Goal: Task Accomplishment & Management: Manage account settings

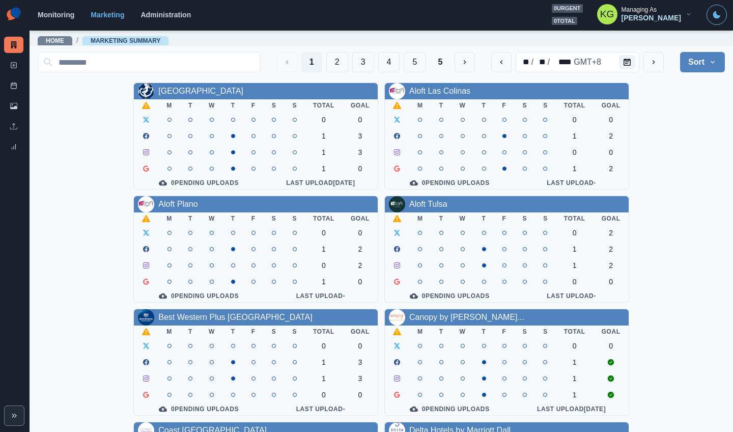
click at [669, 177] on div "Allegria Hotel M T W T F S S Total Goal 0 0 1 3 1 3 1 0 0 Pending Uploads Last …" at bounding box center [381, 418] width 687 height 672
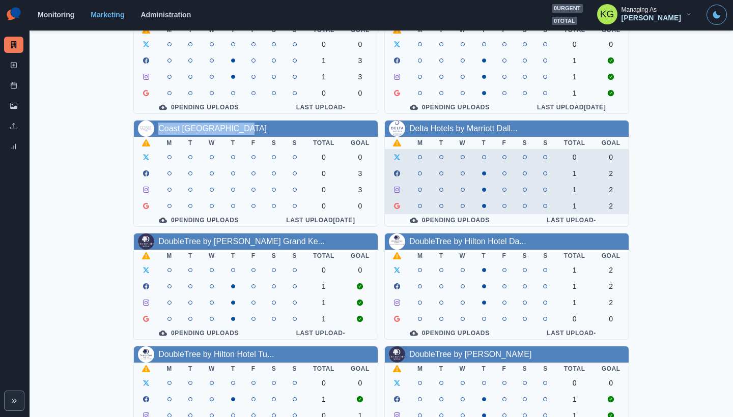
scroll to position [360, 0]
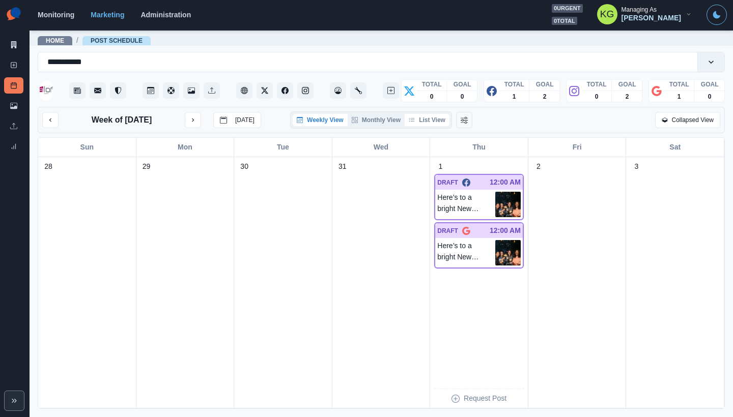
click at [440, 122] on button "List View" at bounding box center [427, 120] width 45 height 12
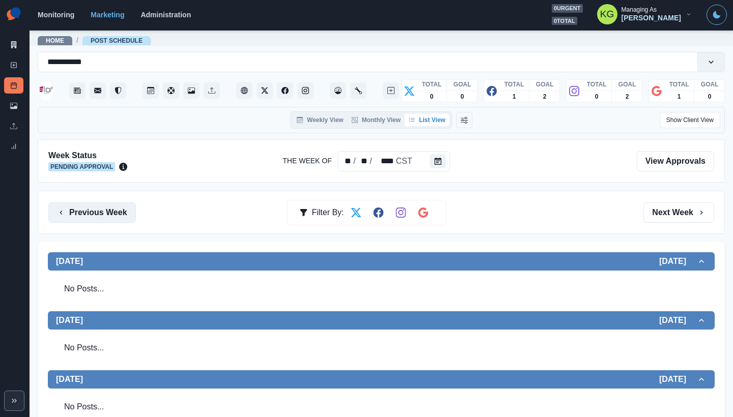
click at [89, 215] on button "Previous Week" at bounding box center [92, 213] width 88 height 20
click at [105, 214] on button "Previous Week" at bounding box center [92, 213] width 88 height 20
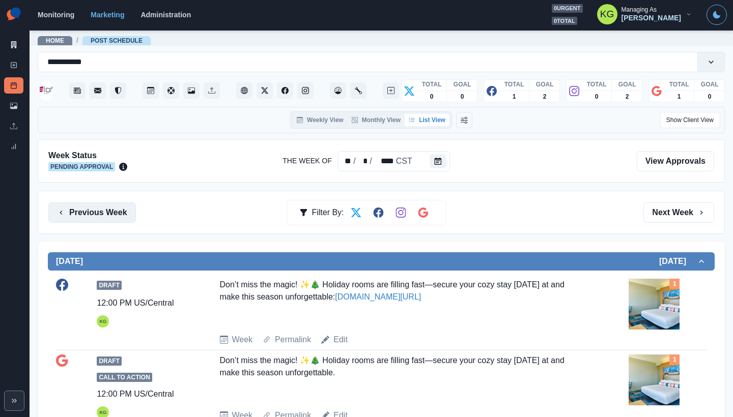
click at [105, 214] on button "Previous Week" at bounding box center [92, 213] width 88 height 20
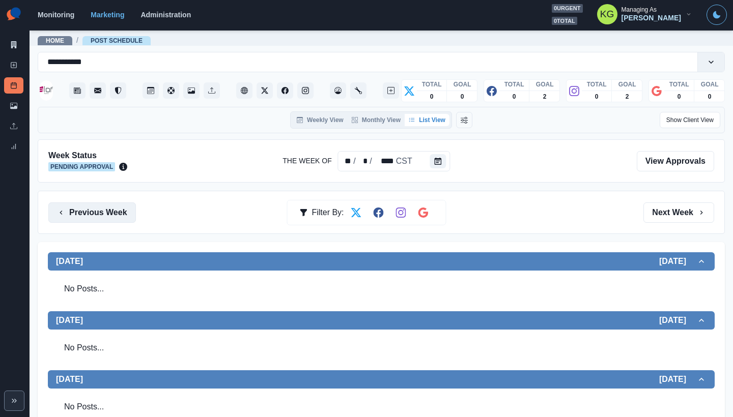
click at [105, 214] on button "Previous Week" at bounding box center [92, 213] width 88 height 20
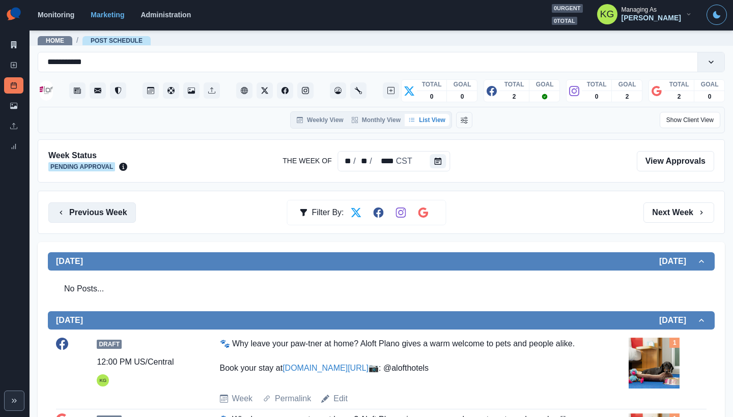
click at [105, 214] on button "Previous Week" at bounding box center [92, 213] width 88 height 20
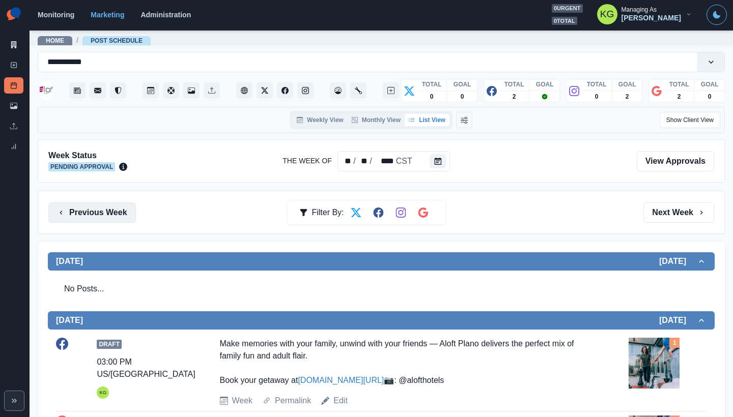
click at [105, 214] on button "Previous Week" at bounding box center [92, 213] width 88 height 20
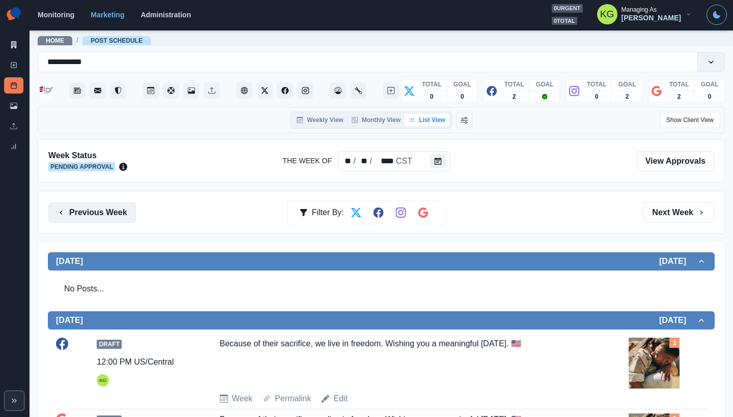
click at [105, 214] on button "Previous Week" at bounding box center [92, 213] width 88 height 20
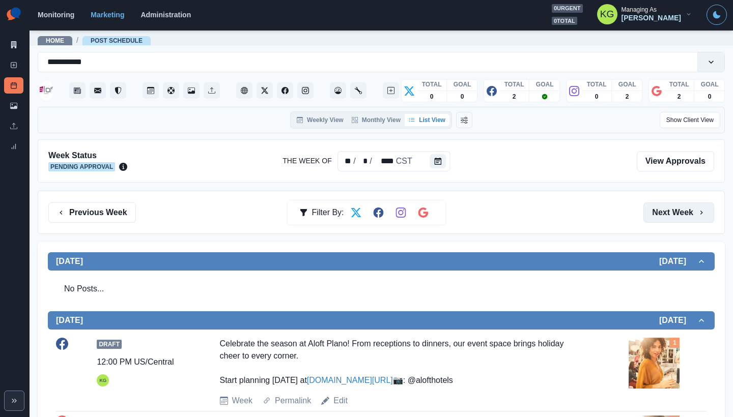
click at [672, 214] on button "Next Week" at bounding box center [678, 213] width 71 height 20
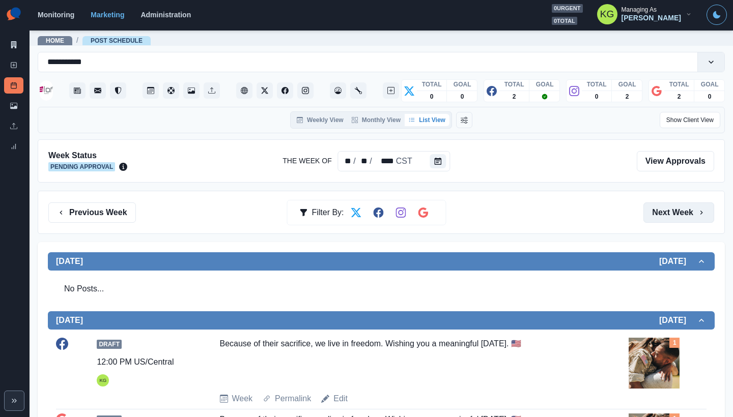
click at [672, 214] on button "Next Week" at bounding box center [678, 213] width 71 height 20
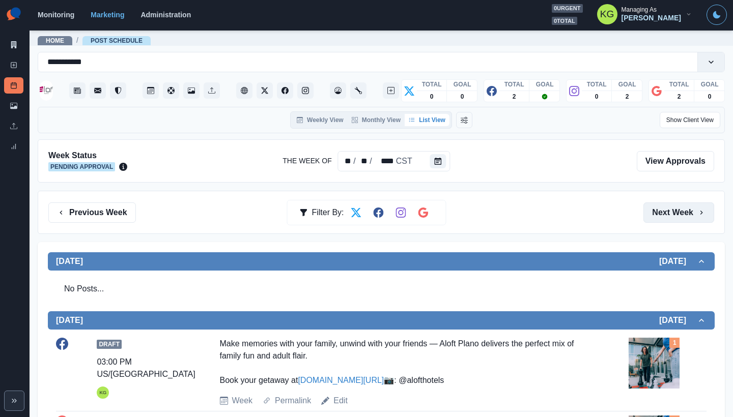
click at [672, 214] on button "Next Week" at bounding box center [678, 213] width 71 height 20
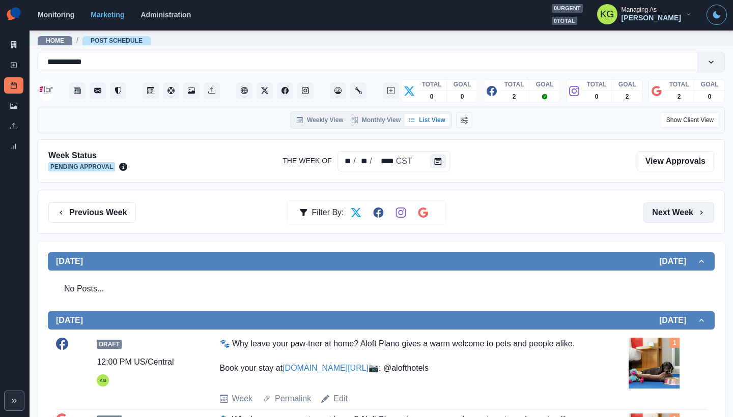
click at [672, 214] on button "Next Week" at bounding box center [678, 213] width 71 height 20
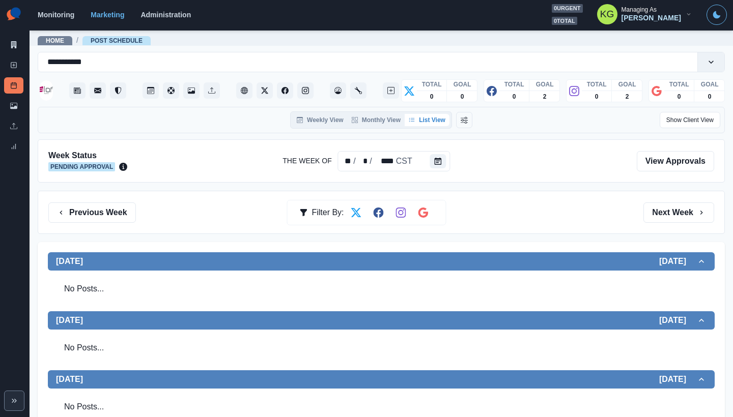
scroll to position [70, 0]
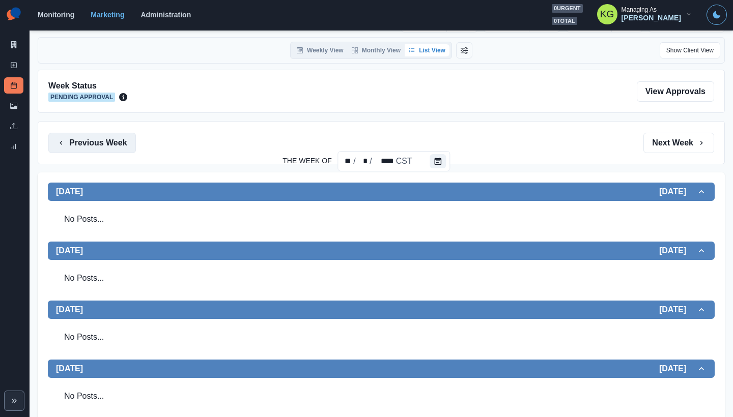
click at [96, 142] on button "Previous Week" at bounding box center [92, 143] width 88 height 20
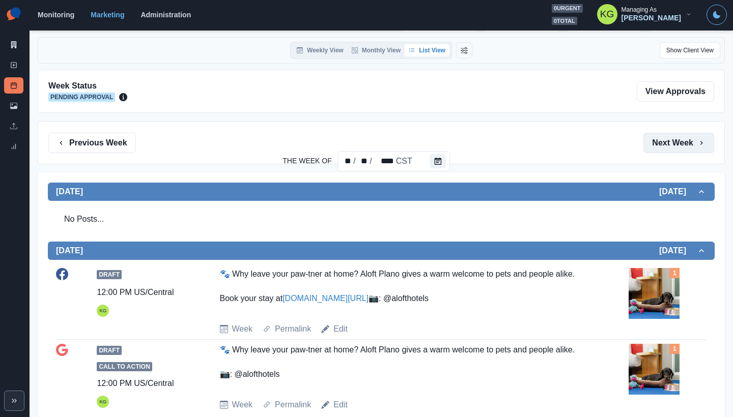
click at [649, 139] on button "Next Week" at bounding box center [678, 143] width 71 height 20
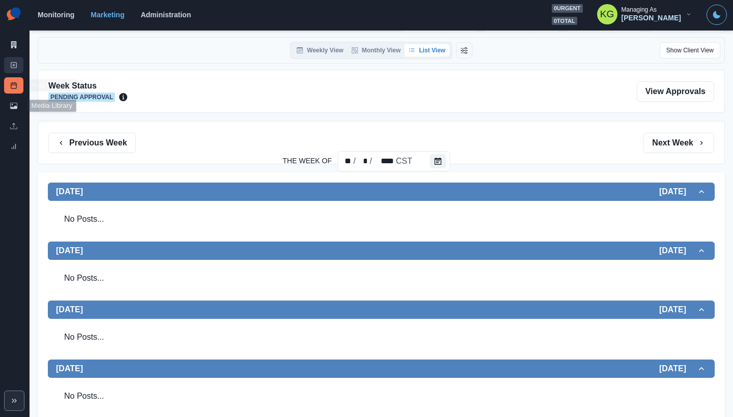
click at [7, 66] on link "New Post" at bounding box center [13, 65] width 19 height 16
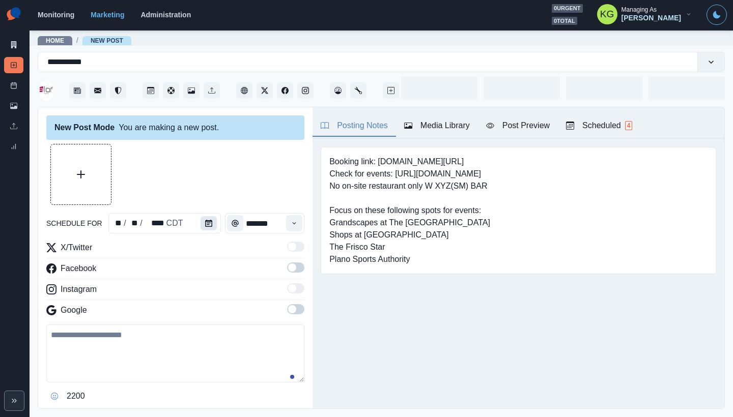
click at [205, 223] on icon "Calendar" at bounding box center [208, 223] width 7 height 7
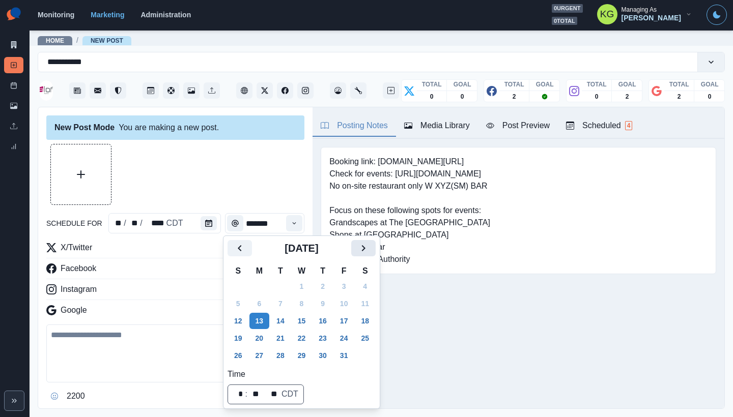
click at [369, 252] on icon "Next" at bounding box center [363, 248] width 12 height 12
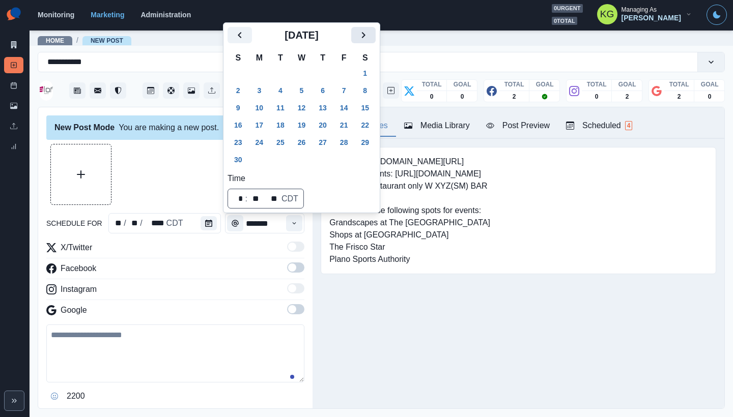
click at [367, 37] on icon "Next" at bounding box center [363, 35] width 12 height 12
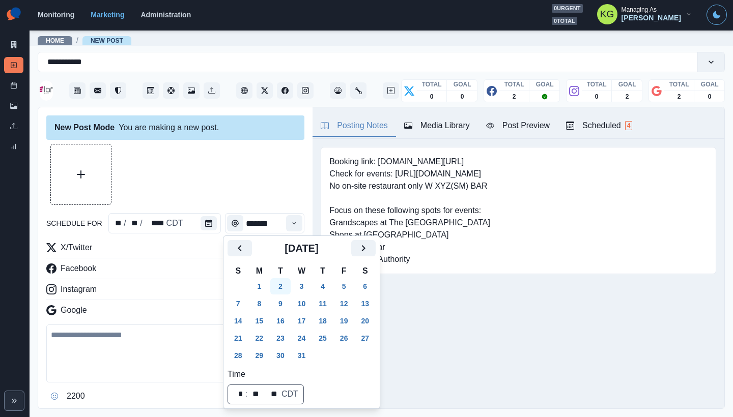
click at [288, 287] on button "2" at bounding box center [280, 286] width 20 height 16
click at [242, 181] on div at bounding box center [175, 174] width 258 height 61
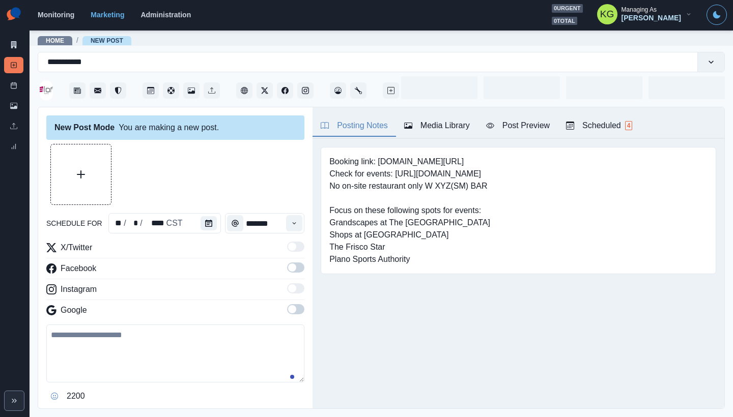
click at [297, 223] on div "Time" at bounding box center [294, 223] width 20 height 20
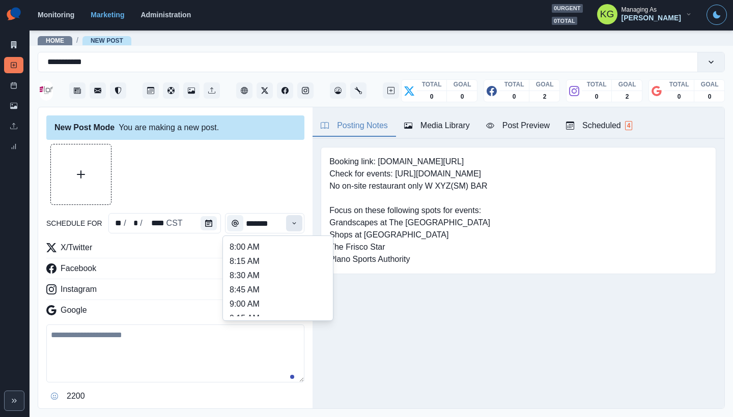
click at [292, 225] on button "Time" at bounding box center [294, 223] width 16 height 16
click at [256, 260] on li "12:00 PM" at bounding box center [278, 256] width 102 height 14
type input "********"
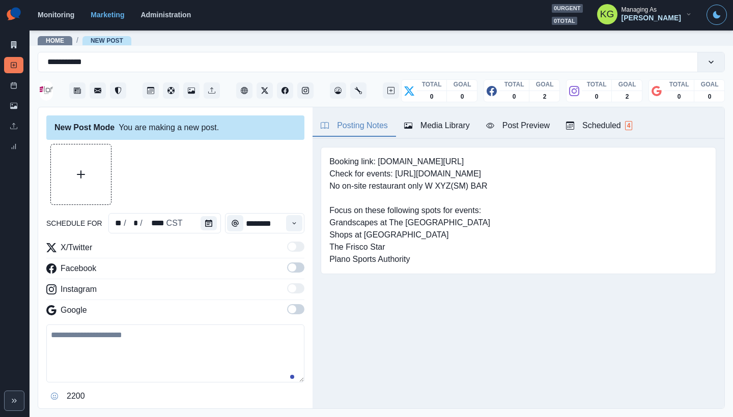
click at [290, 307] on span at bounding box center [295, 309] width 17 height 10
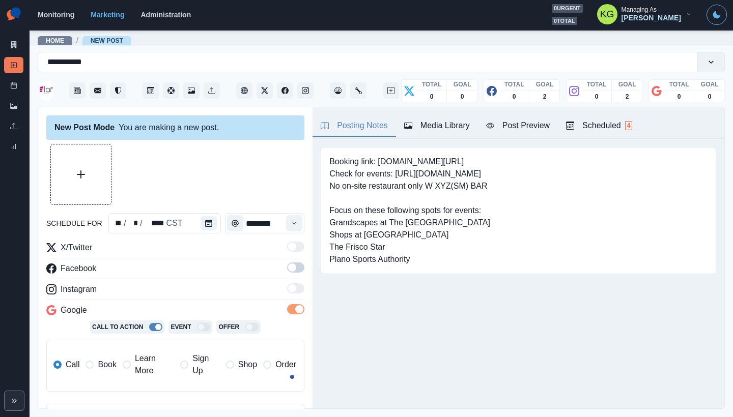
click at [291, 269] on span at bounding box center [295, 268] width 17 height 10
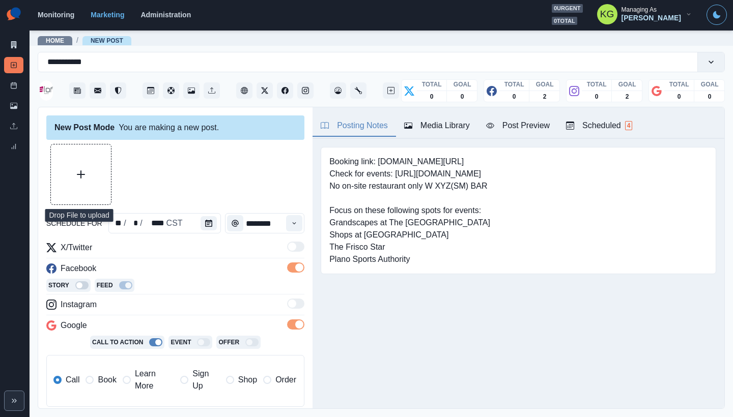
click at [89, 181] on button "Upload Media" at bounding box center [81, 175] width 60 height 60
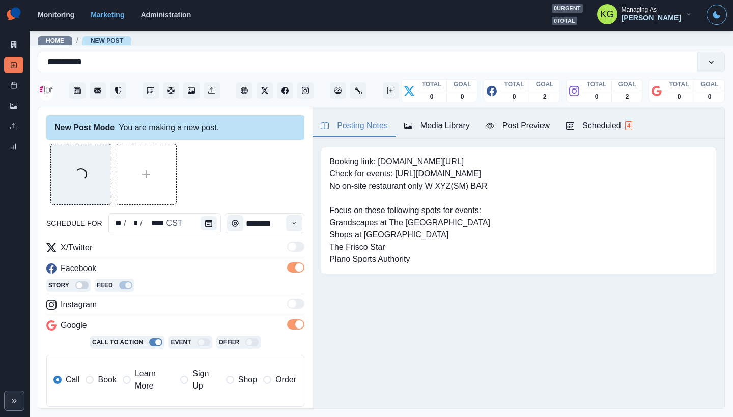
scroll to position [91, 0]
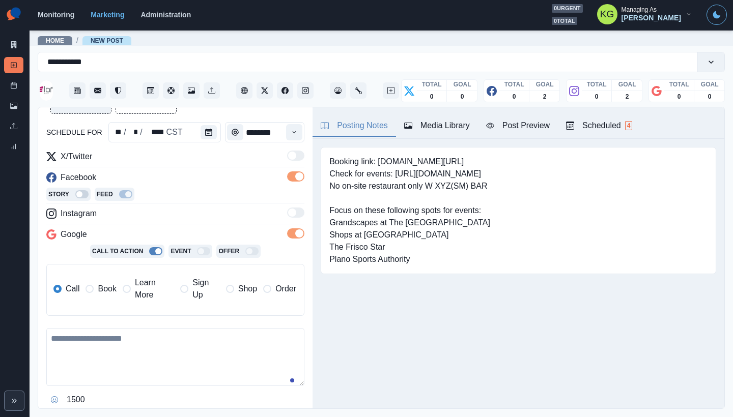
drag, startPoint x: 104, startPoint y: 295, endPoint x: 119, endPoint y: 294, distance: 14.3
click at [105, 295] on label "Book" at bounding box center [100, 289] width 31 height 24
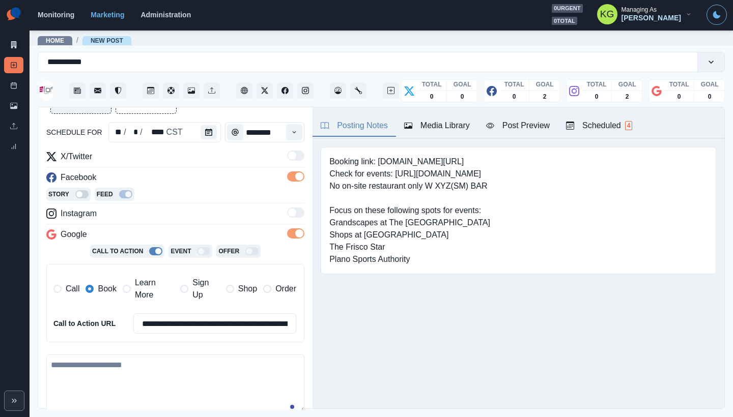
scroll to position [214, 0]
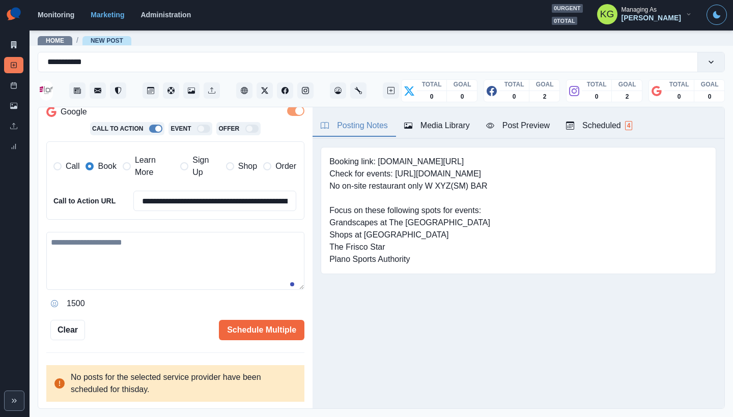
click at [247, 242] on textarea at bounding box center [175, 261] width 258 height 58
paste textarea "**********"
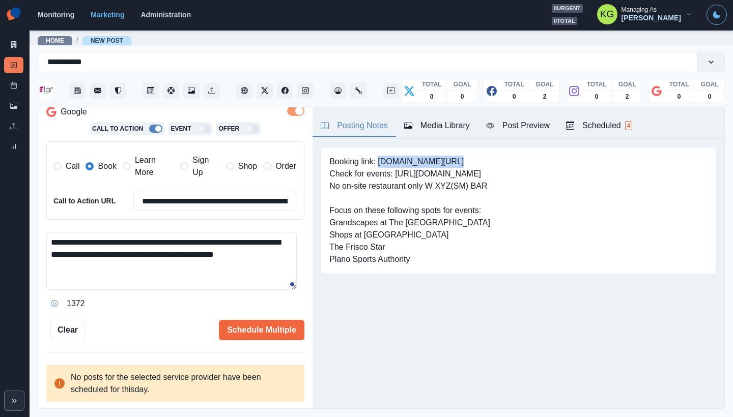
drag, startPoint x: 379, startPoint y: 162, endPoint x: 460, endPoint y: 162, distance: 80.9
click at [460, 162] on pre "Booking link: www.bit.ly/3ABhpGU Check for events: https://www.visitplano.com/e…" at bounding box center [409, 211] width 161 height 110
copy pre "www.bit.ly/3ABhpGU"
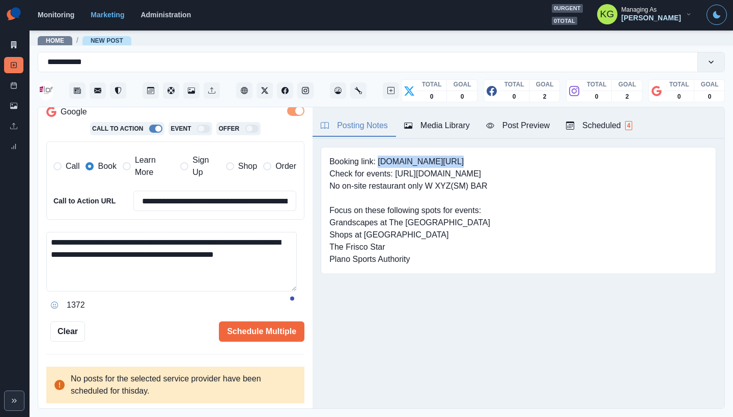
click at [281, 292] on textarea "**********" at bounding box center [171, 262] width 250 height 60
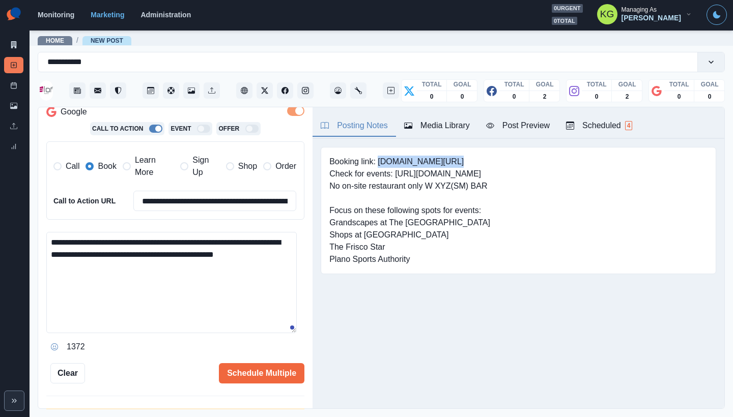
click at [280, 329] on textarea "**********" at bounding box center [171, 282] width 250 height 101
paste textarea "**********"
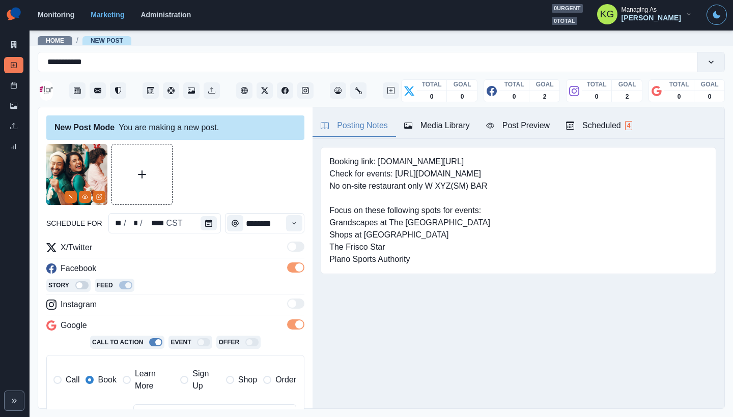
scroll to position [257, 0]
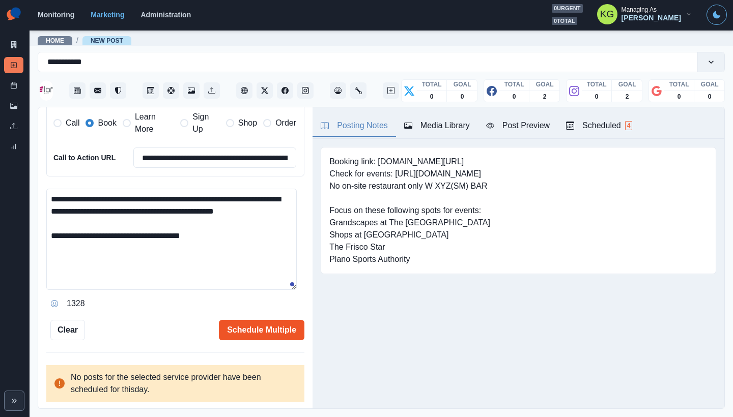
type textarea "**********"
click at [271, 327] on button "Schedule Multiple" at bounding box center [261, 330] width 85 height 20
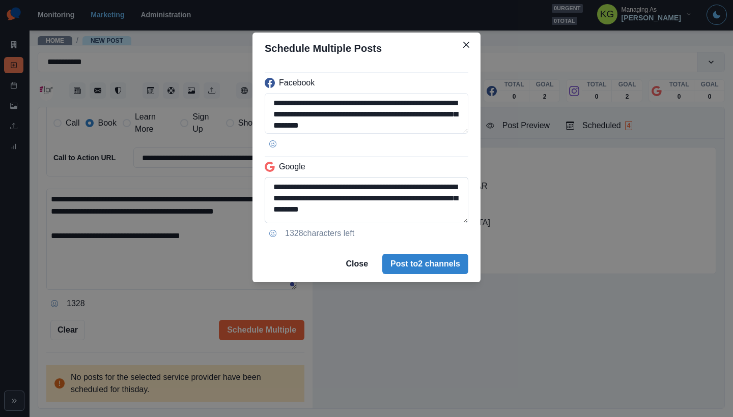
click at [453, 223] on textarea "**********" at bounding box center [367, 200] width 204 height 46
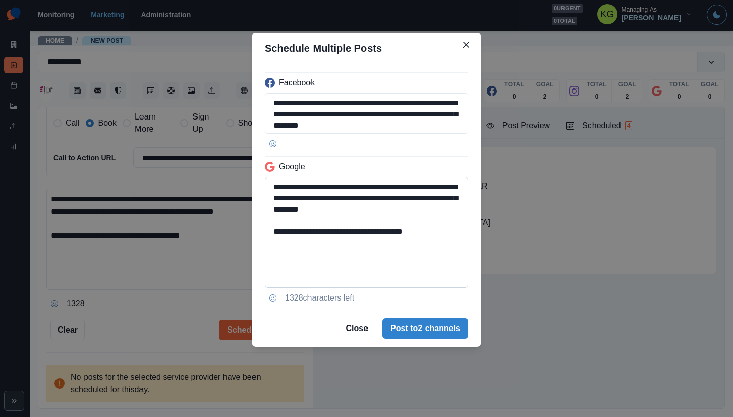
click at [273, 238] on textarea "**********" at bounding box center [367, 232] width 204 height 111
click at [449, 134] on textarea "**********" at bounding box center [367, 113] width 204 height 41
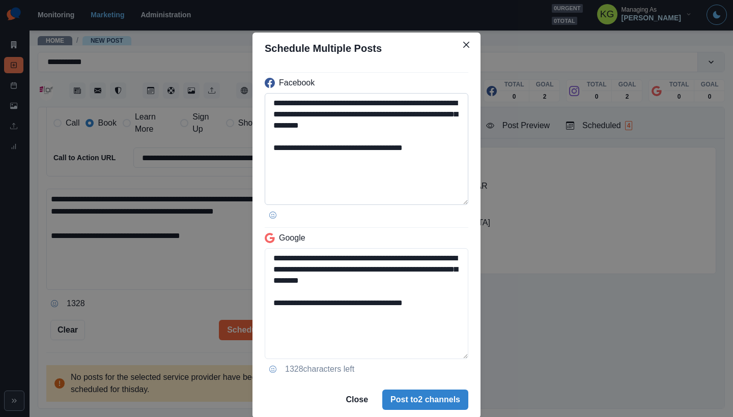
click at [381, 102] on textarea "**********" at bounding box center [367, 149] width 204 height 112
click at [384, 101] on textarea "**********" at bounding box center [367, 149] width 204 height 112
type textarea "**********"
click at [270, 302] on textarea "**********" at bounding box center [367, 303] width 204 height 111
drag, startPoint x: 379, startPoint y: 295, endPoint x: 278, endPoint y: 292, distance: 100.3
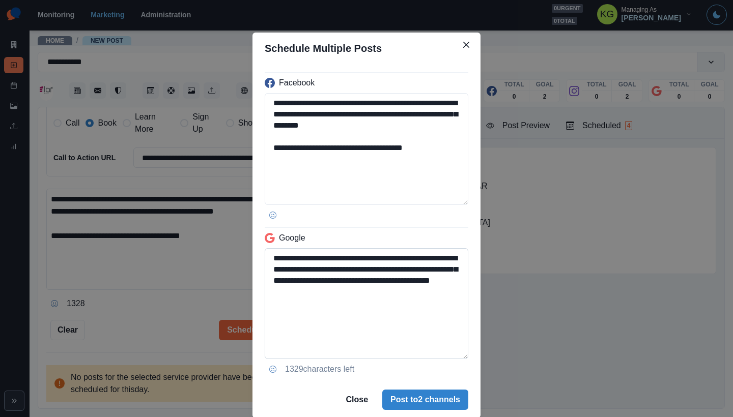
click at [278, 292] on textarea "**********" at bounding box center [367, 303] width 204 height 111
type textarea "**********"
click at [424, 396] on button "Post to 2 channels" at bounding box center [425, 400] width 86 height 20
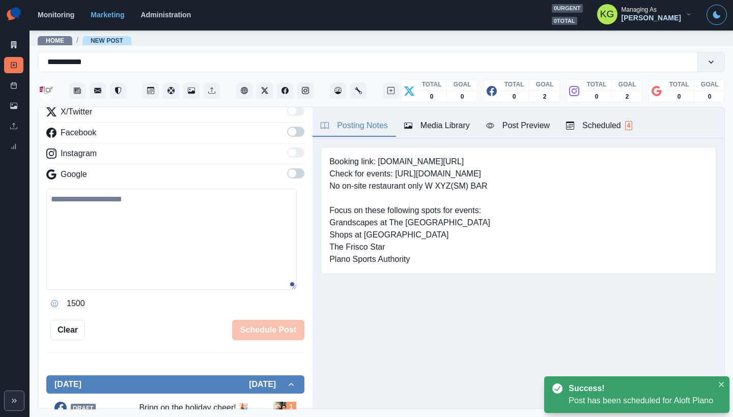
scroll to position [99, 0]
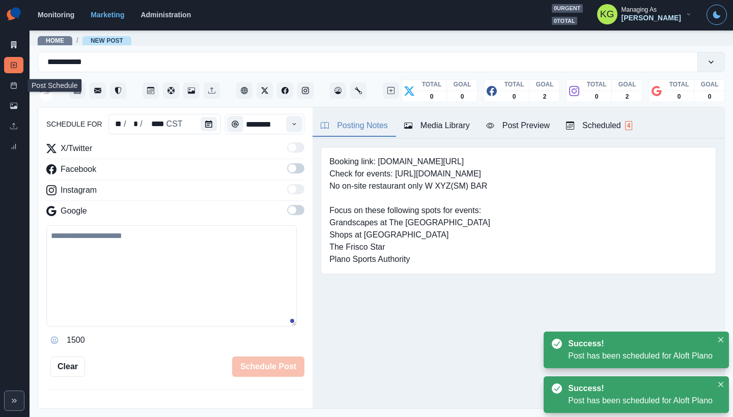
drag, startPoint x: 11, startPoint y: 85, endPoint x: 0, endPoint y: 91, distance: 12.1
click at [11, 84] on icon at bounding box center [13, 85] width 7 height 7
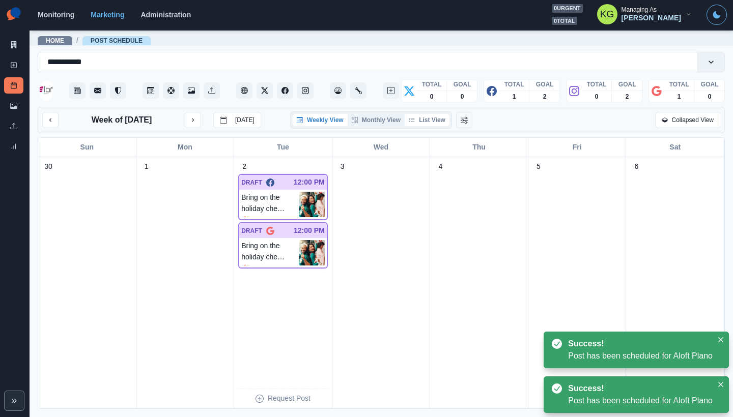
click at [436, 124] on button "List View" at bounding box center [427, 120] width 45 height 12
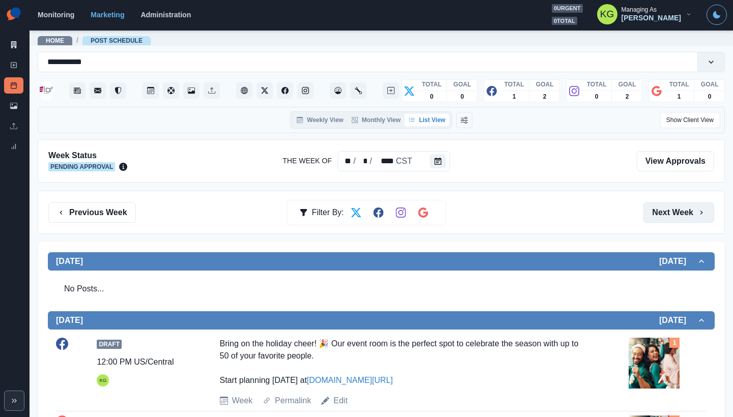
click at [665, 215] on button "Next Week" at bounding box center [678, 213] width 71 height 20
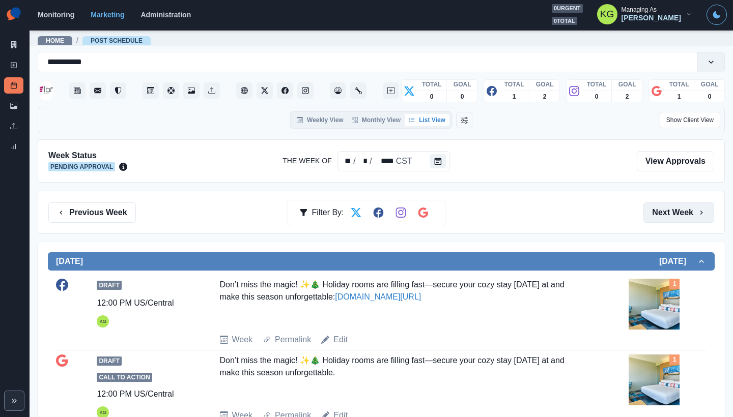
click at [660, 219] on button "Next Week" at bounding box center [678, 213] width 71 height 20
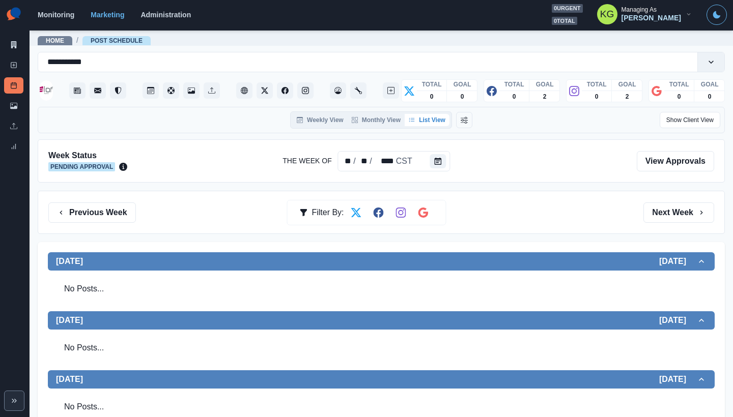
click at [336, 7] on div "Monitoring Marketing Administration 0 urgent 0 total KG Managing As [PERSON_NAM…" at bounding box center [382, 14] width 689 height 21
click at [92, 212] on button "Previous Week" at bounding box center [92, 213] width 88 height 20
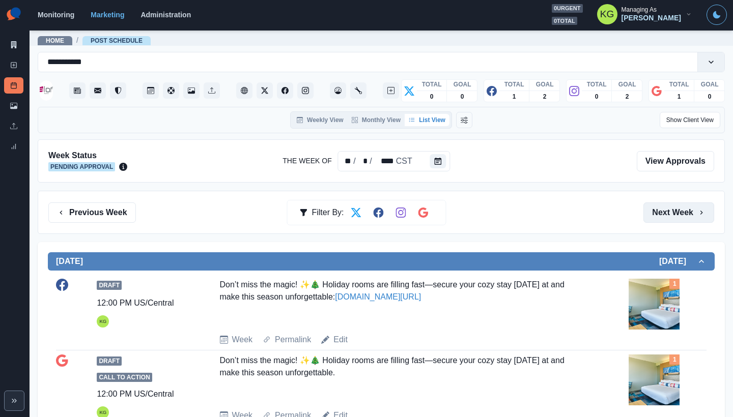
click at [657, 220] on button "Next Week" at bounding box center [678, 213] width 71 height 20
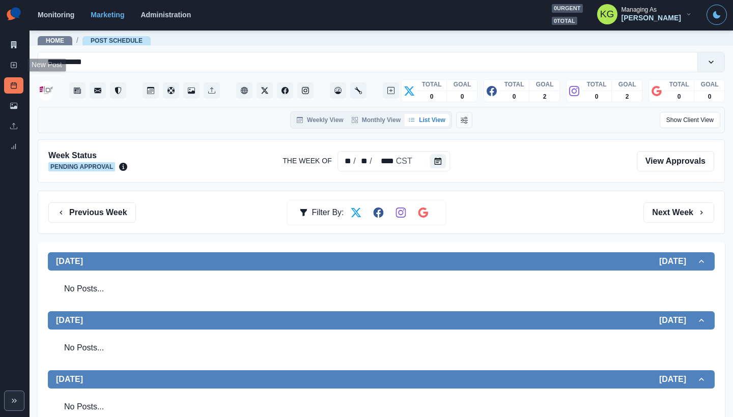
click at [3, 67] on div "Marketing Summary New Post Post Schedule Media Library Uploads Review Summary" at bounding box center [15, 79] width 30 height 159
click at [9, 66] on link "New Post" at bounding box center [13, 65] width 19 height 16
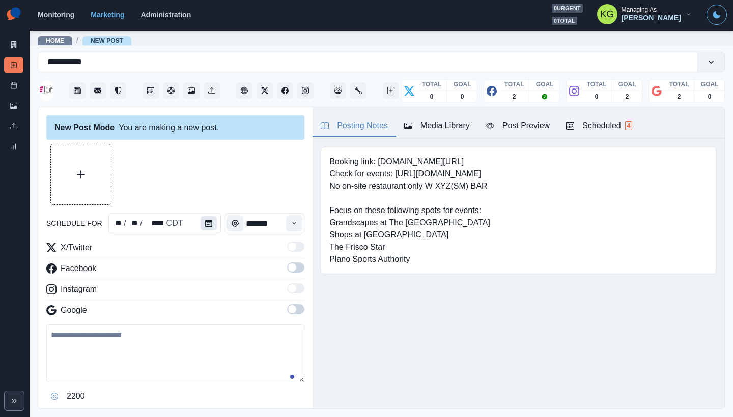
click at [209, 221] on icon "Calendar" at bounding box center [208, 223] width 7 height 7
click at [205, 224] on icon "Calendar" at bounding box center [208, 223] width 7 height 7
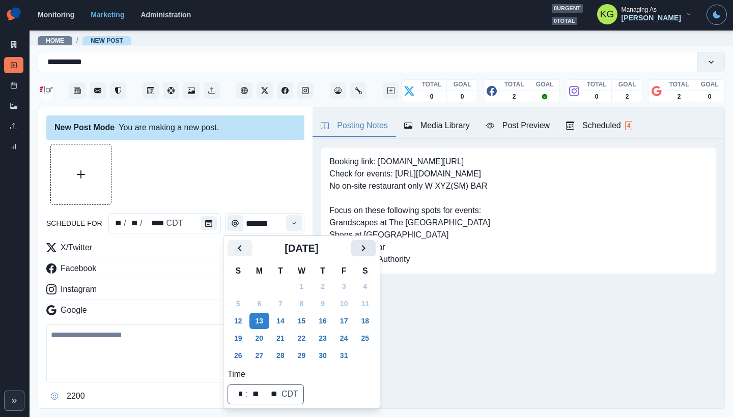
click at [376, 241] on button "Next" at bounding box center [363, 248] width 24 height 16
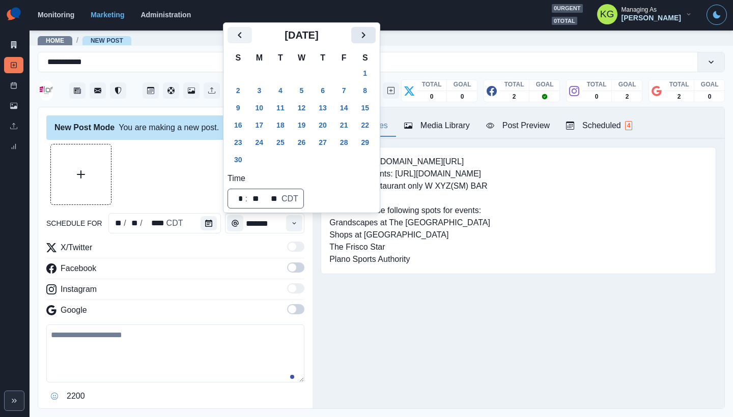
click at [367, 42] on button "Next" at bounding box center [363, 35] width 24 height 16
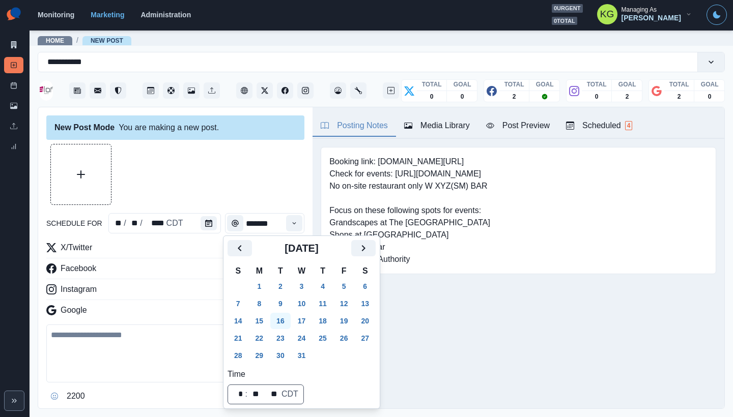
click at [284, 314] on button "16" at bounding box center [280, 321] width 20 height 16
click at [246, 186] on div at bounding box center [175, 174] width 258 height 61
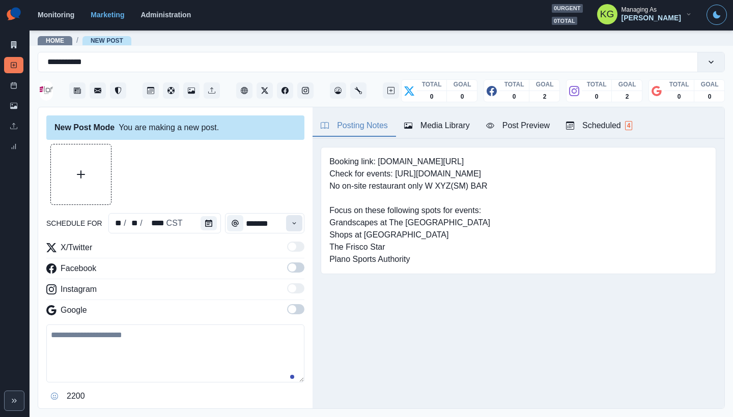
click at [293, 223] on icon "Time" at bounding box center [295, 223] width 4 height 2
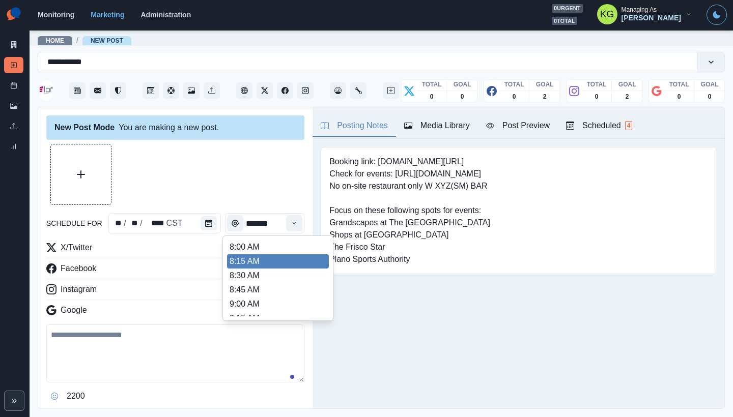
scroll to position [203, 0]
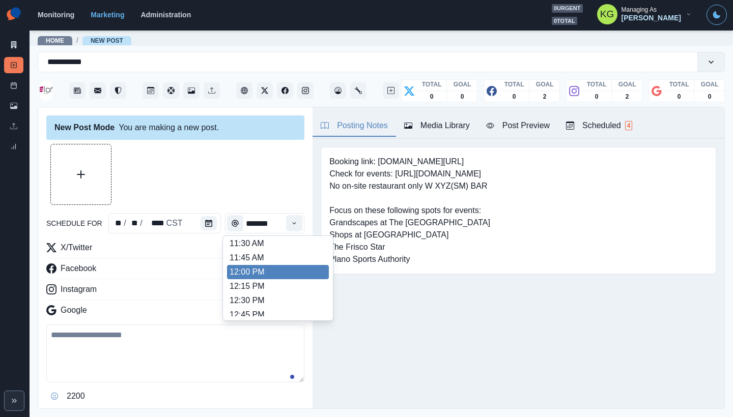
click at [266, 266] on li "12:00 PM" at bounding box center [278, 272] width 102 height 14
type input "********"
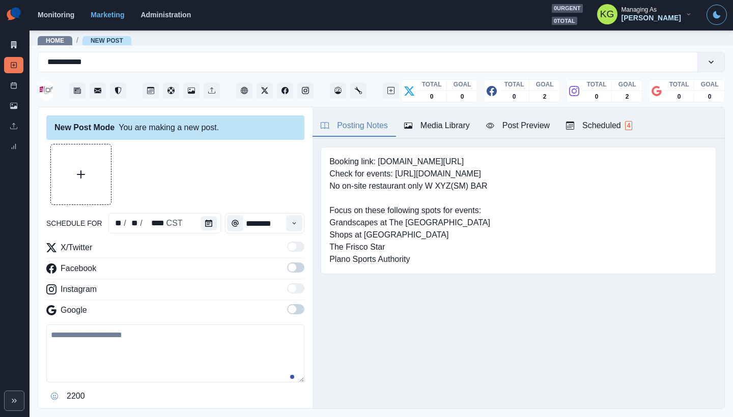
click at [291, 310] on span at bounding box center [295, 309] width 17 height 10
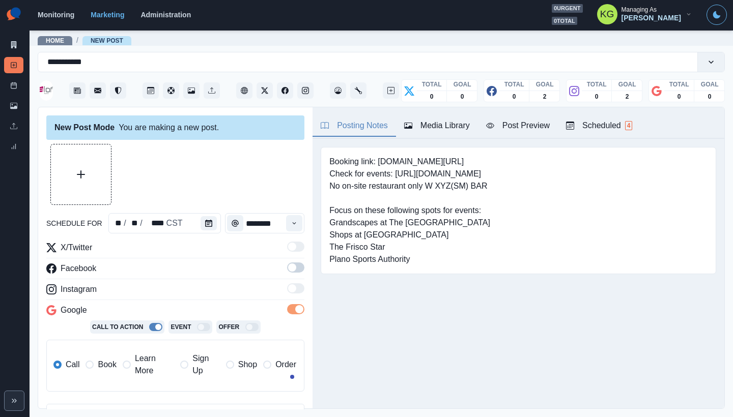
click at [290, 275] on label at bounding box center [295, 271] width 17 height 16
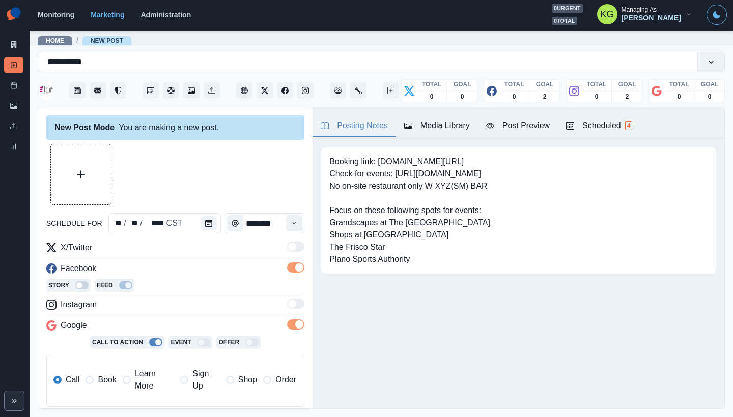
click at [108, 378] on span "Book" at bounding box center [107, 380] width 18 height 12
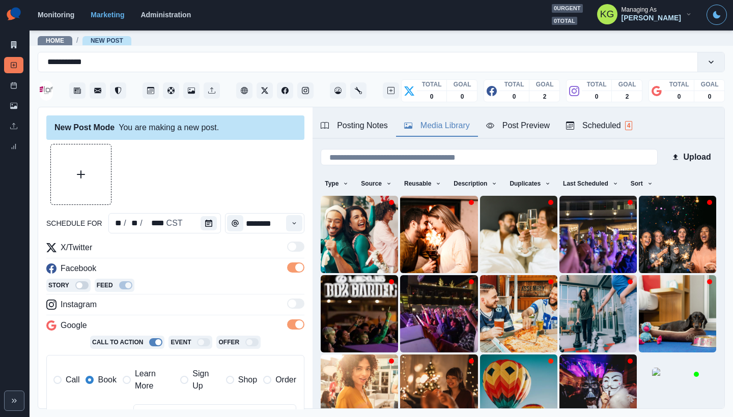
click at [455, 123] on div "Media Library" at bounding box center [437, 126] width 66 height 12
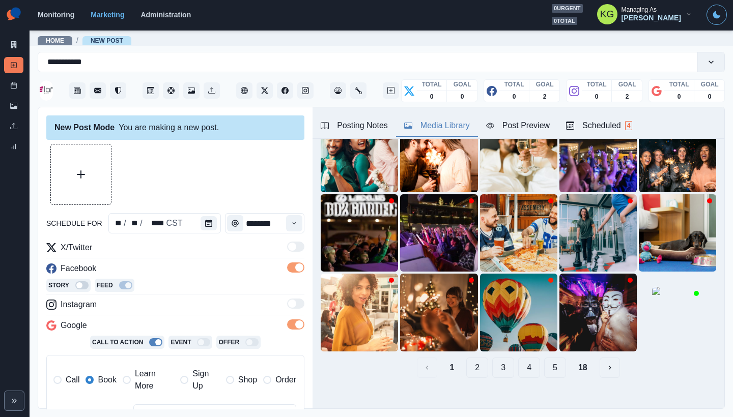
click at [579, 364] on button "18" at bounding box center [582, 368] width 25 height 20
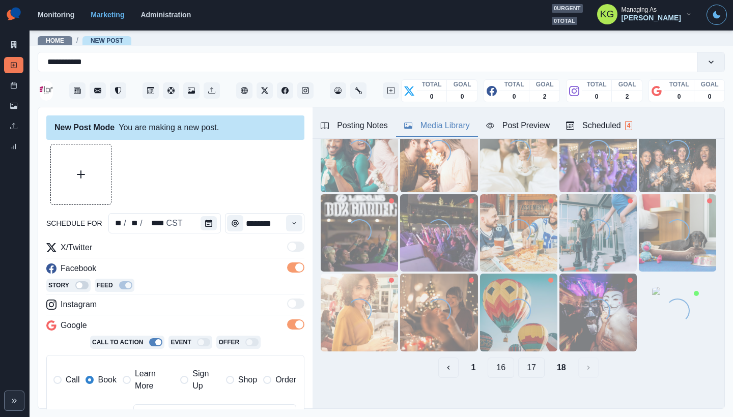
scroll to position [0, 0]
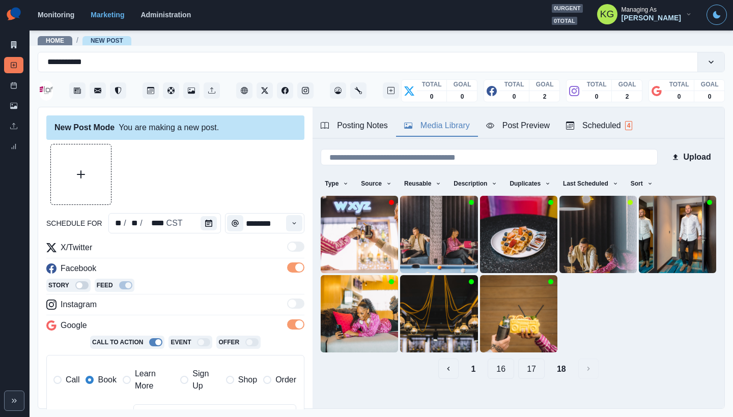
click at [531, 363] on button "17" at bounding box center [531, 369] width 26 height 20
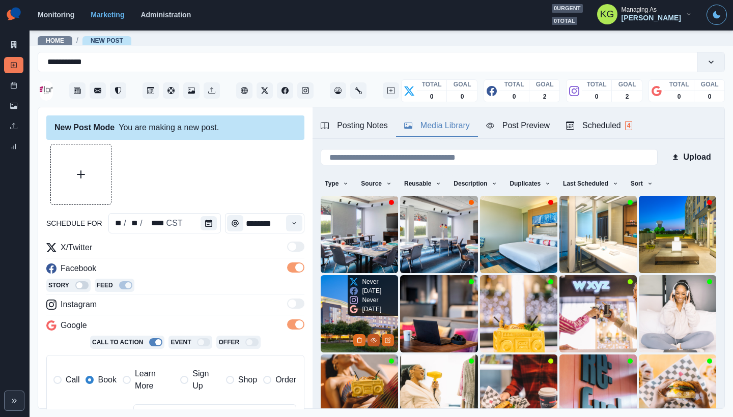
click at [372, 338] on icon "View Media" at bounding box center [374, 340] width 6 height 4
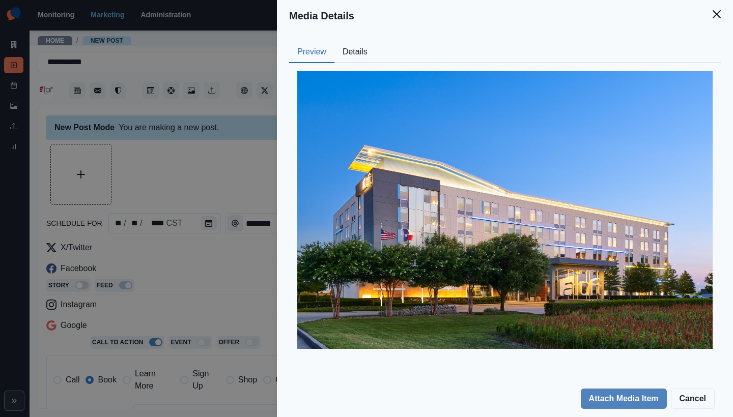
click at [731, 15] on header "Media Details" at bounding box center [505, 16] width 456 height 32
click at [721, 15] on button "Close" at bounding box center [716, 14] width 20 height 20
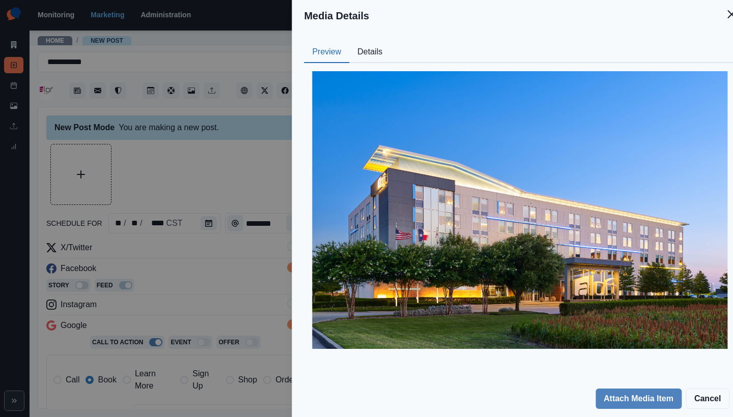
scroll to position [32, 0]
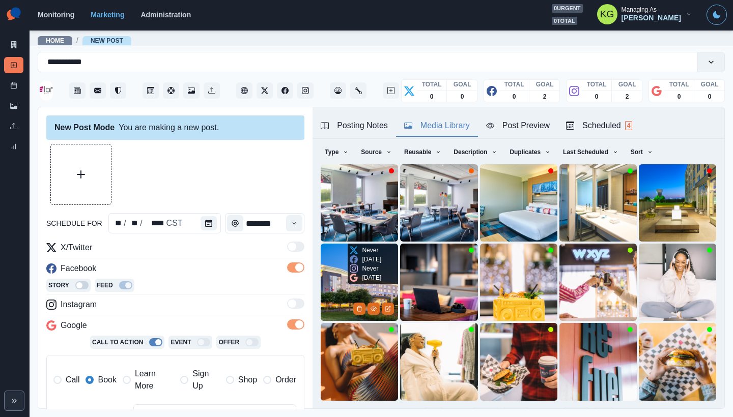
click at [327, 269] on img at bounding box center [359, 282] width 77 height 77
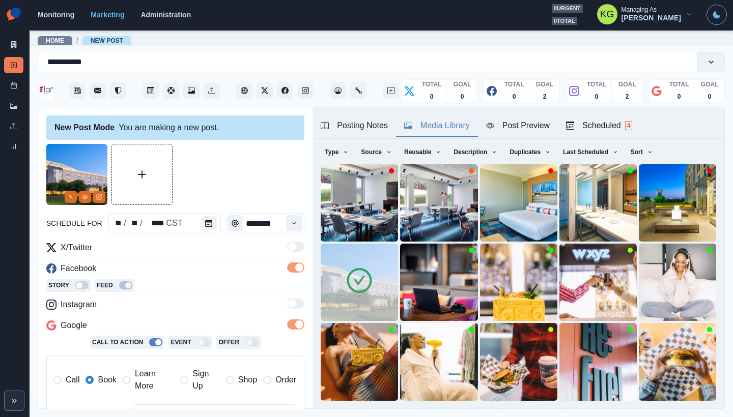
scroll to position [81, 0]
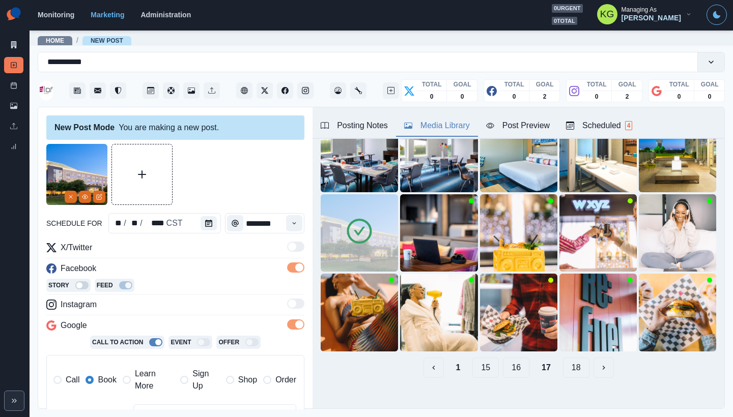
click at [519, 358] on button "16" at bounding box center [516, 368] width 26 height 20
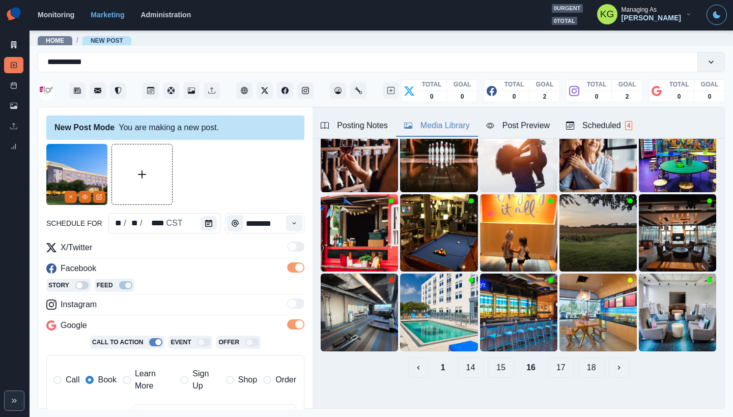
click at [498, 358] on button "15" at bounding box center [501, 368] width 26 height 20
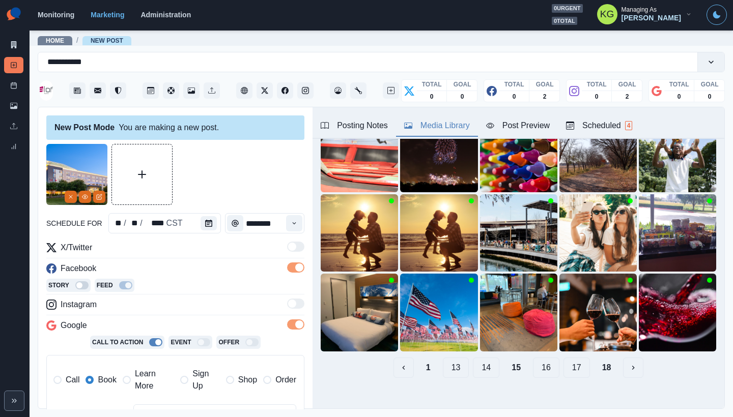
click at [473, 358] on button "14" at bounding box center [486, 368] width 26 height 20
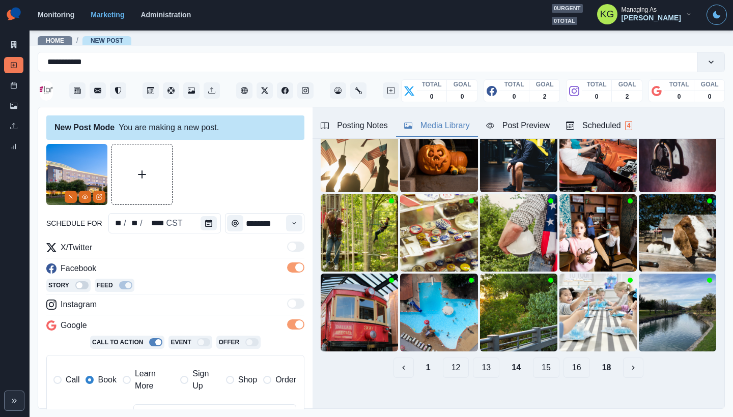
click at [480, 361] on button "13" at bounding box center [486, 368] width 26 height 20
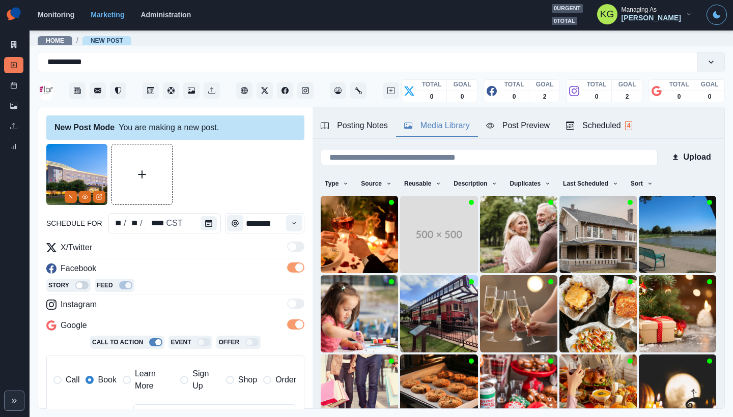
scroll to position [78, 0]
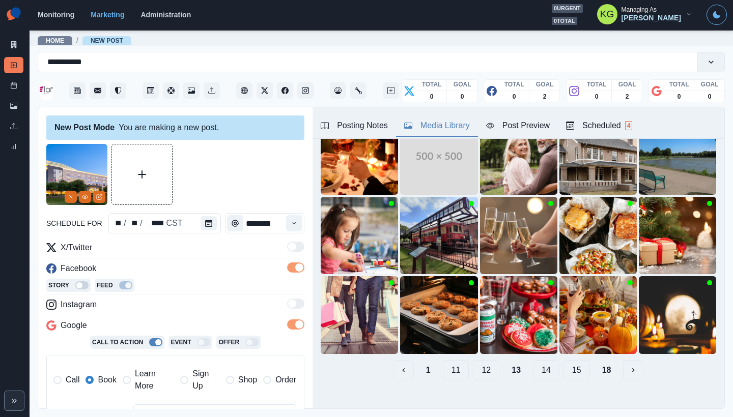
click at [473, 360] on button "12" at bounding box center [486, 370] width 26 height 20
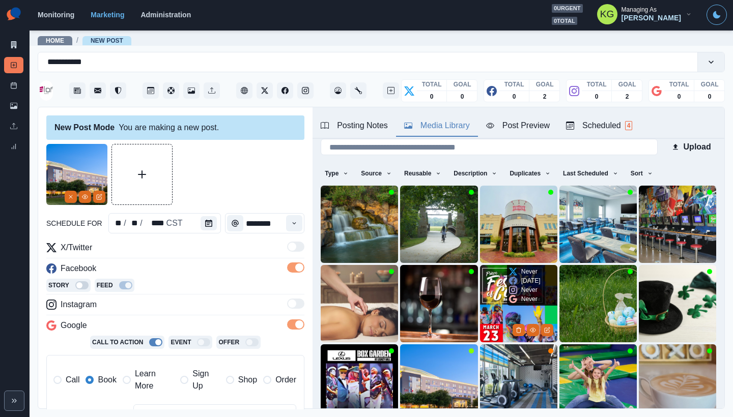
scroll to position [81, 0]
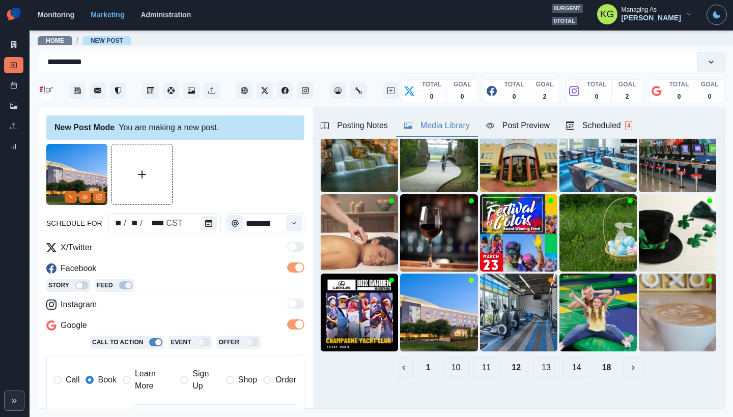
click at [485, 359] on button "11" at bounding box center [486, 368] width 26 height 20
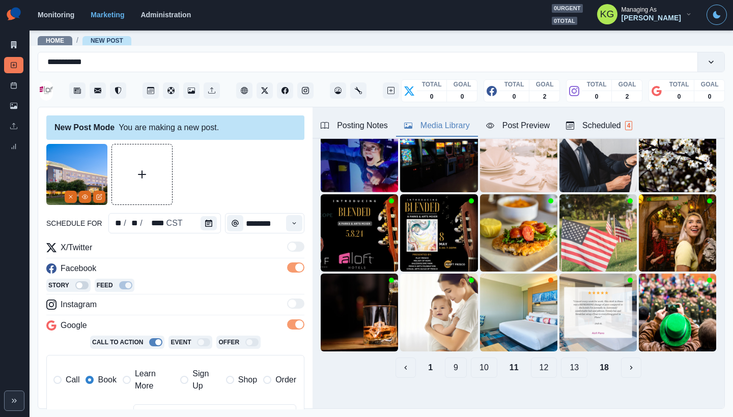
click at [475, 358] on button "10" at bounding box center [484, 368] width 26 height 20
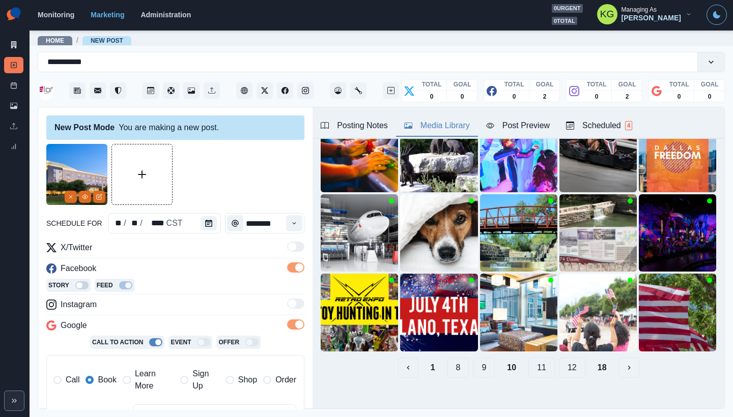
click at [475, 358] on button "9" at bounding box center [484, 368] width 22 height 20
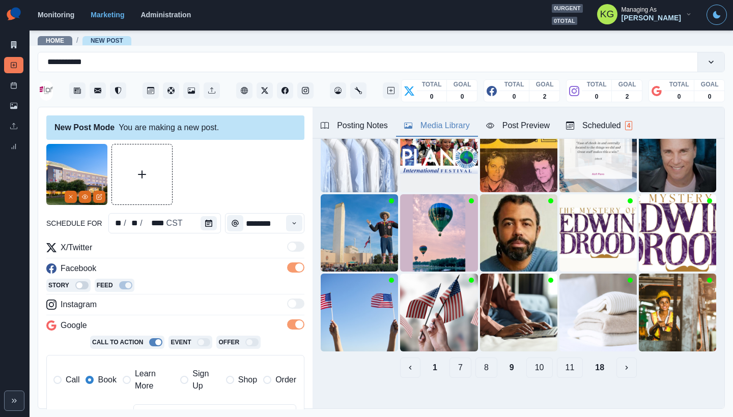
click at [475, 358] on button "8" at bounding box center [486, 368] width 22 height 20
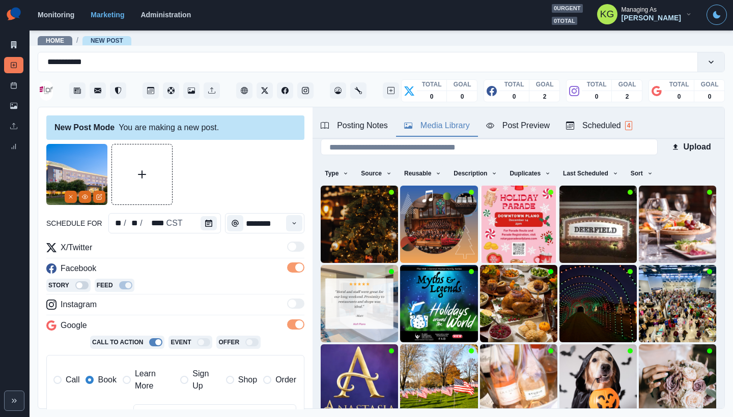
scroll to position [201, 0]
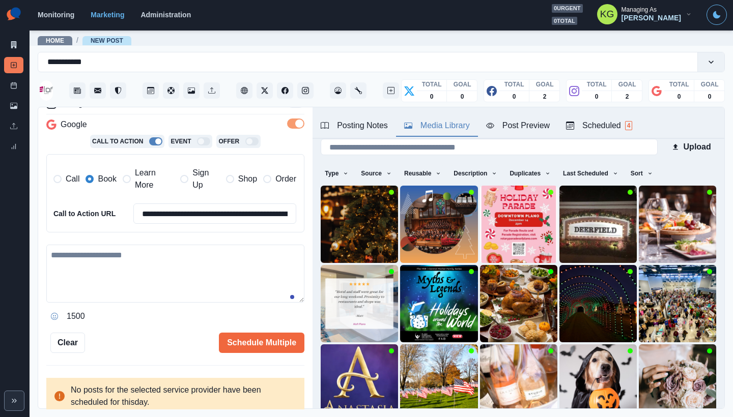
click at [189, 275] on textarea at bounding box center [175, 274] width 258 height 58
paste textarea "**********"
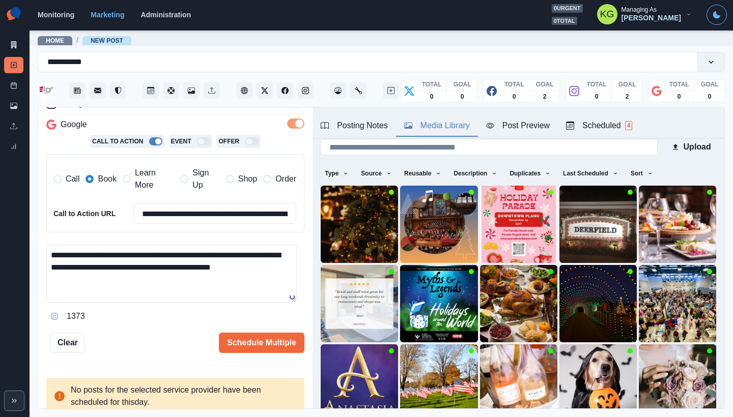
click at [356, 128] on div "Posting Notes" at bounding box center [354, 126] width 67 height 12
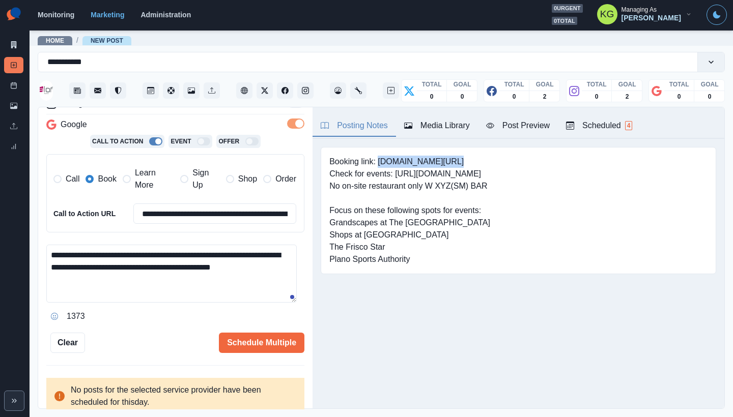
drag, startPoint x: 380, startPoint y: 160, endPoint x: 473, endPoint y: 163, distance: 92.7
click at [473, 163] on pre "Booking link: www.bit.ly/3ABhpGU Check for events: https://www.visitplano.com/e…" at bounding box center [409, 211] width 161 height 110
copy pre "www.bit.ly/3ABhpGU"
click at [301, 268] on div "**********" at bounding box center [175, 258] width 274 height 302
click at [289, 269] on textarea "**********" at bounding box center [171, 274] width 250 height 58
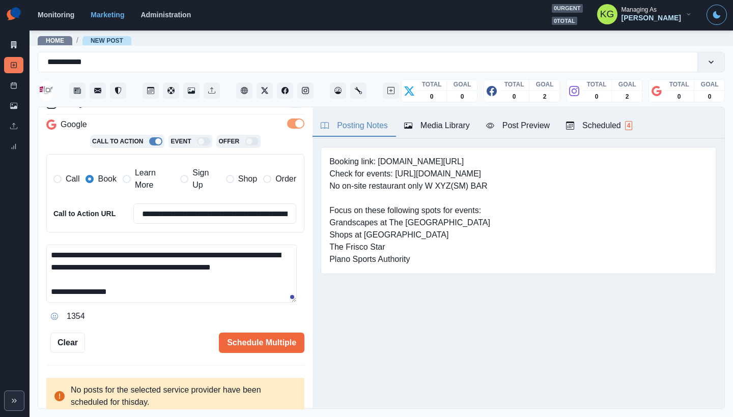
paste textarea "**********"
type textarea "**********"
click at [270, 344] on button "Schedule Multiple" at bounding box center [261, 343] width 85 height 20
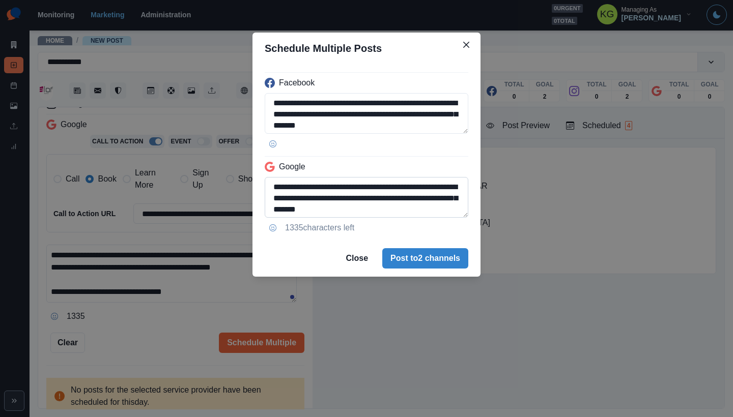
click at [462, 218] on textarea "**********" at bounding box center [367, 197] width 204 height 41
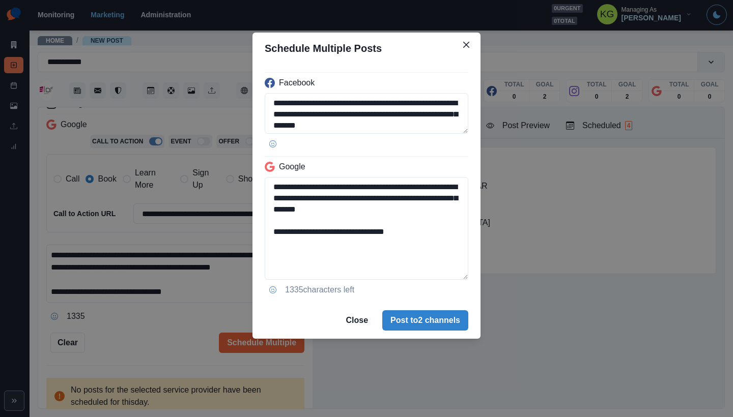
drag, startPoint x: 434, startPoint y: 236, endPoint x: 247, endPoint y: 235, distance: 187.3
click at [247, 235] on div "**********" at bounding box center [366, 208] width 733 height 417
type textarea "**********"
click at [444, 320] on button "Post to 2 channels" at bounding box center [425, 320] width 86 height 20
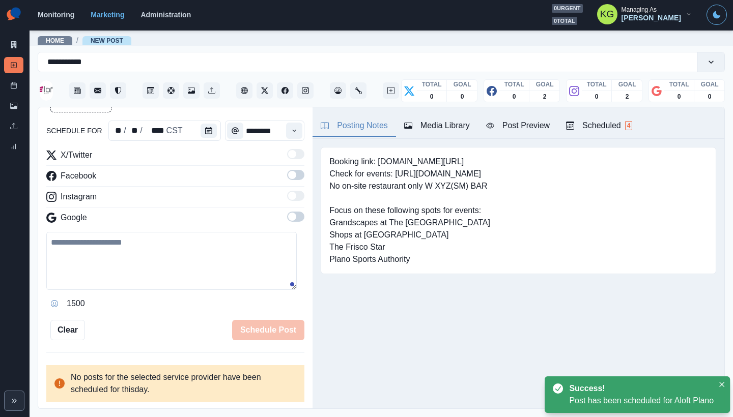
scroll to position [56, 0]
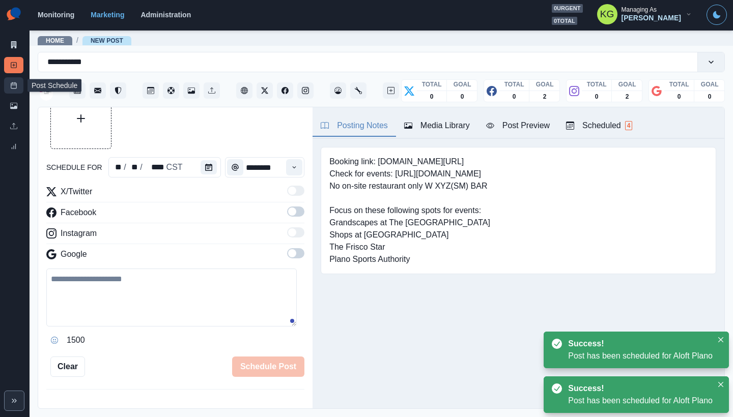
click at [18, 88] on link "Post Schedule" at bounding box center [13, 85] width 19 height 16
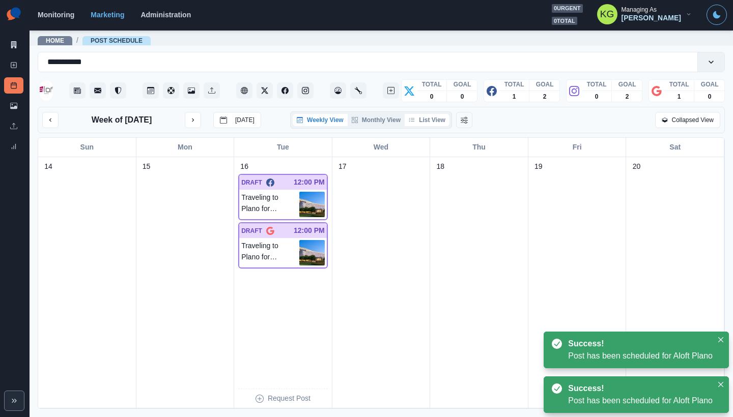
click at [428, 117] on button "List View" at bounding box center [427, 120] width 45 height 12
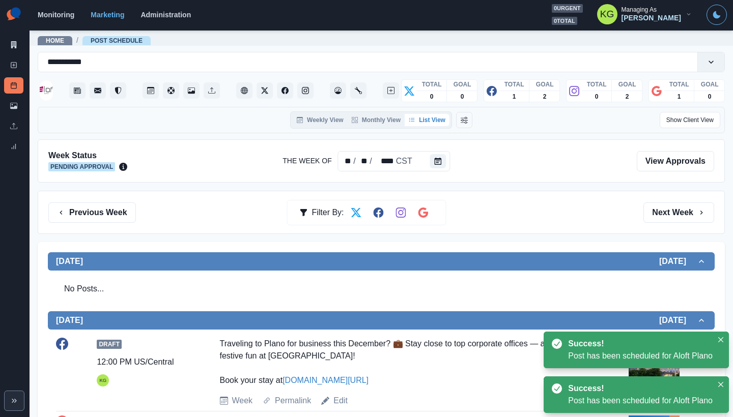
scroll to position [95, 0]
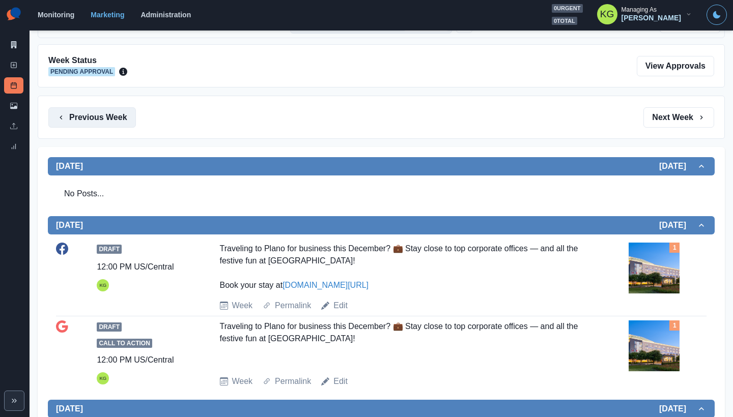
click at [92, 116] on button "Previous Week" at bounding box center [92, 117] width 88 height 20
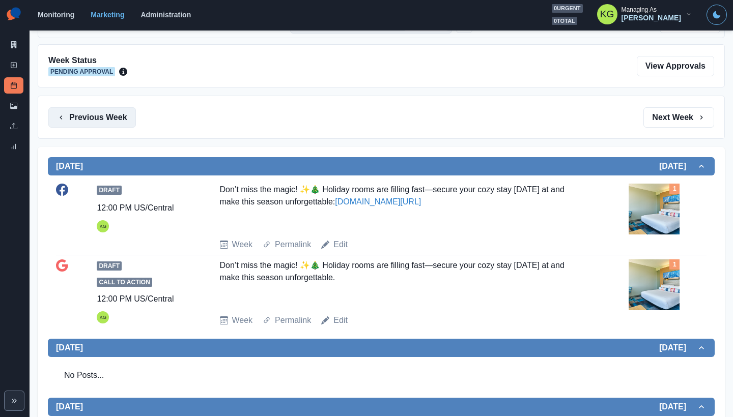
click at [92, 119] on button "Previous Week" at bounding box center [92, 117] width 88 height 20
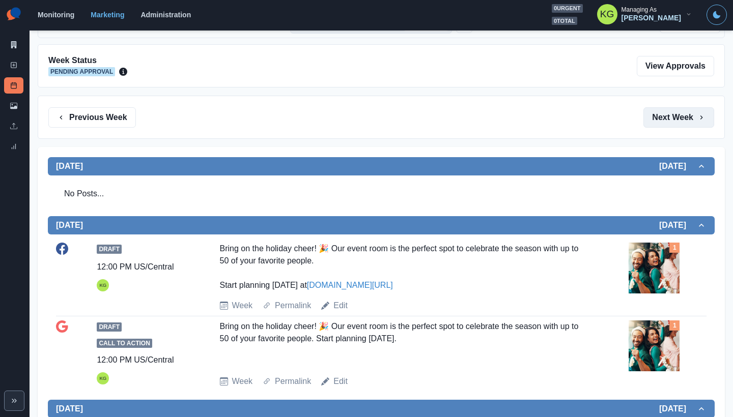
click at [656, 126] on button "Next Week" at bounding box center [678, 117] width 71 height 20
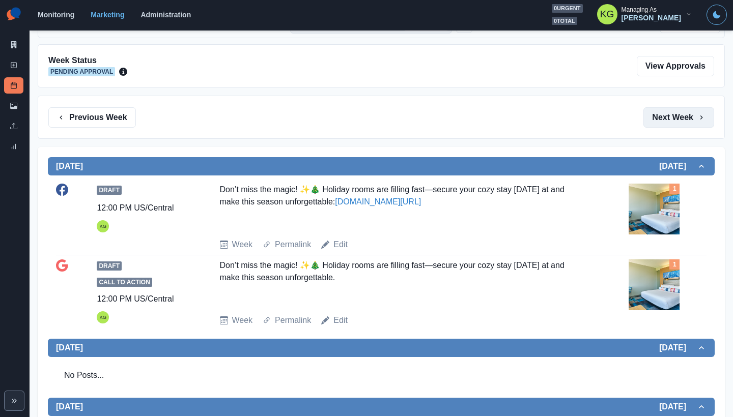
click at [656, 127] on button "Next Week" at bounding box center [678, 117] width 71 height 20
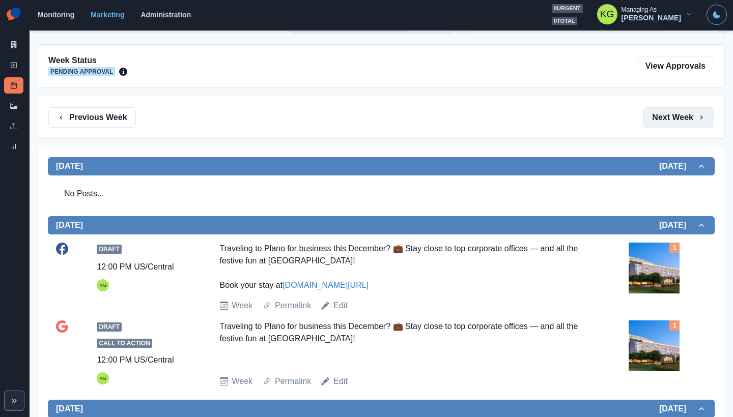
click at [656, 127] on button "Next Week" at bounding box center [678, 117] width 71 height 20
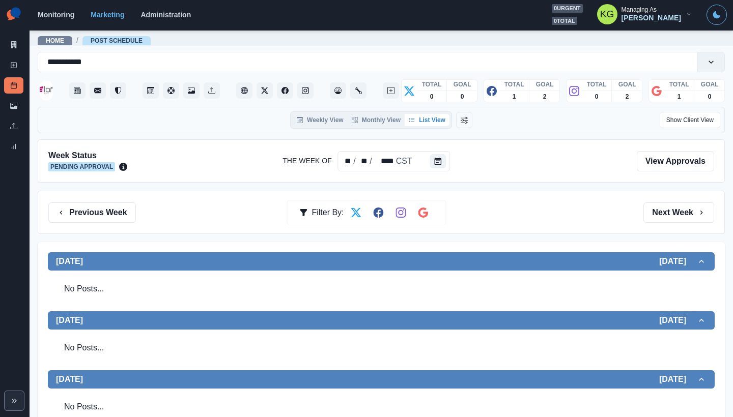
click at [419, 2] on section "Monitoring Marketing Administration 0 urgent 0 total KG Managing As [PERSON_NAM…" at bounding box center [381, 15] width 703 height 31
click at [79, 214] on button "Previous Week" at bounding box center [92, 213] width 88 height 20
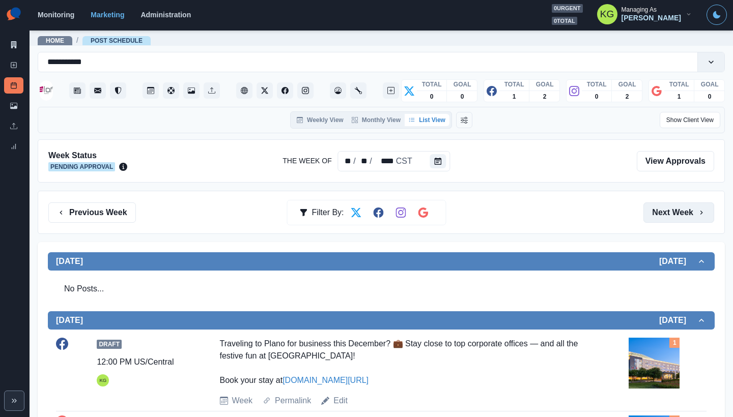
click at [680, 215] on button "Next Week" at bounding box center [678, 213] width 71 height 20
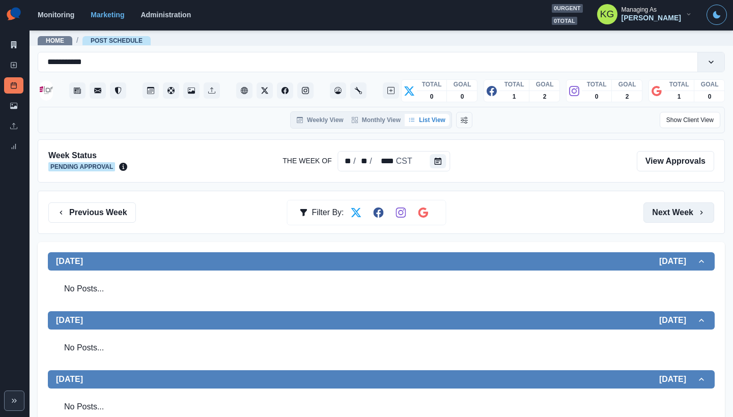
click at [672, 214] on button "Next Week" at bounding box center [678, 213] width 71 height 20
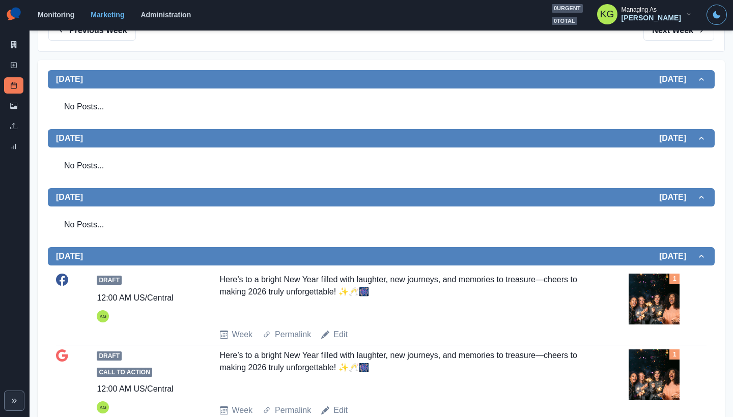
scroll to position [165, 0]
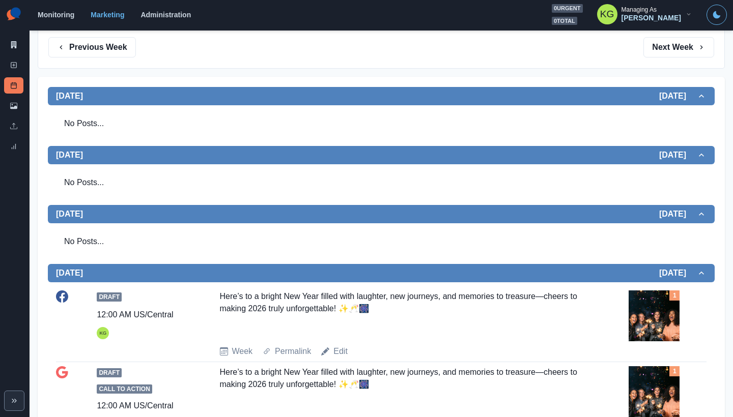
click at [23, 61] on div "Marketing Summary New Post Post Schedule Media Library Uploads Review Summary" at bounding box center [15, 79] width 30 height 159
click at [12, 64] on icon at bounding box center [13, 65] width 7 height 7
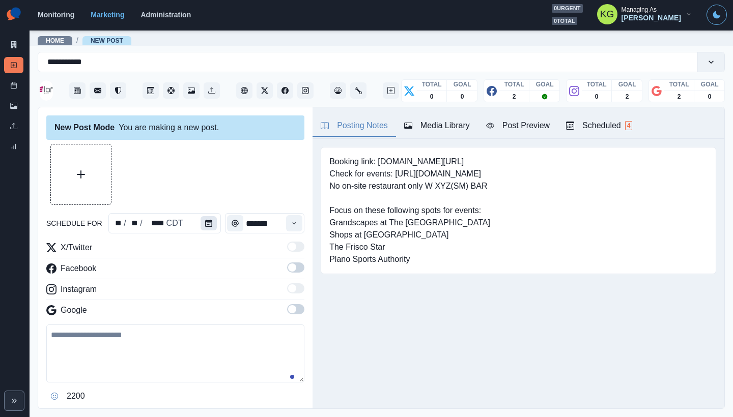
click at [212, 230] on button "Calendar" at bounding box center [209, 223] width 16 height 14
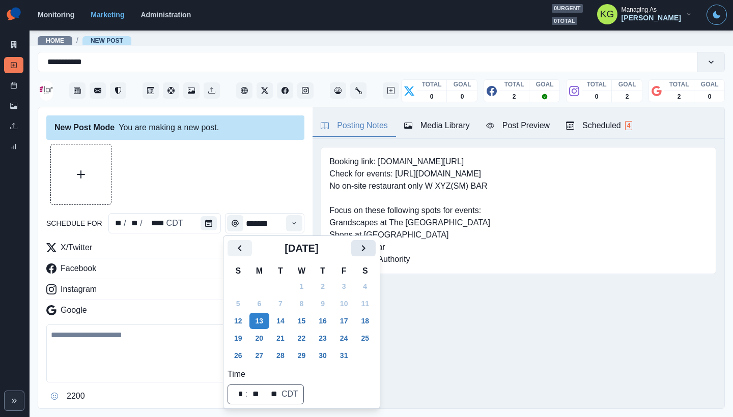
click at [368, 250] on icon "Next" at bounding box center [363, 248] width 12 height 12
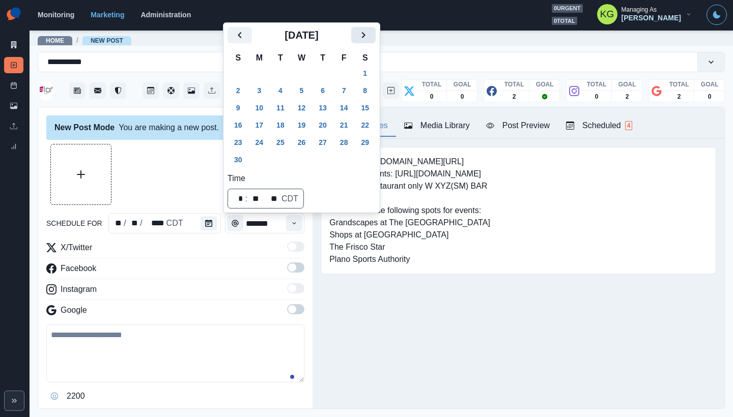
click at [376, 36] on button "Next" at bounding box center [363, 35] width 24 height 16
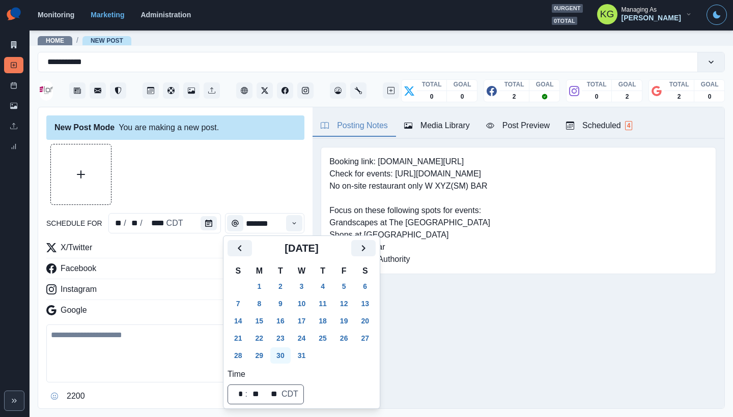
click at [279, 352] on button "30" at bounding box center [280, 356] width 20 height 16
click at [252, 186] on div at bounding box center [175, 174] width 258 height 61
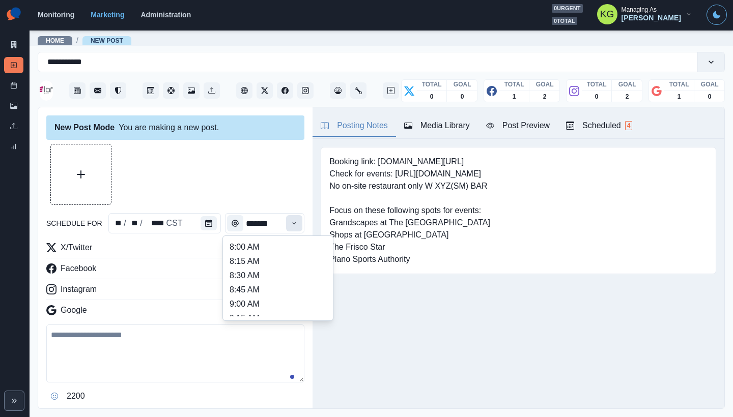
click at [291, 222] on icon "Time" at bounding box center [294, 223] width 7 height 7
click at [261, 266] on li "3:00 PM" at bounding box center [278, 270] width 102 height 14
type input "*******"
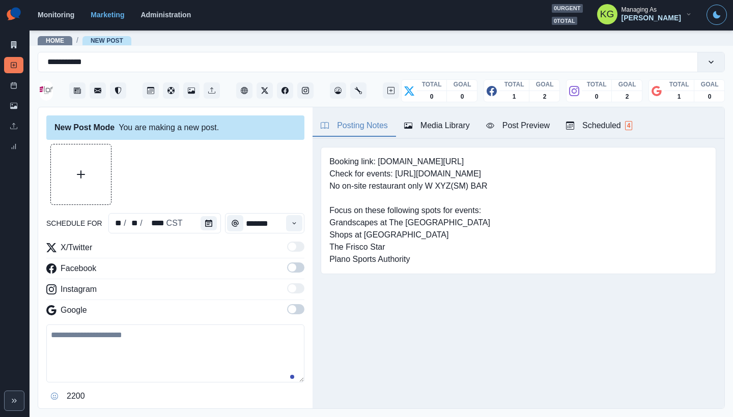
click at [288, 307] on span at bounding box center [292, 309] width 8 height 8
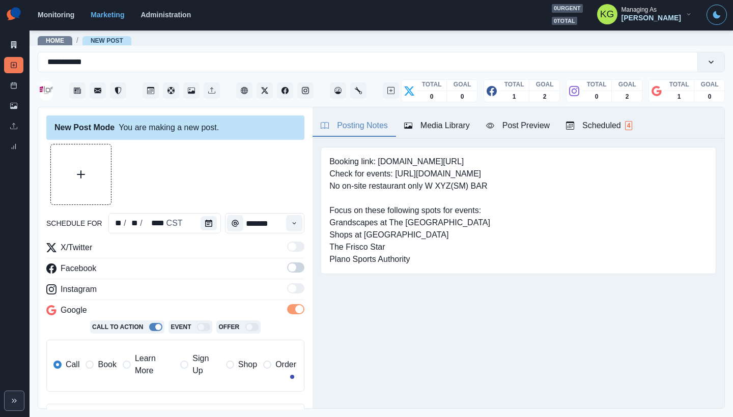
click at [288, 266] on span at bounding box center [292, 268] width 8 height 8
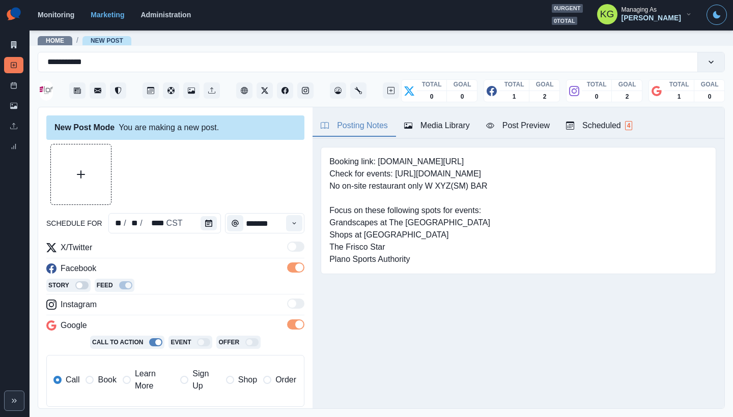
drag, startPoint x: 105, startPoint y: 387, endPoint x: 123, endPoint y: 376, distance: 20.3
click at [105, 386] on label "Book" at bounding box center [100, 380] width 31 height 24
click at [444, 129] on div "Media Library" at bounding box center [437, 126] width 66 height 12
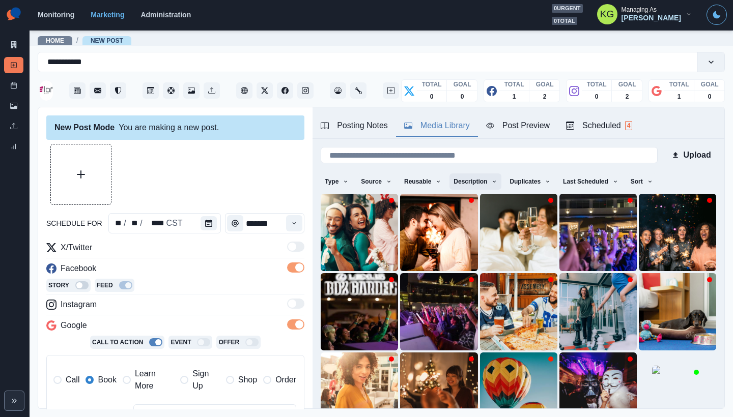
scroll to position [81, 0]
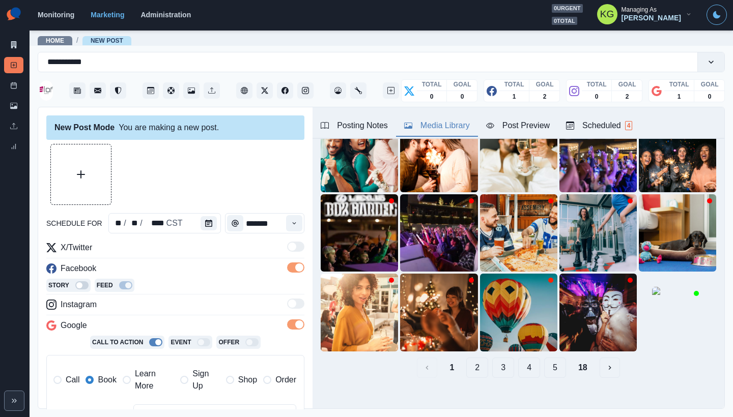
click at [466, 362] on button "2" at bounding box center [477, 368] width 22 height 20
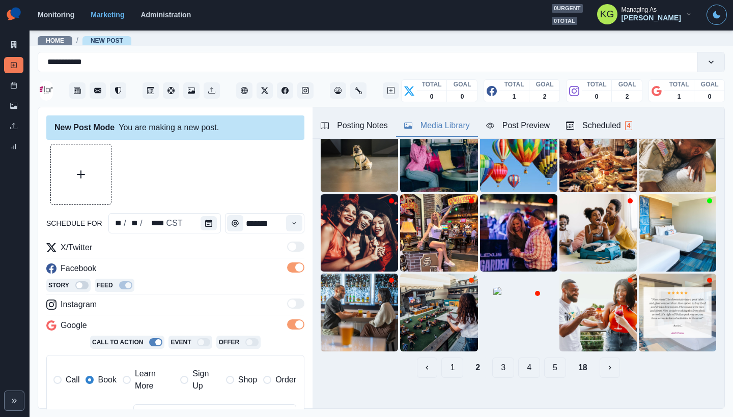
click at [497, 359] on button "3" at bounding box center [503, 368] width 22 height 20
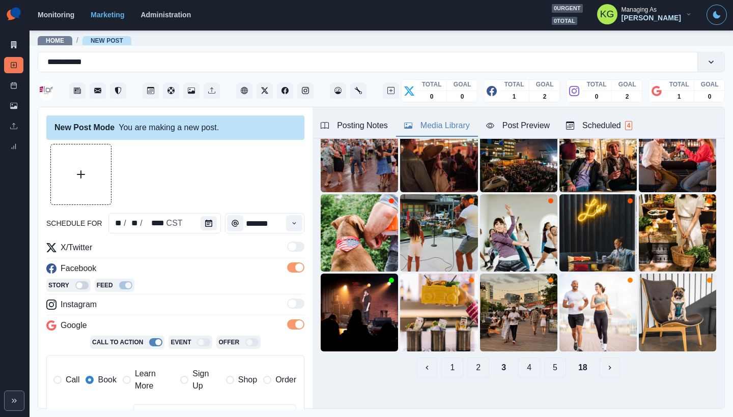
click at [526, 360] on button "4" at bounding box center [529, 368] width 22 height 20
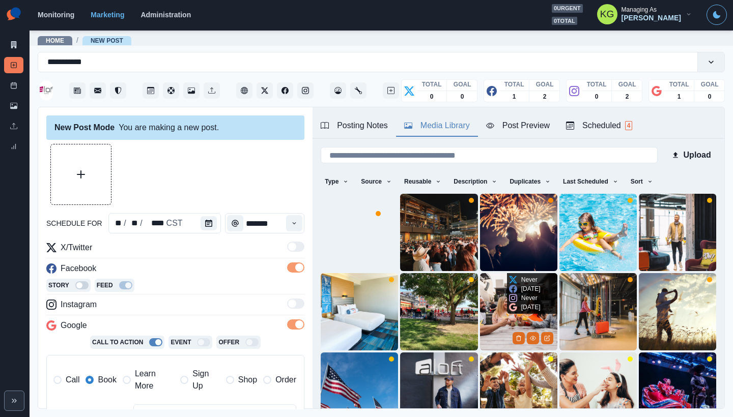
scroll to position [59, 0]
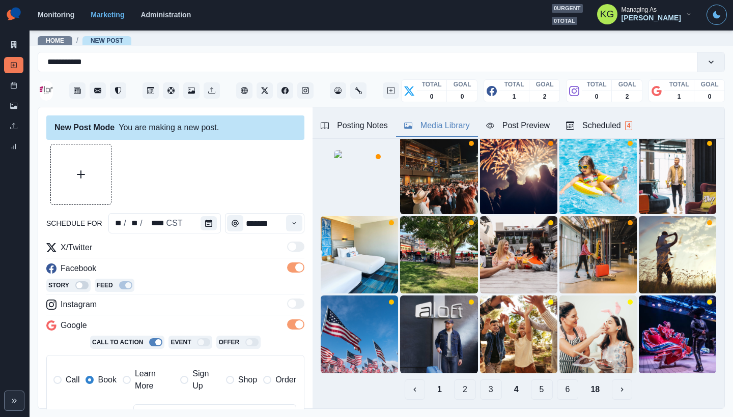
click at [538, 383] on button "5" at bounding box center [542, 390] width 22 height 20
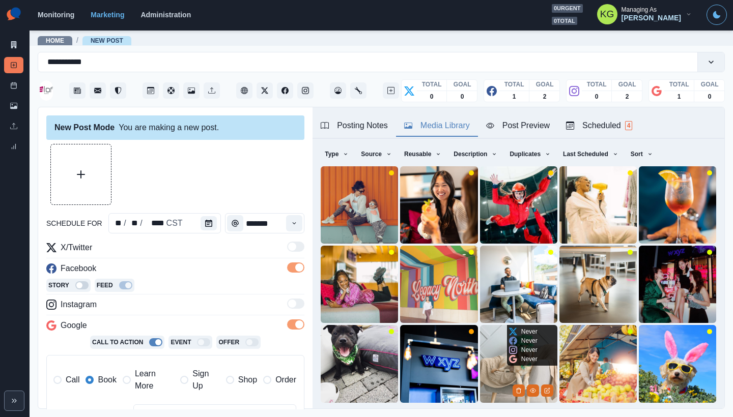
scroll to position [81, 0]
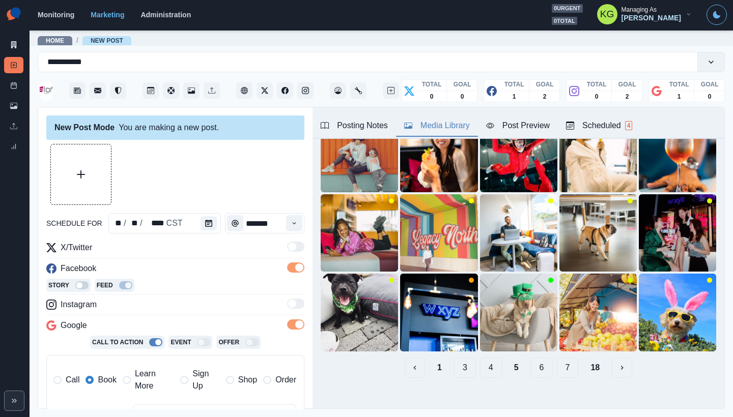
click at [534, 358] on button "6" at bounding box center [542, 368] width 22 height 20
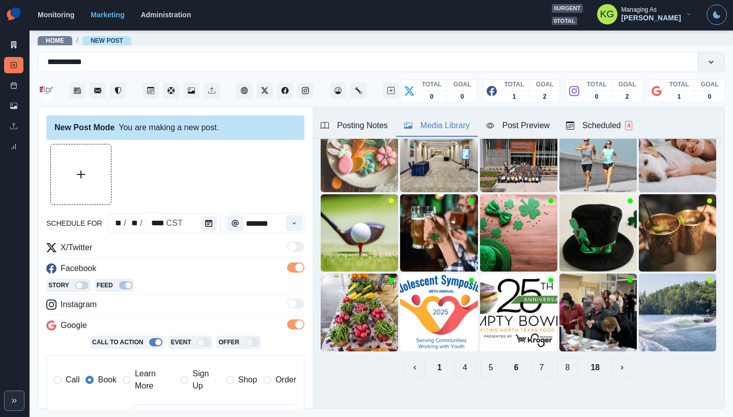
click at [533, 358] on button "7" at bounding box center [542, 368] width 22 height 20
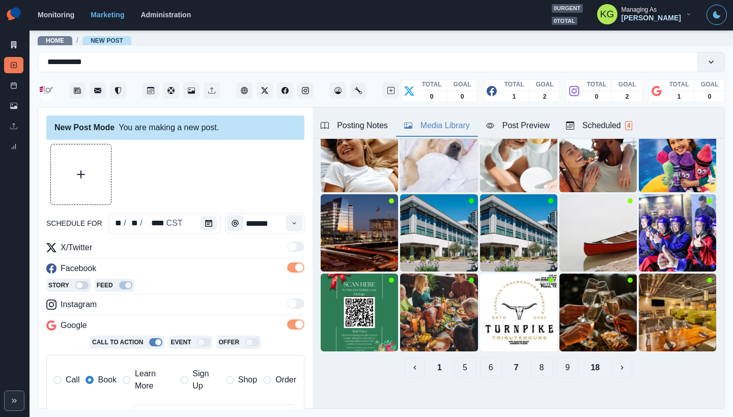
click at [537, 360] on button "8" at bounding box center [542, 368] width 22 height 20
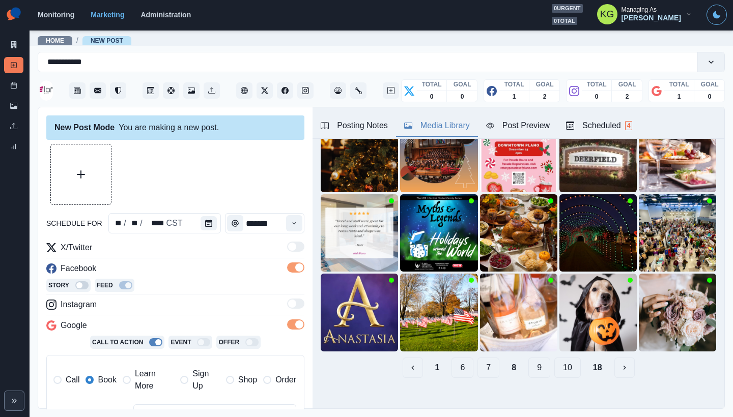
click at [537, 360] on button "9" at bounding box center [539, 368] width 22 height 20
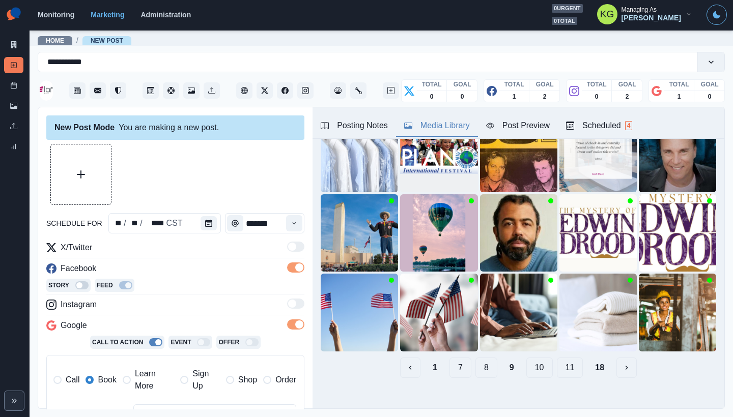
click at [537, 360] on button "10" at bounding box center [539, 368] width 26 height 20
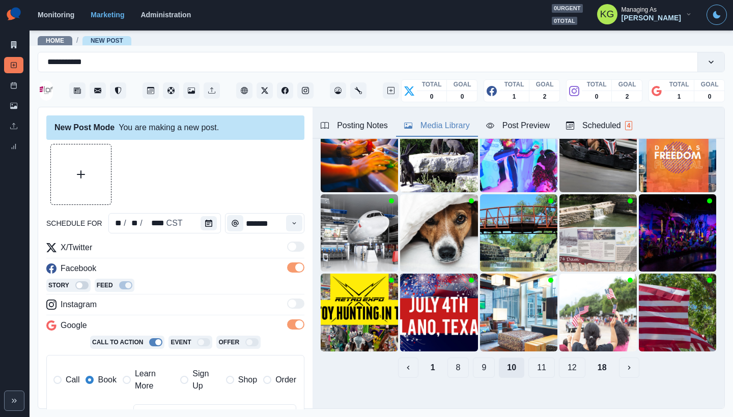
click at [537, 360] on button "11" at bounding box center [541, 368] width 26 height 20
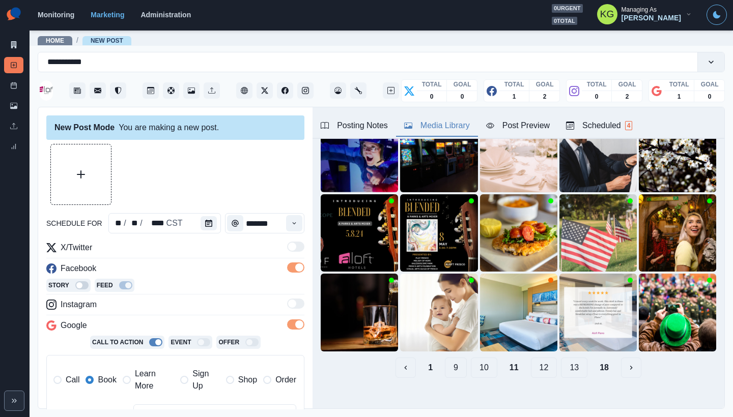
click at [537, 360] on button "12" at bounding box center [544, 368] width 26 height 20
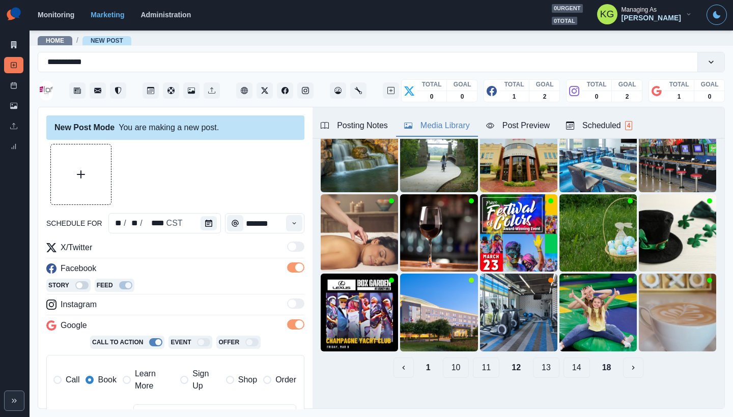
click at [537, 360] on button "13" at bounding box center [546, 368] width 26 height 20
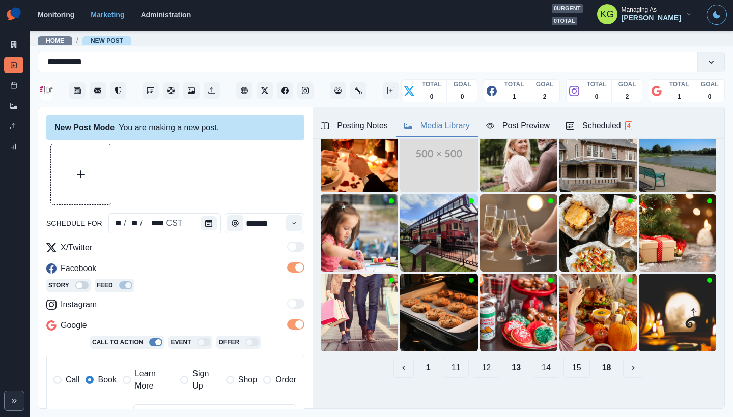
click at [542, 359] on button "14" at bounding box center [546, 368] width 26 height 20
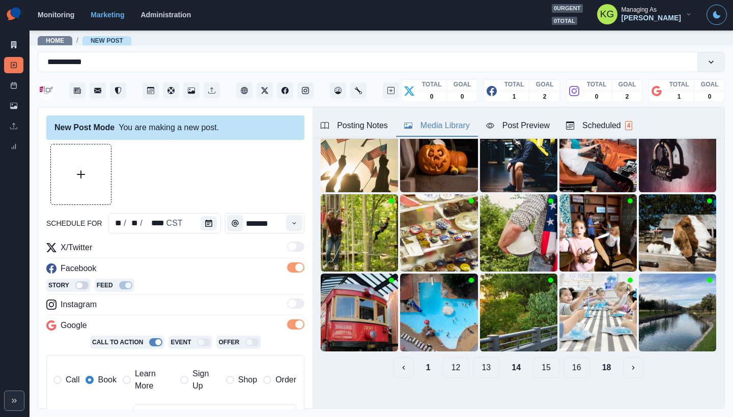
click at [547, 362] on button "15" at bounding box center [546, 368] width 26 height 20
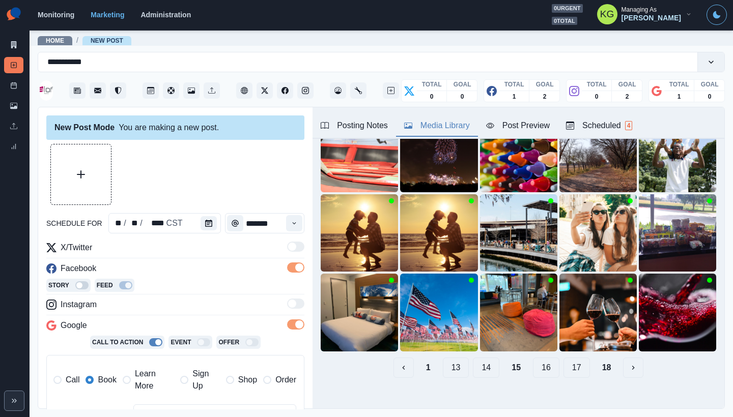
click at [565, 362] on button "17" at bounding box center [576, 368] width 26 height 20
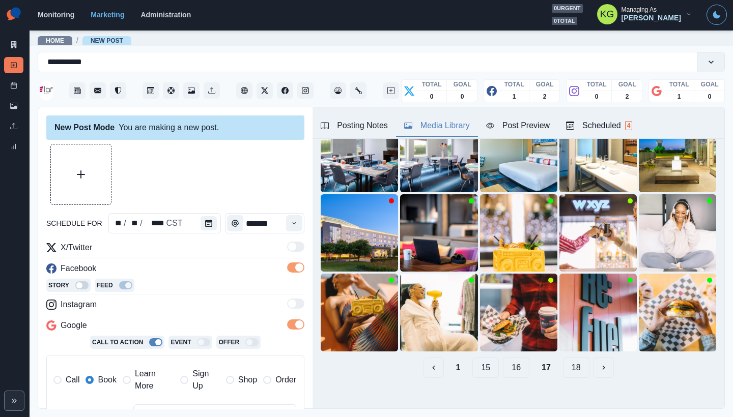
click at [514, 360] on button "16" at bounding box center [516, 368] width 26 height 20
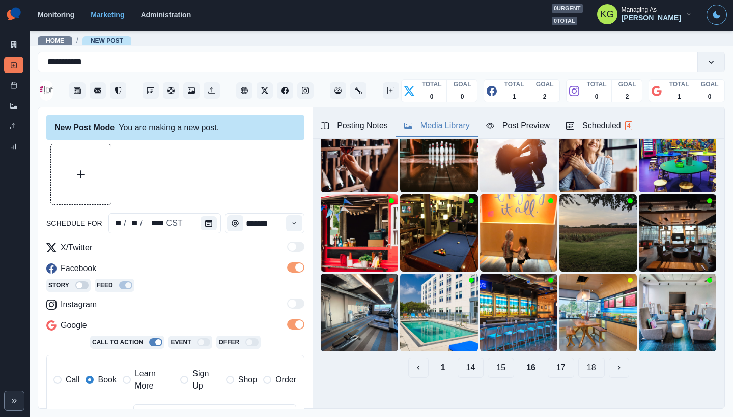
click at [581, 361] on button "18" at bounding box center [591, 368] width 26 height 20
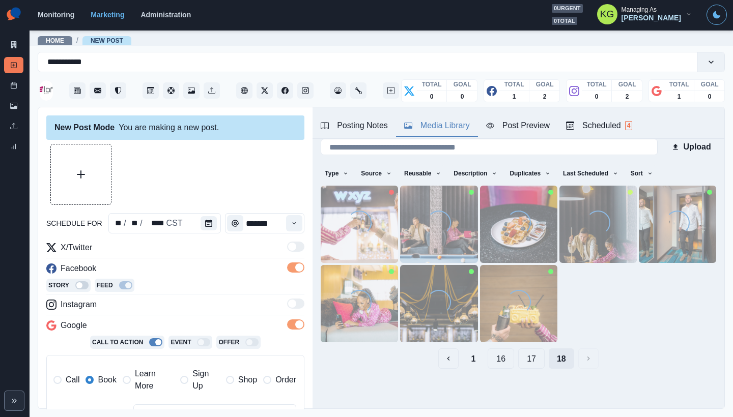
scroll to position [4, 0]
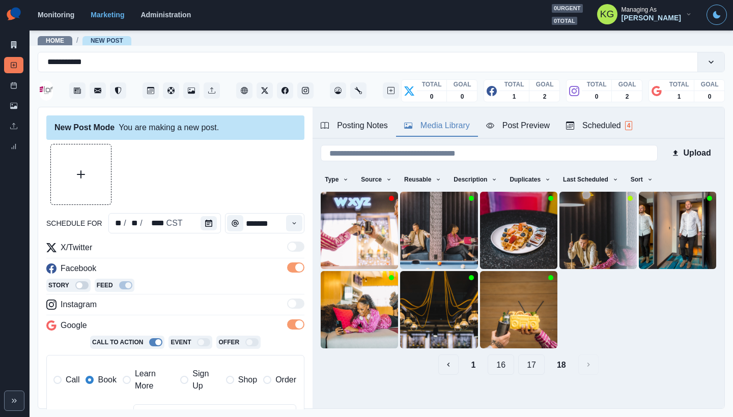
click at [454, 365] on div "1 16 17 18" at bounding box center [518, 365] width 395 height 20
click at [466, 358] on button "1" at bounding box center [473, 365] width 21 height 20
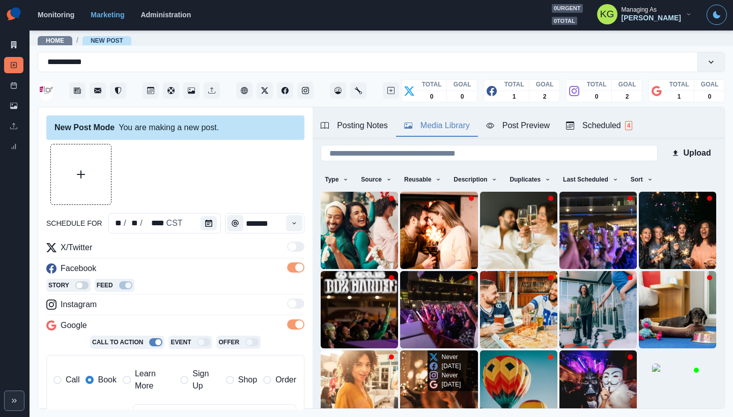
scroll to position [81, 0]
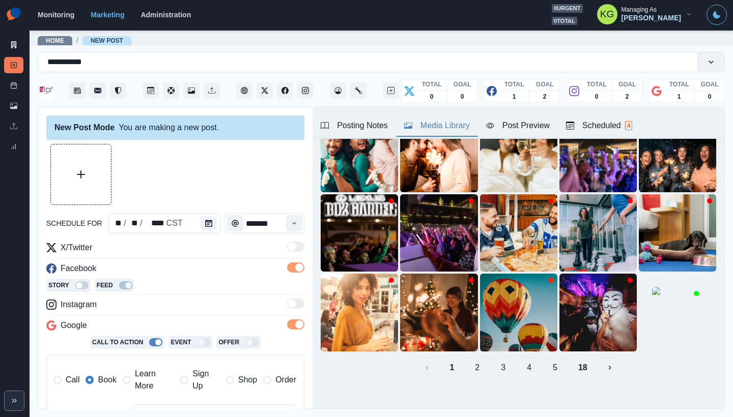
click at [477, 361] on button "2" at bounding box center [477, 368] width 22 height 20
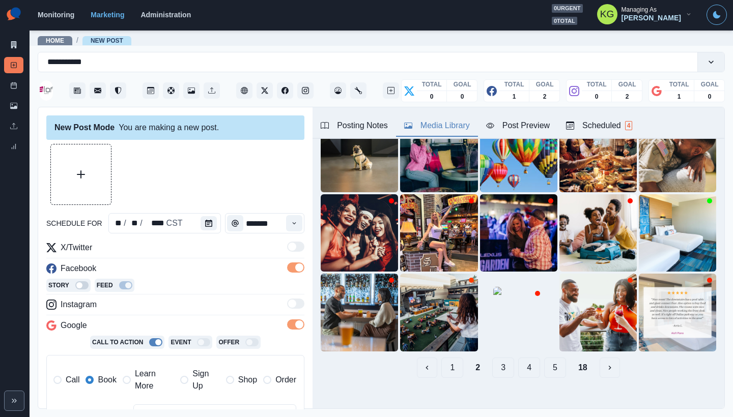
click at [492, 358] on button "3" at bounding box center [503, 368] width 22 height 20
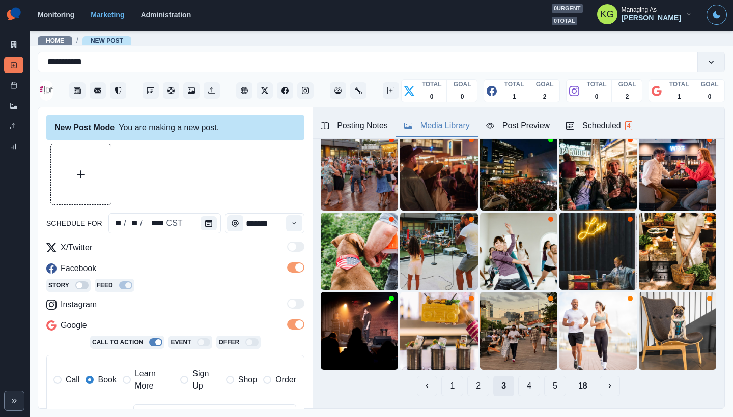
scroll to position [61, 0]
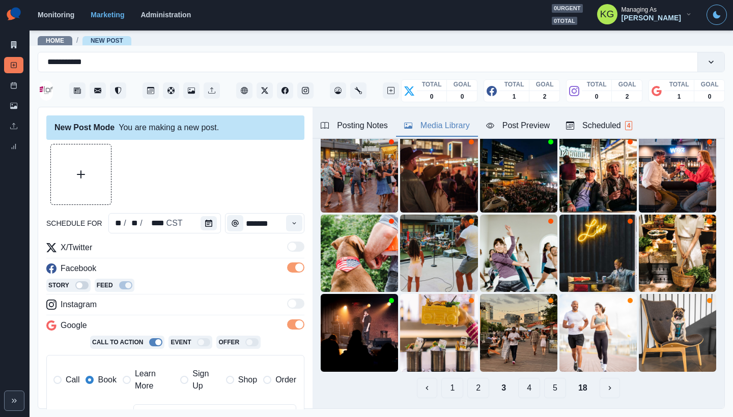
click at [475, 378] on button "2" at bounding box center [478, 388] width 22 height 20
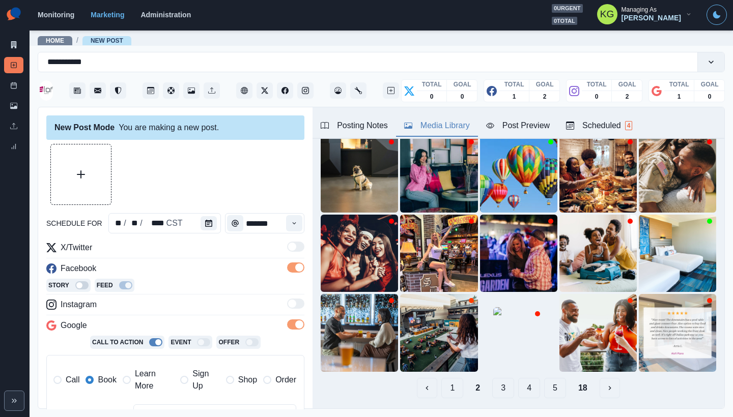
click at [482, 382] on div "1 2 3 4 5 18" at bounding box center [518, 388] width 395 height 20
click at [492, 384] on button "3" at bounding box center [503, 388] width 22 height 20
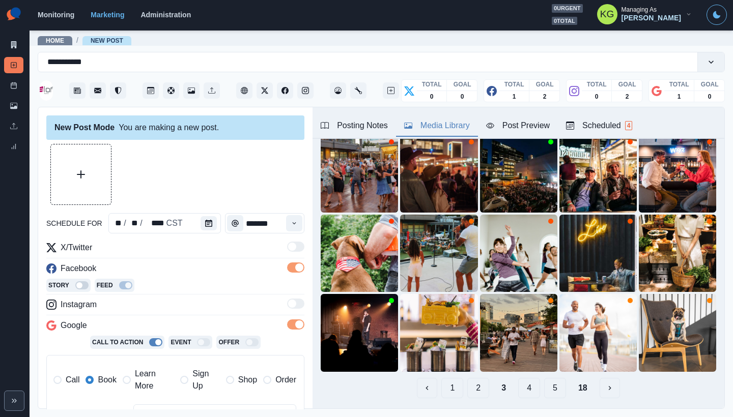
click at [518, 382] on button "4" at bounding box center [529, 388] width 22 height 20
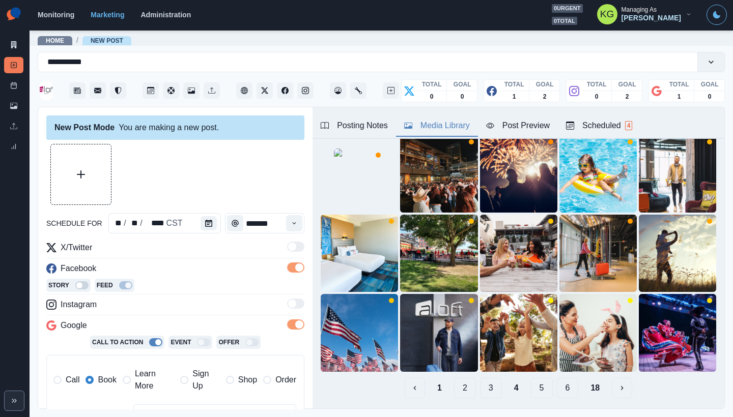
click at [456, 378] on button "2" at bounding box center [465, 388] width 22 height 20
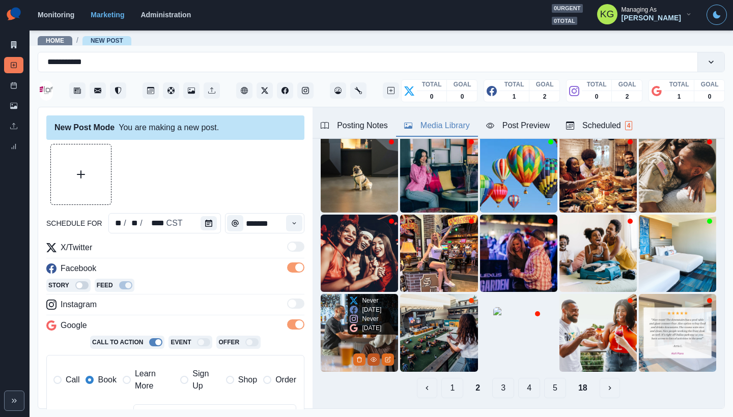
click at [367, 354] on button "View Media" at bounding box center [373, 360] width 12 height 12
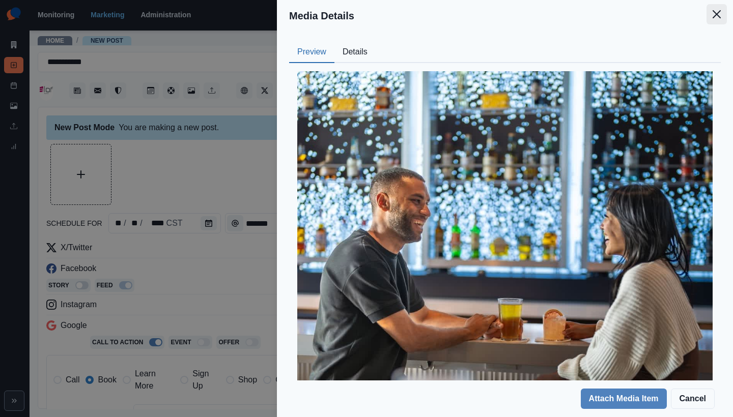
click at [712, 16] on icon "Close" at bounding box center [716, 14] width 8 height 8
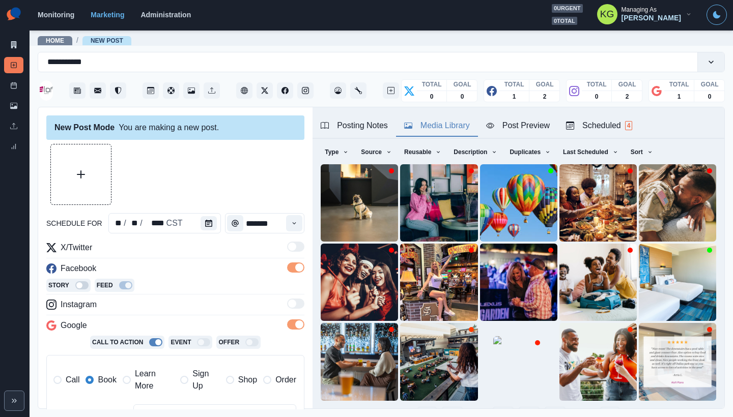
scroll to position [81, 0]
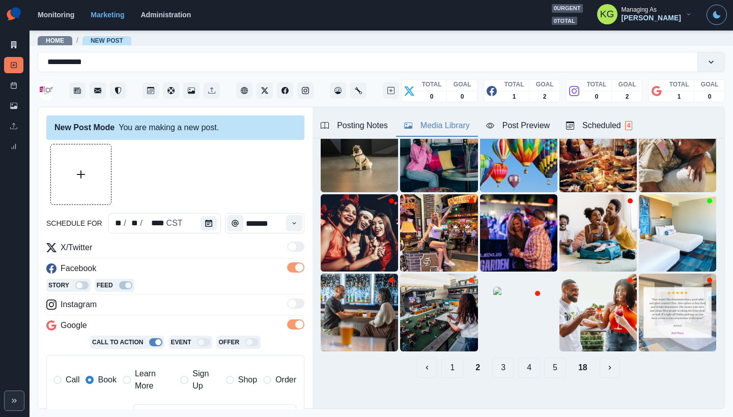
click at [497, 360] on button "3" at bounding box center [503, 368] width 22 height 20
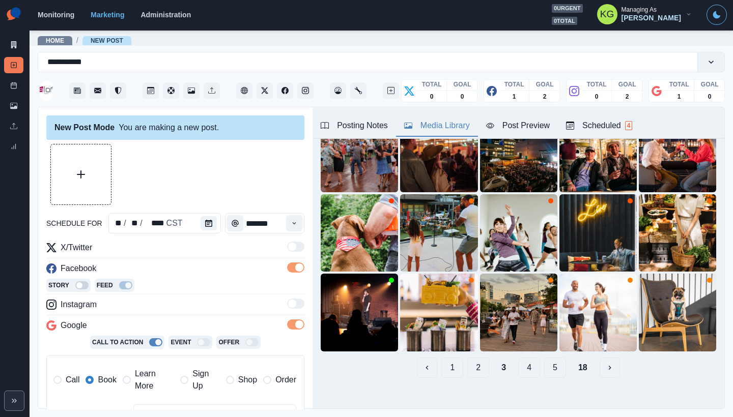
click at [528, 360] on button "4" at bounding box center [529, 368] width 22 height 20
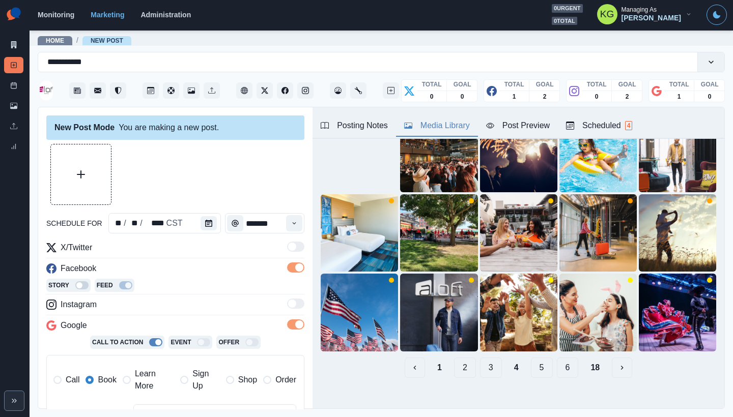
click at [533, 362] on button "5" at bounding box center [542, 368] width 22 height 20
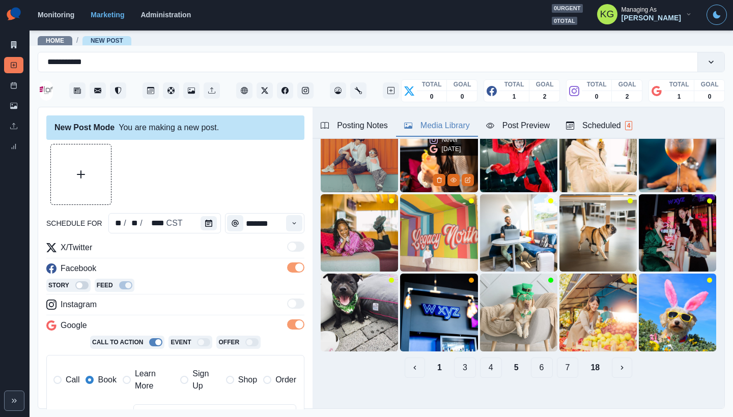
scroll to position [60, 0]
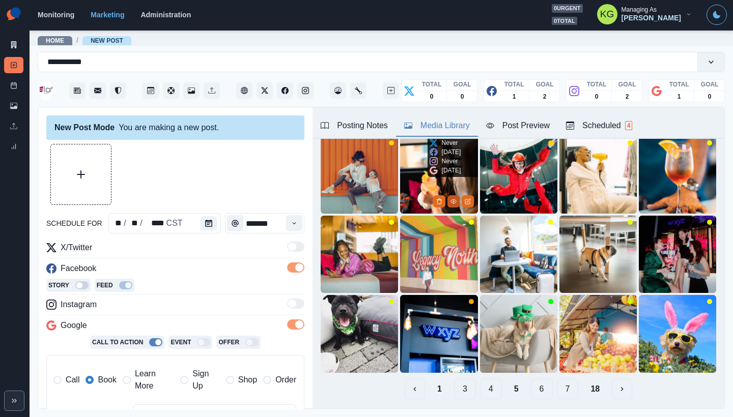
click at [450, 198] on icon "View Media" at bounding box center [453, 201] width 6 height 6
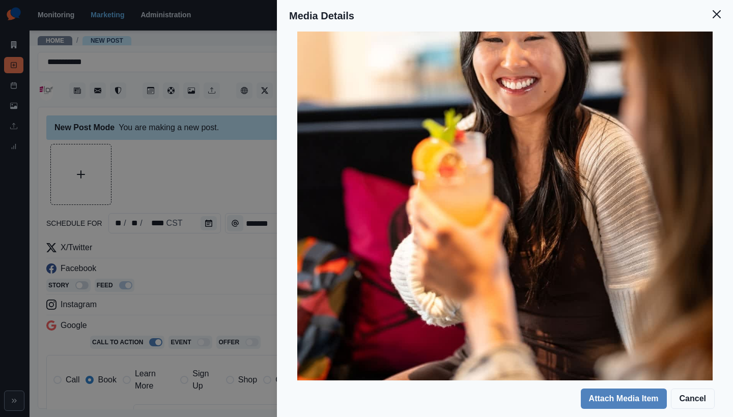
scroll to position [0, 0]
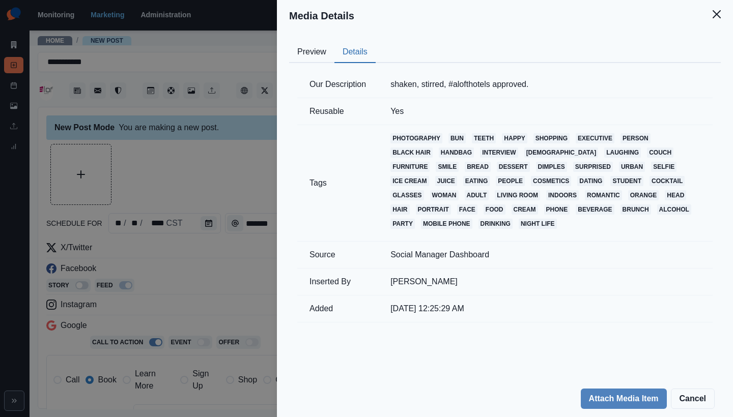
click at [364, 48] on button "Details" at bounding box center [354, 52] width 41 height 21
click at [712, 18] on button "Close" at bounding box center [716, 14] width 20 height 20
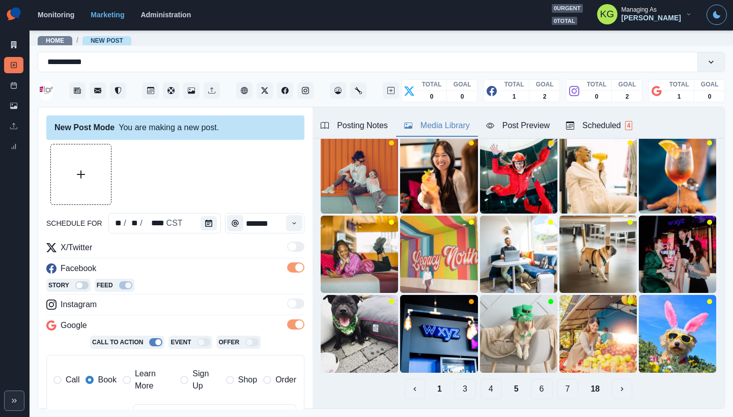
scroll to position [32, 0]
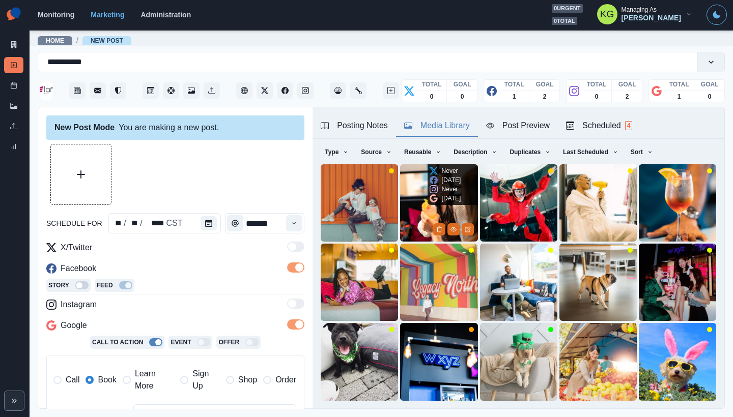
click at [430, 183] on icon at bounding box center [434, 180] width 8 height 8
click at [402, 179] on img at bounding box center [438, 202] width 77 height 77
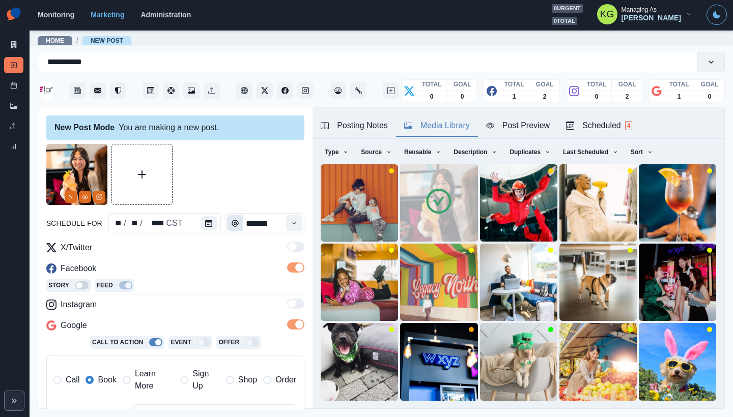
scroll to position [214, 0]
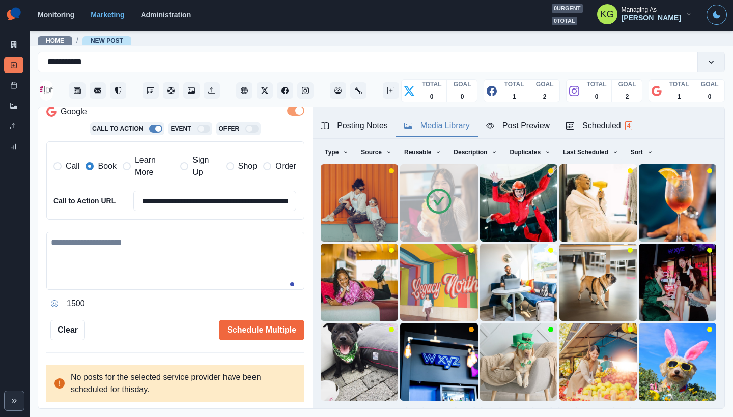
click at [178, 243] on textarea at bounding box center [175, 261] width 258 height 58
paste textarea "**********"
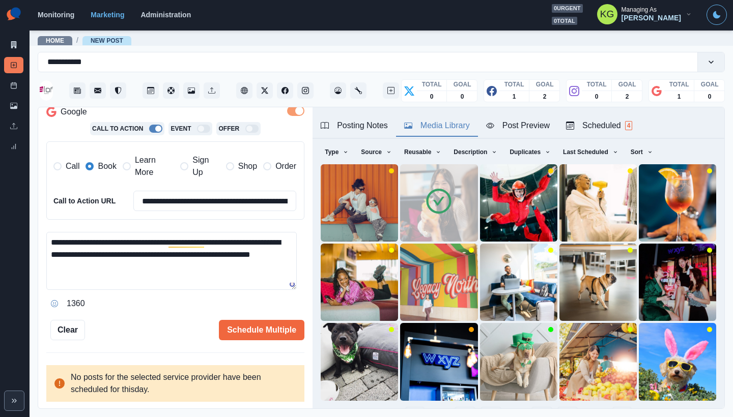
click at [222, 244] on textarea "**********" at bounding box center [171, 261] width 250 height 58
drag, startPoint x: 216, startPoint y: 239, endPoint x: 210, endPoint y: 238, distance: 6.2
click at [210, 238] on textarea "**********" at bounding box center [171, 261] width 250 height 58
click at [51, 241] on textarea "**********" at bounding box center [171, 261] width 250 height 58
paste textarea "*"
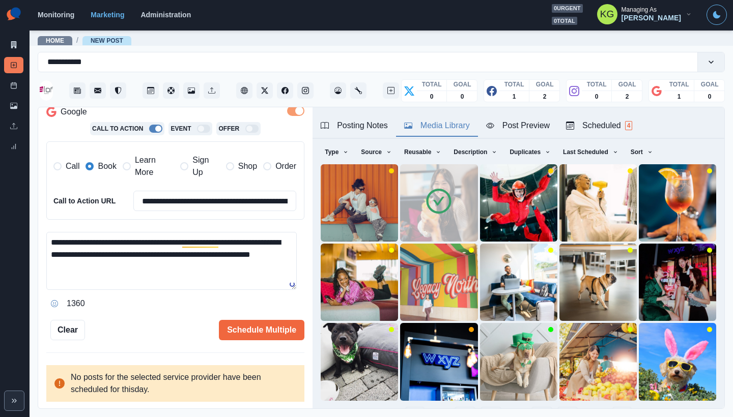
click at [231, 240] on textarea "**********" at bounding box center [171, 261] width 250 height 58
click at [180, 250] on textarea "**********" at bounding box center [171, 261] width 250 height 58
click at [156, 266] on textarea "**********" at bounding box center [171, 261] width 250 height 58
click at [63, 304] on div "1362" at bounding box center [175, 304] width 258 height 16
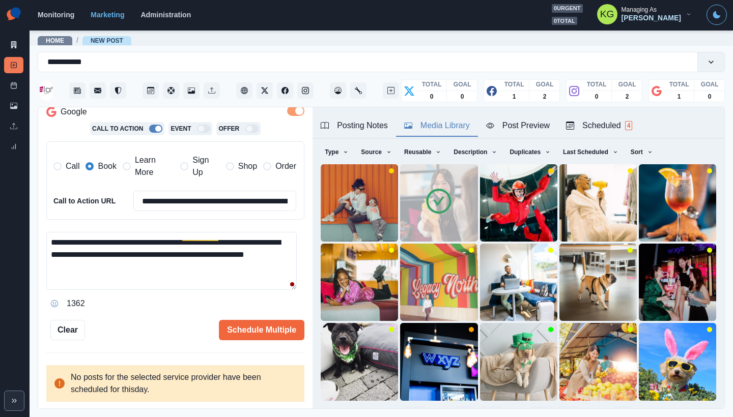
click at [55, 302] on icon "Opens Emoji Picker" at bounding box center [55, 304] width 4 height 4
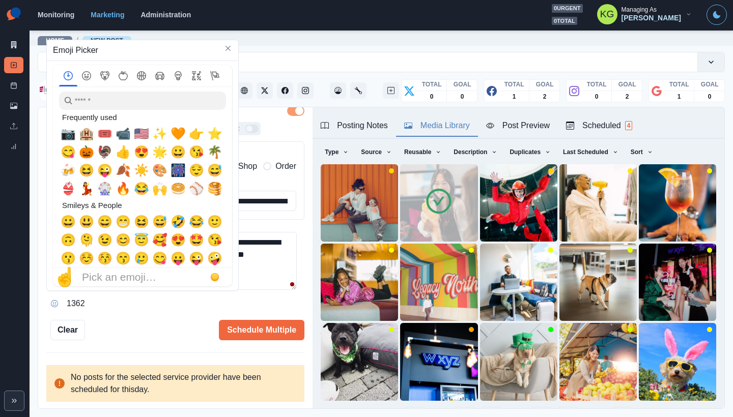
click at [65, 136] on span "📷" at bounding box center [68, 134] width 15 height 14
click at [266, 270] on textarea "**********" at bounding box center [171, 261] width 250 height 58
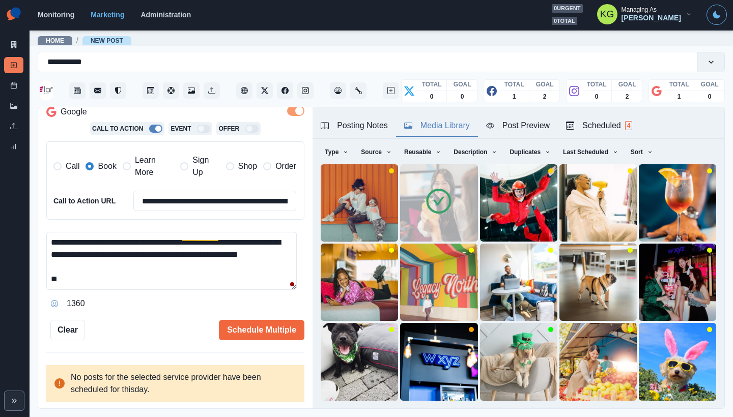
click at [235, 282] on textarea "**********" at bounding box center [171, 261] width 250 height 58
type textarea "**********"
click at [275, 332] on button "Schedule Multiple" at bounding box center [261, 330] width 85 height 20
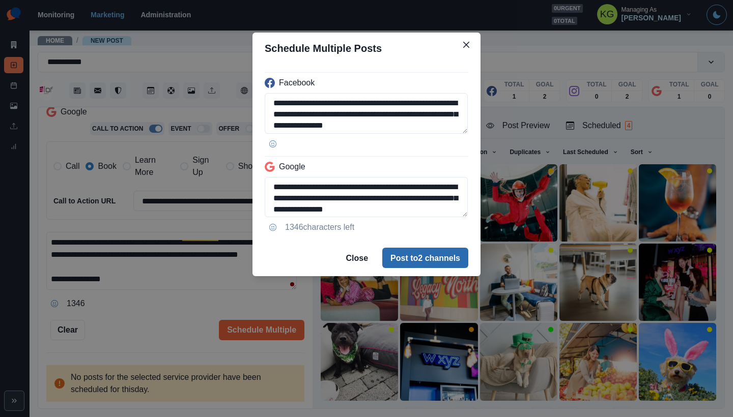
click at [448, 260] on button "Post to 2 channels" at bounding box center [425, 258] width 86 height 20
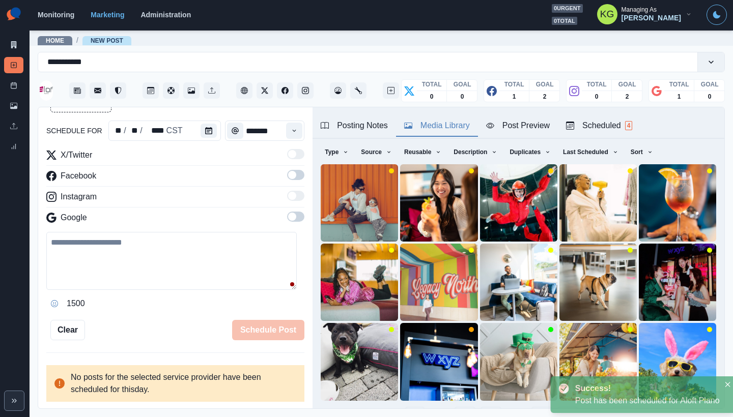
scroll to position [0, 0]
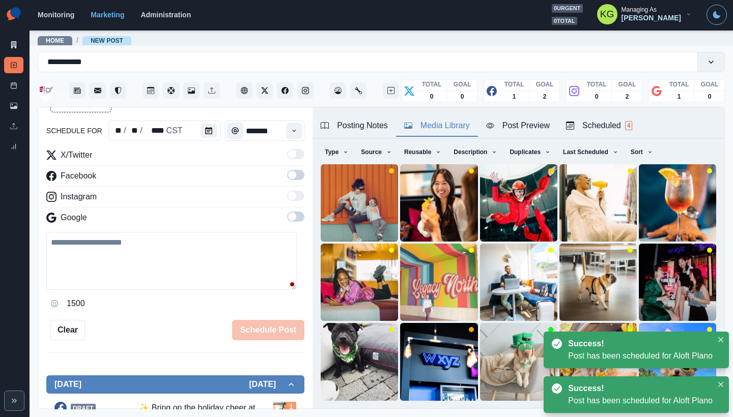
click at [0, 74] on div "Marketing Summary New Post Post Schedule Media Library Uploads Review Summary" at bounding box center [15, 79] width 30 height 159
click at [9, 82] on link "Post Schedule" at bounding box center [13, 85] width 19 height 16
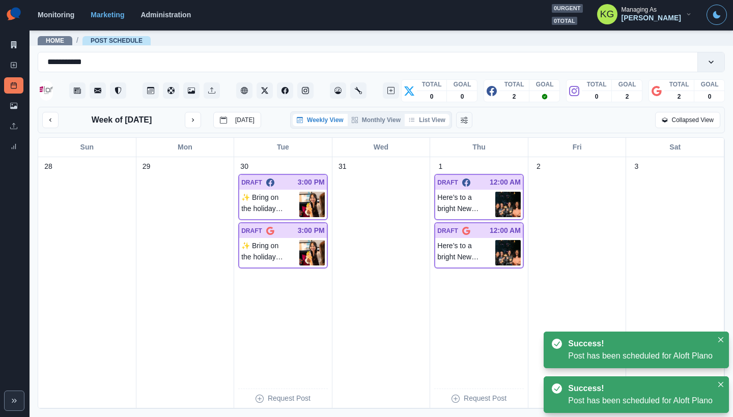
click at [440, 126] on button "List View" at bounding box center [427, 120] width 45 height 12
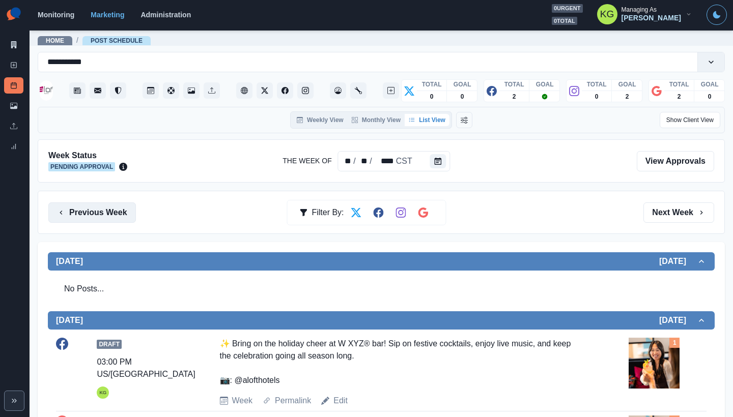
click at [71, 217] on button "Previous Week" at bounding box center [92, 213] width 88 height 20
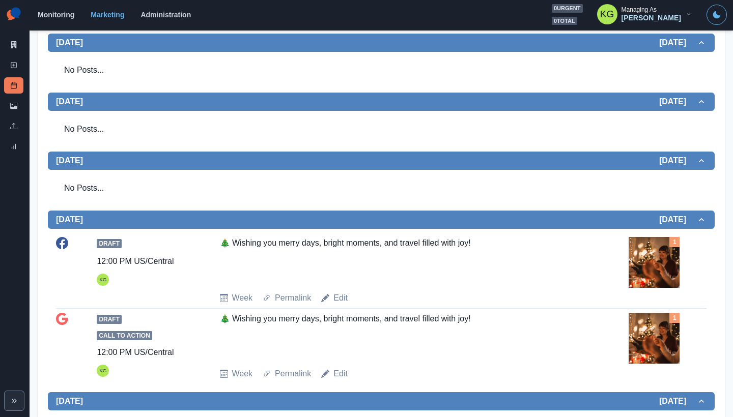
scroll to position [119, 0]
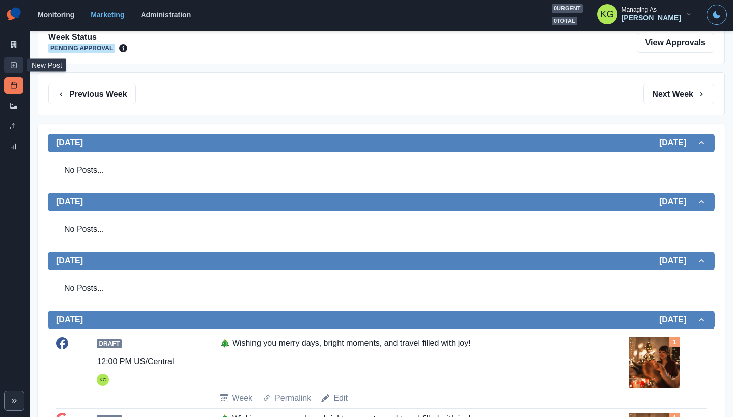
click at [12, 64] on icon at bounding box center [13, 65] width 7 height 7
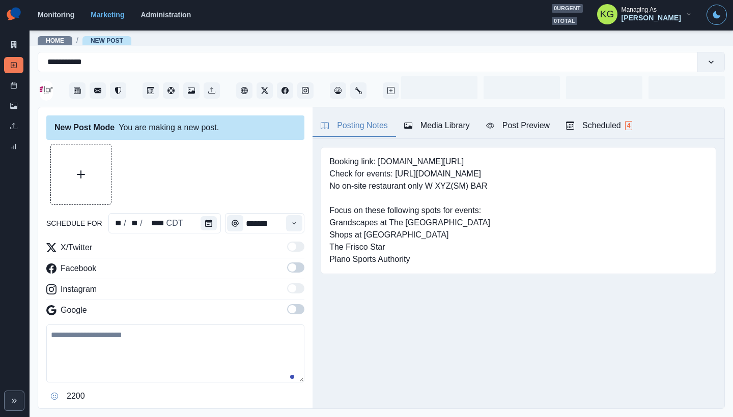
click at [225, 221] on div "Time" at bounding box center [235, 223] width 20 height 20
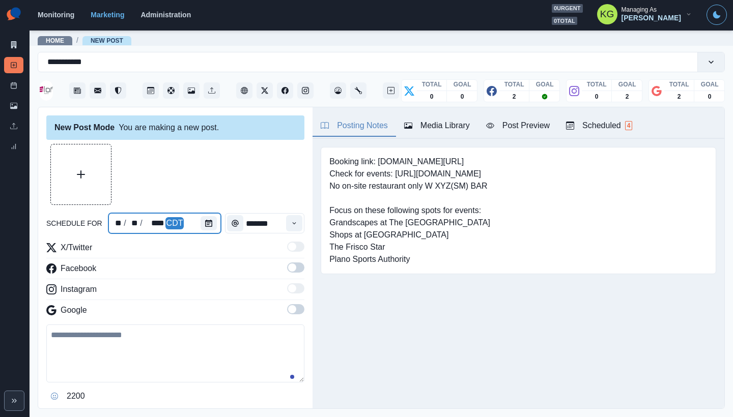
click at [216, 221] on div at bounding box center [211, 223] width 20 height 20
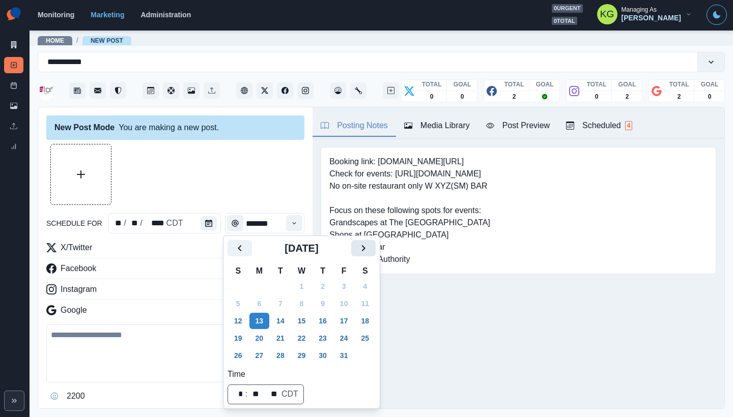
click at [369, 244] on icon "Next" at bounding box center [363, 248] width 12 height 12
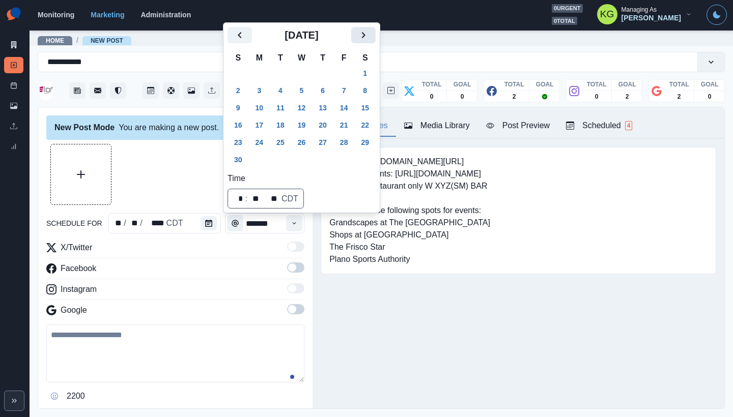
click at [369, 41] on icon "Next" at bounding box center [363, 35] width 12 height 12
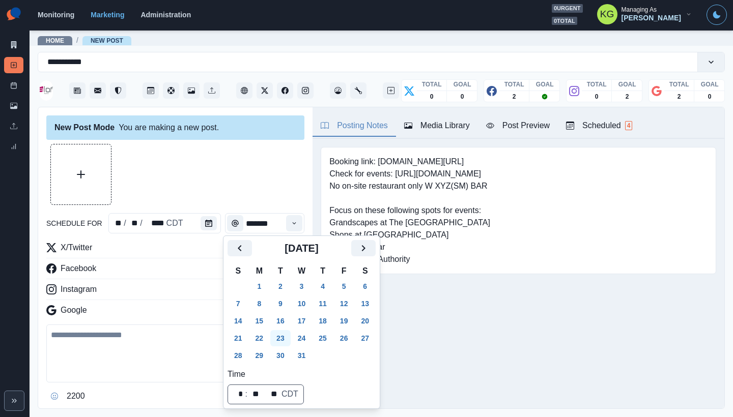
click at [282, 341] on button "23" at bounding box center [280, 338] width 20 height 16
click at [269, 193] on div at bounding box center [175, 174] width 258 height 61
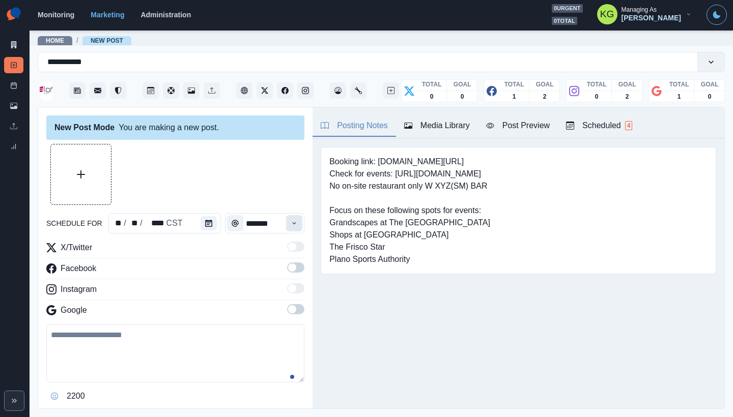
click at [291, 223] on icon "Time" at bounding box center [294, 223] width 7 height 7
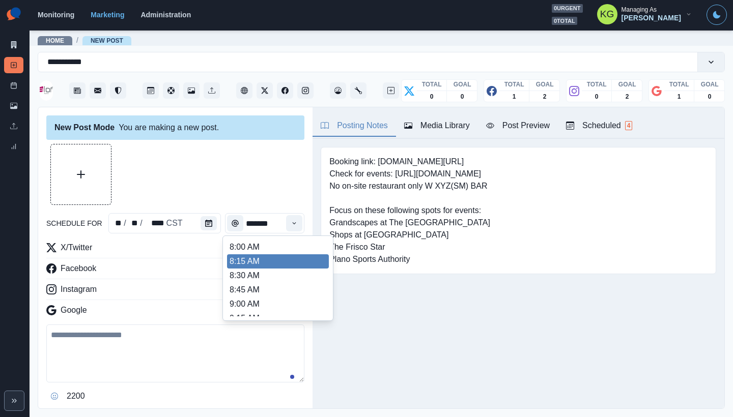
scroll to position [209, 0]
click at [262, 264] on li "12:00 PM" at bounding box center [278, 267] width 102 height 14
type input "********"
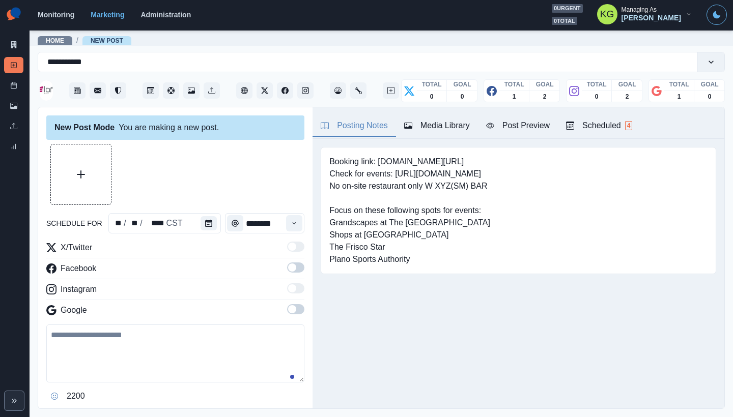
click at [290, 269] on span at bounding box center [295, 268] width 17 height 10
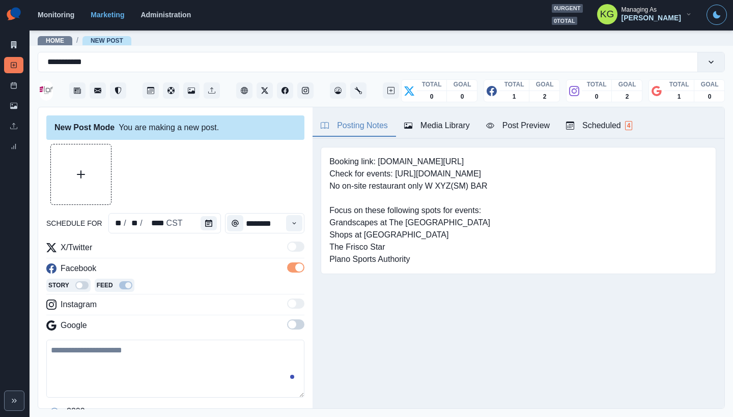
click at [290, 326] on span at bounding box center [295, 325] width 17 height 10
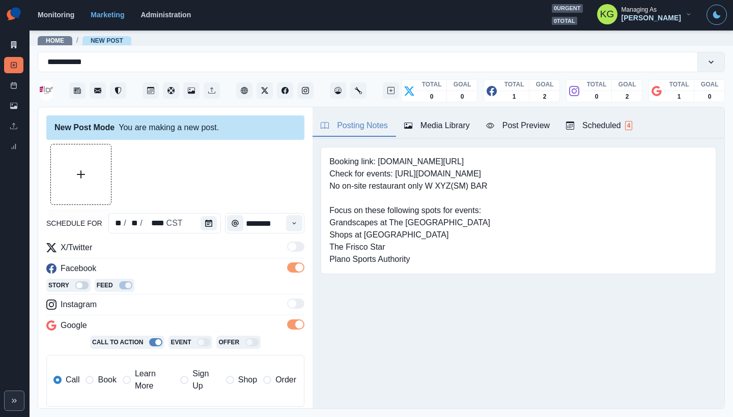
click at [77, 176] on icon "Upload Media" at bounding box center [81, 174] width 8 height 8
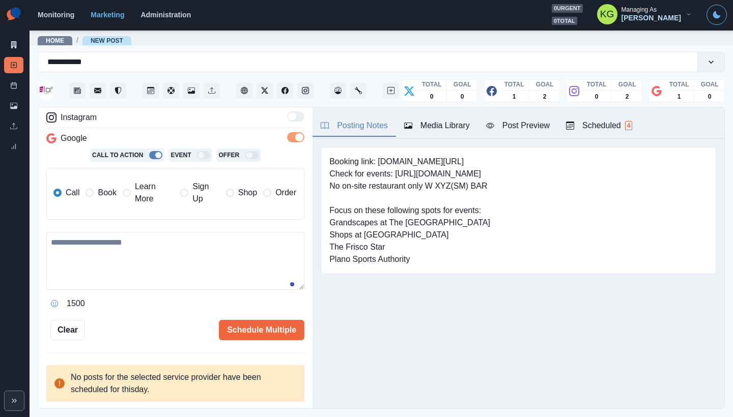
click at [161, 245] on textarea at bounding box center [175, 261] width 258 height 58
paste textarea "**********"
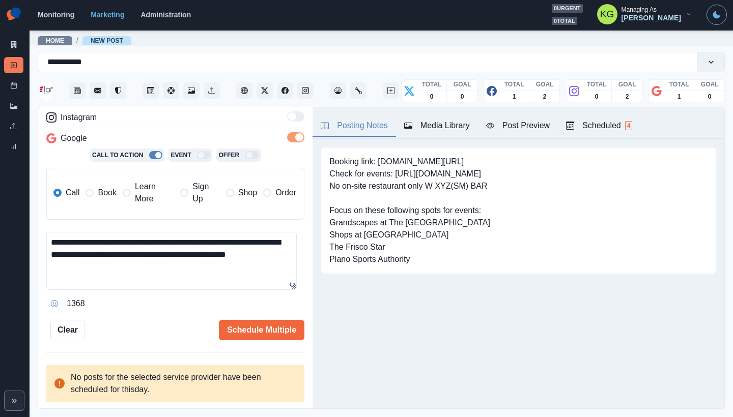
click at [101, 193] on span "Book" at bounding box center [107, 193] width 18 height 12
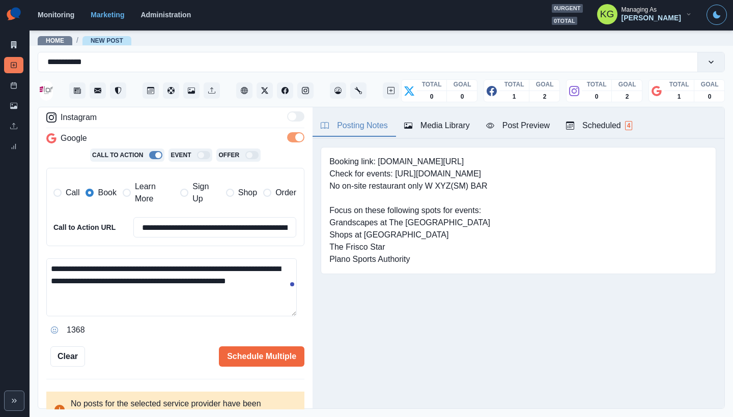
click at [264, 269] on textarea "**********" at bounding box center [171, 288] width 250 height 58
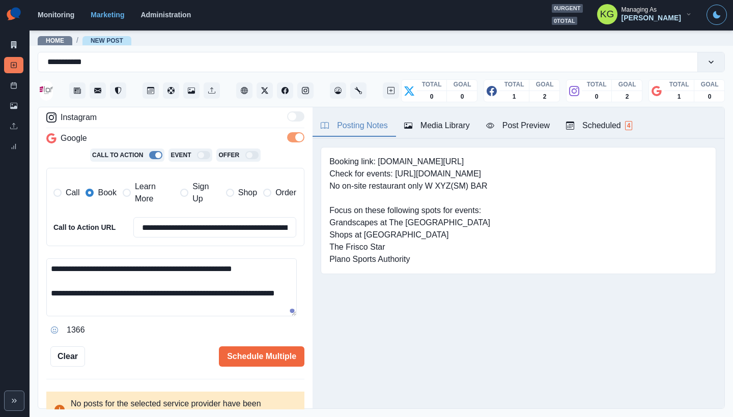
scroll to position [199, 0]
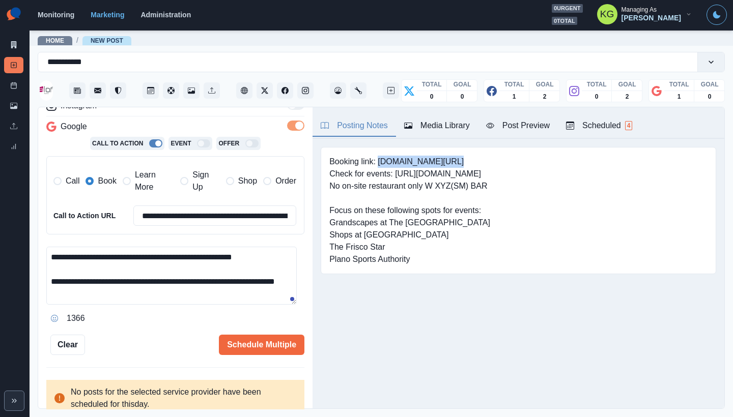
drag, startPoint x: 380, startPoint y: 161, endPoint x: 470, endPoint y: 162, distance: 90.1
click at [470, 162] on pre "Booking link: www.bit.ly/3ABhpGU Check for events: https://www.visitplano.com/e…" at bounding box center [409, 211] width 161 height 110
copy pre "www.bit.ly/3ABhpGU"
click at [137, 282] on textarea "**********" at bounding box center [171, 276] width 250 height 58
paste textarea "**********"
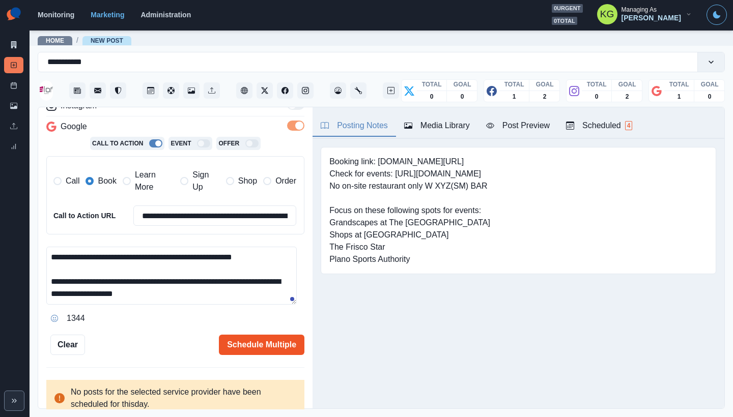
type textarea "**********"
click at [255, 352] on button "Schedule Multiple" at bounding box center [261, 345] width 85 height 20
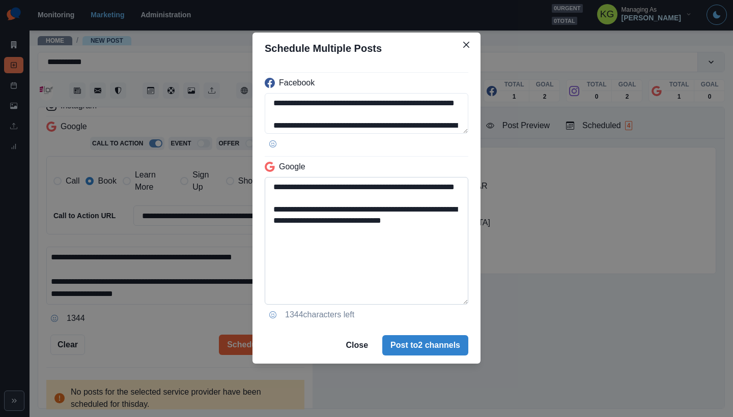
click at [467, 297] on textarea "**********" at bounding box center [367, 241] width 204 height 128
click at [390, 250] on textarea "**********" at bounding box center [367, 241] width 204 height 128
drag, startPoint x: 443, startPoint y: 218, endPoint x: 361, endPoint y: 221, distance: 81.5
click at [361, 221] on textarea "**********" at bounding box center [367, 241] width 204 height 128
type textarea "**********"
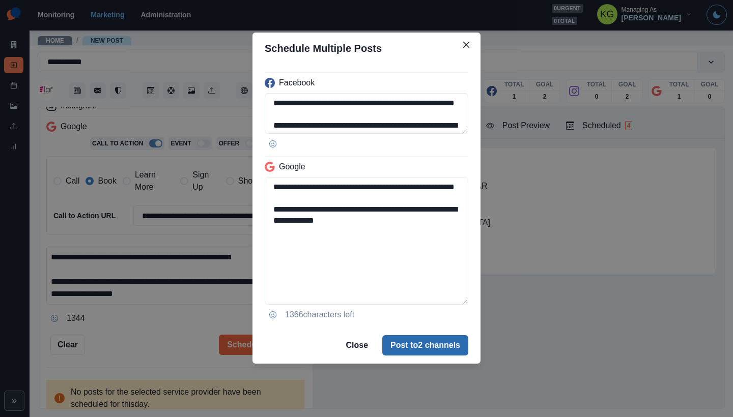
click at [442, 335] on button "Post to 2 channels" at bounding box center [425, 345] width 86 height 20
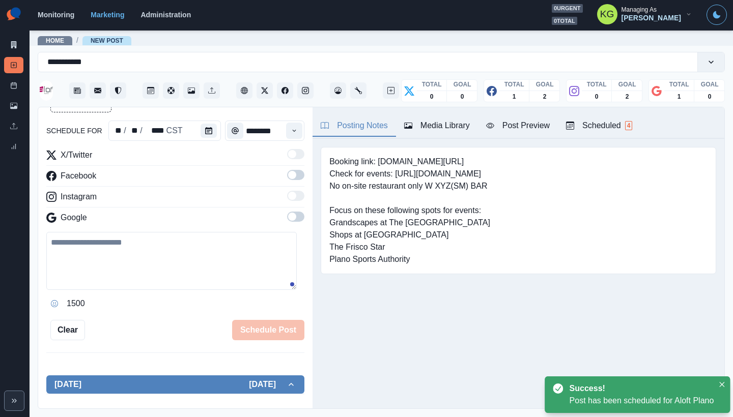
scroll to position [56, 0]
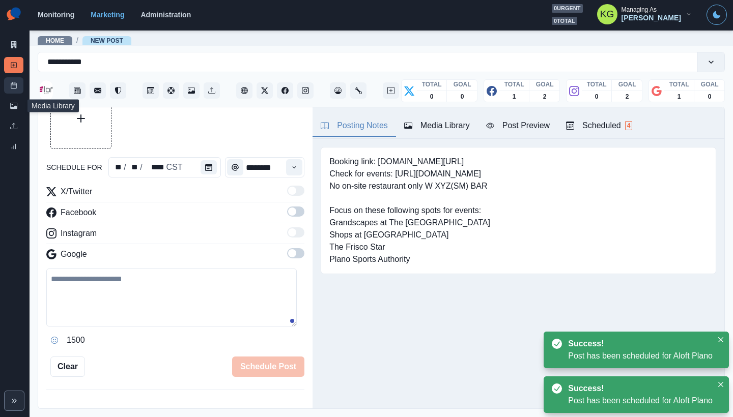
click at [7, 82] on link "Post Schedule" at bounding box center [13, 85] width 19 height 16
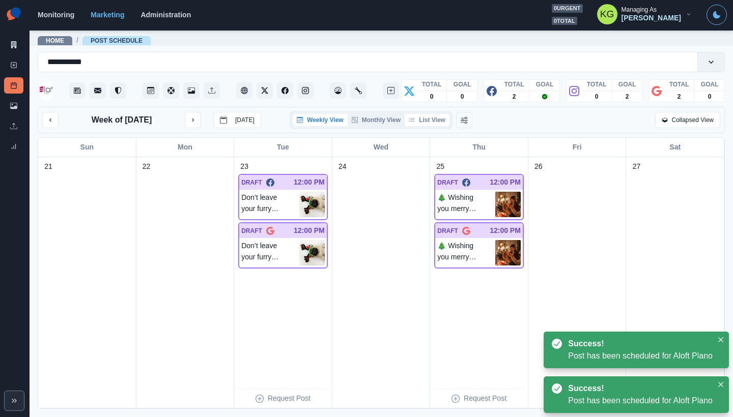
click at [431, 124] on button "List View" at bounding box center [427, 120] width 45 height 12
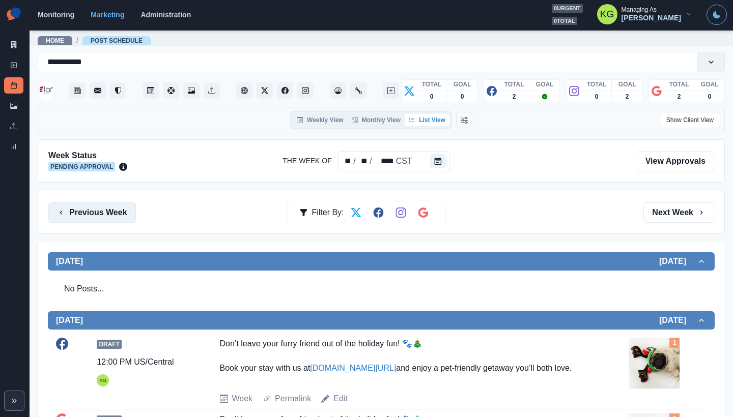
click at [89, 213] on button "Previous Week" at bounding box center [92, 213] width 88 height 20
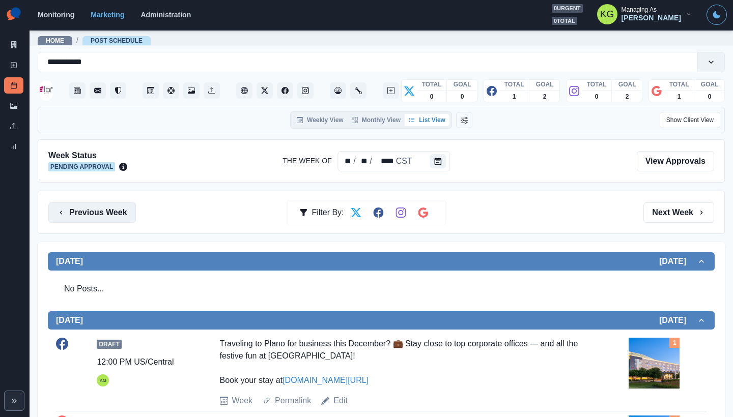
click at [89, 213] on button "Previous Week" at bounding box center [92, 213] width 88 height 20
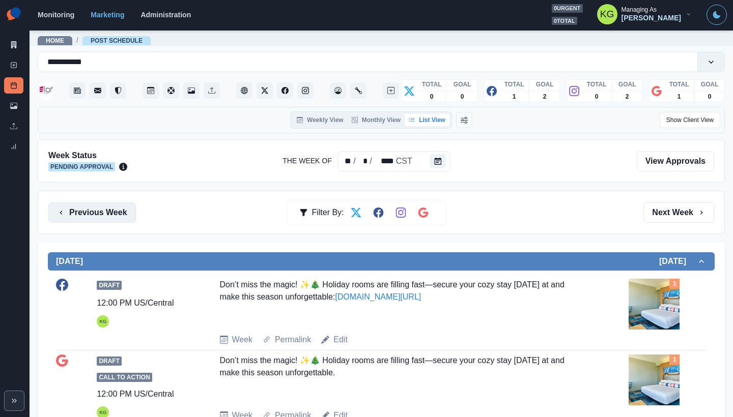
click at [90, 211] on button "Previous Week" at bounding box center [92, 213] width 88 height 20
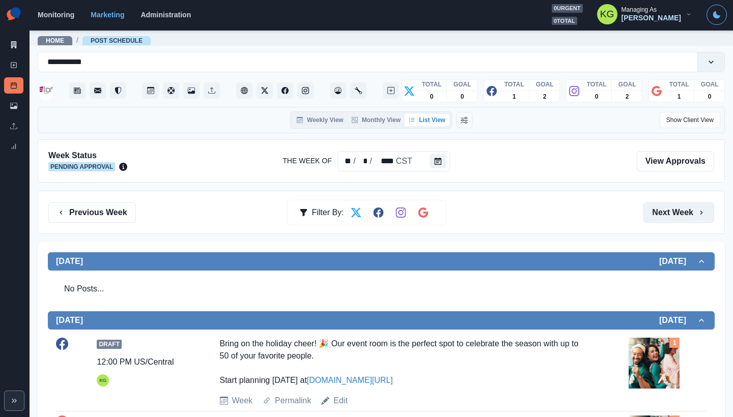
click at [660, 217] on button "Next Week" at bounding box center [678, 213] width 71 height 20
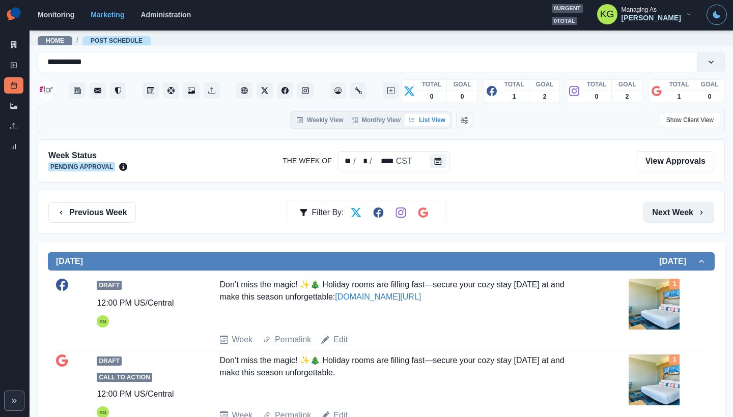
click at [660, 217] on button "Next Week" at bounding box center [678, 213] width 71 height 20
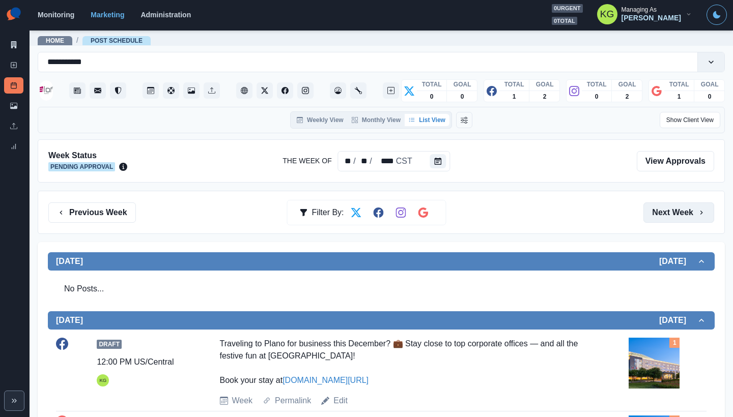
click at [660, 217] on button "Next Week" at bounding box center [678, 213] width 71 height 20
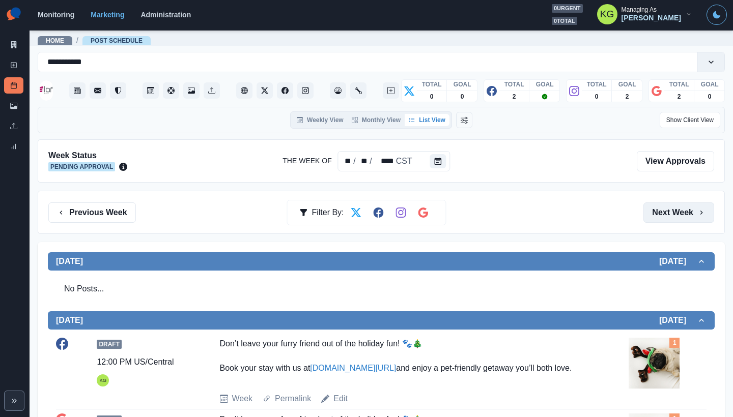
click at [660, 217] on button "Next Week" at bounding box center [678, 213] width 71 height 20
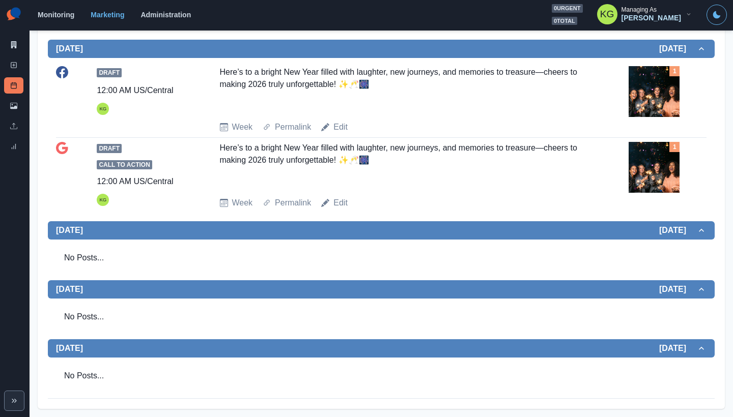
scroll to position [184, 0]
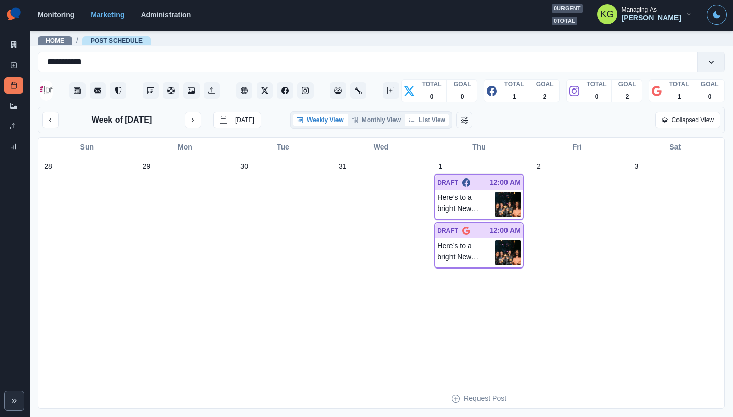
click at [427, 122] on button "List View" at bounding box center [427, 120] width 45 height 12
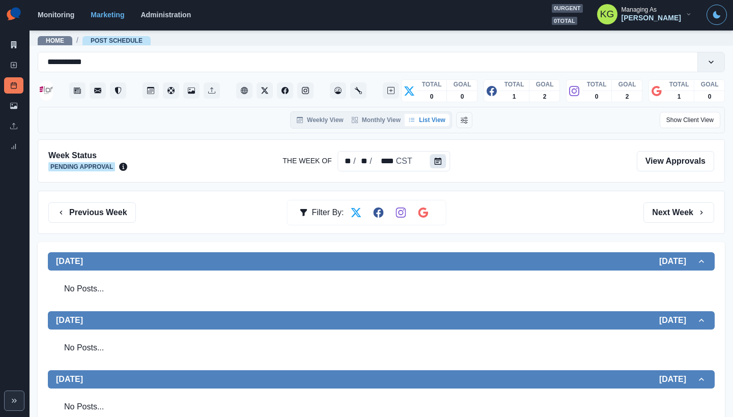
click at [437, 161] on icon "Calendar" at bounding box center [438, 161] width 7 height 7
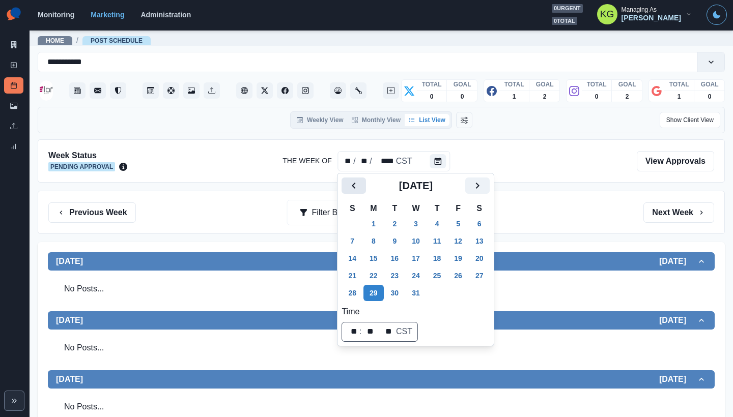
click at [354, 189] on icon "Previous" at bounding box center [354, 186] width 12 height 12
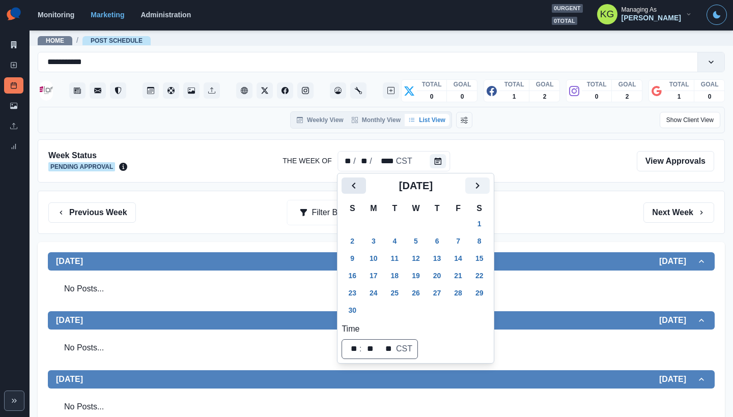
click at [354, 188] on icon "Previous" at bounding box center [354, 186] width 12 height 12
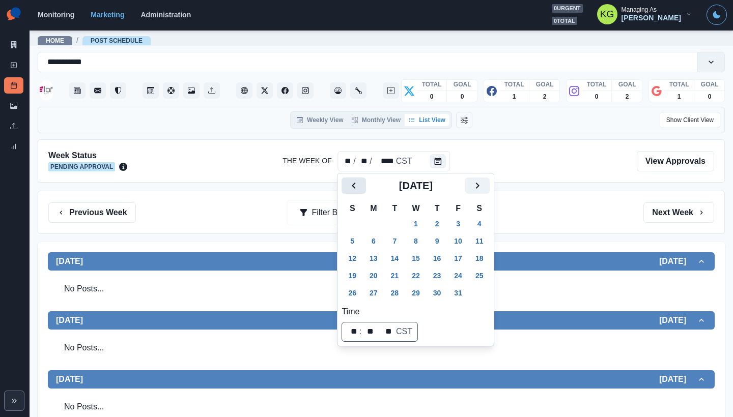
click at [354, 188] on icon "Previous" at bounding box center [354, 186] width 12 height 12
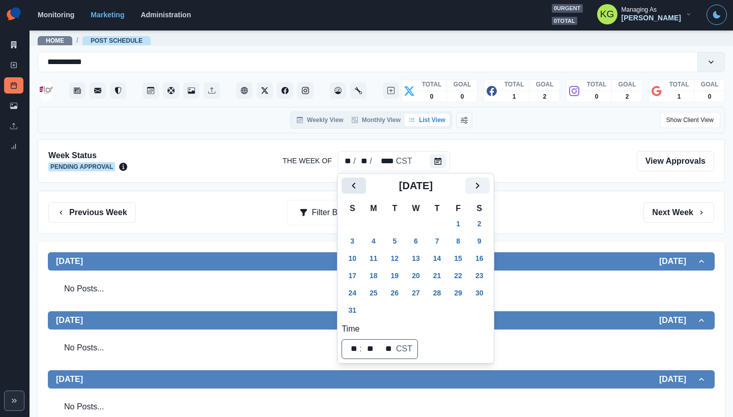
click at [354, 188] on icon "Previous" at bounding box center [354, 186] width 12 height 12
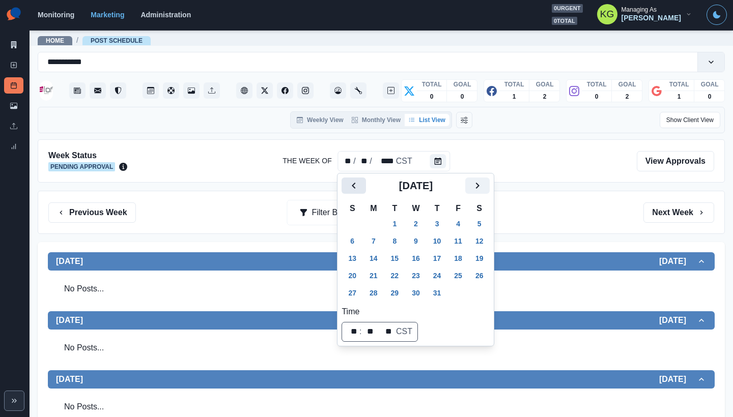
click at [354, 188] on icon "Previous" at bounding box center [354, 186] width 12 height 12
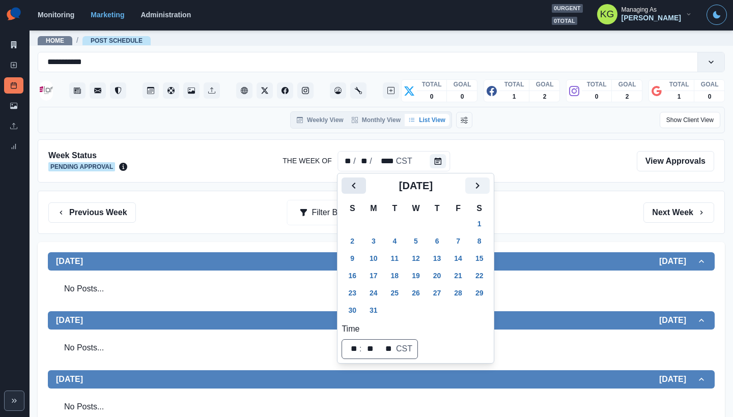
click at [354, 188] on icon "Previous" at bounding box center [354, 186] width 12 height 12
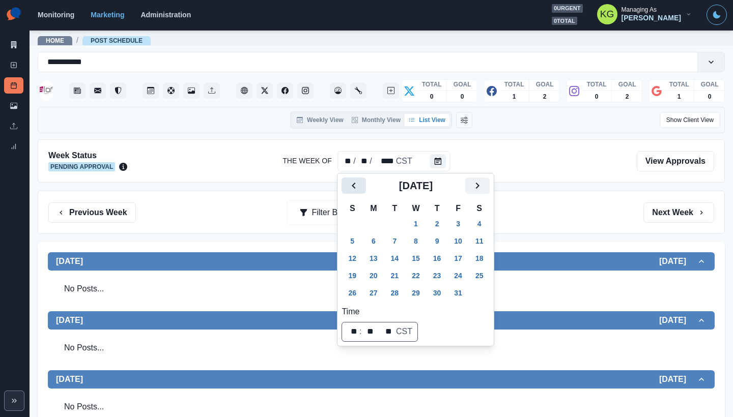
click at [354, 188] on icon "Previous" at bounding box center [354, 186] width 12 height 12
click at [483, 184] on icon "Next" at bounding box center [477, 186] width 12 height 12
click at [384, 232] on td "2" at bounding box center [373, 223] width 21 height 17
click at [377, 225] on button "2" at bounding box center [373, 224] width 20 height 16
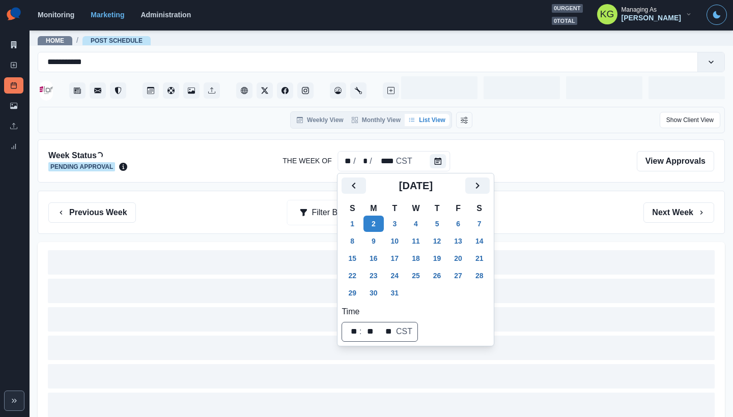
click at [567, 226] on div "Previous Week Filter By: Next Week" at bounding box center [381, 212] width 687 height 43
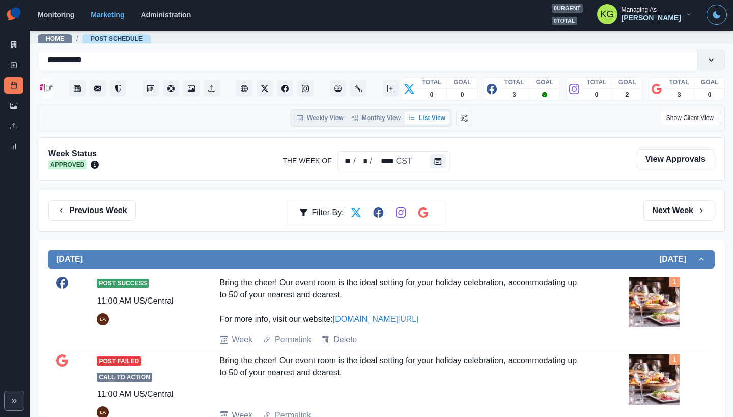
scroll to position [4, 0]
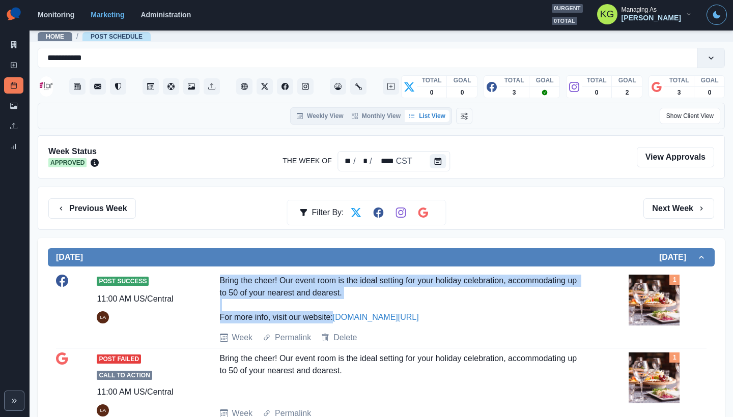
drag, startPoint x: 218, startPoint y: 281, endPoint x: 334, endPoint y: 312, distance: 119.6
click at [334, 312] on div "Bring the cheer! Our event room is the ideal setting for your holiday celebrati…" at bounding box center [402, 299] width 364 height 49
click at [288, 305] on div "Bring the cheer! Our event room is the ideal setting for your holiday celebrati…" at bounding box center [402, 299] width 364 height 49
drag, startPoint x: 380, startPoint y: 295, endPoint x: 205, endPoint y: 276, distance: 176.1
click at [205, 276] on div "Post Success 11:00 AM US/Central LA Bring the cheer! Our event room is the idea…" at bounding box center [381, 309] width 650 height 69
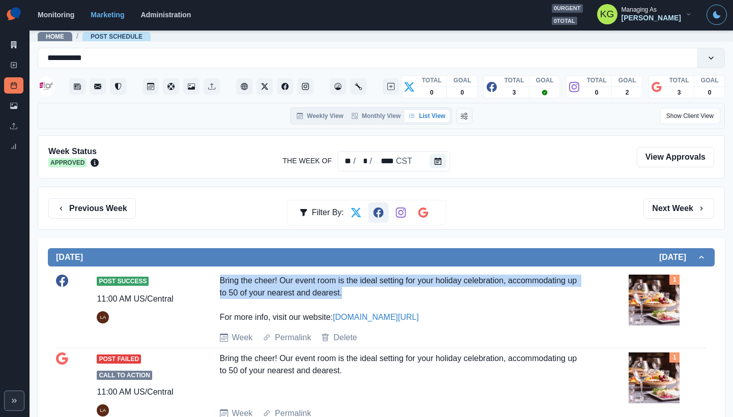
copy div "Bring the cheer! Our event room is the ideal setting for your holiday celebrati…"
click at [680, 209] on button "Next Week" at bounding box center [678, 208] width 71 height 20
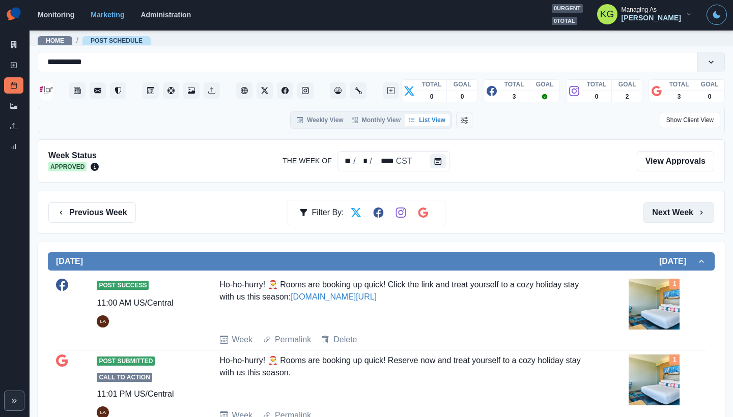
click at [680, 209] on button "Next Week" at bounding box center [678, 213] width 71 height 20
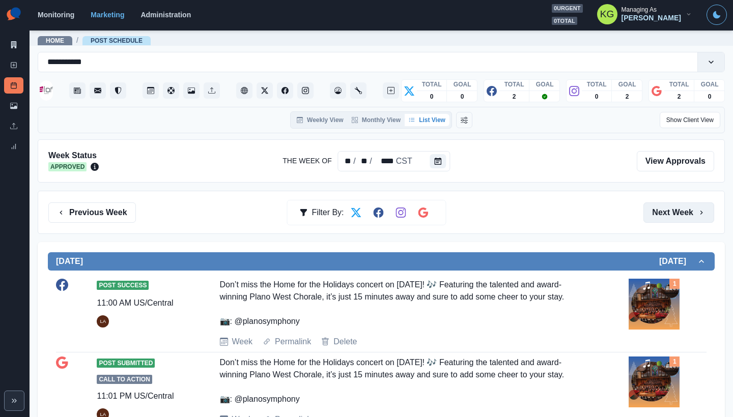
scroll to position [516, 0]
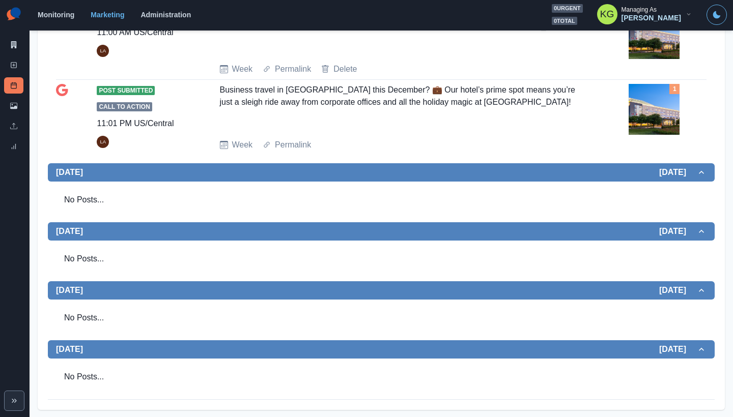
click at [660, 135] on img at bounding box center [653, 109] width 51 height 51
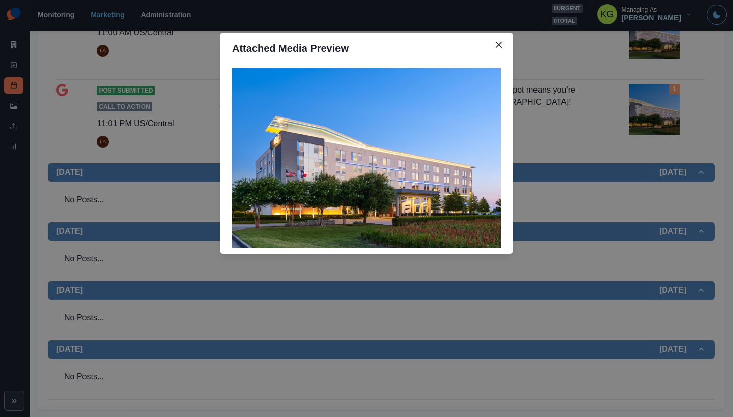
drag, startPoint x: 568, startPoint y: 152, endPoint x: 557, endPoint y: 148, distance: 11.3
click at [568, 151] on div "Attached Media Preview" at bounding box center [366, 208] width 733 height 417
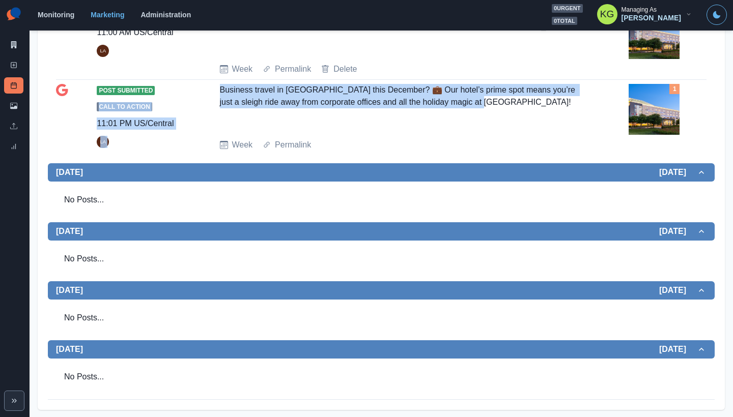
drag, startPoint x: 501, startPoint y: 134, endPoint x: 191, endPoint y: 113, distance: 310.6
click at [191, 113] on div "Post Submitted Call to Action 11:01 PM US/Central LA Business travel in Plano t…" at bounding box center [381, 117] width 650 height 67
click at [346, 126] on div "Business travel in Plano this December? 💼 Our hotel’s prime spot means you’re j…" at bounding box center [402, 107] width 364 height 47
drag, startPoint x: 352, startPoint y: 120, endPoint x: 232, endPoint y: 120, distance: 119.6
click at [212, 116] on div "Post Submitted Call to Action 11:01 PM US/Central LA Business travel in Plano t…" at bounding box center [381, 117] width 650 height 67
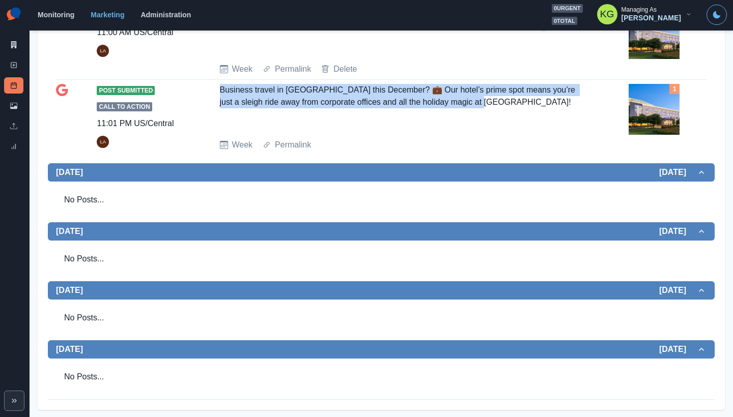
scroll to position [0, 0]
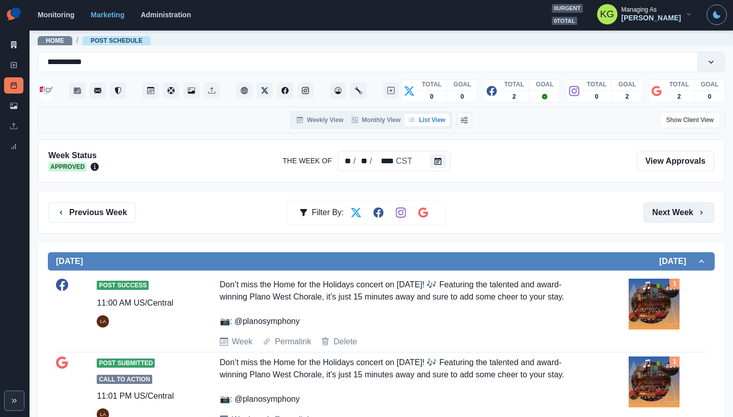
click at [684, 208] on button "Next Week" at bounding box center [678, 213] width 71 height 20
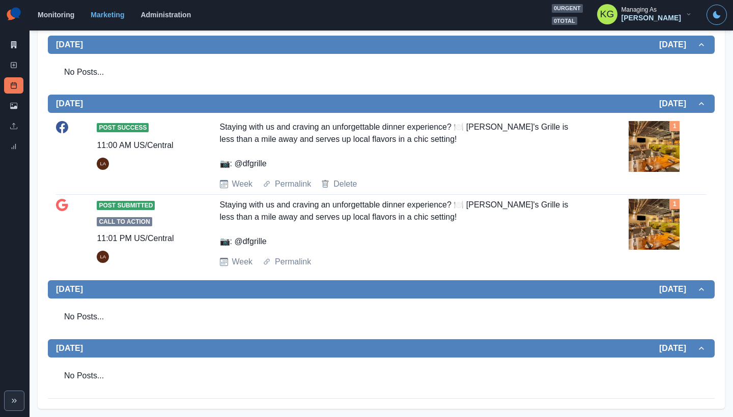
scroll to position [36, 0]
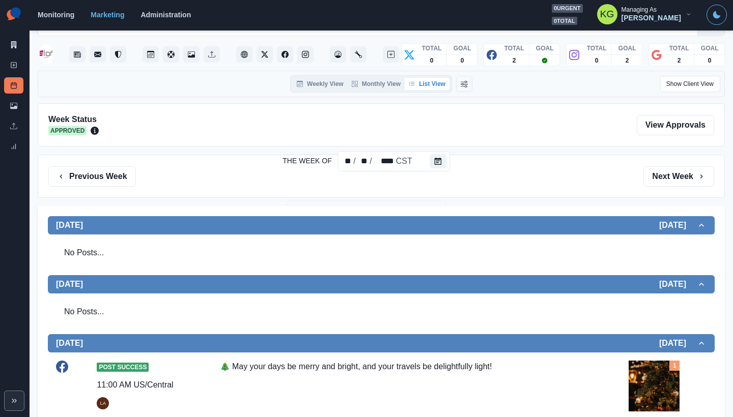
click at [684, 187] on div "Previous Week Filter By: Next Week" at bounding box center [381, 176] width 687 height 43
click at [672, 180] on button "Next Week" at bounding box center [678, 176] width 71 height 20
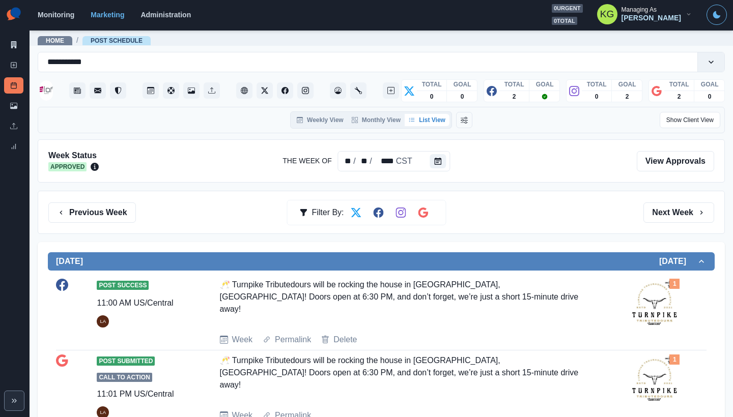
click at [672, 226] on div "Previous Week Filter By: Next Week" at bounding box center [381, 212] width 687 height 43
click at [670, 217] on button "Next Week" at bounding box center [678, 213] width 71 height 20
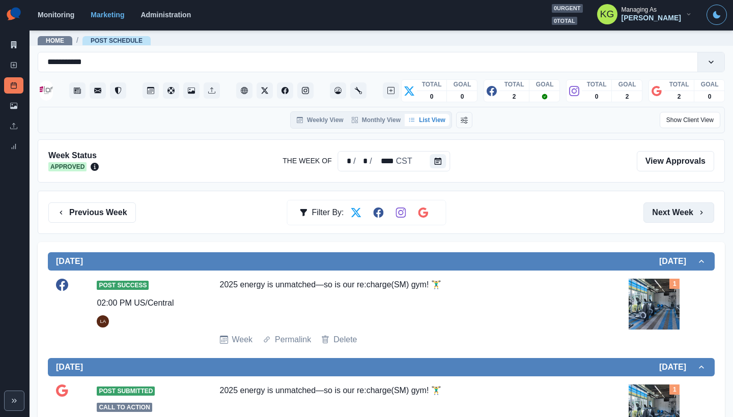
click at [670, 217] on button "Next Week" at bounding box center [678, 213] width 71 height 20
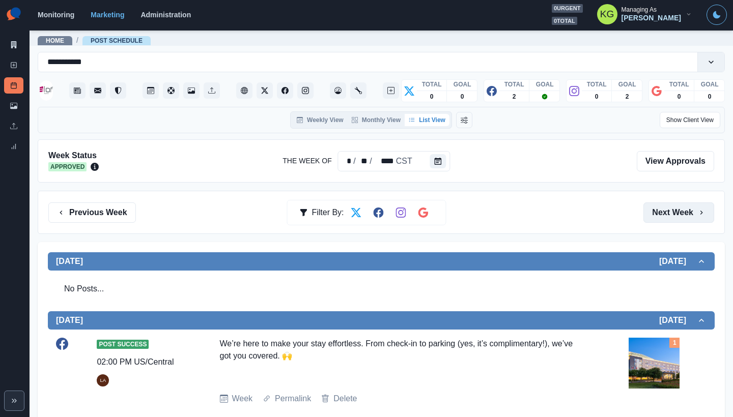
click at [670, 215] on button "Next Week" at bounding box center [678, 213] width 71 height 20
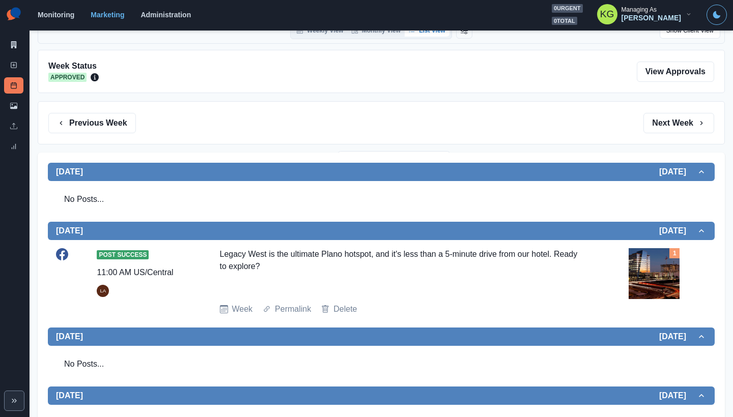
scroll to position [285, 0]
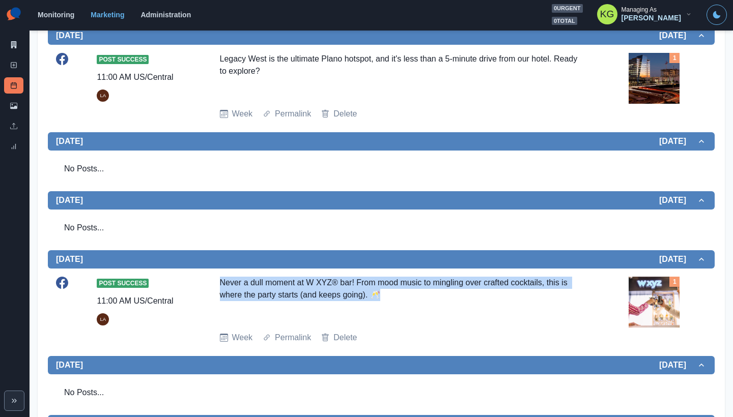
drag, startPoint x: 347, startPoint y: 292, endPoint x: 216, endPoint y: 278, distance: 130.9
click at [216, 278] on div "Post Success 11:00 AM US/Central LA Never a dull moment at W XYZ® bar! From moo…" at bounding box center [381, 310] width 650 height 67
copy div "Never a dull moment at W XYZ® bar! From mood music to mingling over crafted coc…"
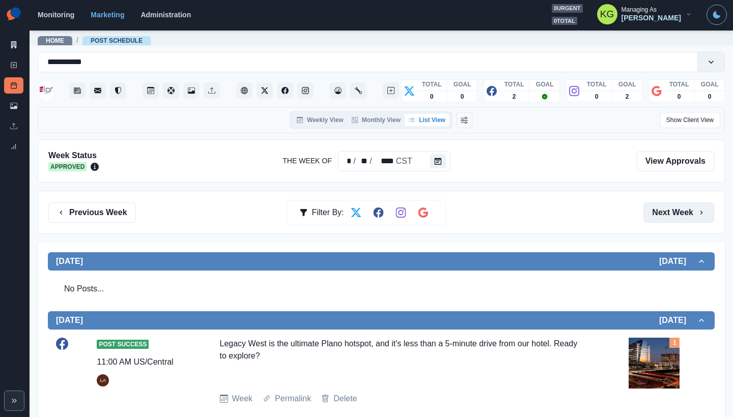
click at [665, 213] on button "Next Week" at bounding box center [678, 213] width 71 height 20
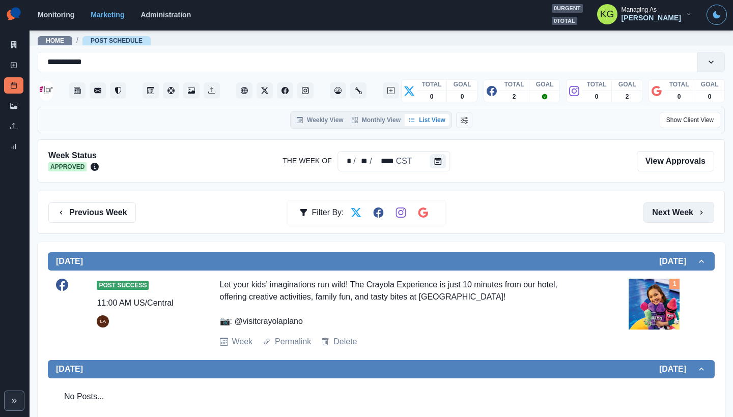
click at [665, 213] on button "Next Week" at bounding box center [678, 213] width 71 height 20
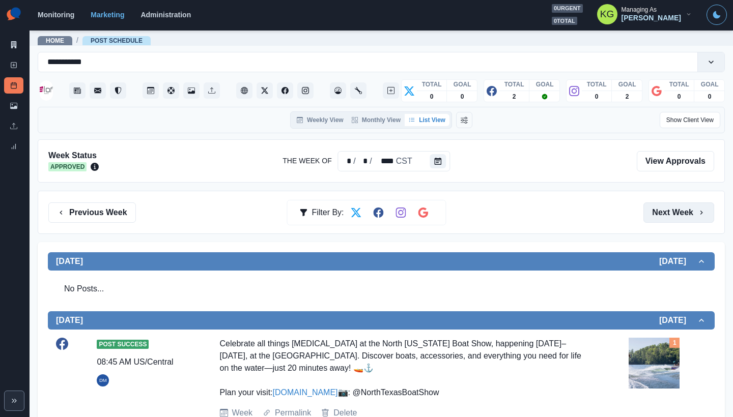
click at [665, 213] on button "Next Week" at bounding box center [678, 213] width 71 height 20
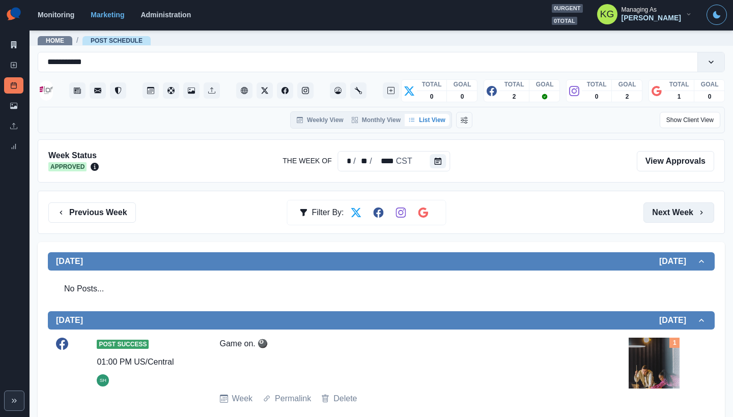
click at [665, 213] on button "Next Week" at bounding box center [678, 213] width 71 height 20
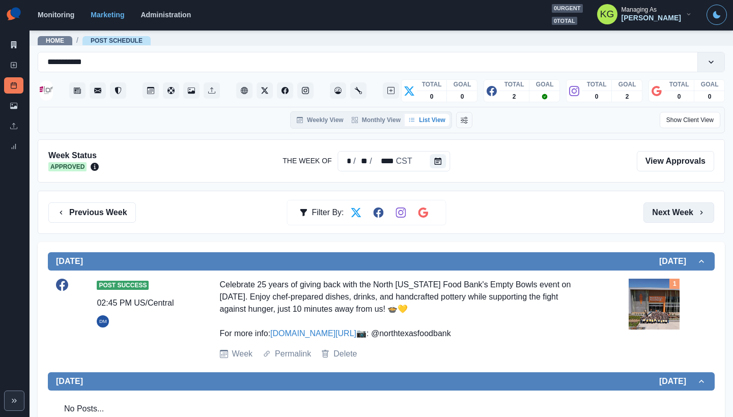
scroll to position [399, 0]
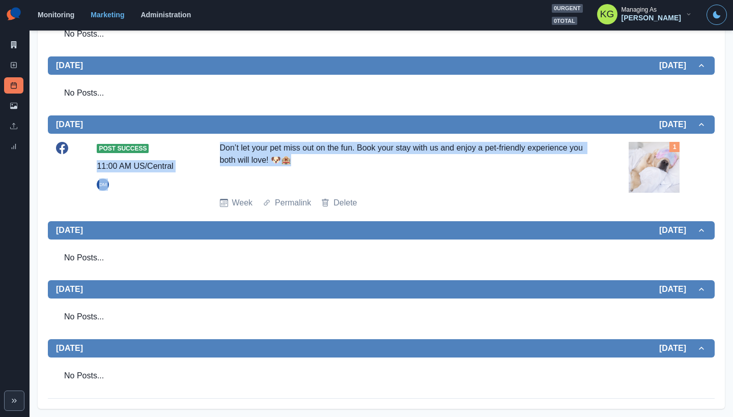
drag, startPoint x: 279, startPoint y: 155, endPoint x: 192, endPoint y: 145, distance: 87.7
click at [192, 145] on div "Post Success 11:00 AM US/Central DM Don’t let your pet miss out on the fun. Boo…" at bounding box center [381, 175] width 650 height 67
click at [268, 155] on div "Don’t let your pet miss out on the fun. Book your stay with us and enjoy a pet-…" at bounding box center [402, 165] width 364 height 47
drag, startPoint x: 281, startPoint y: 158, endPoint x: 212, endPoint y: 149, distance: 69.9
click at [212, 149] on div "Post Success 11:00 AM US/Central DM Don’t let your pet miss out on the fun. Boo…" at bounding box center [381, 175] width 650 height 67
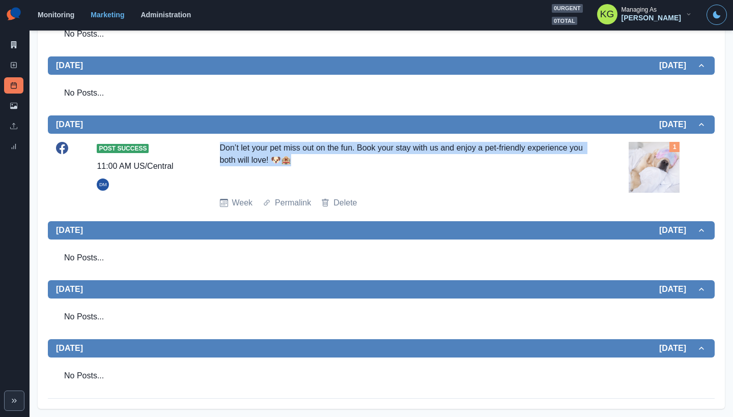
copy div "Don’t let your pet miss out on the fun. Book your stay with us and enjoy a pet-…"
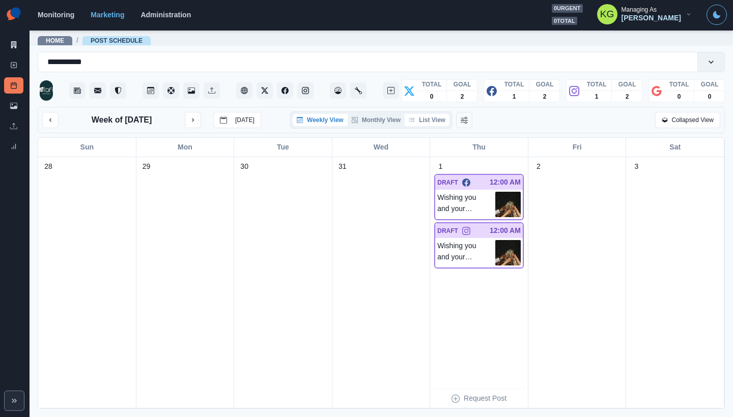
click at [423, 126] on button "List View" at bounding box center [427, 120] width 45 height 12
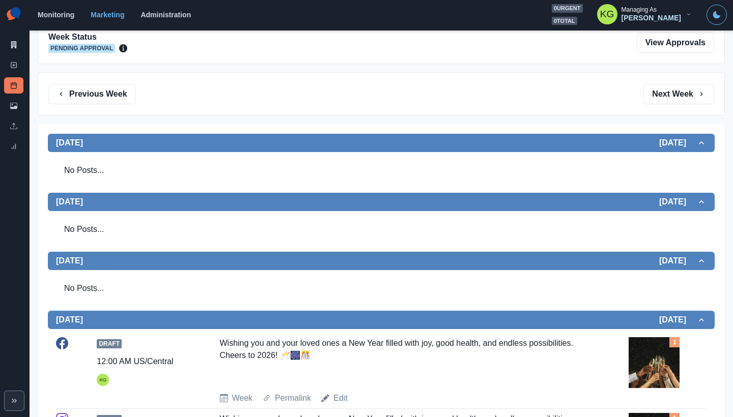
scroll to position [37, 0]
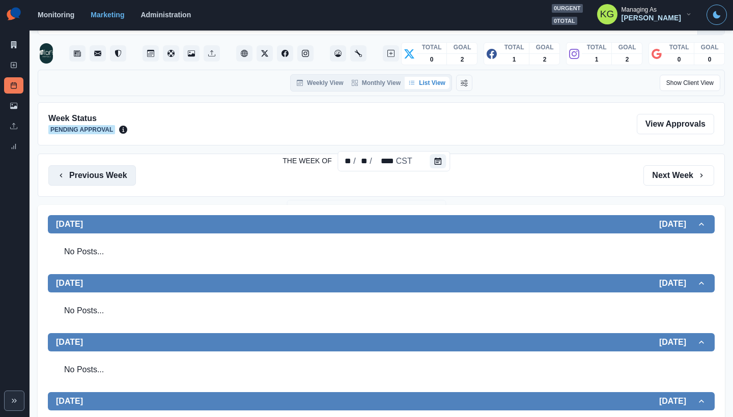
click at [131, 177] on button "Previous Week" at bounding box center [92, 175] width 88 height 20
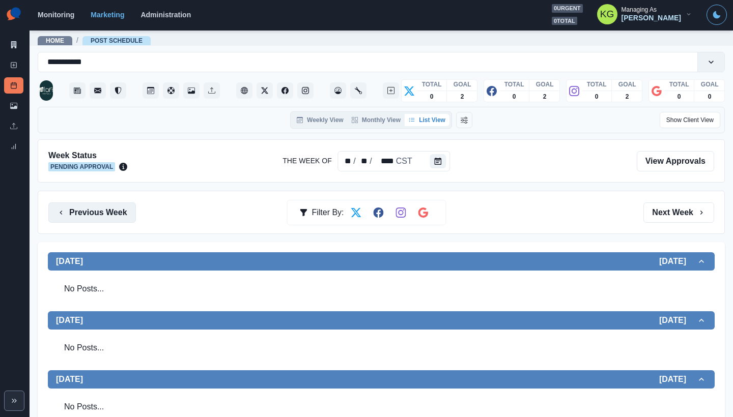
click at [102, 212] on button "Previous Week" at bounding box center [92, 213] width 88 height 20
click at [113, 214] on button "Previous Week" at bounding box center [92, 213] width 88 height 20
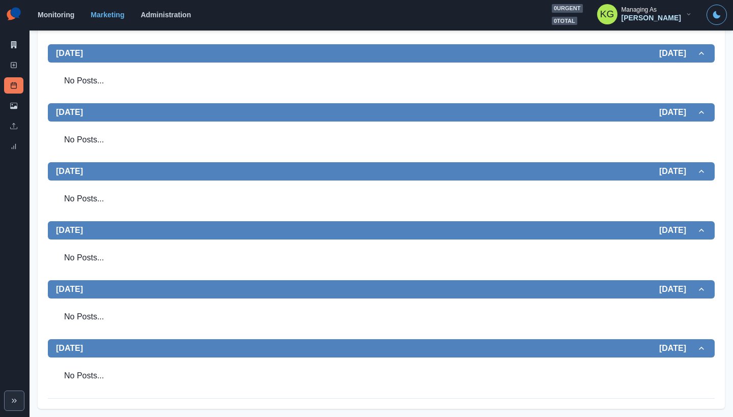
scroll to position [56, 0]
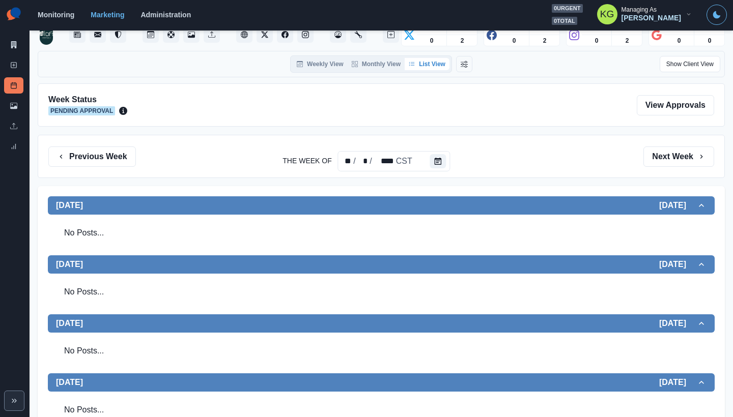
click at [111, 171] on div "Previous Week Filter By: Next Week" at bounding box center [381, 156] width 687 height 43
click at [108, 176] on div "Previous Week Filter By: Next Week" at bounding box center [381, 156] width 687 height 43
click at [107, 162] on button "Previous Week" at bounding box center [92, 157] width 88 height 20
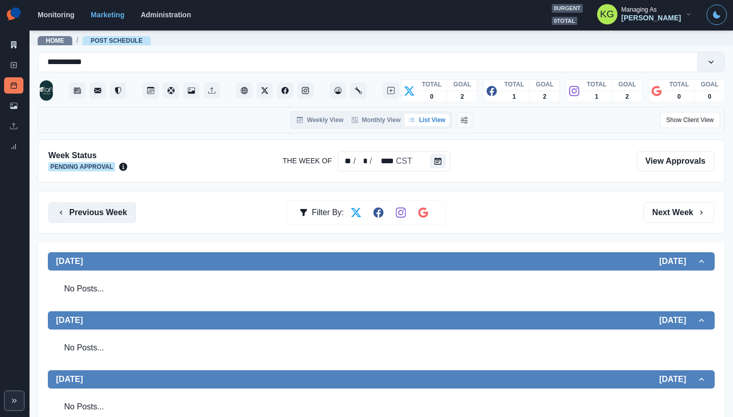
click at [121, 213] on button "Previous Week" at bounding box center [92, 213] width 88 height 20
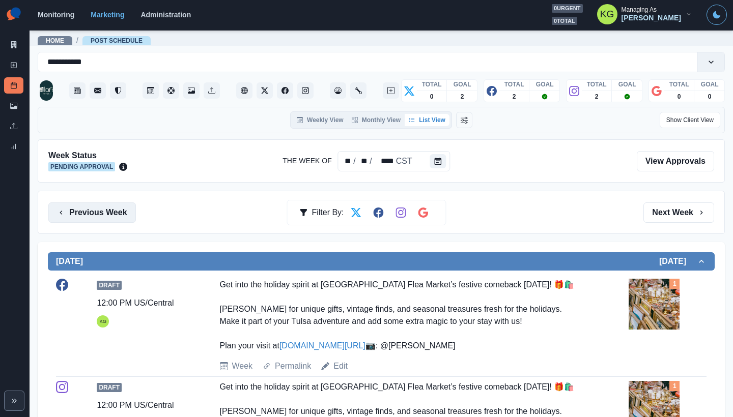
click at [92, 206] on button "Previous Week" at bounding box center [92, 213] width 88 height 20
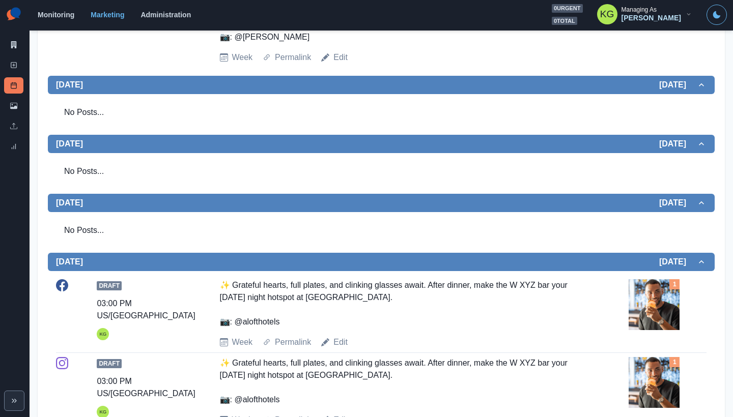
scroll to position [1, 0]
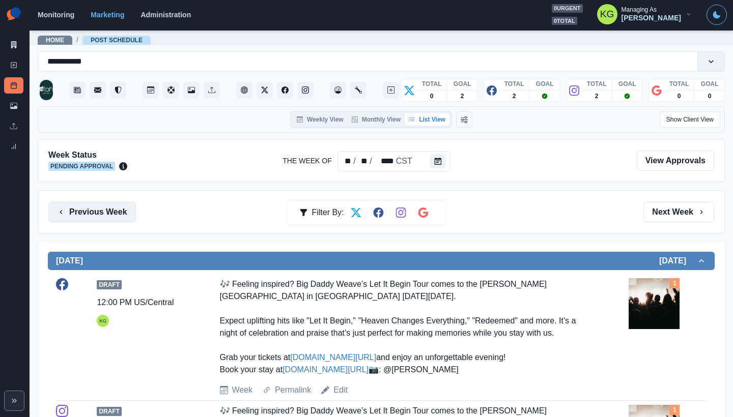
click at [103, 217] on button "Previous Week" at bounding box center [92, 212] width 88 height 20
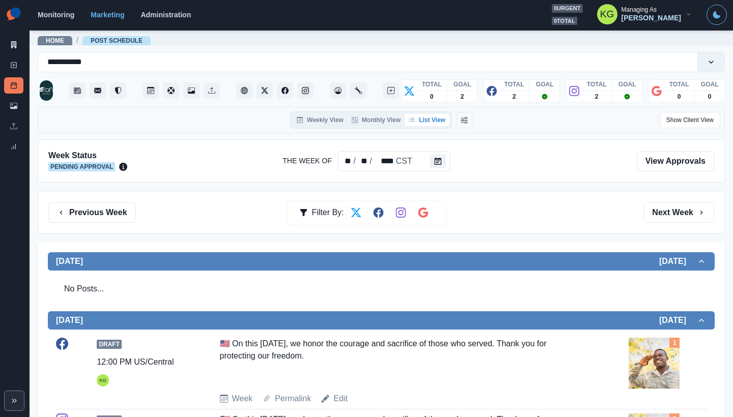
click at [656, 224] on div "Previous Week Filter By: Next Week" at bounding box center [381, 212] width 687 height 43
click at [656, 220] on button "Next Week" at bounding box center [678, 213] width 71 height 20
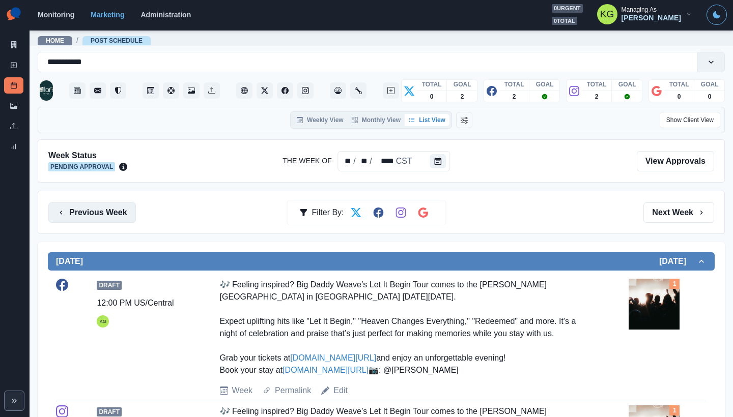
click at [122, 219] on button "Previous Week" at bounding box center [92, 213] width 88 height 20
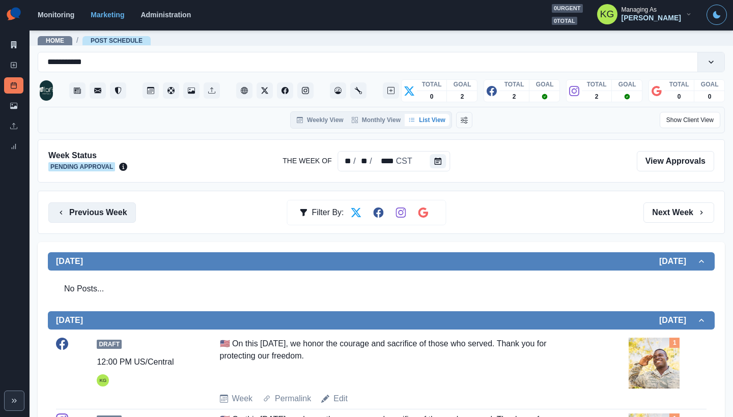
click at [122, 219] on button "Previous Week" at bounding box center [92, 213] width 88 height 20
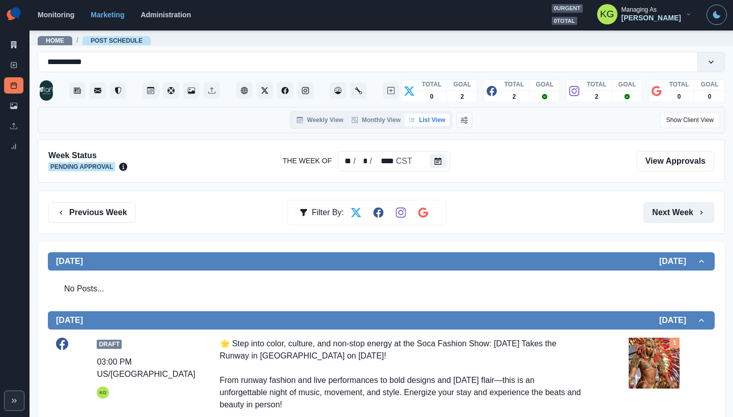
click at [683, 215] on button "Next Week" at bounding box center [678, 213] width 71 height 20
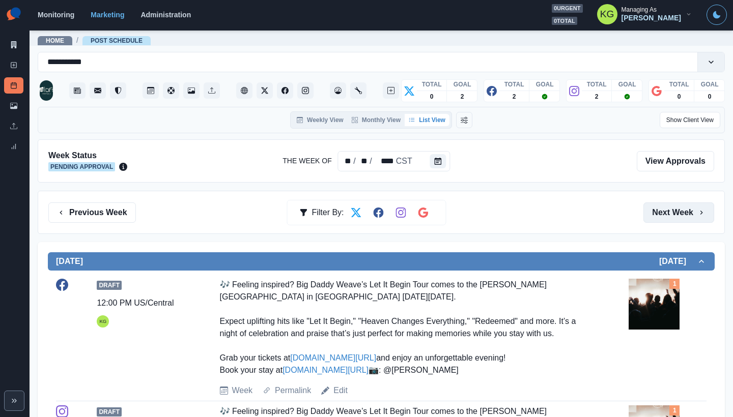
click at [683, 215] on button "Next Week" at bounding box center [678, 213] width 71 height 20
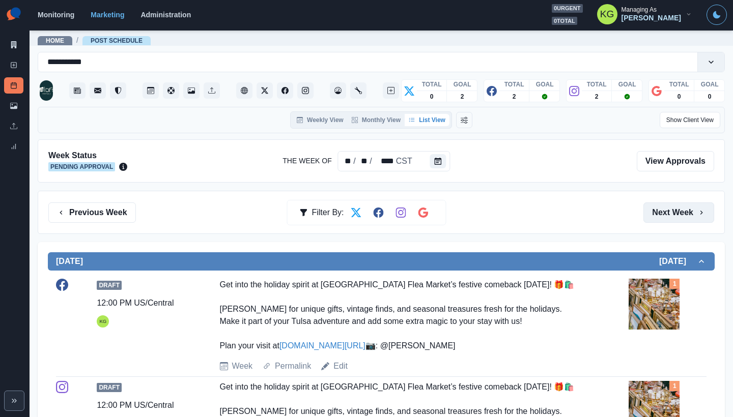
click at [683, 215] on button "Next Week" at bounding box center [678, 213] width 71 height 20
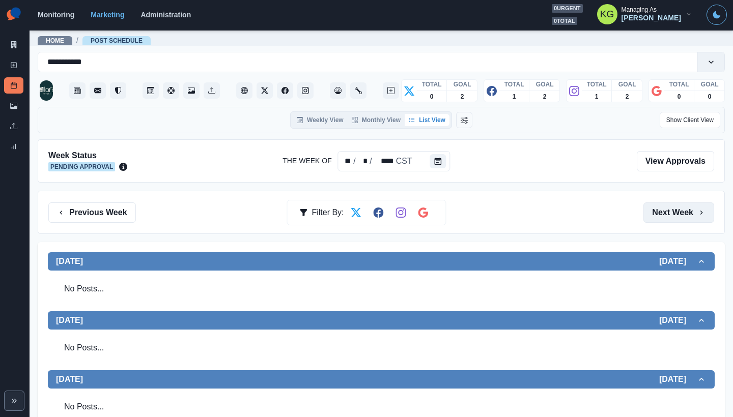
click at [683, 215] on button "Next Week" at bounding box center [678, 213] width 71 height 20
click at [109, 202] on div "Previous Week Filter By: Next Week" at bounding box center [381, 212] width 687 height 43
click at [107, 210] on button "Previous Week" at bounding box center [92, 213] width 88 height 20
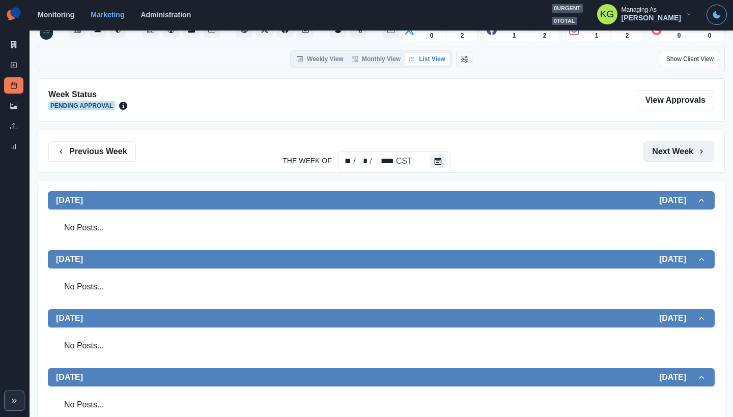
click at [669, 155] on button "Next Week" at bounding box center [678, 151] width 71 height 20
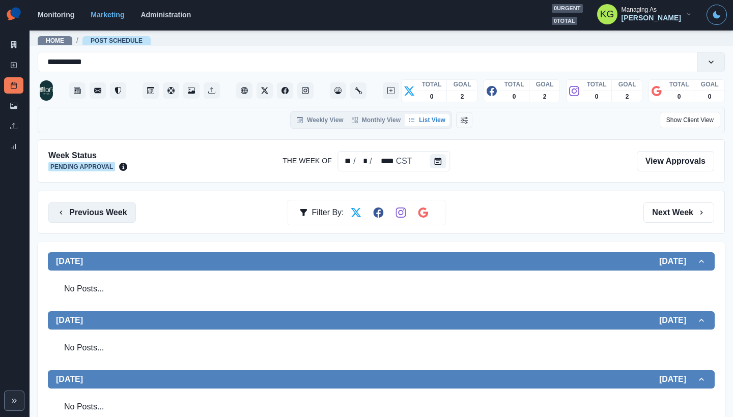
click at [109, 204] on button "Previous Week" at bounding box center [92, 213] width 88 height 20
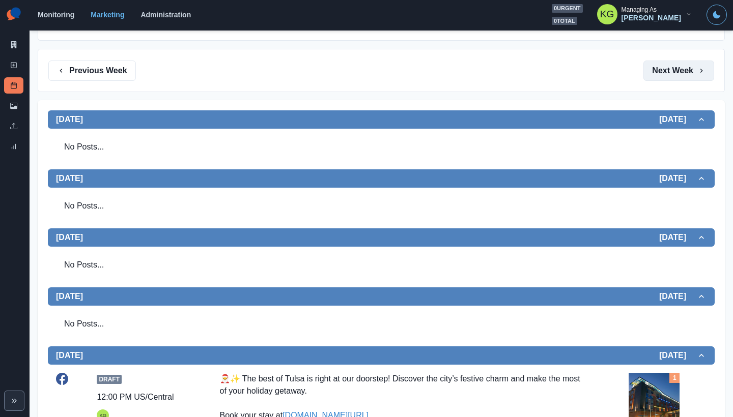
click at [670, 74] on button "Next Week" at bounding box center [678, 71] width 71 height 20
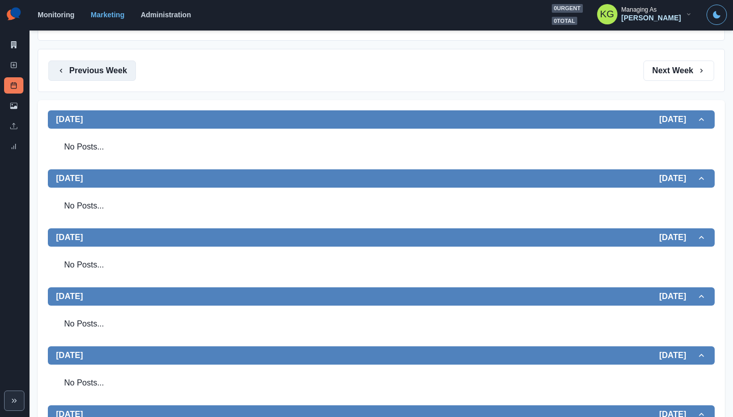
click at [96, 73] on button "Previous Week" at bounding box center [92, 71] width 88 height 20
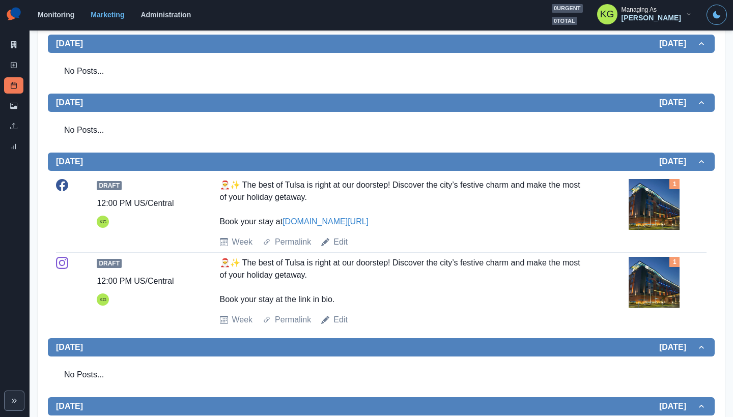
scroll to position [19, 0]
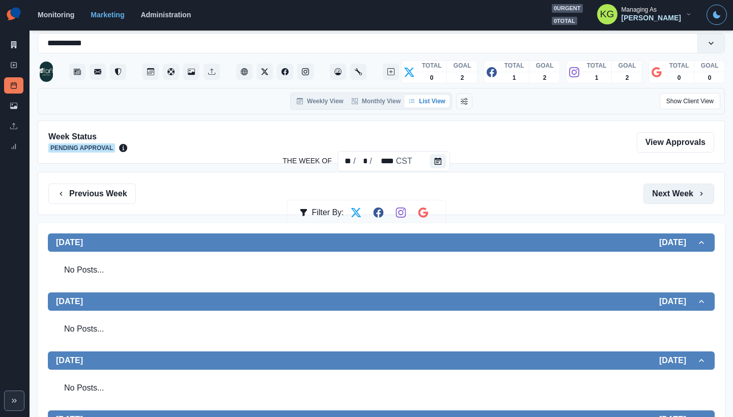
click at [670, 198] on button "Next Week" at bounding box center [678, 194] width 71 height 20
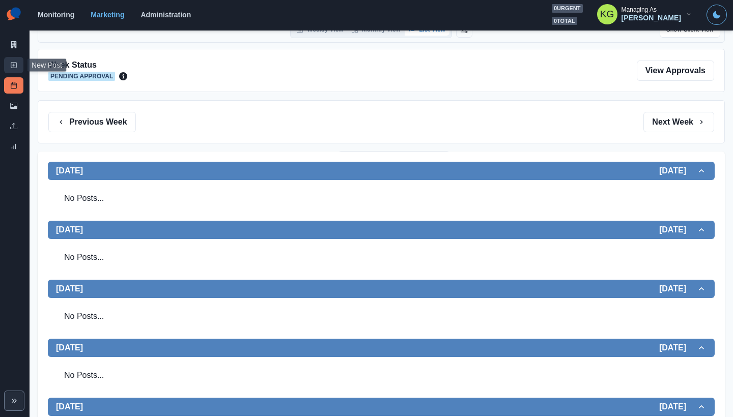
click at [11, 66] on rect at bounding box center [14, 66] width 6 height 6
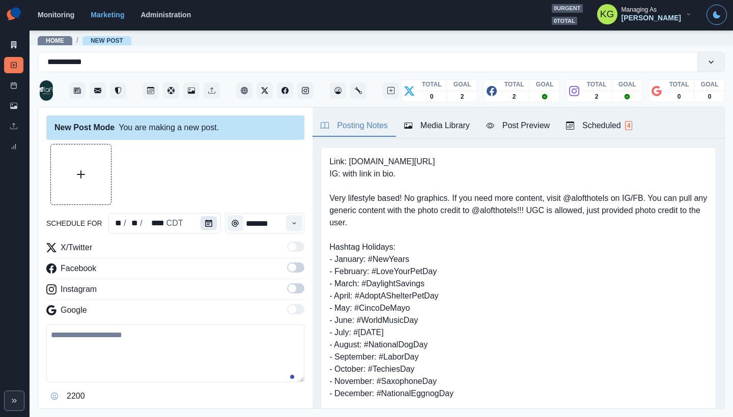
click at [201, 223] on button "Calendar" at bounding box center [209, 223] width 16 height 14
click at [208, 219] on button "Calendar" at bounding box center [209, 223] width 16 height 14
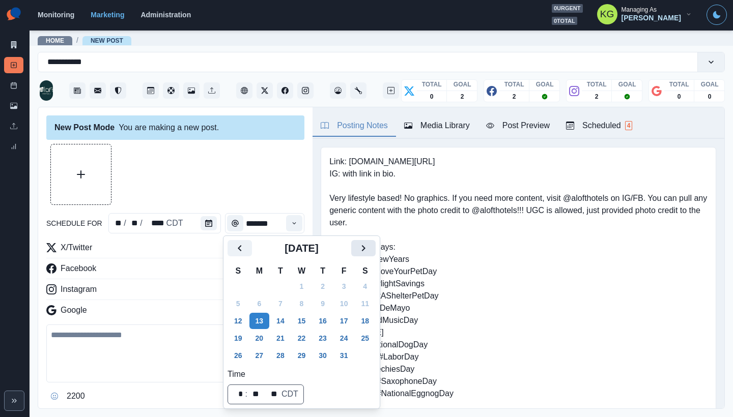
click at [369, 246] on icon "Next" at bounding box center [363, 248] width 12 height 12
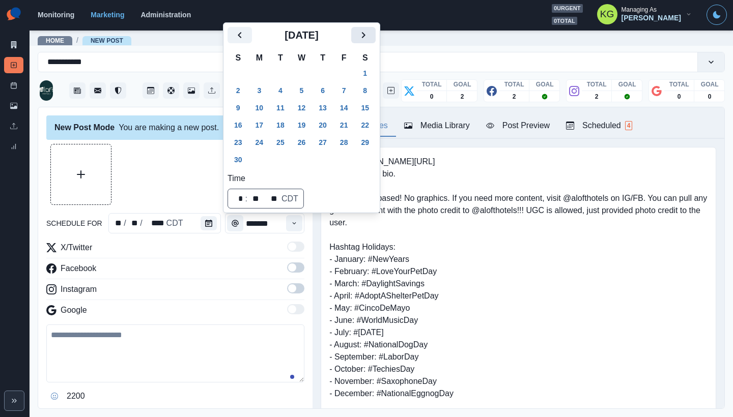
click at [369, 31] on icon "Next" at bounding box center [363, 35] width 12 height 12
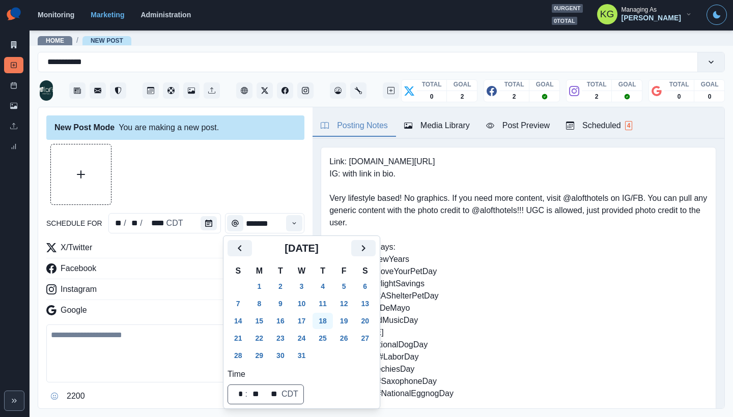
click at [333, 322] on button "18" at bounding box center [322, 321] width 20 height 16
click at [332, 305] on button "11" at bounding box center [322, 304] width 20 height 16
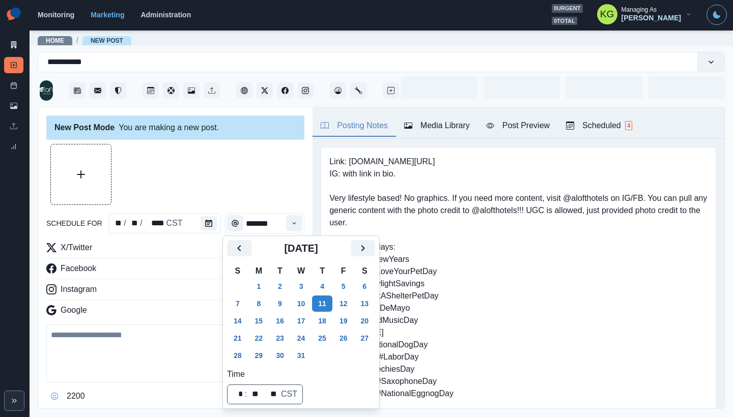
click at [239, 176] on div at bounding box center [175, 174] width 258 height 61
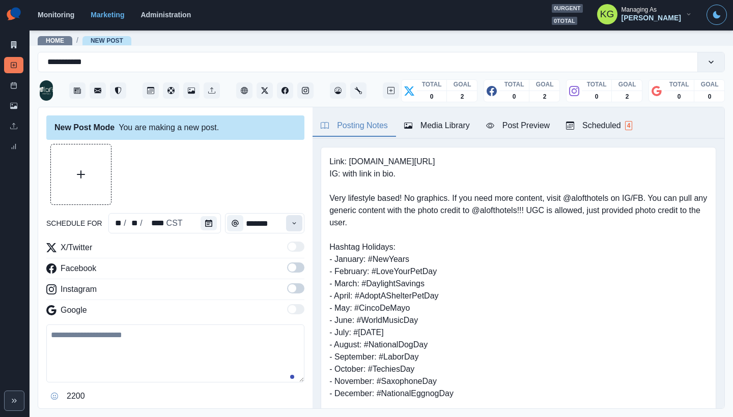
click at [290, 227] on button "Time" at bounding box center [294, 223] width 16 height 16
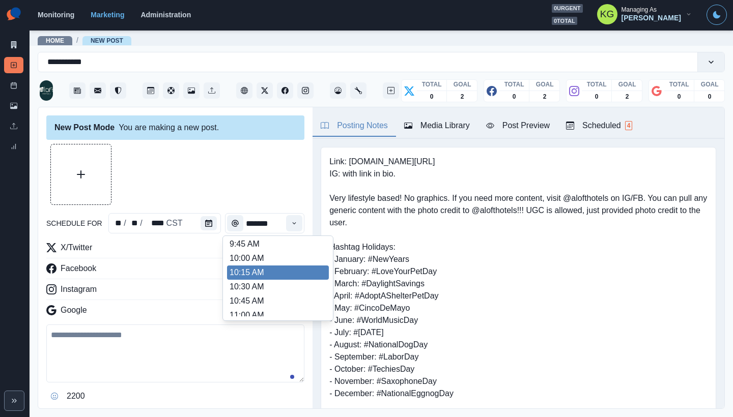
scroll to position [181, 0]
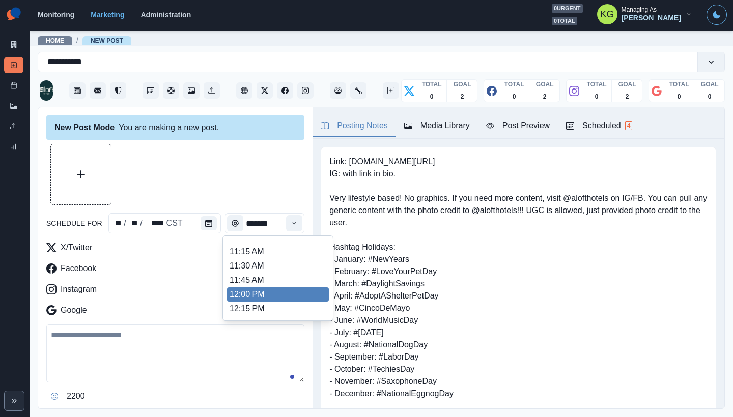
click at [253, 292] on li "12:00 PM" at bounding box center [278, 295] width 102 height 14
type input "********"
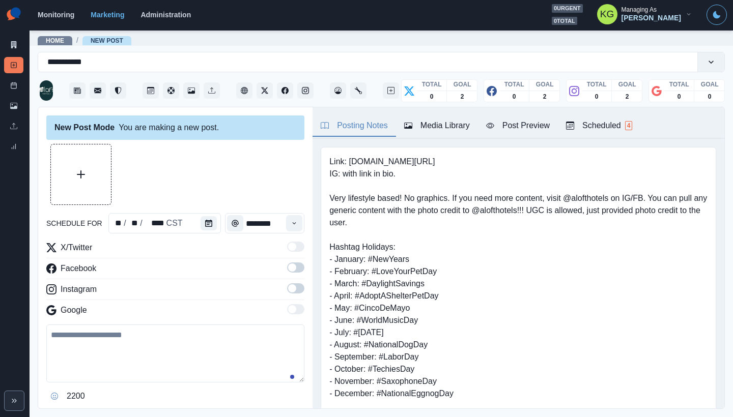
click at [289, 288] on span at bounding box center [292, 288] width 8 height 8
click at [288, 269] on span at bounding box center [292, 268] width 8 height 8
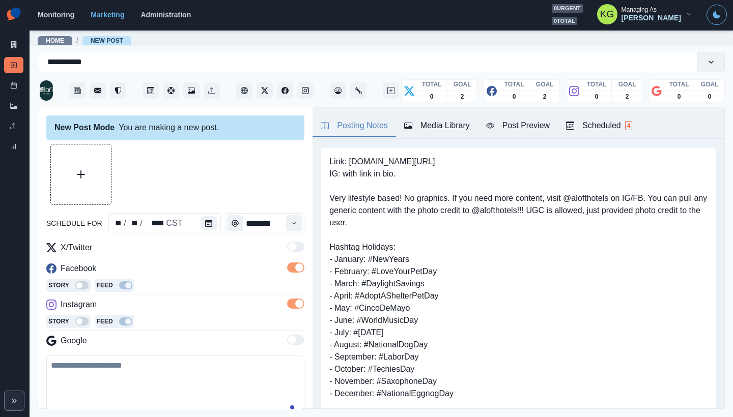
click at [422, 129] on div "Media Library" at bounding box center [437, 126] width 66 height 12
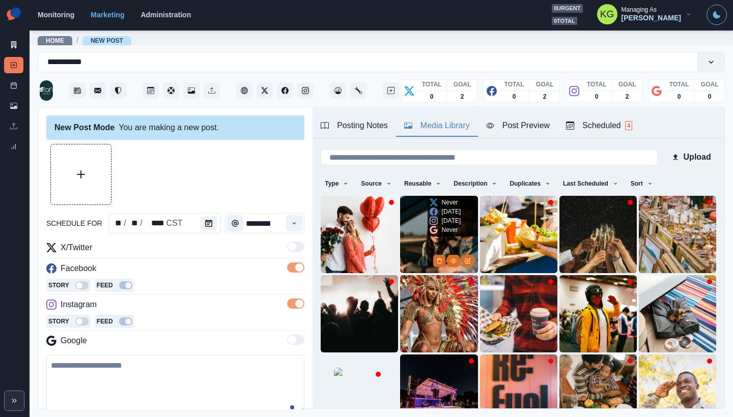
scroll to position [81, 0]
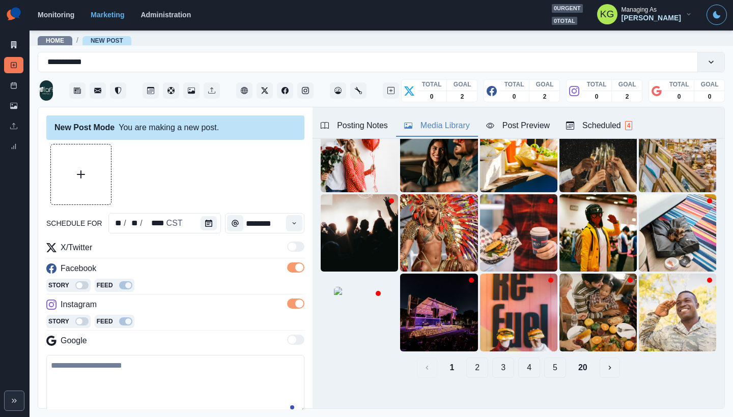
click at [475, 360] on button "2" at bounding box center [477, 368] width 22 height 20
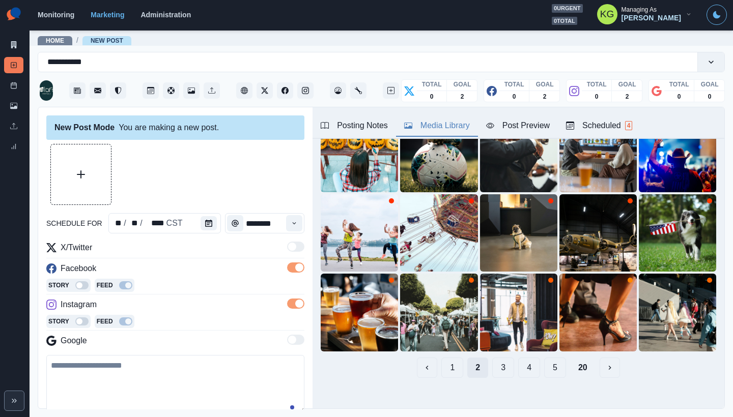
scroll to position [57, 0]
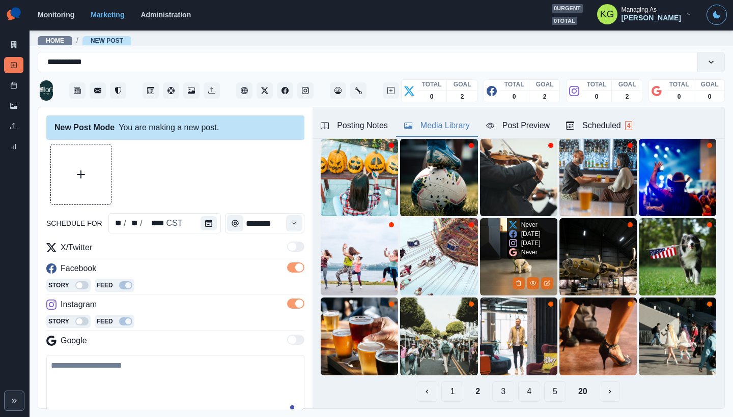
click at [481, 247] on img at bounding box center [518, 256] width 77 height 77
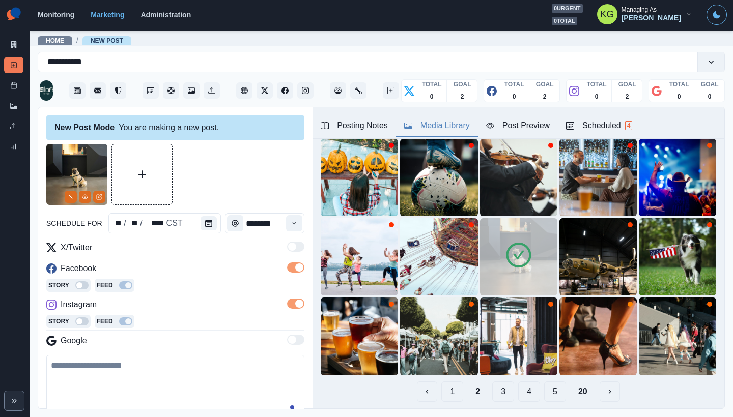
click at [490, 261] on img at bounding box center [518, 256] width 77 height 77
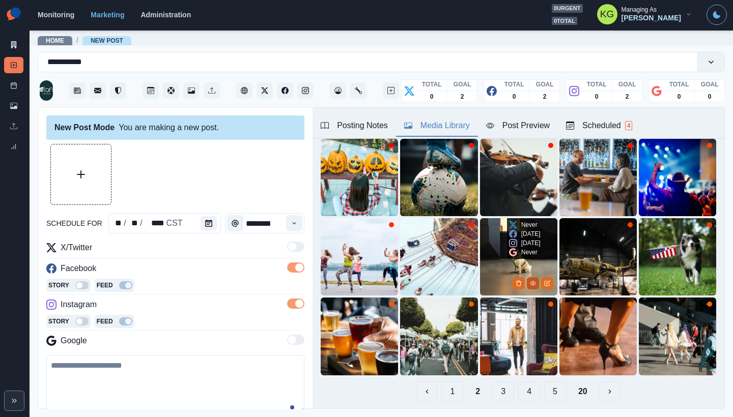
click at [527, 277] on button "View Media" at bounding box center [533, 283] width 12 height 12
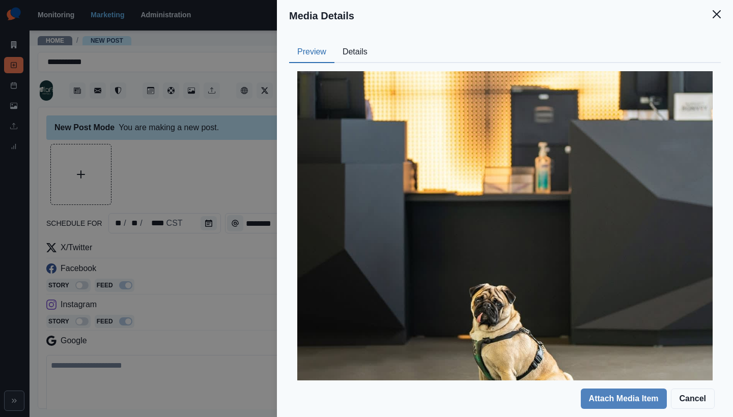
click at [366, 51] on button "Details" at bounding box center [354, 52] width 41 height 21
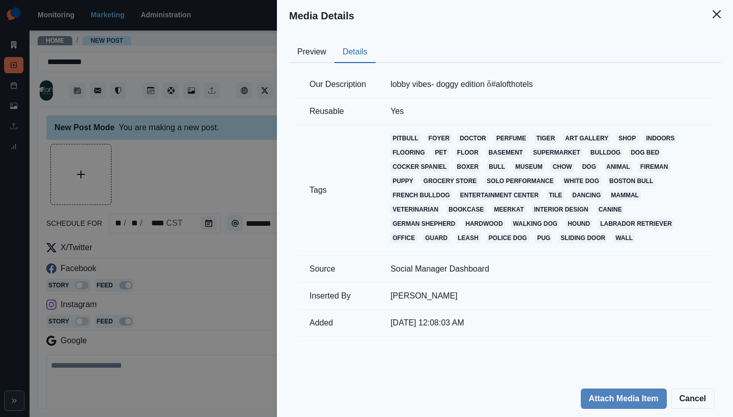
click at [710, 12] on button "Close" at bounding box center [716, 14] width 20 height 20
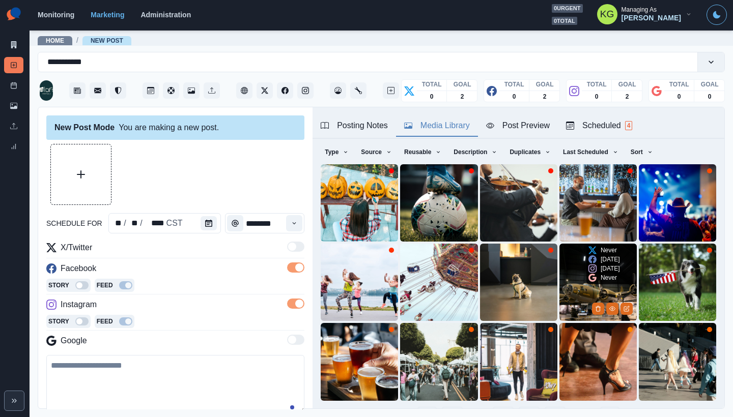
scroll to position [81, 0]
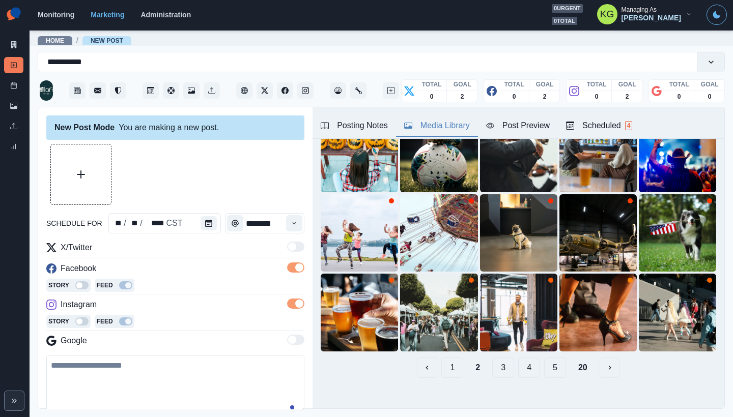
click at [502, 346] on div "Upload Type Any Image Video Source Any Upload Social Manager Found: Instagram F…" at bounding box center [518, 222] width 395 height 312
click at [498, 358] on button "3" at bounding box center [503, 368] width 22 height 20
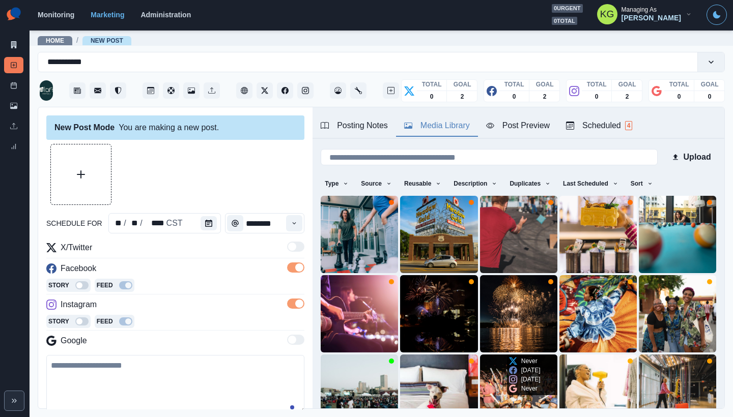
scroll to position [79, 0]
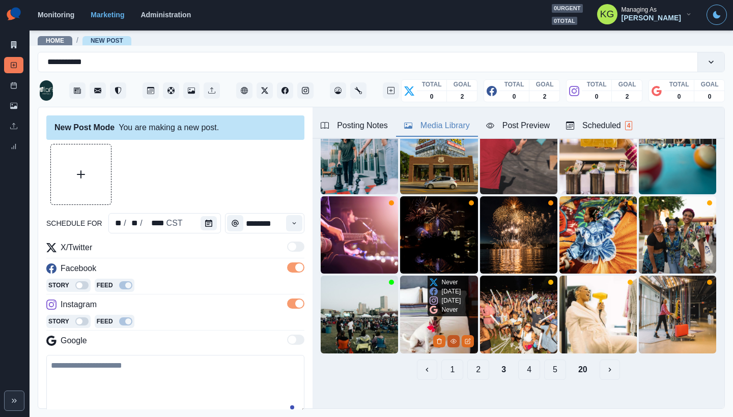
click at [451, 335] on button "View Media" at bounding box center [453, 341] width 12 height 12
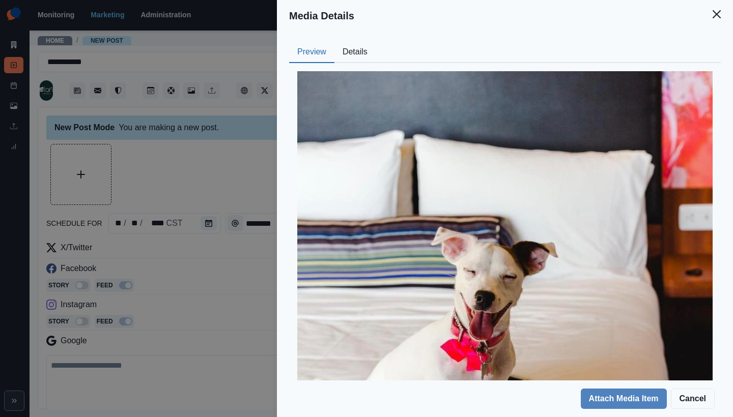
click at [367, 56] on button "Details" at bounding box center [354, 52] width 41 height 21
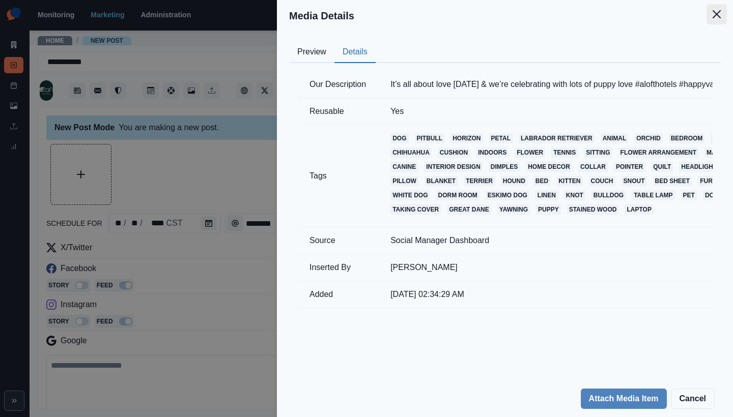
click at [716, 21] on button "Close" at bounding box center [716, 14] width 20 height 20
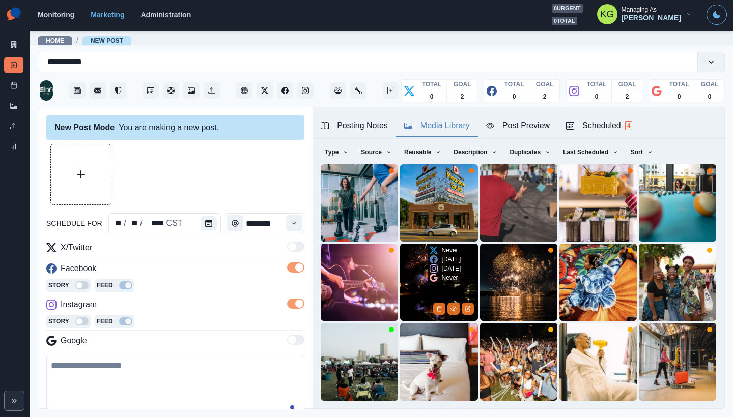
scroll to position [52, 0]
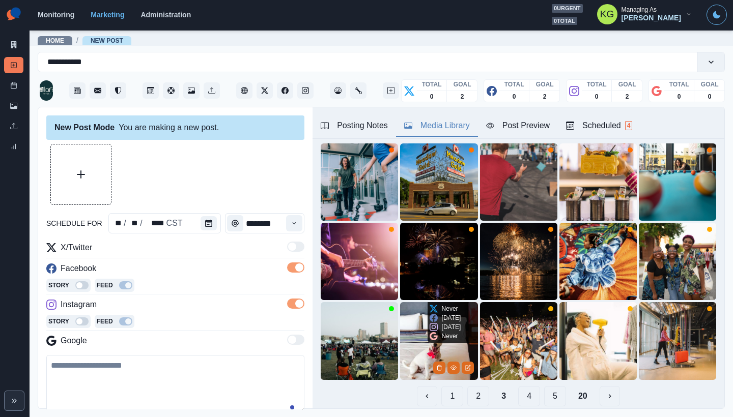
click at [419, 324] on img at bounding box center [438, 340] width 77 height 77
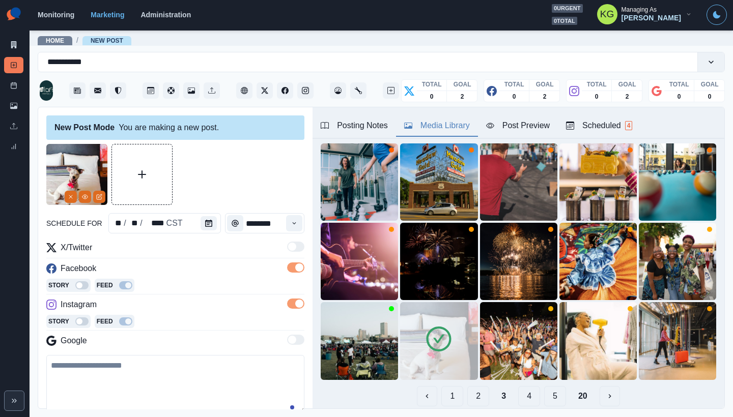
scroll to position [20, 0]
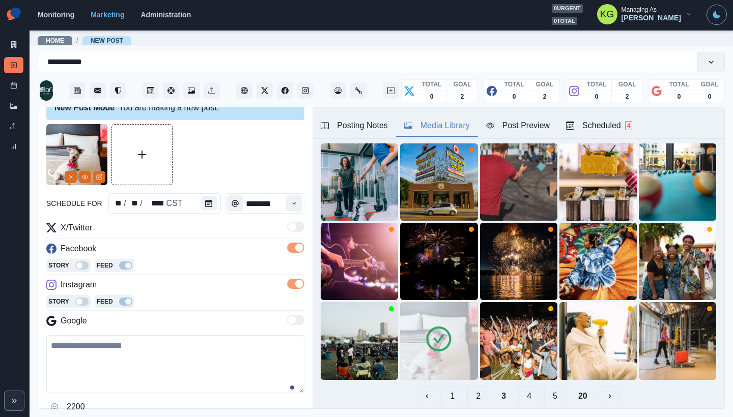
click at [171, 353] on textarea at bounding box center [175, 364] width 258 height 58
paste textarea "**********"
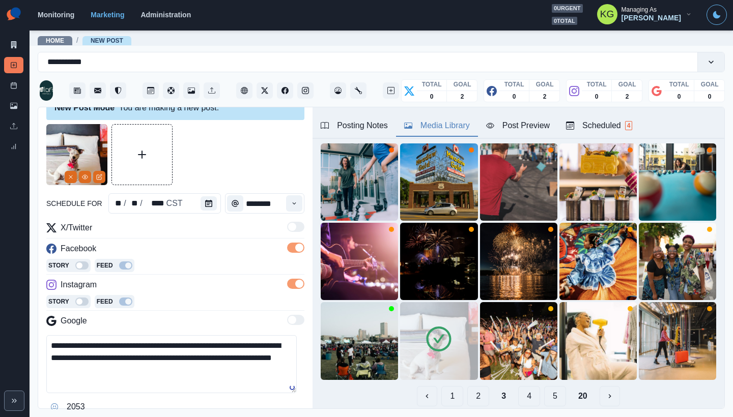
scroll to position [83, 0]
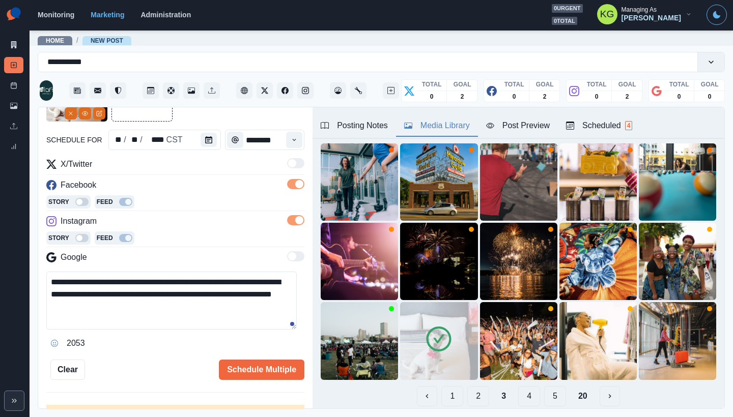
click at [104, 288] on textarea "**********" at bounding box center [171, 301] width 250 height 58
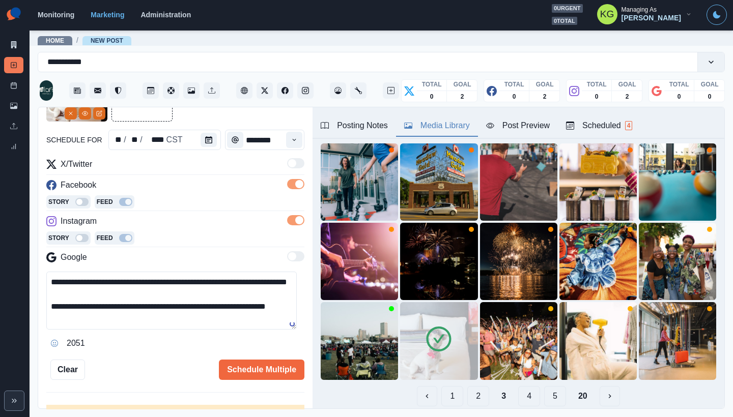
scroll to position [12, 0]
drag, startPoint x: 289, startPoint y: 327, endPoint x: 284, endPoint y: 367, distance: 39.9
click at [284, 367] on div "**********" at bounding box center [175, 221] width 258 height 320
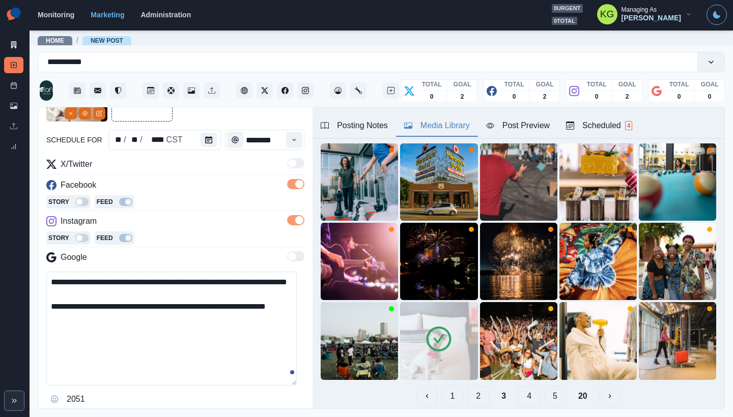
click at [281, 386] on textarea "**********" at bounding box center [171, 329] width 250 height 114
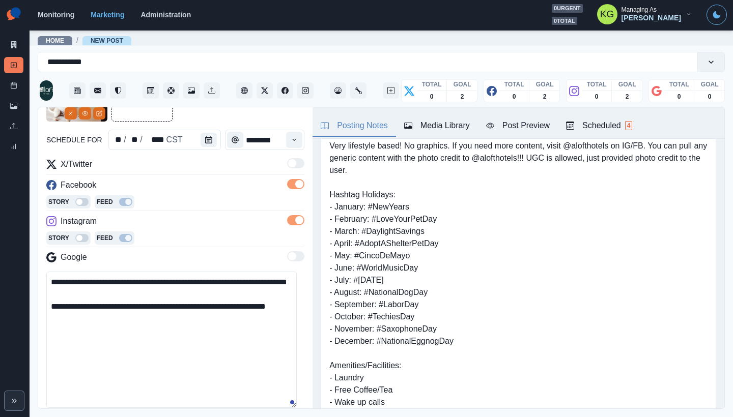
click at [352, 119] on button "Posting Notes" at bounding box center [353, 126] width 83 height 21
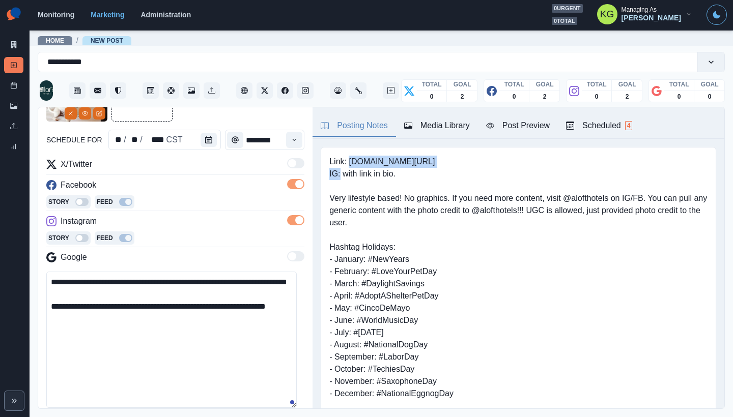
drag, startPoint x: 455, startPoint y: 161, endPoint x: 471, endPoint y: 161, distance: 16.3
click at [471, 161] on pre "Link: www.marriott.com/tultl IG: with link in bio. Very lifestyle based! No gra…" at bounding box center [518, 369] width 378 height 427
click at [126, 340] on textarea "**********" at bounding box center [171, 340] width 250 height 136
paste textarea "**********"
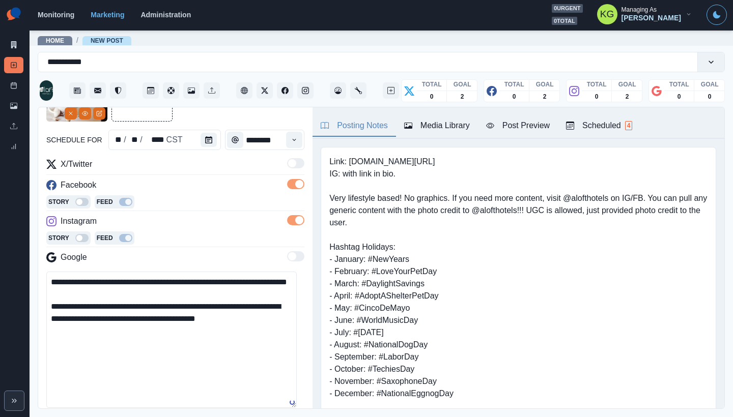
scroll to position [202, 0]
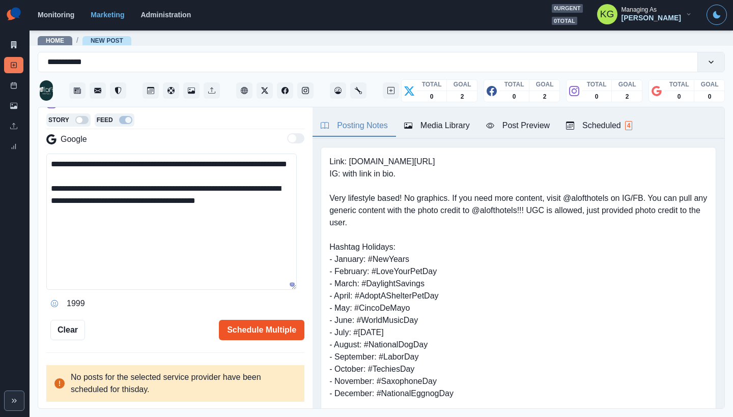
click at [263, 334] on button "Schedule Multiple" at bounding box center [261, 330] width 85 height 20
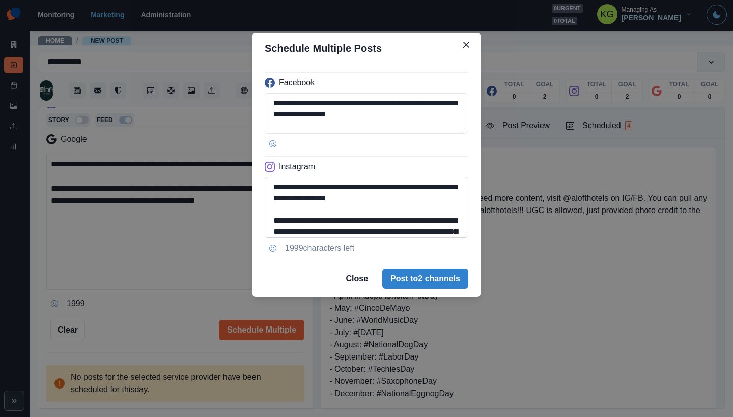
click at [461, 238] on textarea "**********" at bounding box center [367, 207] width 204 height 61
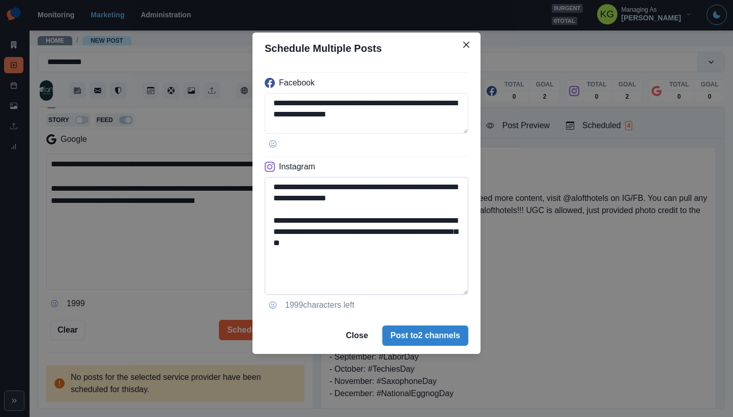
drag, startPoint x: 382, startPoint y: 249, endPoint x: 312, endPoint y: 249, distance: 69.7
click at [312, 249] on textarea "**********" at bounding box center [367, 236] width 204 height 118
click at [467, 47] on icon "Close" at bounding box center [466, 45] width 6 height 6
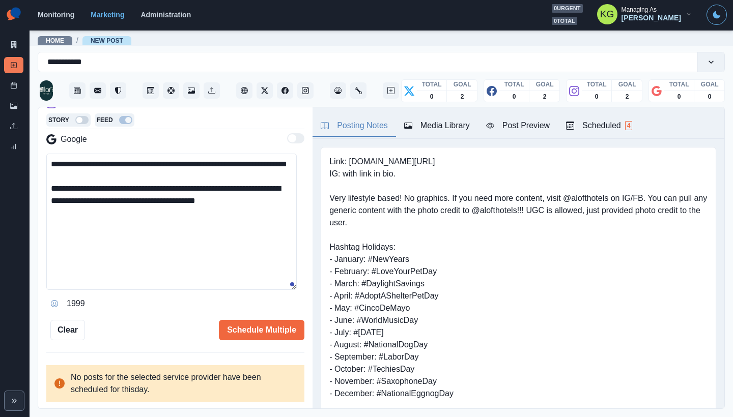
click at [290, 217] on textarea "**********" at bounding box center [171, 222] width 250 height 136
click at [55, 298] on button "Opens Emoji Picker" at bounding box center [54, 304] width 16 height 16
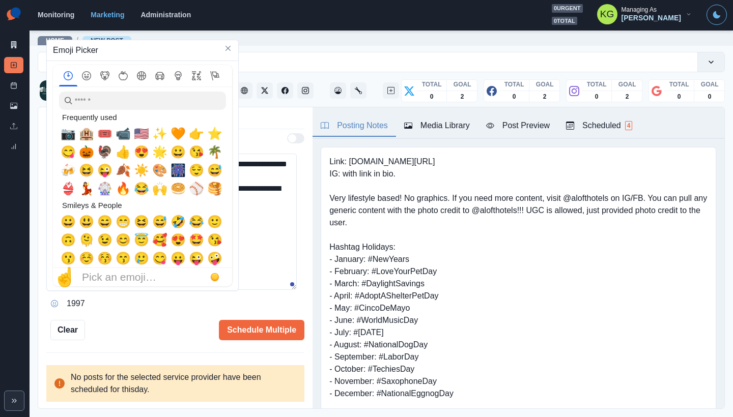
click at [59, 135] on div "Frequently used 📷 🏨 🎟️ 📹 🇺🇸 ✨ 🧡 👉 ⭐ 😋 🎃 🦃 👍 😍 🌟 😀 😘 🌴 🍻 😆 😜 🍂 ☀️ 🎨 🎆 😌 😅 👙 💃 🎡 …" at bounding box center [142, 189] width 179 height 158
click at [289, 250] on textarea "**********" at bounding box center [171, 222] width 250 height 136
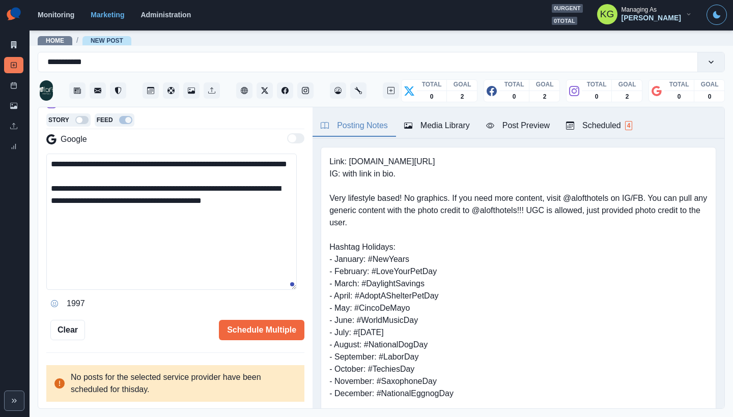
click at [51, 302] on icon "Opens Emoji Picker" at bounding box center [54, 303] width 7 height 7
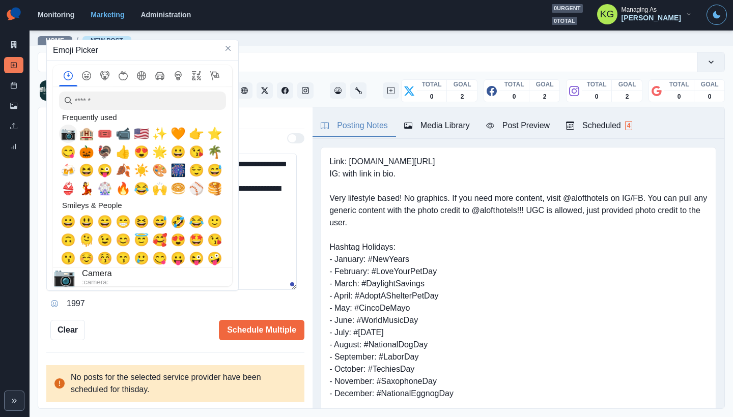
click at [65, 133] on span "📷" at bounding box center [68, 134] width 15 height 14
click at [283, 262] on textarea "**********" at bounding box center [171, 222] width 250 height 136
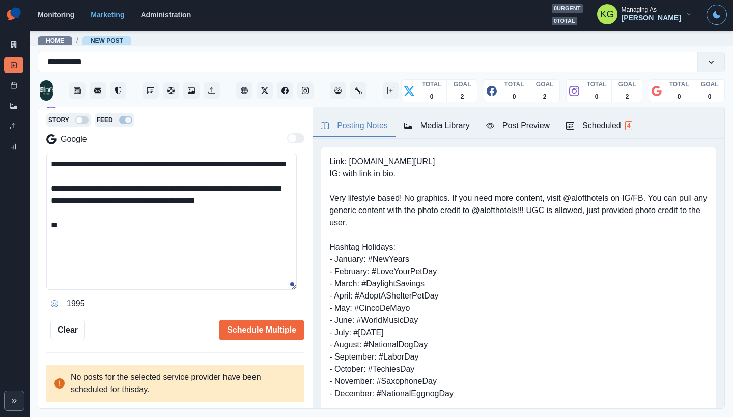
click at [283, 262] on textarea "**********" at bounding box center [171, 222] width 250 height 136
type textarea "**********"
click at [258, 323] on button "Schedule Multiple" at bounding box center [261, 330] width 85 height 20
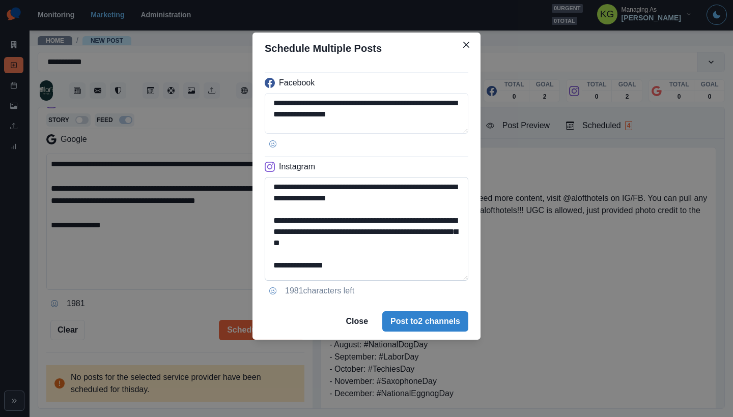
click at [463, 281] on textarea "**********" at bounding box center [367, 229] width 204 height 104
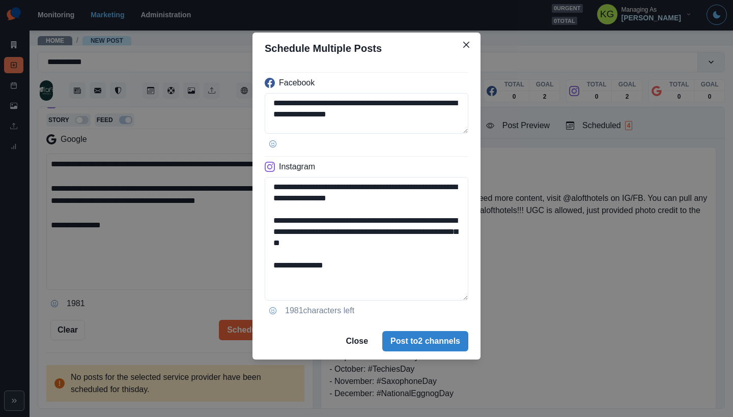
drag, startPoint x: 373, startPoint y: 240, endPoint x: 259, endPoint y: 240, distance: 114.0
click at [259, 240] on div "**********" at bounding box center [366, 193] width 228 height 259
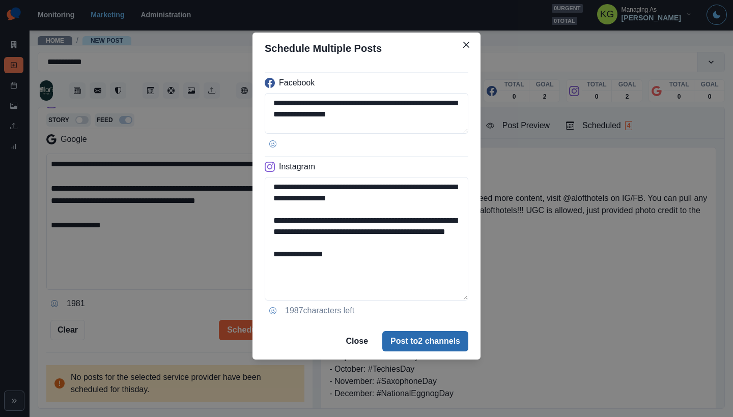
type textarea "**********"
click at [442, 339] on button "Post to 2 channels" at bounding box center [425, 341] width 86 height 20
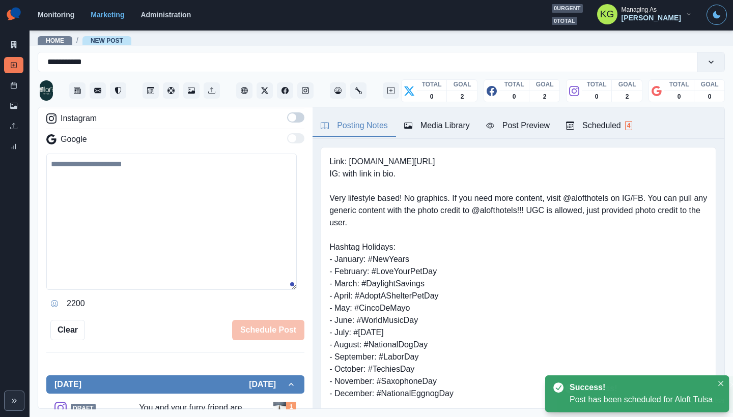
scroll to position [134, 0]
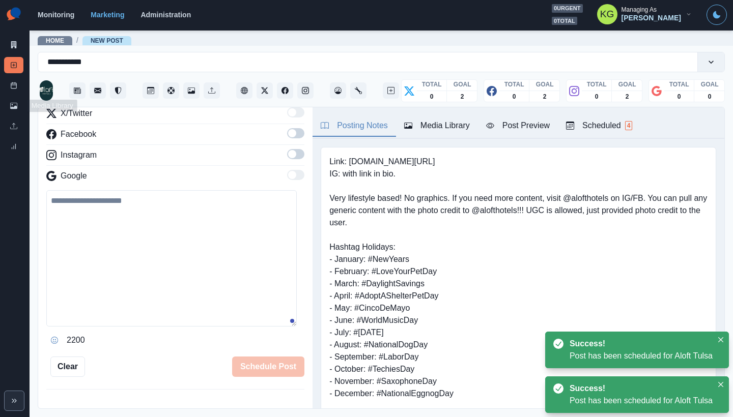
click at [16, 94] on div "Post Schedule" at bounding box center [13, 87] width 19 height 20
click at [15, 90] on link "Post Schedule" at bounding box center [13, 85] width 19 height 16
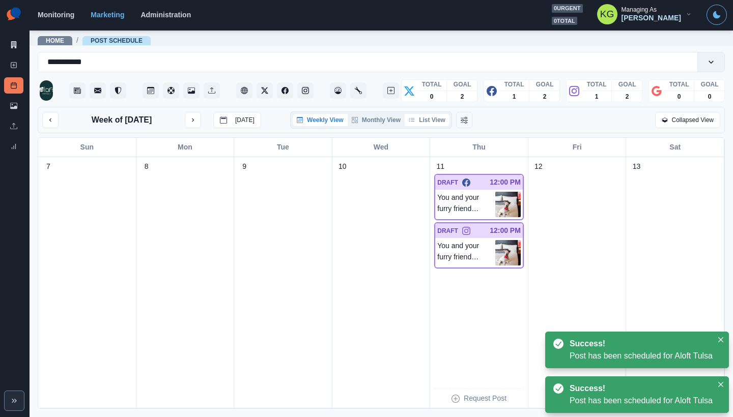
click at [440, 121] on button "List View" at bounding box center [427, 120] width 45 height 12
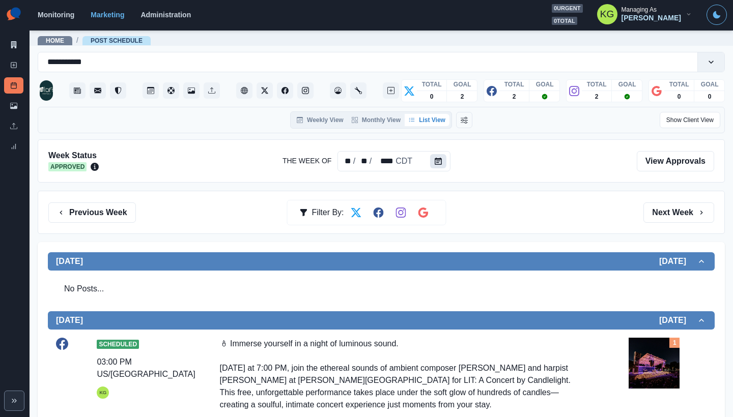
click at [434, 157] on button "Calendar" at bounding box center [438, 161] width 16 height 14
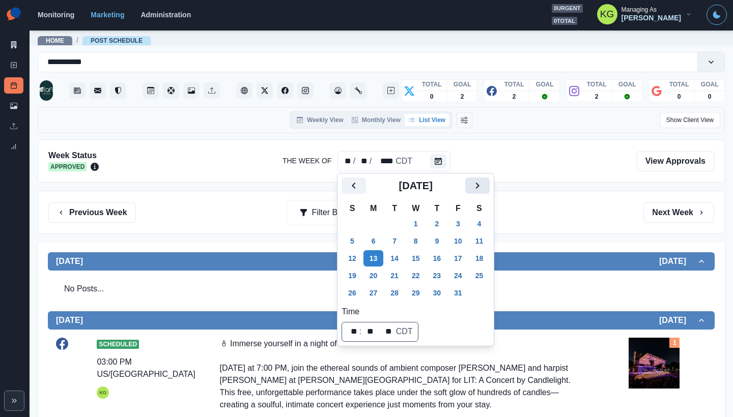
click at [482, 182] on icon "Next" at bounding box center [477, 186] width 12 height 12
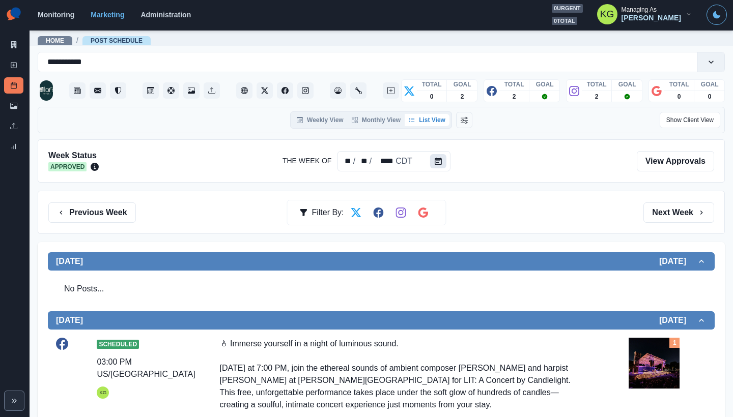
click at [438, 162] on icon "Calendar" at bounding box center [438, 161] width 7 height 7
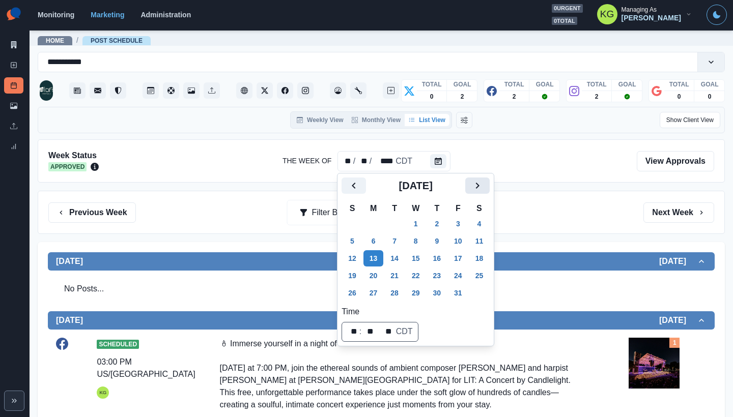
click at [482, 187] on icon "Next" at bounding box center [477, 186] width 12 height 12
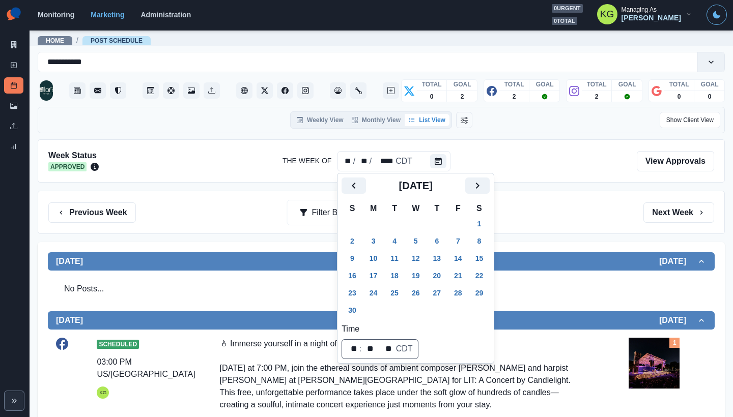
click at [465, 185] on h2 "[DATE]" at bounding box center [415, 186] width 99 height 12
click at [481, 186] on icon "Next" at bounding box center [477, 186] width 12 height 12
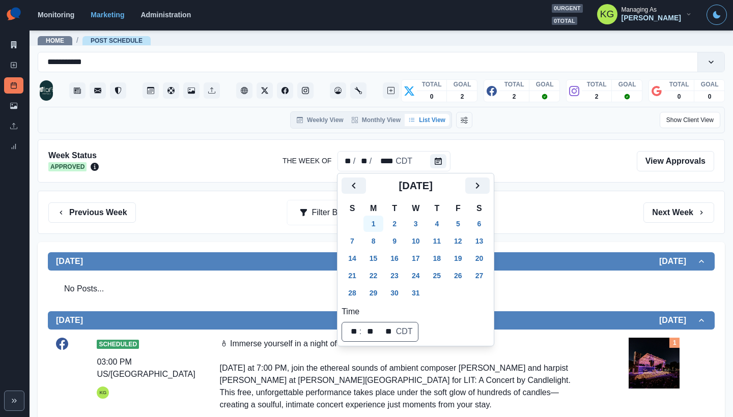
click at [378, 219] on button "1" at bounding box center [373, 224] width 20 height 16
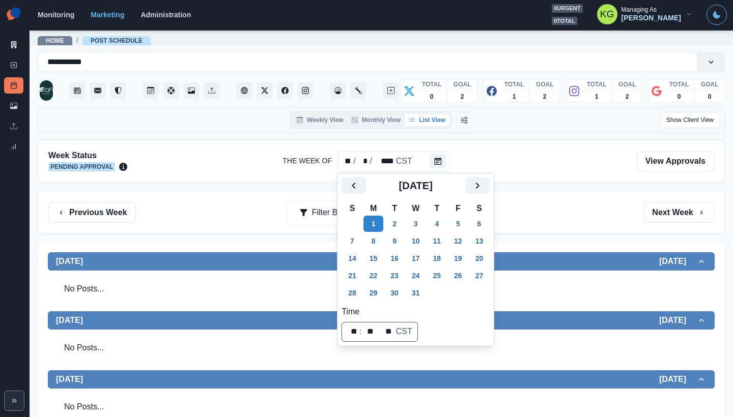
click at [594, 229] on div "Previous Week Filter By: Next Week" at bounding box center [381, 212] width 687 height 43
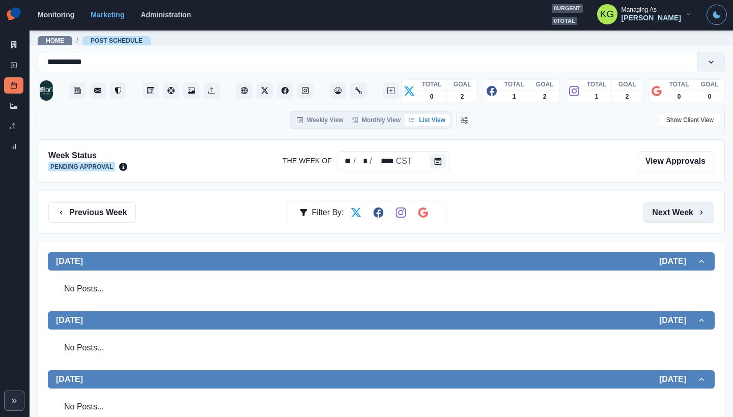
click at [662, 221] on button "Next Week" at bounding box center [678, 213] width 71 height 20
click at [662, 214] on button "Next Week" at bounding box center [678, 213] width 71 height 20
click at [100, 215] on button "Previous Week" at bounding box center [92, 213] width 88 height 20
click at [674, 211] on button "Next Week" at bounding box center [678, 213] width 71 height 20
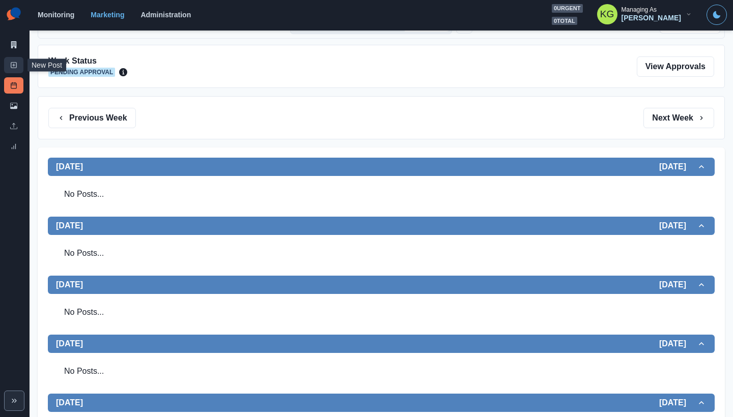
click at [10, 68] on icon at bounding box center [13, 65] width 7 height 7
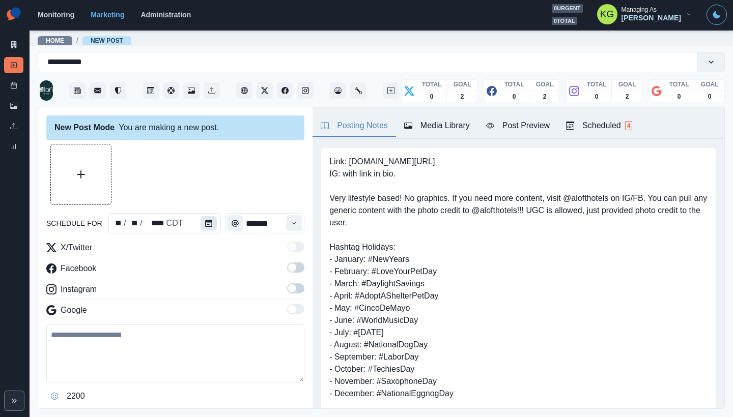
click at [208, 224] on icon "Calendar" at bounding box center [208, 223] width 7 height 7
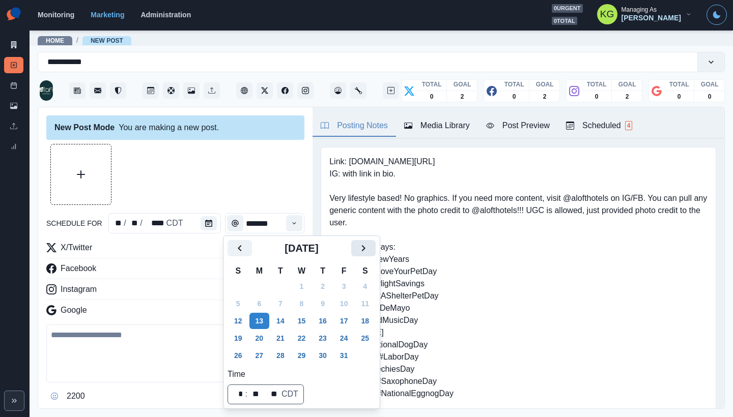
click at [376, 248] on button "Next" at bounding box center [363, 248] width 24 height 16
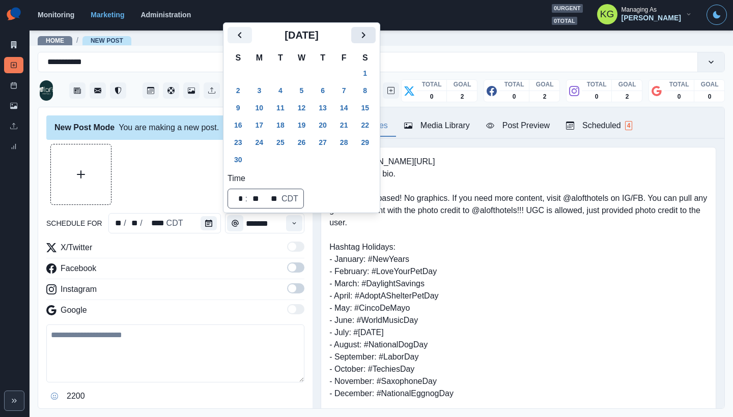
click at [369, 41] on icon "Next" at bounding box center [363, 35] width 12 height 12
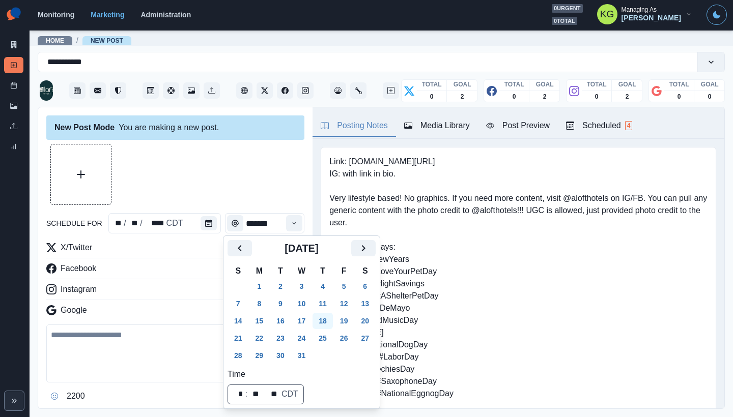
click at [330, 321] on button "18" at bounding box center [322, 321] width 20 height 16
click at [206, 178] on div at bounding box center [175, 174] width 258 height 61
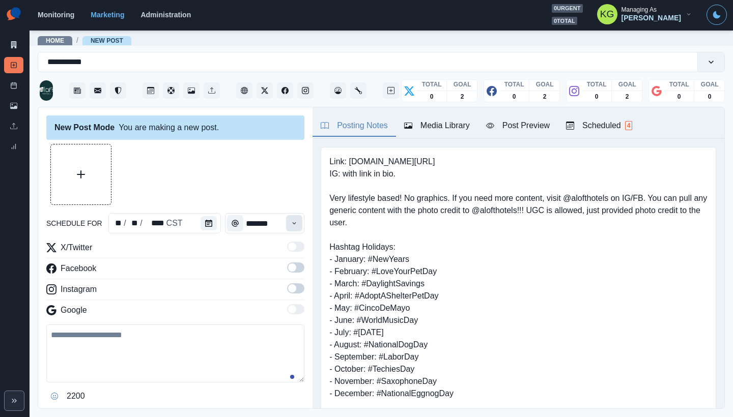
click at [286, 219] on button "Time" at bounding box center [294, 223] width 16 height 16
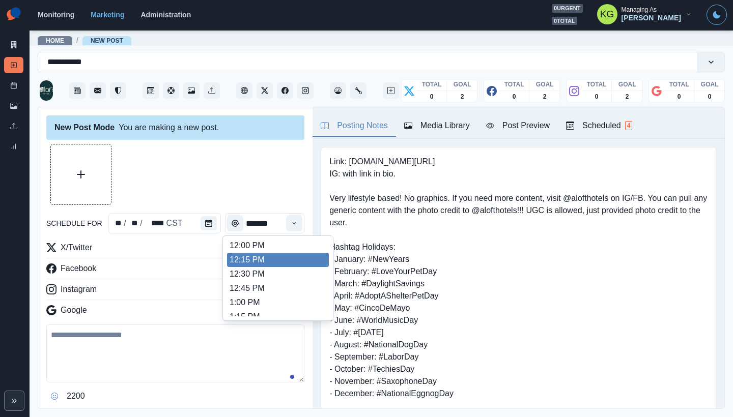
scroll to position [228, 0]
click at [255, 252] on li "12:00 PM" at bounding box center [278, 247] width 102 height 14
type input "********"
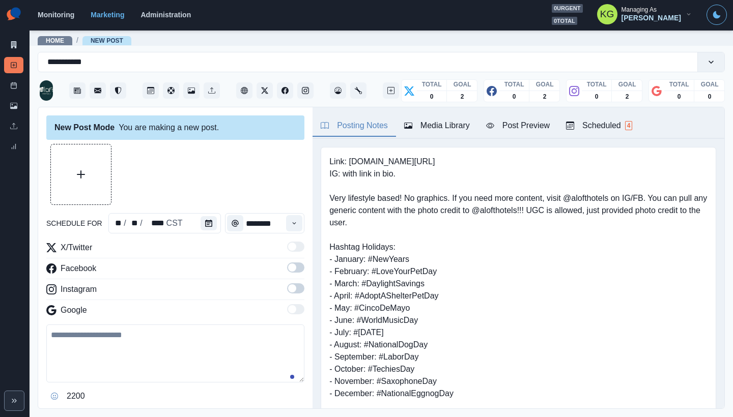
drag, startPoint x: 290, startPoint y: 296, endPoint x: 290, endPoint y: 279, distance: 17.3
click at [290, 296] on label at bounding box center [295, 291] width 17 height 16
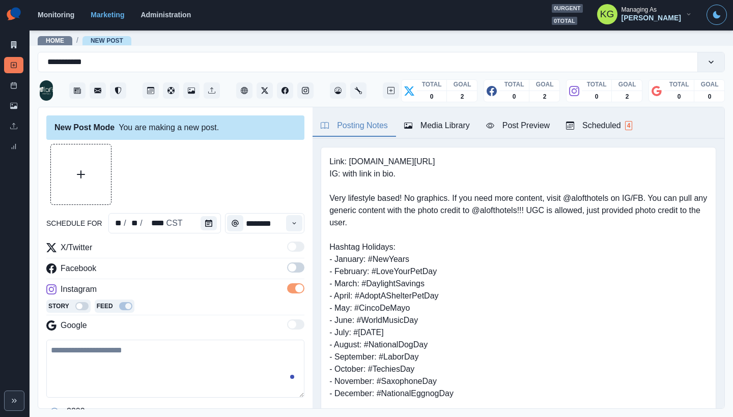
click at [289, 270] on span at bounding box center [295, 268] width 17 height 10
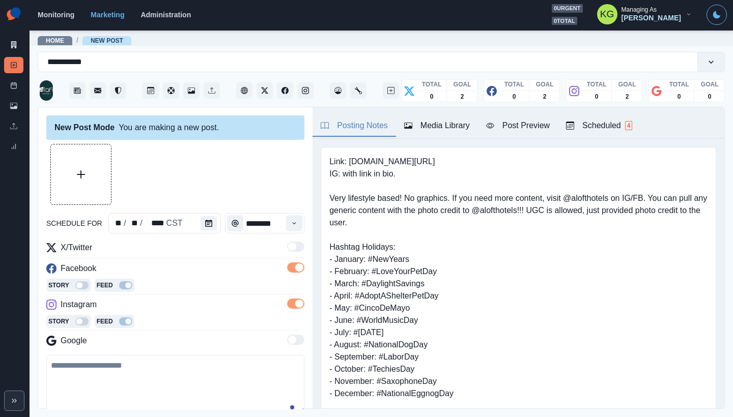
click at [107, 178] on button "Upload Media" at bounding box center [81, 175] width 60 height 60
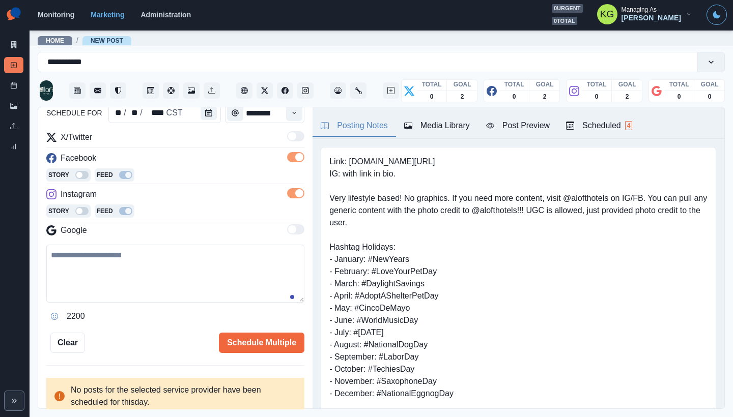
scroll to position [123, 0]
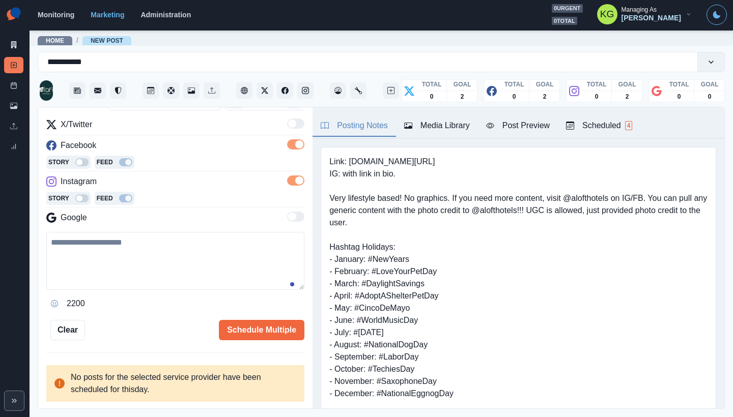
click at [182, 264] on textarea at bounding box center [175, 261] width 258 height 58
paste textarea "**********"
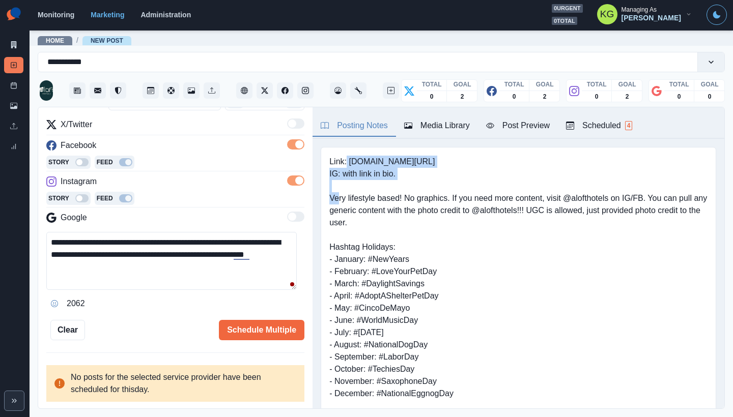
drag, startPoint x: 347, startPoint y: 160, endPoint x: 465, endPoint y: 169, distance: 118.4
click at [465, 169] on pre "Link: www.marriott.com/tultl IG: with link in bio. Very lifestyle based! No gra…" at bounding box center [518, 369] width 378 height 427
click at [436, 166] on pre "Link: www.marriott.com/tultl IG: with link in bio. Very lifestyle based! No gra…" at bounding box center [518, 369] width 378 height 427
drag, startPoint x: 424, startPoint y: 160, endPoint x: 348, endPoint y: 157, distance: 75.9
click at [348, 157] on pre "Link: www.marriott.com/tultl IG: with link in bio. Very lifestyle based! No gra…" at bounding box center [518, 369] width 378 height 427
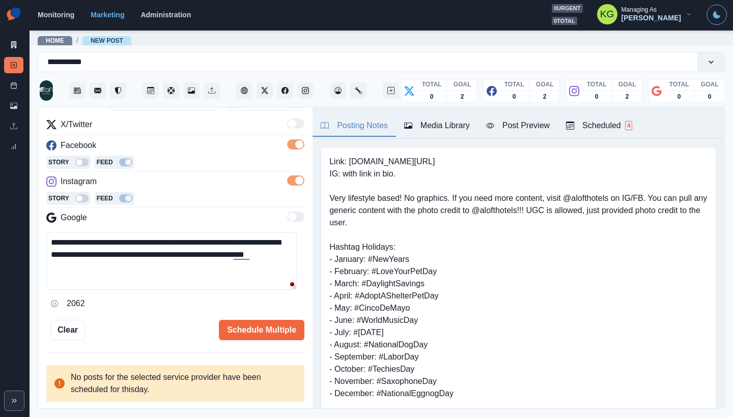
click at [145, 274] on textarea "**********" at bounding box center [171, 261] width 250 height 58
paste textarea "**********"
type textarea "**********"
click at [275, 330] on button "Schedule Multiple" at bounding box center [261, 330] width 85 height 20
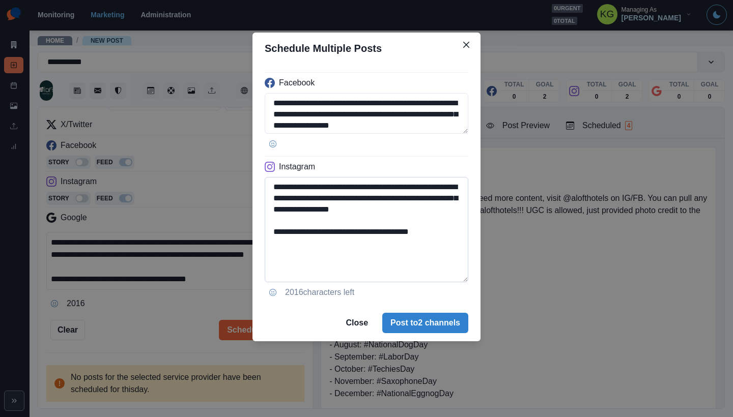
click at [466, 277] on textarea "**********" at bounding box center [367, 229] width 204 height 105
drag, startPoint x: 451, startPoint y: 235, endPoint x: 359, endPoint y: 233, distance: 91.6
click at [359, 233] on textarea "**********" at bounding box center [367, 229] width 204 height 105
type textarea "**********"
click at [434, 313] on button "Post to 2 channels" at bounding box center [425, 323] width 86 height 20
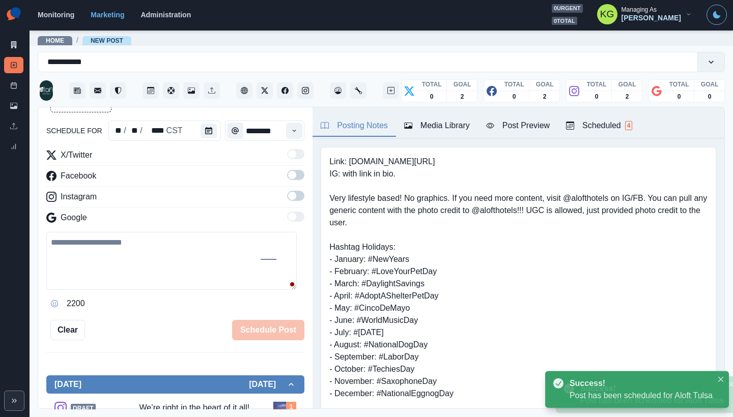
scroll to position [56, 0]
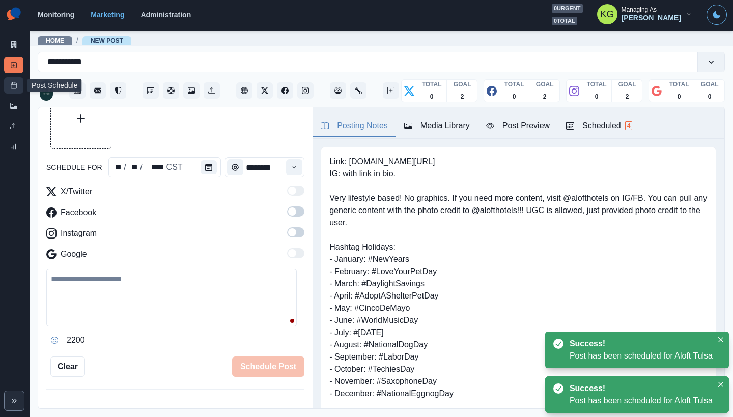
click at [19, 85] on link "Post Schedule" at bounding box center [13, 85] width 19 height 16
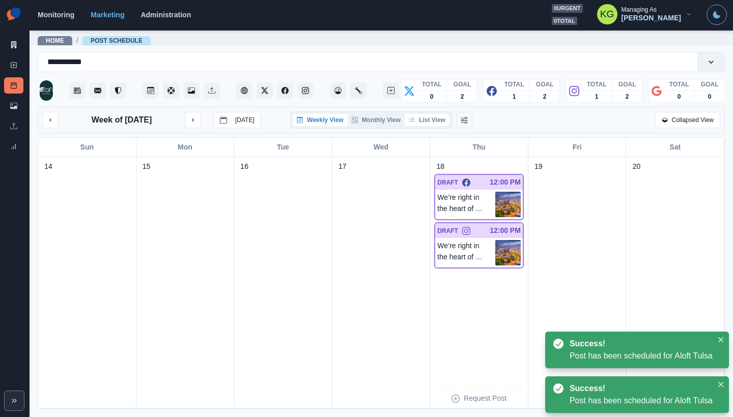
click at [431, 122] on button "List View" at bounding box center [427, 120] width 45 height 12
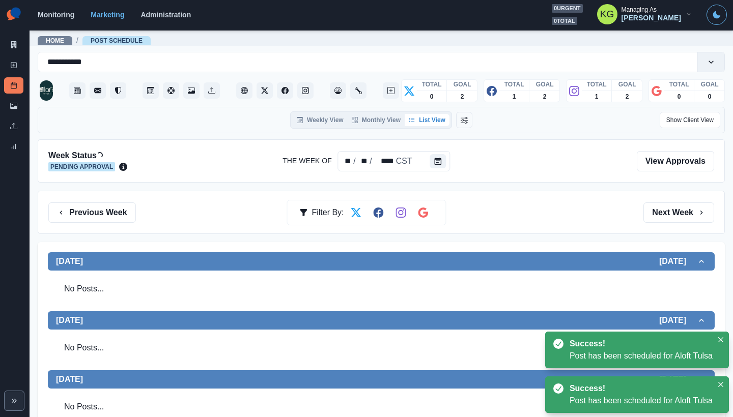
scroll to position [206, 0]
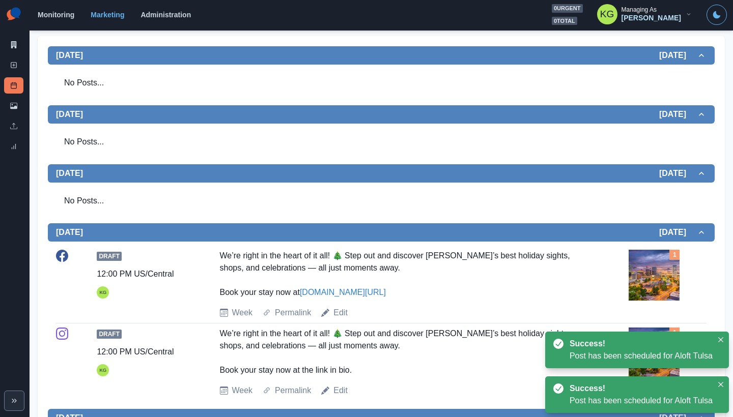
click at [647, 277] on img at bounding box center [653, 275] width 51 height 51
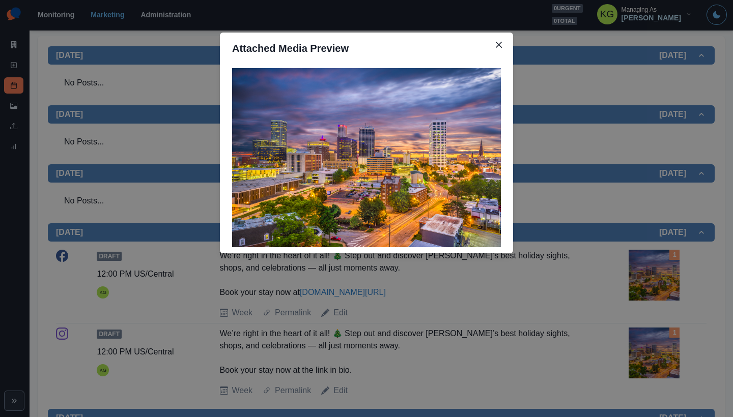
click at [617, 275] on div "Attached Media Preview" at bounding box center [366, 208] width 733 height 417
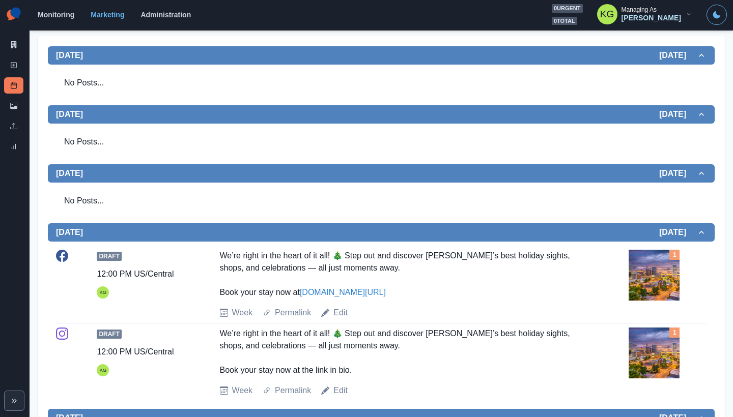
scroll to position [0, 0]
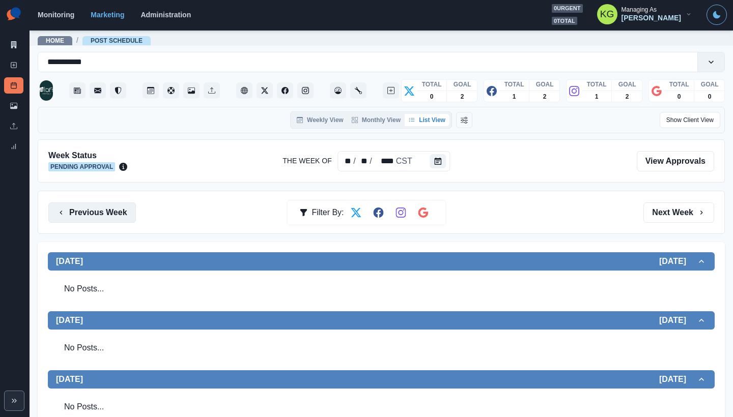
click at [93, 206] on button "Previous Week" at bounding box center [92, 213] width 88 height 20
click at [650, 217] on button "Next Week" at bounding box center [678, 213] width 71 height 20
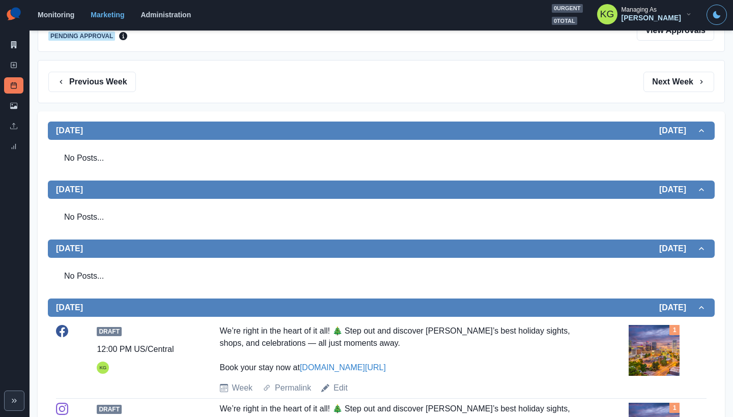
scroll to position [32, 0]
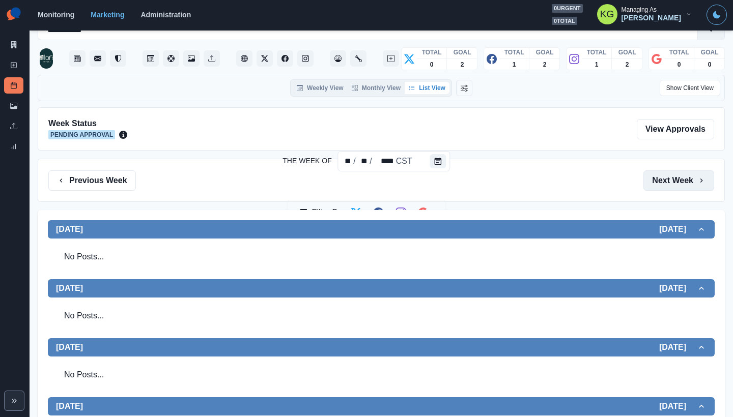
click at [651, 178] on button "Next Week" at bounding box center [678, 180] width 71 height 20
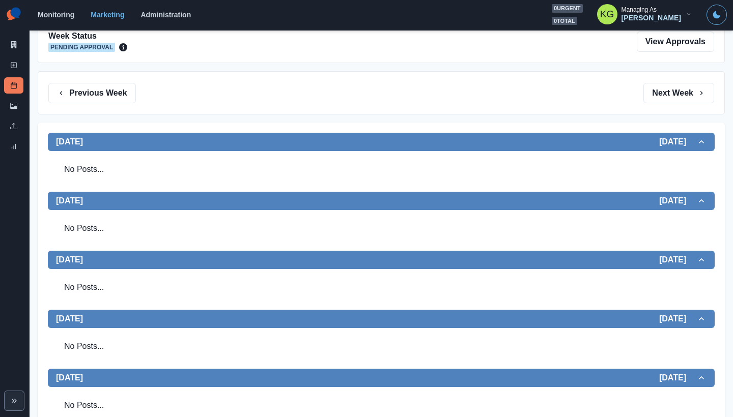
scroll to position [29, 0]
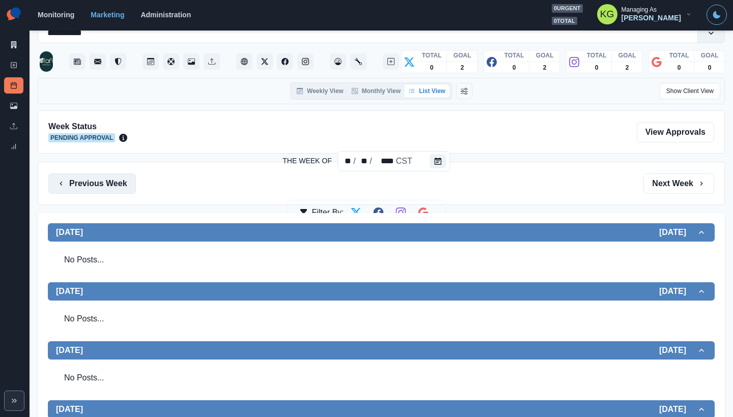
click at [82, 181] on button "Previous Week" at bounding box center [92, 184] width 88 height 20
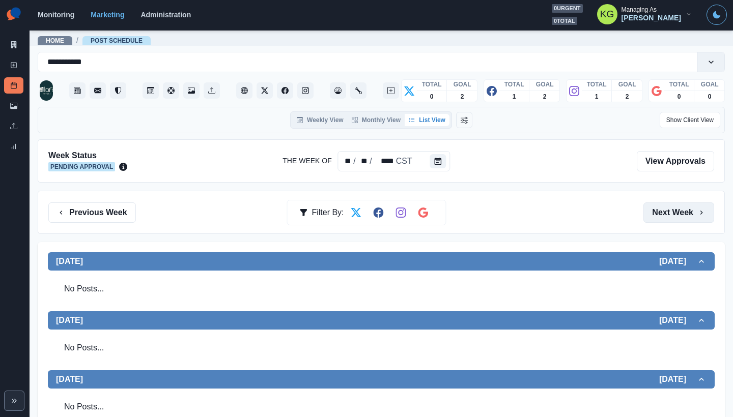
click at [669, 209] on button "Next Week" at bounding box center [678, 213] width 71 height 20
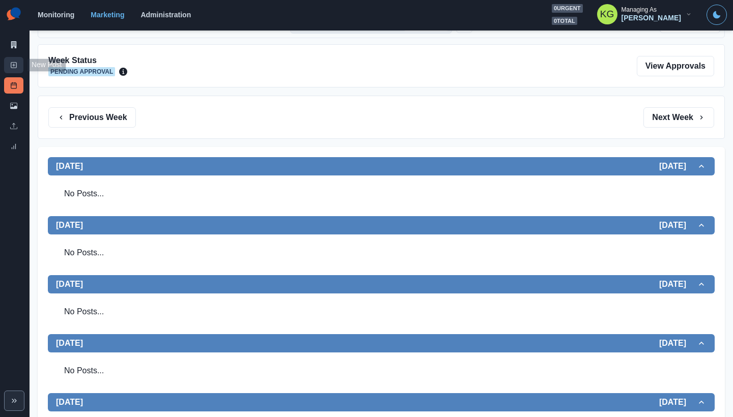
click at [14, 61] on link "New Post" at bounding box center [13, 65] width 19 height 16
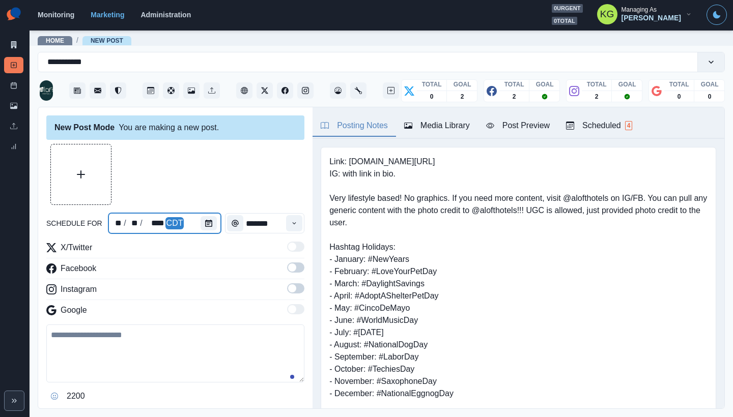
click at [216, 220] on div at bounding box center [211, 223] width 20 height 20
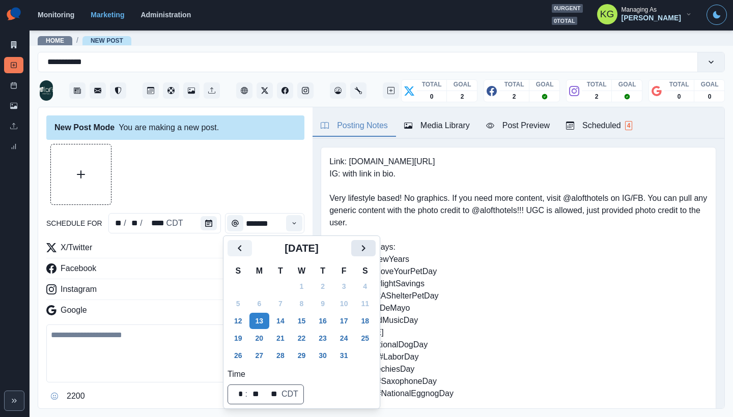
click at [376, 250] on button "Next" at bounding box center [363, 248] width 24 height 16
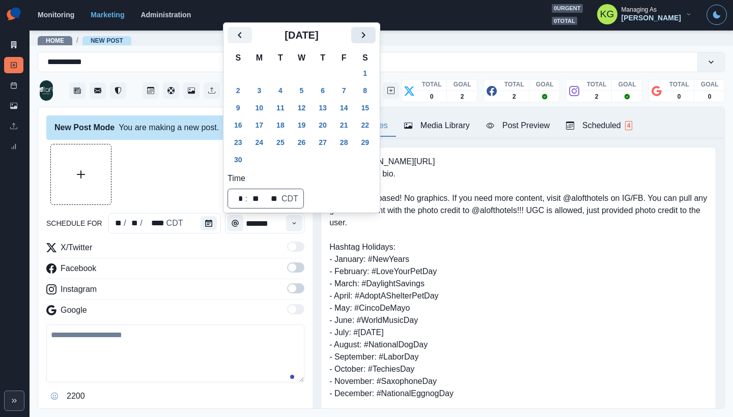
click at [369, 34] on icon "Next" at bounding box center [363, 35] width 12 height 12
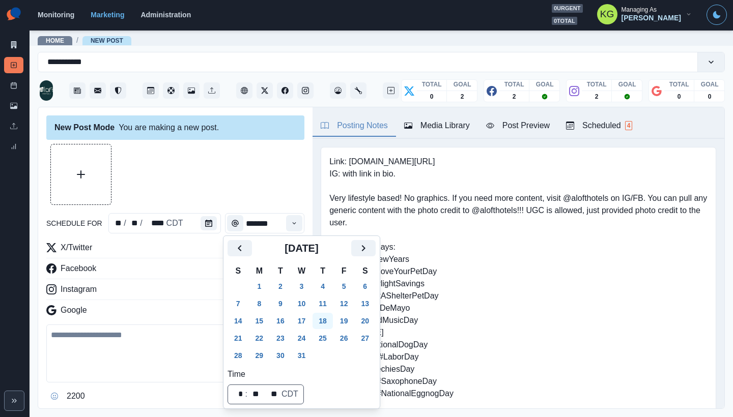
click at [333, 336] on button "25" at bounding box center [322, 338] width 20 height 16
click at [265, 187] on div at bounding box center [175, 174] width 258 height 61
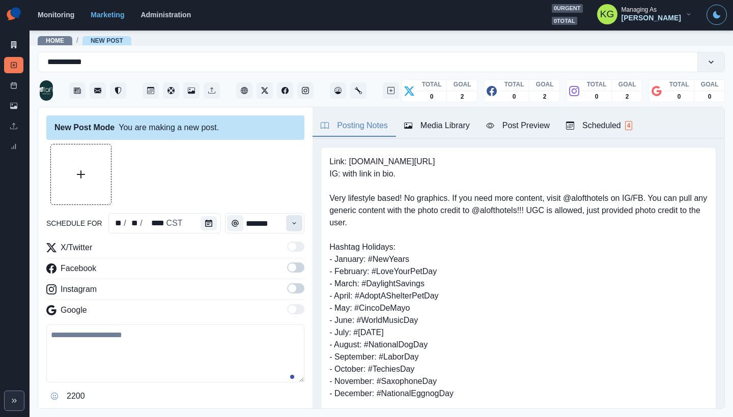
click at [291, 222] on icon "Time" at bounding box center [294, 223] width 7 height 7
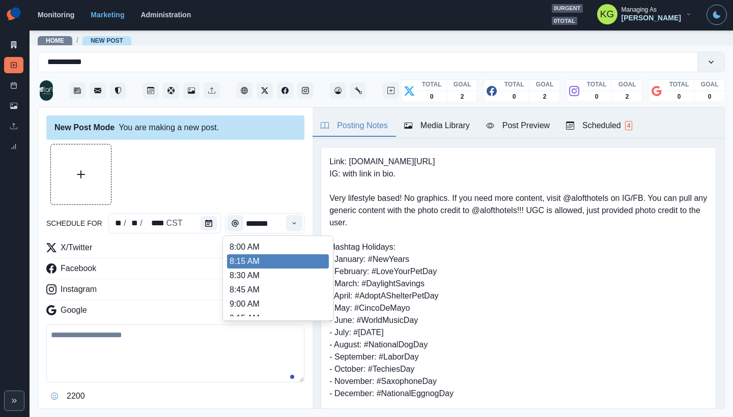
scroll to position [204, 0]
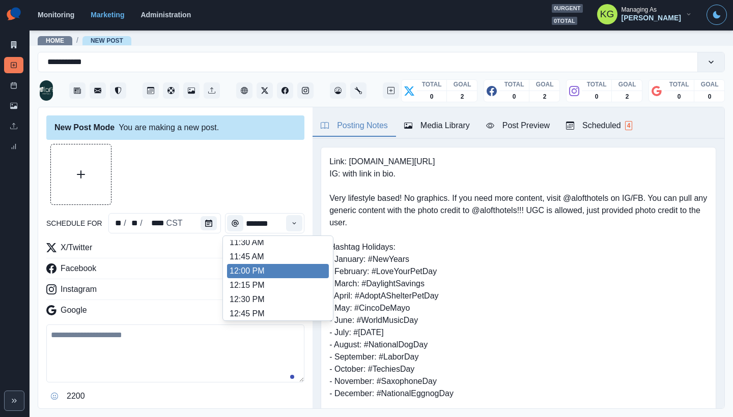
click at [270, 266] on li "12:00 PM" at bounding box center [278, 271] width 102 height 14
type input "********"
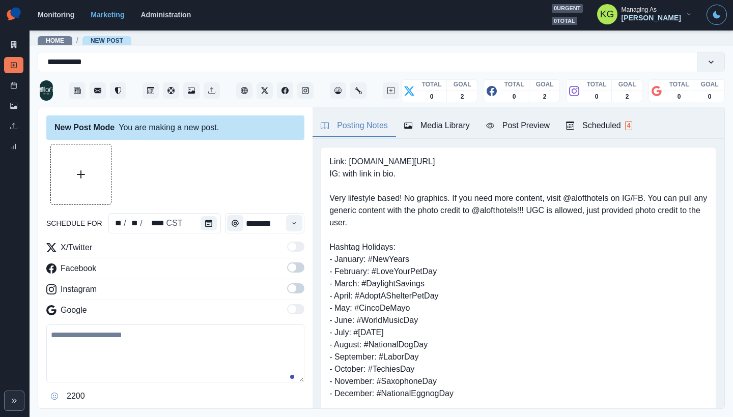
drag, startPoint x: 283, startPoint y: 287, endPoint x: 287, endPoint y: 267, distance: 19.6
click at [288, 287] on span at bounding box center [292, 288] width 8 height 8
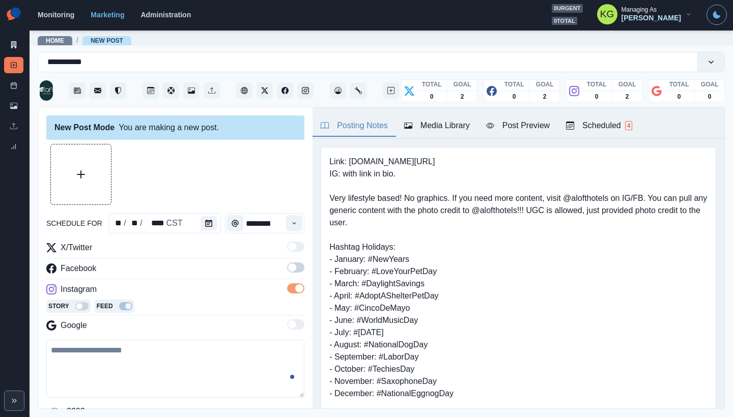
click at [288, 267] on span at bounding box center [292, 268] width 8 height 8
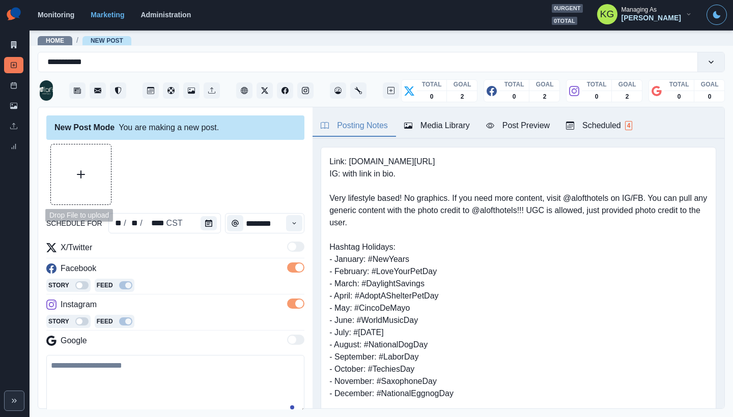
click at [82, 190] on button "Upload Media" at bounding box center [81, 175] width 60 height 60
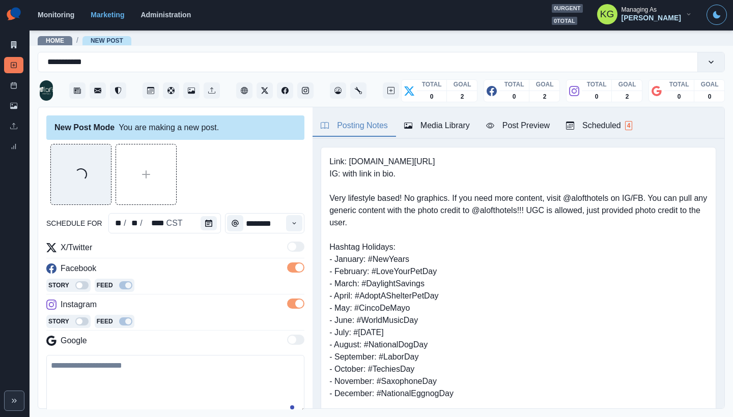
scroll to position [123, 0]
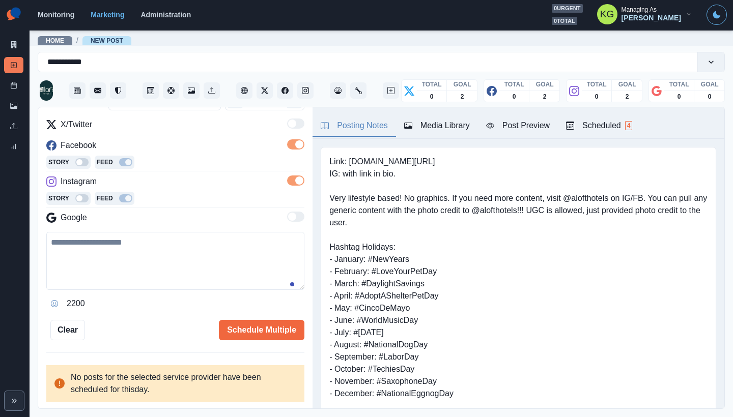
click at [170, 248] on textarea at bounding box center [175, 261] width 258 height 58
paste textarea "**********"
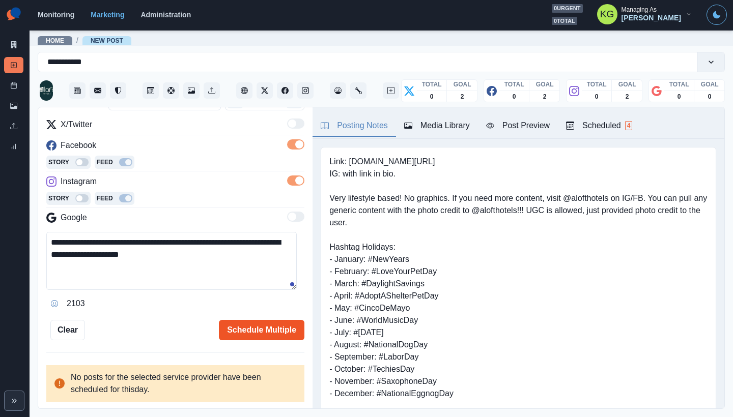
type textarea "**********"
click at [248, 332] on button "Schedule Multiple" at bounding box center [261, 330] width 85 height 20
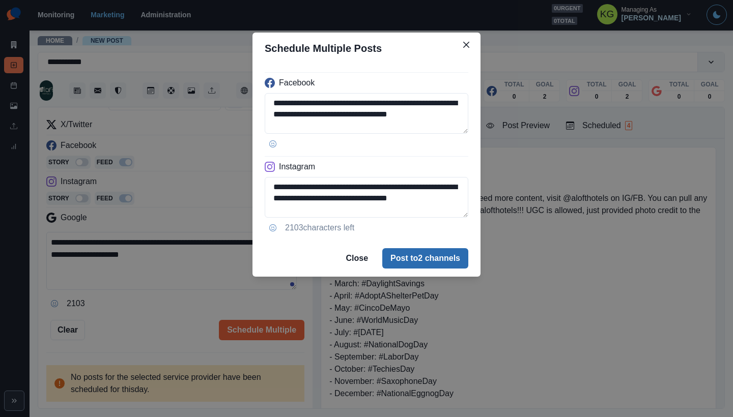
click at [439, 256] on button "Post to 2 channels" at bounding box center [425, 258] width 86 height 20
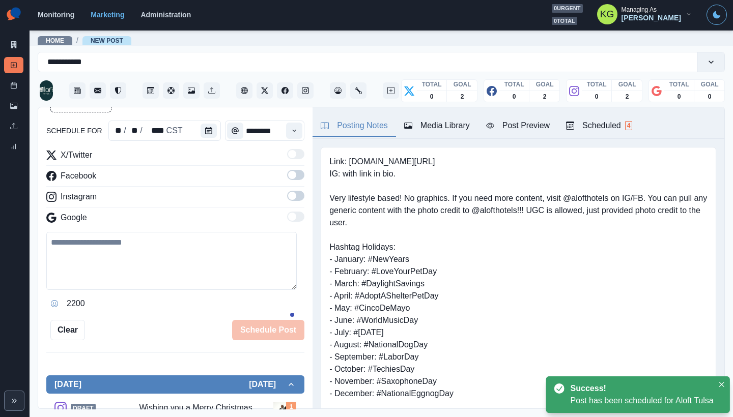
scroll to position [56, 0]
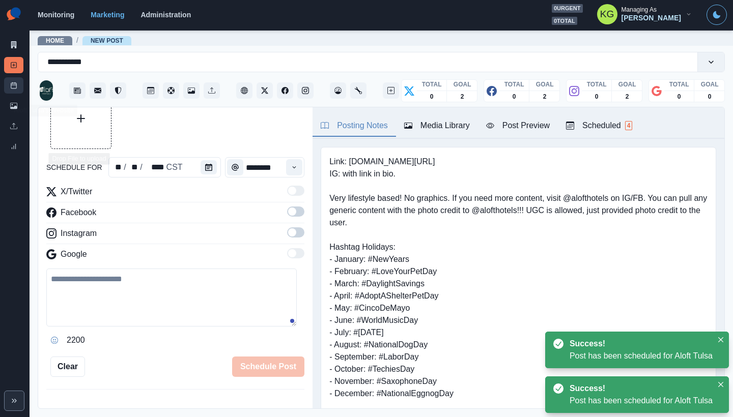
click at [20, 83] on link "Post Schedule" at bounding box center [13, 85] width 19 height 16
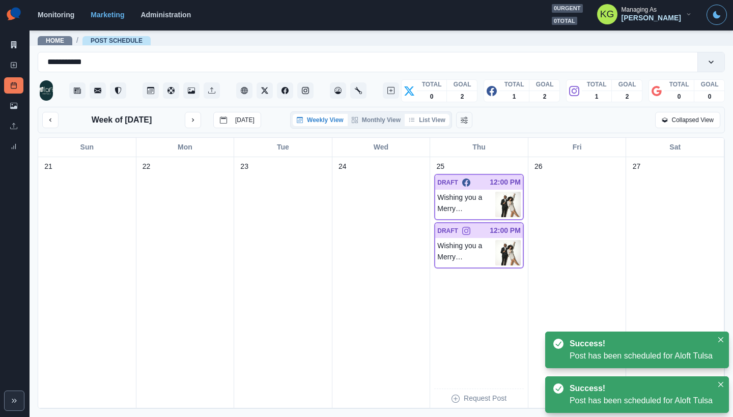
click at [421, 124] on button "List View" at bounding box center [427, 120] width 45 height 12
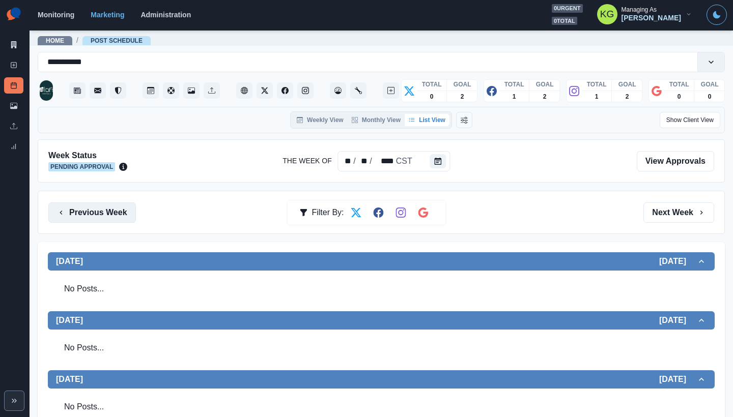
click at [110, 215] on button "Previous Week" at bounding box center [92, 213] width 88 height 20
click at [99, 213] on button "Previous Week" at bounding box center [92, 213] width 88 height 20
click at [674, 209] on button "Next Week" at bounding box center [678, 213] width 71 height 20
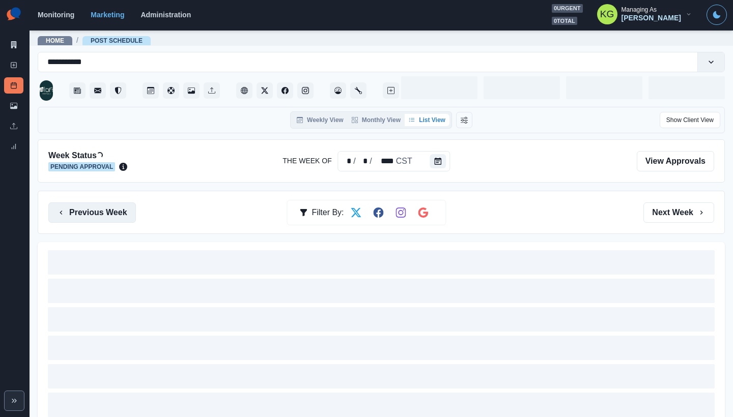
click at [98, 215] on button "Previous Week" at bounding box center [92, 213] width 88 height 20
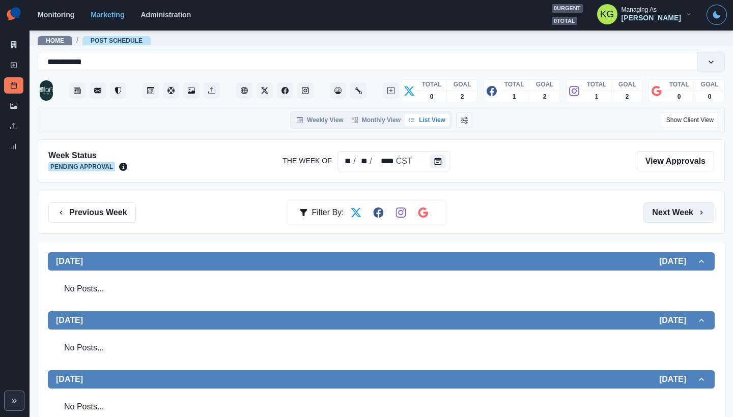
click at [676, 213] on button "Next Week" at bounding box center [678, 213] width 71 height 20
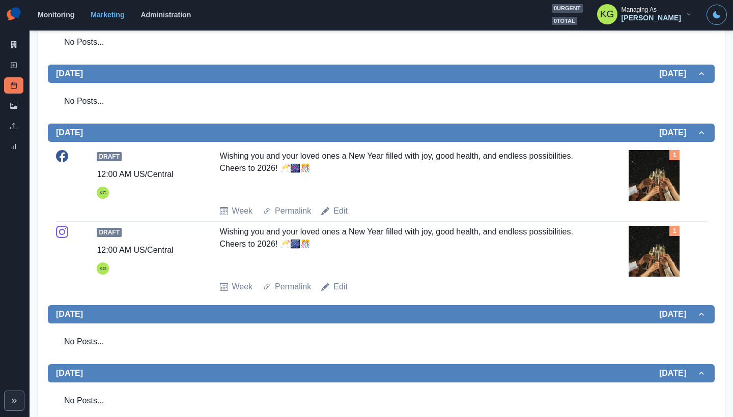
scroll to position [210, 0]
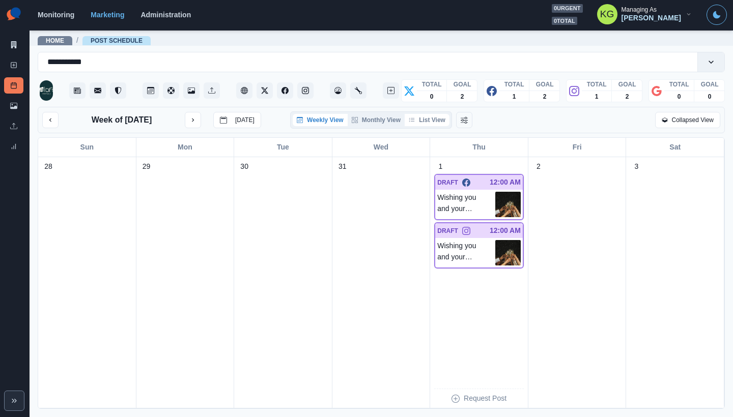
click at [427, 118] on button "List View" at bounding box center [427, 120] width 45 height 12
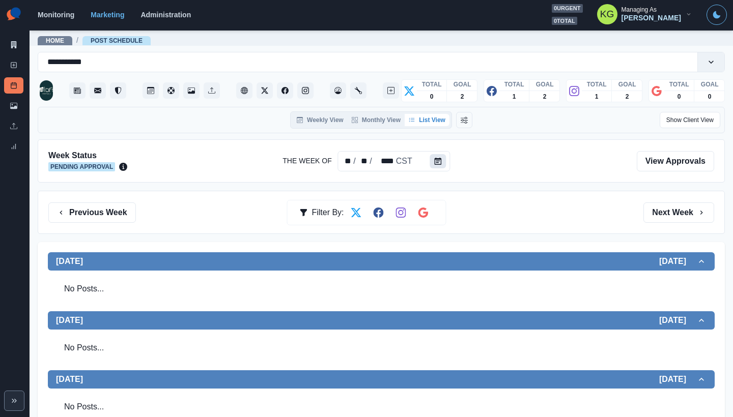
click at [435, 162] on icon "Calendar" at bounding box center [438, 161] width 7 height 7
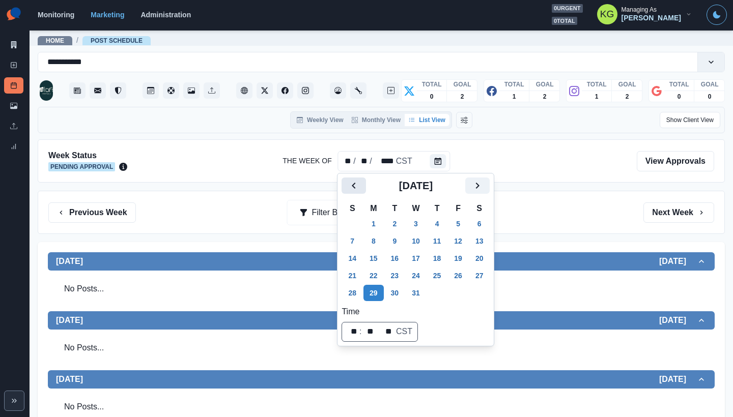
click at [349, 190] on icon "Previous" at bounding box center [354, 186] width 12 height 12
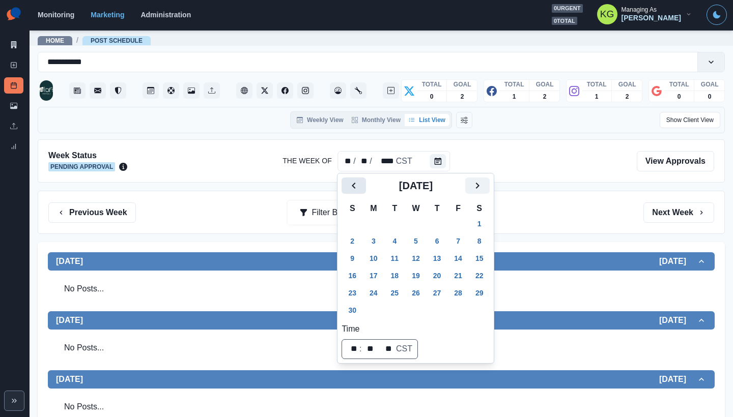
click at [349, 190] on icon "Previous" at bounding box center [354, 186] width 12 height 12
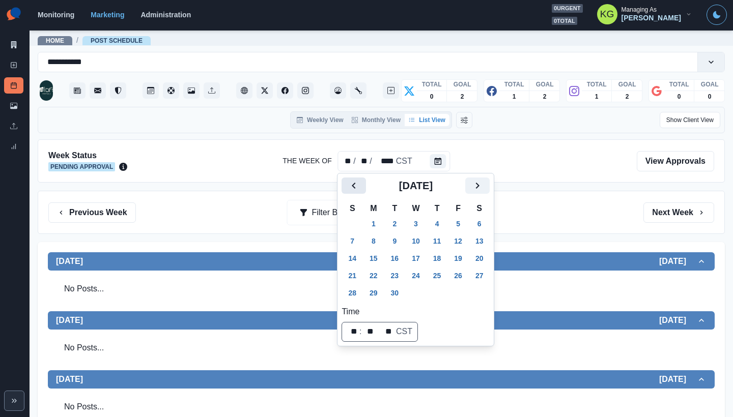
click at [349, 190] on icon "Previous" at bounding box center [354, 186] width 12 height 12
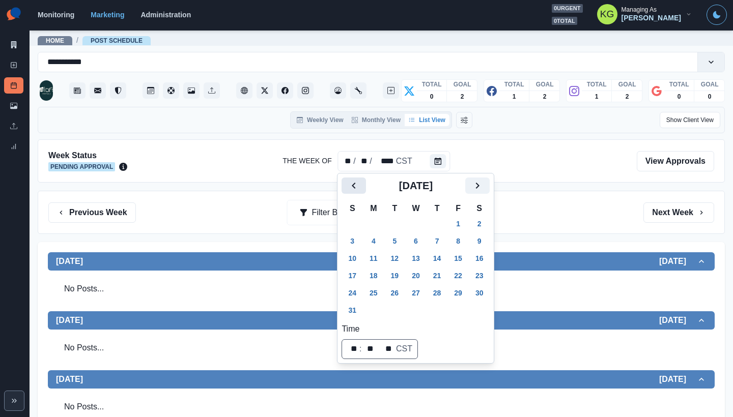
click at [349, 190] on icon "Previous" at bounding box center [354, 186] width 12 height 12
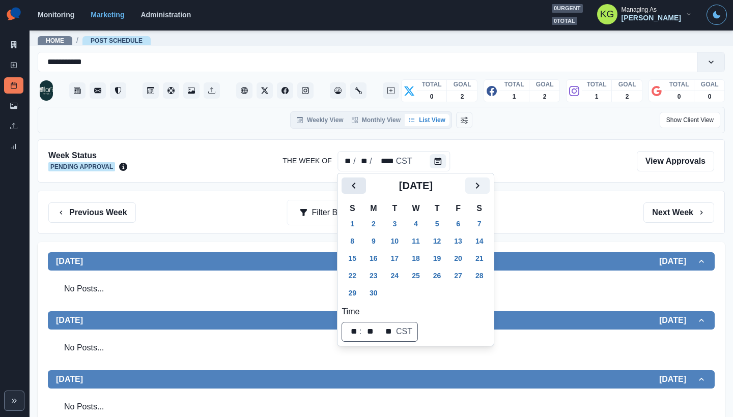
click at [349, 190] on icon "Previous" at bounding box center [354, 186] width 12 height 12
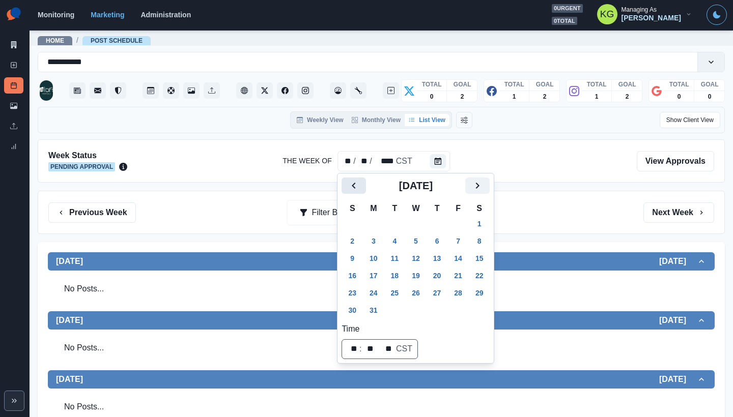
click at [349, 190] on icon "Previous" at bounding box center [354, 186] width 12 height 12
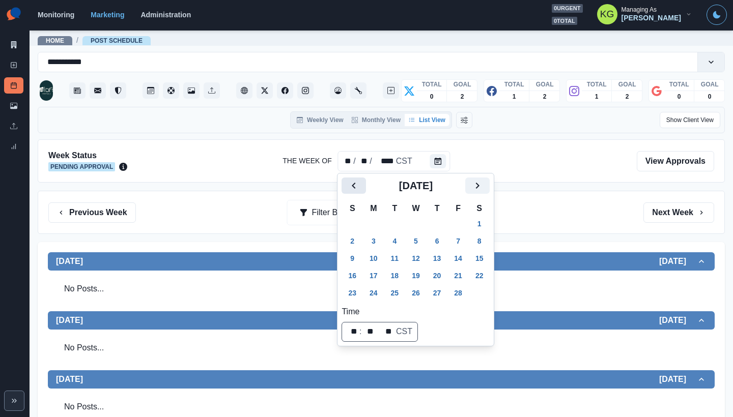
click at [349, 190] on icon "Previous" at bounding box center [354, 186] width 12 height 12
click at [373, 224] on button "2" at bounding box center [373, 224] width 20 height 16
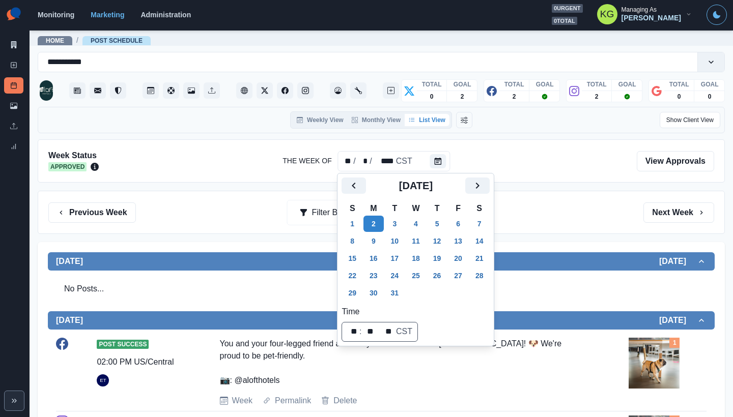
click at [606, 222] on div "Previous Week Filter By: Next Week" at bounding box center [381, 213] width 666 height 20
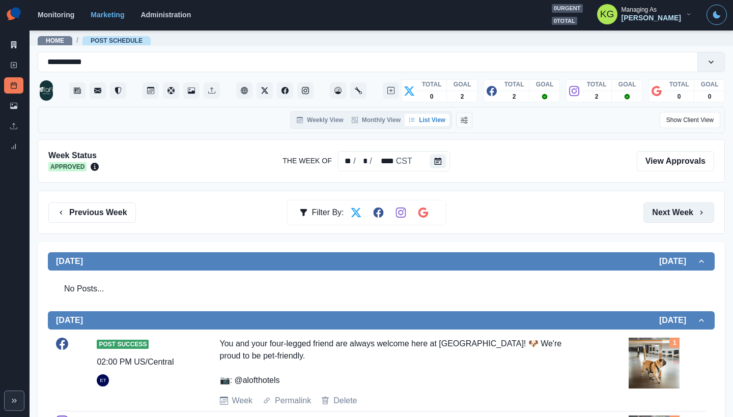
click at [662, 216] on button "Next Week" at bounding box center [678, 213] width 71 height 20
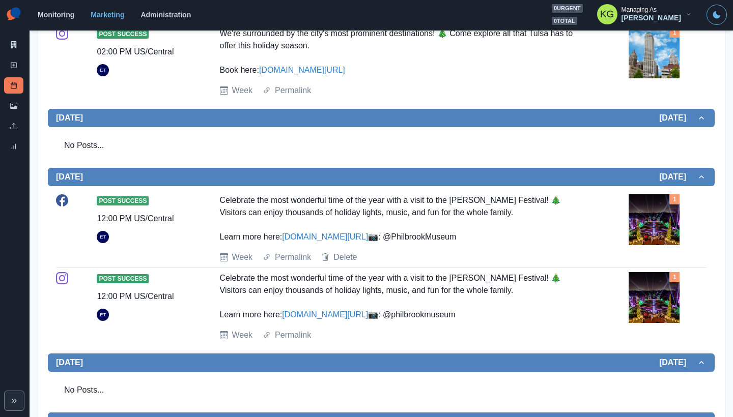
scroll to position [15, 0]
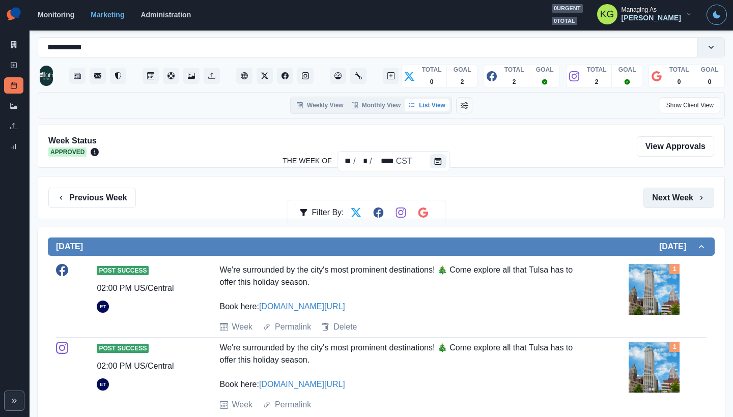
click at [654, 206] on button "Next Week" at bounding box center [678, 198] width 71 height 20
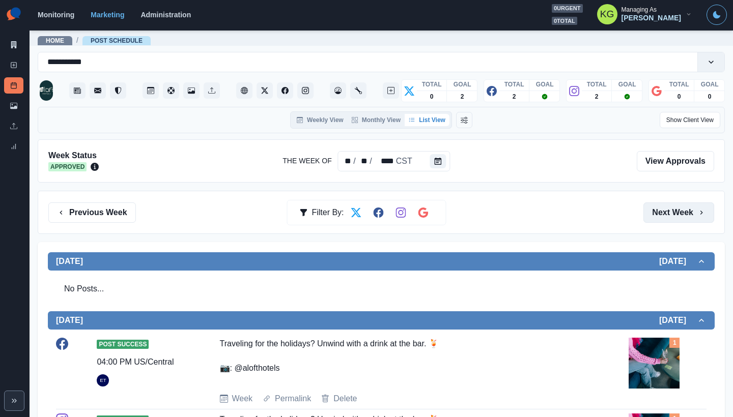
click at [647, 212] on button "Next Week" at bounding box center [678, 213] width 71 height 20
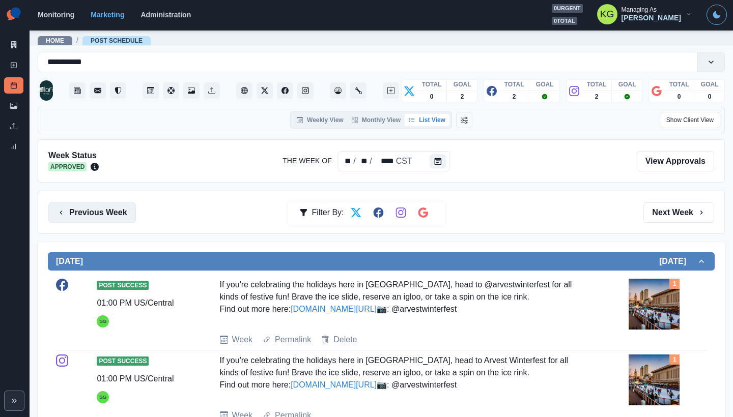
click at [128, 216] on button "Previous Week" at bounding box center [92, 213] width 88 height 20
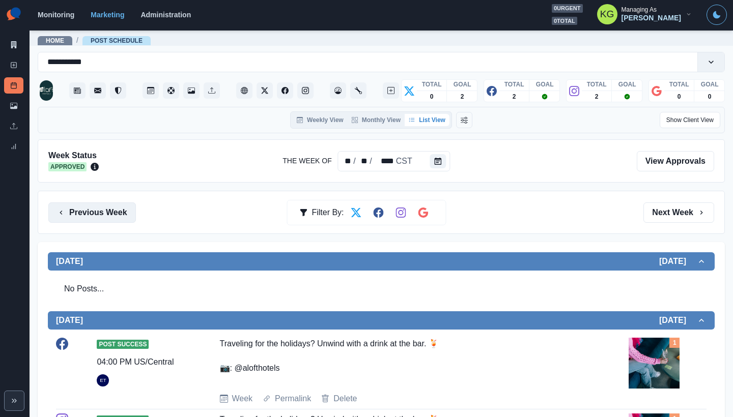
click at [128, 216] on button "Previous Week" at bounding box center [92, 213] width 88 height 20
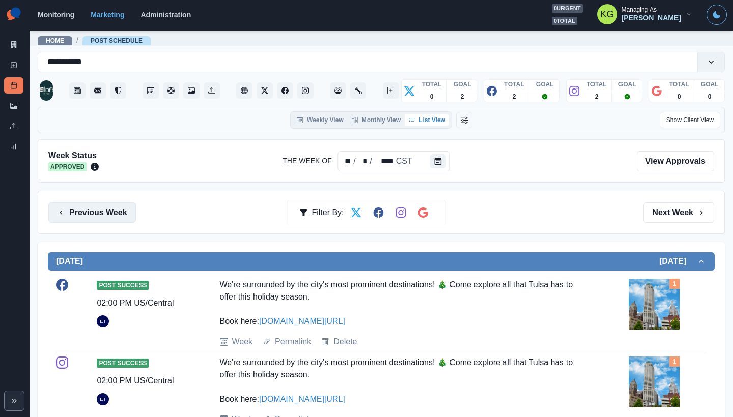
click at [128, 216] on button "Previous Week" at bounding box center [92, 213] width 88 height 20
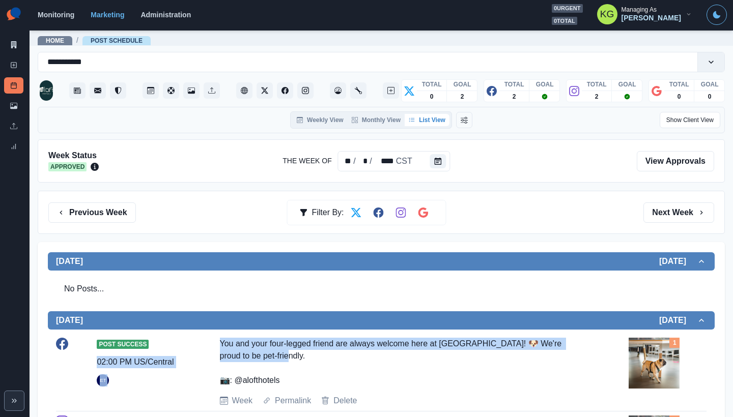
drag, startPoint x: 236, startPoint y: 351, endPoint x: 195, endPoint y: 341, distance: 41.8
click at [195, 341] on div "Post Success 02:00 PM US/Central ET You and your four-legged friend are always …" at bounding box center [381, 372] width 650 height 69
click at [246, 355] on div "You and your four-legged friend are always welcome here at [GEOGRAPHIC_DATA]! 🐶…" at bounding box center [402, 362] width 364 height 49
drag, startPoint x: 295, startPoint y: 361, endPoint x: 214, endPoint y: 341, distance: 83.7
click at [214, 341] on div "Post Success 02:00 PM US/Central ET You and your four-legged friend are always …" at bounding box center [381, 372] width 650 height 69
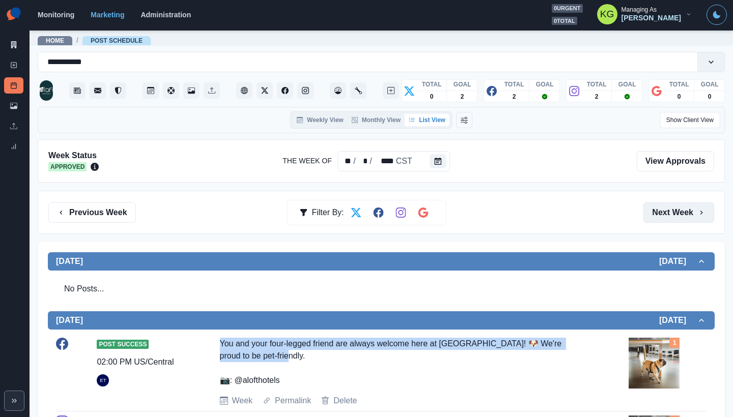
click at [670, 214] on button "Next Week" at bounding box center [678, 213] width 71 height 20
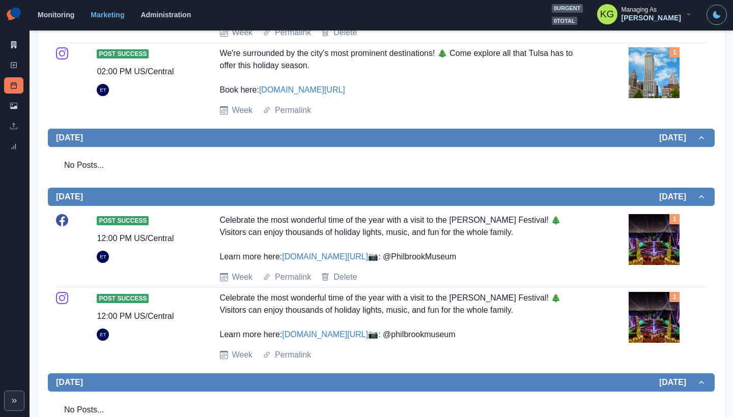
scroll to position [169, 0]
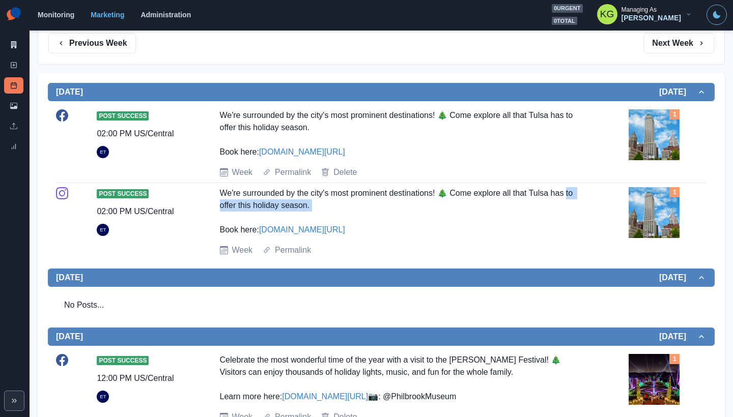
drag, startPoint x: 315, startPoint y: 202, endPoint x: 393, endPoint y: 211, distance: 78.3
click at [393, 211] on div "Post Success 02:00 PM US/[GEOGRAPHIC_DATA] ET We're surrounded by the city's mo…" at bounding box center [381, 221] width 650 height 69
click at [356, 205] on div "We're surrounded by the city's most prominent destinations! 🎄 Come explore all …" at bounding box center [402, 211] width 364 height 49
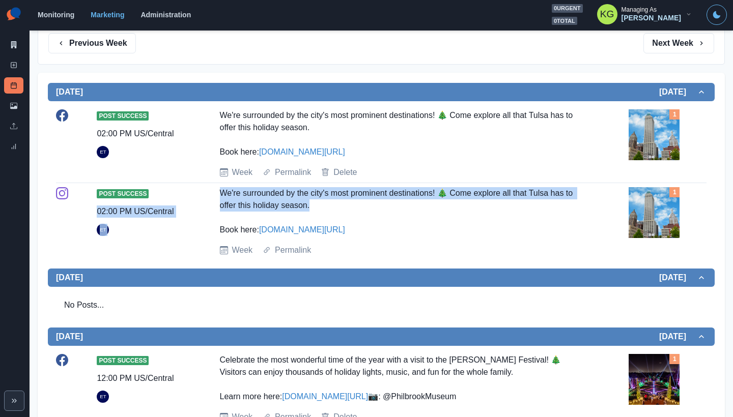
drag, startPoint x: 329, startPoint y: 204, endPoint x: 192, endPoint y: 190, distance: 137.6
click at [192, 190] on div "Post Success 02:00 PM US/[GEOGRAPHIC_DATA] ET We're surrounded by the city's mo…" at bounding box center [381, 221] width 650 height 69
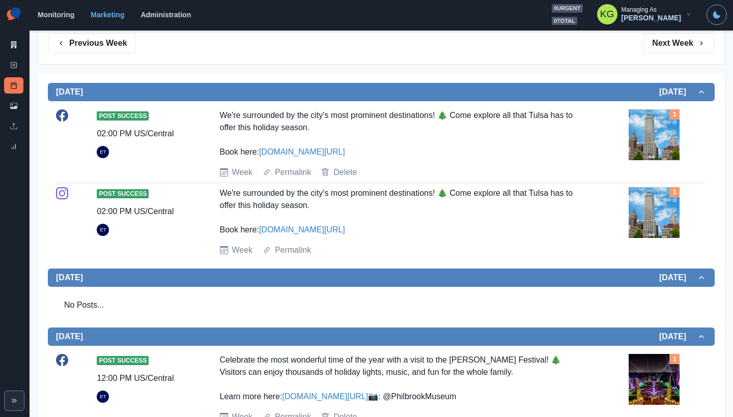
click at [321, 203] on div "We're surrounded by the city's most prominent destinations! 🎄 Come explore all …" at bounding box center [402, 211] width 364 height 49
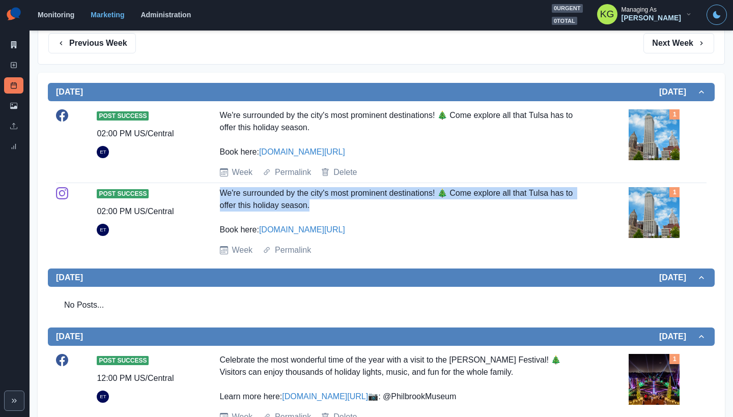
drag, startPoint x: 373, startPoint y: 209, endPoint x: 214, endPoint y: 189, distance: 159.4
click at [214, 189] on div "Post Success 02:00 PM US/[GEOGRAPHIC_DATA] ET We're surrounded by the city's mo…" at bounding box center [381, 221] width 650 height 69
copy div "We're surrounded by the city's most prominent destinations! 🎄 Come explore all …"
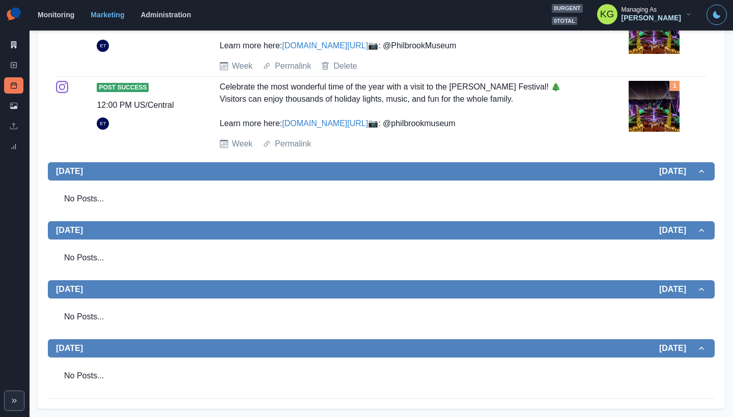
scroll to position [0, 0]
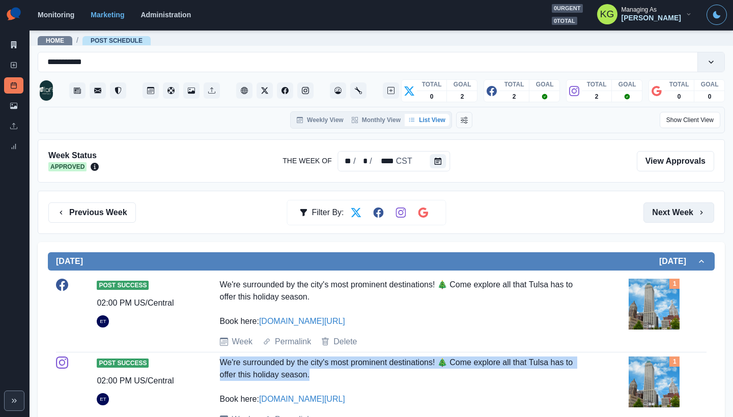
click at [689, 212] on button "Next Week" at bounding box center [678, 213] width 71 height 20
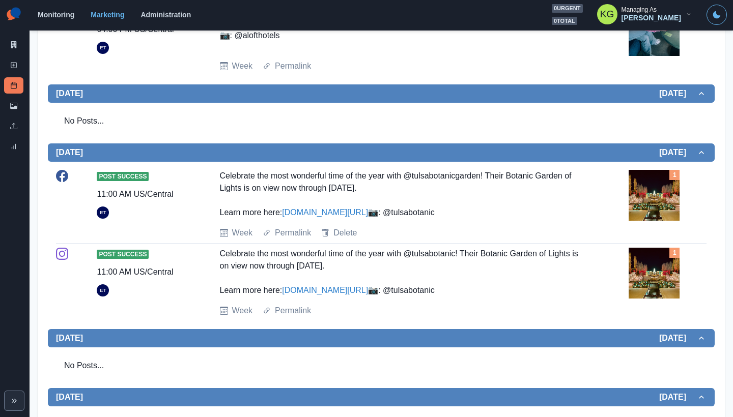
scroll to position [73, 0]
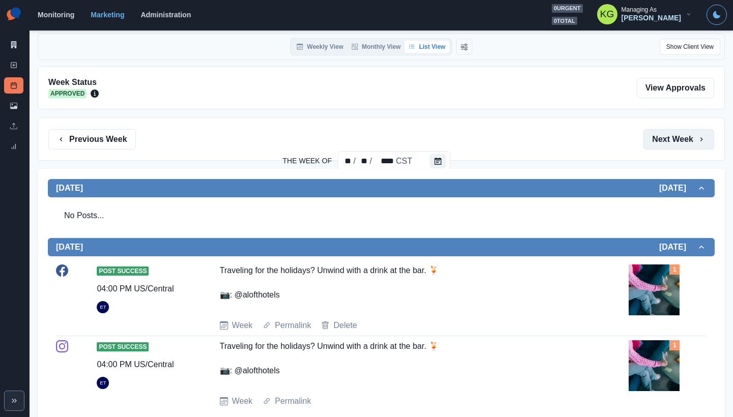
click at [659, 141] on button "Next Week" at bounding box center [678, 139] width 71 height 20
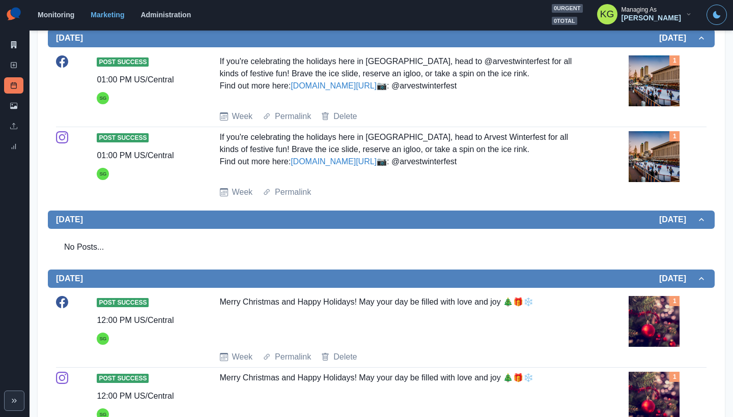
scroll to position [236, 0]
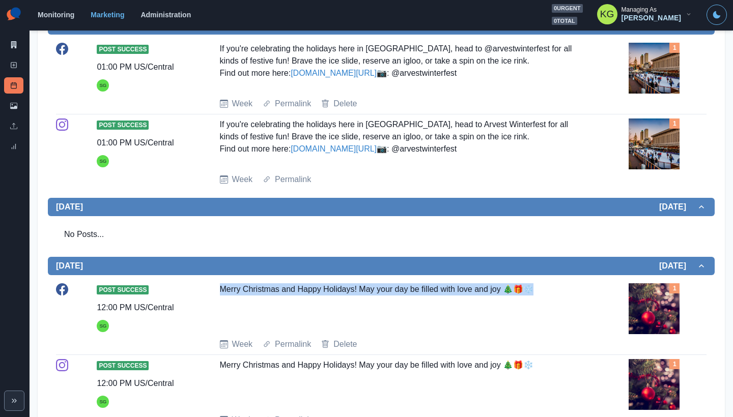
drag, startPoint x: 388, startPoint y: 348, endPoint x: 524, endPoint y: 351, distance: 136.4
click at [524, 351] on div "Post Success 12:00 PM US/Central SG Merry Christmas and Happy Holidays! May you…" at bounding box center [381, 316] width 650 height 67
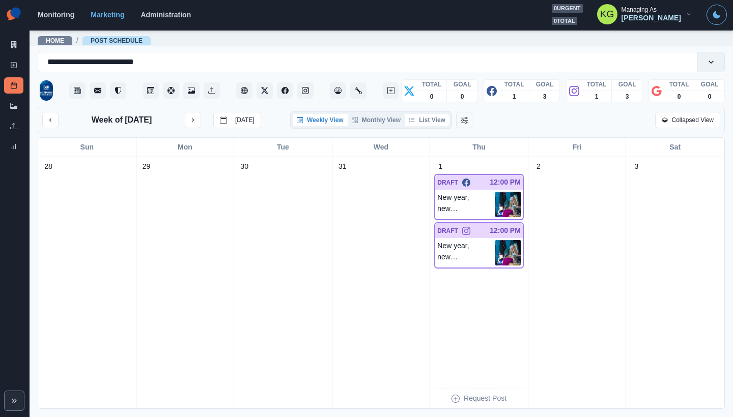
click at [423, 121] on button "List View" at bounding box center [427, 120] width 45 height 12
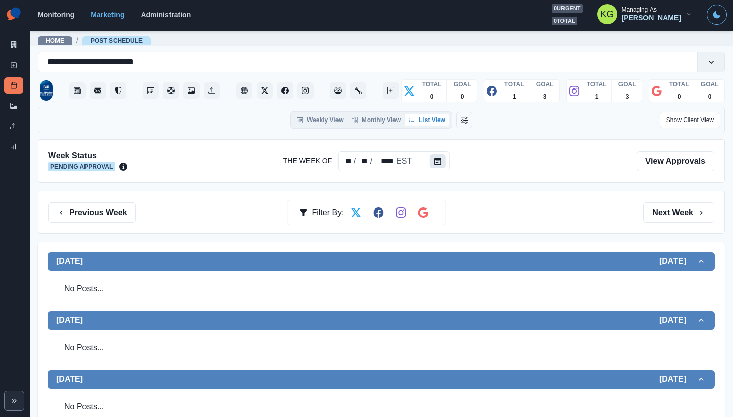
click at [433, 164] on button "Calendar" at bounding box center [438, 161] width 16 height 14
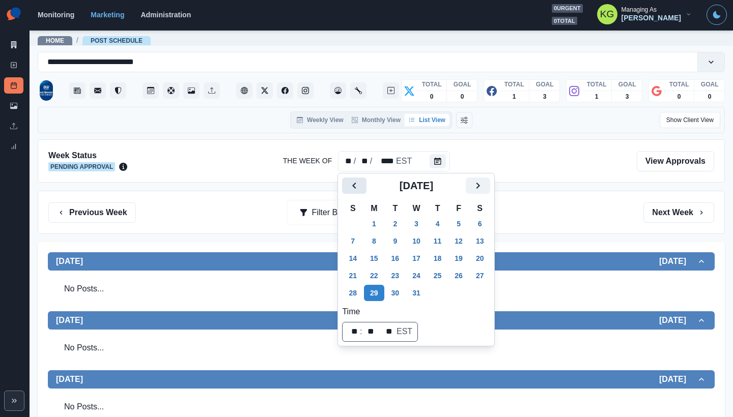
click at [348, 188] on icon "Previous" at bounding box center [354, 186] width 12 height 12
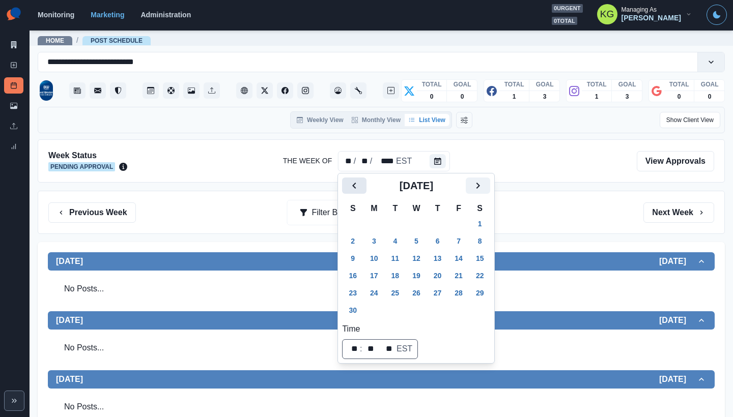
click at [348, 188] on icon "Previous" at bounding box center [354, 186] width 12 height 12
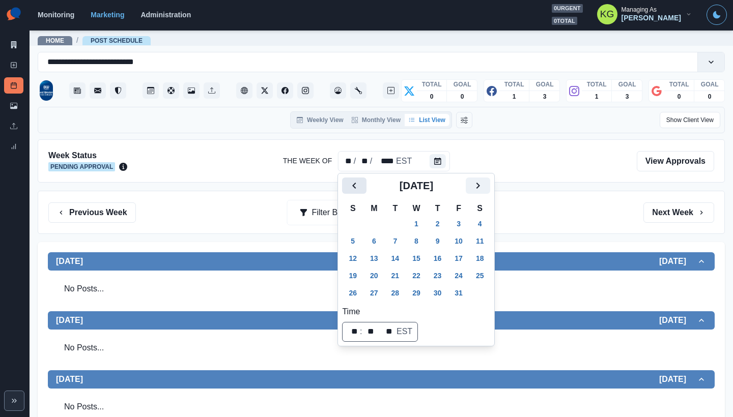
click at [348, 188] on icon "Previous" at bounding box center [354, 186] width 12 height 12
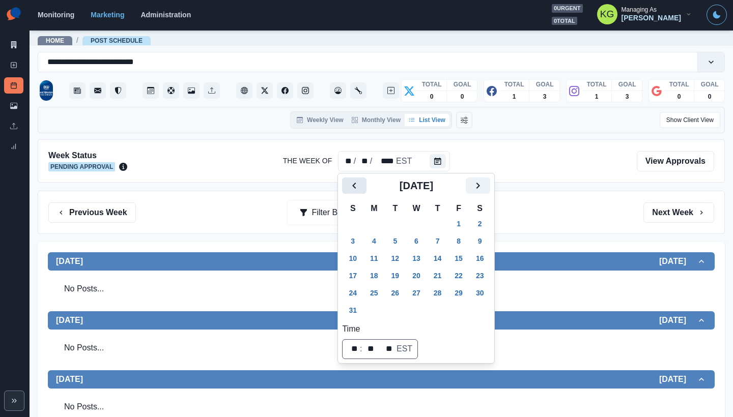
click at [348, 188] on icon "Previous" at bounding box center [354, 186] width 12 height 12
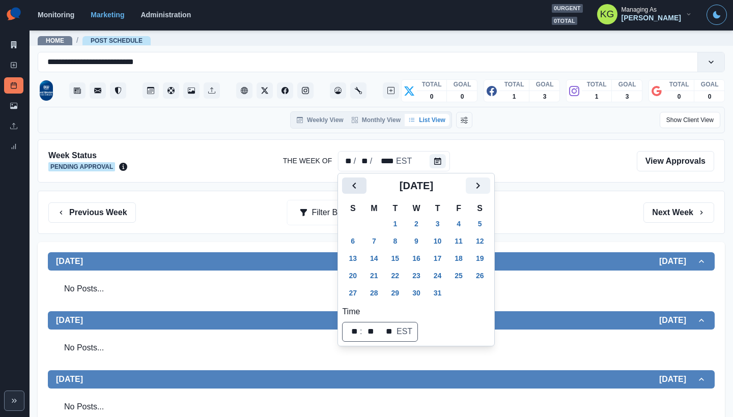
click at [348, 188] on icon "Previous" at bounding box center [354, 186] width 12 height 12
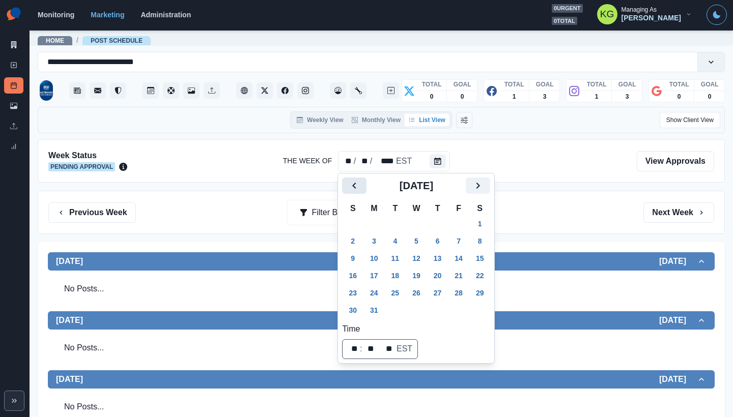
click at [348, 188] on icon "Previous" at bounding box center [354, 186] width 12 height 12
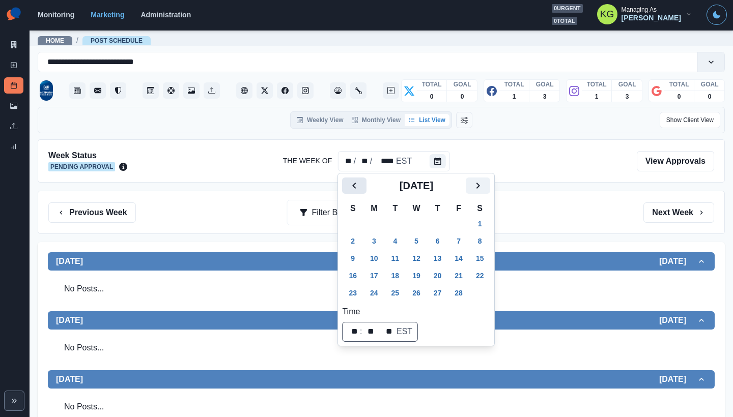
click at [348, 188] on icon "Previous" at bounding box center [354, 186] width 12 height 12
click at [416, 271] on button "25" at bounding box center [416, 276] width 20 height 16
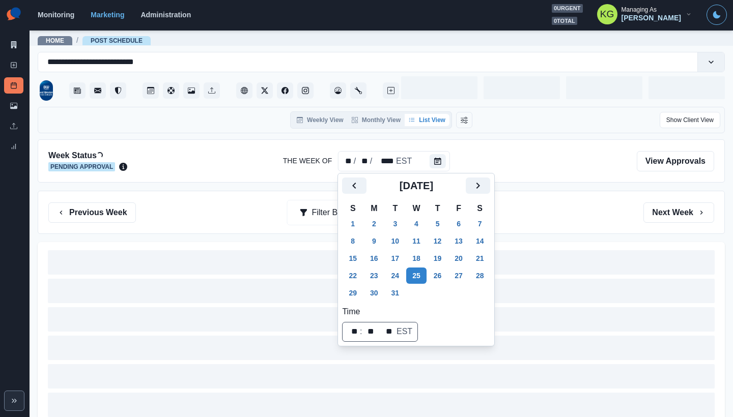
click at [553, 190] on div "Week Status Loading... Pending Approval The Week Of ** / ** / **** EST View App…" at bounding box center [381, 294] width 687 height 310
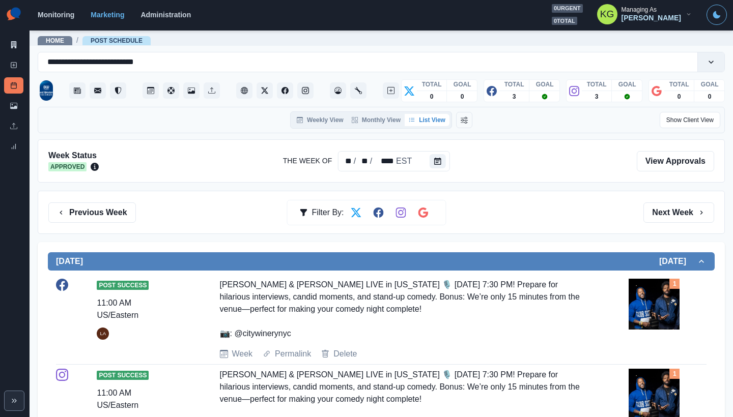
scroll to position [351, 0]
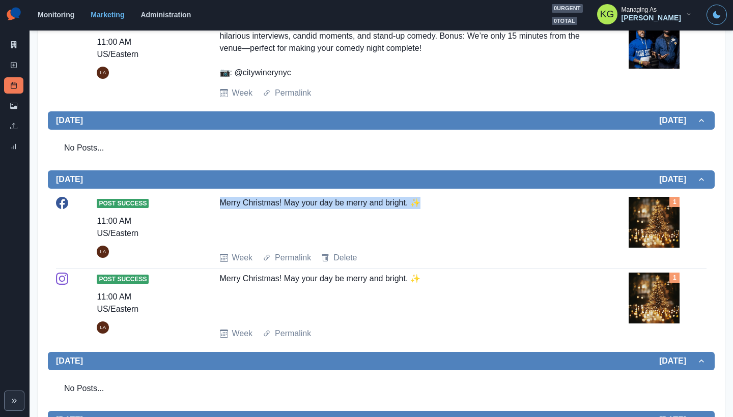
drag, startPoint x: 440, startPoint y: 208, endPoint x: 214, endPoint y: 200, distance: 226.1
click at [214, 200] on div "Post Success 11:00 AM US/Eastern LA Merry Christmas! May your day be merry and …" at bounding box center [381, 230] width 650 height 67
copy div "Merry Christmas! May your day be merry and bright. ✨"
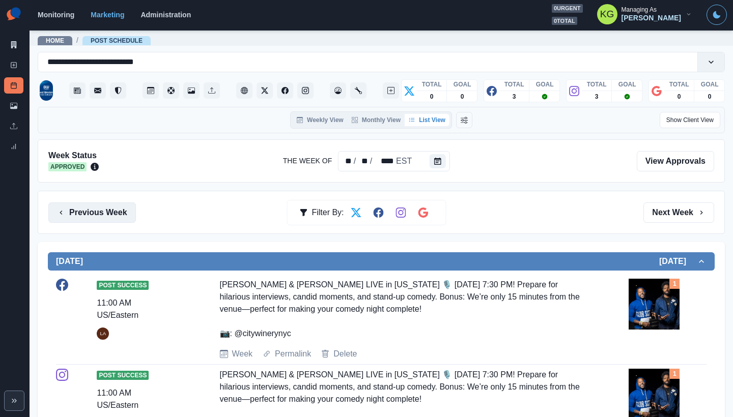
click at [83, 213] on button "Previous Week" at bounding box center [92, 213] width 88 height 20
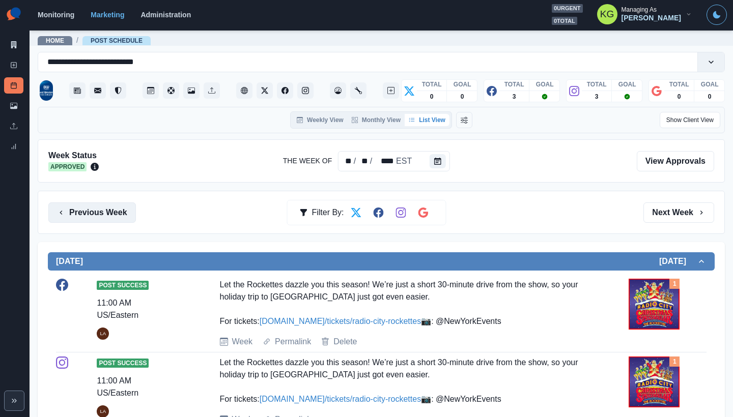
click at [83, 213] on button "Previous Week" at bounding box center [92, 213] width 88 height 20
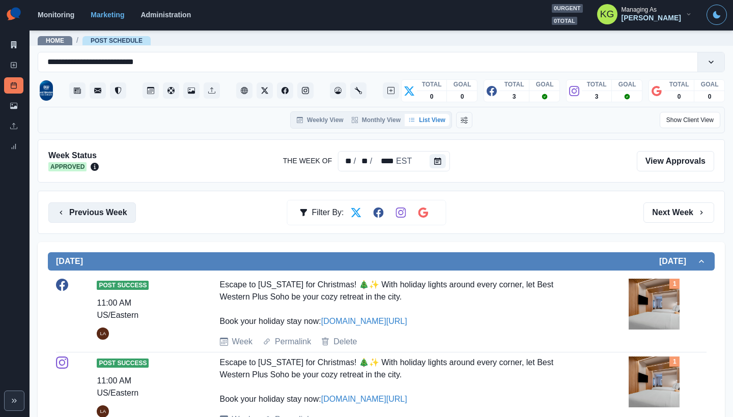
click at [83, 213] on button "Previous Week" at bounding box center [92, 213] width 88 height 20
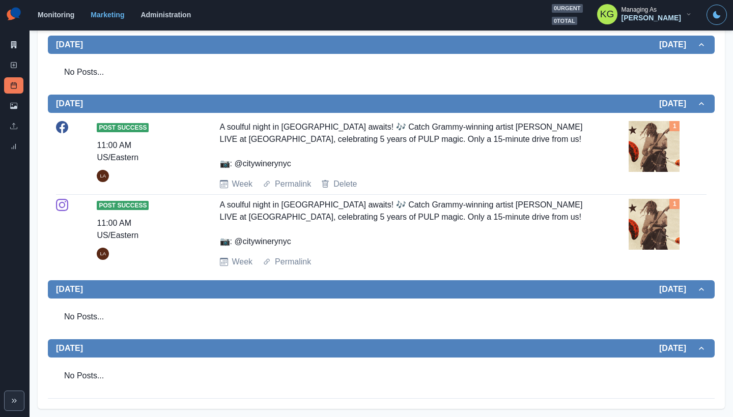
scroll to position [347, 0]
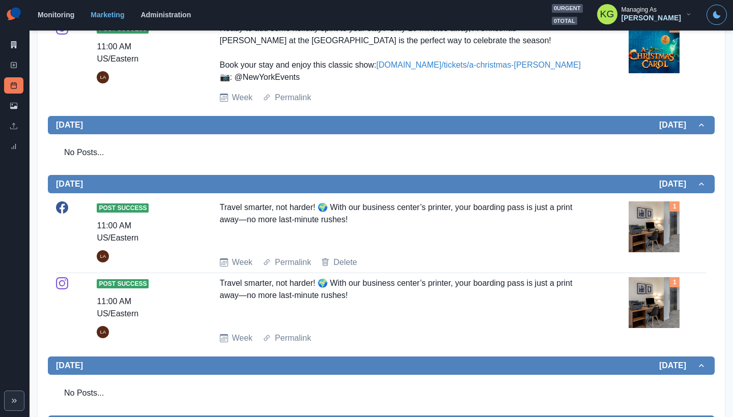
click at [648, 249] on img at bounding box center [653, 227] width 51 height 51
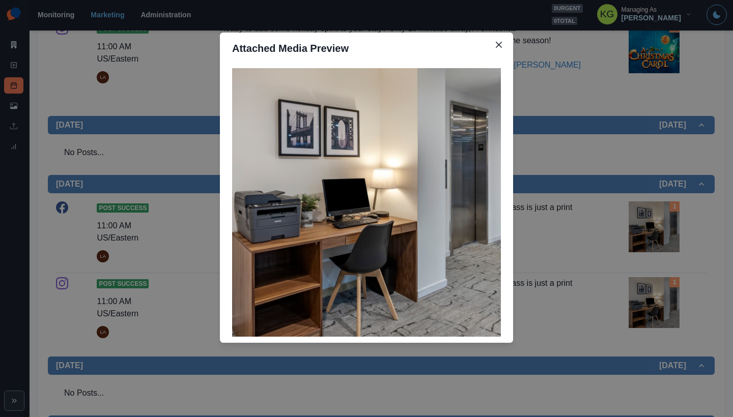
click at [606, 248] on div "Attached Media Preview" at bounding box center [366, 208] width 733 height 417
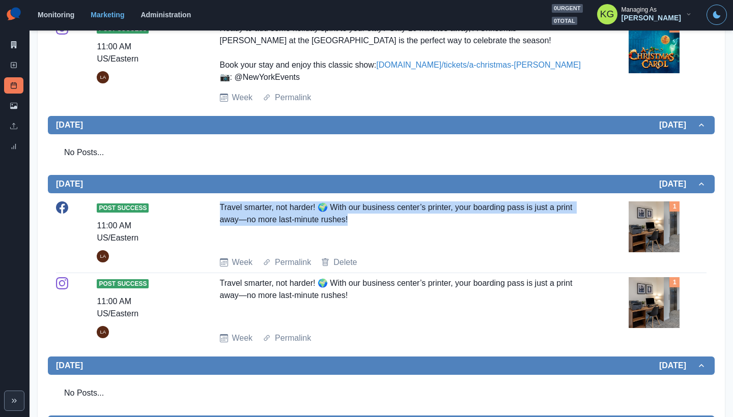
drag, startPoint x: 289, startPoint y: 243, endPoint x: 218, endPoint y: 230, distance: 71.5
click at [220, 230] on div "Travel smarter, not harder! 🌍 With our business center’s printer, your boarding…" at bounding box center [402, 225] width 364 height 47
copy div "Travel smarter, not harder! 🌍 With our business center’s printer, your boarding…"
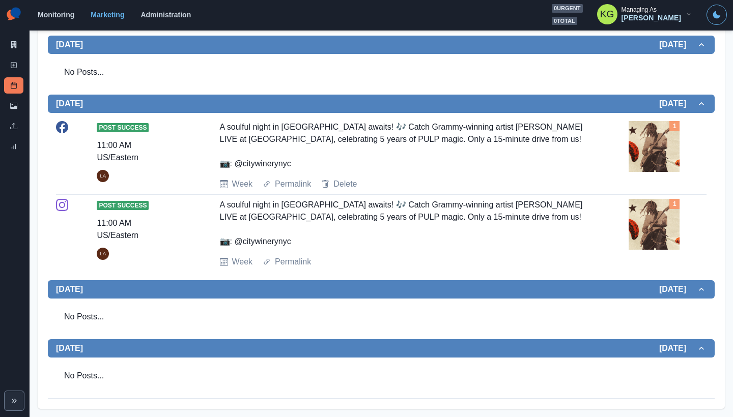
scroll to position [0, 0]
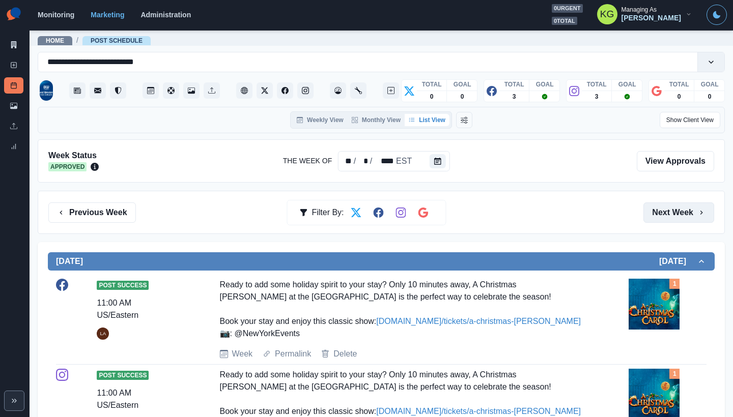
click at [675, 204] on button "Next Week" at bounding box center [678, 213] width 71 height 20
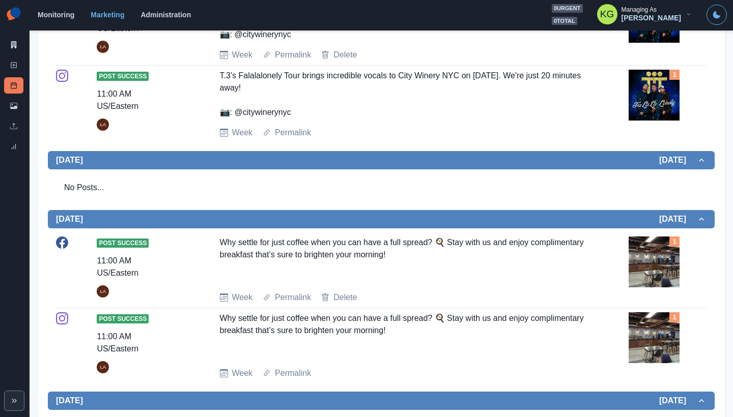
scroll to position [54, 0]
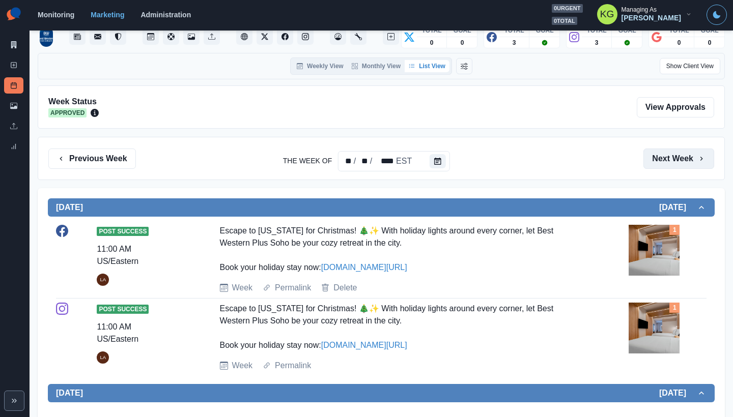
click at [668, 168] on button "Next Week" at bounding box center [678, 159] width 71 height 20
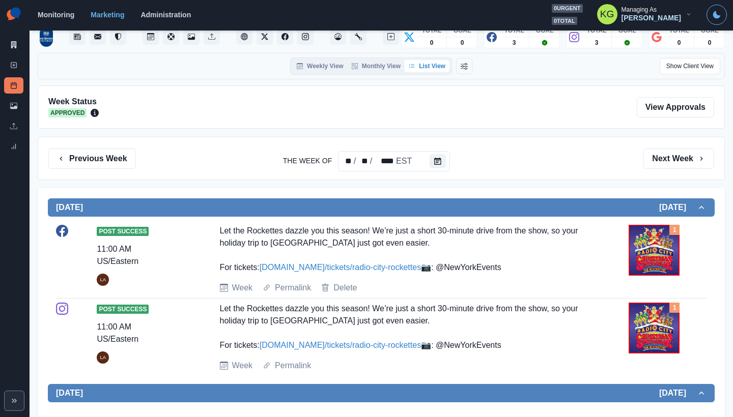
scroll to position [394, 0]
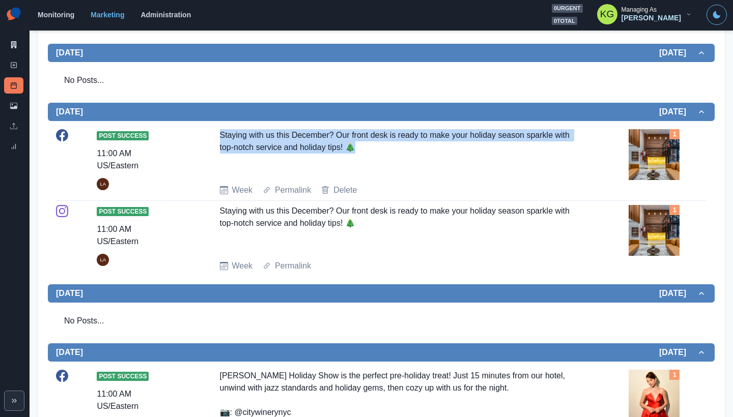
drag, startPoint x: 218, startPoint y: 186, endPoint x: 397, endPoint y: 201, distance: 180.2
click at [397, 196] on div "Post Success 11:00 AM US/Eastern LA Staying with us this December? Our front de…" at bounding box center [381, 162] width 650 height 67
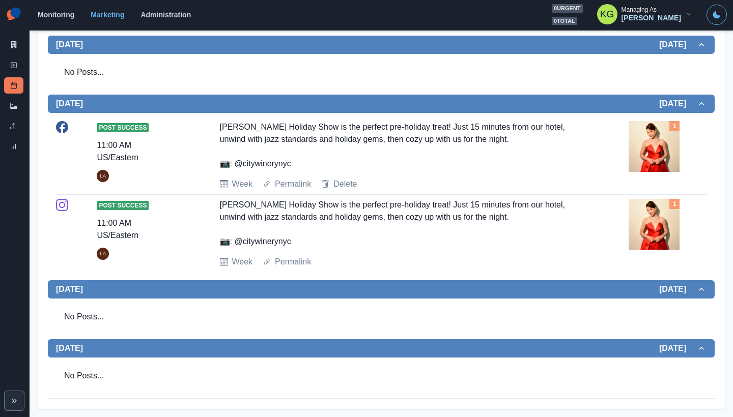
scroll to position [0, 0]
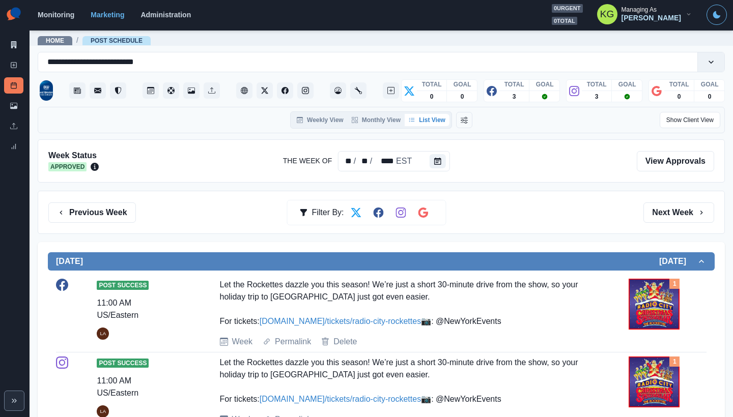
click at [662, 199] on div "Previous Week Filter By: Next Week" at bounding box center [381, 212] width 687 height 43
click at [661, 207] on button "Next Week" at bounding box center [678, 213] width 71 height 20
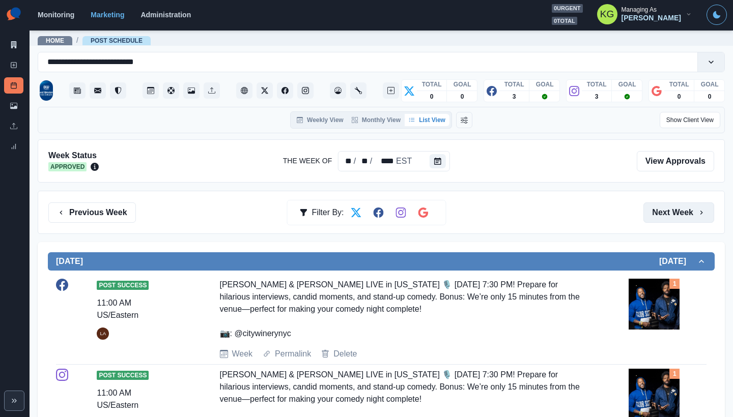
click at [661, 207] on button "Next Week" at bounding box center [678, 213] width 71 height 20
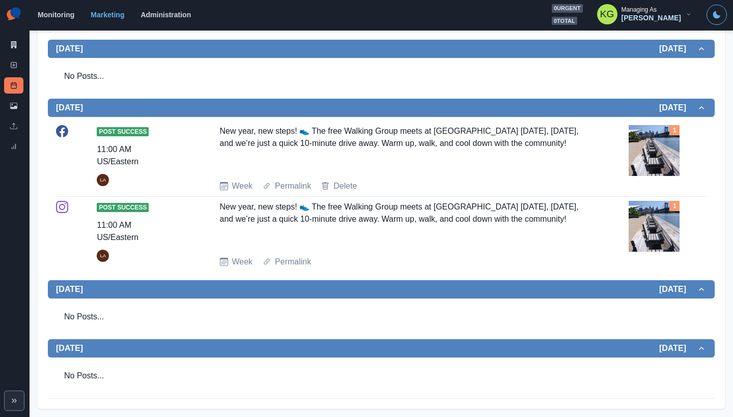
scroll to position [16, 0]
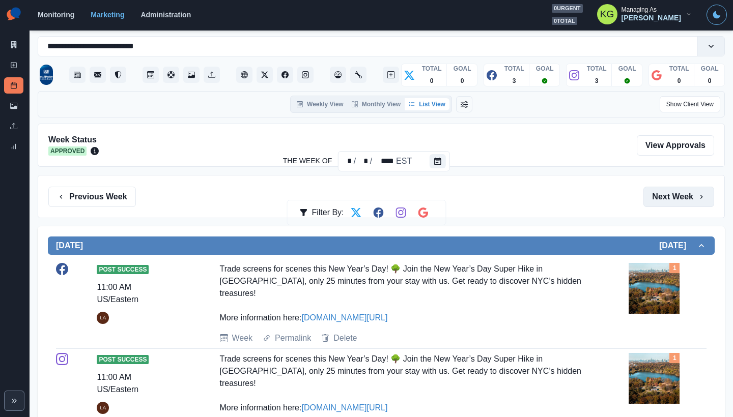
click at [661, 207] on button "Next Week" at bounding box center [678, 197] width 71 height 20
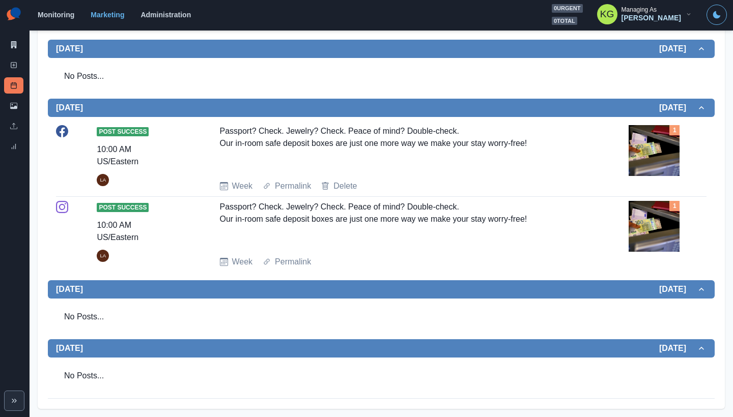
scroll to position [164, 0]
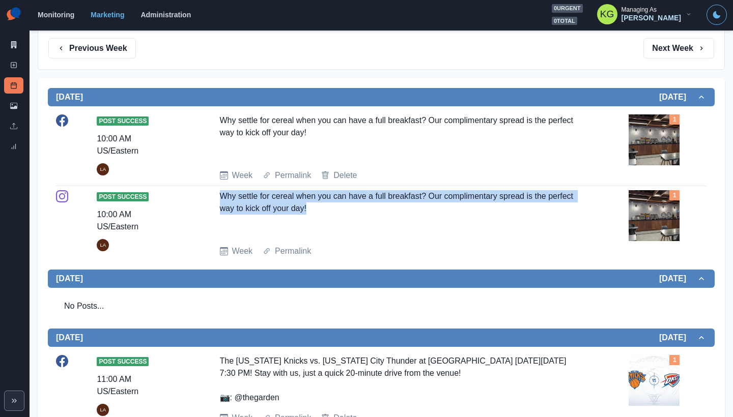
drag, startPoint x: 320, startPoint y: 207, endPoint x: 219, endPoint y: 187, distance: 102.3
click at [219, 187] on div "Post Success 10:00 AM US/Eastern LA Why settle for cereal when you can have a f…" at bounding box center [381, 223] width 650 height 75
copy div "Why settle for cereal when you can have a full breakfast? Our complimentary spr…"
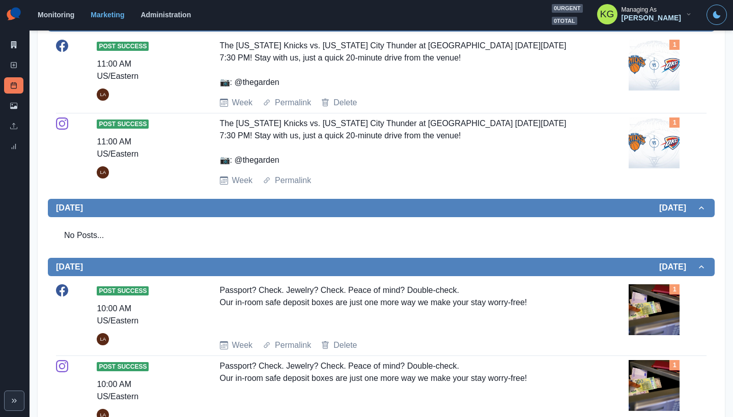
scroll to position [30, 0]
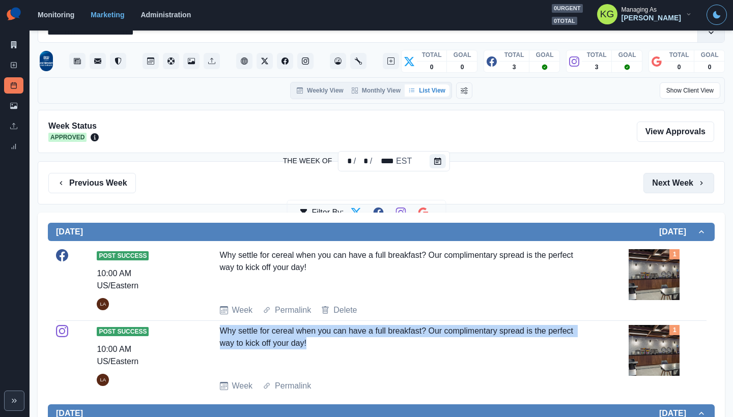
click at [671, 181] on button "Next Week" at bounding box center [678, 183] width 71 height 20
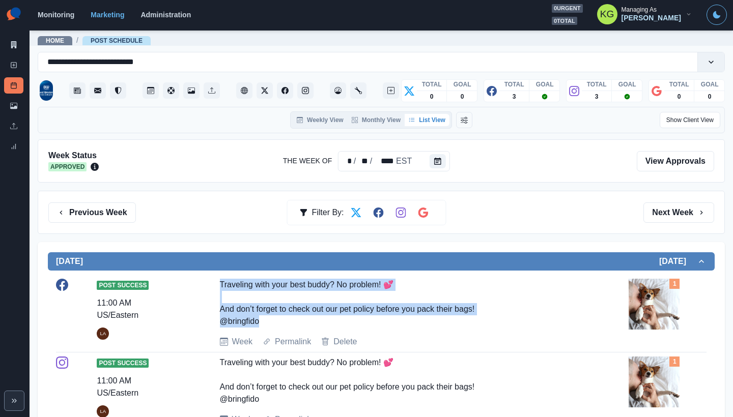
drag, startPoint x: 224, startPoint y: 294, endPoint x: 212, endPoint y: 282, distance: 17.3
click at [212, 282] on div "Post Success 11:00 AM US/Eastern LA Traveling with your best buddy? No problem!…" at bounding box center [381, 313] width 650 height 69
copy div "Traveling with your best buddy? No problem! 💕 And don’t forget to check out our…"
click at [282, 334] on div "Post Success 11:00 AM US/Eastern LA Traveling with your best buddy? No problem!…" at bounding box center [381, 313] width 650 height 69
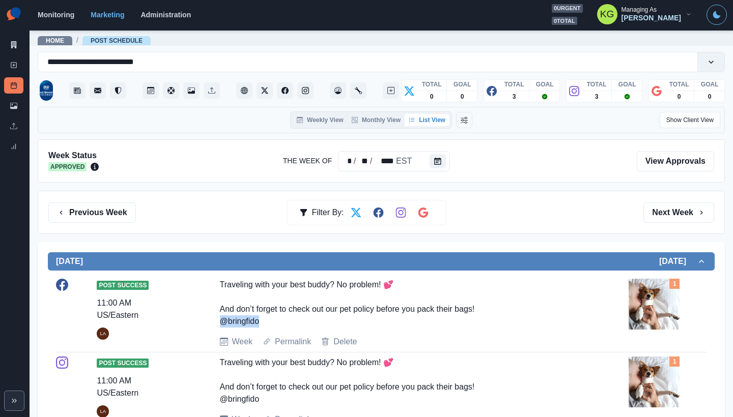
drag, startPoint x: 268, startPoint y: 324, endPoint x: 205, endPoint y: 320, distance: 63.3
click at [205, 320] on div "Post Success 11:00 AM US/Eastern LA Traveling with your best buddy? No problem!…" at bounding box center [381, 313] width 650 height 69
copy div "bringfido"
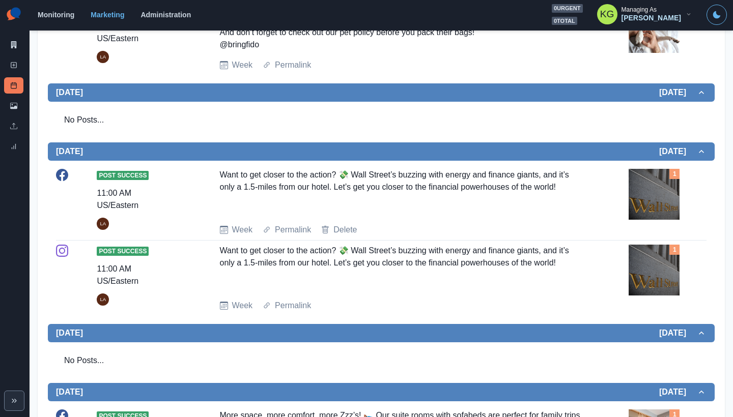
scroll to position [567, 0]
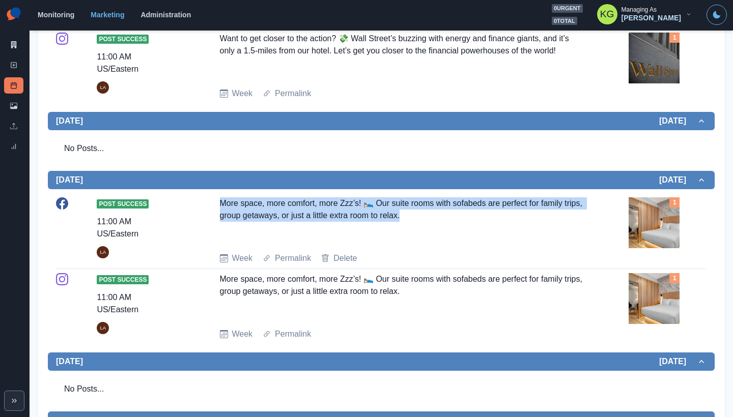
drag, startPoint x: 439, startPoint y: 219, endPoint x: 199, endPoint y: 197, distance: 241.2
click at [199, 197] on div "Post Success 11:00 AM US/Eastern LA More space, more comfort, more Zzz’s! 🛌 Our…" at bounding box center [381, 231] width 650 height 76
copy div "More space, more comfort, more Zzz’s! 🛌 Our suite rooms with sofabeds are perfe…"
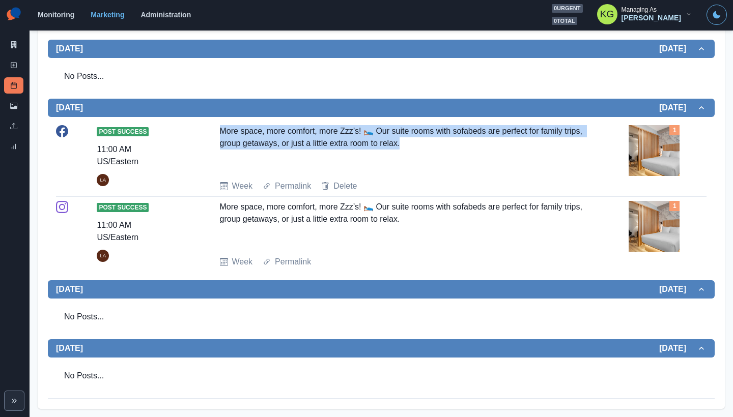
scroll to position [0, 0]
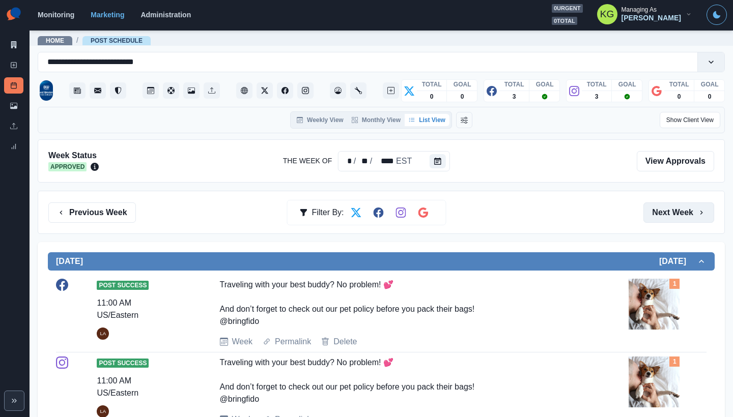
click at [666, 209] on button "Next Week" at bounding box center [678, 213] width 71 height 20
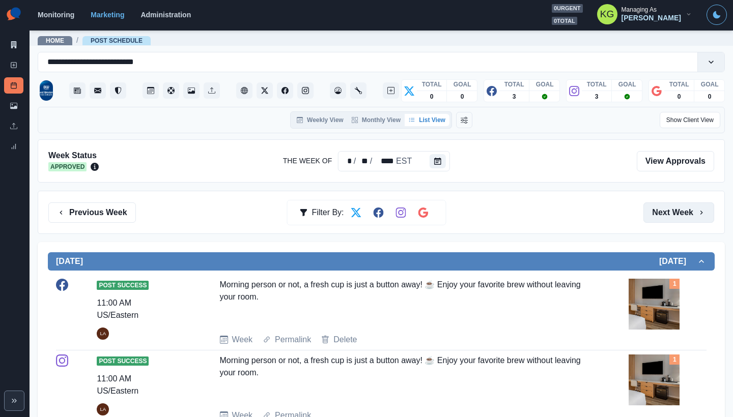
click at [665, 213] on button "Next Week" at bounding box center [678, 213] width 71 height 20
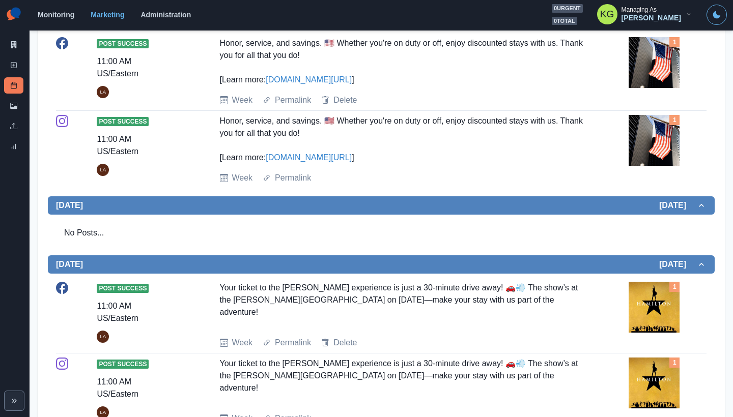
scroll to position [27, 0]
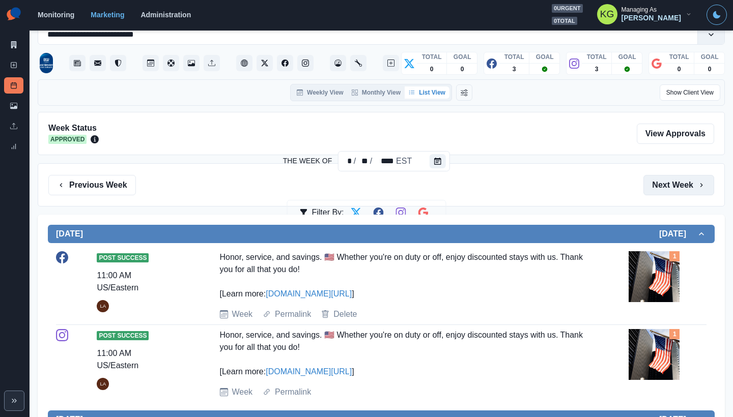
click at [669, 176] on button "Next Week" at bounding box center [678, 185] width 71 height 20
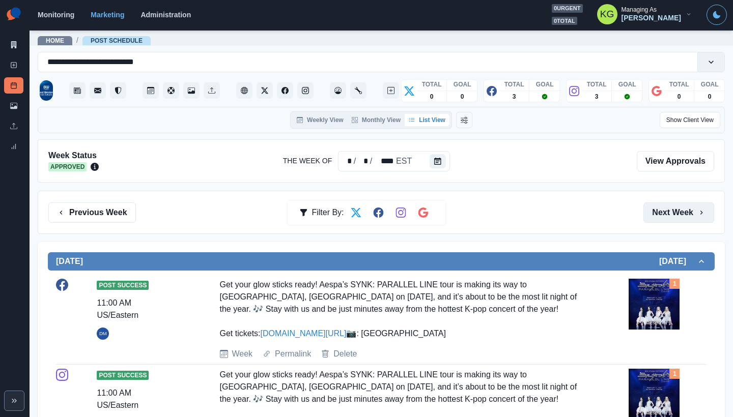
click at [672, 209] on button "Next Week" at bounding box center [678, 213] width 71 height 20
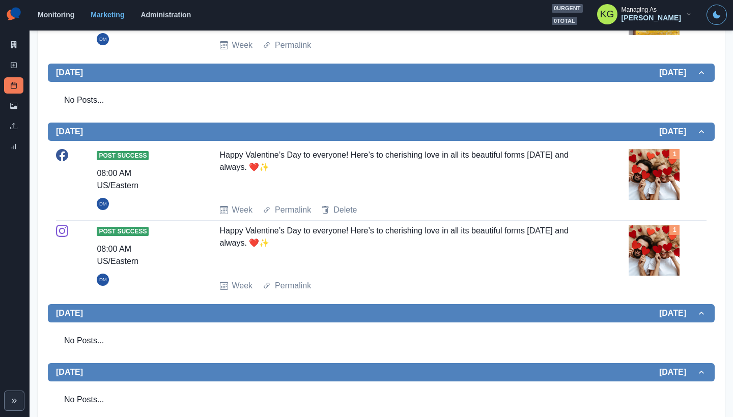
scroll to position [484, 0]
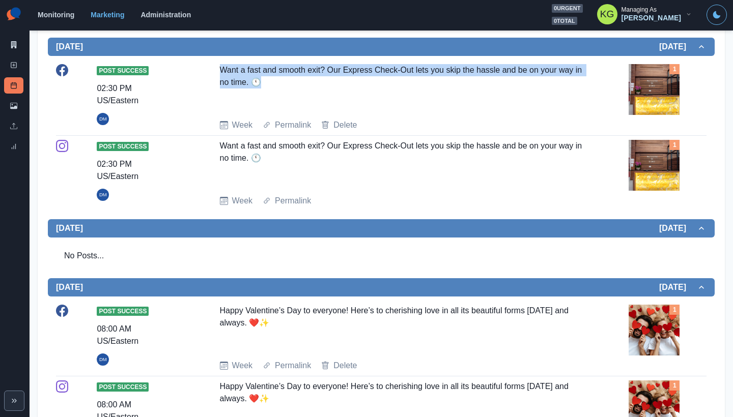
drag, startPoint x: 274, startPoint y: 133, endPoint x: 211, endPoint y: 118, distance: 64.8
click at [211, 118] on div "Post Success 02:30 PM US/Eastern DM Want a fast and smooth exit? Our Express Ch…" at bounding box center [381, 97] width 650 height 67
copy div "Want a fast and smooth exit? Our Express Check-Out lets you skip the hassle and…"
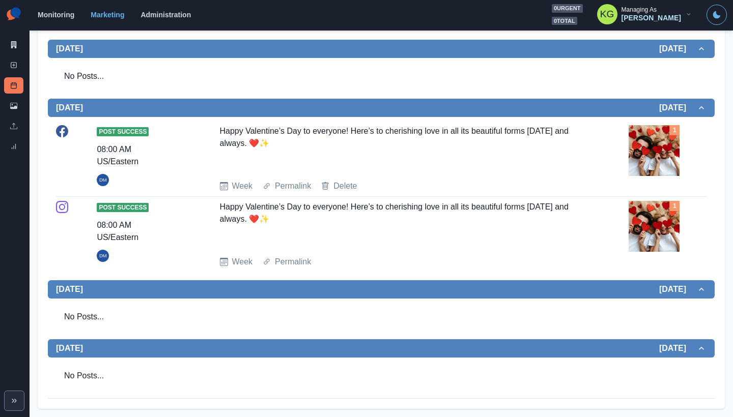
scroll to position [0, 0]
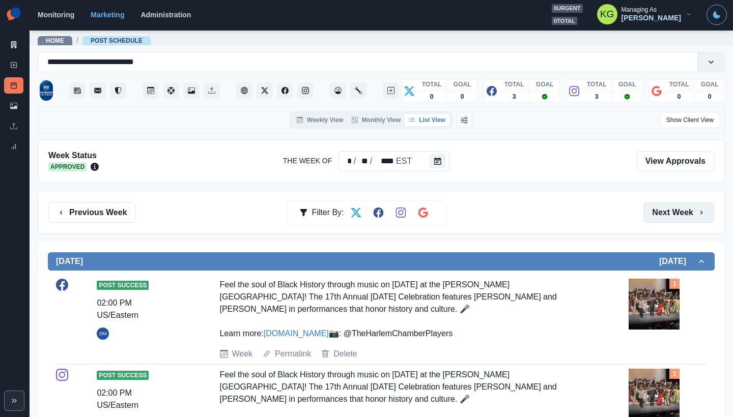
click at [659, 211] on button "Next Week" at bounding box center [678, 213] width 71 height 20
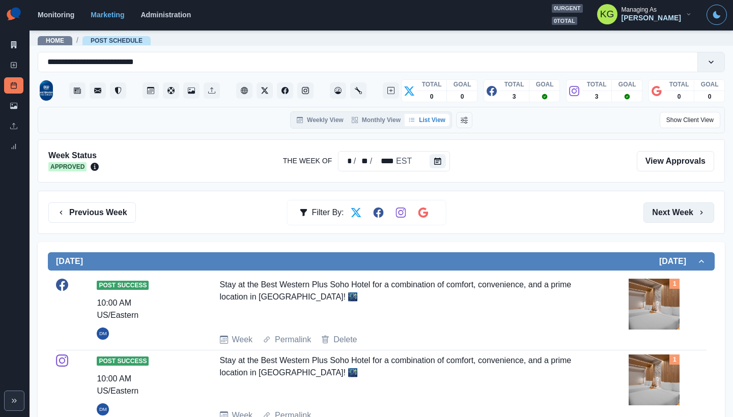
click at [671, 215] on button "Next Week" at bounding box center [678, 213] width 71 height 20
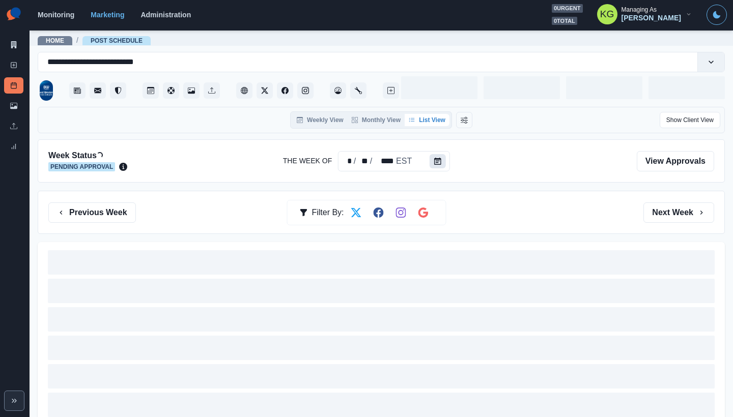
click at [434, 163] on icon "Calendar" at bounding box center [437, 161] width 7 height 7
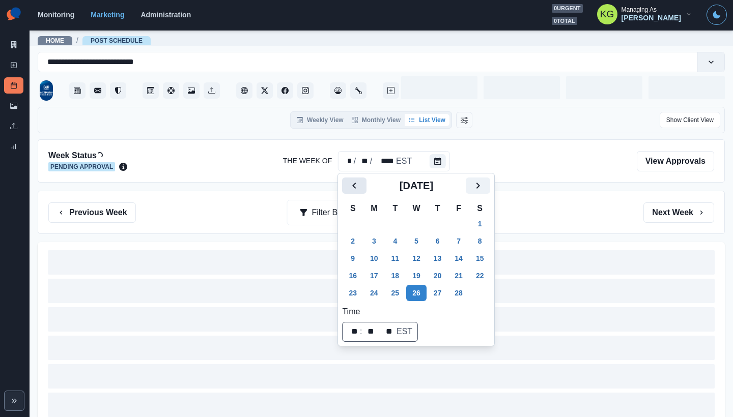
click at [345, 185] on button "Previous" at bounding box center [354, 186] width 24 height 16
click at [347, 185] on button "Previous" at bounding box center [354, 186] width 24 height 16
click at [479, 185] on button "Next" at bounding box center [478, 186] width 24 height 16
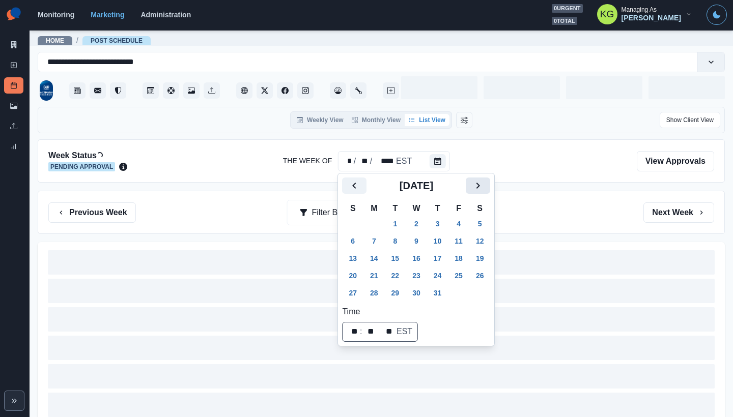
click at [479, 185] on button "Next" at bounding box center [478, 186] width 24 height 16
click at [373, 226] on button "2" at bounding box center [374, 224] width 20 height 16
click at [574, 188] on div "Week Status Loading... Pending Approval The Week Of ** / * / **** EST View Appr…" at bounding box center [381, 294] width 687 height 310
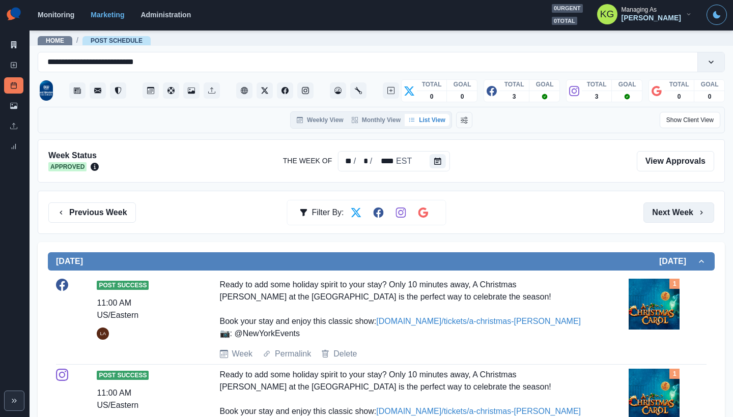
click at [665, 219] on button "Next Week" at bounding box center [678, 213] width 71 height 20
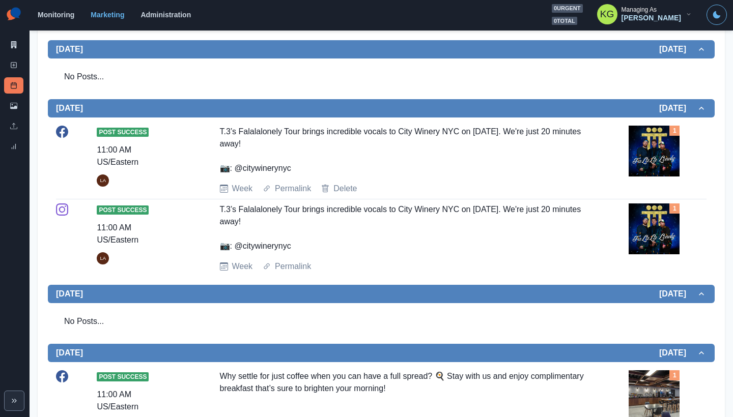
scroll to position [613, 0]
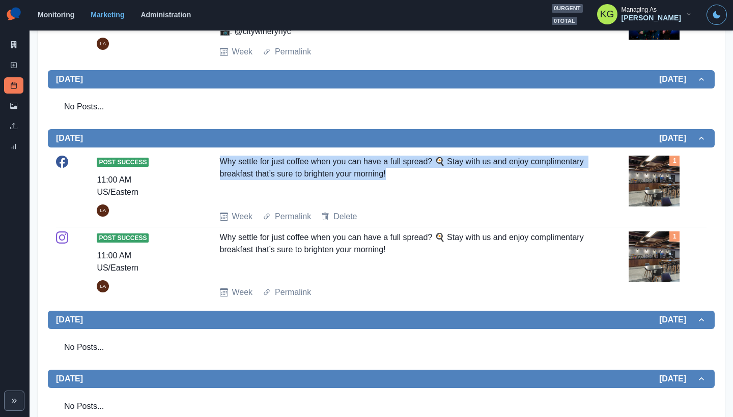
drag, startPoint x: 266, startPoint y: 158, endPoint x: 492, endPoint y: 166, distance: 226.6
click at [492, 166] on div "Why settle for just coffee when you can have a full spread? 🍳 Stay with us and …" at bounding box center [402, 179] width 364 height 47
click at [494, 167] on div "Why settle for just coffee when you can have a full spread? 🍳 Stay with us and …" at bounding box center [402, 179] width 364 height 47
drag, startPoint x: 487, startPoint y: 169, endPoint x: 219, endPoint y: 164, distance: 267.7
click at [220, 164] on div "Why settle for just coffee when you can have a full spread? 🍳 Stay with us and …" at bounding box center [402, 179] width 364 height 47
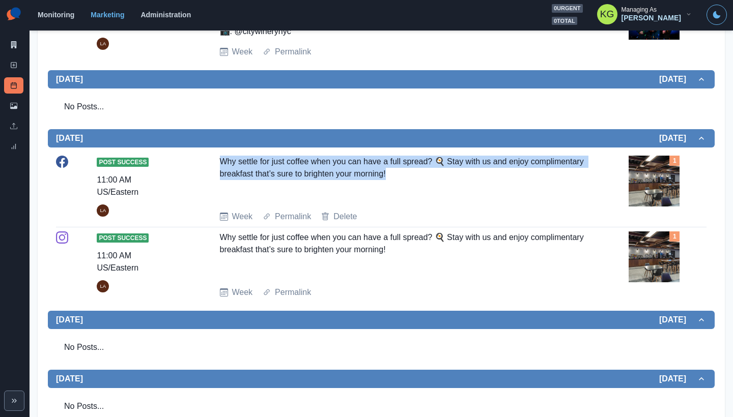
copy div "Why settle for just coffee when you can have a full spread? 🍳 Stay with us and …"
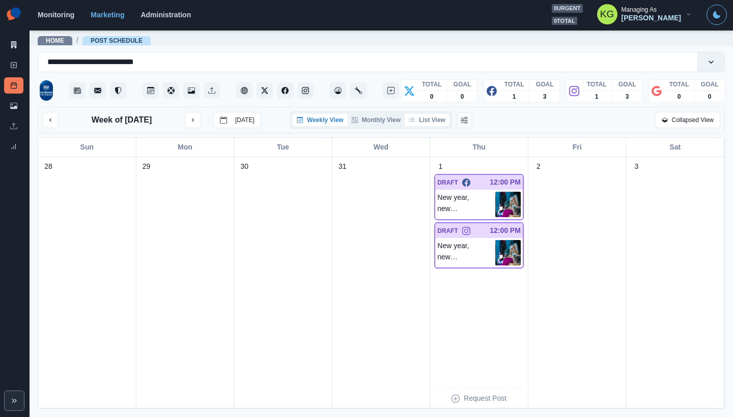
click at [416, 124] on button "List View" at bounding box center [427, 120] width 45 height 12
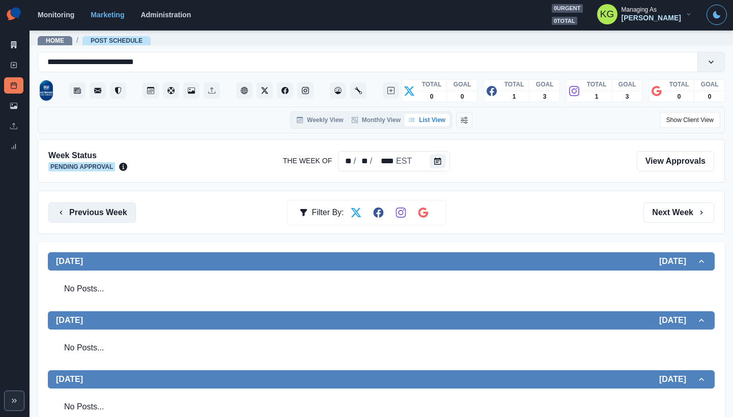
click at [96, 212] on button "Previous Week" at bounding box center [92, 213] width 88 height 20
click at [104, 209] on button "Previous Week" at bounding box center [92, 213] width 88 height 20
click at [646, 213] on button "Next Week" at bounding box center [678, 213] width 71 height 20
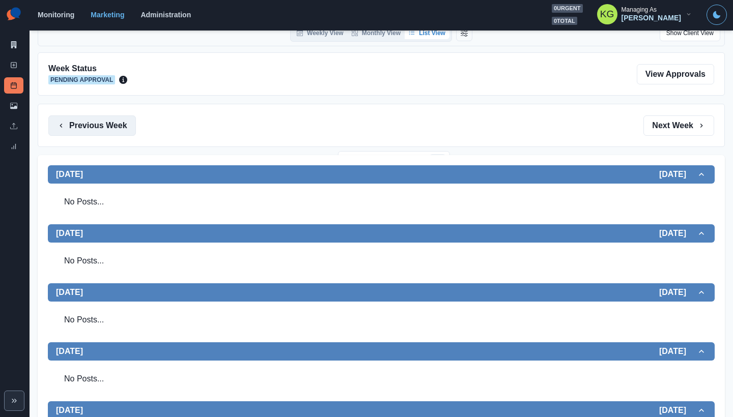
click at [105, 133] on button "Previous Week" at bounding box center [92, 126] width 88 height 20
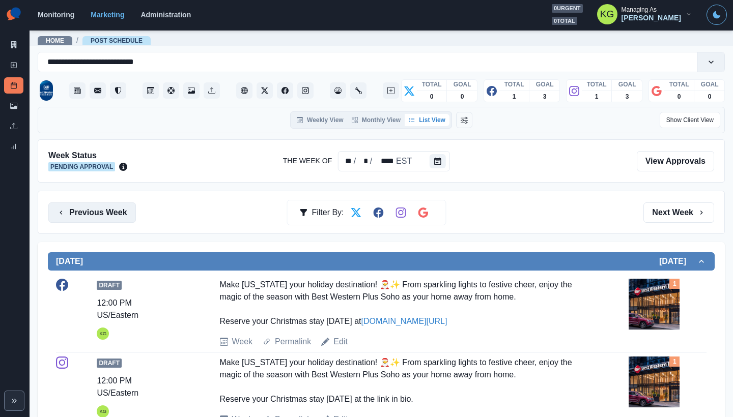
click at [80, 209] on button "Previous Week" at bounding box center [92, 213] width 88 height 20
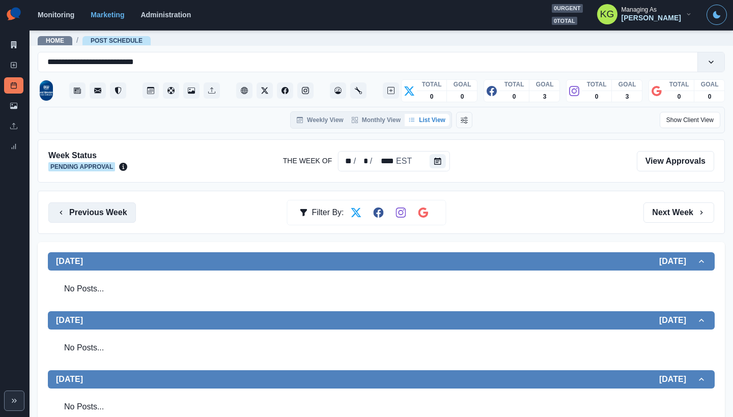
click at [99, 212] on button "Previous Week" at bounding box center [92, 213] width 88 height 20
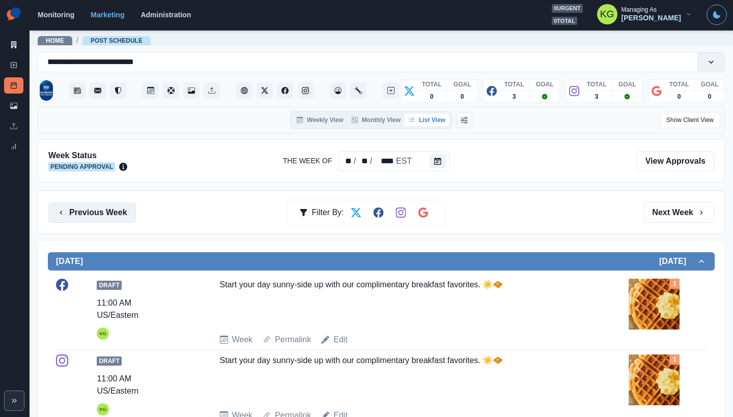
click at [98, 212] on button "Previous Week" at bounding box center [92, 213] width 88 height 20
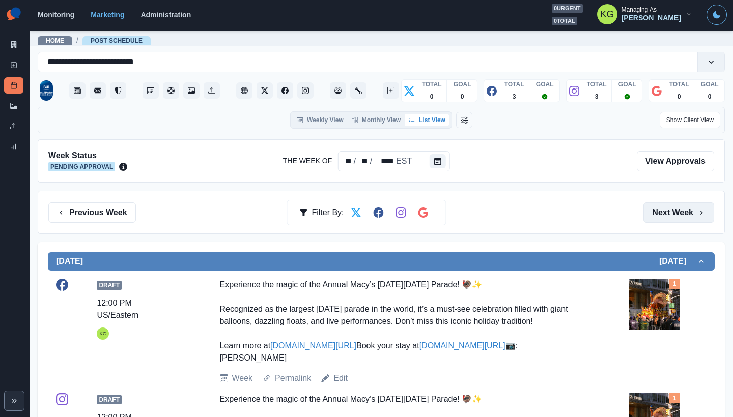
click at [670, 215] on button "Next Week" at bounding box center [678, 213] width 71 height 20
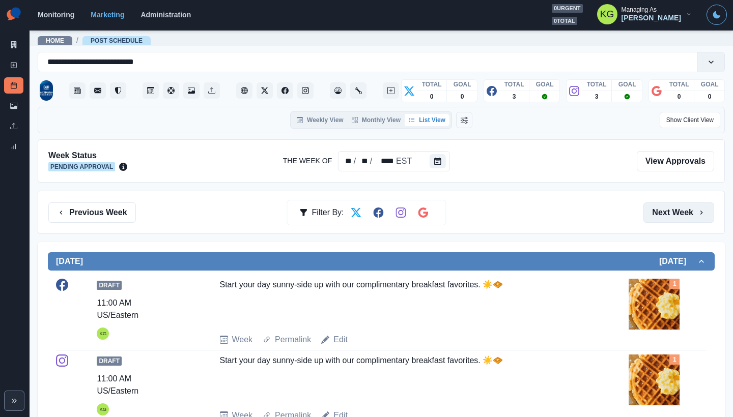
click at [672, 211] on button "Next Week" at bounding box center [678, 213] width 71 height 20
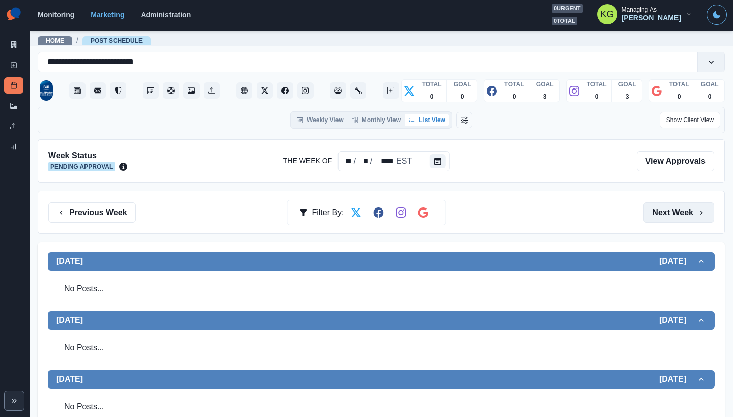
click at [672, 211] on button "Next Week" at bounding box center [678, 213] width 71 height 20
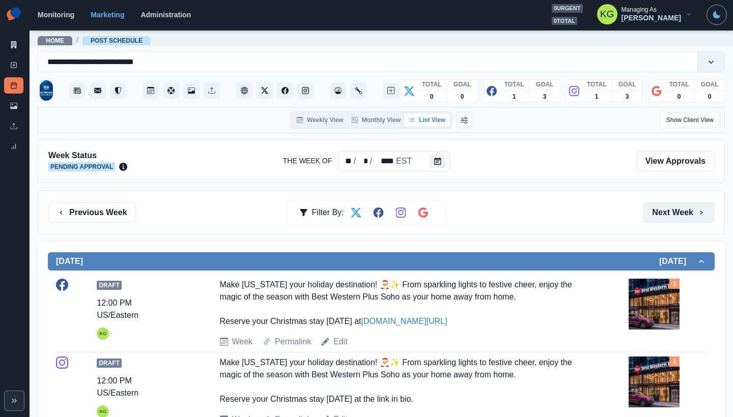
click at [672, 211] on button "Next Week" at bounding box center [678, 213] width 71 height 20
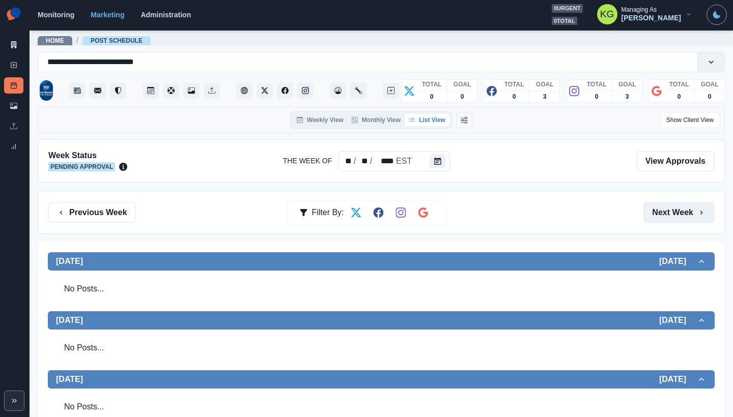
click at [672, 211] on button "Next Week" at bounding box center [678, 213] width 71 height 20
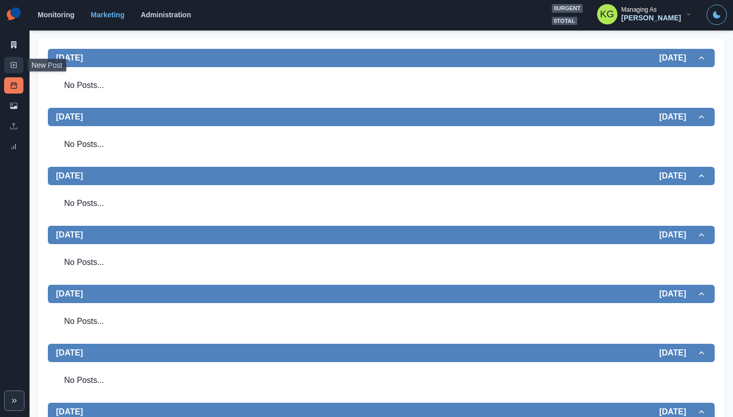
click at [18, 67] on link "New Post" at bounding box center [13, 65] width 19 height 16
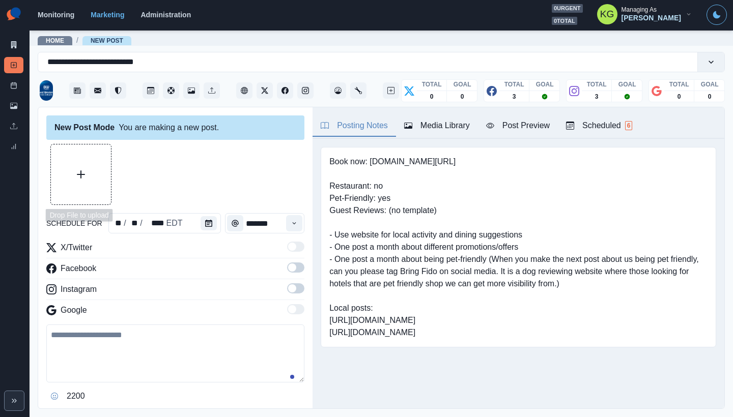
click at [106, 167] on button "Upload Media" at bounding box center [81, 175] width 60 height 60
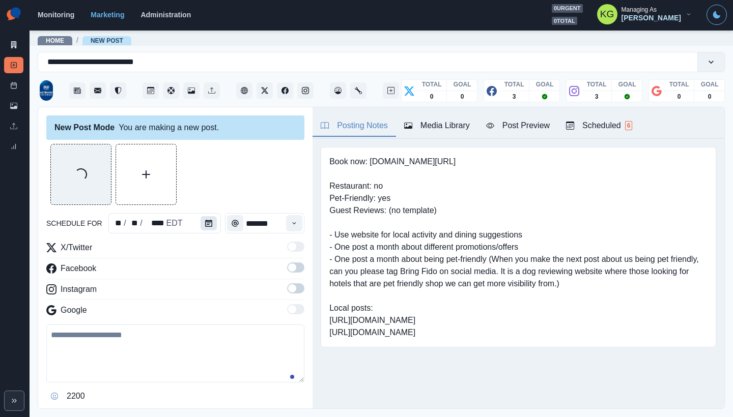
click at [208, 223] on icon "Calendar" at bounding box center [208, 223] width 7 height 7
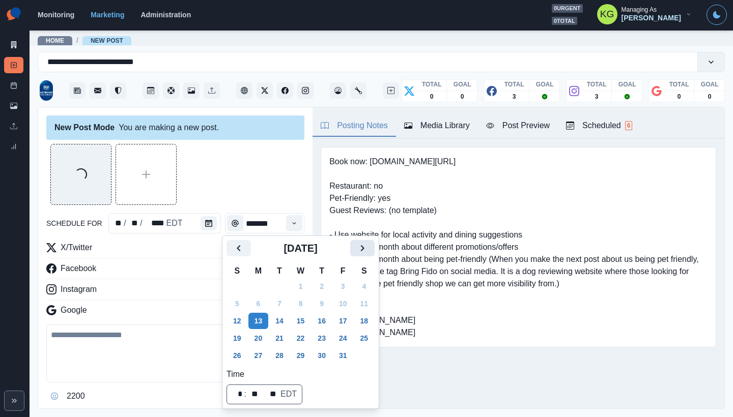
click at [375, 247] on button "Next" at bounding box center [362, 248] width 24 height 16
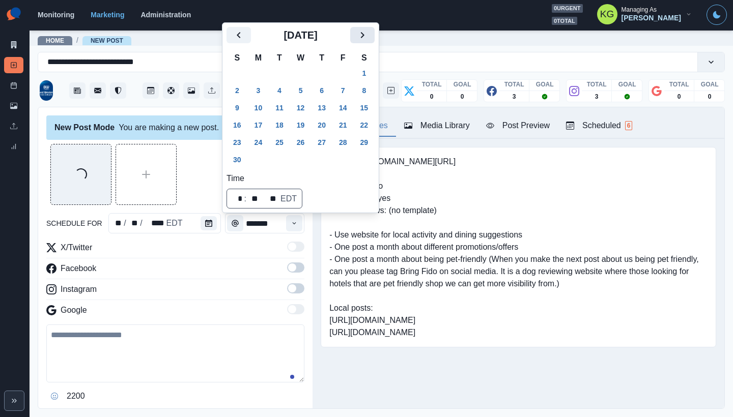
click at [368, 39] on icon "Next" at bounding box center [362, 35] width 12 height 12
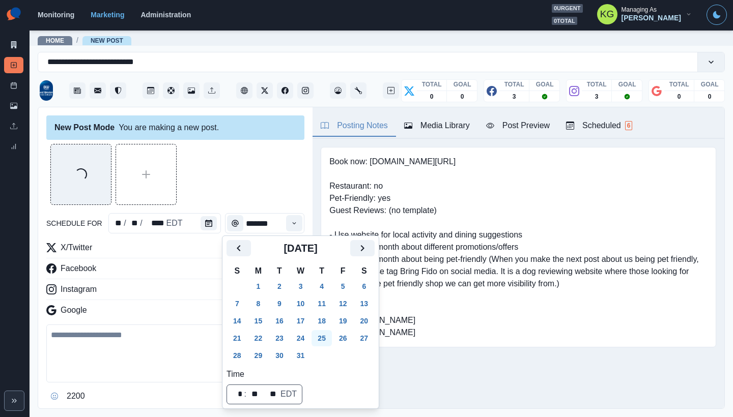
click at [332, 335] on button "25" at bounding box center [321, 338] width 20 height 16
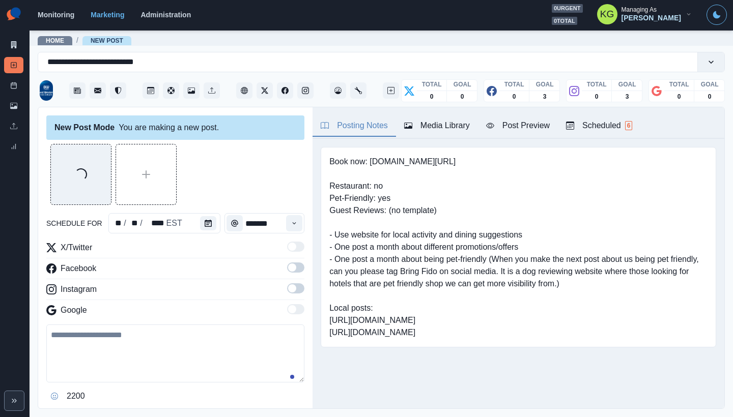
click at [301, 223] on div "New Post Mode You are making a new post. Loading... schedule for ** / ** / ****…" at bounding box center [175, 258] width 274 height 302
click at [292, 219] on button "Time" at bounding box center [294, 223] width 16 height 16
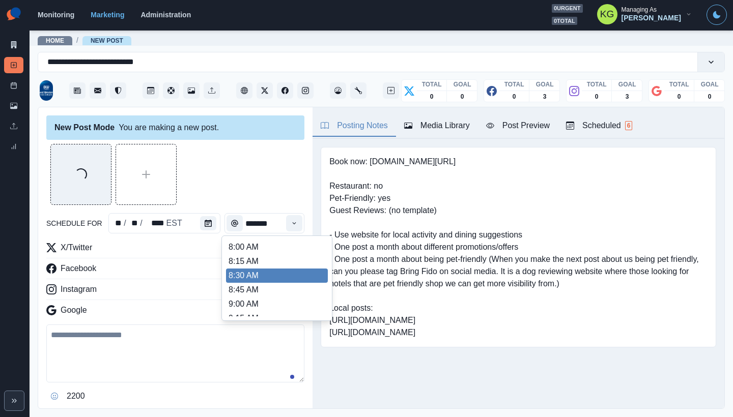
scroll to position [214, 0]
click at [270, 262] on li "12:00 PM" at bounding box center [277, 261] width 102 height 14
type input "********"
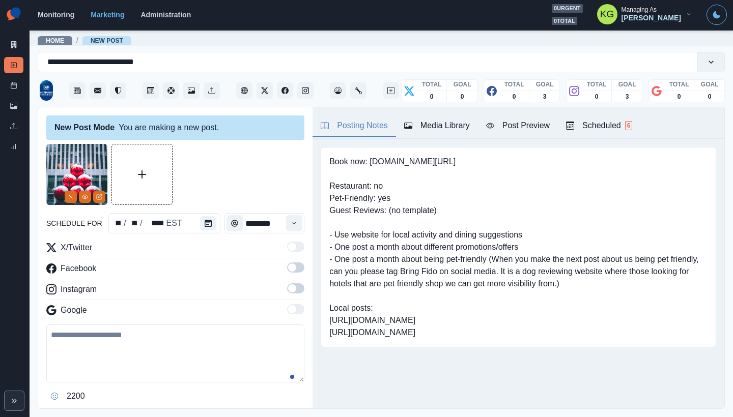
click at [288, 289] on span at bounding box center [292, 288] width 8 height 8
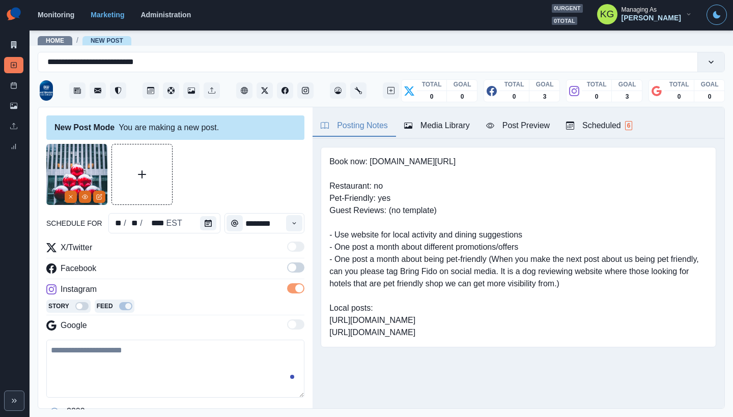
click at [289, 273] on label at bounding box center [295, 271] width 17 height 16
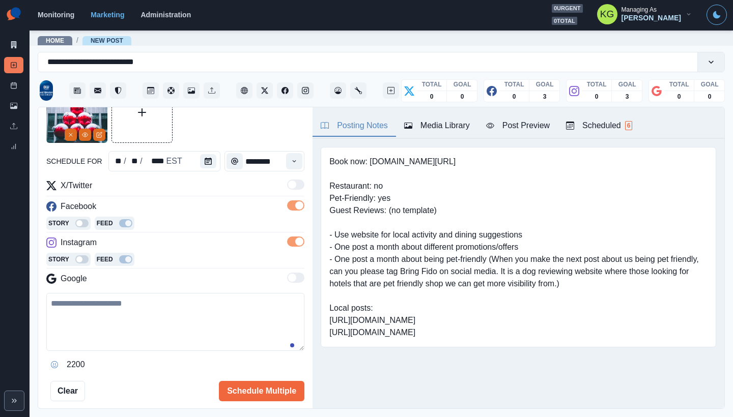
scroll to position [123, 0]
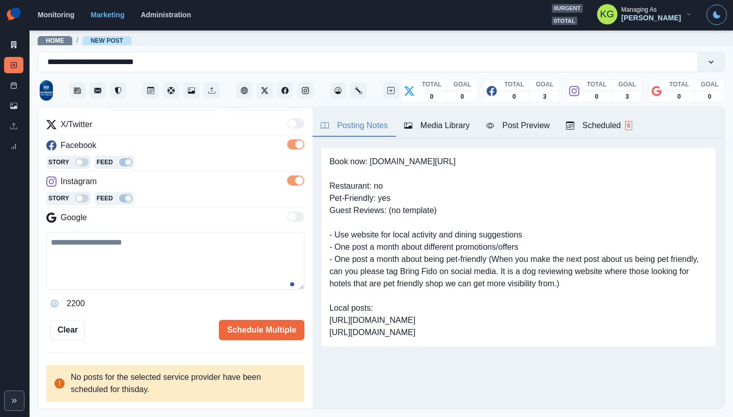
click at [210, 276] on textarea at bounding box center [175, 261] width 258 height 58
paste textarea "**********"
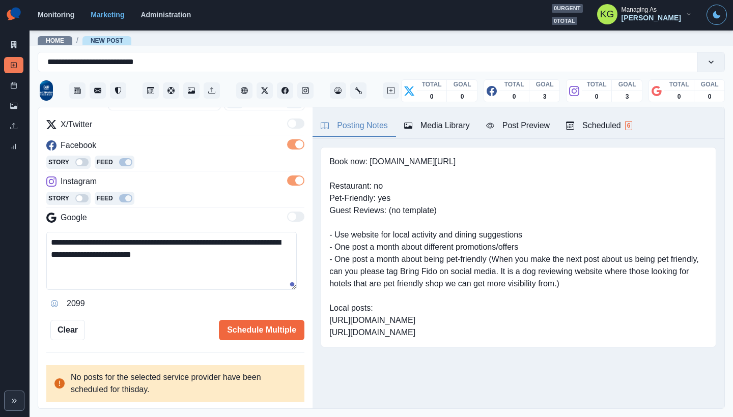
type textarea "**********"
click at [54, 304] on icon "Opens Emoji Picker" at bounding box center [54, 303] width 7 height 7
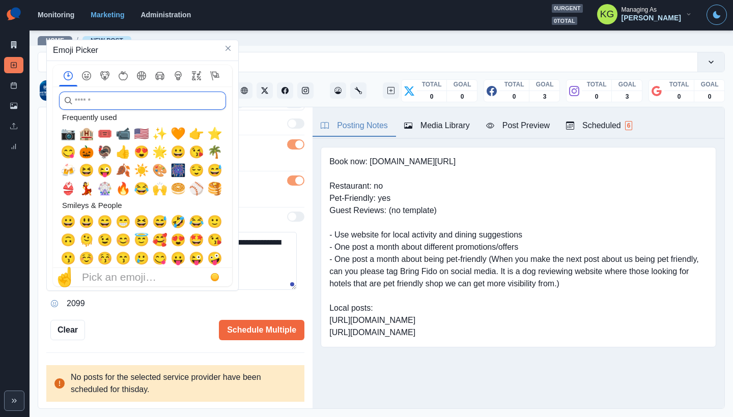
click at [156, 99] on input "search" at bounding box center [142, 101] width 167 height 18
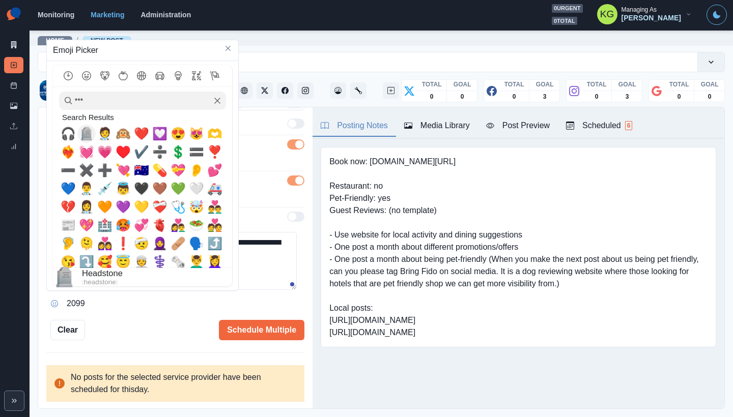
drag, startPoint x: 92, startPoint y: 141, endPoint x: 129, endPoint y: 155, distance: 39.6
click at [127, 154] on div "Search Results 🎧 🪦 🧑‍⚕️ 🙉 ❤️ 💟 😍 😻 🫶 ❤️‍🔥 💓 💗 ♥️ ✔️ ➗ 💲 🟰 ❣️ ➖ ✖️ ➕ 💘 🇭🇲 💊 💝 👂 …" at bounding box center [141, 189] width 165 height 158
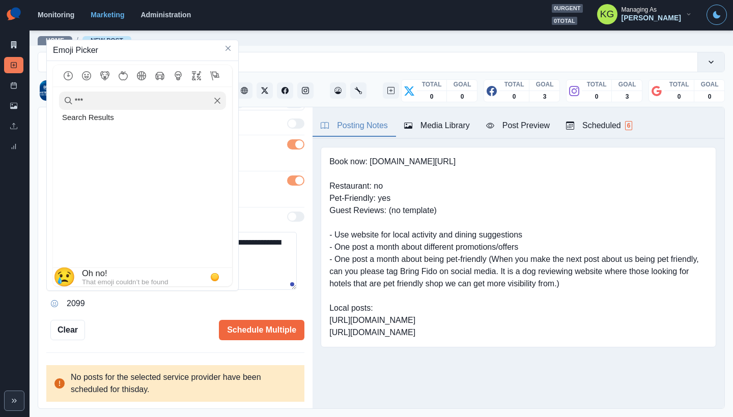
click at [265, 262] on textarea "**********" at bounding box center [171, 261] width 250 height 58
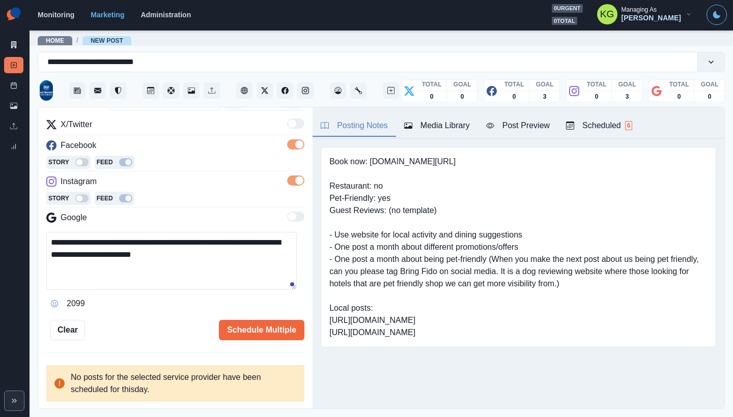
click at [206, 256] on textarea "**********" at bounding box center [171, 261] width 250 height 58
click at [55, 306] on icon "Opens Emoji Picker" at bounding box center [54, 303] width 7 height 7
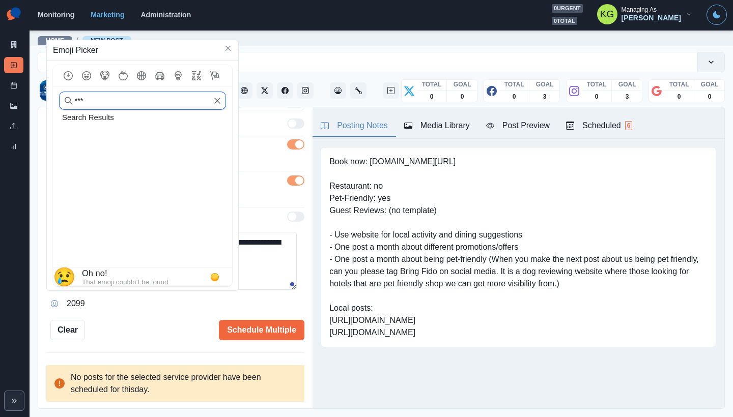
click at [92, 103] on input "***" at bounding box center [142, 101] width 167 height 18
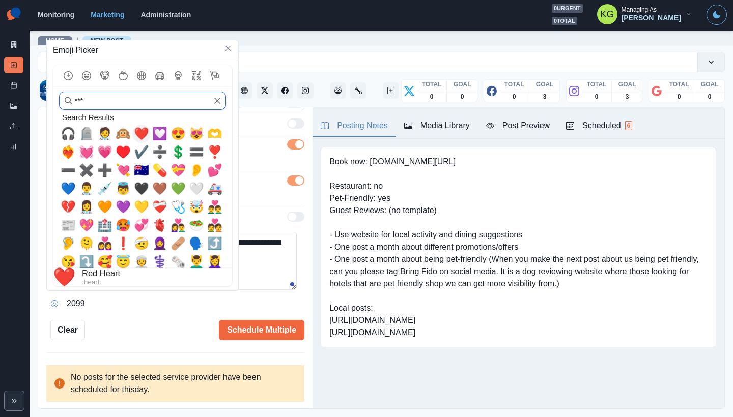
type input "***"
click at [141, 135] on span "❤️" at bounding box center [141, 134] width 15 height 14
type textarea "**********"
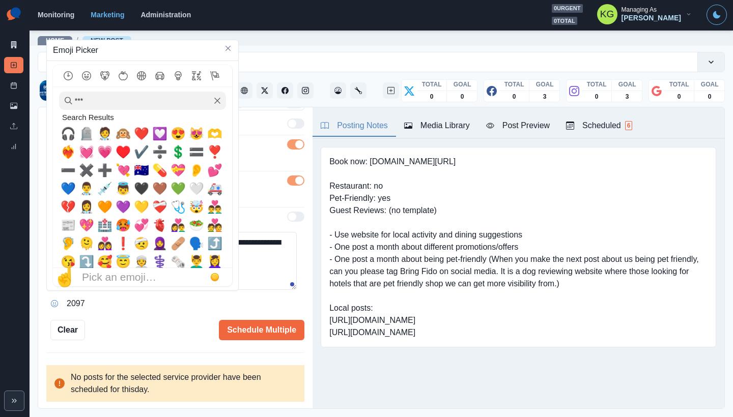
click at [264, 267] on textarea "**********" at bounding box center [171, 261] width 250 height 58
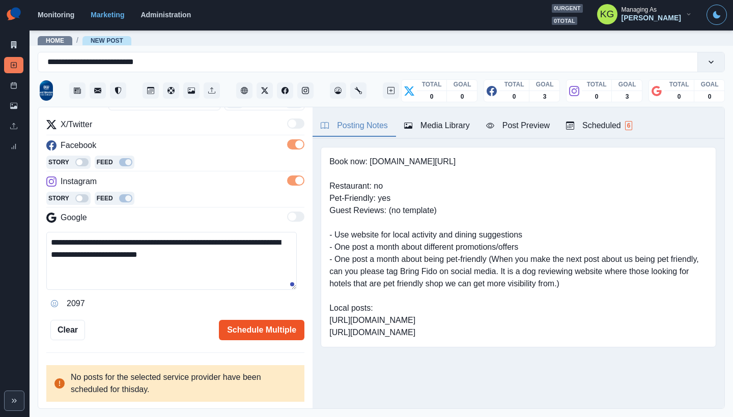
click at [252, 330] on button "Schedule Multiple" at bounding box center [261, 330] width 85 height 20
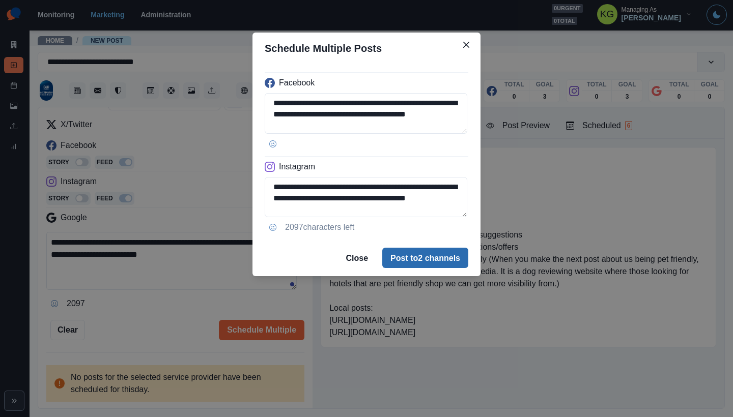
click at [422, 260] on button "Post to 2 channels" at bounding box center [425, 258] width 86 height 20
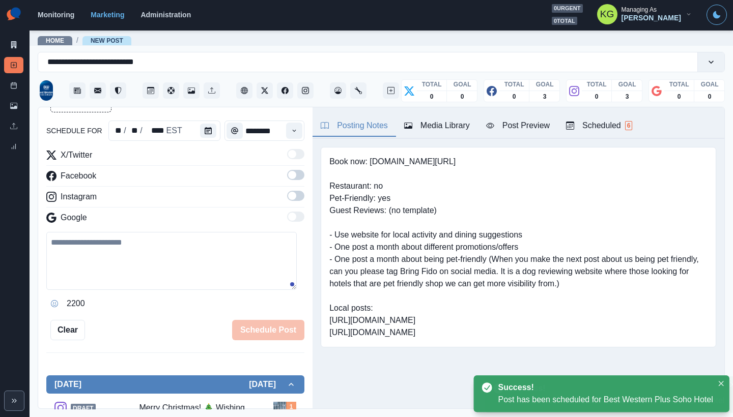
scroll to position [56, 0]
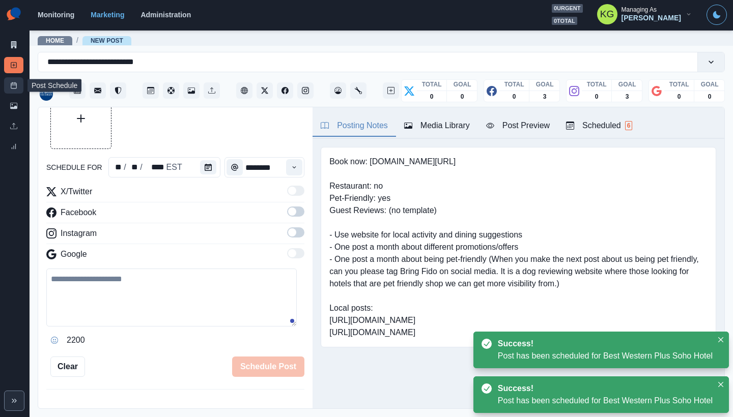
click at [10, 84] on link "Post Schedule" at bounding box center [13, 85] width 19 height 16
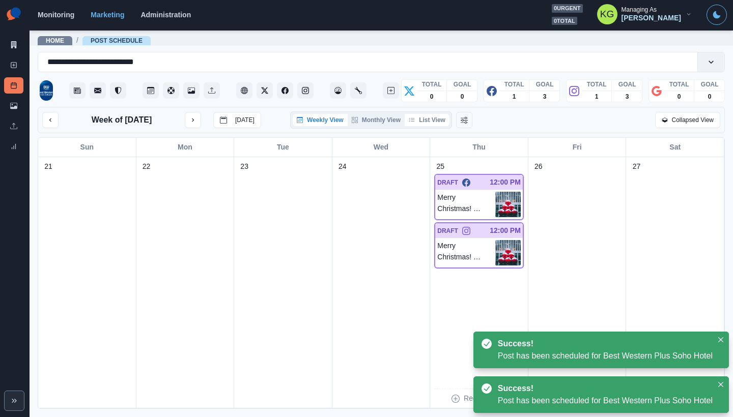
click at [424, 124] on button "List View" at bounding box center [427, 120] width 45 height 12
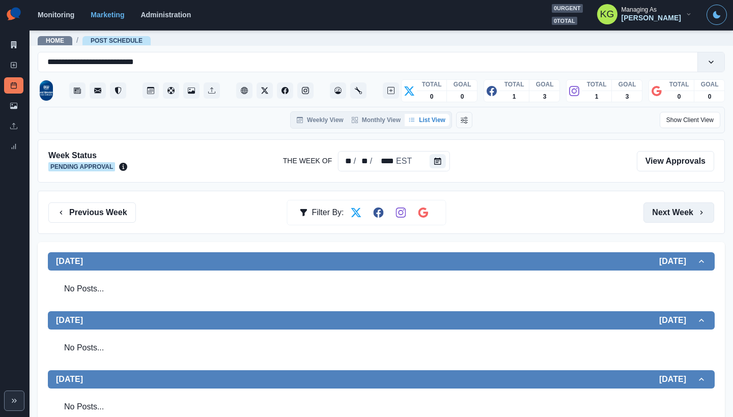
click at [674, 203] on button "Next Week" at bounding box center [678, 213] width 71 height 20
click at [95, 217] on button "Previous Week" at bounding box center [92, 213] width 88 height 20
click at [85, 217] on button "Previous Week" at bounding box center [92, 213] width 88 height 20
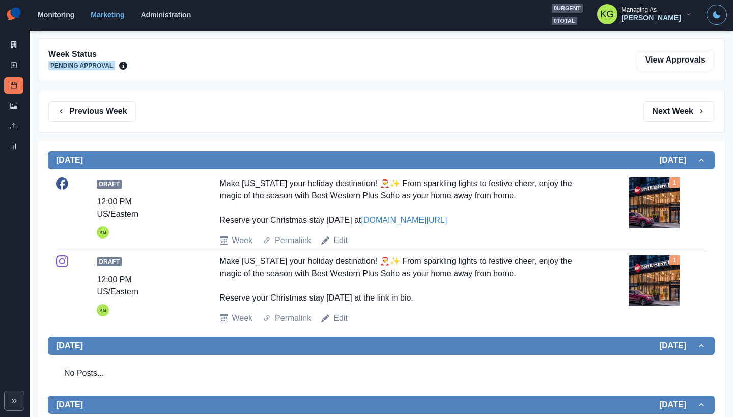
scroll to position [4, 0]
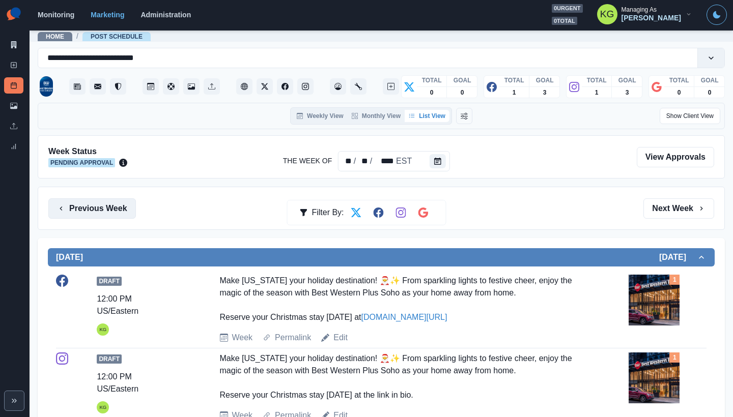
click at [98, 208] on button "Previous Week" at bounding box center [92, 208] width 88 height 20
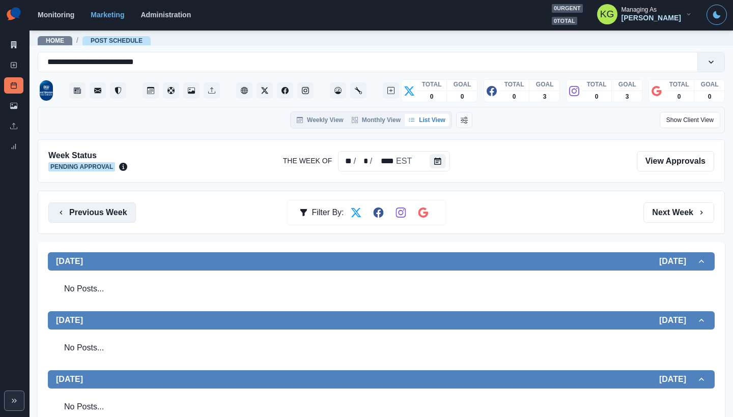
click at [98, 208] on button "Previous Week" at bounding box center [92, 213] width 88 height 20
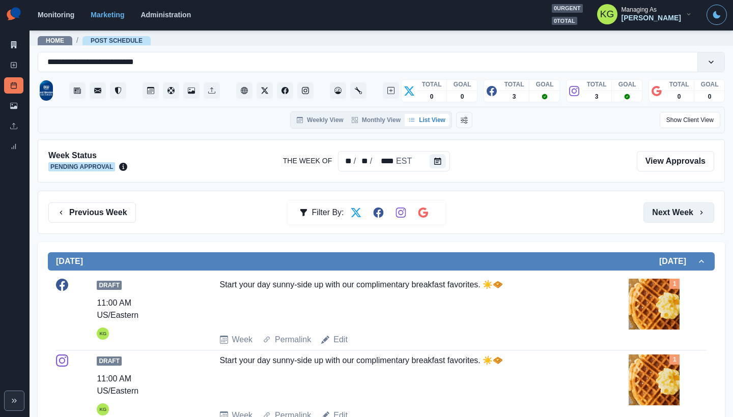
click at [669, 209] on button "Next Week" at bounding box center [678, 213] width 71 height 20
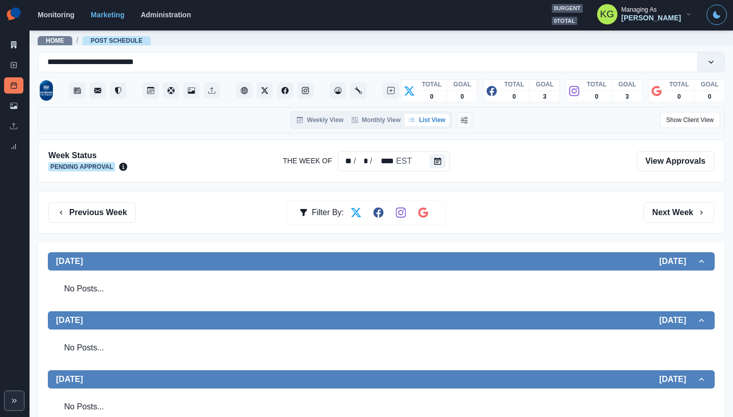
scroll to position [20, 0]
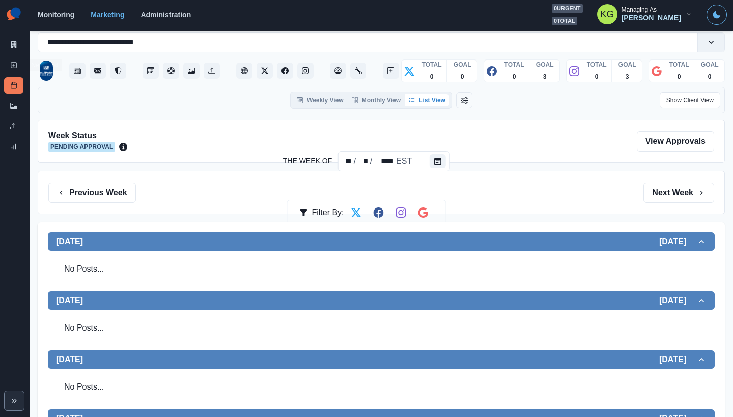
click at [4, 66] on div "Marketing Summary New Post Post Schedule Media Library Uploads Review Summary" at bounding box center [15, 79] width 30 height 159
click at [6, 67] on link "New Post" at bounding box center [13, 65] width 19 height 16
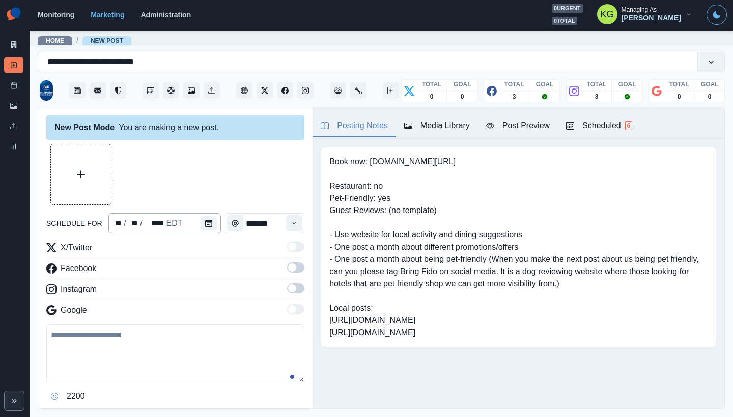
click at [186, 223] on div "** / ** / **** EDT" at bounding box center [164, 223] width 112 height 20
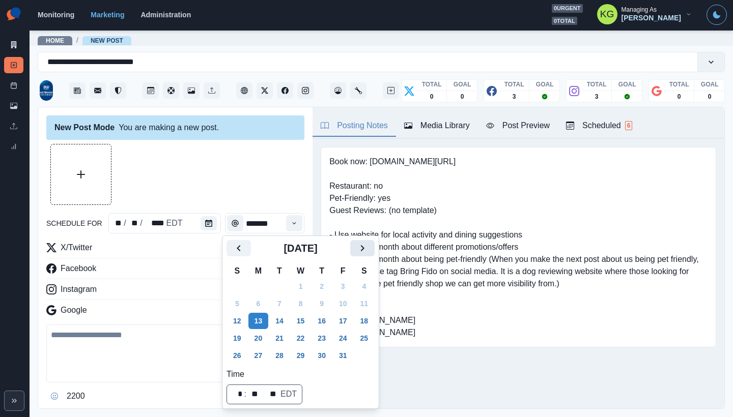
click at [368, 251] on icon "Next" at bounding box center [362, 248] width 12 height 12
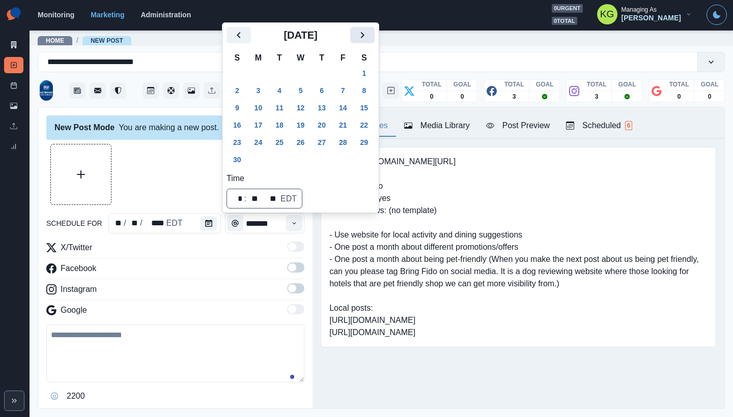
click at [371, 43] on button "Next" at bounding box center [362, 35] width 24 height 16
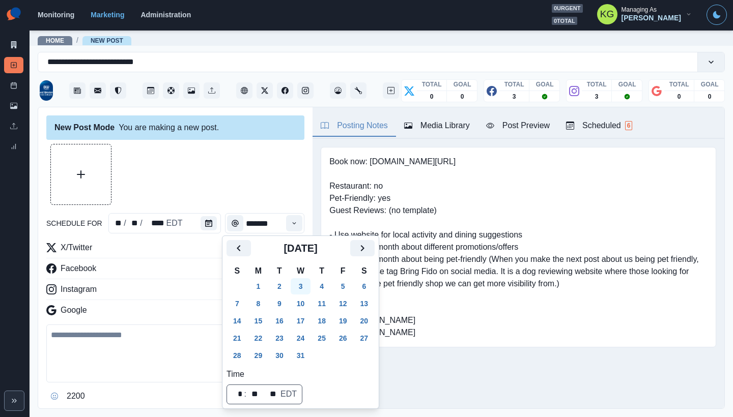
click at [308, 282] on button "3" at bounding box center [301, 286] width 20 height 16
click at [244, 176] on div at bounding box center [175, 174] width 258 height 61
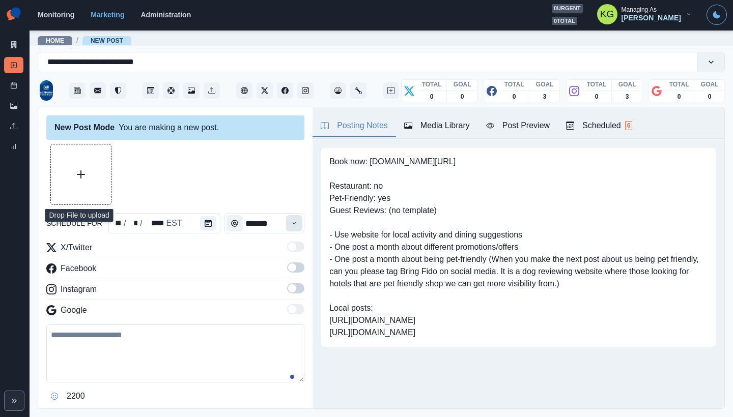
click at [291, 220] on icon "Time" at bounding box center [294, 223] width 7 height 7
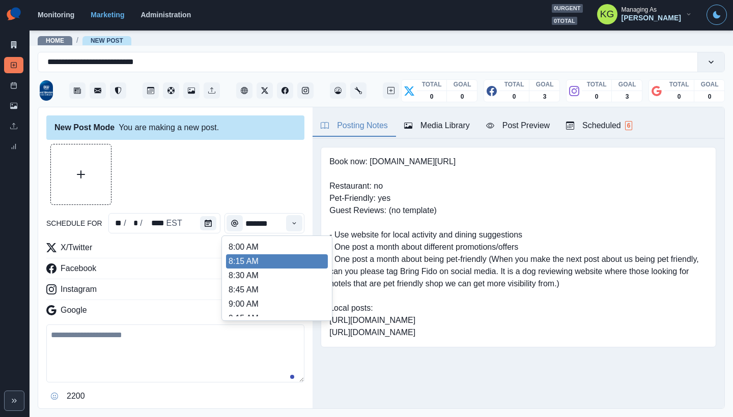
scroll to position [201, 0]
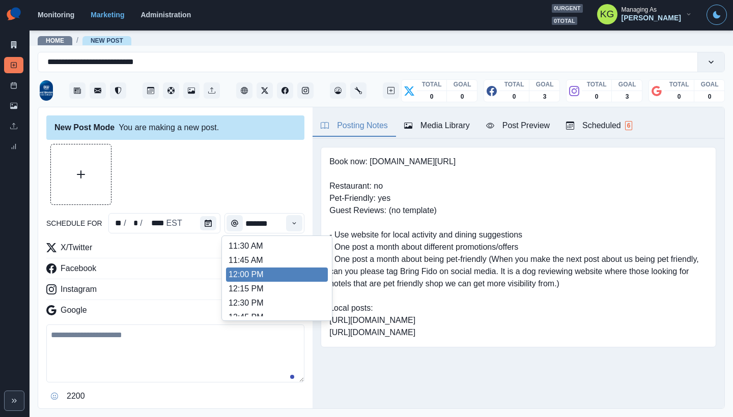
click at [270, 273] on li "12:00 PM" at bounding box center [277, 275] width 102 height 14
type input "********"
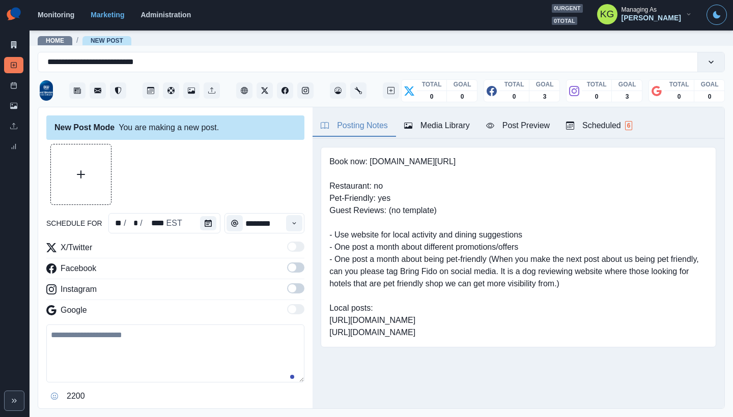
click at [291, 287] on span at bounding box center [295, 288] width 17 height 10
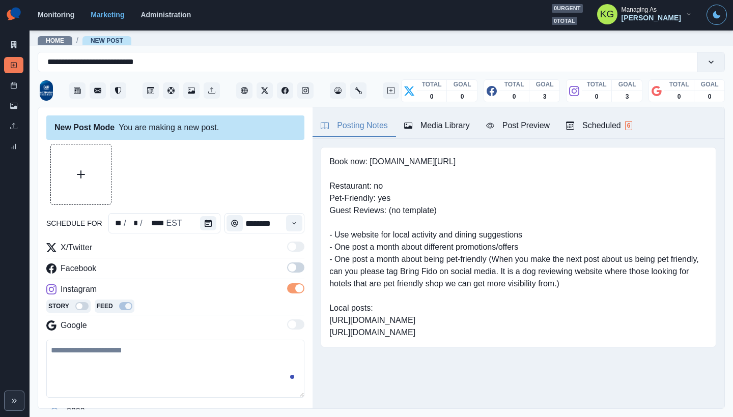
click at [290, 271] on span at bounding box center [295, 268] width 17 height 10
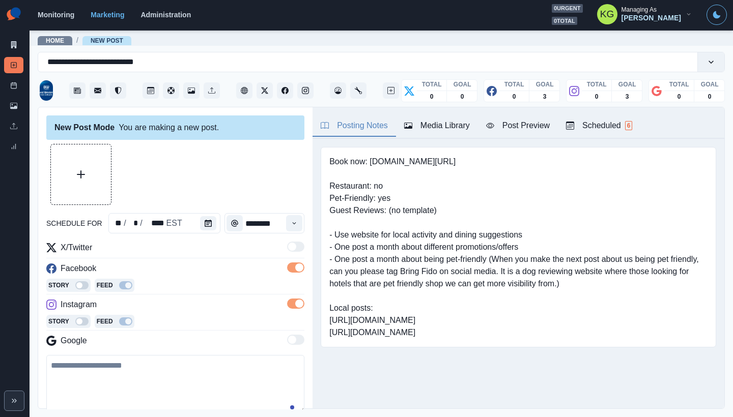
click at [440, 125] on div "Media Library" at bounding box center [437, 126] width 66 height 12
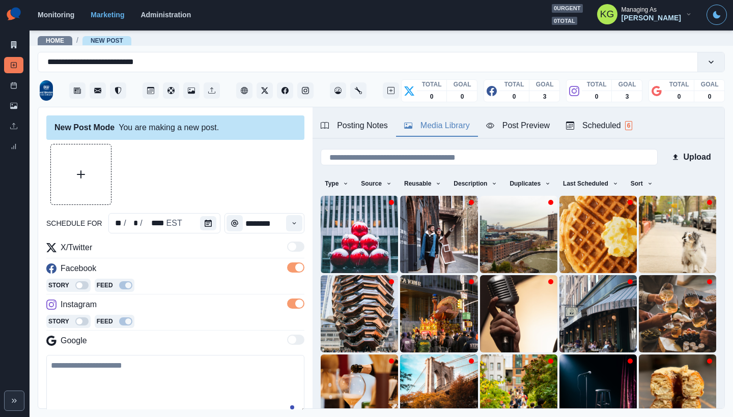
scroll to position [81, 0]
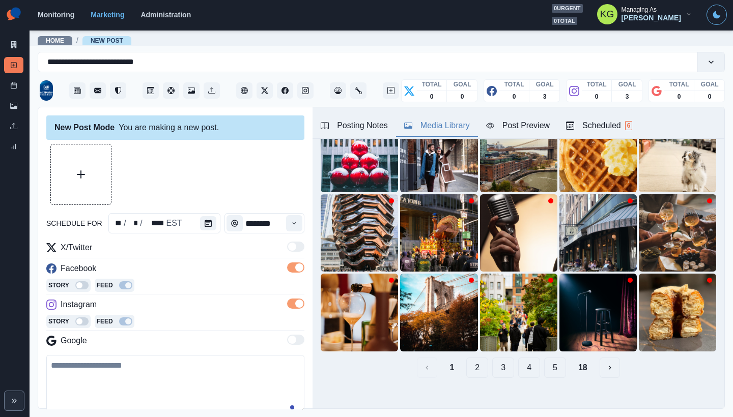
click at [575, 358] on button "18" at bounding box center [582, 368] width 25 height 20
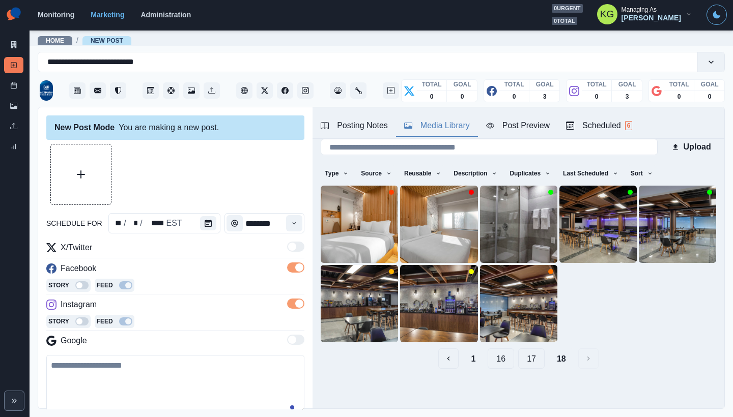
scroll to position [0, 0]
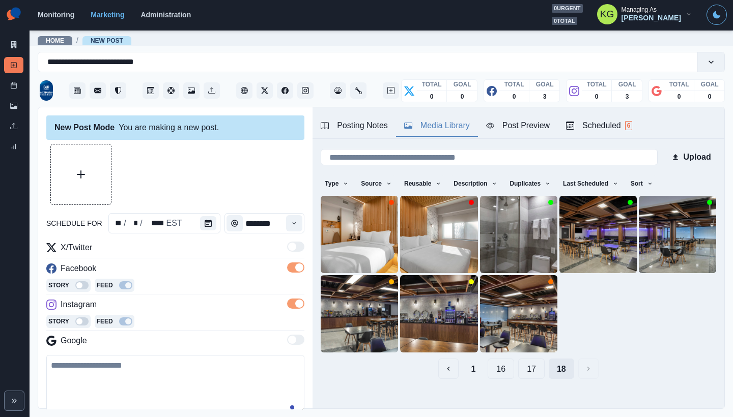
click at [549, 359] on button "18" at bounding box center [561, 369] width 25 height 20
click at [524, 360] on button "17" at bounding box center [531, 369] width 26 height 20
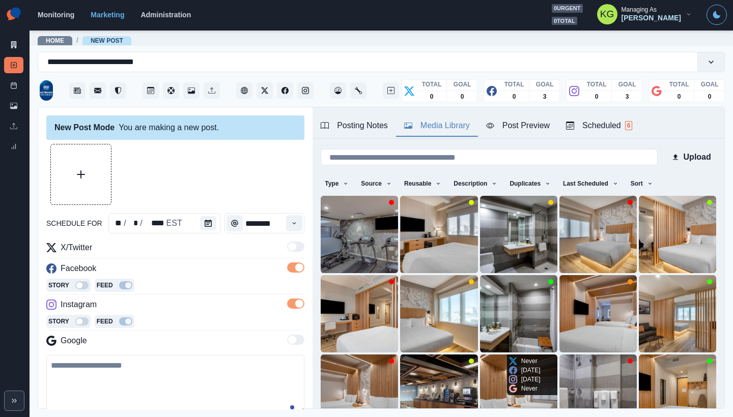
scroll to position [81, 0]
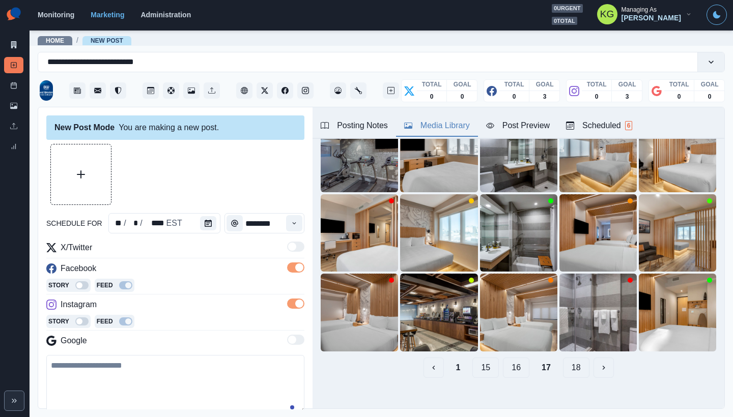
click at [518, 361] on button "16" at bounding box center [516, 368] width 26 height 20
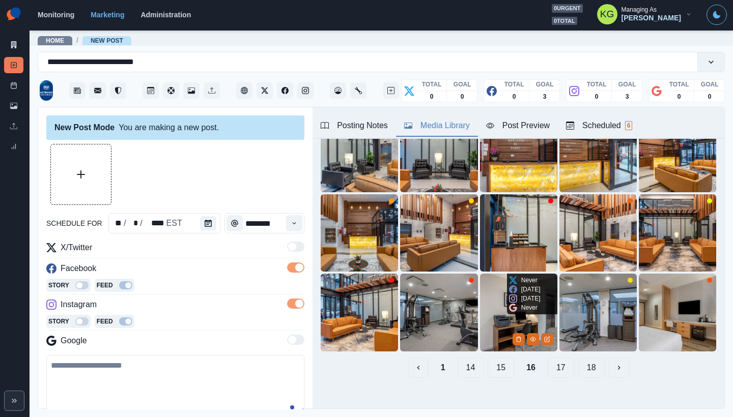
click at [494, 316] on img at bounding box center [518, 312] width 77 height 77
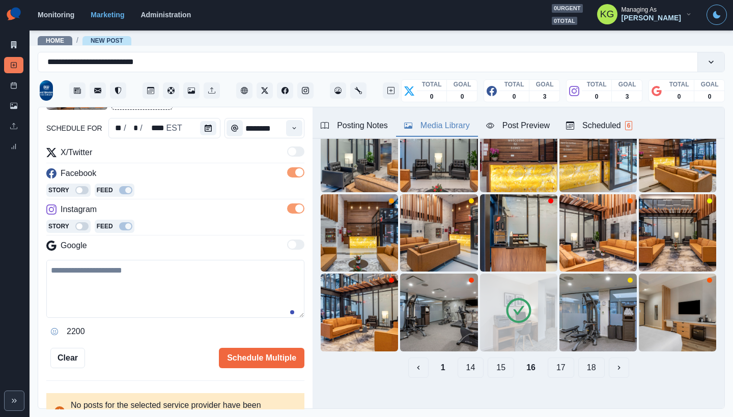
scroll to position [123, 0]
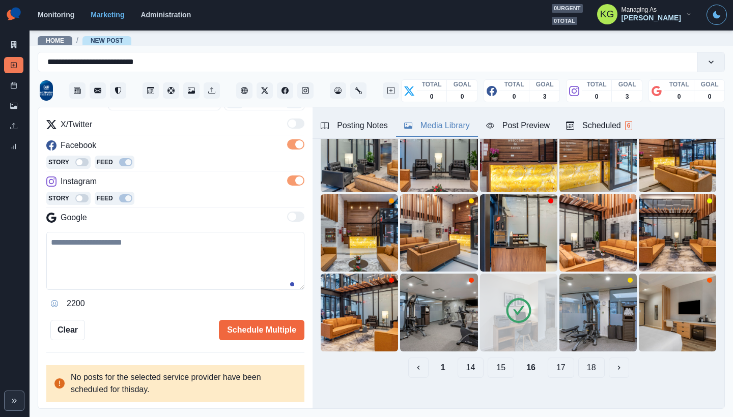
click at [181, 296] on div "2200" at bounding box center [175, 304] width 258 height 16
click at [196, 266] on textarea at bounding box center [175, 261] width 258 height 58
paste textarea "**********"
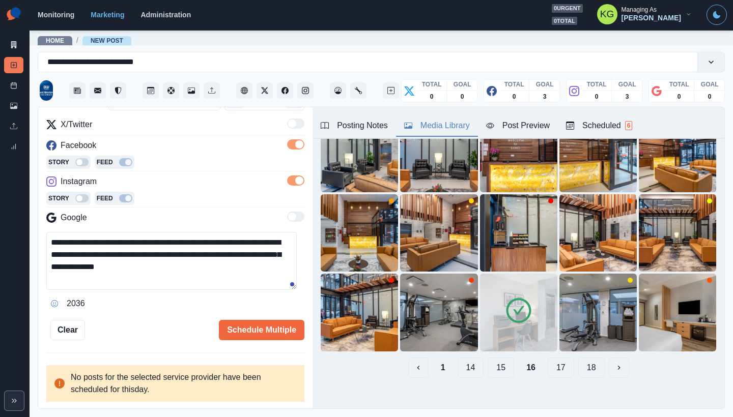
click at [227, 267] on textarea "**********" at bounding box center [171, 261] width 250 height 58
type textarea "**********"
click at [255, 329] on button "Schedule Multiple" at bounding box center [261, 330] width 85 height 20
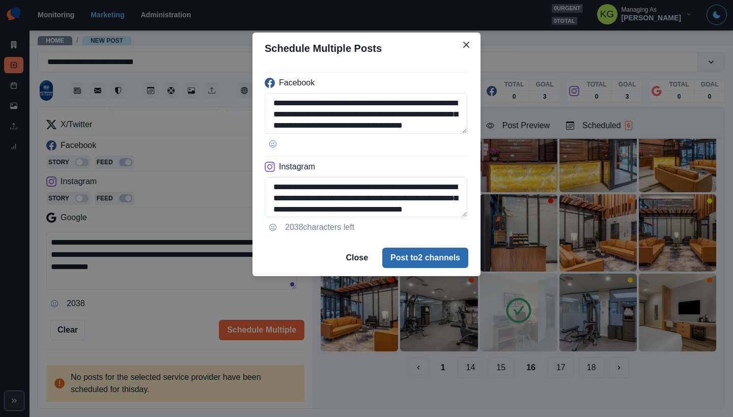
click at [441, 259] on button "Post to 2 channels" at bounding box center [425, 258] width 86 height 20
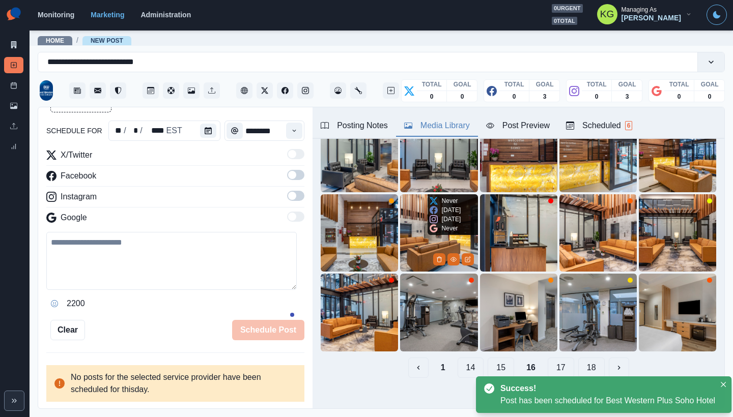
scroll to position [56, 0]
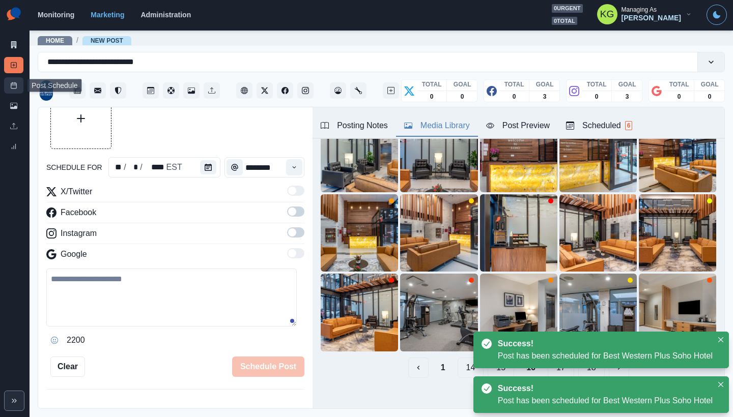
click at [15, 91] on link "Post Schedule" at bounding box center [13, 85] width 19 height 16
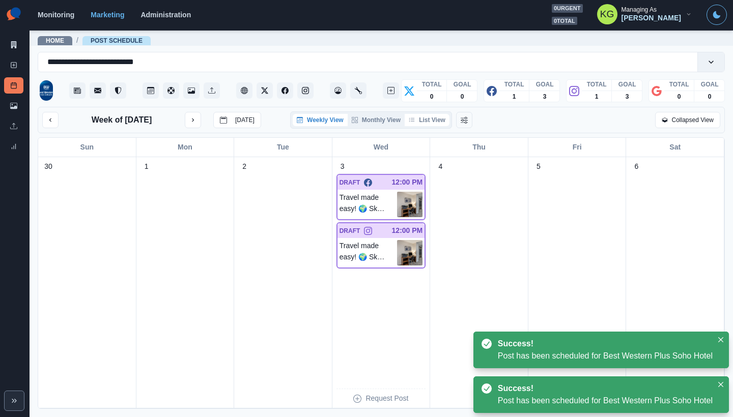
click at [449, 119] on button "List View" at bounding box center [427, 120] width 45 height 12
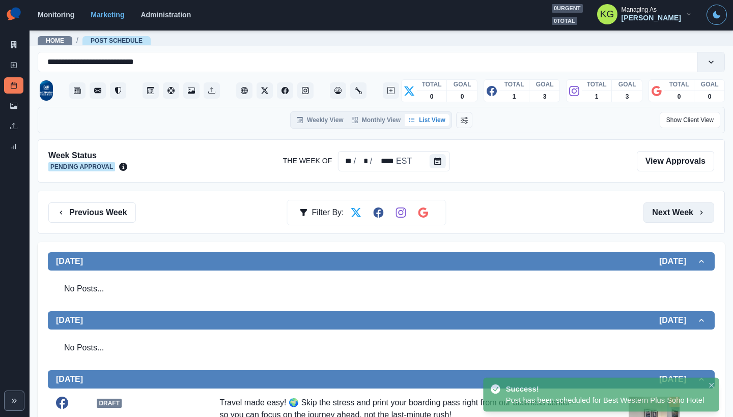
click at [644, 211] on button "Next Week" at bounding box center [678, 213] width 71 height 20
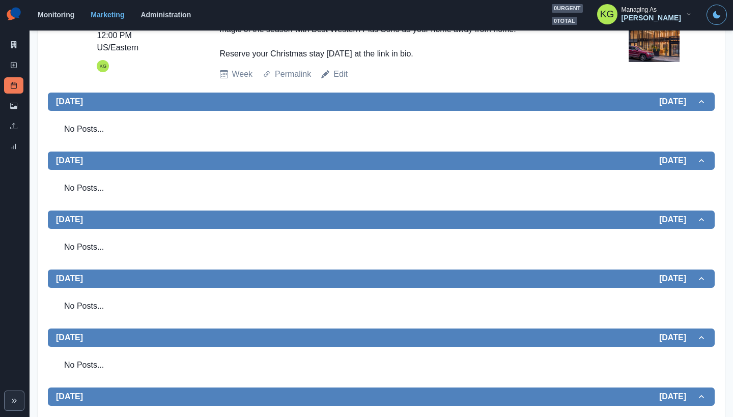
scroll to position [122, 0]
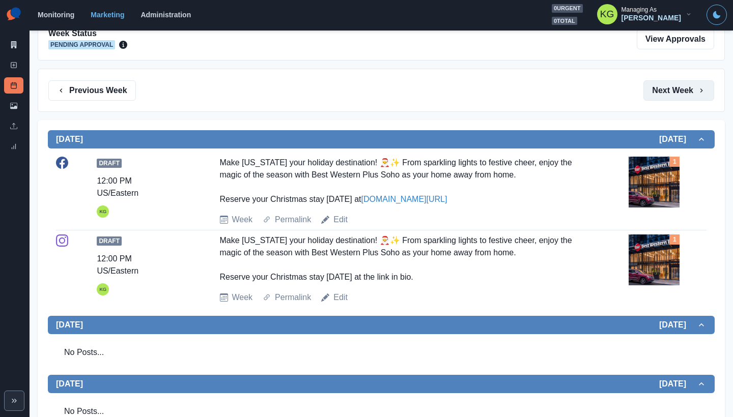
click at [665, 97] on button "Next Week" at bounding box center [678, 90] width 71 height 20
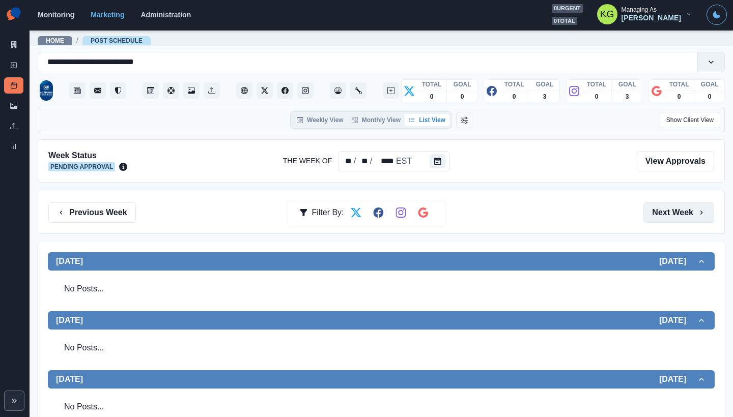
scroll to position [87, 0]
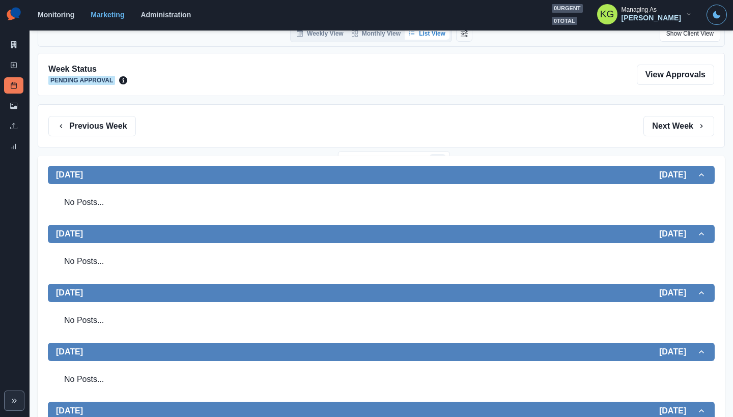
click at [281, 2] on section "Monitoring Marketing Administration 0 urgent 0 total KG Managing As [PERSON_NAM…" at bounding box center [381, 15] width 703 height 31
click at [12, 66] on icon at bounding box center [13, 65] width 7 height 7
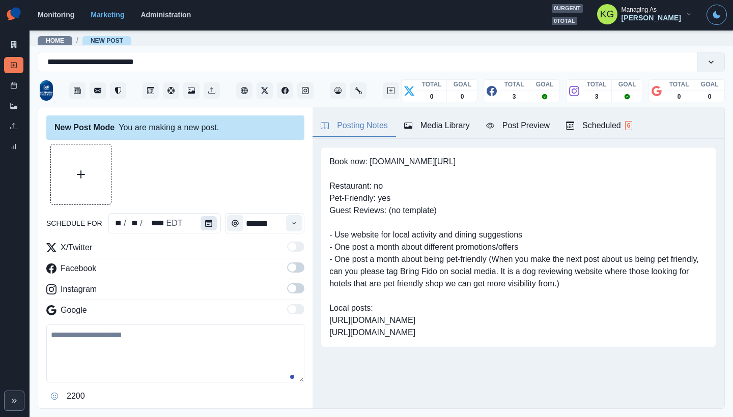
click at [201, 218] on button "Calendar" at bounding box center [209, 223] width 16 height 14
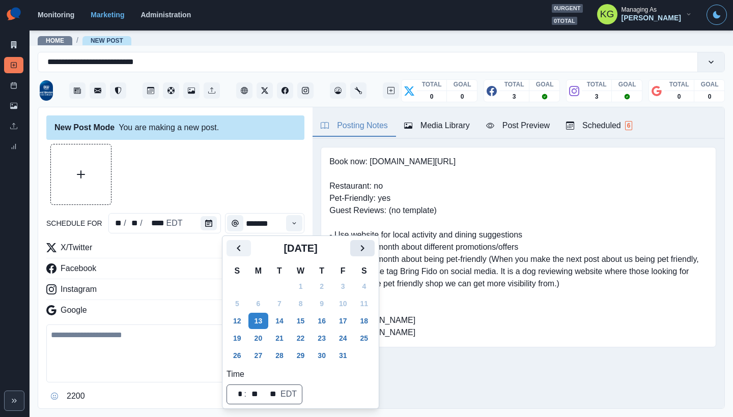
click at [368, 247] on icon "Next" at bounding box center [362, 248] width 12 height 12
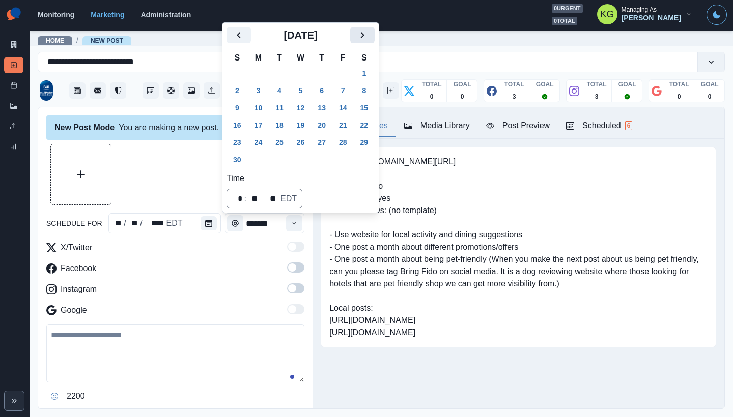
click at [368, 37] on icon "Next" at bounding box center [362, 35] width 12 height 12
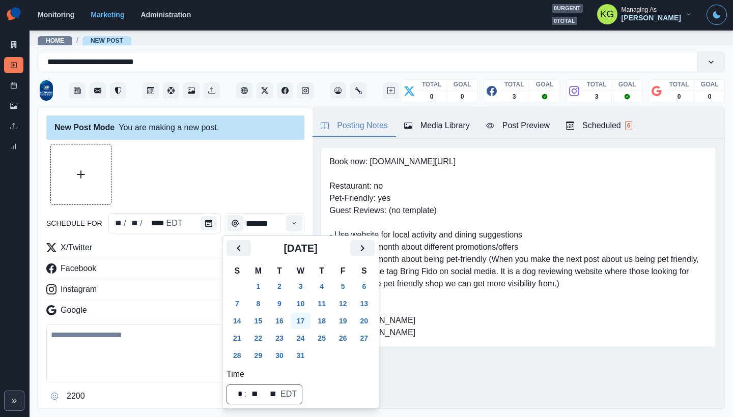
click at [305, 320] on button "17" at bounding box center [301, 321] width 20 height 16
click at [238, 186] on div at bounding box center [175, 174] width 258 height 61
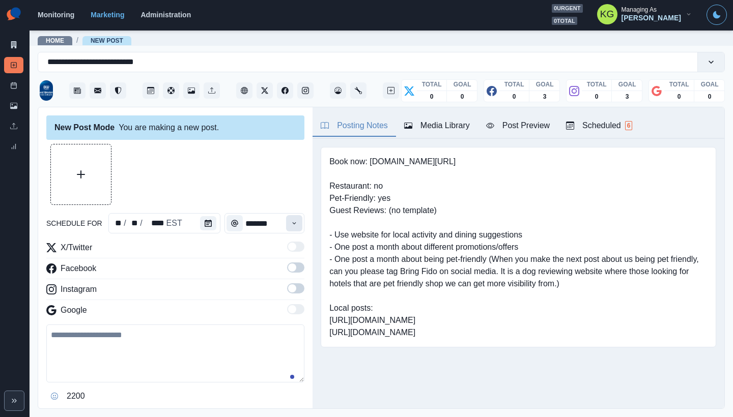
click at [286, 225] on button "Time" at bounding box center [294, 223] width 16 height 16
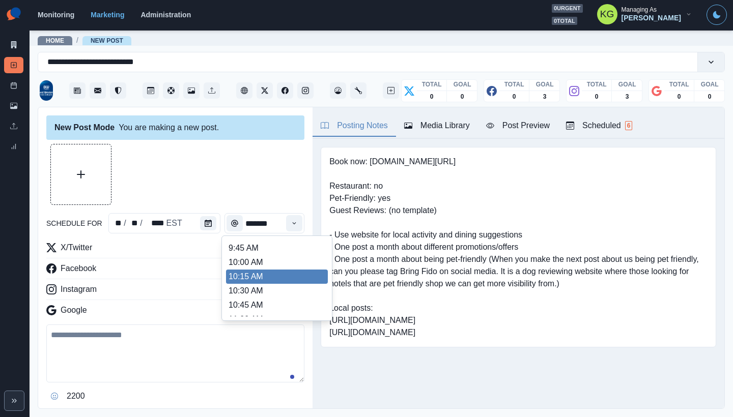
scroll to position [186, 0]
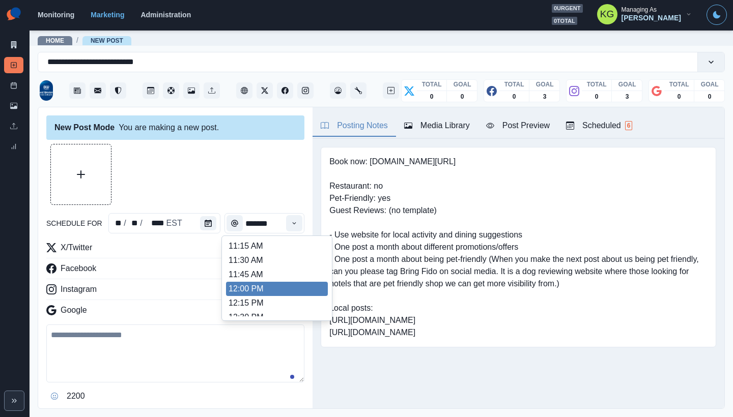
click at [251, 290] on li "12:00 PM" at bounding box center [277, 289] width 102 height 14
type input "********"
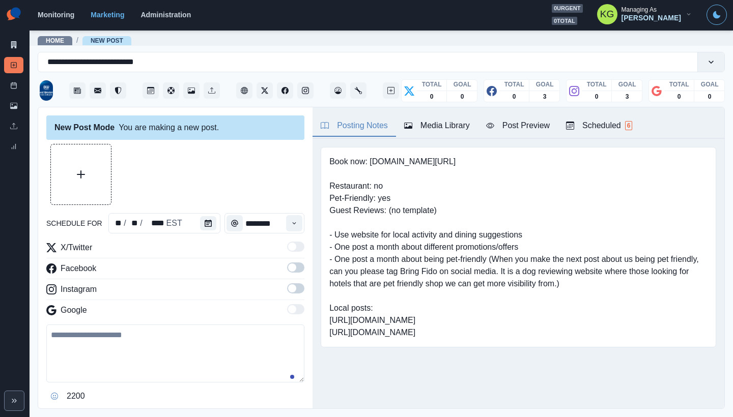
click at [288, 292] on span at bounding box center [292, 288] width 8 height 8
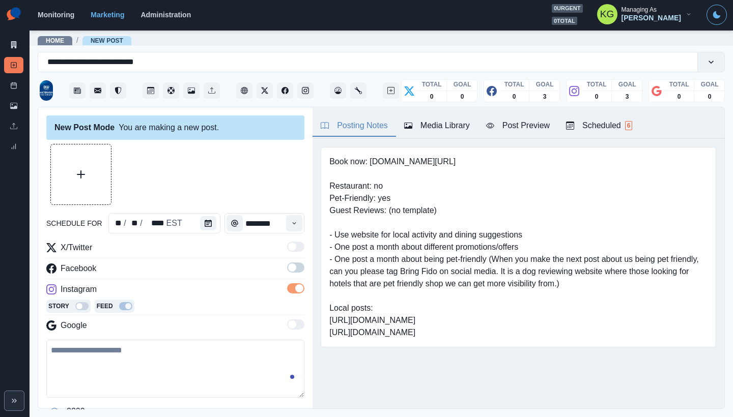
click at [288, 270] on span at bounding box center [292, 268] width 8 height 8
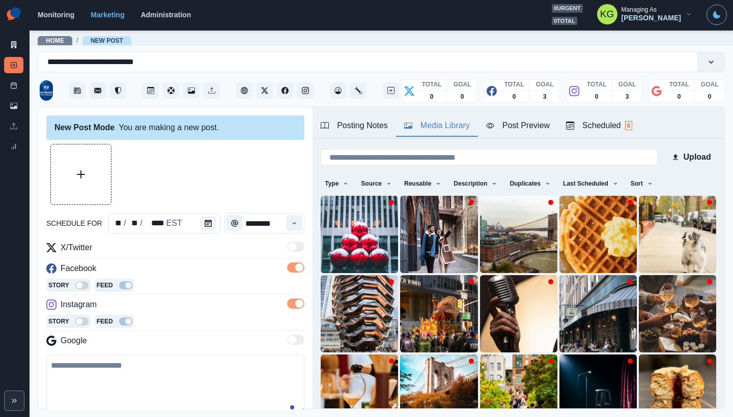
click at [460, 124] on div "Media Library" at bounding box center [437, 126] width 66 height 12
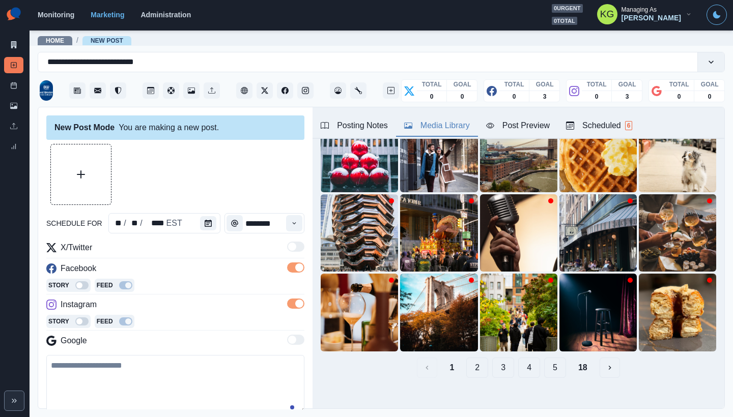
click at [570, 359] on button "18" at bounding box center [582, 368] width 25 height 20
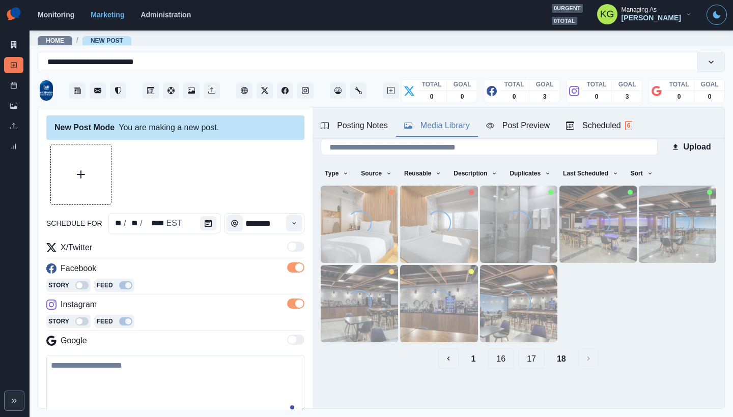
scroll to position [4, 0]
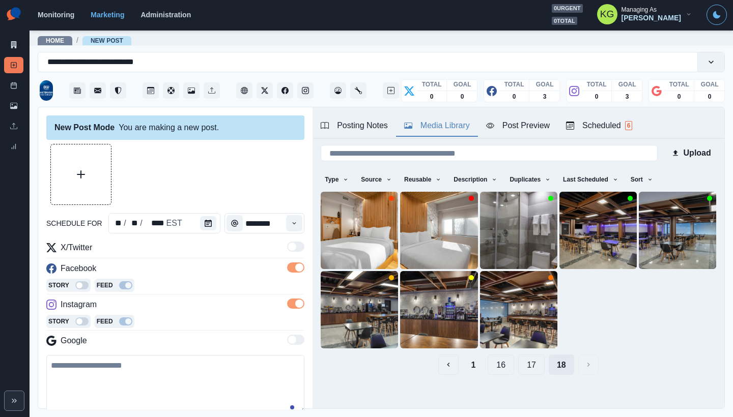
click at [549, 357] on button "18" at bounding box center [561, 365] width 25 height 20
click at [527, 359] on button "17" at bounding box center [531, 365] width 26 height 20
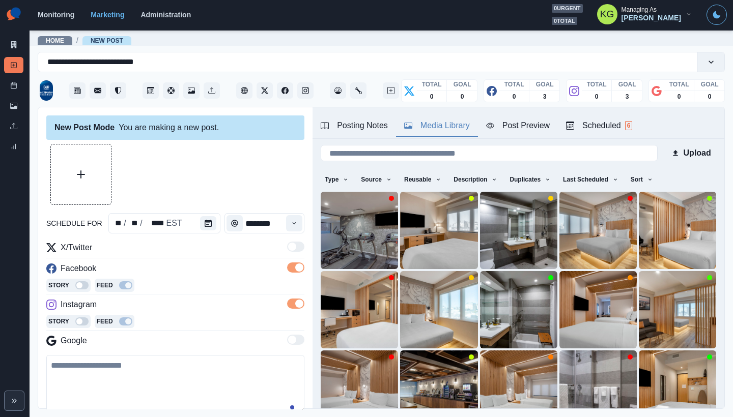
scroll to position [81, 0]
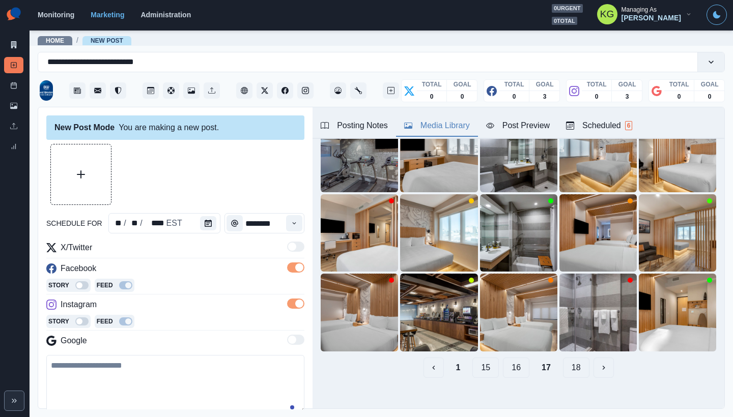
click at [517, 359] on button "16" at bounding box center [516, 368] width 26 height 20
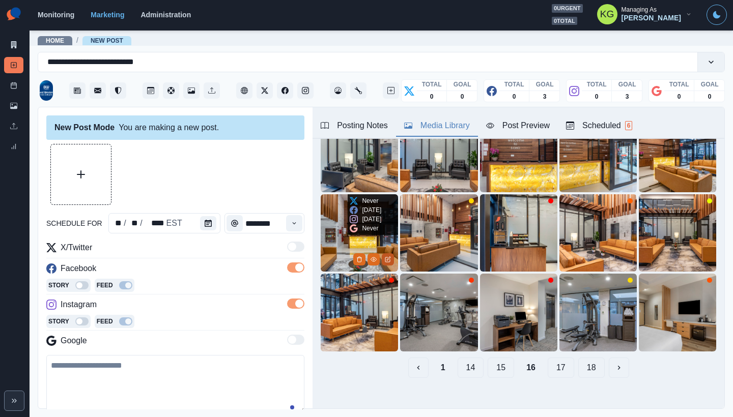
click at [382, 254] on button "Edit Media" at bounding box center [388, 259] width 12 height 12
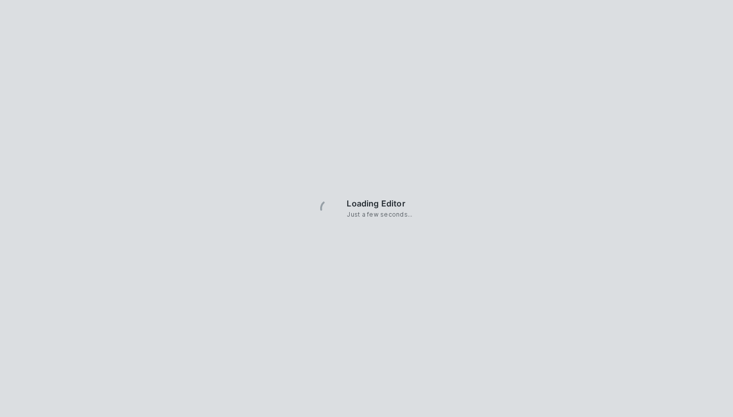
click at [370, 254] on div "Loading Editor Just a few seconds..." at bounding box center [366, 208] width 733 height 417
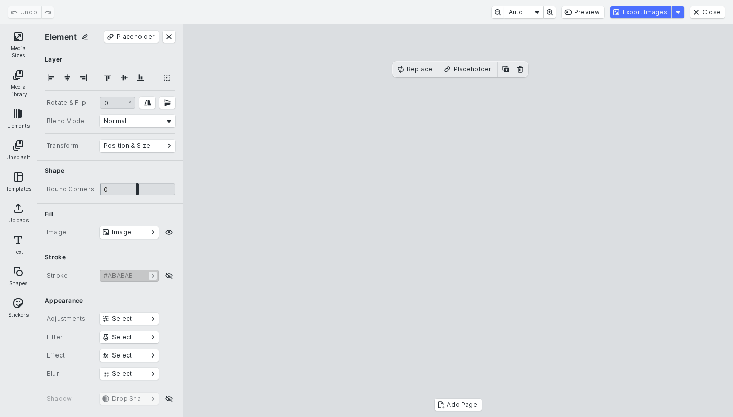
click at [707, 17] on button "Close" at bounding box center [707, 12] width 35 height 12
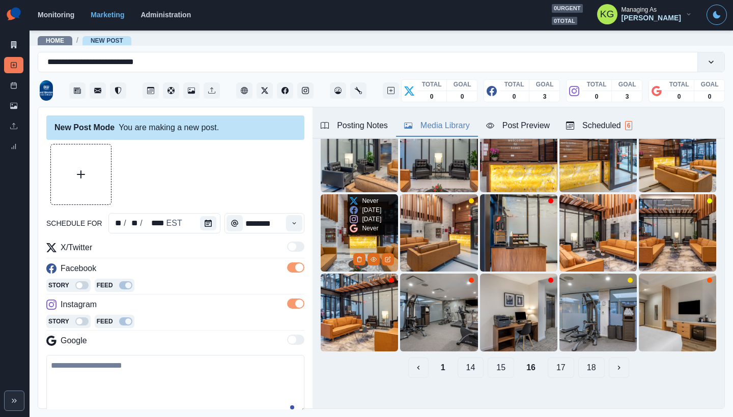
click at [334, 225] on img at bounding box center [359, 232] width 77 height 77
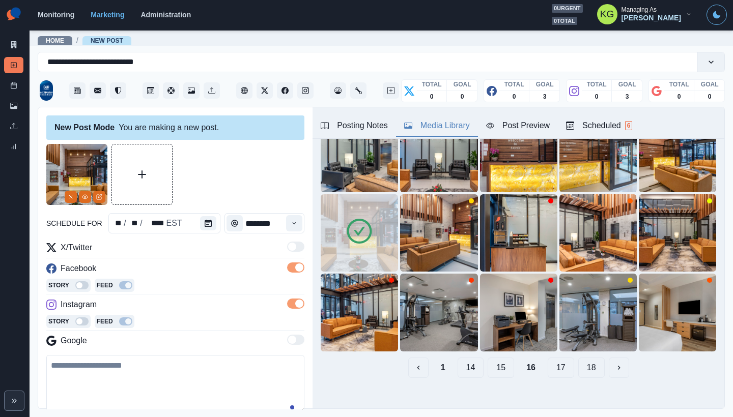
scroll to position [123, 0]
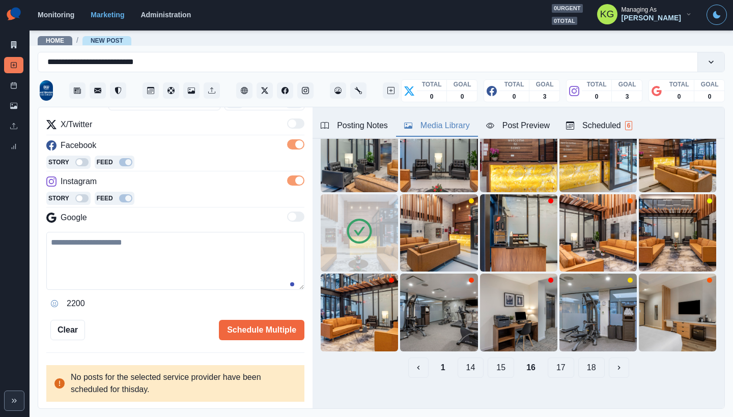
click at [204, 254] on textarea at bounding box center [175, 261] width 258 height 58
paste textarea "**********"
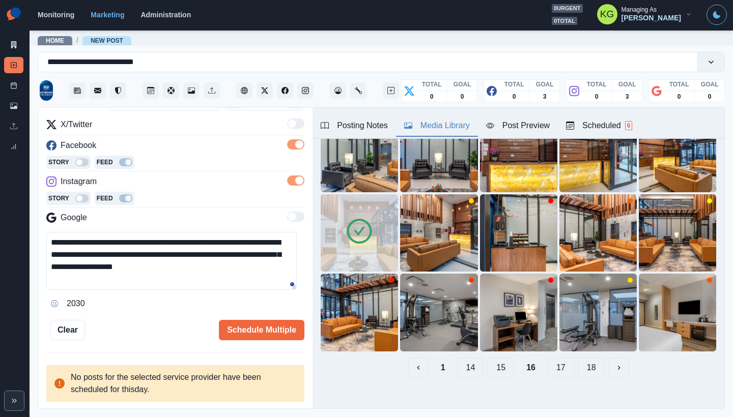
drag, startPoint x: 203, startPoint y: 269, endPoint x: 194, endPoint y: 267, distance: 9.0
click at [194, 267] on textarea "**********" at bounding box center [171, 261] width 250 height 58
click at [45, 243] on div "**********" at bounding box center [175, 258] width 274 height 302
click at [51, 242] on textarea "**********" at bounding box center [171, 261] width 250 height 58
paste textarea "*"
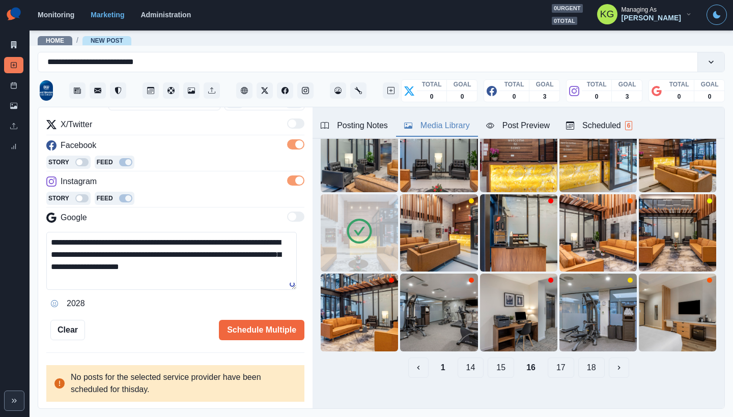
click at [198, 242] on textarea "**********" at bounding box center [171, 261] width 250 height 58
click at [230, 271] on textarea "**********" at bounding box center [171, 261] width 250 height 58
click at [356, 119] on button "Posting Notes" at bounding box center [353, 126] width 83 height 21
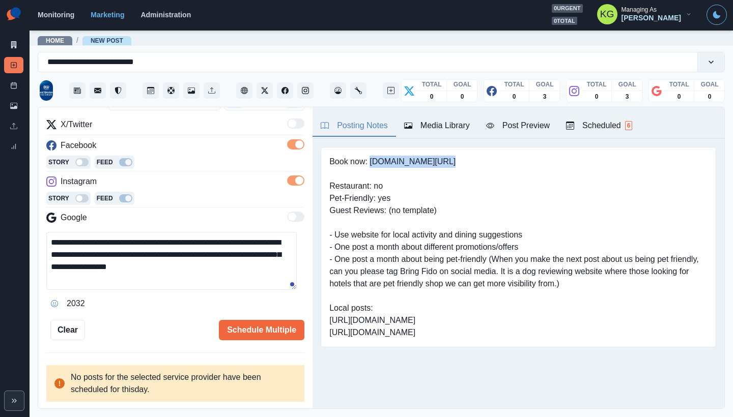
drag, startPoint x: 439, startPoint y: 162, endPoint x: 371, endPoint y: 163, distance: 68.2
click at [371, 163] on pre "Book now: [DOMAIN_NAME][URL] Restaurant: no Pet-Friendly: yes Guest Reviews: (n…" at bounding box center [518, 247] width 378 height 183
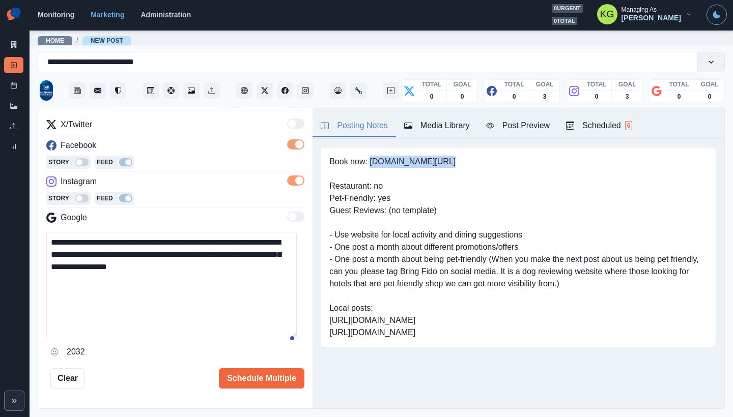
click at [289, 338] on textarea "**********" at bounding box center [171, 285] width 250 height 106
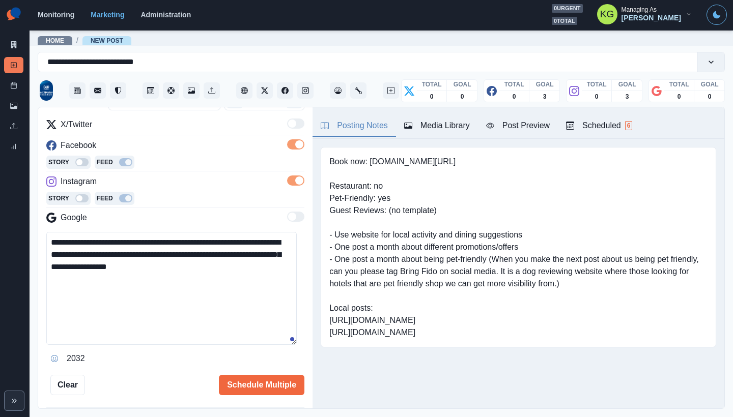
click at [238, 267] on textarea "**********" at bounding box center [171, 288] width 250 height 113
paste textarea "**********"
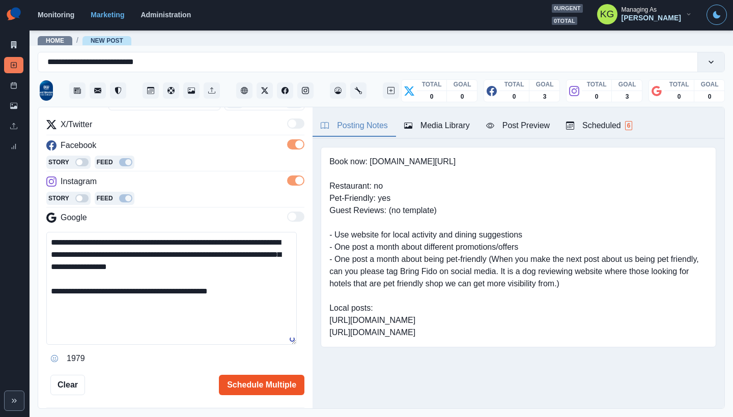
type textarea "**********"
click at [283, 380] on button "Schedule Multiple" at bounding box center [261, 385] width 85 height 20
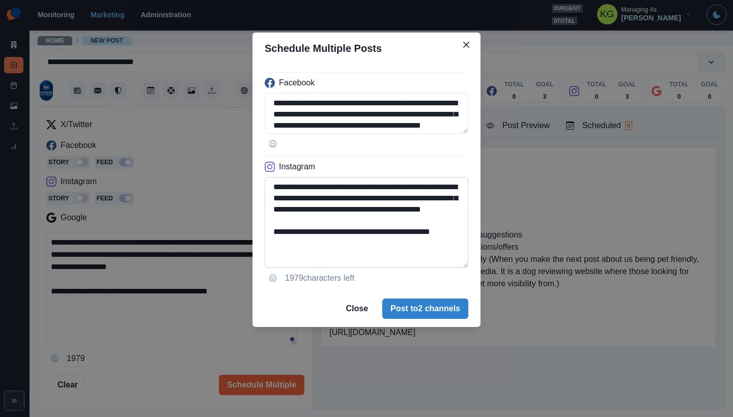
click at [458, 268] on textarea "**********" at bounding box center [367, 222] width 204 height 91
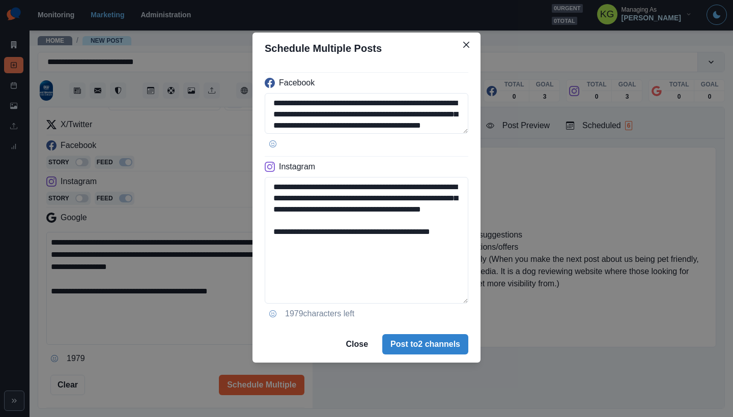
drag, startPoint x: 375, startPoint y: 258, endPoint x: 252, endPoint y: 256, distance: 122.1
click at [252, 256] on div "**********" at bounding box center [366, 195] width 228 height 262
type textarea "**********"
click at [428, 337] on button "Post to 2 channels" at bounding box center [425, 344] width 86 height 20
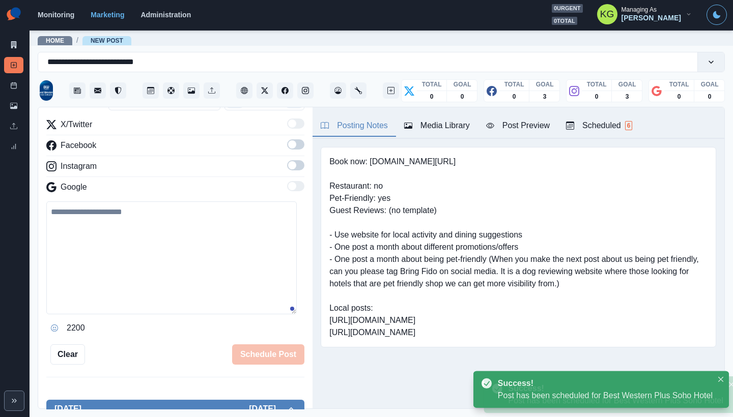
scroll to position [111, 0]
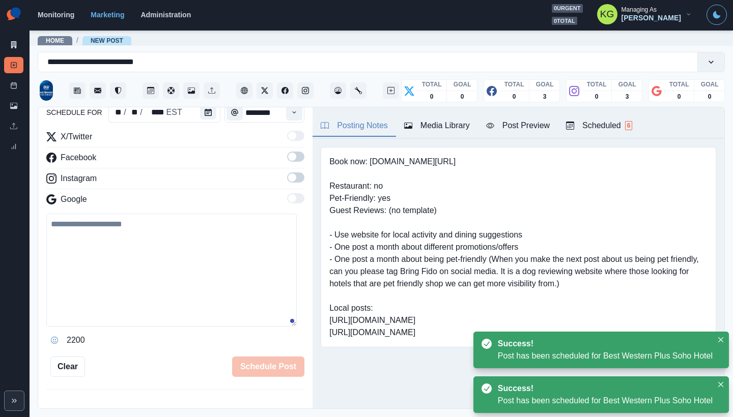
click at [25, 84] on div "Marketing Summary New Post Post Schedule Media Library Uploads Review Summary" at bounding box center [15, 79] width 30 height 159
click at [17, 85] on link "Post Schedule" at bounding box center [13, 85] width 19 height 16
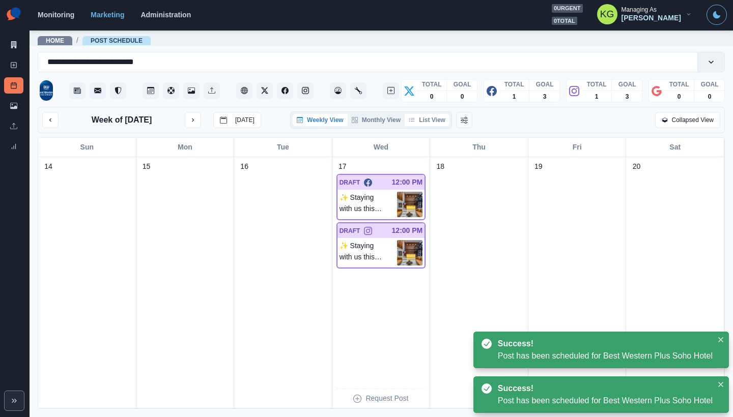
click at [430, 121] on button "List View" at bounding box center [427, 120] width 45 height 12
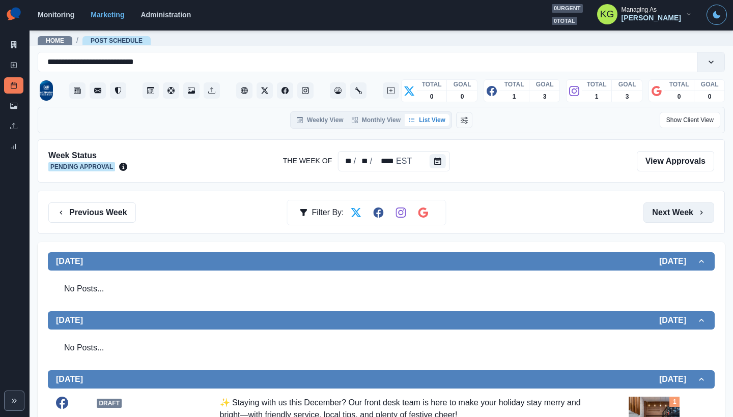
click at [668, 209] on button "Next Week" at bounding box center [678, 213] width 71 height 20
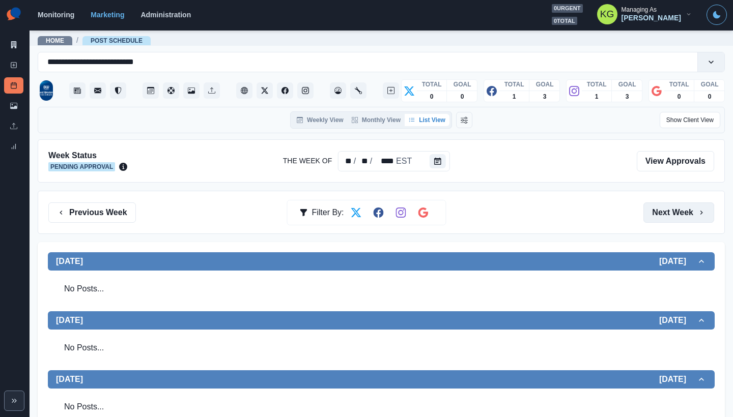
click at [667, 210] on button "Next Week" at bounding box center [678, 213] width 71 height 20
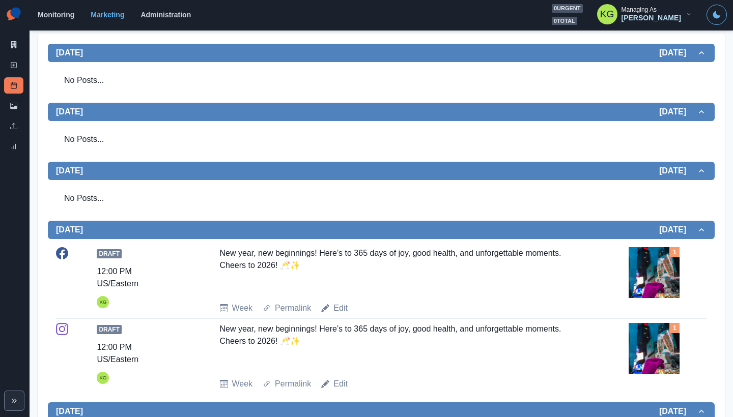
scroll to position [118, 0]
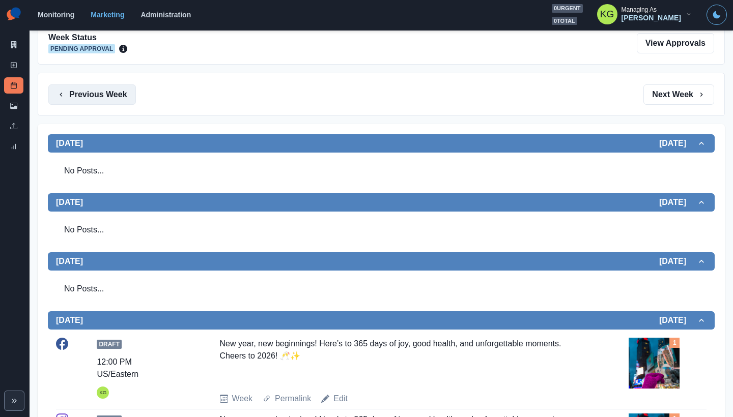
click at [95, 101] on button "Previous Week" at bounding box center [92, 94] width 88 height 20
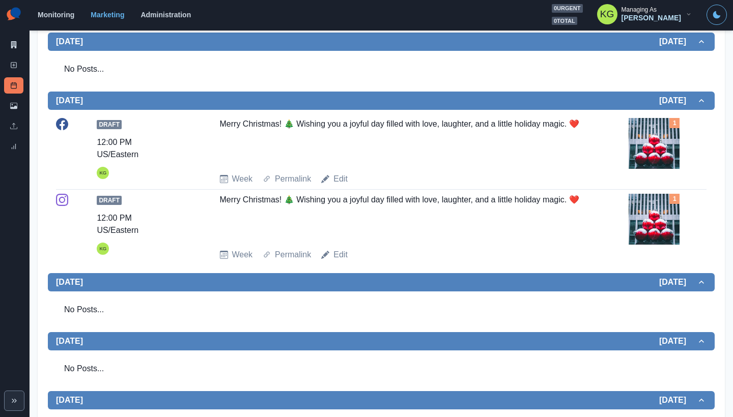
scroll to position [137, 0]
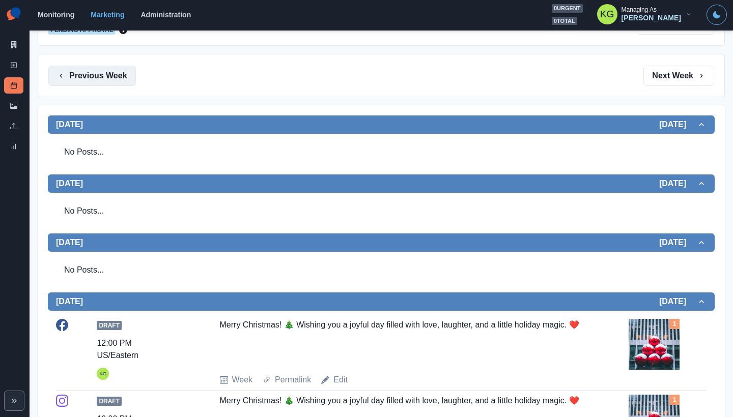
click at [103, 84] on button "Previous Week" at bounding box center [92, 76] width 88 height 20
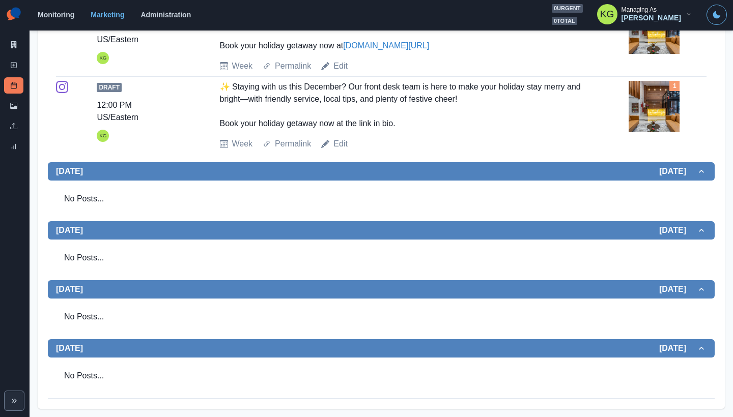
scroll to position [40, 0]
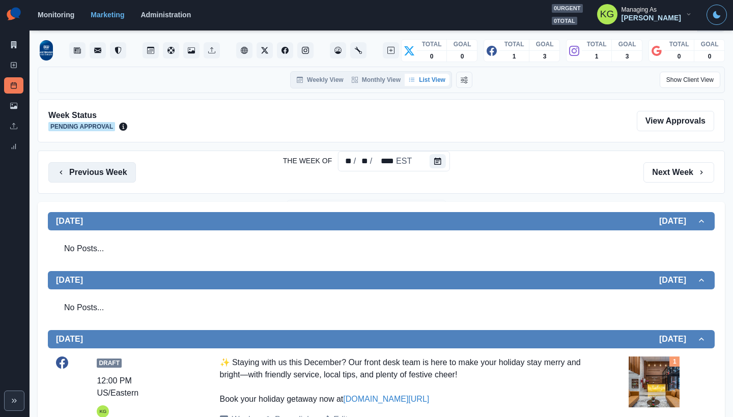
click at [115, 171] on button "Previous Week" at bounding box center [92, 172] width 88 height 20
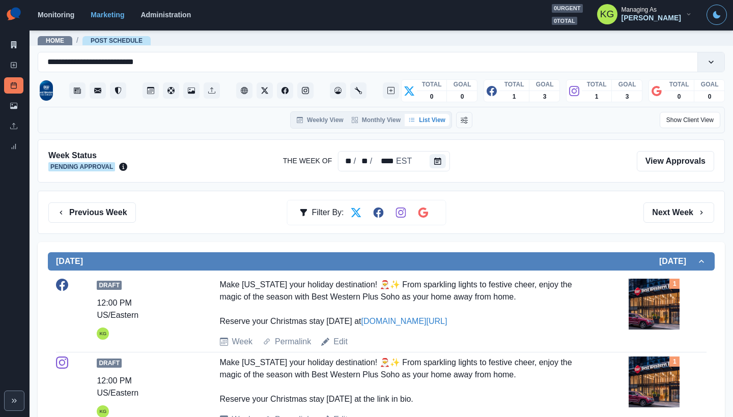
scroll to position [352, 0]
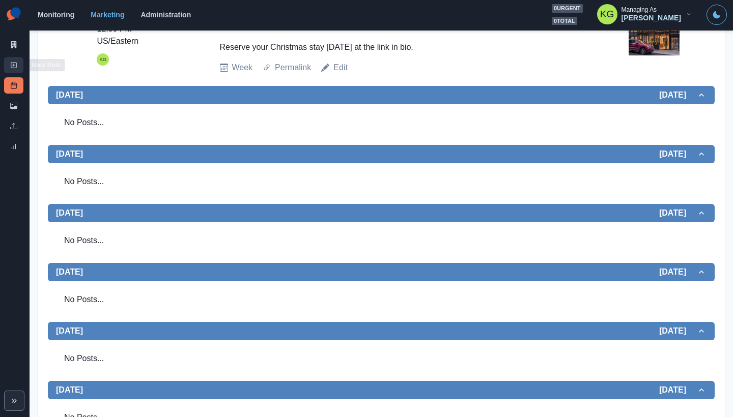
click at [20, 66] on link "New Post" at bounding box center [13, 65] width 19 height 16
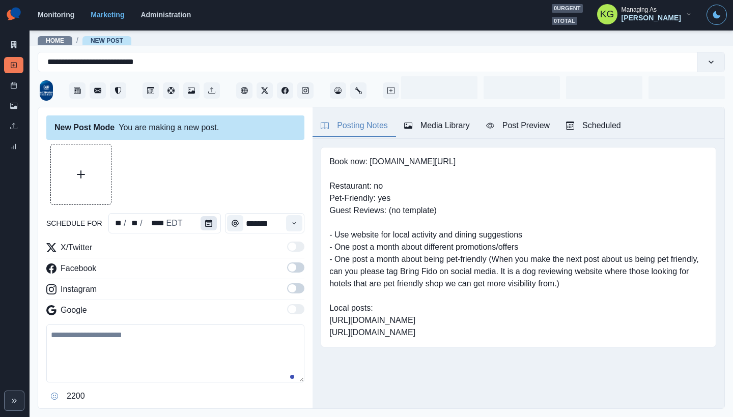
click at [208, 223] on icon "Calendar" at bounding box center [208, 223] width 7 height 7
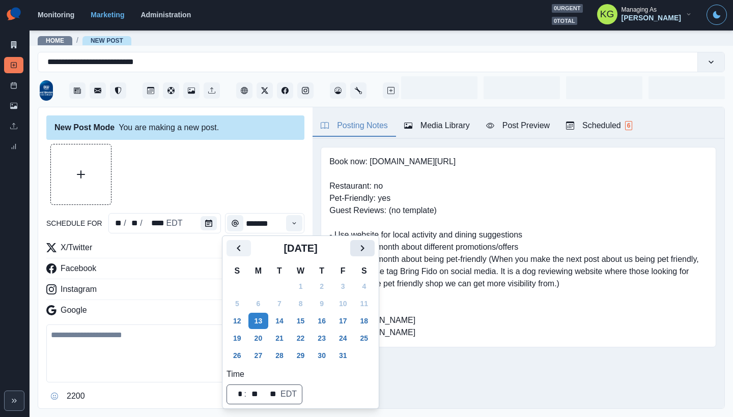
click at [366, 244] on icon "Next" at bounding box center [362, 248] width 12 height 12
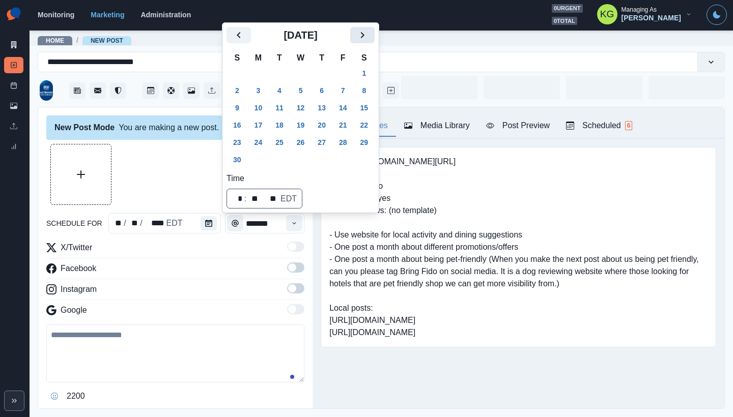
click at [368, 41] on icon "Next" at bounding box center [362, 35] width 12 height 12
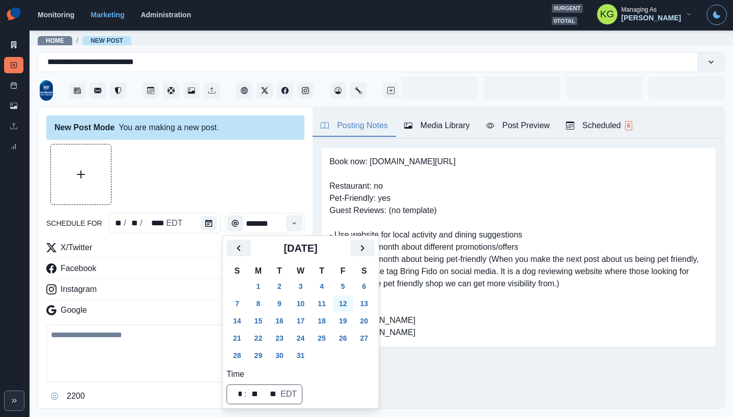
click at [347, 298] on button "12" at bounding box center [343, 304] width 20 height 16
click at [216, 181] on div at bounding box center [175, 174] width 258 height 61
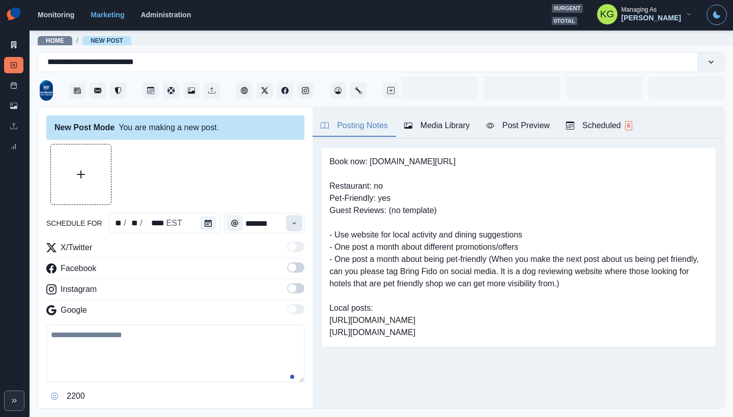
click at [291, 222] on button "Time" at bounding box center [294, 223] width 16 height 16
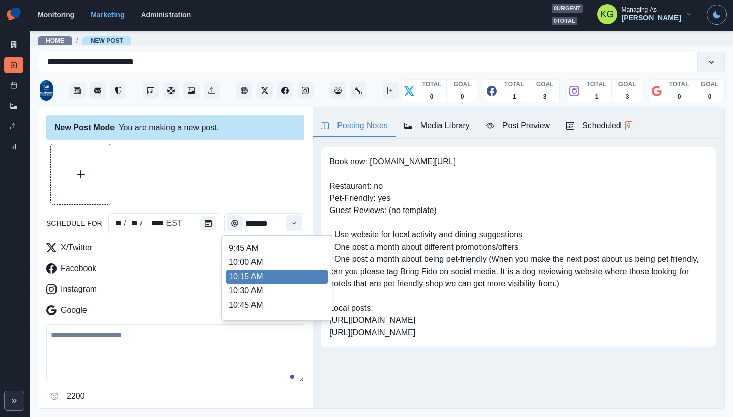
scroll to position [194, 0]
click at [249, 287] on li "12:00 PM" at bounding box center [277, 281] width 102 height 14
type input "********"
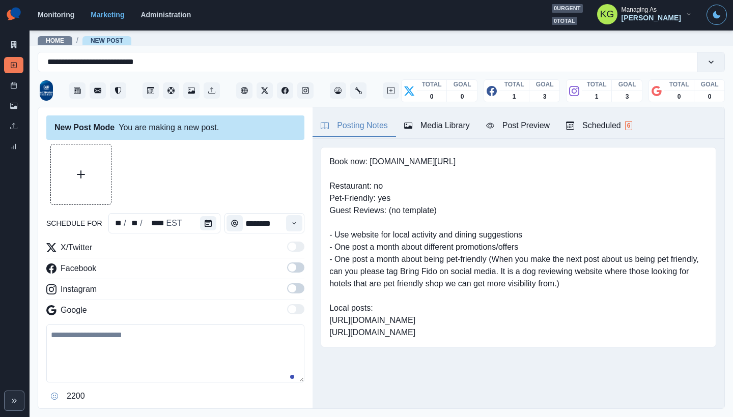
click at [290, 278] on label at bounding box center [295, 271] width 17 height 16
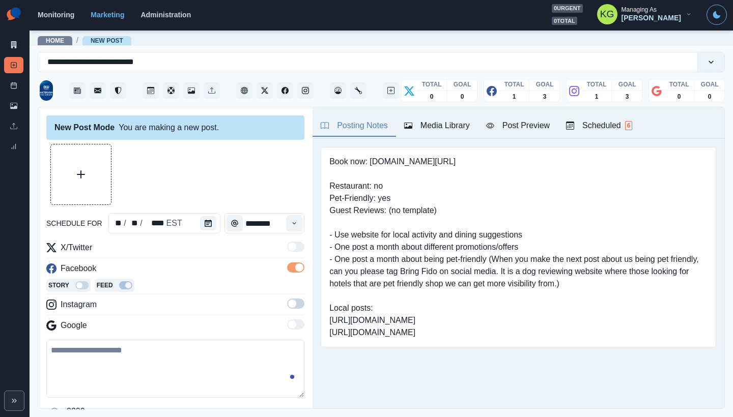
click at [290, 260] on div "X/Twitter Facebook Story Feed Instagram Google" at bounding box center [175, 289] width 258 height 94
click at [288, 300] on span at bounding box center [292, 304] width 8 height 8
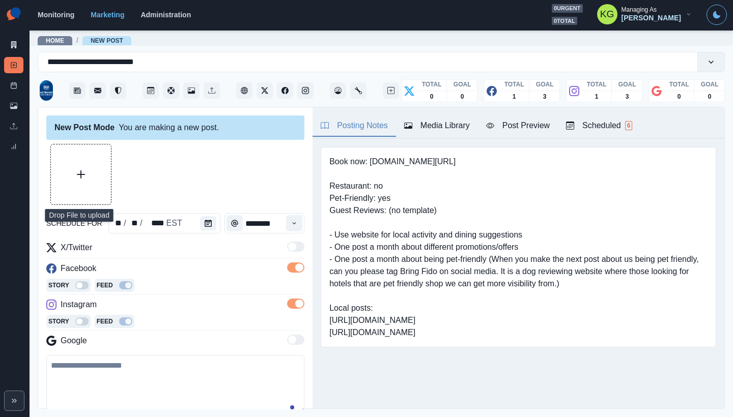
click at [88, 169] on button "Upload Media" at bounding box center [81, 175] width 60 height 60
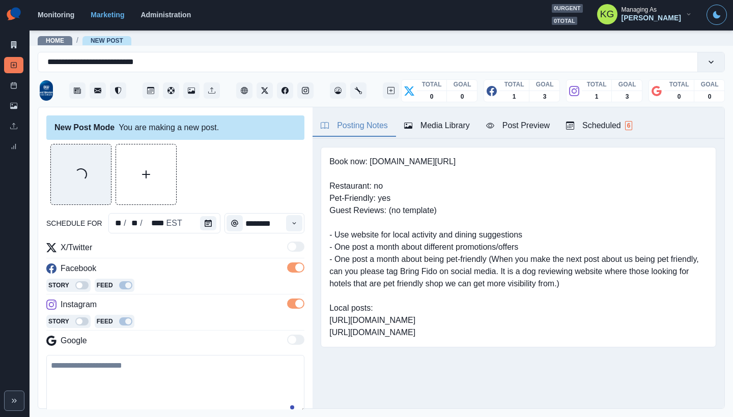
scroll to position [123, 0]
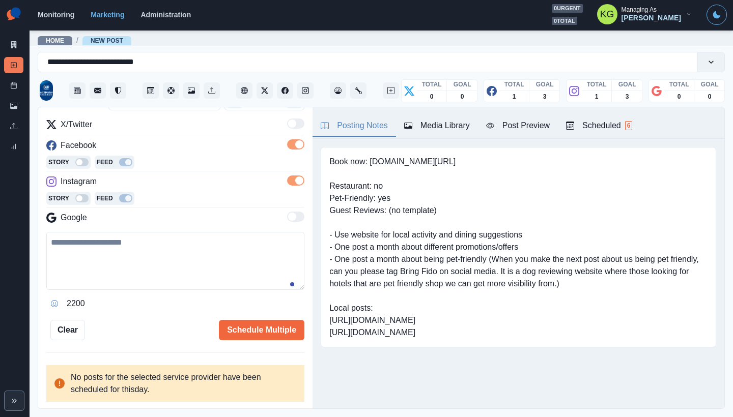
click at [190, 279] on textarea at bounding box center [175, 261] width 258 height 58
paste textarea "**********"
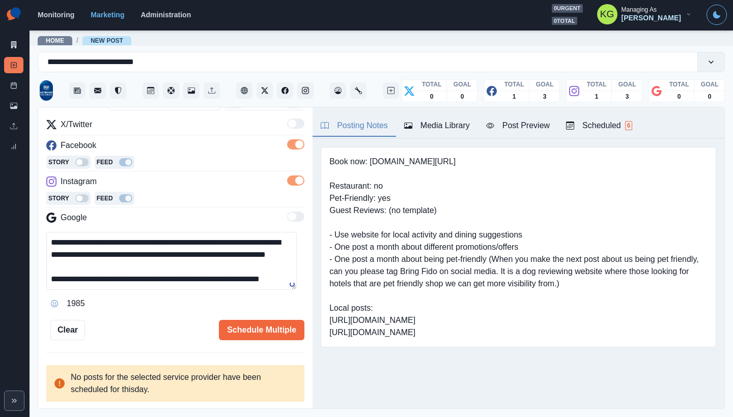
scroll to position [0, 0]
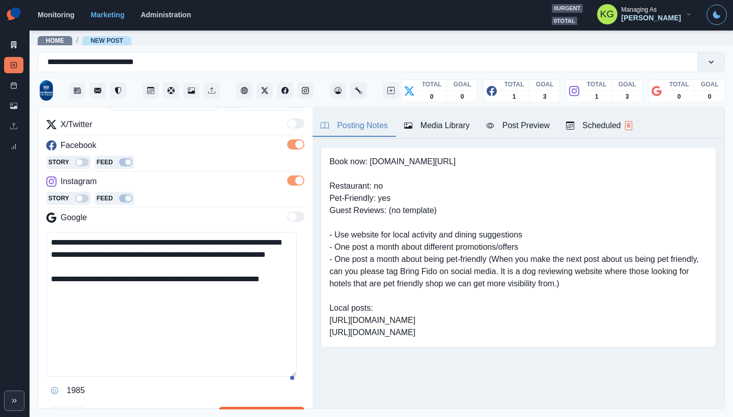
click at [290, 376] on textarea "**********" at bounding box center [171, 304] width 250 height 145
click at [269, 243] on textarea "**********" at bounding box center [171, 308] width 250 height 152
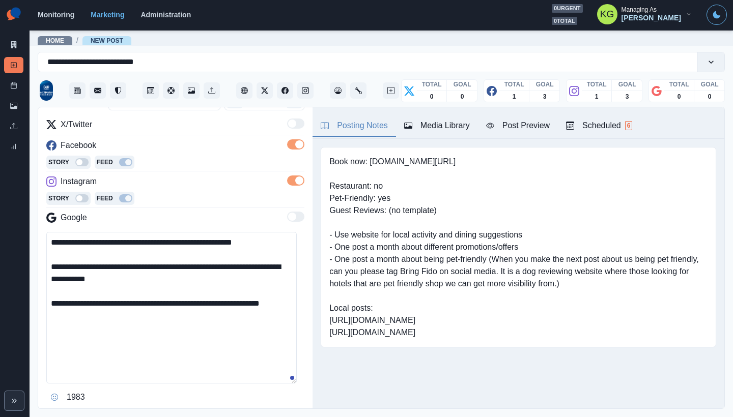
drag, startPoint x: 186, startPoint y: 280, endPoint x: 172, endPoint y: 279, distance: 13.8
click at [172, 279] on textarea "**********" at bounding box center [171, 308] width 250 height 152
click at [284, 241] on textarea "**********" at bounding box center [171, 308] width 250 height 152
paste textarea "***"
click at [284, 242] on textarea "**********" at bounding box center [171, 308] width 250 height 152
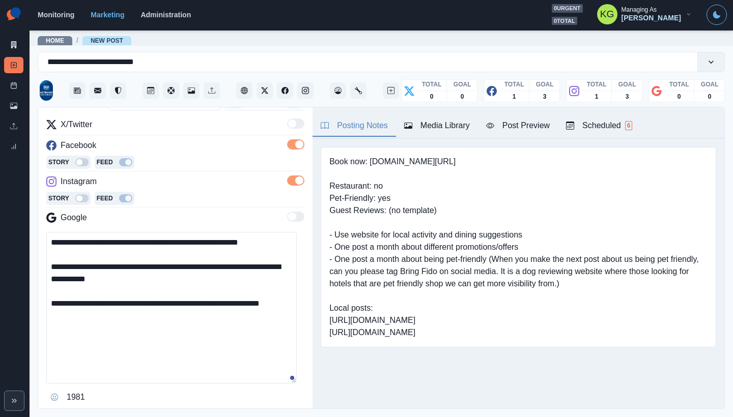
click at [206, 285] on textarea "**********" at bounding box center [171, 308] width 250 height 152
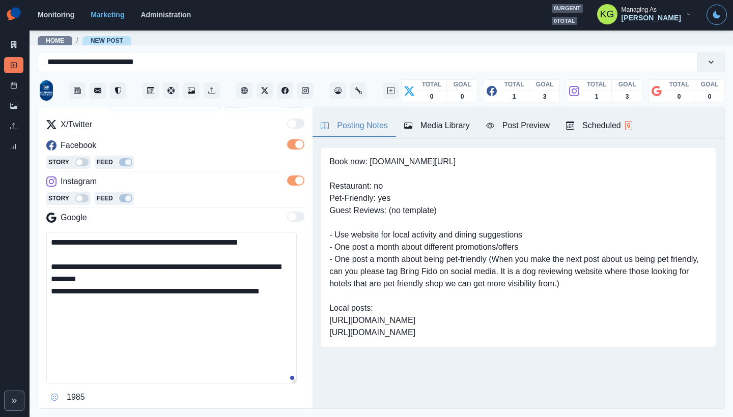
click at [50, 292] on textarea "**********" at bounding box center [171, 308] width 250 height 152
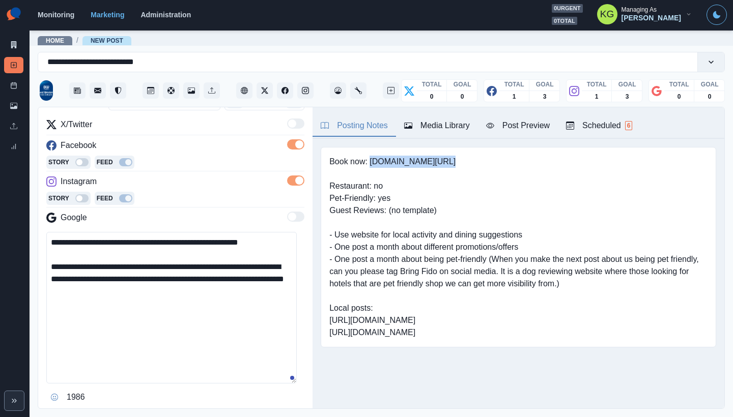
drag, startPoint x: 370, startPoint y: 159, endPoint x: 461, endPoint y: 164, distance: 90.7
click at [461, 163] on pre "Book now: [DOMAIN_NAME][URL] Restaurant: no Pet-Friendly: yes Guest Reviews: (n…" at bounding box center [518, 247] width 378 height 183
copy pre "[DOMAIN_NAME][URL]"
click at [211, 286] on textarea "**********" at bounding box center [171, 308] width 250 height 152
paste textarea "**********"
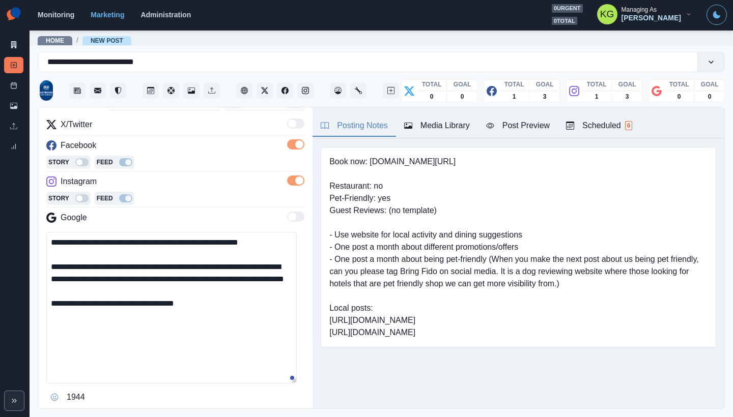
click at [250, 291] on textarea "**********" at bounding box center [171, 308] width 250 height 152
paste textarea "**********"
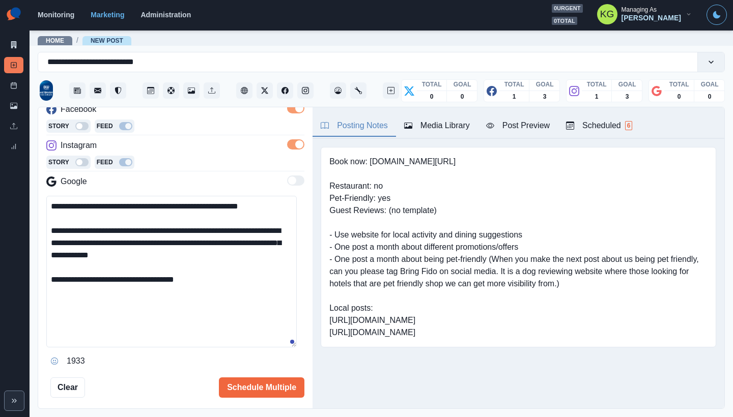
scroll to position [217, 0]
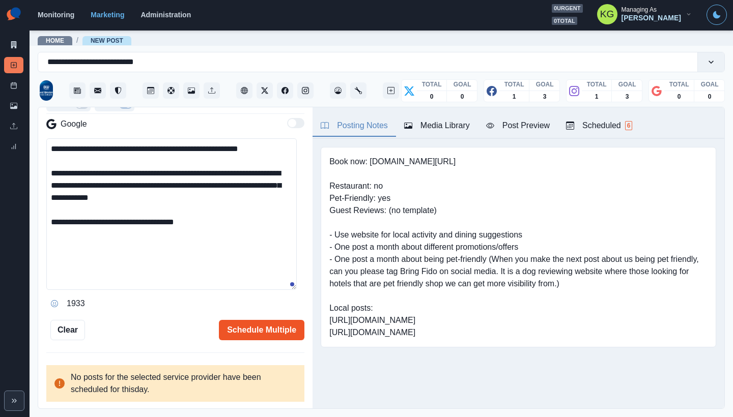
type textarea "**********"
click at [264, 334] on button "Schedule Multiple" at bounding box center [261, 330] width 85 height 20
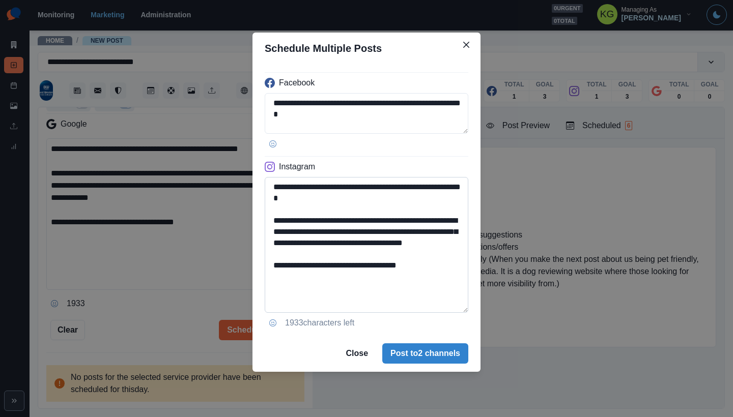
click at [459, 313] on textarea "**********" at bounding box center [367, 245] width 204 height 136
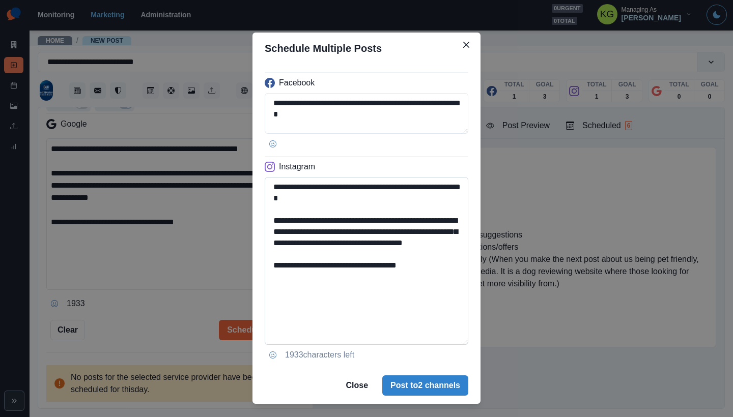
drag, startPoint x: 441, startPoint y: 279, endPoint x: 353, endPoint y: 273, distance: 87.7
click at [353, 273] on textarea "**********" at bounding box center [367, 261] width 204 height 168
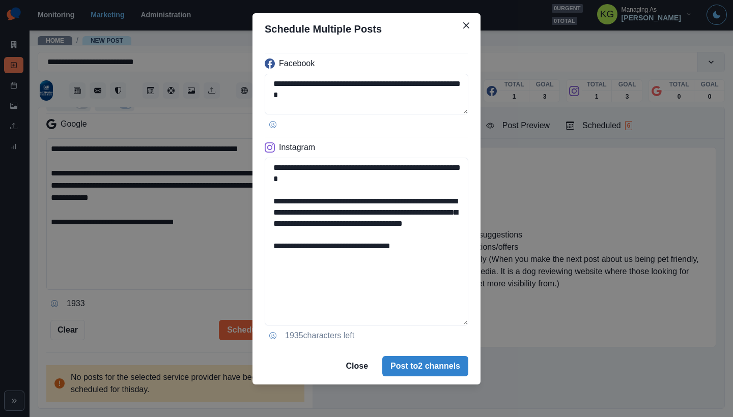
type textarea "**********"
click at [421, 355] on footer "Close Post to 2 channels" at bounding box center [366, 366] width 228 height 37
click at [419, 362] on button "Post to 2 channels" at bounding box center [425, 366] width 86 height 20
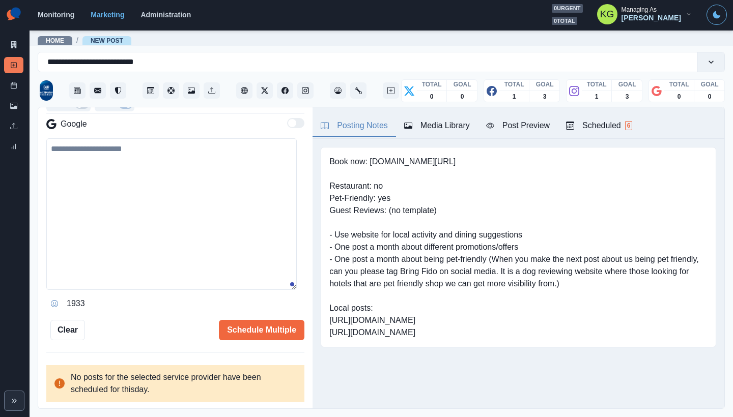
scroll to position [186, 0]
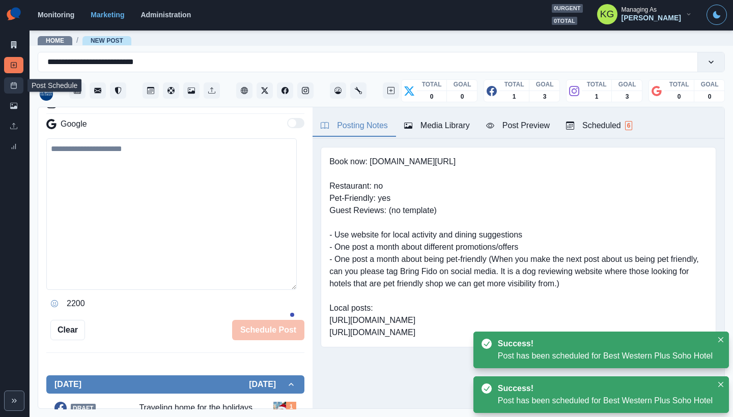
click at [10, 85] on link "Post Schedule" at bounding box center [13, 85] width 19 height 16
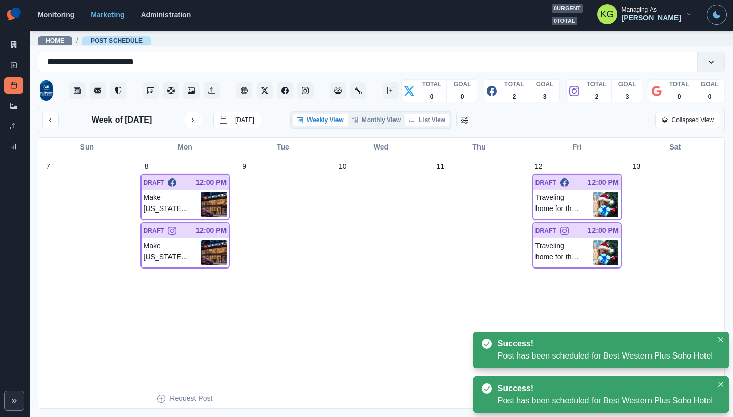
click at [427, 125] on button "List View" at bounding box center [427, 120] width 45 height 12
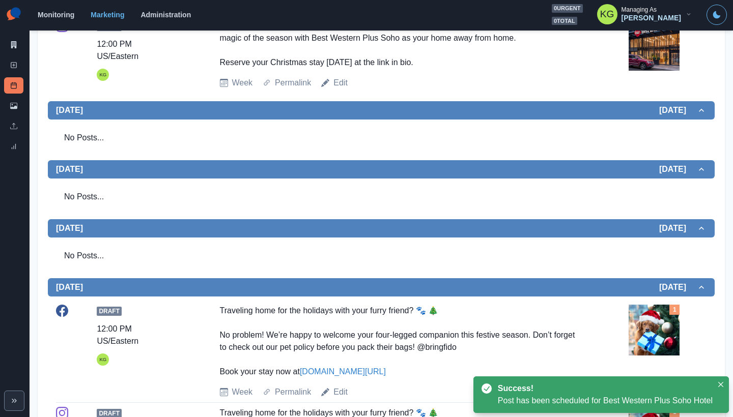
scroll to position [553, 0]
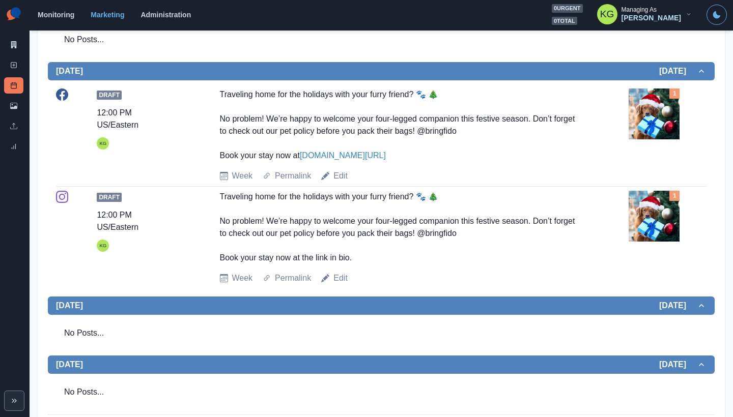
click at [633, 123] on img at bounding box center [653, 114] width 51 height 51
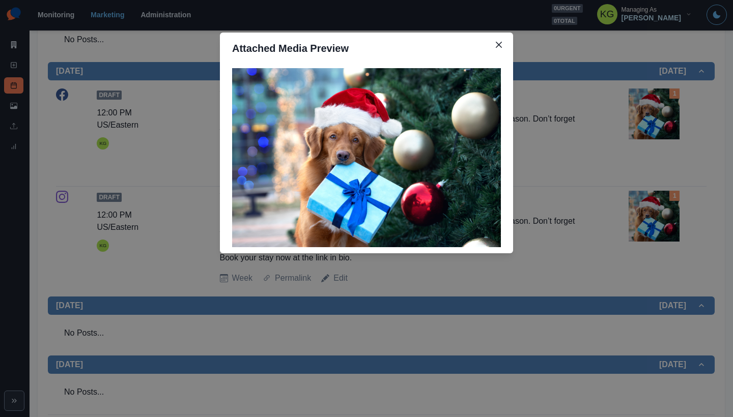
click at [574, 161] on div "Attached Media Preview" at bounding box center [366, 208] width 733 height 417
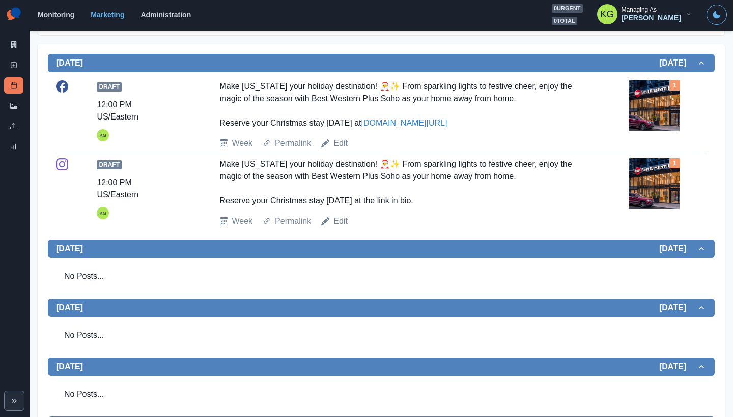
scroll to position [0, 0]
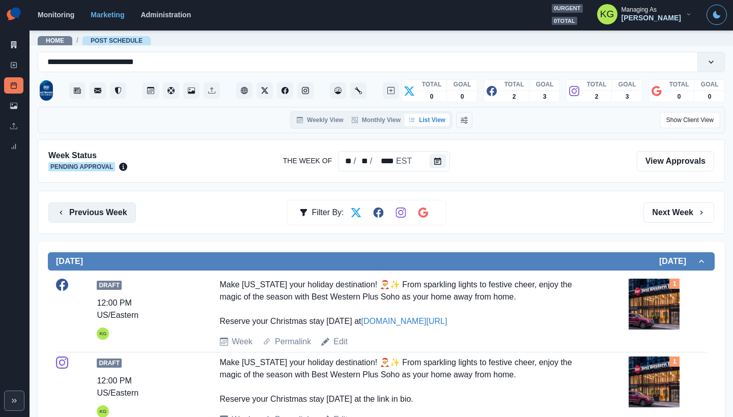
click at [107, 209] on button "Previous Week" at bounding box center [92, 213] width 88 height 20
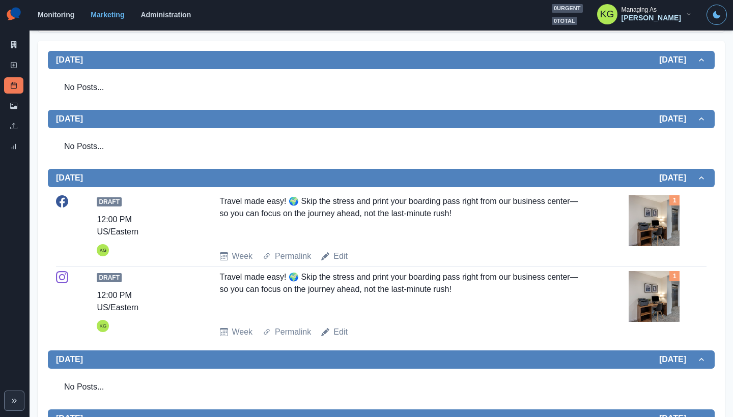
scroll to position [106, 0]
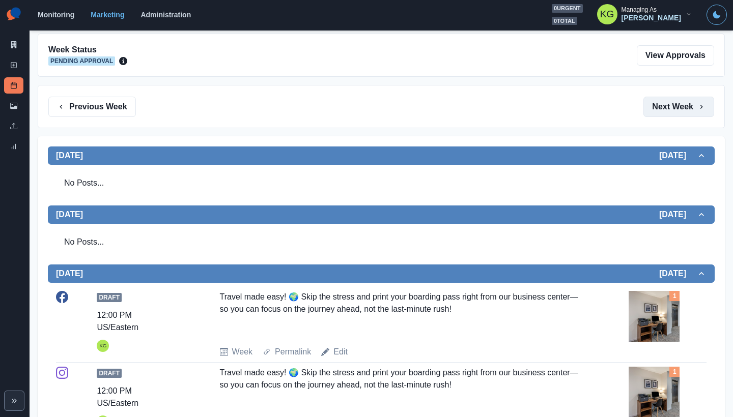
click at [662, 110] on button "Next Week" at bounding box center [678, 107] width 71 height 20
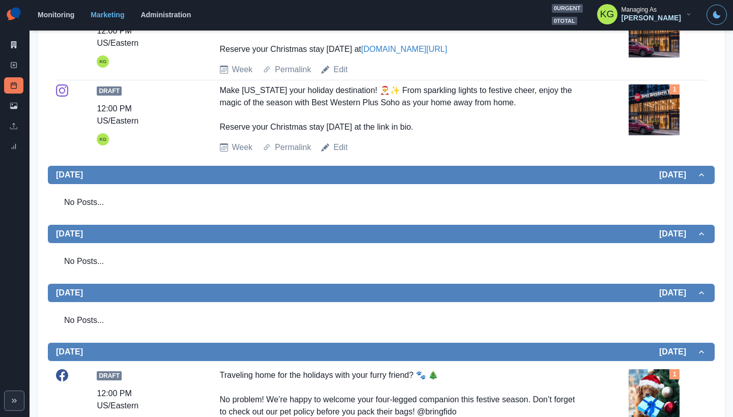
scroll to position [169, 0]
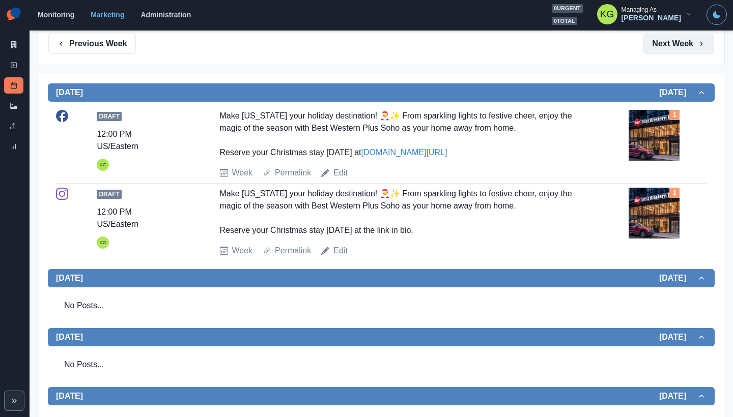
click at [671, 51] on button "Next Week" at bounding box center [678, 44] width 71 height 20
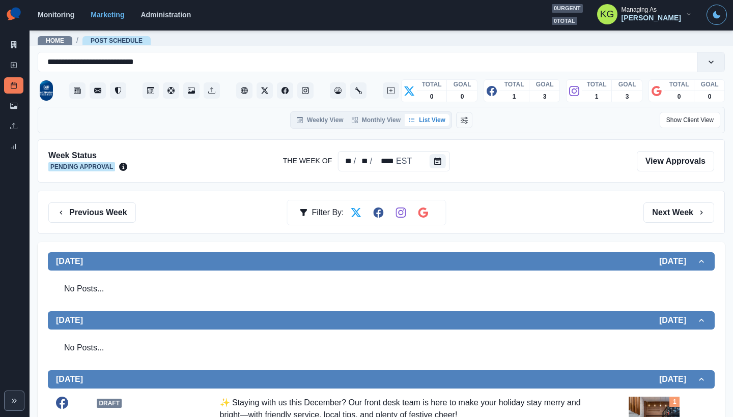
scroll to position [217, 0]
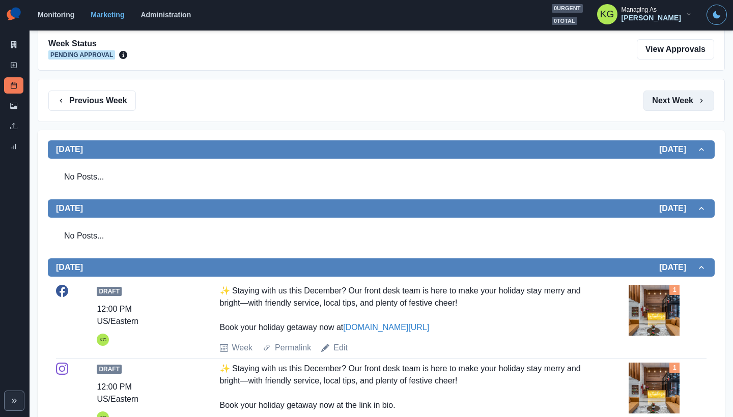
click at [679, 103] on button "Next Week" at bounding box center [678, 101] width 71 height 20
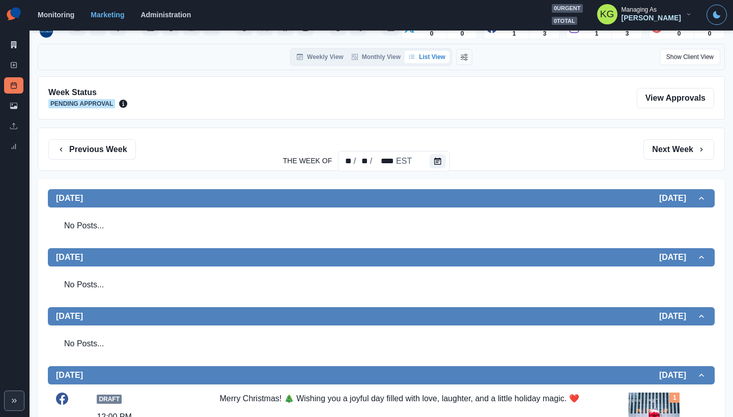
scroll to position [62, 0]
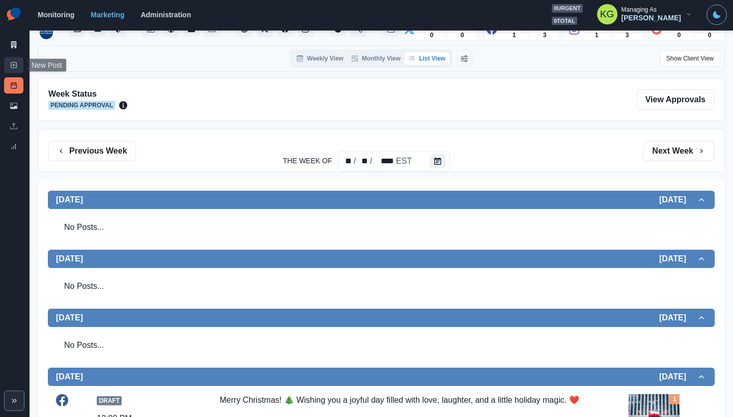
click at [10, 67] on icon at bounding box center [13, 65] width 7 height 7
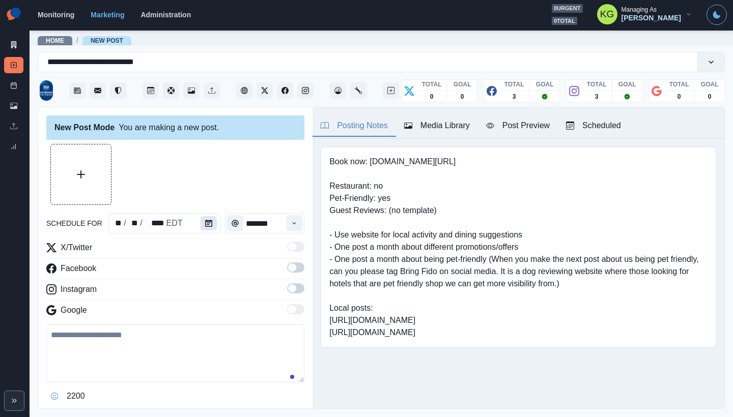
click at [208, 227] on button "Calendar" at bounding box center [209, 223] width 16 height 14
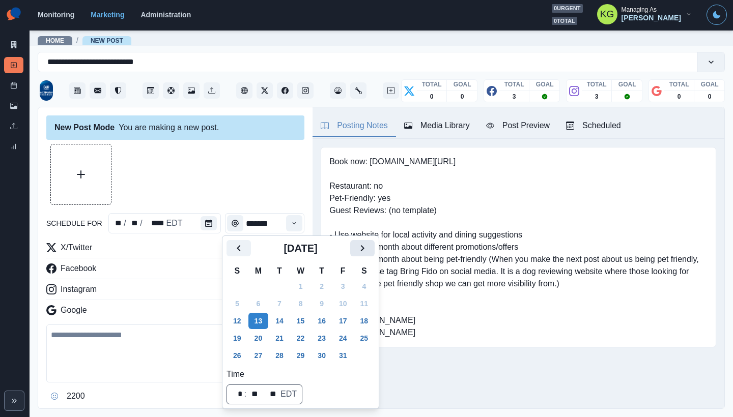
click at [368, 251] on icon "Next" at bounding box center [362, 248] width 12 height 12
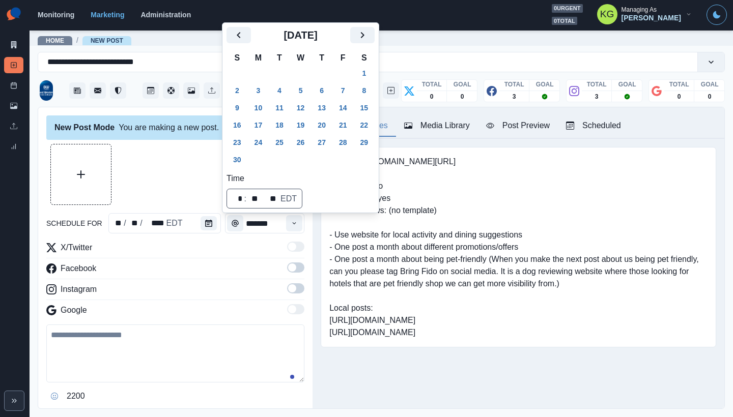
click at [368, 37] on icon "Next" at bounding box center [362, 35] width 12 height 12
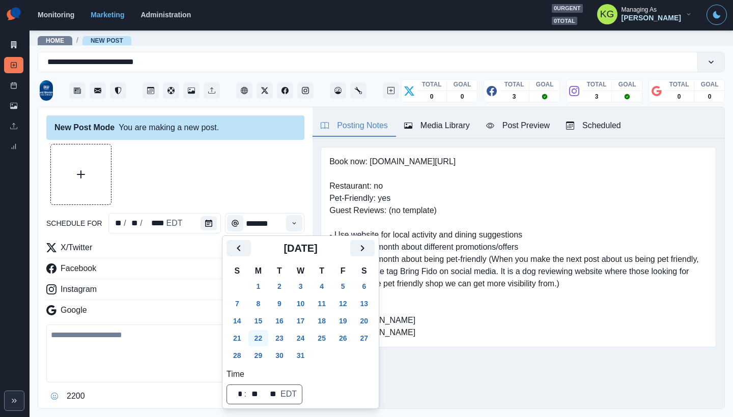
click at [259, 336] on button "22" at bounding box center [258, 338] width 20 height 16
click at [251, 177] on div at bounding box center [175, 174] width 258 height 61
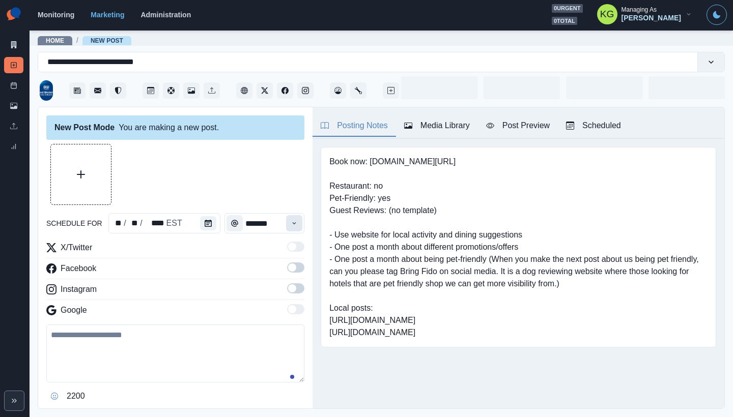
click at [286, 219] on button "Time" at bounding box center [294, 223] width 16 height 16
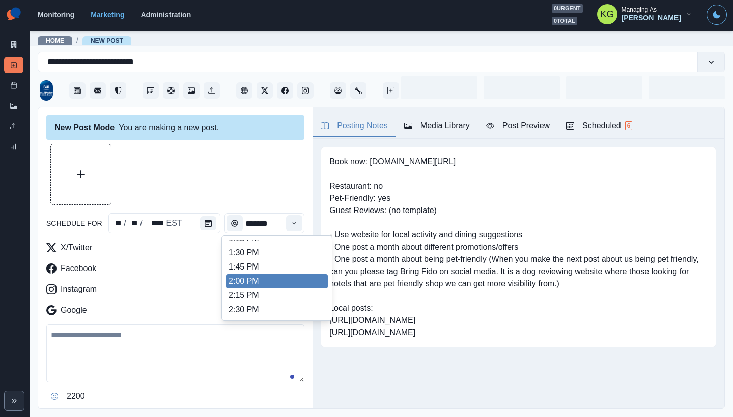
scroll to position [213, 0]
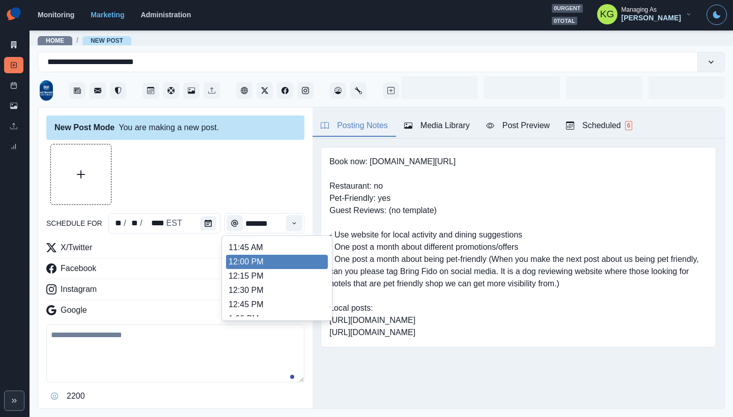
click at [248, 263] on li "12:00 PM" at bounding box center [277, 262] width 102 height 14
type input "********"
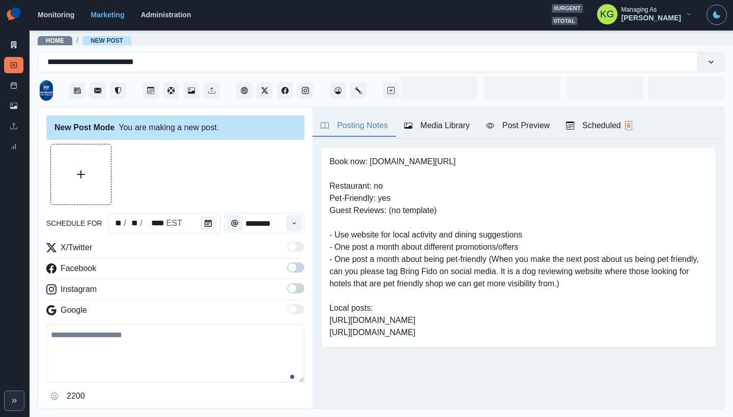
click at [288, 285] on span at bounding box center [292, 288] width 8 height 8
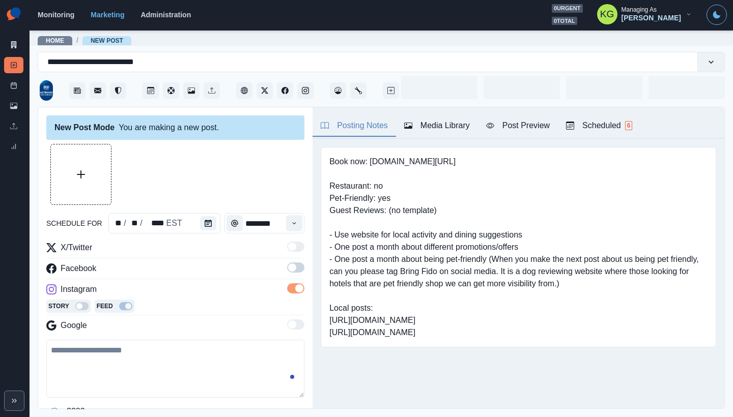
click at [291, 264] on span at bounding box center [295, 268] width 17 height 10
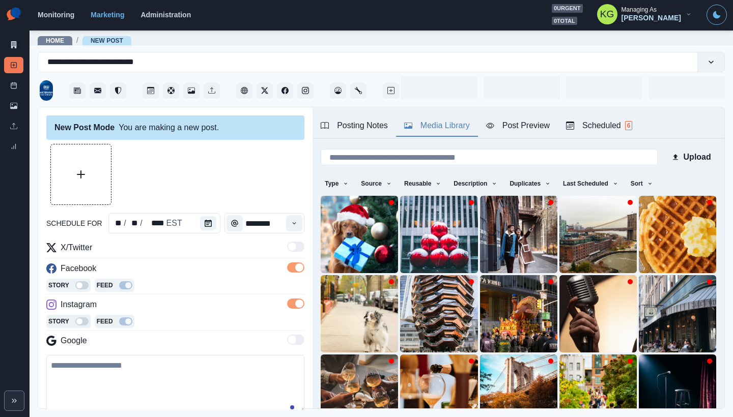
drag, startPoint x: 450, startPoint y: 125, endPoint x: 460, endPoint y: 137, distance: 15.2
click at [450, 126] on div "Media Library" at bounding box center [437, 126] width 66 height 12
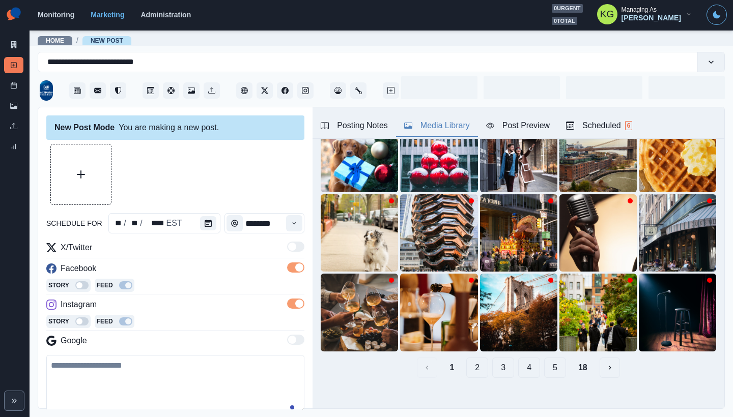
click at [573, 361] on button "18" at bounding box center [582, 368] width 25 height 20
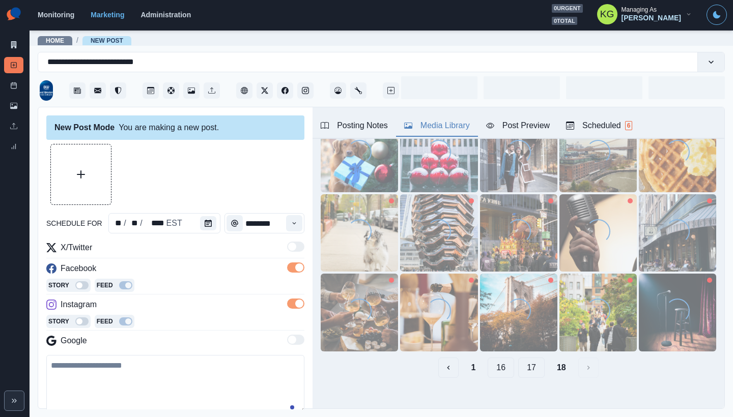
scroll to position [190, 0]
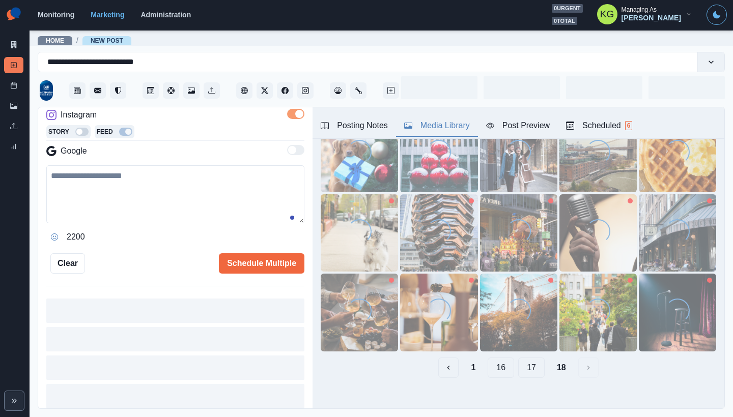
click at [208, 210] on textarea at bounding box center [175, 194] width 258 height 58
paste textarea "**********"
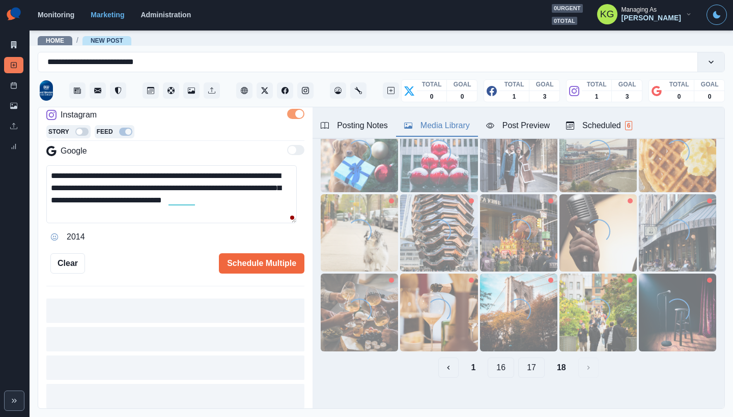
scroll to position [123, 0]
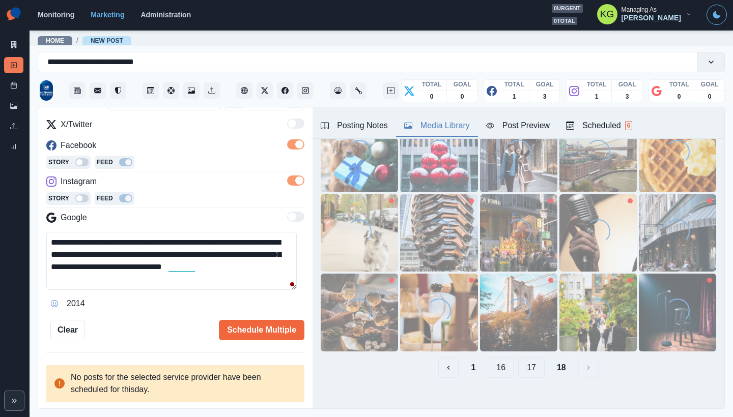
click at [98, 254] on textarea "**********" at bounding box center [171, 261] width 250 height 58
click at [48, 240] on textarea "**********" at bounding box center [171, 261] width 250 height 58
paste textarea "*"
click at [109, 252] on textarea "**********" at bounding box center [171, 261] width 250 height 58
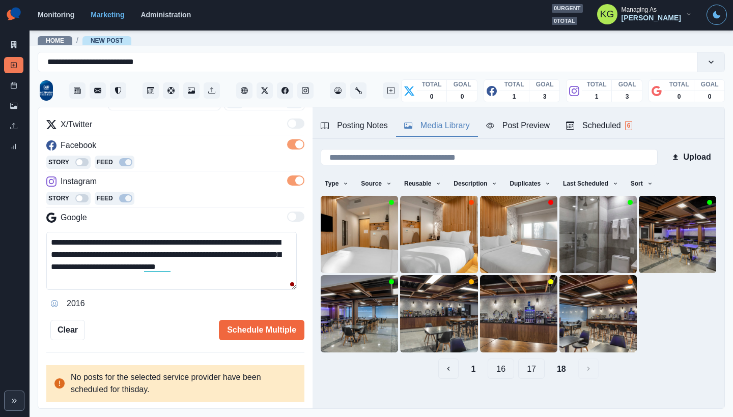
click at [277, 269] on textarea "**********" at bounding box center [171, 261] width 250 height 58
click at [528, 368] on button "17" at bounding box center [531, 369] width 26 height 20
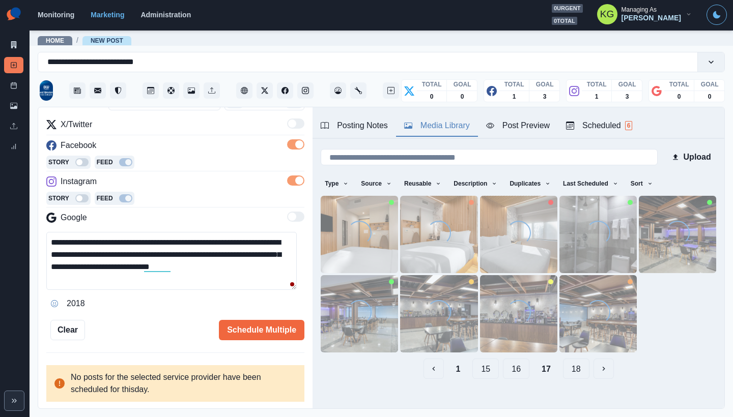
click at [282, 277] on textarea "**********" at bounding box center [171, 261] width 250 height 58
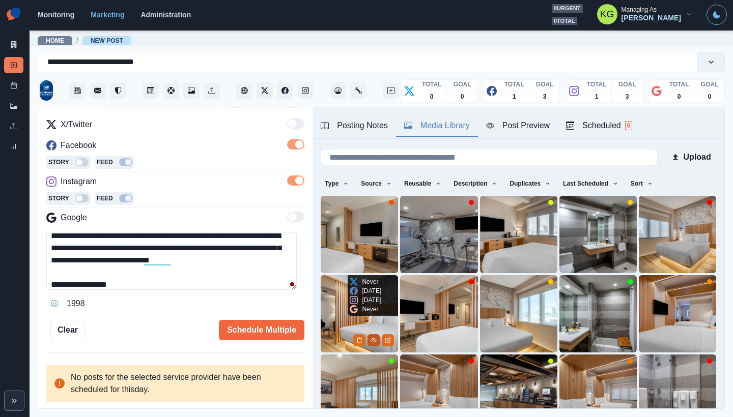
click at [374, 338] on icon "View Media" at bounding box center [374, 340] width 6 height 4
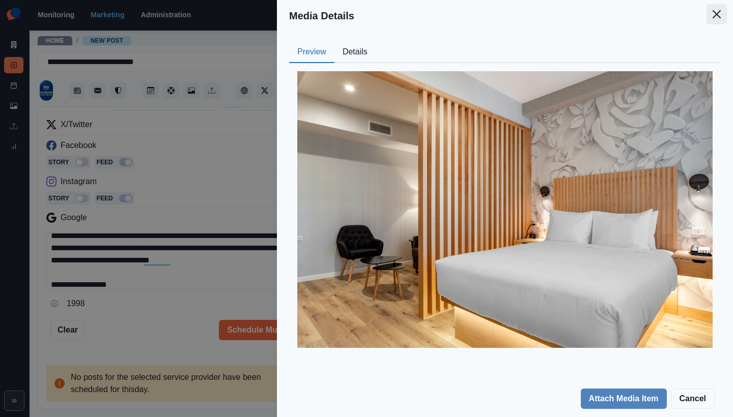
click at [717, 18] on icon "Close" at bounding box center [716, 14] width 8 height 8
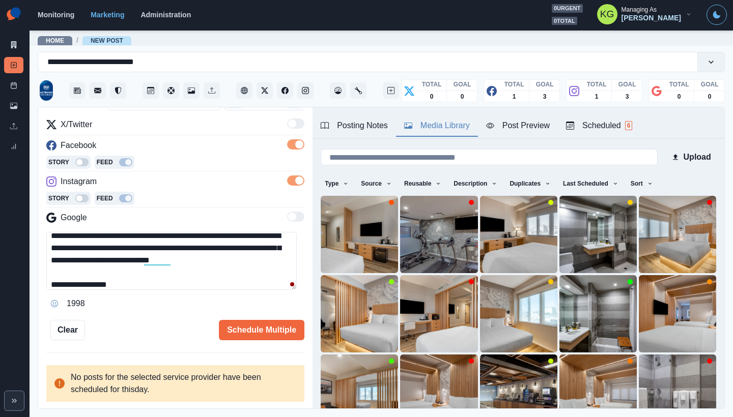
scroll to position [32, 0]
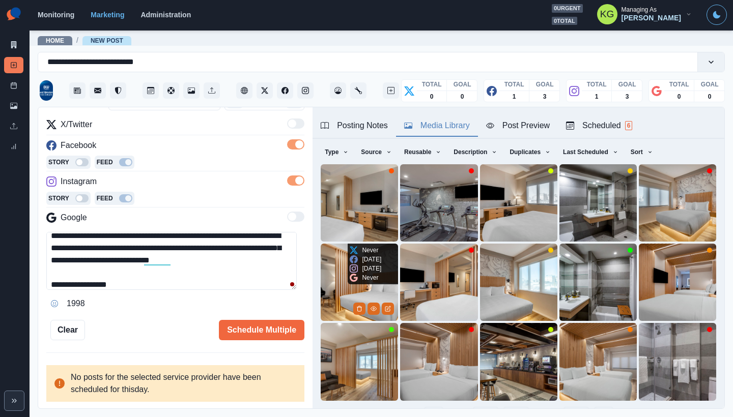
click at [337, 281] on img at bounding box center [359, 282] width 77 height 77
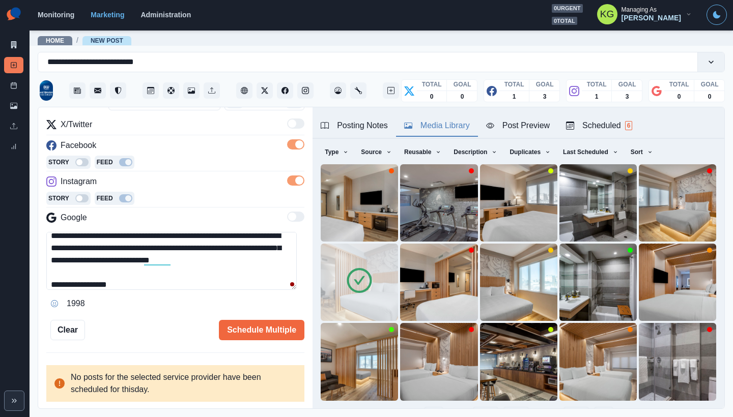
click at [375, 121] on div "Posting Notes" at bounding box center [354, 126] width 67 height 12
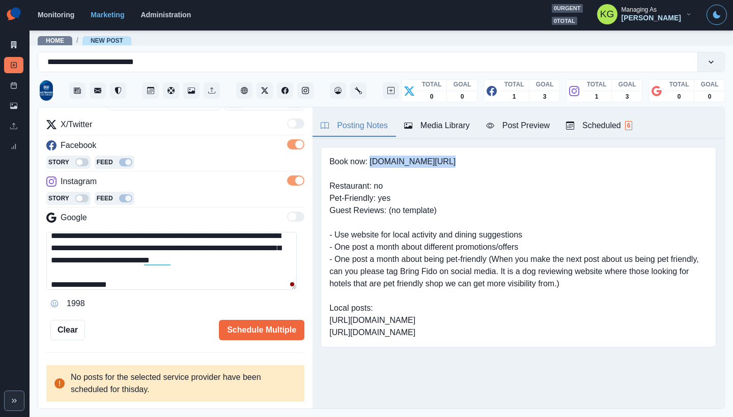
drag, startPoint x: 405, startPoint y: 160, endPoint x: 478, endPoint y: 160, distance: 73.8
click at [478, 160] on pre "Book now: [DOMAIN_NAME][URL] Restaurant: no Pet-Friendly: yes Guest Reviews: (n…" at bounding box center [518, 247] width 378 height 183
click at [166, 280] on textarea "**********" at bounding box center [171, 261] width 250 height 58
paste textarea "**********"
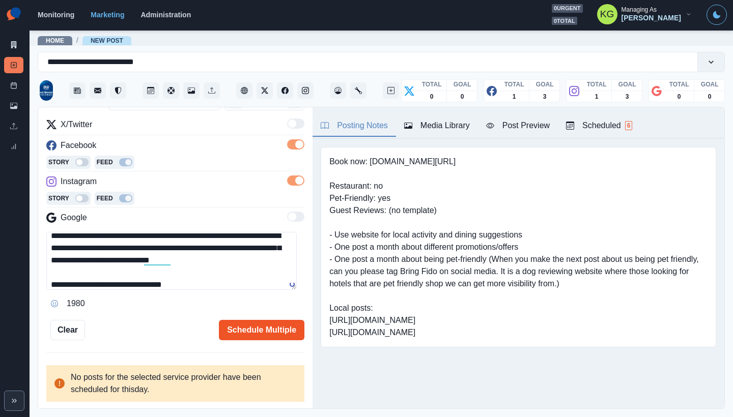
type textarea "**********"
click at [264, 328] on button "Schedule Multiple" at bounding box center [261, 330] width 85 height 20
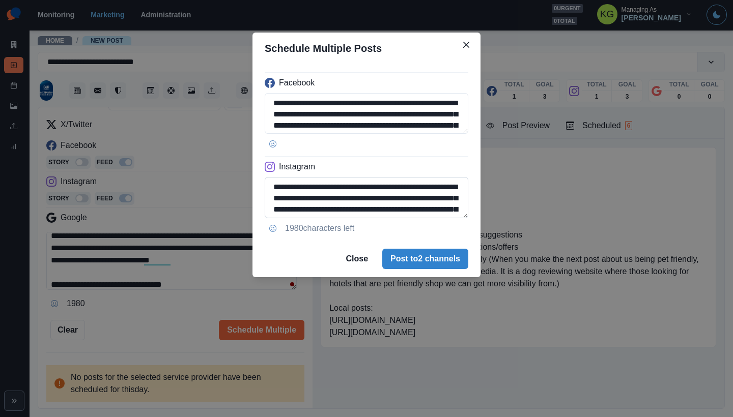
click at [465, 218] on textarea "**********" at bounding box center [367, 197] width 204 height 41
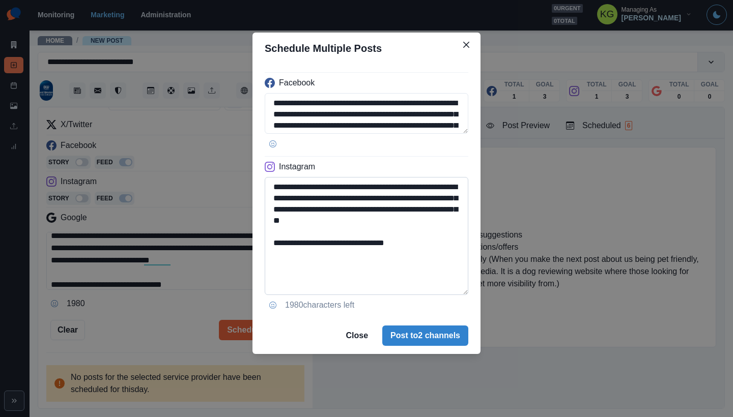
drag, startPoint x: 373, startPoint y: 251, endPoint x: 340, endPoint y: 246, distance: 32.9
click at [340, 246] on textarea "**********" at bounding box center [367, 236] width 204 height 118
type textarea "**********"
click at [424, 337] on button "Post to 2 channels" at bounding box center [425, 336] width 86 height 20
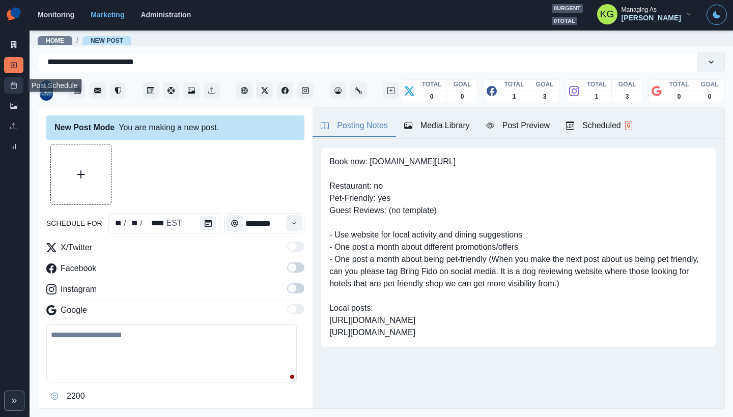
click at [7, 88] on link "Post Schedule" at bounding box center [13, 85] width 19 height 16
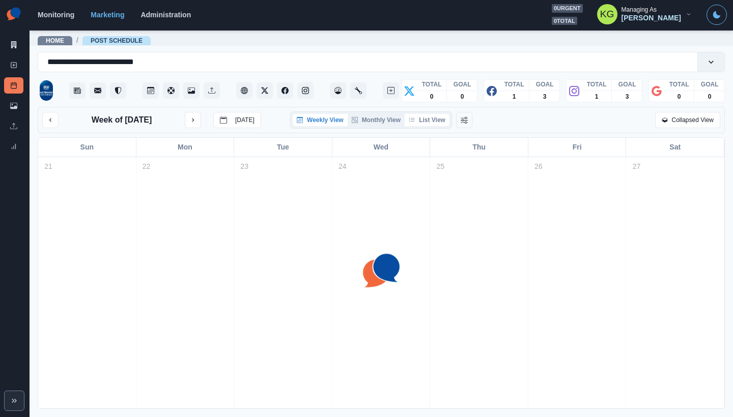
click at [421, 126] on button "List View" at bounding box center [427, 120] width 45 height 12
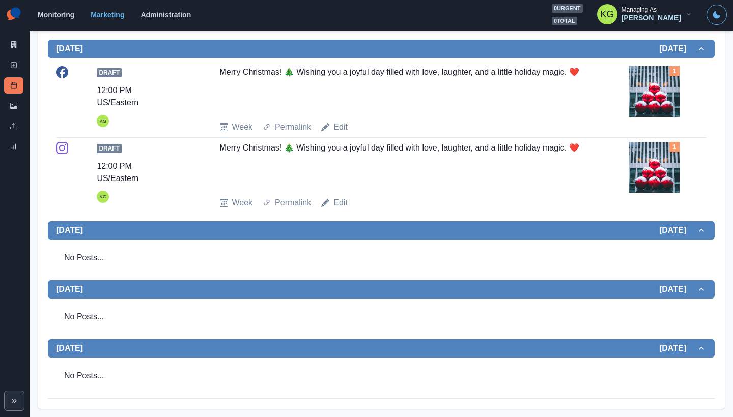
scroll to position [199, 0]
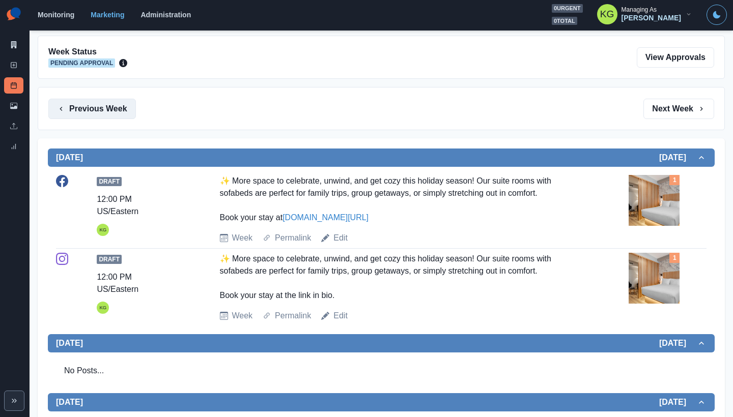
click at [115, 109] on button "Previous Week" at bounding box center [92, 109] width 88 height 20
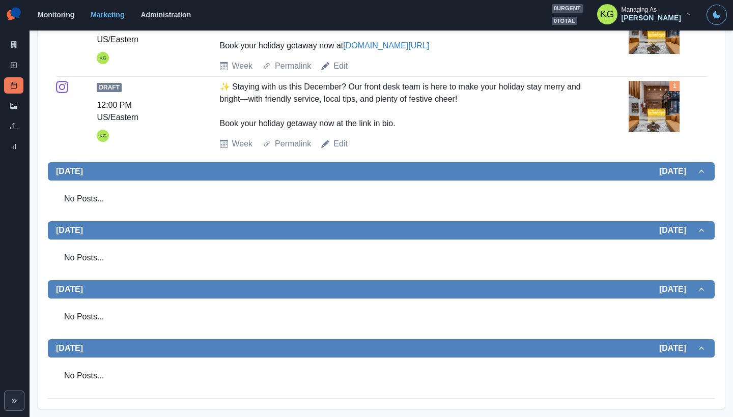
scroll to position [99, 0]
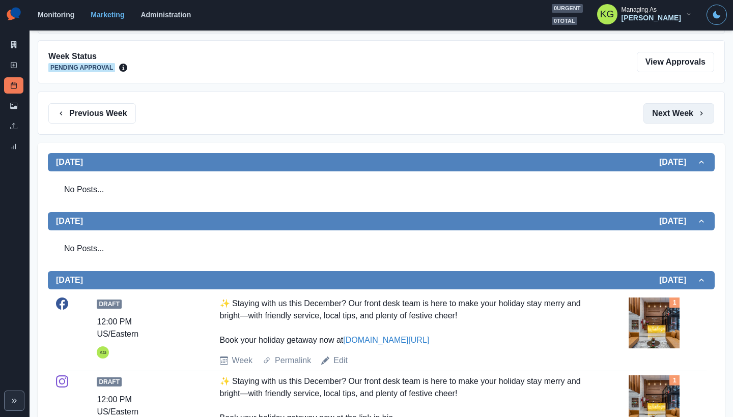
click at [672, 121] on button "Next Week" at bounding box center [678, 113] width 71 height 20
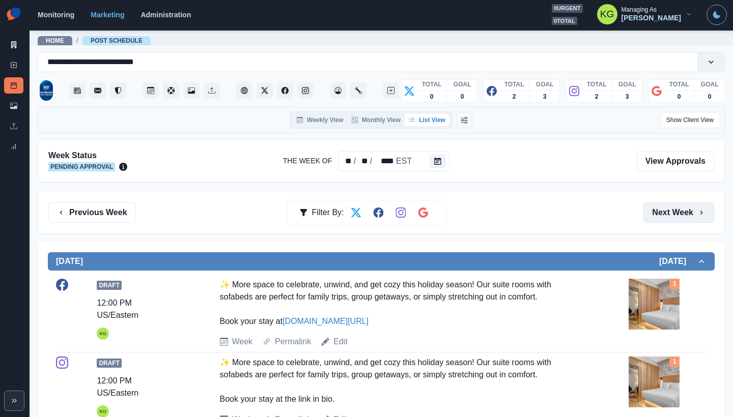
click at [654, 213] on button "Next Week" at bounding box center [678, 213] width 71 height 20
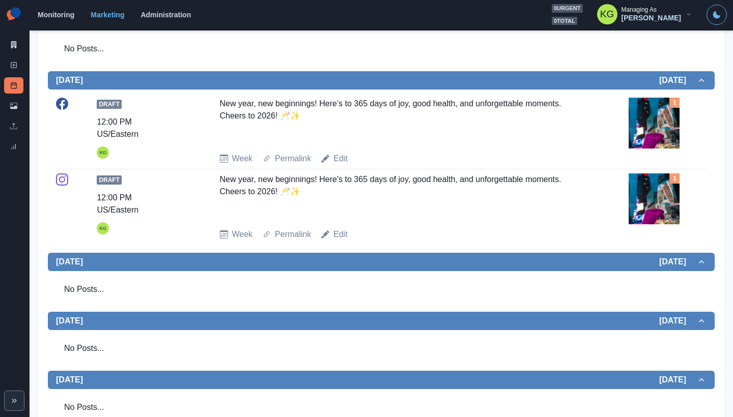
scroll to position [180, 0]
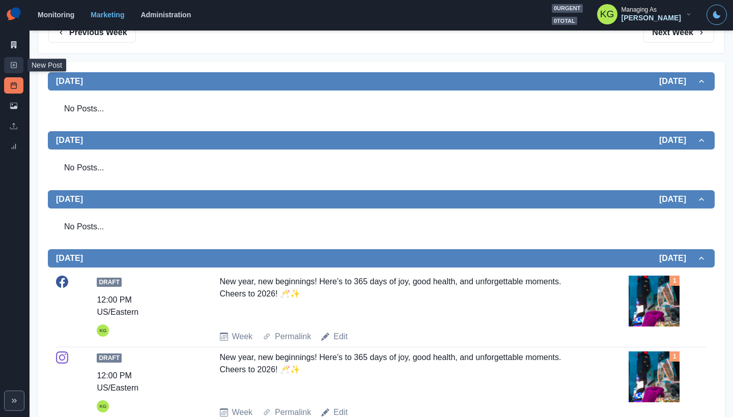
click at [12, 64] on icon at bounding box center [13, 65] width 7 height 7
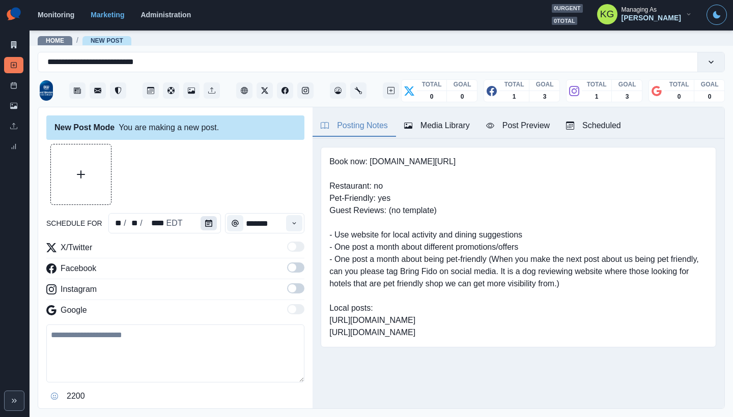
click at [205, 221] on icon "Calendar" at bounding box center [208, 223] width 7 height 7
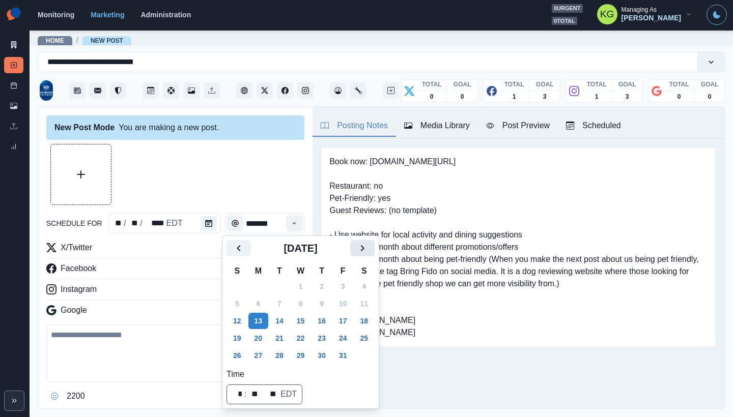
click at [368, 251] on icon "Next" at bounding box center [362, 248] width 12 height 12
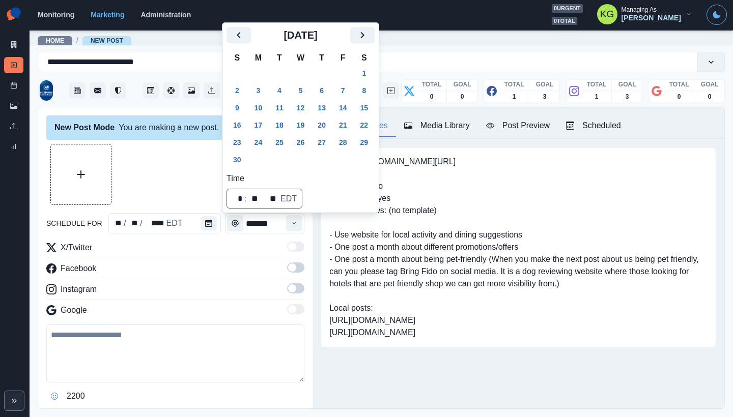
click at [368, 38] on icon "Next" at bounding box center [362, 35] width 12 height 12
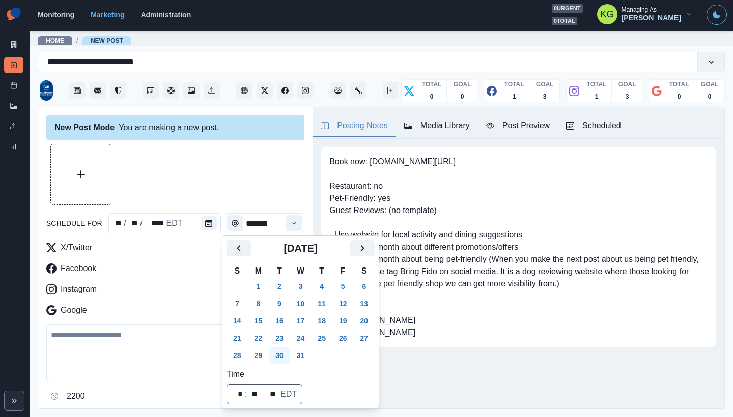
click at [279, 353] on button "30" at bounding box center [279, 356] width 20 height 16
click at [236, 194] on div at bounding box center [175, 174] width 258 height 61
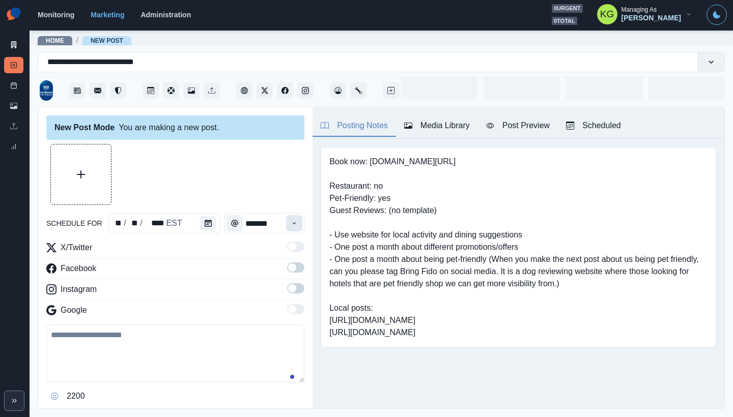
click at [292, 224] on button "Time" at bounding box center [294, 223] width 16 height 16
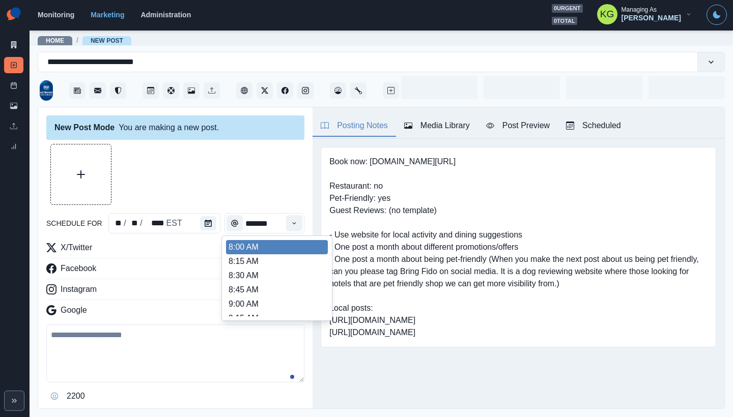
scroll to position [213, 0]
click at [253, 258] on li "12:00 PM" at bounding box center [277, 262] width 102 height 14
type input "********"
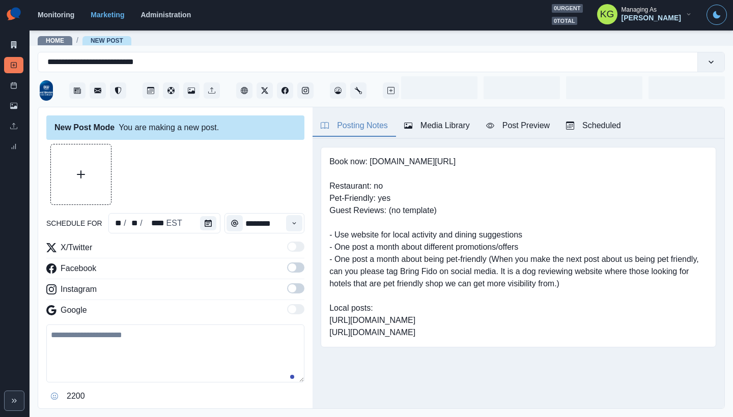
drag, startPoint x: 288, startPoint y: 290, endPoint x: 288, endPoint y: 284, distance: 5.6
click at [288, 290] on span at bounding box center [292, 288] width 8 height 8
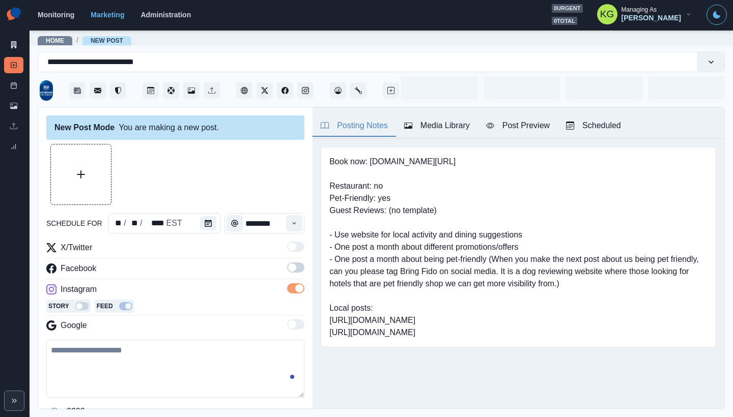
click at [287, 273] on label at bounding box center [295, 271] width 17 height 16
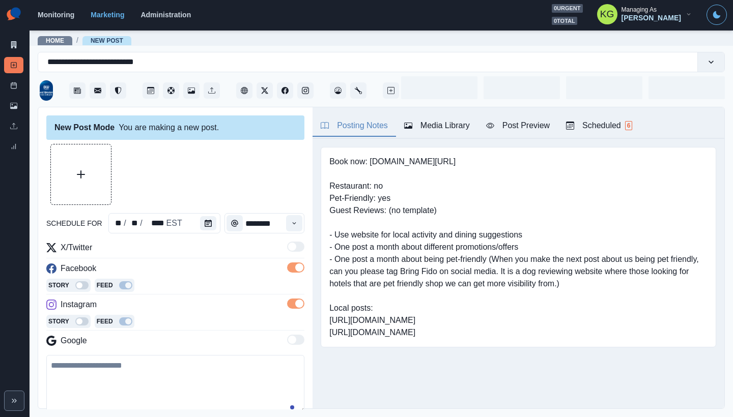
click at [424, 126] on div "Media Library" at bounding box center [437, 126] width 66 height 12
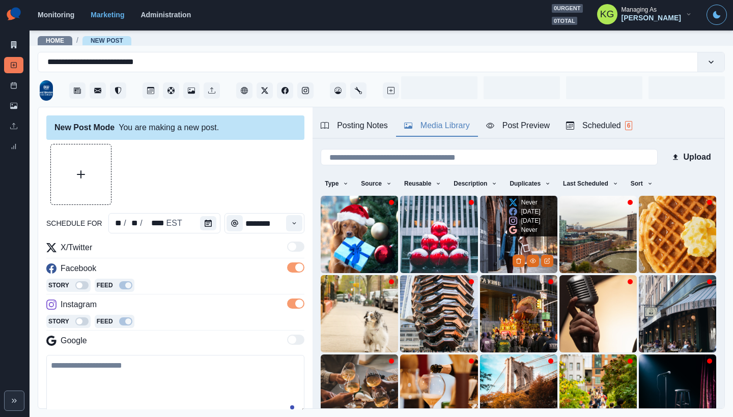
scroll to position [81, 0]
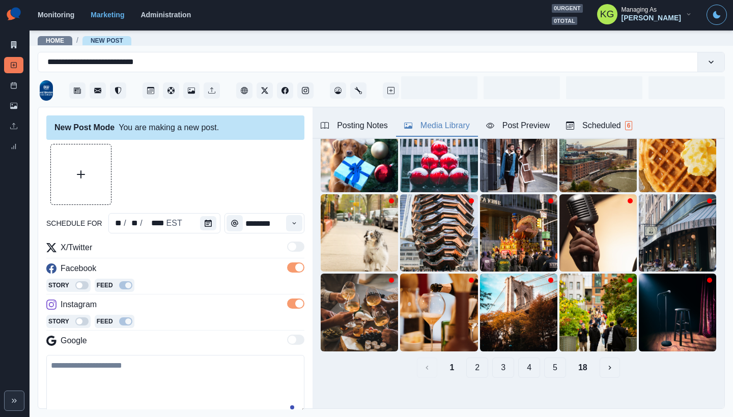
click at [577, 361] on button "18" at bounding box center [582, 368] width 25 height 20
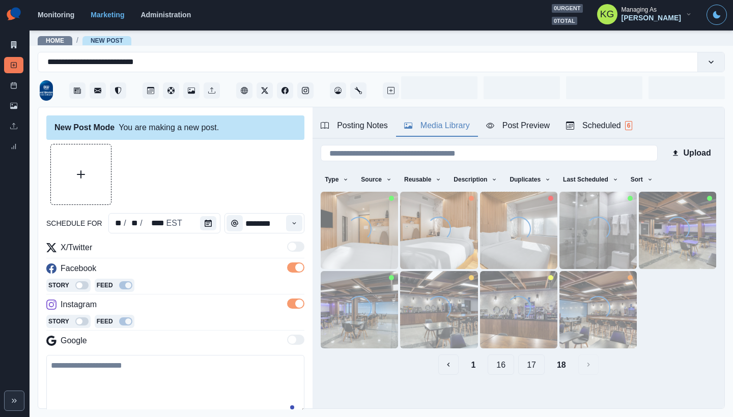
click at [524, 361] on button "17" at bounding box center [531, 365] width 26 height 20
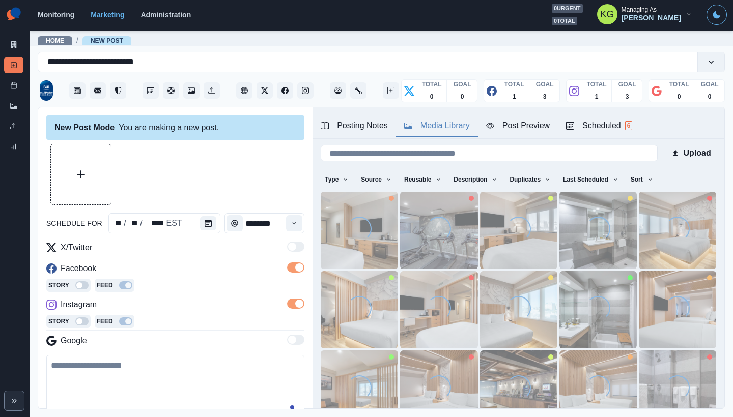
scroll to position [81, 0]
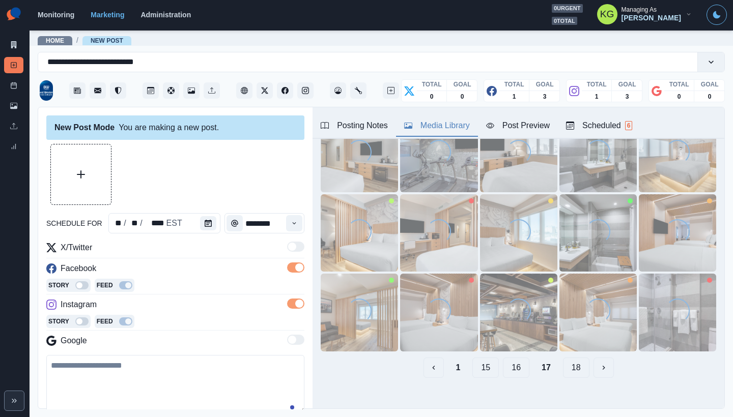
click at [509, 364] on button "16" at bounding box center [516, 368] width 26 height 20
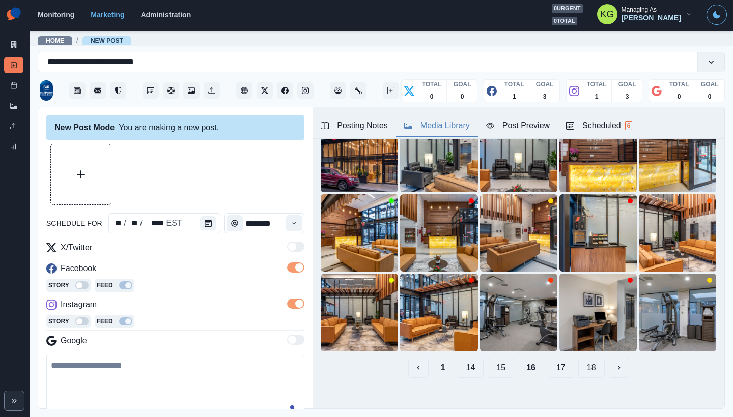
scroll to position [0, 0]
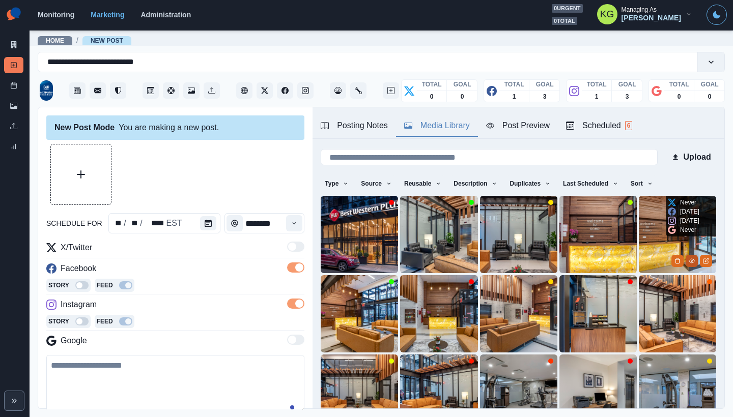
click at [689, 258] on icon "View Media" at bounding box center [692, 261] width 6 height 6
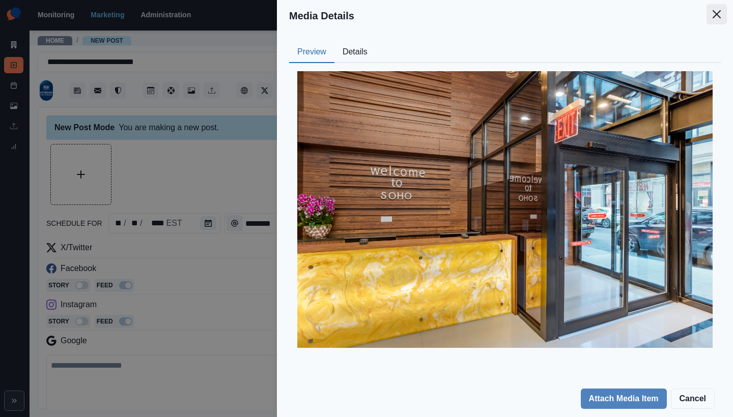
click at [712, 19] on button "Close" at bounding box center [716, 14] width 20 height 20
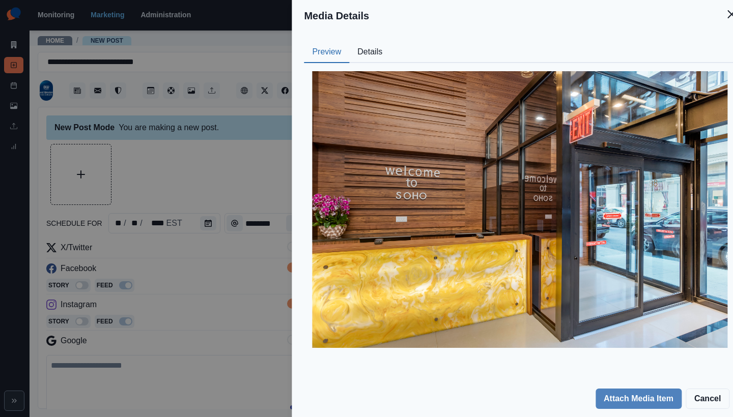
scroll to position [32, 0]
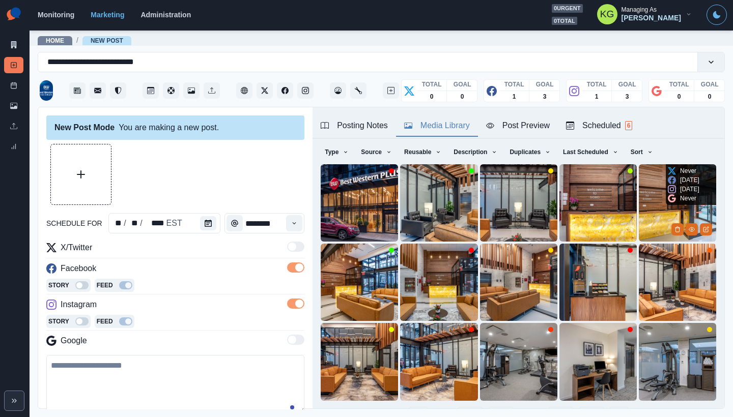
click at [639, 168] on img at bounding box center [677, 202] width 77 height 77
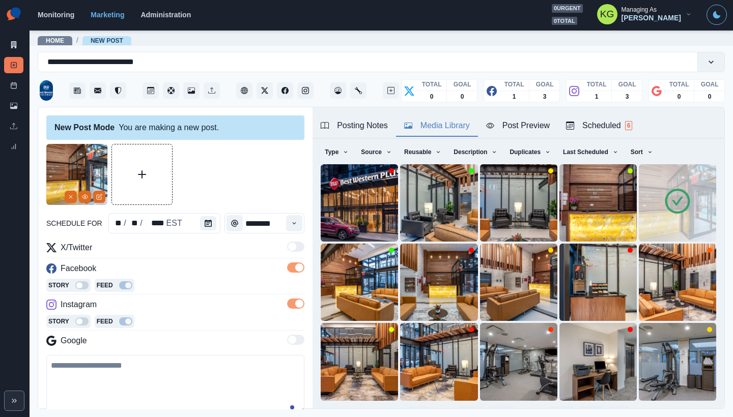
scroll to position [123, 0]
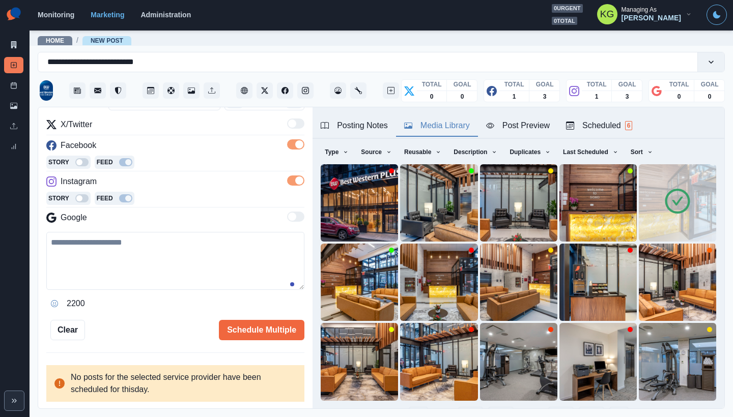
click at [221, 260] on textarea at bounding box center [175, 261] width 258 height 58
paste textarea "**********"
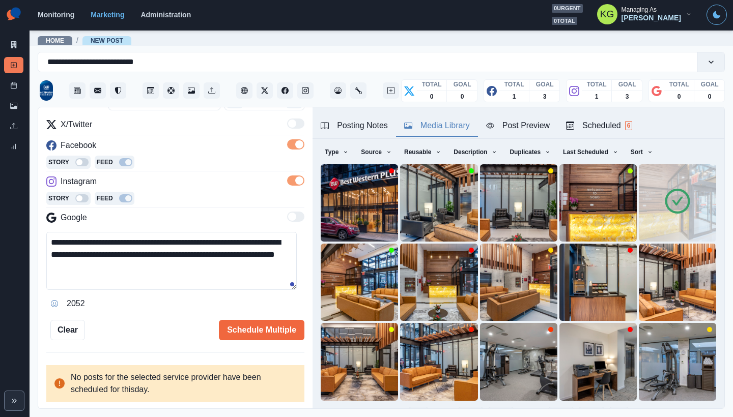
click at [183, 240] on textarea "**********" at bounding box center [171, 261] width 250 height 58
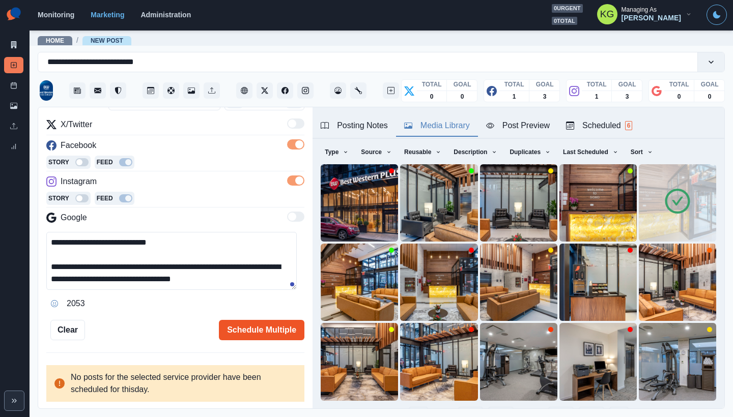
type textarea "**********"
click at [278, 331] on button "Schedule Multiple" at bounding box center [261, 330] width 85 height 20
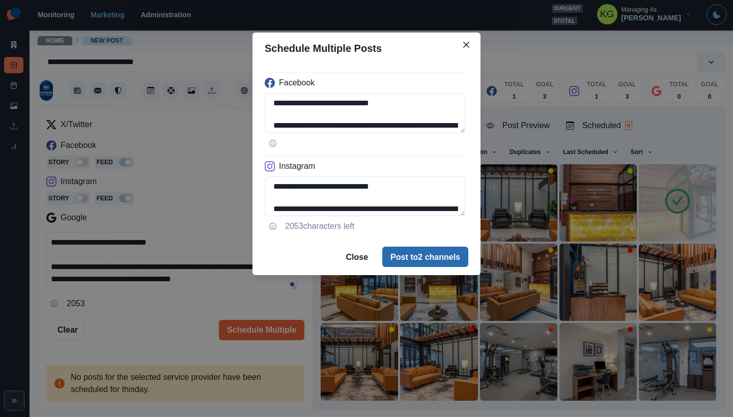
click at [440, 258] on button "Post to 2 channels" at bounding box center [425, 257] width 86 height 20
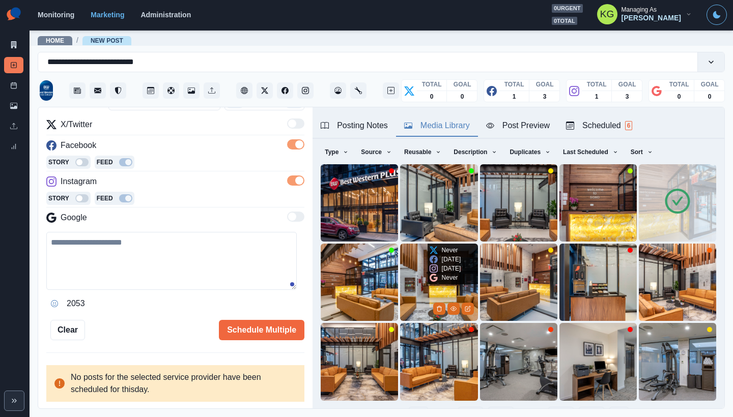
scroll to position [93, 0]
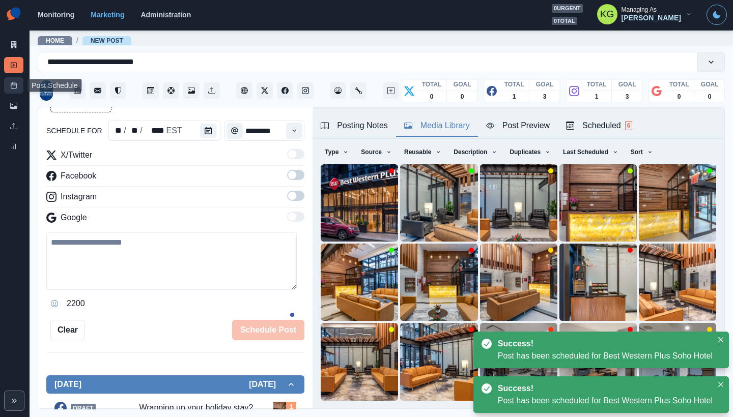
click at [15, 92] on link "Post Schedule" at bounding box center [13, 85] width 19 height 16
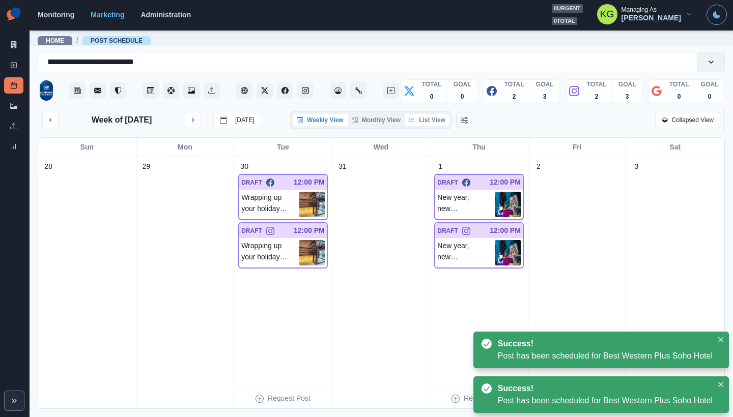
click at [440, 121] on button "List View" at bounding box center [427, 120] width 45 height 12
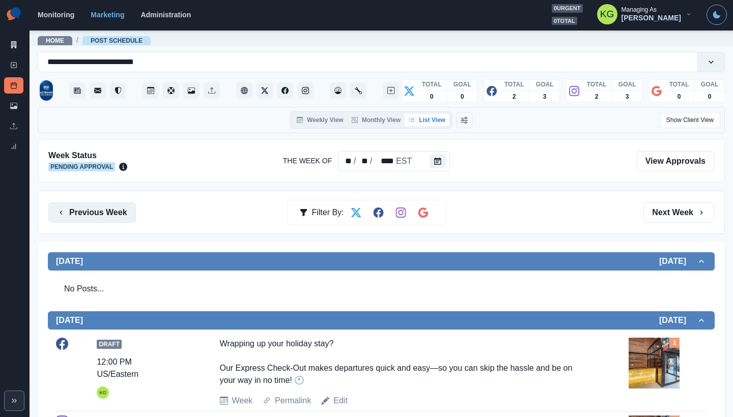
drag, startPoint x: 111, startPoint y: 210, endPoint x: 117, endPoint y: 208, distance: 6.1
click at [111, 210] on button "Previous Week" at bounding box center [92, 213] width 88 height 20
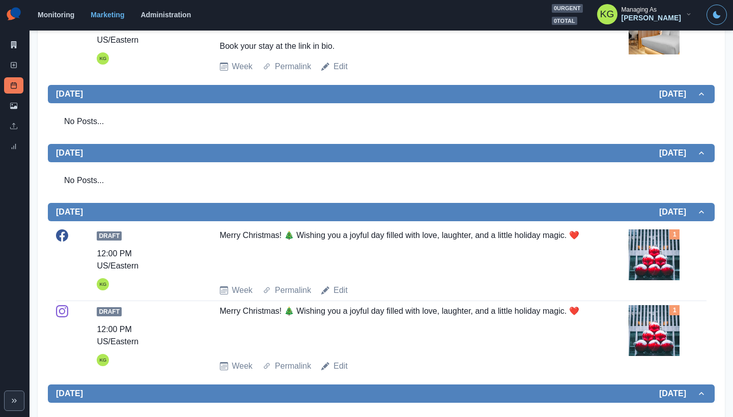
scroll to position [517, 0]
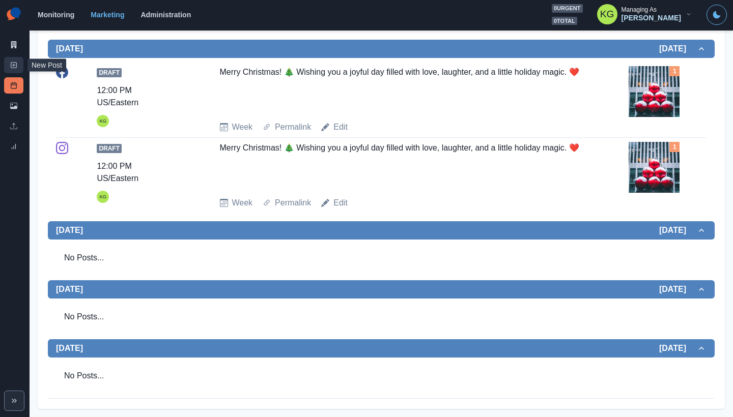
click at [16, 67] on rect at bounding box center [14, 66] width 6 height 6
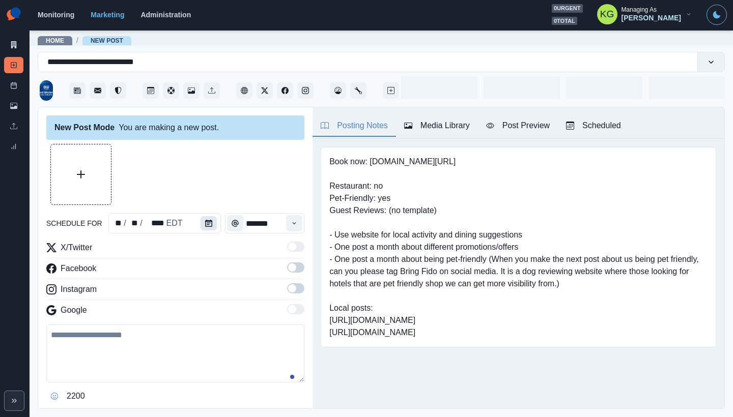
click at [205, 225] on icon "Calendar" at bounding box center [208, 223] width 7 height 7
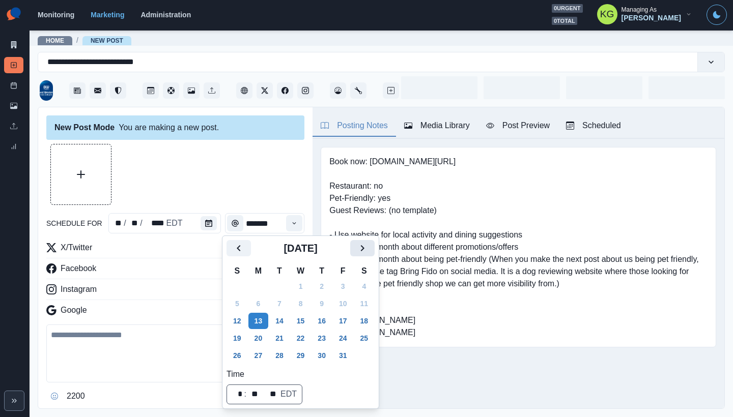
click at [364, 251] on icon "Next" at bounding box center [363, 248] width 4 height 6
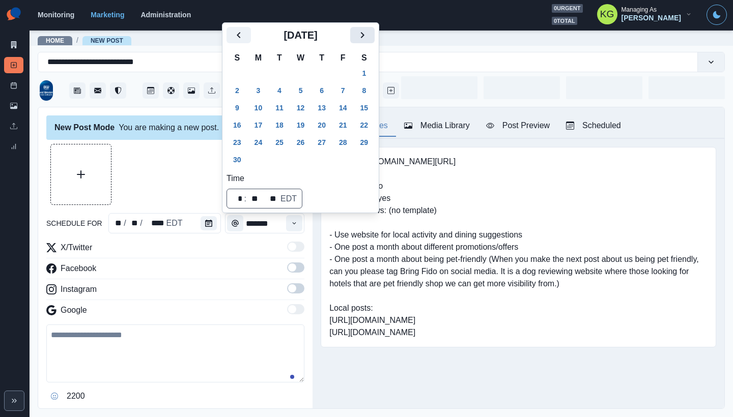
click at [361, 38] on button "Next" at bounding box center [362, 35] width 24 height 16
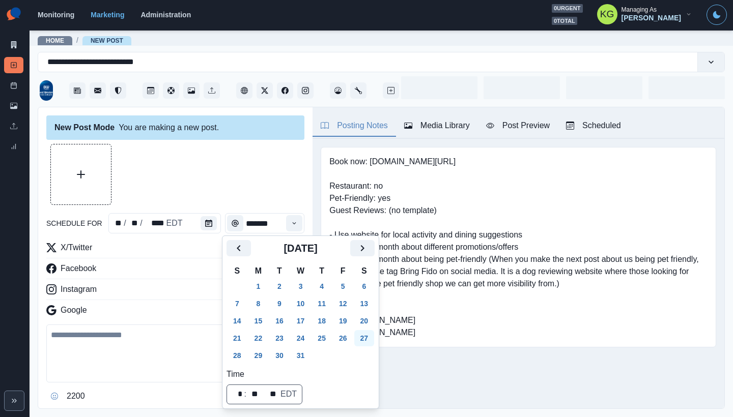
click at [368, 339] on button "27" at bounding box center [364, 338] width 20 height 16
click at [240, 185] on div at bounding box center [175, 174] width 258 height 61
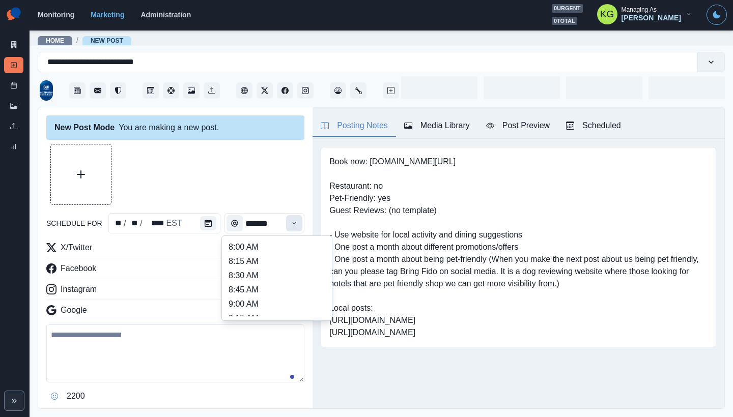
click at [288, 227] on button "Time" at bounding box center [294, 223] width 16 height 16
click at [263, 280] on li "11:00 AM" at bounding box center [277, 279] width 102 height 14
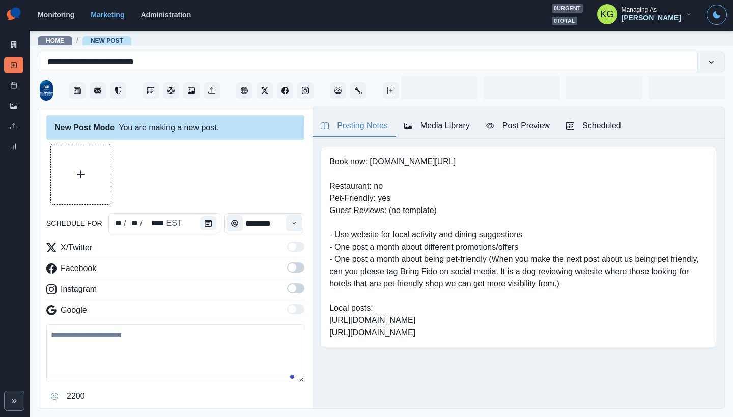
type input "********"
click at [288, 285] on span at bounding box center [292, 288] width 8 height 8
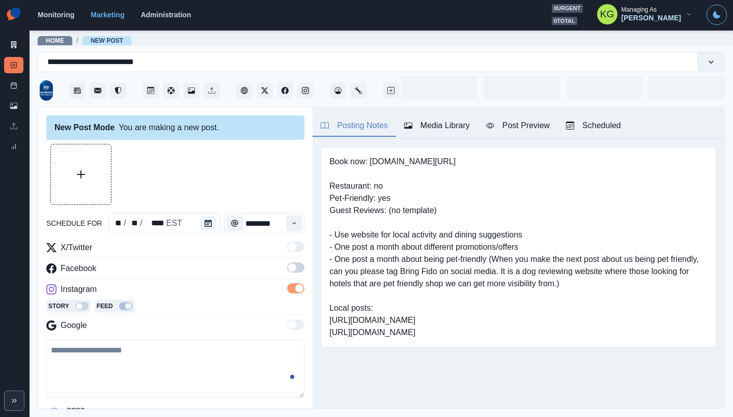
click at [288, 269] on span at bounding box center [292, 268] width 8 height 8
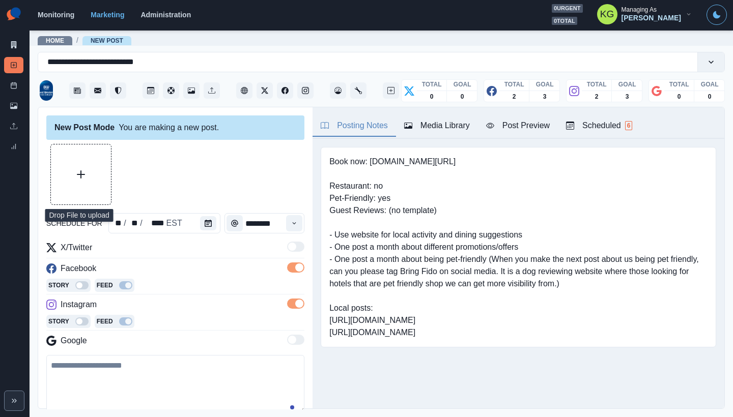
click at [82, 176] on icon "Upload Media" at bounding box center [81, 174] width 8 height 8
click at [416, 126] on div "Media Library" at bounding box center [437, 126] width 66 height 12
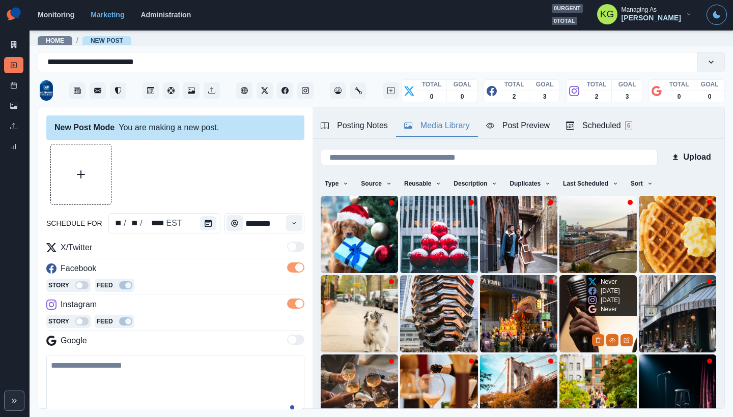
scroll to position [81, 0]
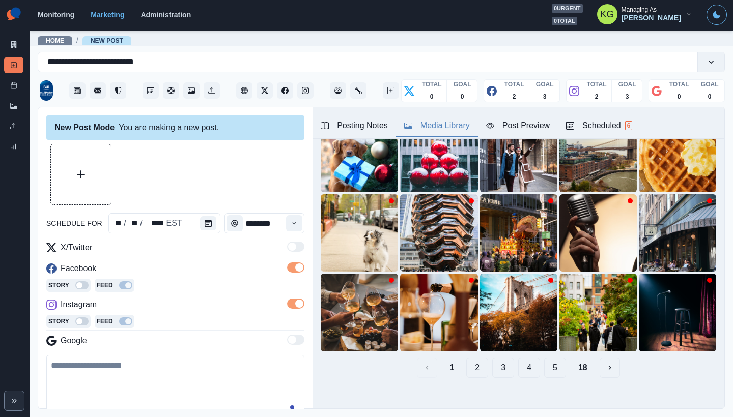
click at [574, 362] on button "18" at bounding box center [582, 368] width 25 height 20
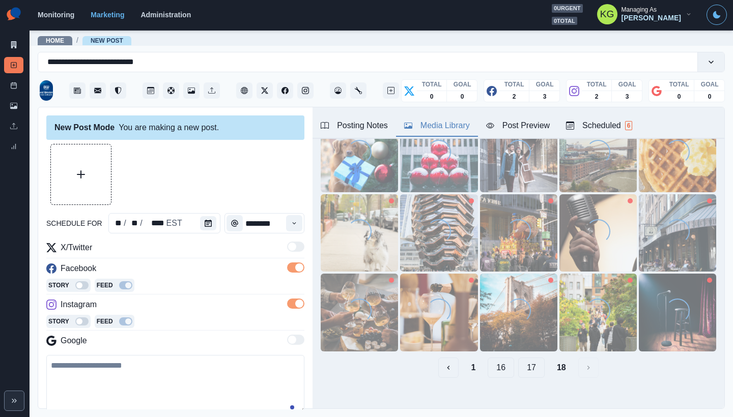
scroll to position [0, 0]
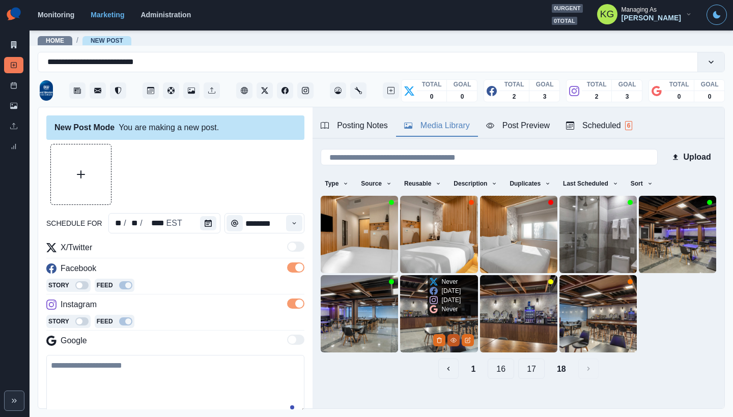
click at [450, 337] on icon "View Media" at bounding box center [453, 340] width 6 height 6
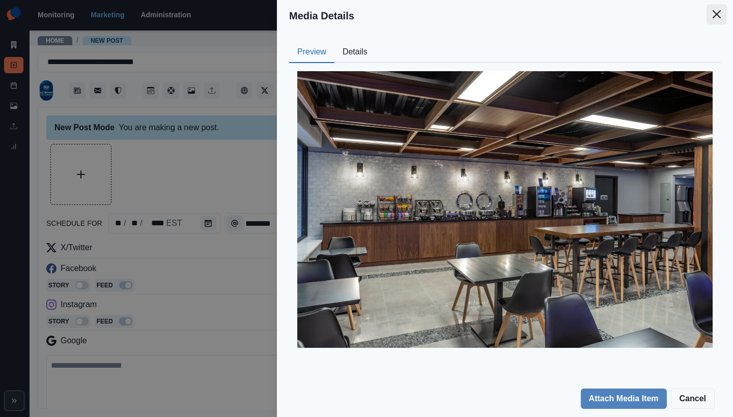
click at [719, 13] on icon "Close" at bounding box center [716, 14] width 8 height 8
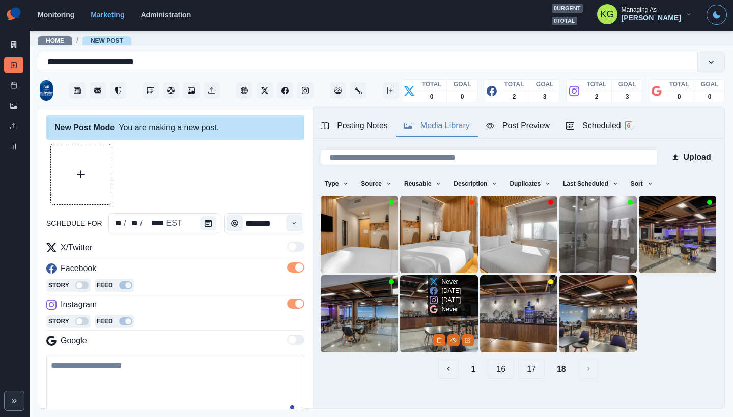
click at [411, 291] on img at bounding box center [438, 313] width 77 height 77
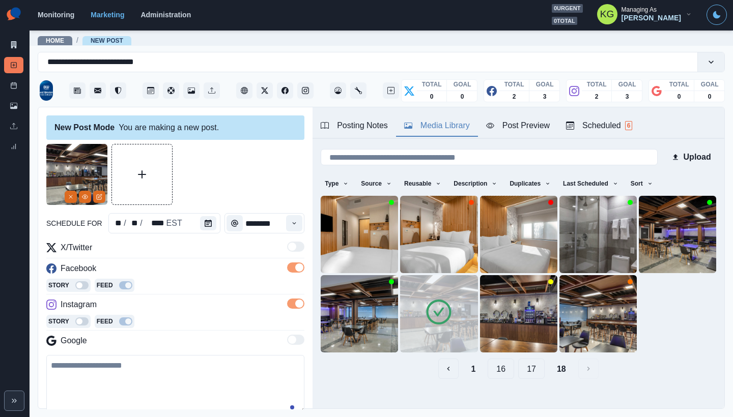
scroll to position [123, 0]
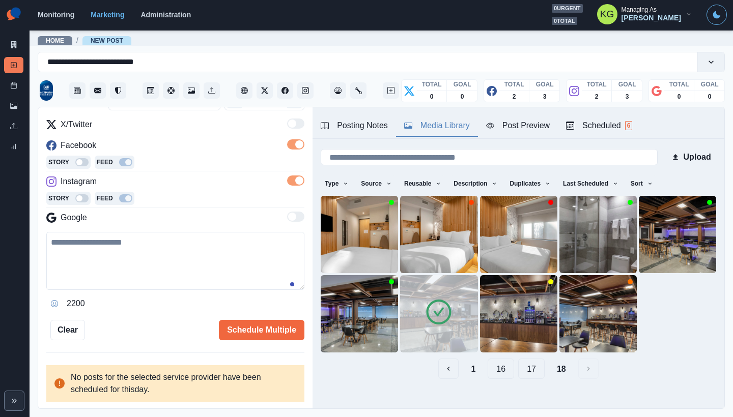
click at [227, 273] on textarea at bounding box center [175, 261] width 258 height 58
paste textarea "**********"
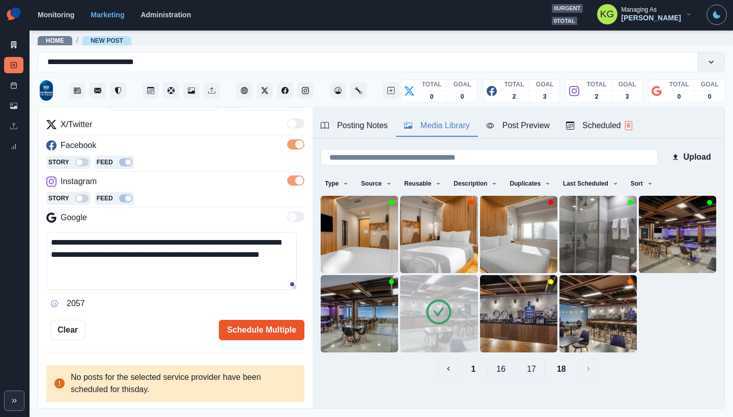
type textarea "**********"
click at [280, 334] on button "Schedule Multiple" at bounding box center [261, 330] width 85 height 20
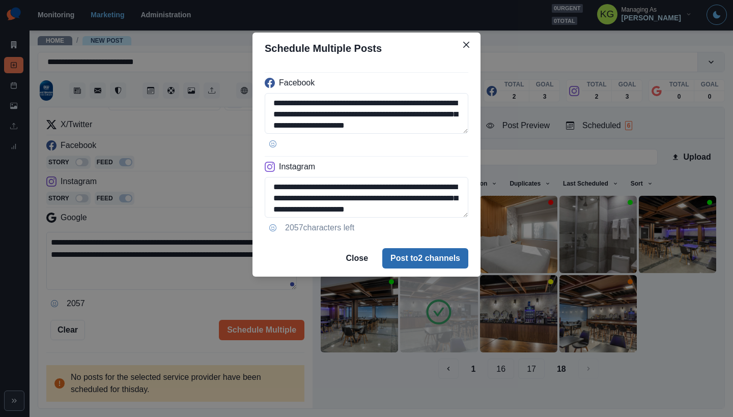
click at [411, 249] on button "Post to 2 channels" at bounding box center [425, 258] width 86 height 20
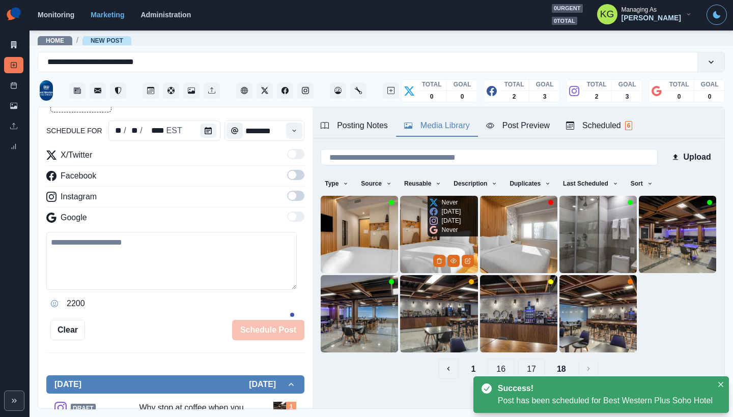
scroll to position [56, 0]
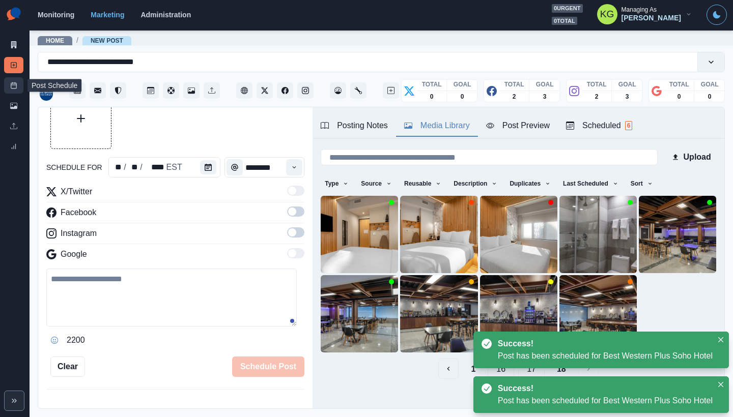
click at [10, 91] on link "Post Schedule" at bounding box center [13, 85] width 19 height 16
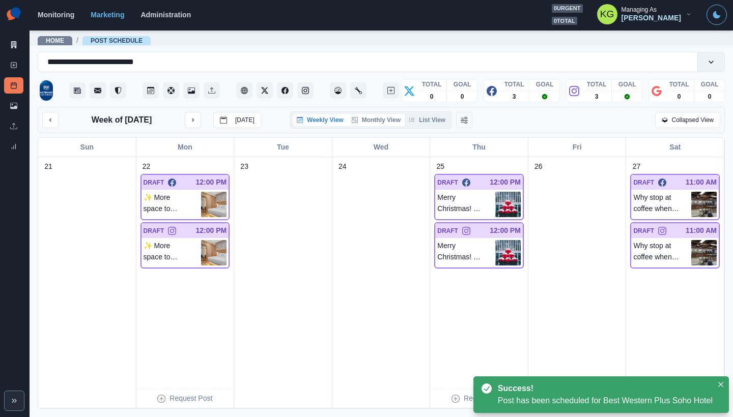
click at [386, 122] on button "Monthly View" at bounding box center [376, 120] width 57 height 12
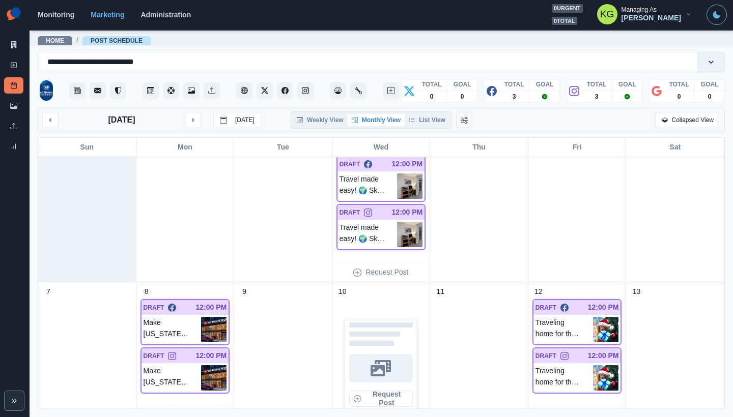
scroll to position [474, 0]
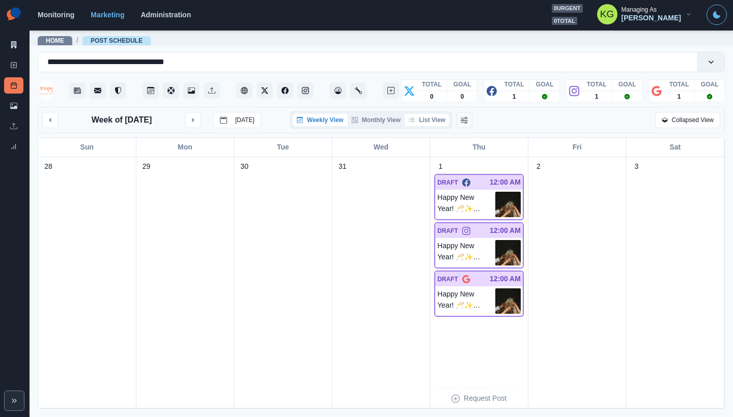
click at [434, 124] on button "List View" at bounding box center [427, 120] width 45 height 12
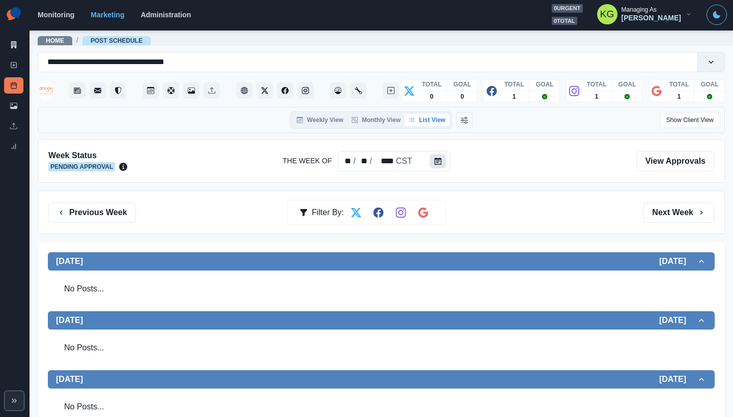
click at [435, 161] on icon "Calendar" at bounding box center [438, 161] width 7 height 7
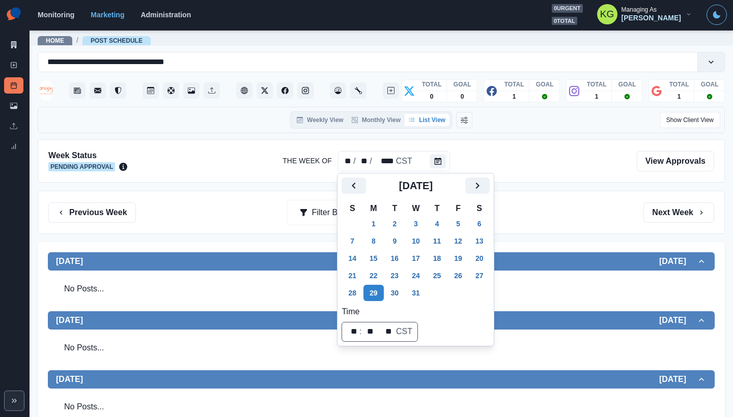
click at [371, 207] on th "M" at bounding box center [373, 208] width 21 height 13
click at [376, 221] on button "1" at bounding box center [373, 224] width 20 height 16
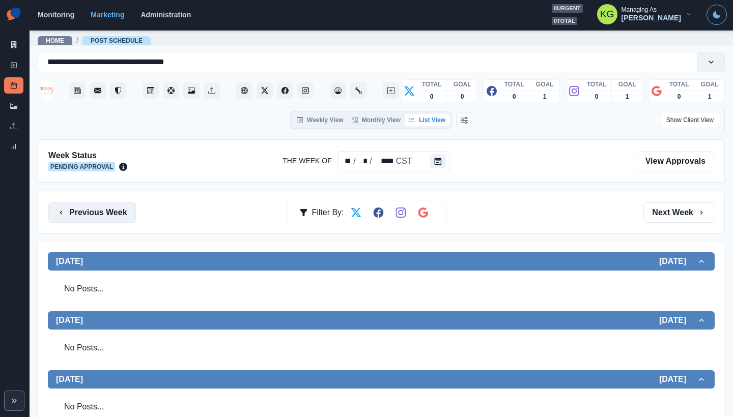
click at [105, 211] on button "Previous Week" at bounding box center [92, 213] width 88 height 20
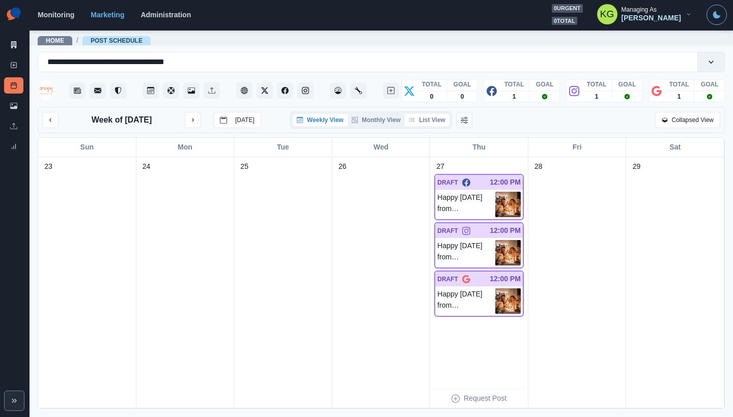
click at [437, 126] on button "List View" at bounding box center [427, 120] width 45 height 12
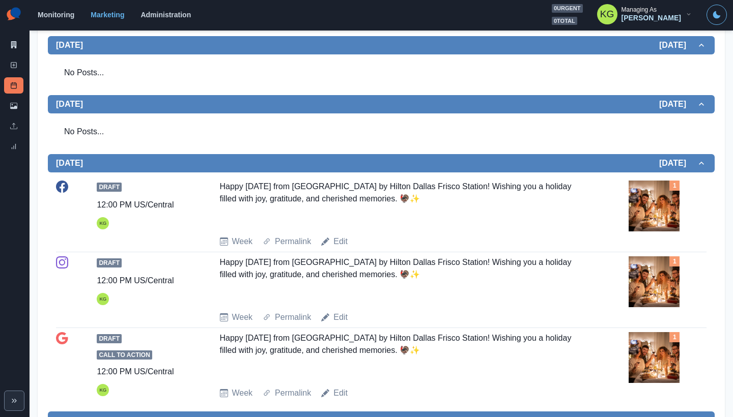
scroll to position [17, 0]
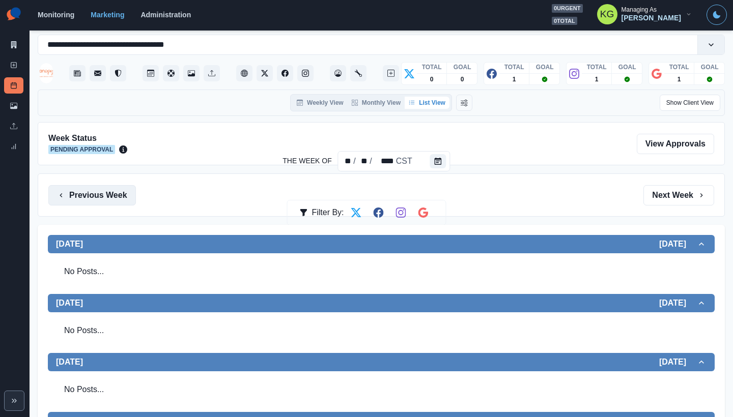
click at [110, 201] on button "Previous Week" at bounding box center [92, 195] width 88 height 20
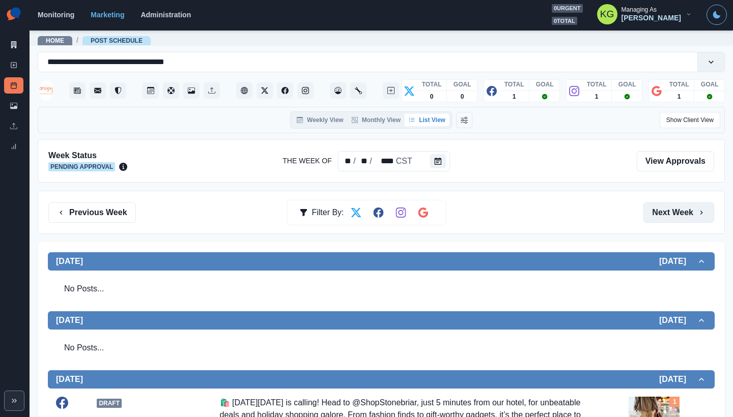
click at [666, 209] on button "Next Week" at bounding box center [678, 213] width 71 height 20
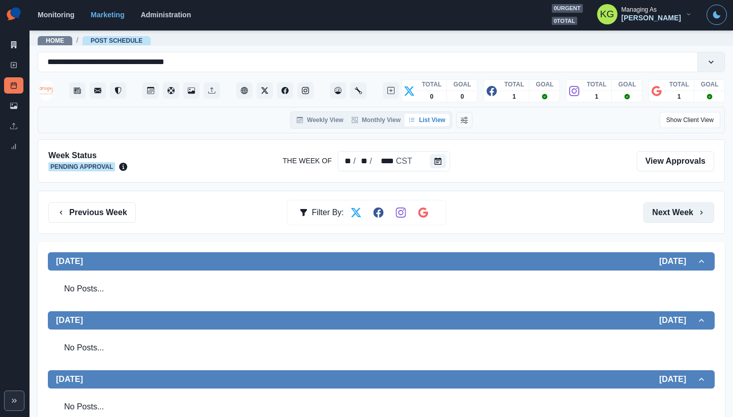
click at [666, 209] on button "Next Week" at bounding box center [678, 213] width 71 height 20
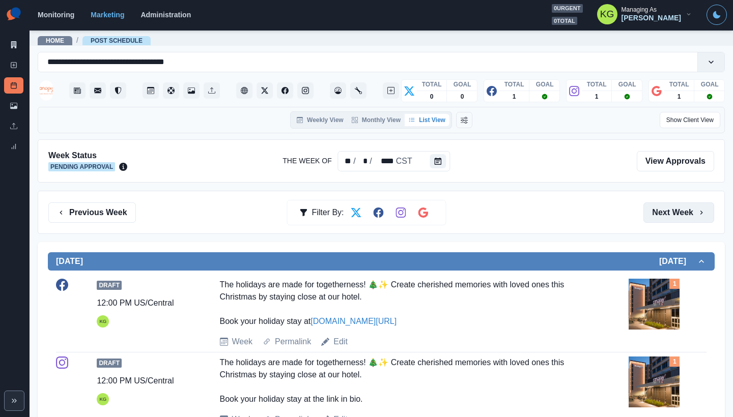
click at [666, 208] on button "Next Week" at bounding box center [678, 213] width 71 height 20
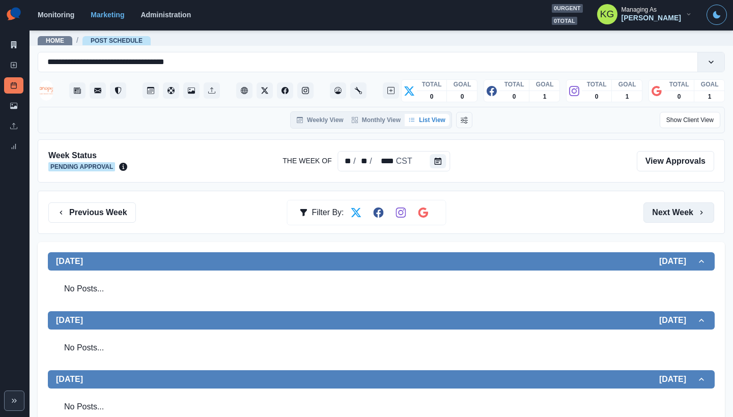
click at [660, 213] on button "Next Week" at bounding box center [678, 213] width 71 height 20
click at [672, 211] on button "Next Week" at bounding box center [678, 213] width 71 height 20
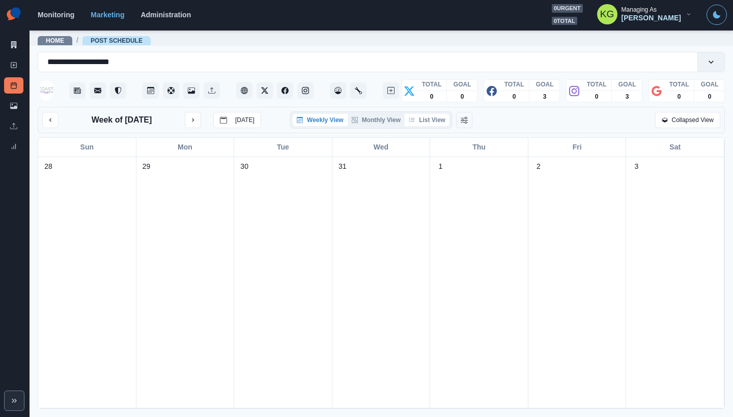
click at [423, 119] on button "List View" at bounding box center [427, 120] width 45 height 12
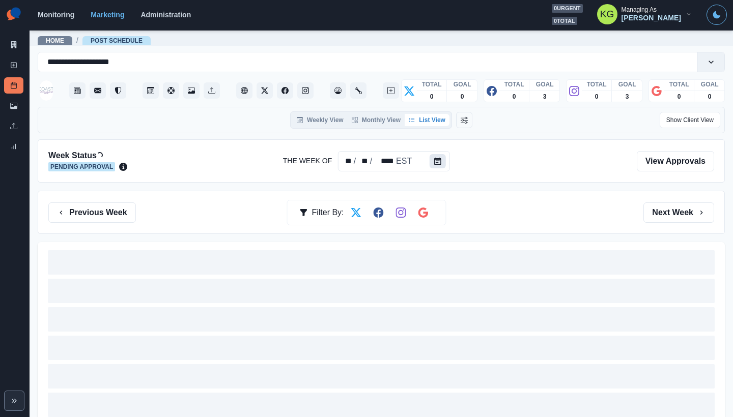
click at [438, 163] on icon "Calendar" at bounding box center [437, 161] width 7 height 7
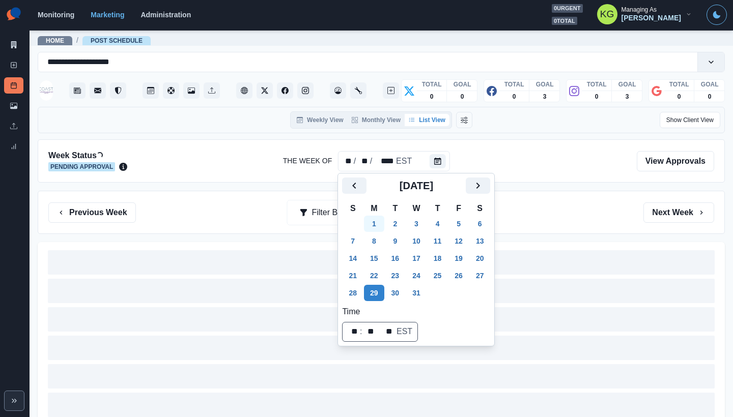
click at [372, 222] on button "1" at bounding box center [374, 224] width 20 height 16
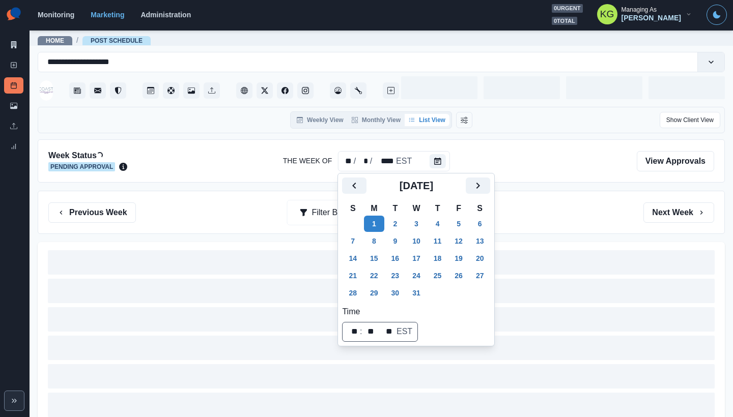
click at [541, 199] on div "Previous Week Filter By: Next Week" at bounding box center [381, 212] width 687 height 43
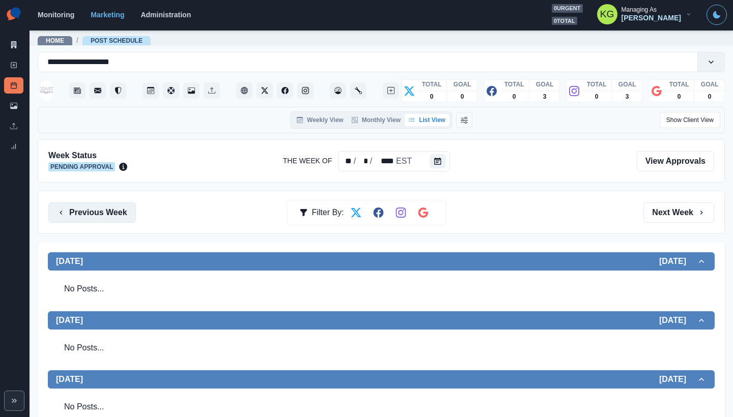
click at [94, 206] on button "Previous Week" at bounding box center [92, 213] width 88 height 20
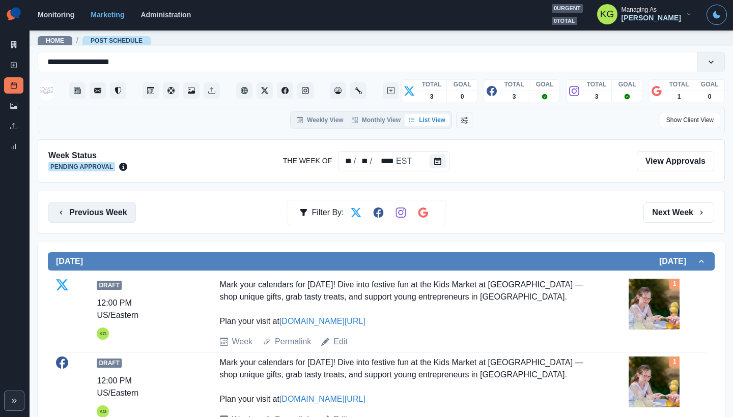
click at [129, 214] on button "Previous Week" at bounding box center [92, 213] width 88 height 20
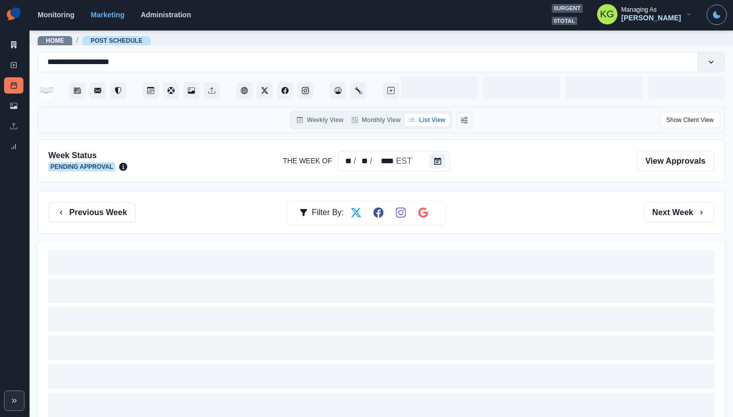
click at [581, 191] on div "Previous Week Filter By: Next Week" at bounding box center [381, 212] width 687 height 43
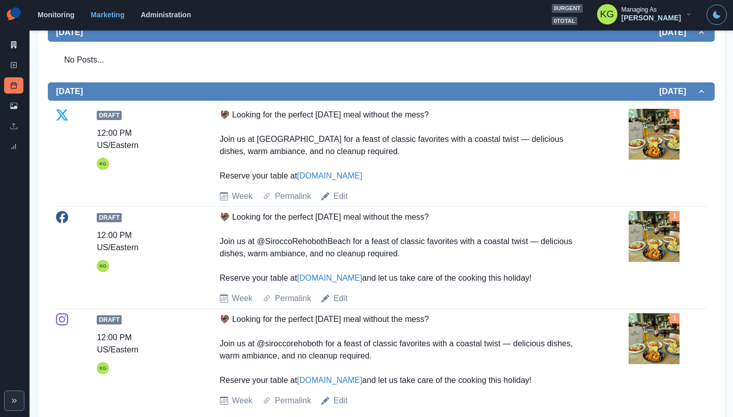
scroll to position [87, 0]
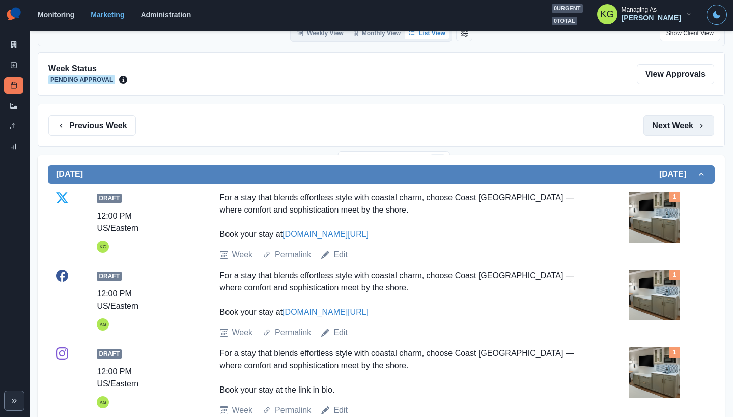
click at [673, 127] on button "Next Week" at bounding box center [678, 126] width 71 height 20
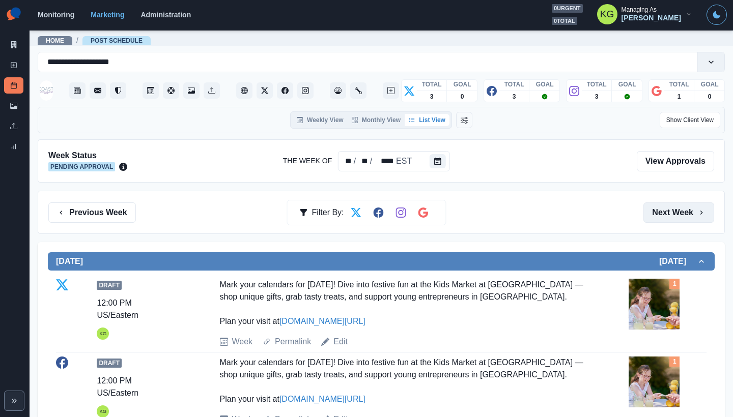
click at [673, 207] on button "Next Week" at bounding box center [678, 213] width 71 height 20
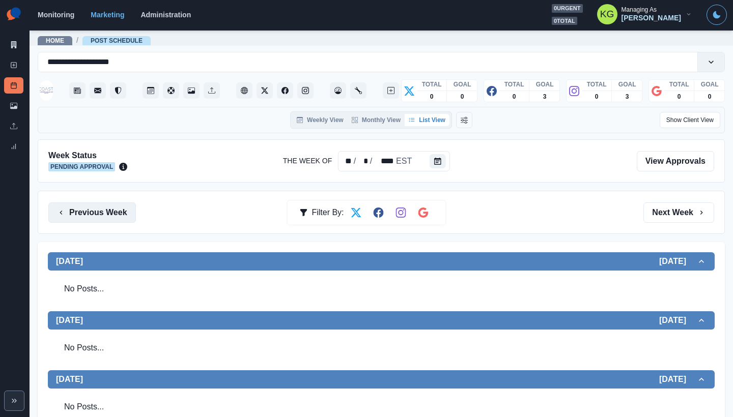
click at [79, 217] on button "Previous Week" at bounding box center [92, 213] width 88 height 20
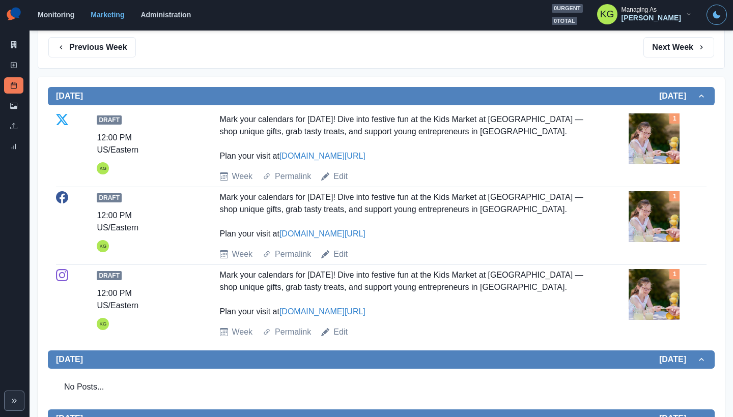
scroll to position [145, 0]
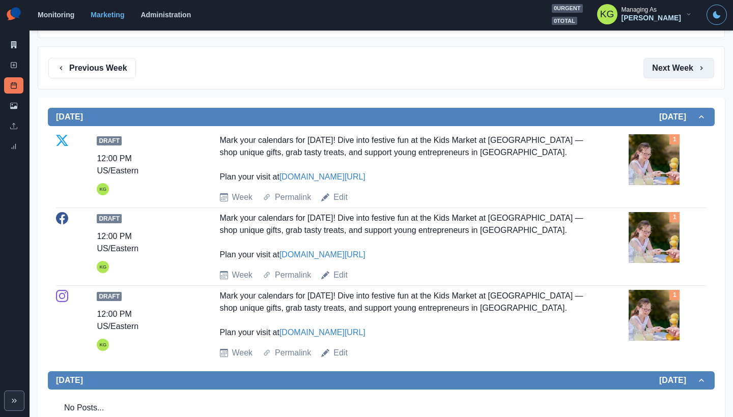
click at [668, 73] on button "Next Week" at bounding box center [678, 68] width 71 height 20
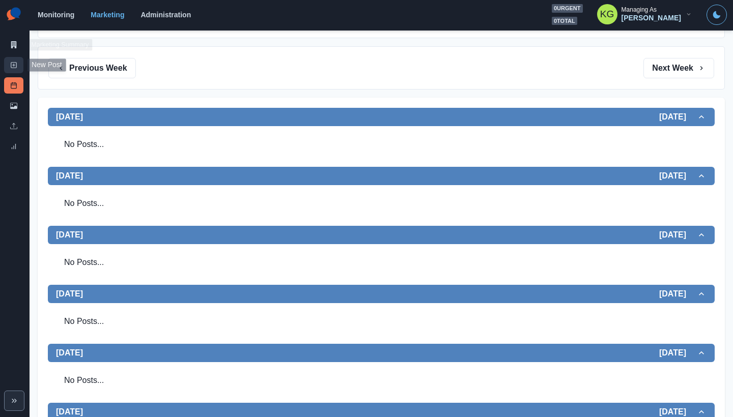
click at [7, 62] on link "New Post" at bounding box center [13, 65] width 19 height 16
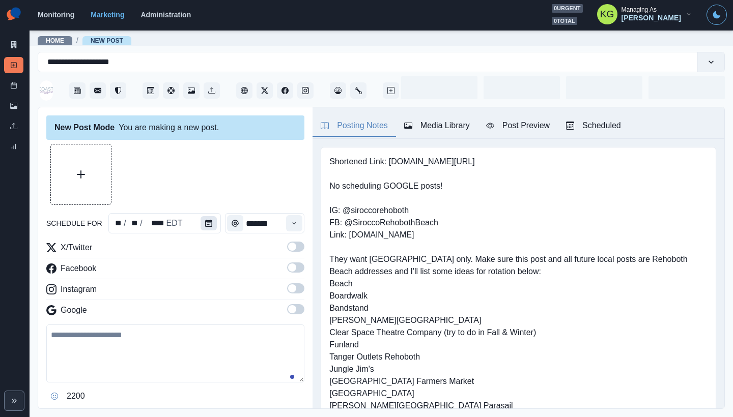
click at [209, 223] on icon "Calendar" at bounding box center [208, 223] width 7 height 7
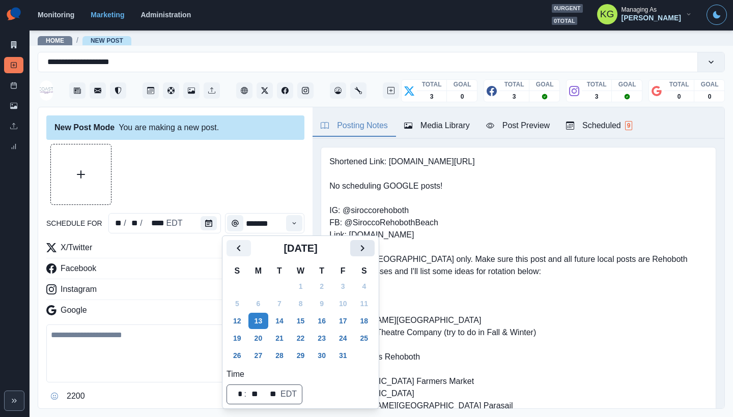
click at [368, 243] on icon "Next" at bounding box center [362, 248] width 12 height 12
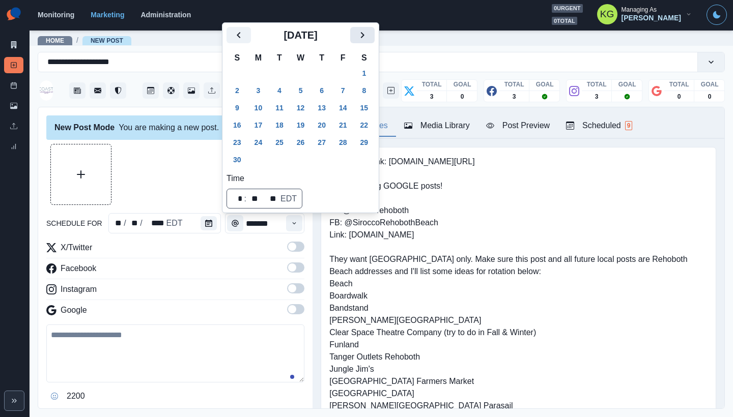
click at [368, 40] on icon "Next" at bounding box center [362, 35] width 12 height 12
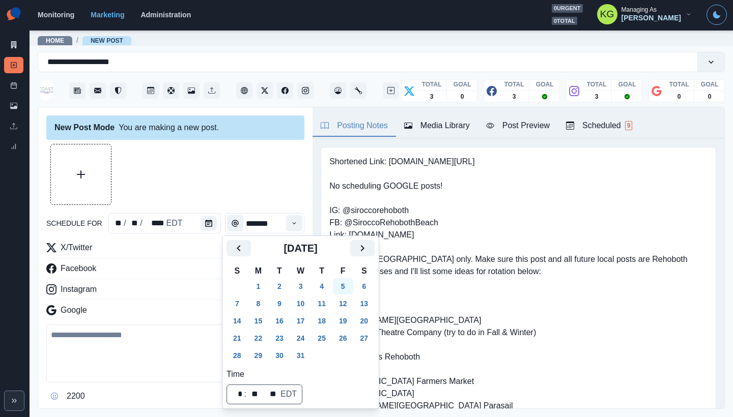
click at [347, 284] on button "5" at bounding box center [343, 286] width 20 height 16
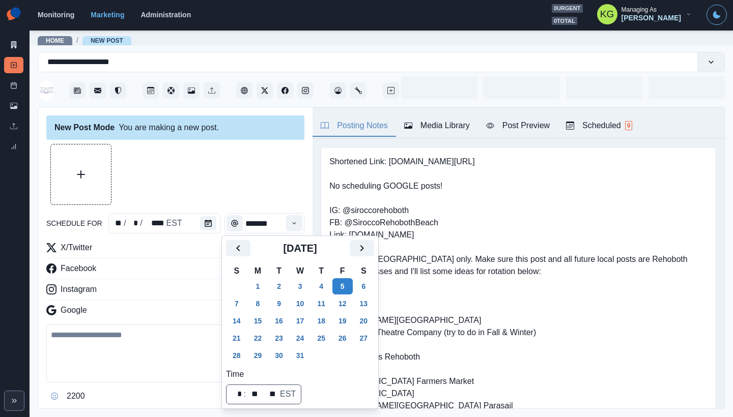
click at [244, 197] on div at bounding box center [175, 174] width 258 height 61
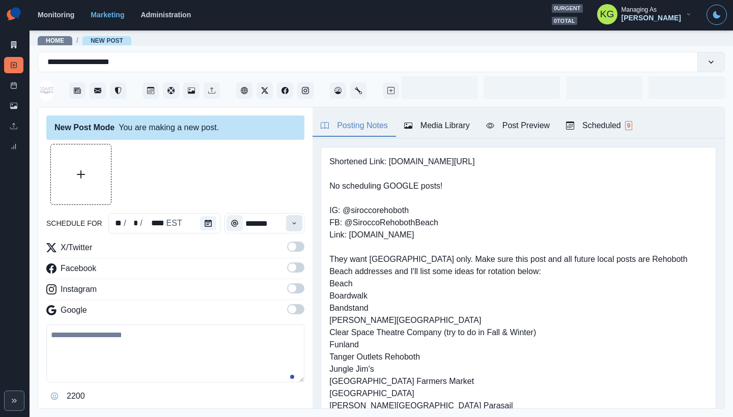
click at [286, 229] on button "Time" at bounding box center [294, 223] width 16 height 16
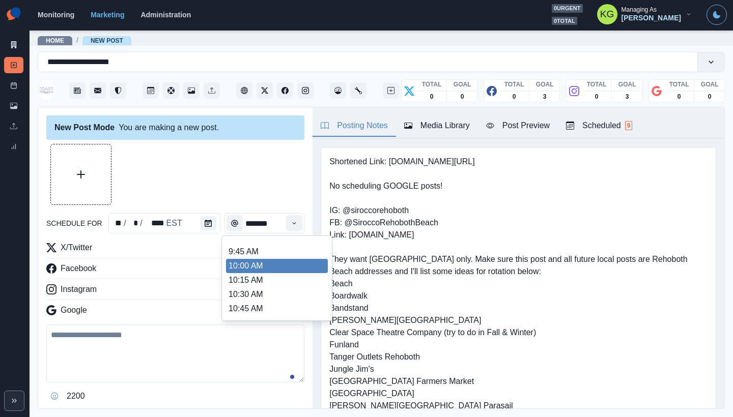
scroll to position [186, 0]
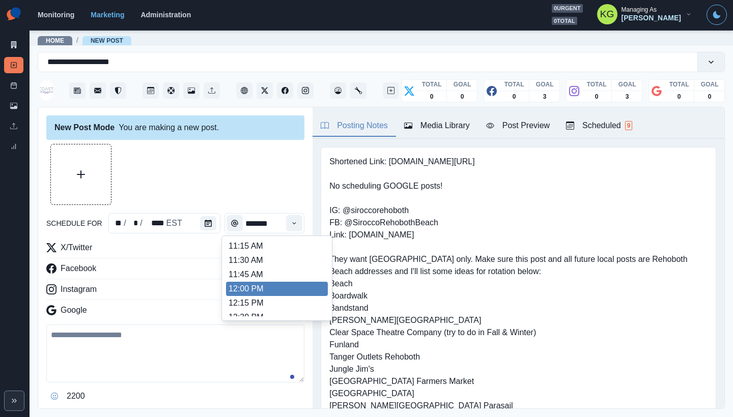
click at [253, 285] on li "12:00 PM" at bounding box center [277, 289] width 102 height 14
type input "********"
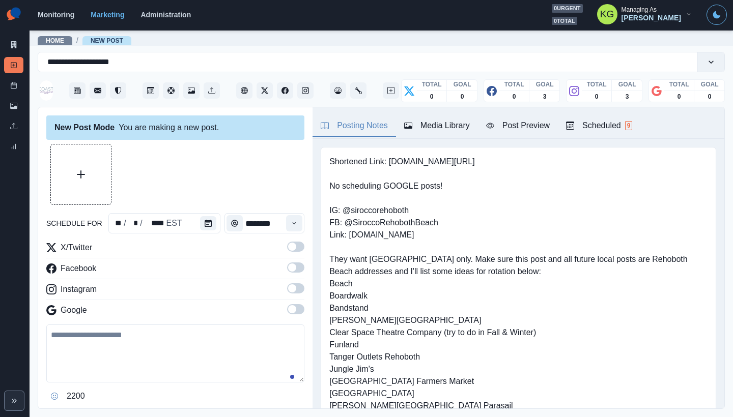
click at [288, 312] on span at bounding box center [295, 309] width 17 height 10
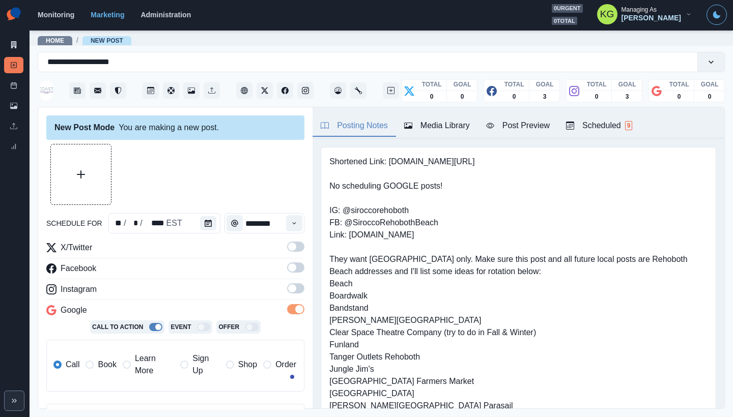
click at [288, 291] on span at bounding box center [292, 288] width 8 height 8
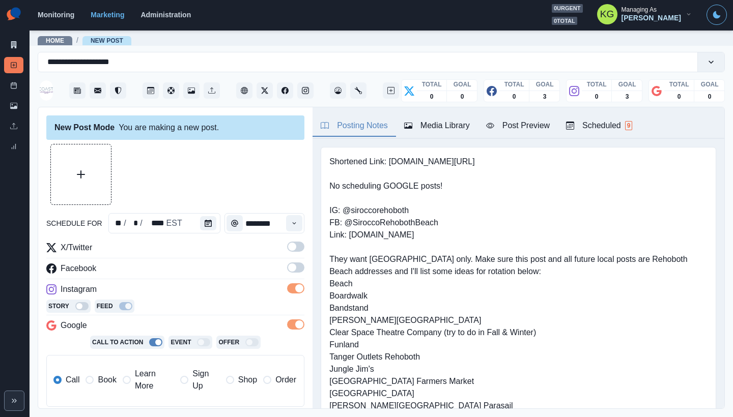
click at [288, 264] on span at bounding box center [292, 268] width 8 height 8
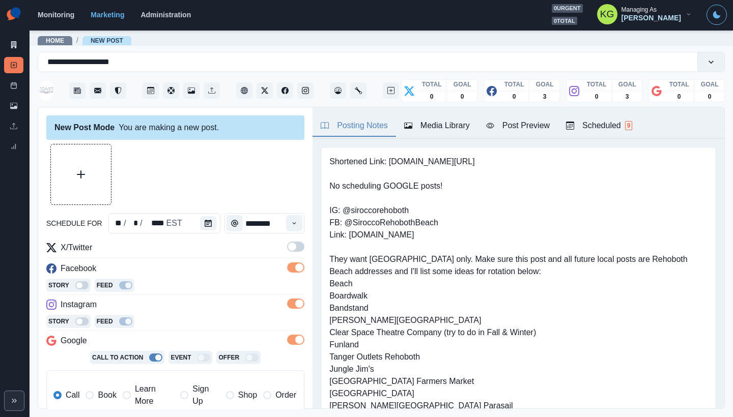
click at [288, 244] on span at bounding box center [292, 247] width 8 height 8
drag, startPoint x: 290, startPoint y: 336, endPoint x: 306, endPoint y: 314, distance: 27.3
click at [295, 336] on span at bounding box center [299, 340] width 8 height 8
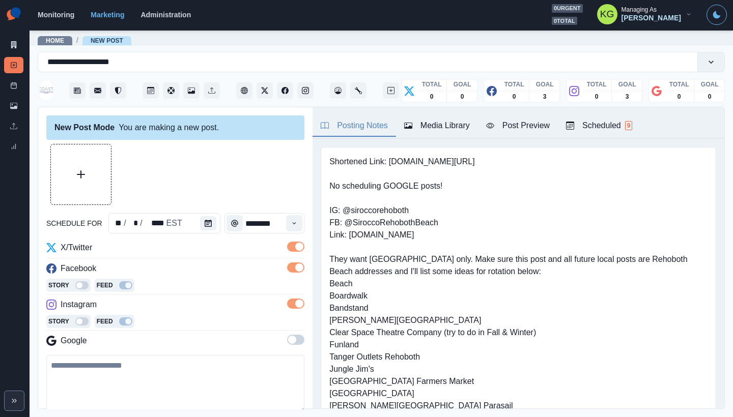
click at [428, 121] on div "Media Library" at bounding box center [437, 126] width 66 height 12
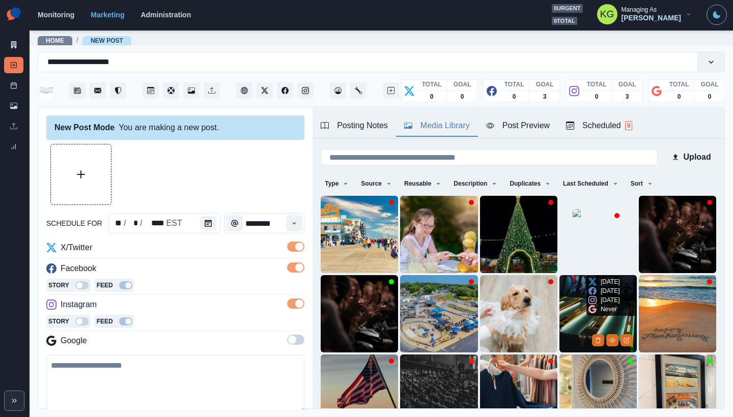
scroll to position [81, 0]
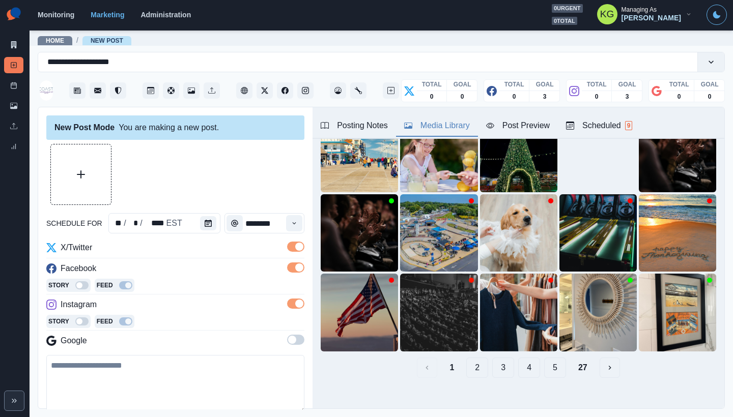
click at [573, 358] on button "27" at bounding box center [582, 368] width 25 height 20
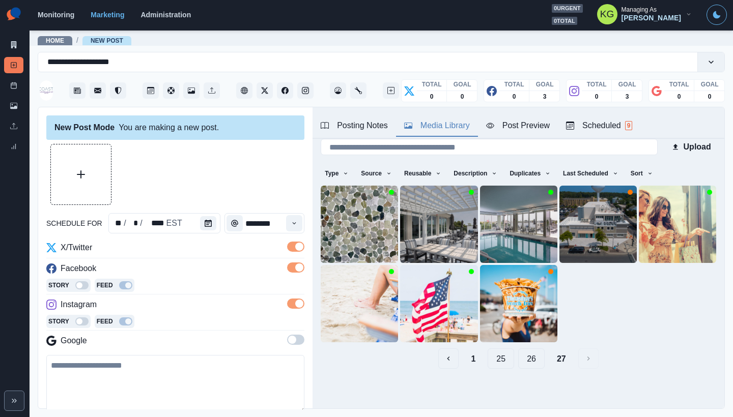
scroll to position [4, 0]
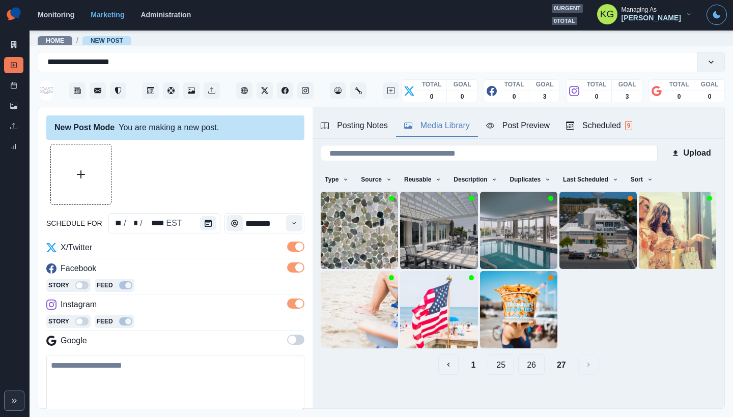
click at [530, 360] on button "26" at bounding box center [531, 365] width 26 height 20
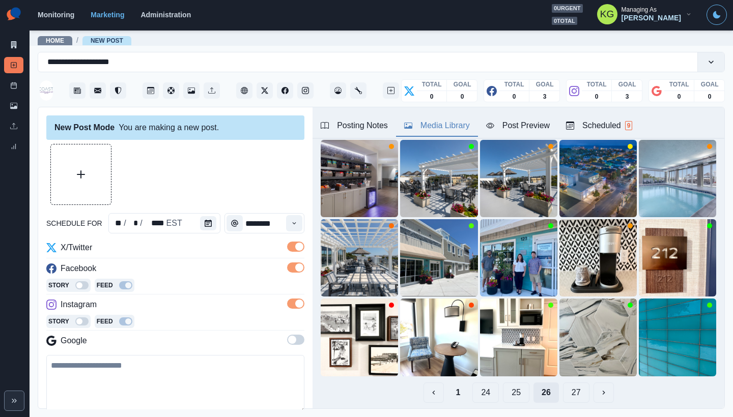
scroll to position [81, 0]
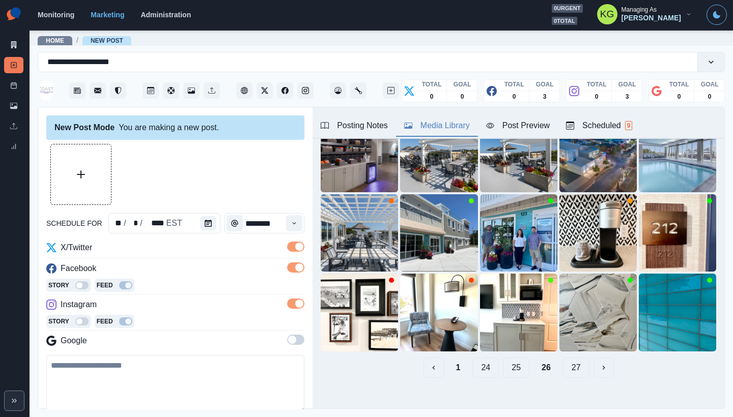
click at [507, 361] on button "25" at bounding box center [516, 368] width 26 height 20
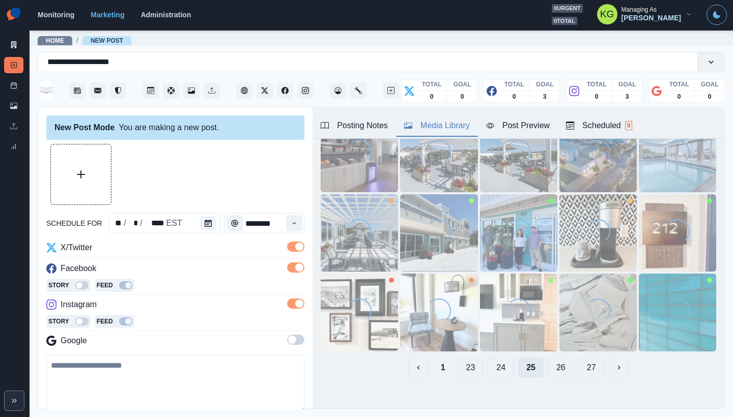
scroll to position [0, 0]
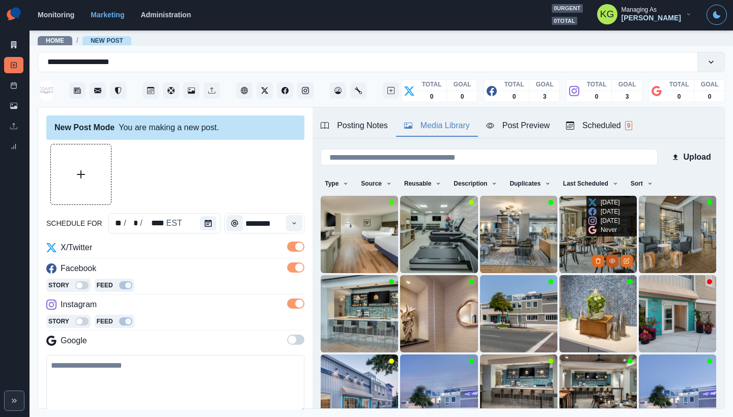
click at [609, 258] on icon "View Media" at bounding box center [612, 261] width 6 height 6
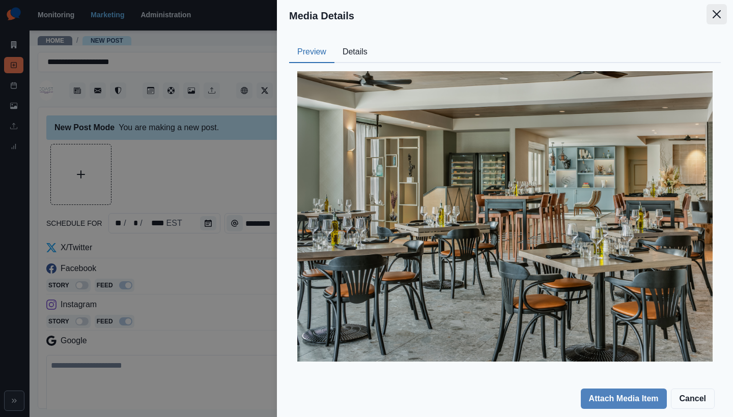
click at [720, 8] on button "Close" at bounding box center [716, 14] width 20 height 20
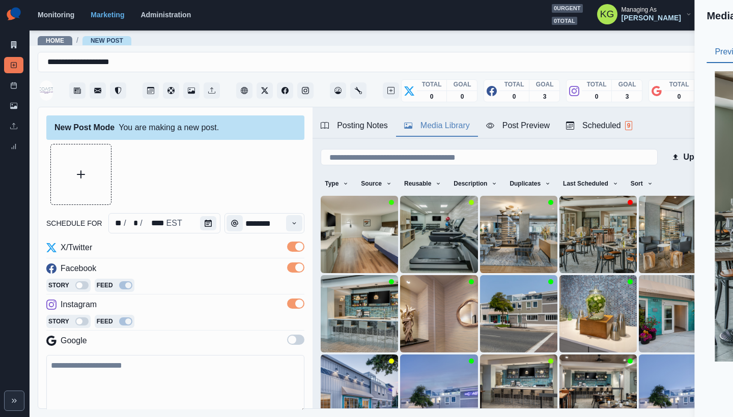
scroll to position [32, 0]
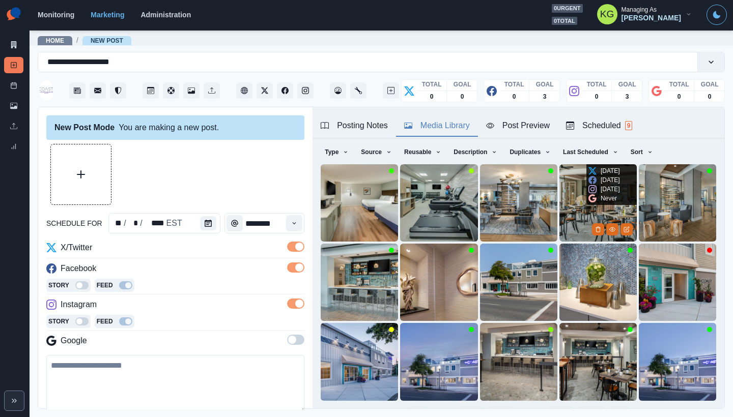
click at [559, 171] on img at bounding box center [597, 202] width 77 height 77
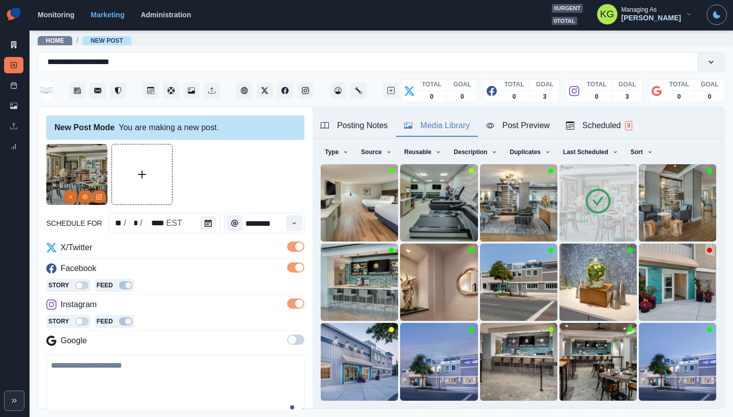
scroll to position [81, 0]
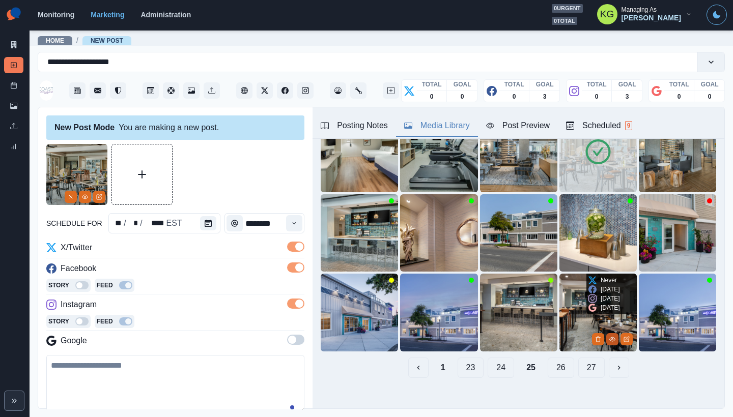
click at [609, 336] on icon "View Media" at bounding box center [612, 339] width 6 height 6
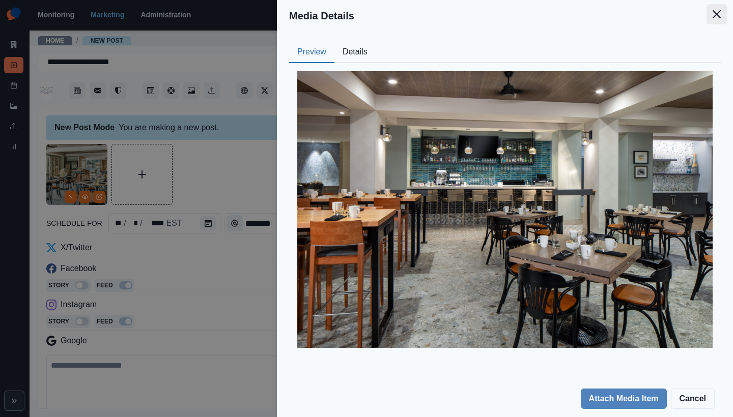
click at [725, 19] on button "Close" at bounding box center [716, 14] width 20 height 20
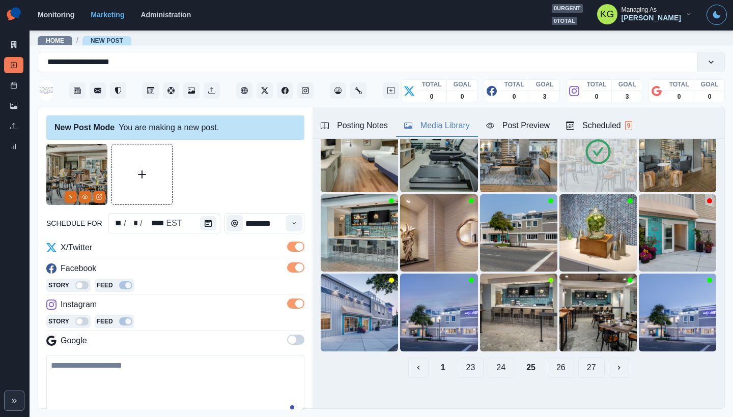
click at [488, 358] on button "24" at bounding box center [501, 368] width 26 height 20
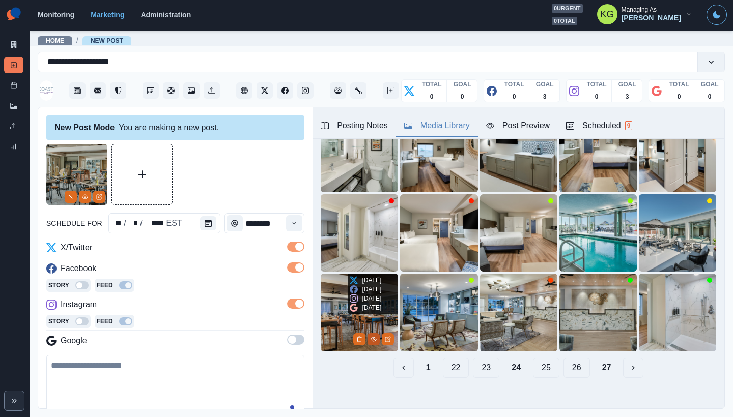
click at [367, 333] on button "View Media" at bounding box center [373, 339] width 12 height 12
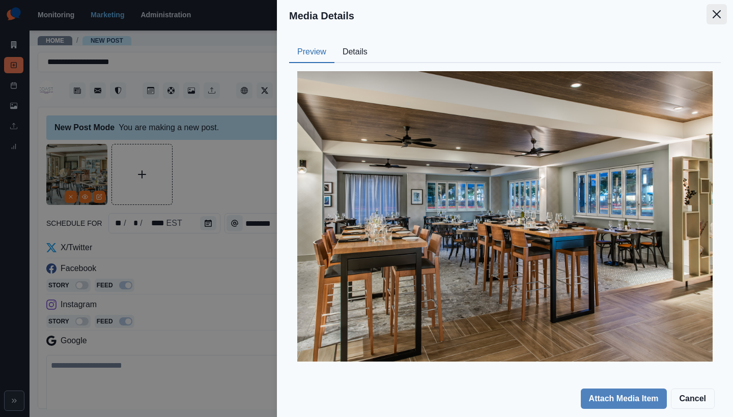
click at [717, 16] on icon "Close" at bounding box center [716, 14] width 8 height 8
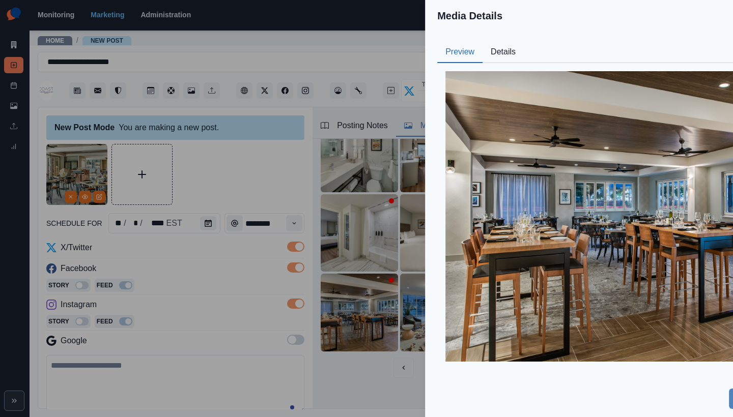
scroll to position [32, 0]
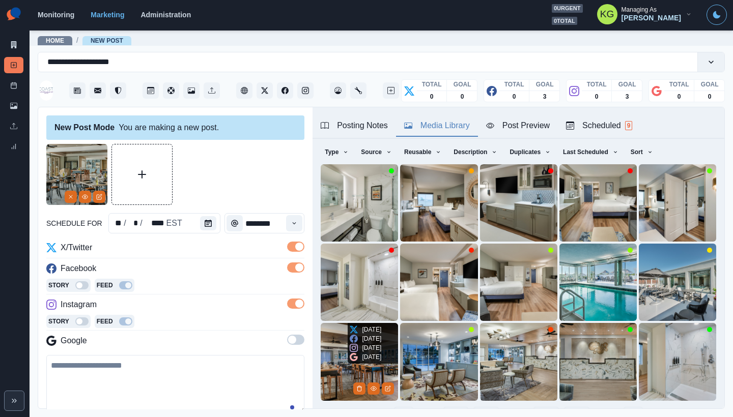
click at [336, 368] on img at bounding box center [359, 361] width 77 height 77
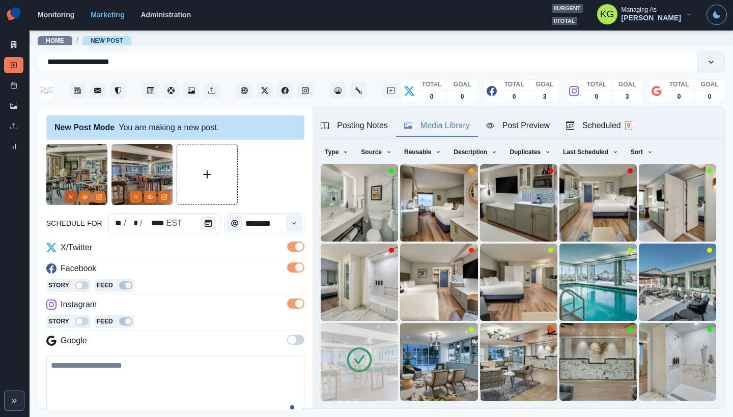
click at [68, 194] on icon "Remove" at bounding box center [71, 197] width 6 height 6
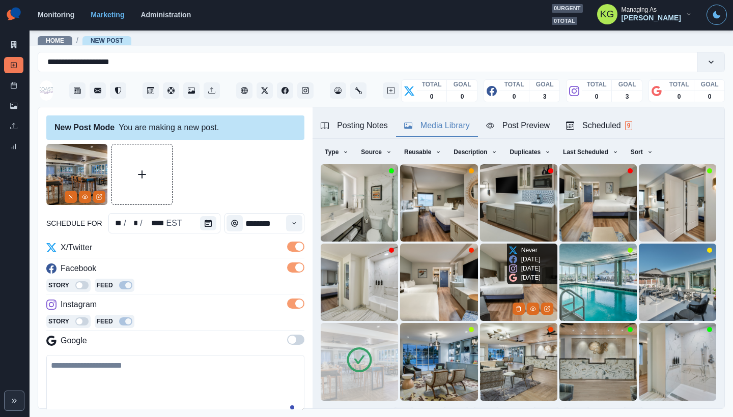
scroll to position [81, 0]
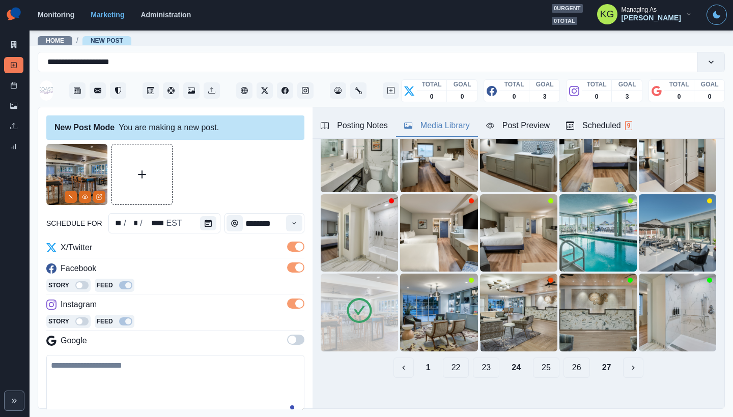
click at [480, 362] on button "23" at bounding box center [486, 368] width 26 height 20
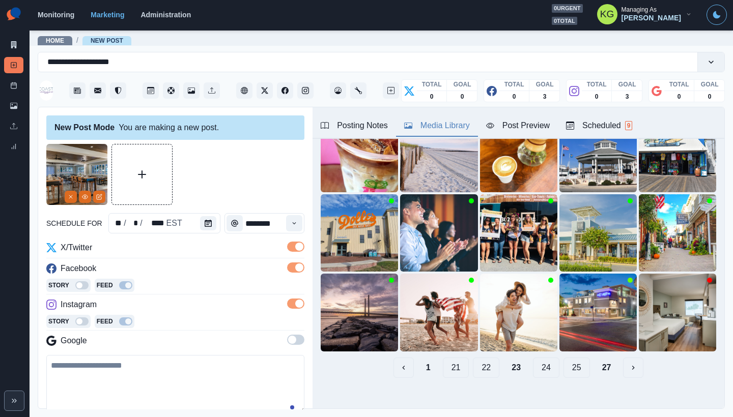
click at [481, 360] on button "22" at bounding box center [486, 368] width 26 height 20
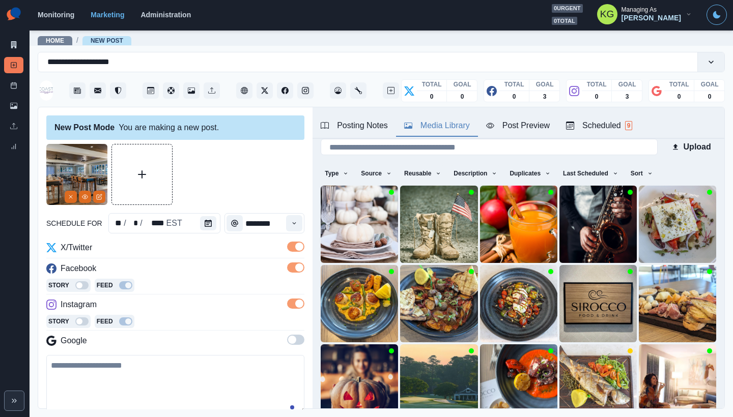
scroll to position [123, 0]
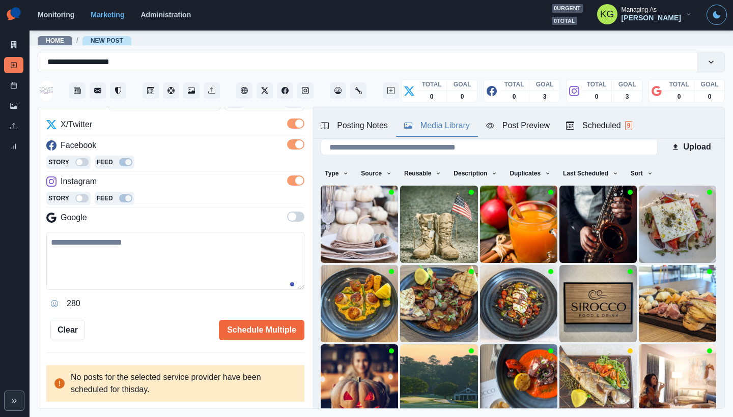
click at [222, 279] on textarea at bounding box center [175, 261] width 258 height 58
paste textarea "**********"
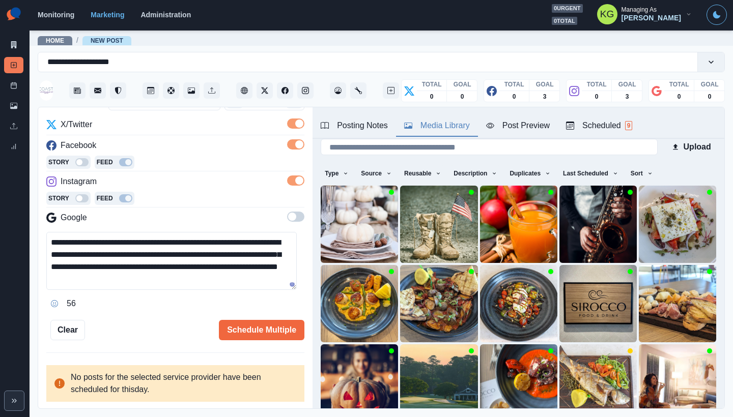
click at [370, 131] on div "Posting Notes" at bounding box center [354, 126] width 67 height 12
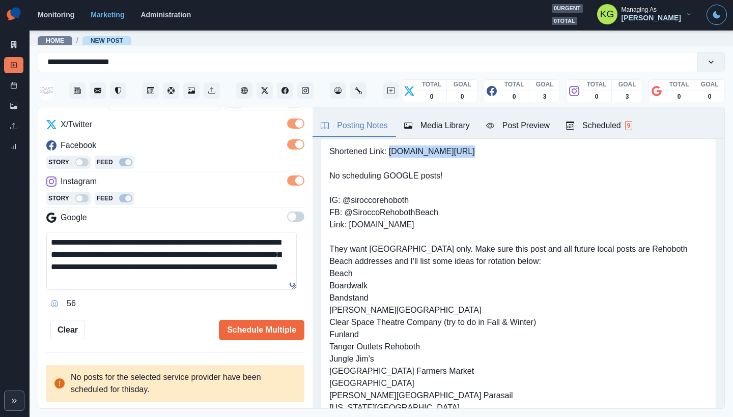
drag, startPoint x: 390, startPoint y: 152, endPoint x: 476, endPoint y: 154, distance: 85.5
click at [476, 154] on pre "Shortened Link: www.bit.ly/3JfoD8i No scheduling GOOGLE posts! IG: @siroccoreho…" at bounding box center [518, 298] width 378 height 305
copy pre "[DOMAIN_NAME][URL]"
drag, startPoint x: 291, startPoint y: 284, endPoint x: 300, endPoint y: 337, distance: 53.6
click at [300, 337] on div "**********" at bounding box center [175, 258] width 274 height 302
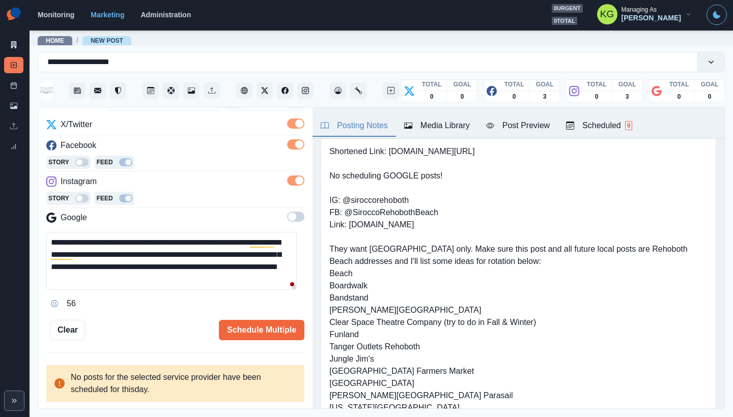
click at [255, 265] on textarea "**********" at bounding box center [171, 261] width 250 height 58
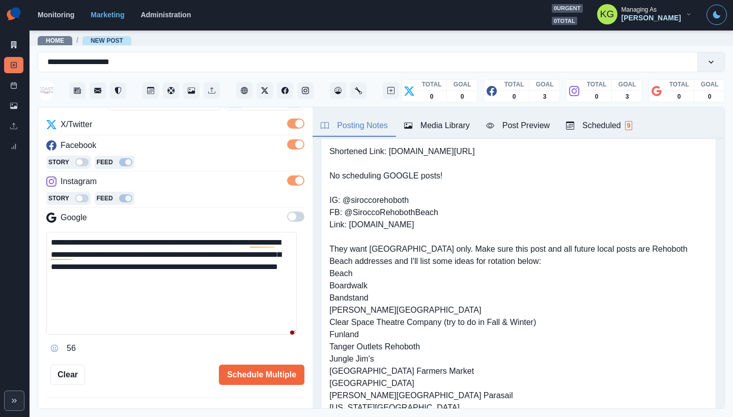
click at [291, 335] on textarea "**********" at bounding box center [171, 283] width 250 height 103
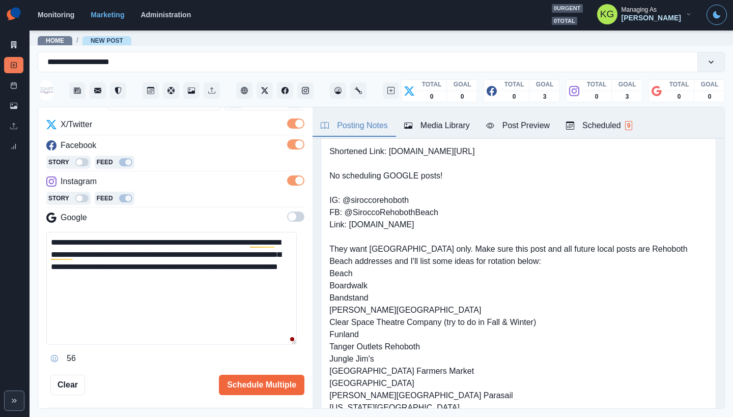
click at [177, 239] on textarea "**********" at bounding box center [171, 288] width 250 height 113
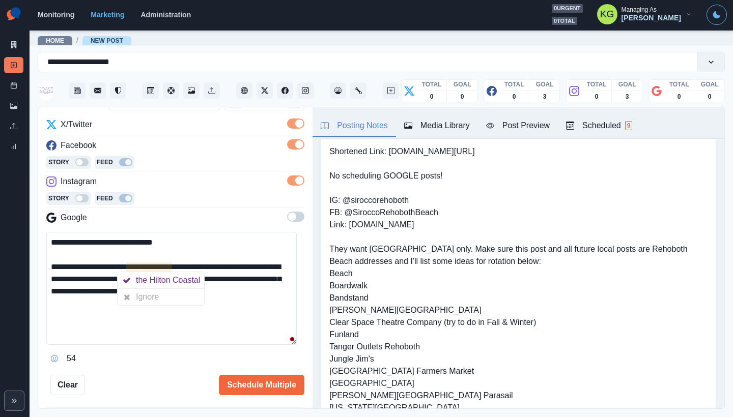
click at [158, 265] on textarea "**********" at bounding box center [171, 288] width 250 height 113
click at [146, 263] on textarea "**********" at bounding box center [171, 288] width 250 height 113
click at [184, 300] on textarea "**********" at bounding box center [171, 288] width 250 height 113
click at [182, 309] on textarea "**********" at bounding box center [171, 288] width 250 height 113
paste textarea "**********"
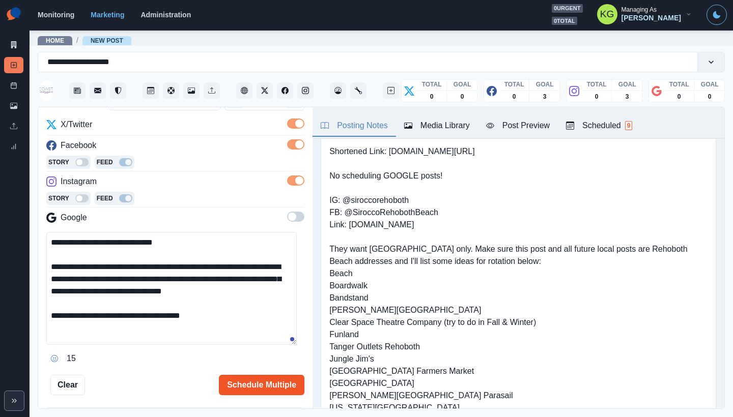
type textarea "**********"
click at [263, 385] on button "Schedule Multiple" at bounding box center [261, 385] width 85 height 20
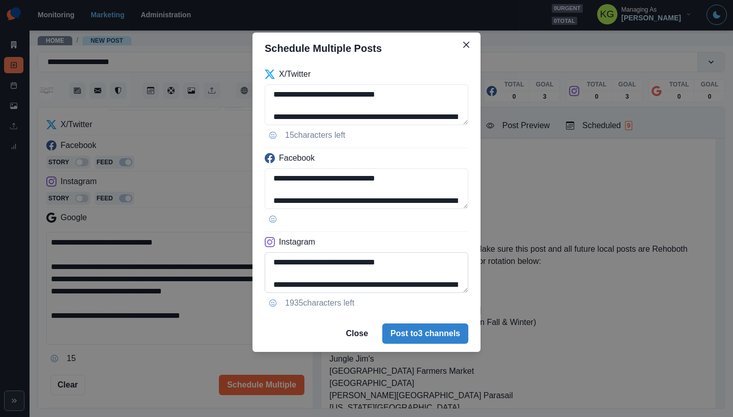
click at [445, 293] on textarea "**********" at bounding box center [367, 272] width 204 height 41
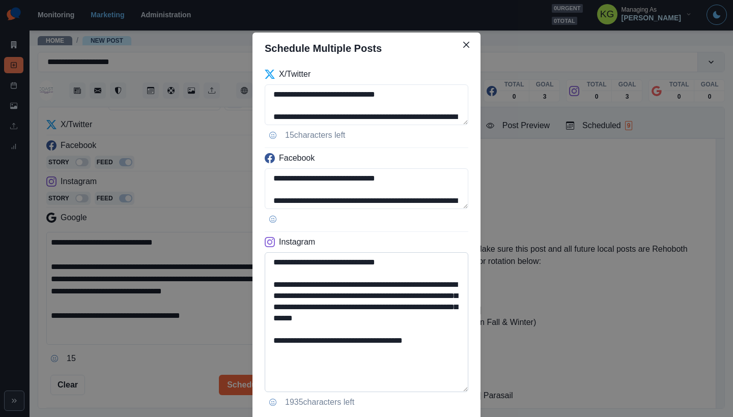
click at [409, 355] on textarea "**********" at bounding box center [367, 322] width 204 height 140
drag, startPoint x: 438, startPoint y: 341, endPoint x: 357, endPoint y: 339, distance: 80.4
click at [357, 339] on textarea "**********" at bounding box center [367, 322] width 204 height 140
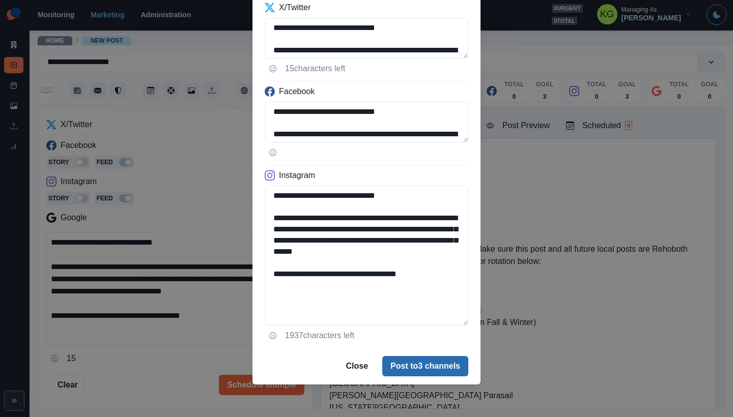
type textarea "**********"
click at [408, 365] on button "Post to 3 channels" at bounding box center [425, 366] width 86 height 20
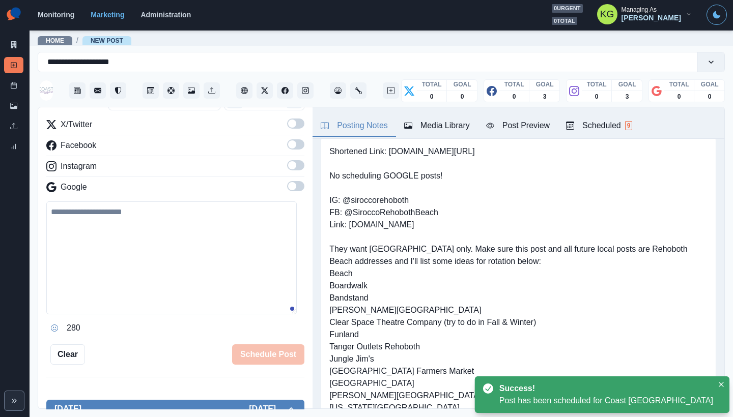
scroll to position [111, 0]
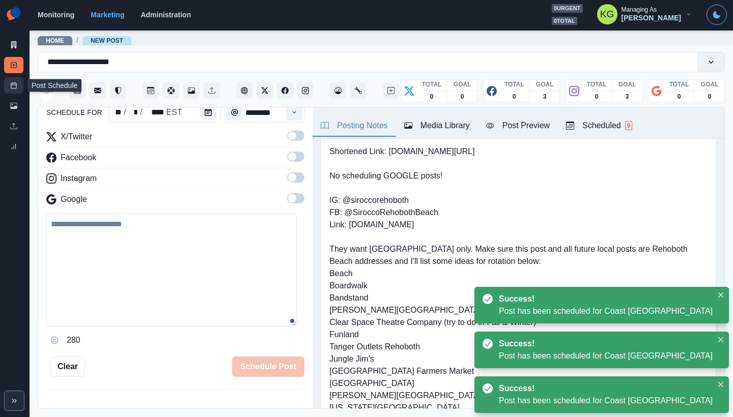
click at [18, 87] on link "Post Schedule" at bounding box center [13, 85] width 19 height 16
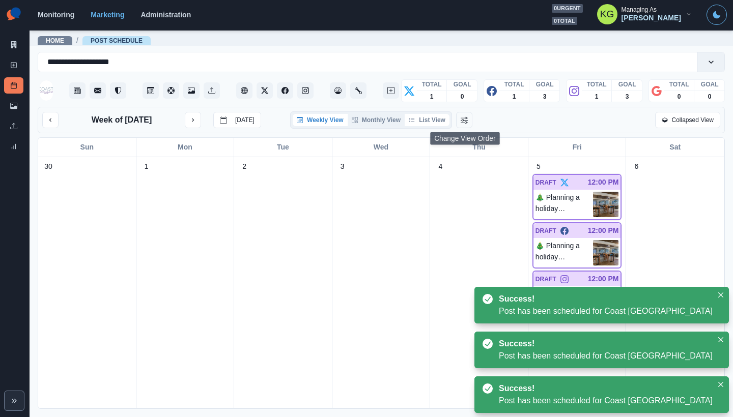
click at [442, 122] on button "List View" at bounding box center [427, 120] width 45 height 12
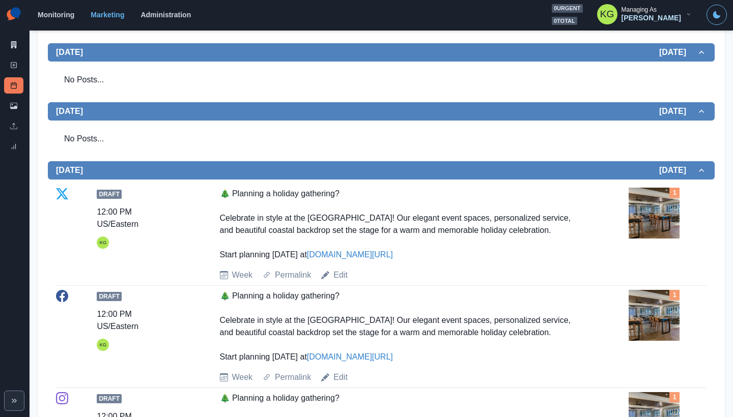
scroll to position [99, 0]
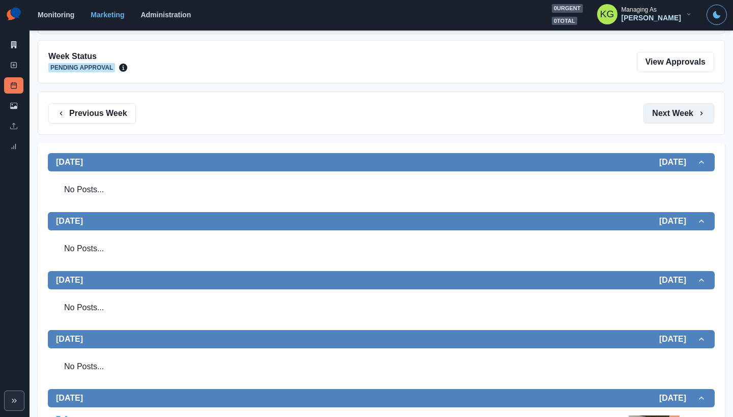
click at [675, 115] on button "Next Week" at bounding box center [678, 113] width 71 height 20
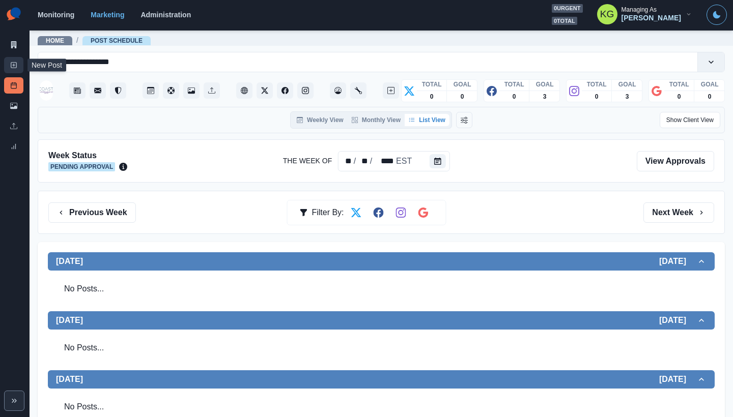
click at [14, 66] on icon at bounding box center [13, 65] width 7 height 7
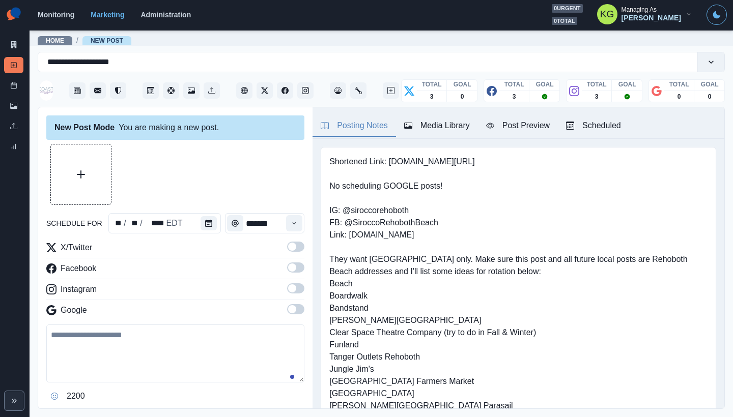
click at [212, 225] on button "Calendar" at bounding box center [209, 223] width 16 height 14
click at [212, 227] on button "Calendar" at bounding box center [209, 223] width 16 height 14
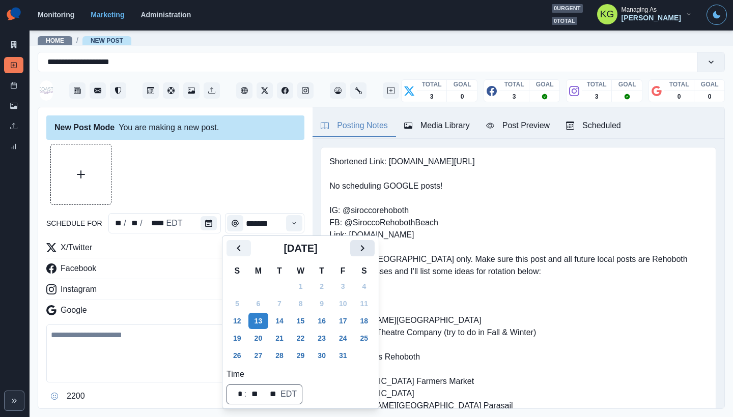
click at [363, 248] on button "Next" at bounding box center [362, 248] width 24 height 16
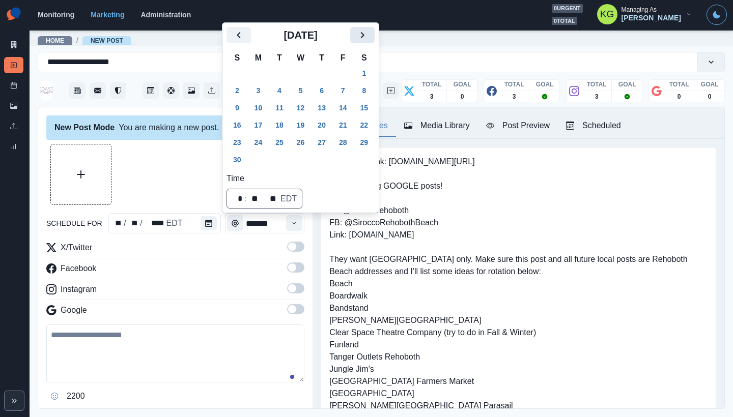
click at [368, 40] on icon "Next" at bounding box center [362, 35] width 12 height 12
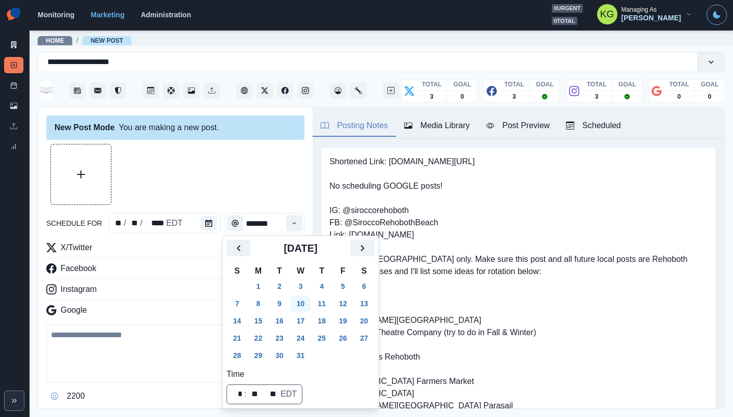
click at [306, 306] on button "10" at bounding box center [301, 304] width 20 height 16
click at [256, 166] on div at bounding box center [175, 174] width 258 height 61
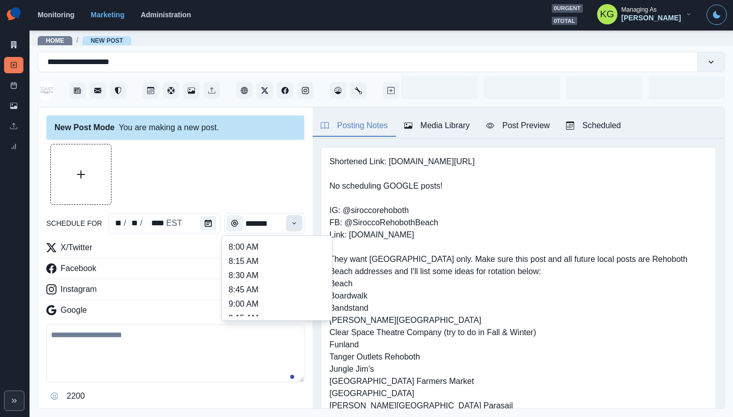
click at [291, 224] on button "Time" at bounding box center [294, 223] width 16 height 16
click at [249, 250] on li "12:00 PM" at bounding box center [277, 247] width 102 height 14
type input "********"
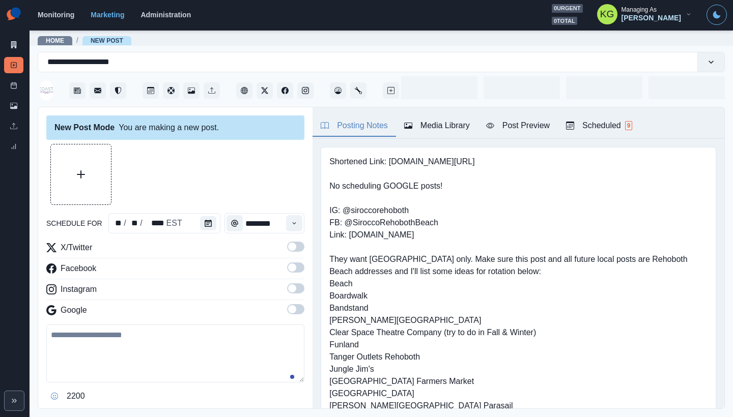
click at [288, 290] on span at bounding box center [292, 288] width 8 height 8
click at [283, 261] on div "X/Twitter Facebook Instagram Google" at bounding box center [175, 281] width 258 height 79
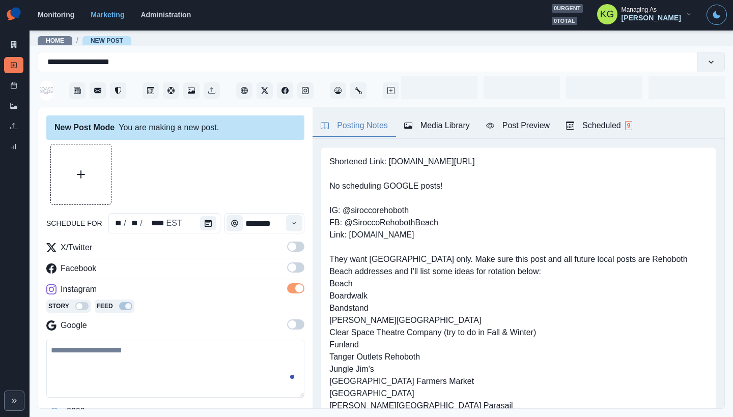
click at [288, 265] on span at bounding box center [292, 268] width 8 height 8
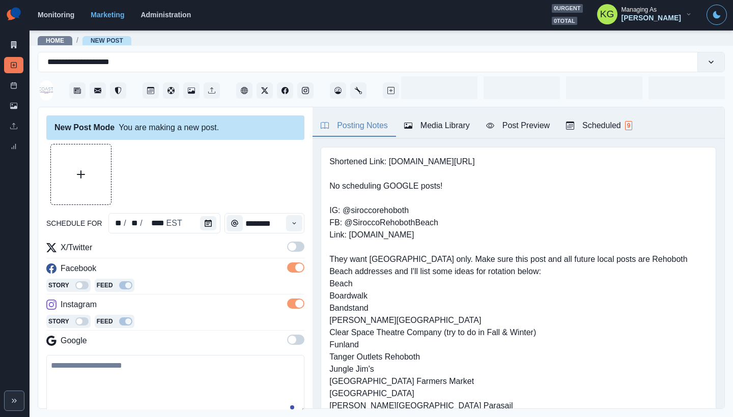
click at [288, 249] on span at bounding box center [292, 247] width 8 height 8
click at [433, 129] on div "Media Library" at bounding box center [437, 126] width 66 height 12
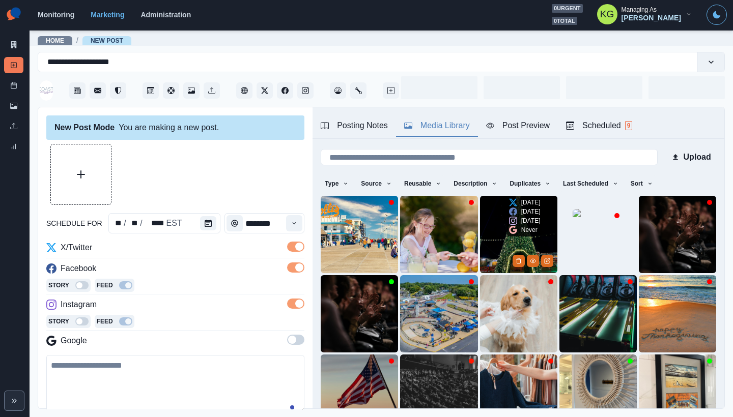
scroll to position [81, 0]
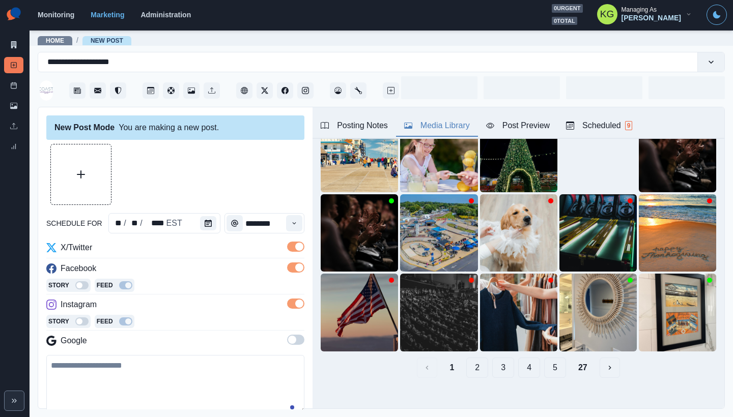
click at [574, 358] on button "27" at bounding box center [582, 368] width 25 height 20
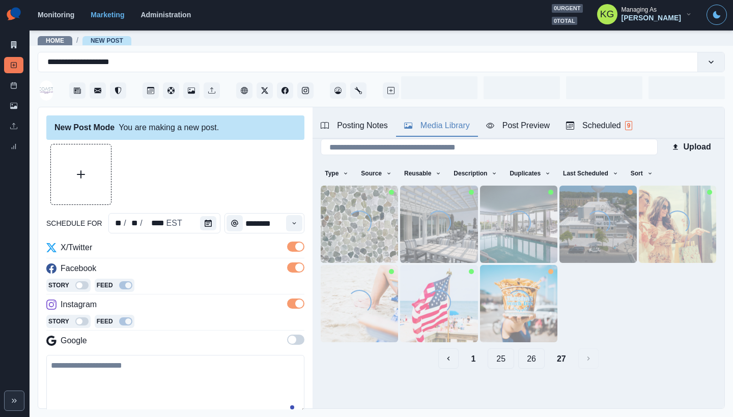
scroll to position [4, 0]
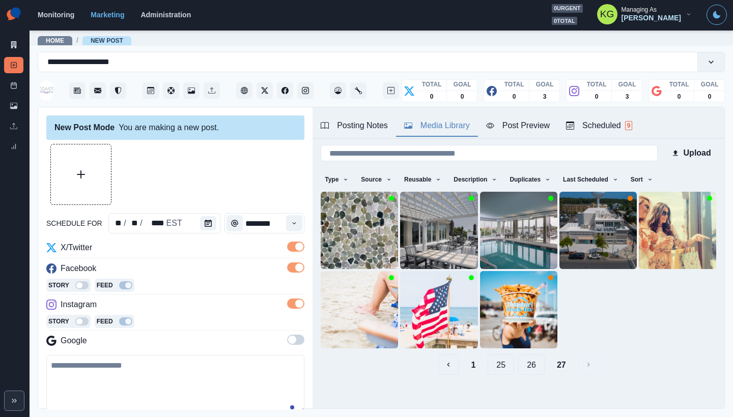
click at [530, 363] on button "26" at bounding box center [531, 365] width 26 height 20
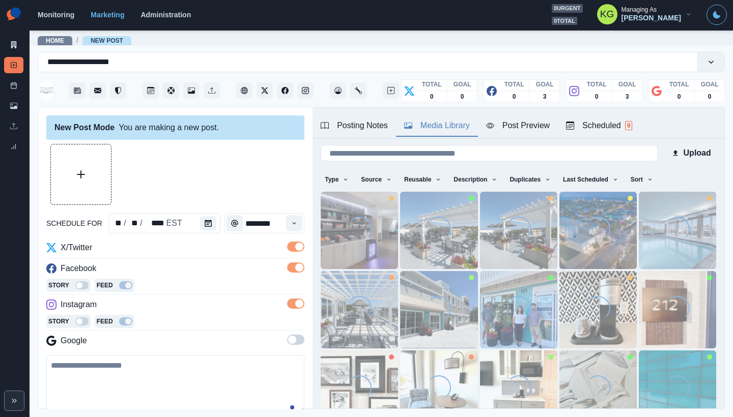
scroll to position [62, 0]
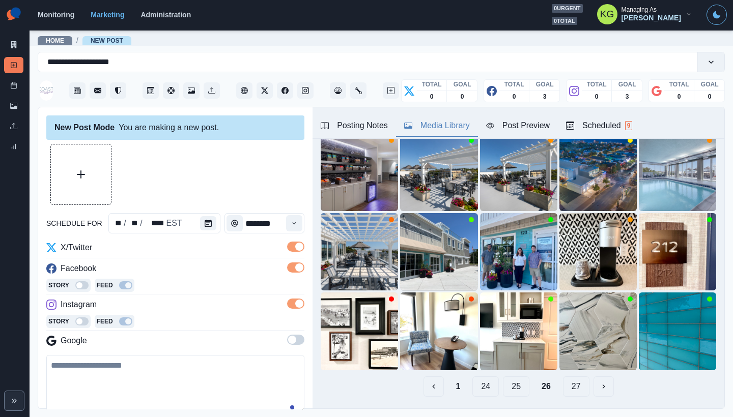
click at [513, 378] on button "25" at bounding box center [516, 387] width 26 height 20
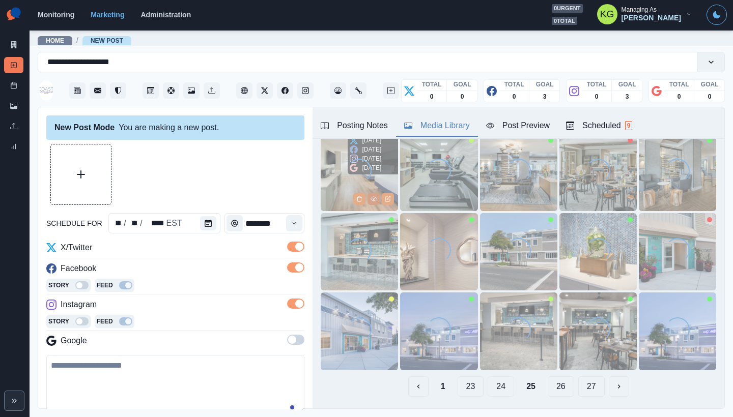
click at [370, 196] on icon "View Media" at bounding box center [373, 199] width 6 height 6
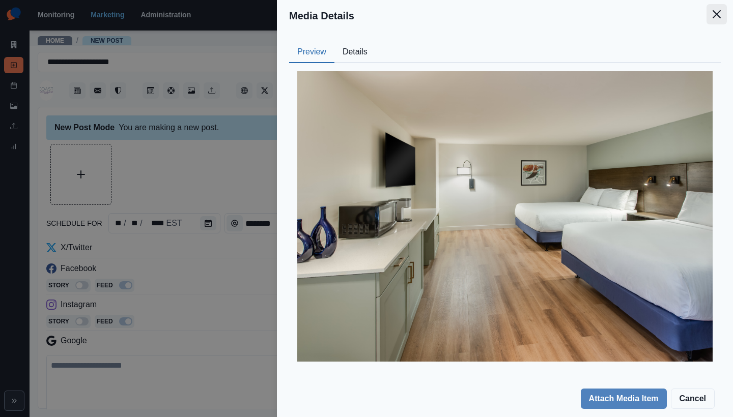
click at [717, 21] on button "Close" at bounding box center [716, 14] width 20 height 20
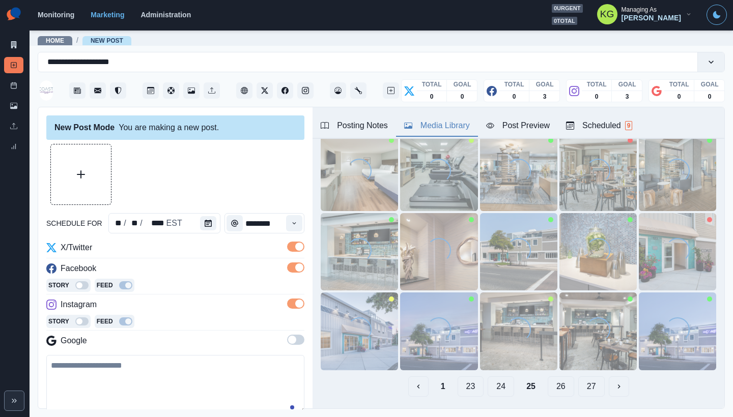
scroll to position [32, 0]
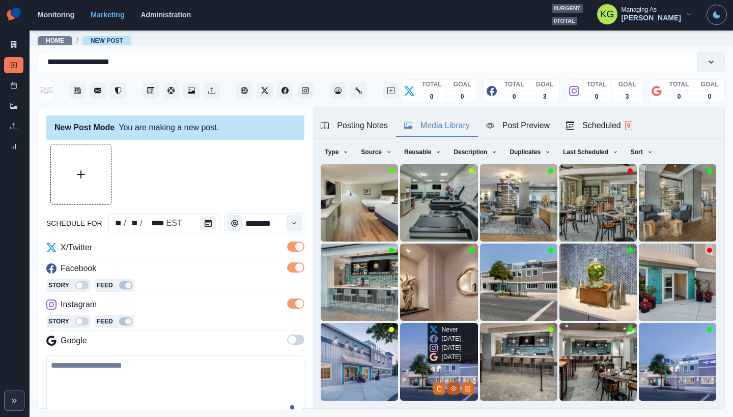
click at [450, 386] on icon "View Media" at bounding box center [453, 389] width 6 height 6
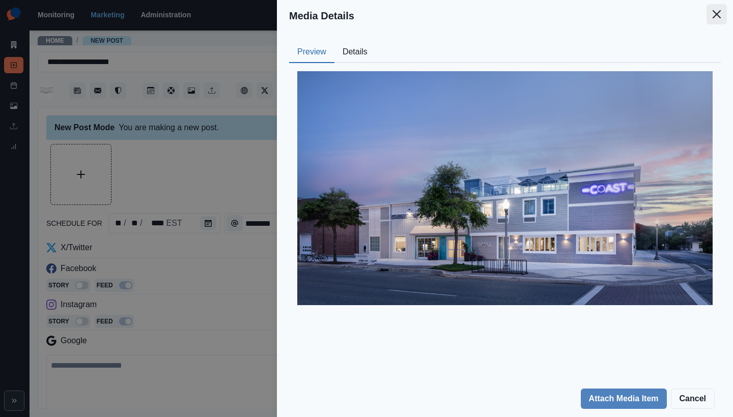
click at [717, 17] on icon "Close" at bounding box center [716, 14] width 8 height 8
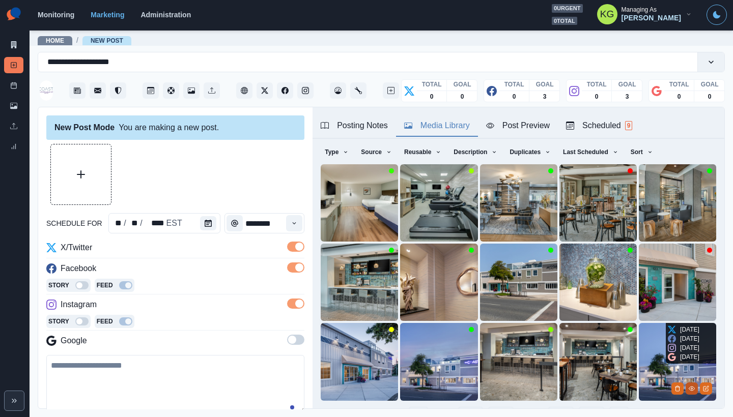
click at [689, 386] on icon "View Media" at bounding box center [692, 389] width 6 height 6
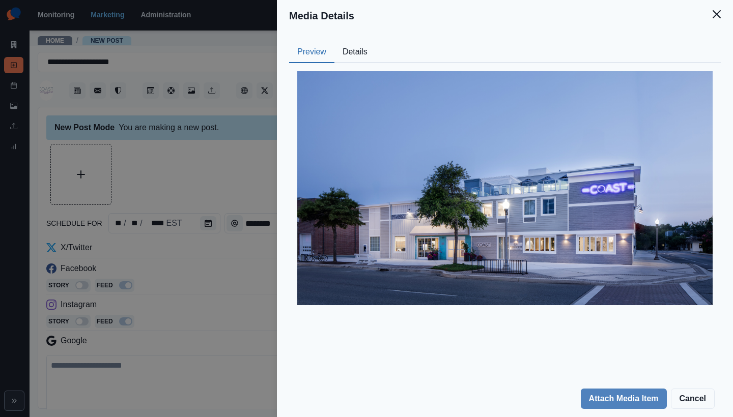
click at [732, 22] on header "Media Details" at bounding box center [505, 16] width 456 height 32
click at [721, 17] on button "Close" at bounding box center [716, 14] width 20 height 20
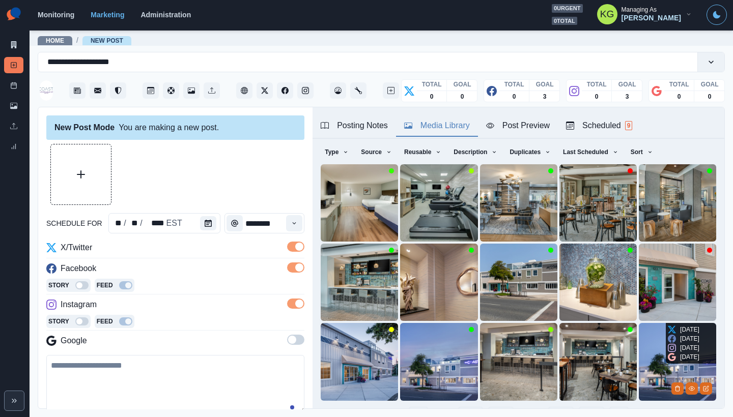
click at [639, 369] on img at bounding box center [677, 361] width 77 height 77
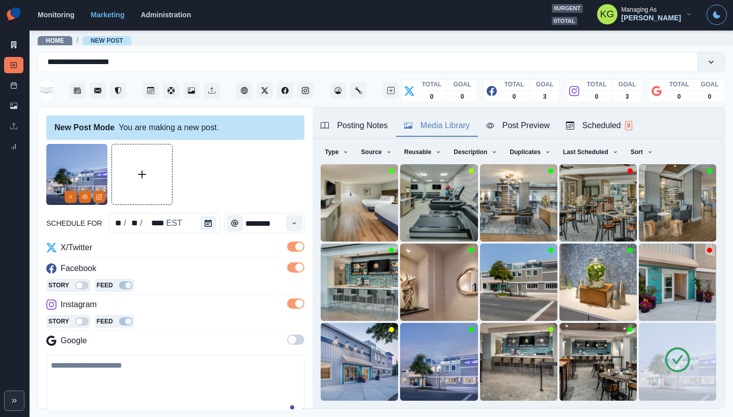
click at [495, 407] on button "24" at bounding box center [501, 417] width 26 height 20
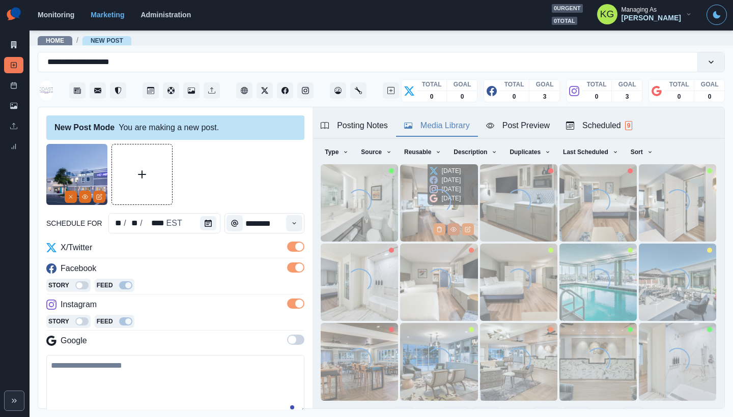
click at [450, 226] on icon "View Media" at bounding box center [453, 229] width 6 height 6
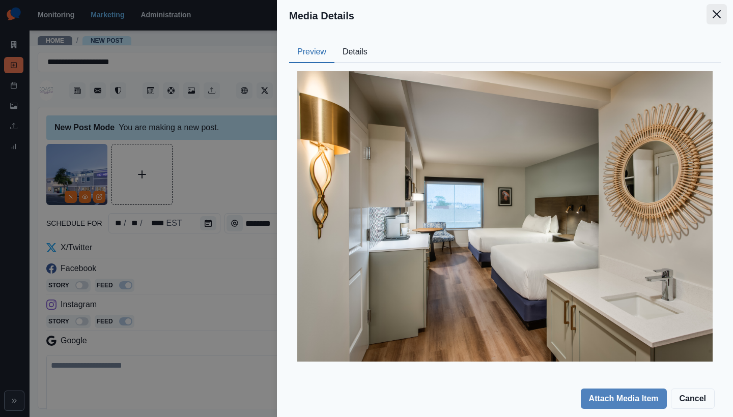
click at [721, 11] on button "Close" at bounding box center [716, 14] width 20 height 20
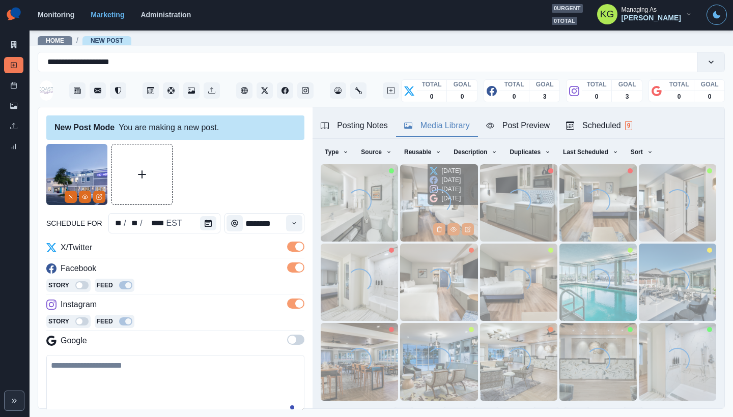
click at [410, 192] on img at bounding box center [438, 202] width 77 height 77
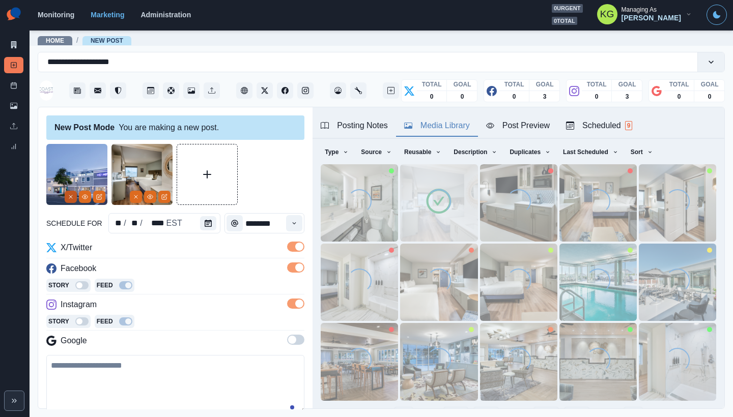
click at [66, 201] on button "Remove" at bounding box center [71, 197] width 12 height 12
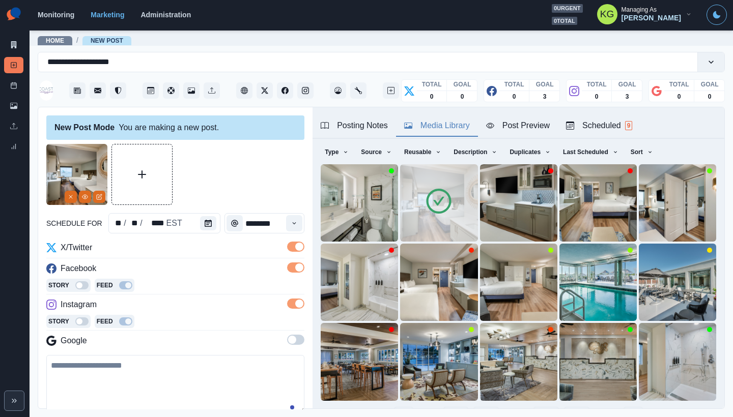
scroll to position [123, 0]
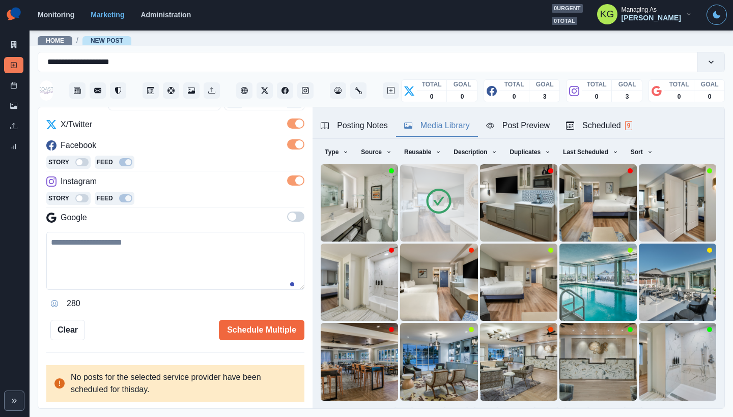
click at [215, 265] on textarea at bounding box center [175, 261] width 258 height 58
paste textarea "**********"
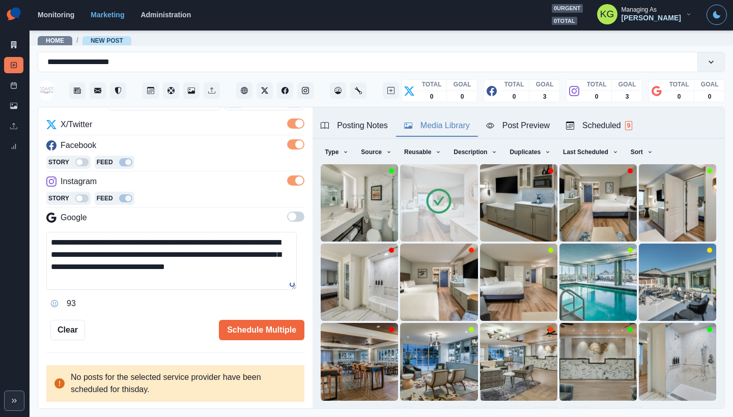
click at [216, 241] on textarea "**********" at bounding box center [171, 261] width 250 height 58
click at [279, 273] on textarea "**********" at bounding box center [171, 261] width 250 height 58
click at [53, 302] on icon "Opens Emoji Picker" at bounding box center [54, 303] width 7 height 7
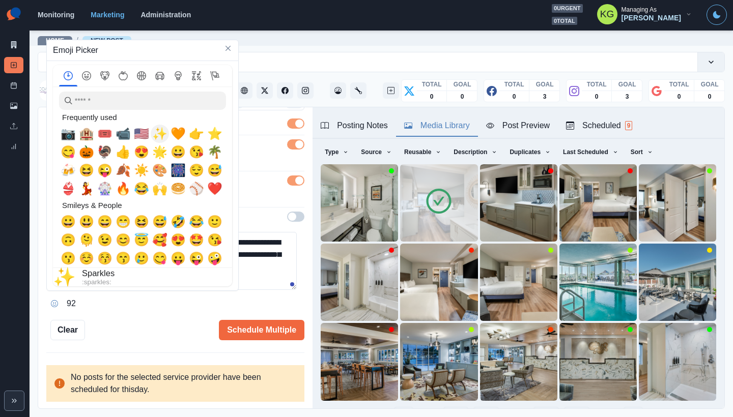
click at [155, 137] on span "✨" at bounding box center [159, 134] width 15 height 14
click at [263, 284] on textarea "**********" at bounding box center [171, 261] width 250 height 58
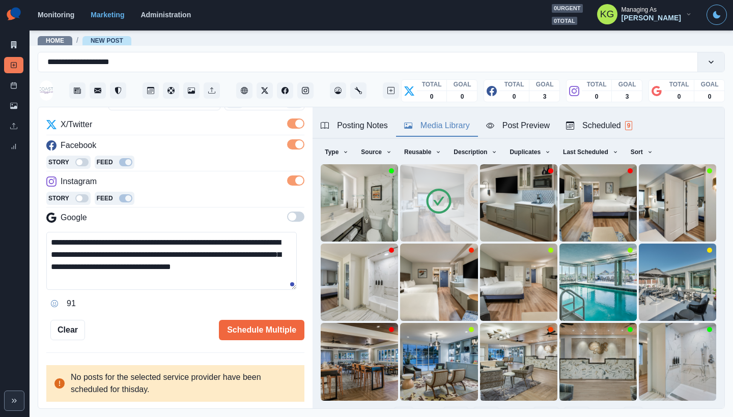
drag, startPoint x: 266, startPoint y: 269, endPoint x: 256, endPoint y: 264, distance: 10.9
click at [256, 264] on textarea "**********" at bounding box center [171, 261] width 250 height 58
click at [53, 241] on textarea "**********" at bounding box center [171, 261] width 250 height 58
paste textarea "*"
click at [232, 242] on textarea "**********" at bounding box center [171, 261] width 250 height 58
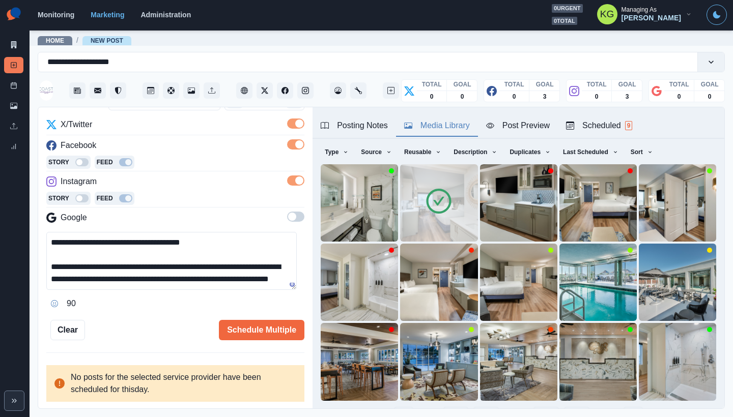
scroll to position [12, 0]
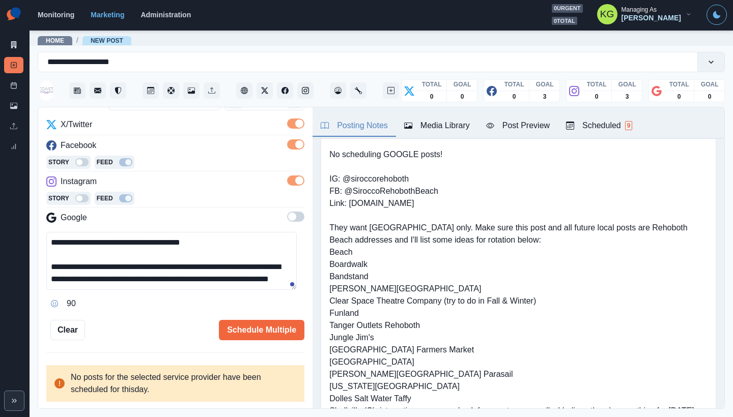
click at [350, 126] on div "Posting Notes" at bounding box center [354, 126] width 67 height 12
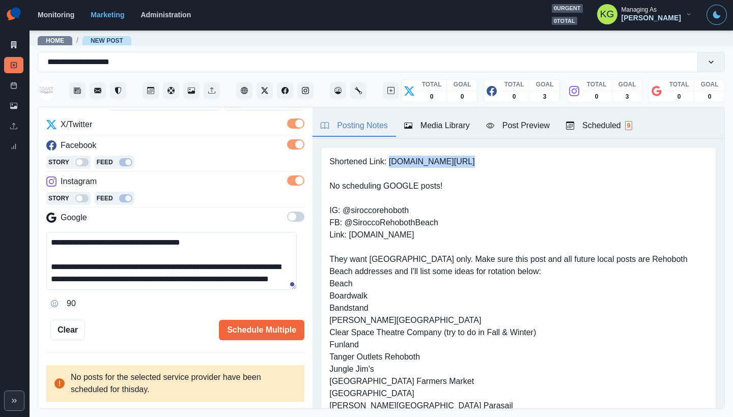
drag, startPoint x: 461, startPoint y: 164, endPoint x: 389, endPoint y: 160, distance: 72.4
click at [389, 160] on pre "Shortened Link: www.bit.ly/3JfoD8i No scheduling GOOGLE posts! IG: @siroccoreho…" at bounding box center [518, 308] width 378 height 305
drag, startPoint x: 284, startPoint y: 283, endPoint x: 287, endPoint y: 325, distance: 41.3
click at [287, 325] on div "**********" at bounding box center [175, 181] width 258 height 320
click at [290, 291] on div "**********" at bounding box center [175, 272] width 258 height 80
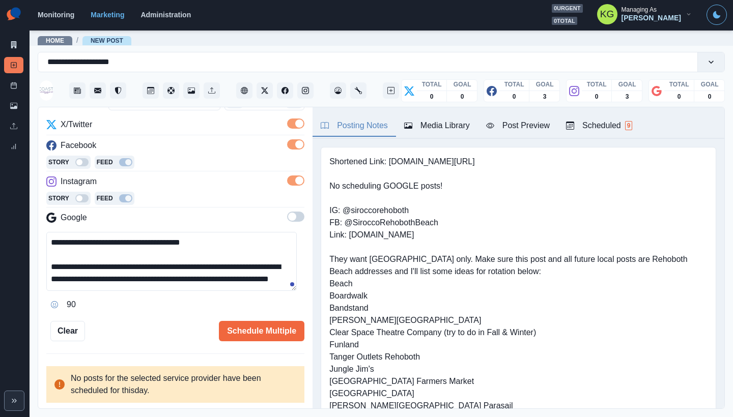
click at [286, 291] on textarea "**********" at bounding box center [171, 261] width 250 height 59
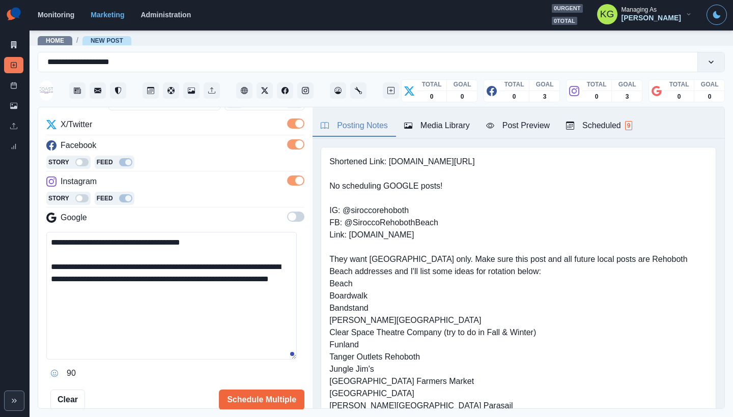
click at [160, 295] on textarea "**********" at bounding box center [171, 296] width 250 height 128
paste textarea "**********"
type textarea "**********"
click at [255, 393] on button "Schedule Multiple" at bounding box center [261, 400] width 85 height 20
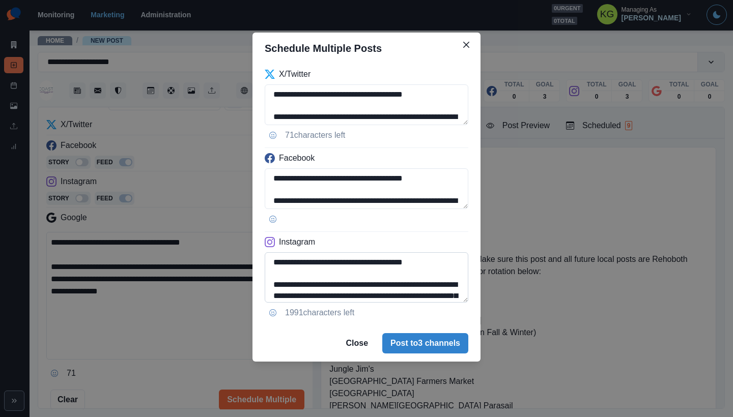
click at [450, 303] on textarea "**********" at bounding box center [367, 277] width 204 height 50
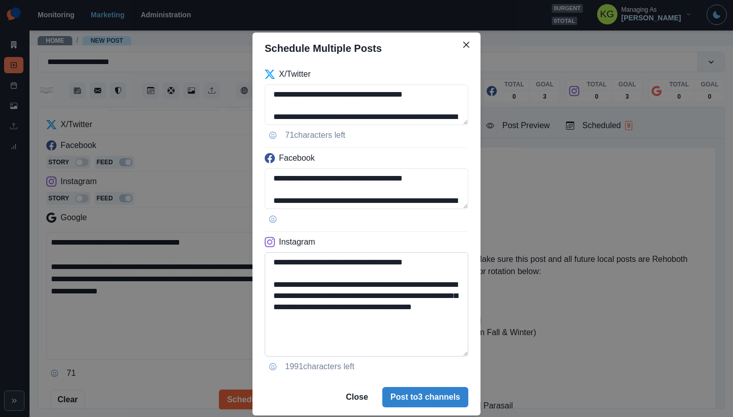
click at [392, 328] on textarea "**********" at bounding box center [367, 304] width 204 height 104
drag, startPoint x: 374, startPoint y: 323, endPoint x: 241, endPoint y: 318, distance: 132.9
click at [241, 318] on div "**********" at bounding box center [366, 208] width 733 height 417
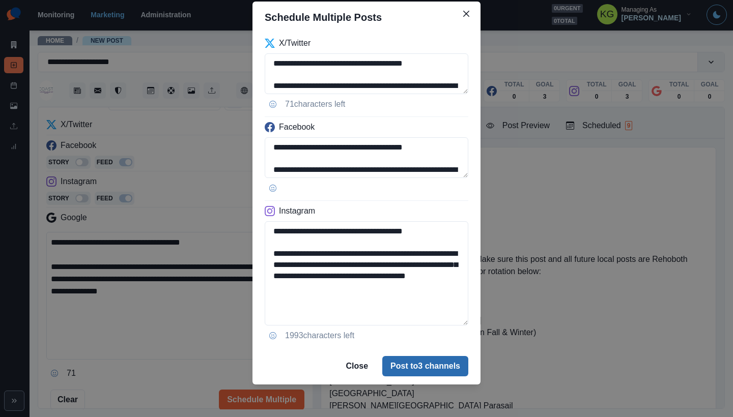
type textarea "**********"
click at [440, 371] on button "Post to 3 channels" at bounding box center [425, 366] width 86 height 20
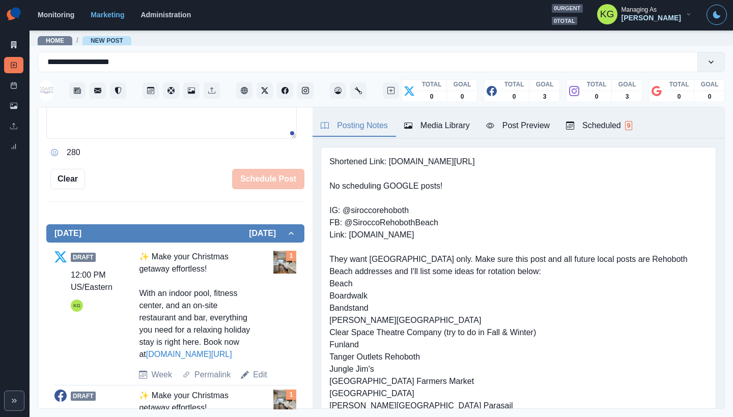
scroll to position [517, 0]
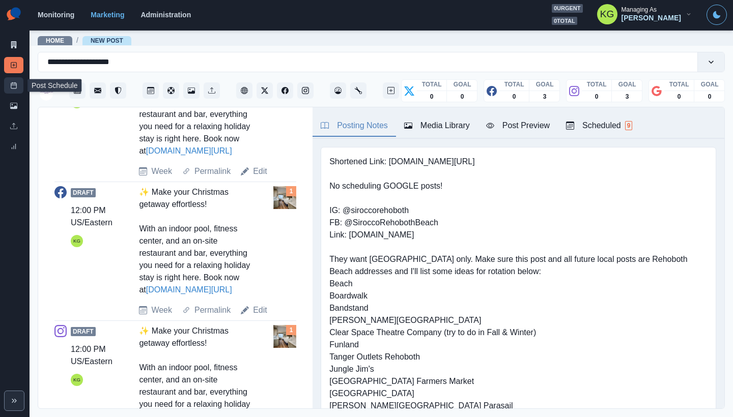
click at [15, 84] on icon at bounding box center [13, 85] width 7 height 7
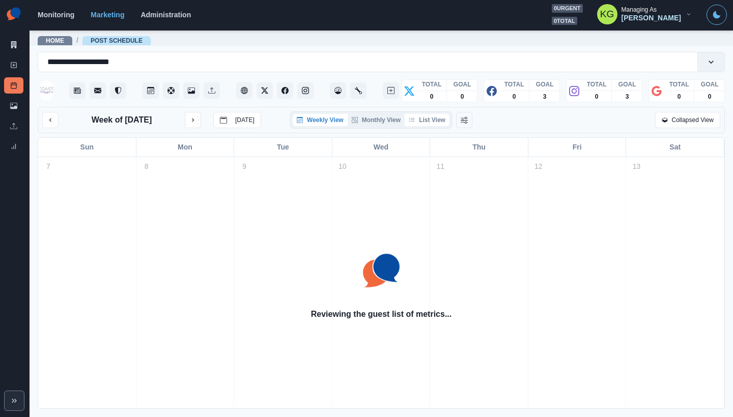
click at [437, 123] on button "List View" at bounding box center [427, 120] width 45 height 12
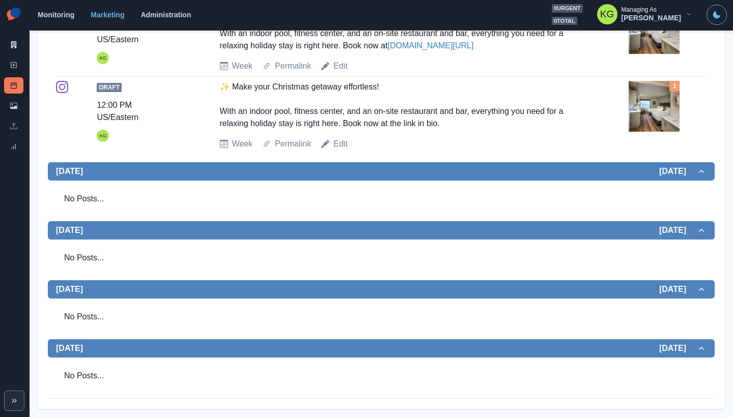
scroll to position [142, 0]
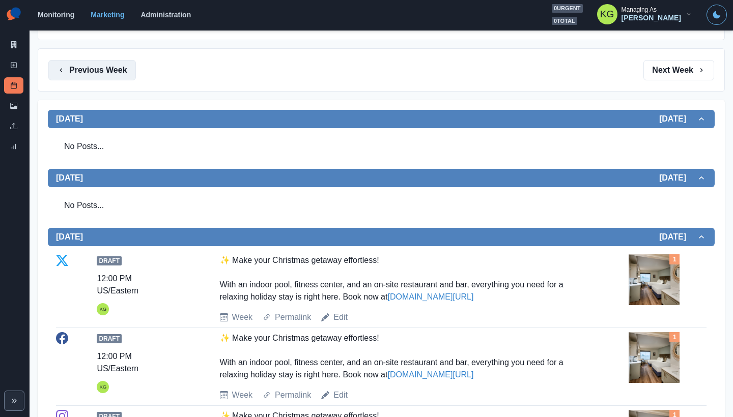
click at [108, 73] on button "Previous Week" at bounding box center [92, 70] width 88 height 20
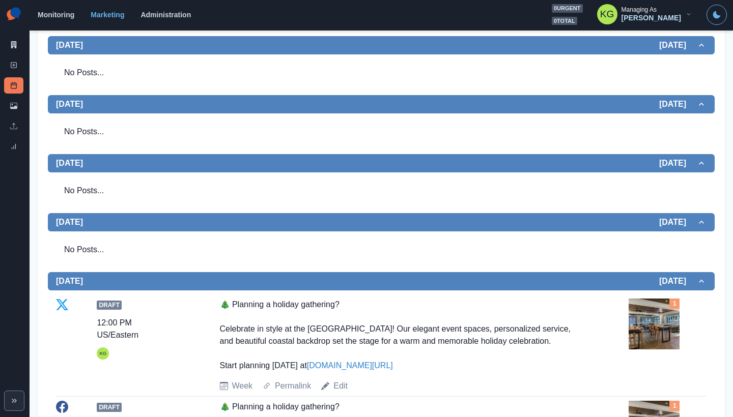
scroll to position [126, 0]
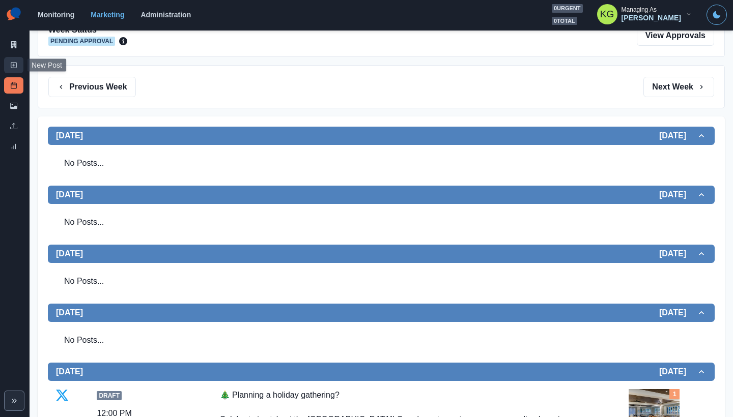
click at [7, 70] on link "New Post" at bounding box center [13, 65] width 19 height 16
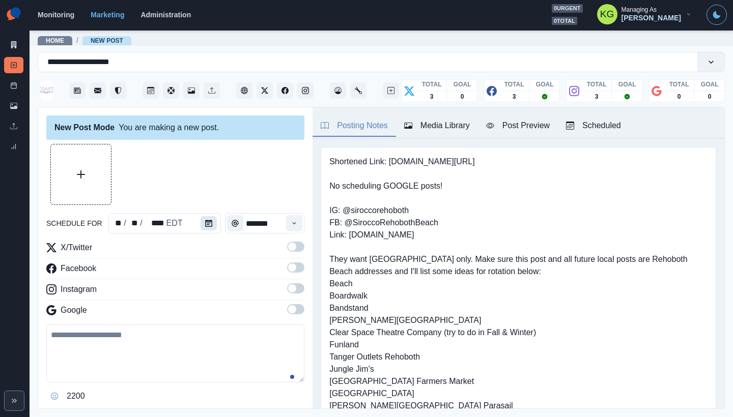
click at [205, 220] on icon "Calendar" at bounding box center [208, 223] width 7 height 7
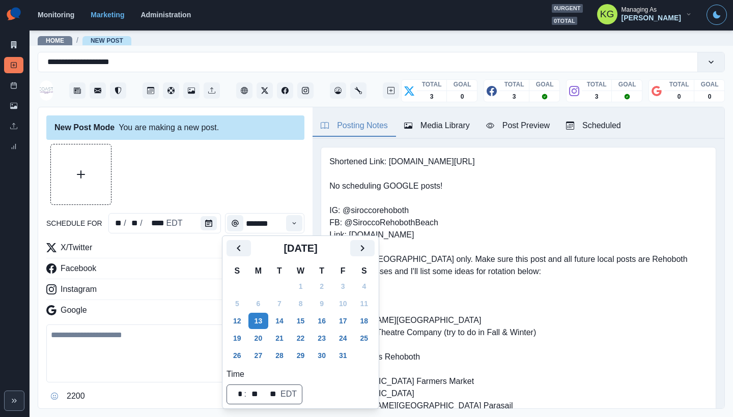
click at [368, 244] on icon "Next" at bounding box center [362, 248] width 12 height 12
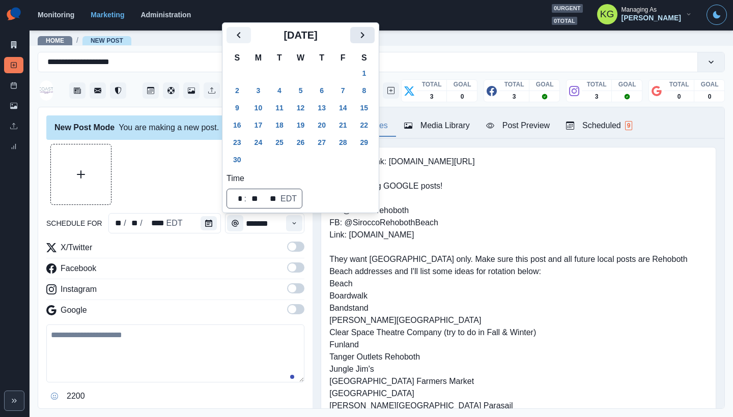
click at [368, 32] on icon "Next" at bounding box center [362, 35] width 12 height 12
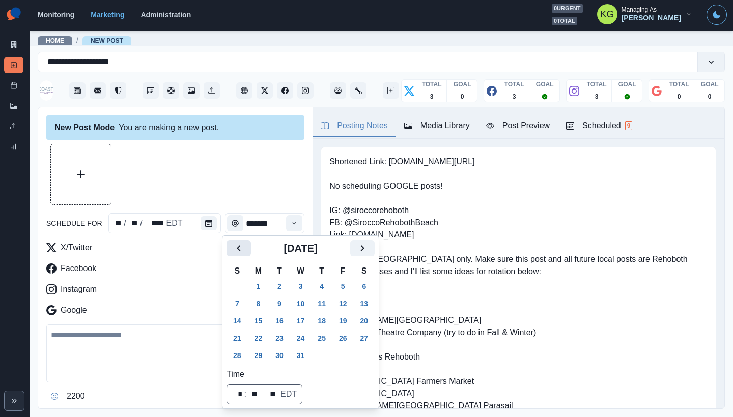
click at [263, 284] on button "1" at bounding box center [258, 286] width 20 height 16
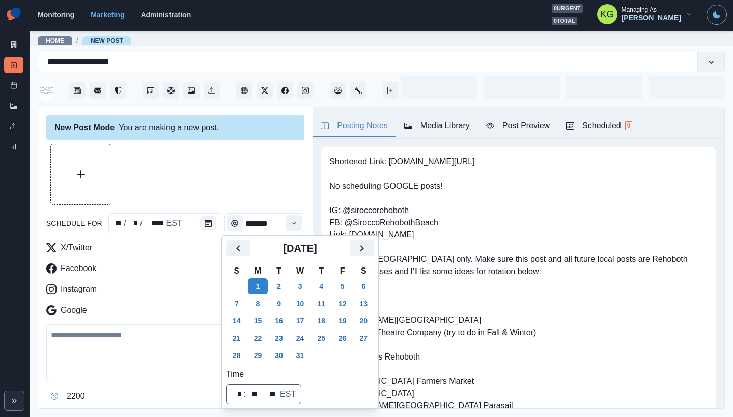
click at [218, 181] on div at bounding box center [175, 174] width 258 height 61
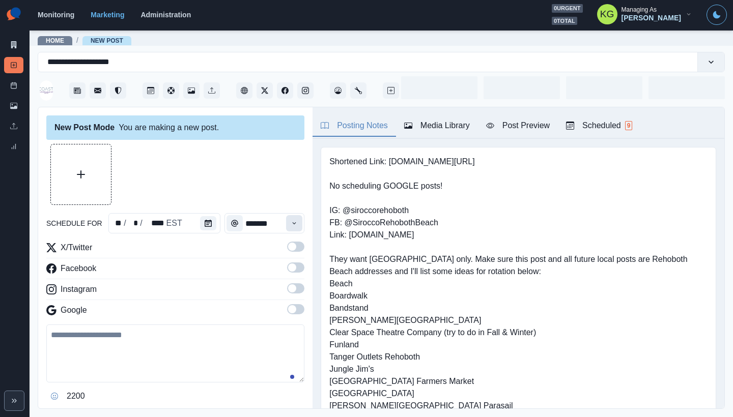
click at [293, 224] on button "Time" at bounding box center [294, 223] width 16 height 16
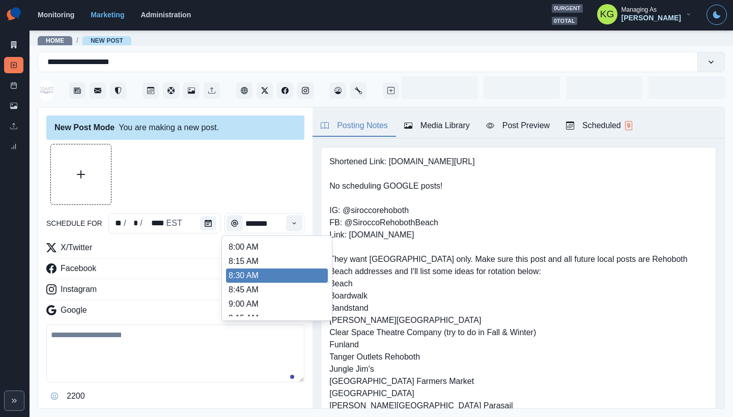
scroll to position [206, 0]
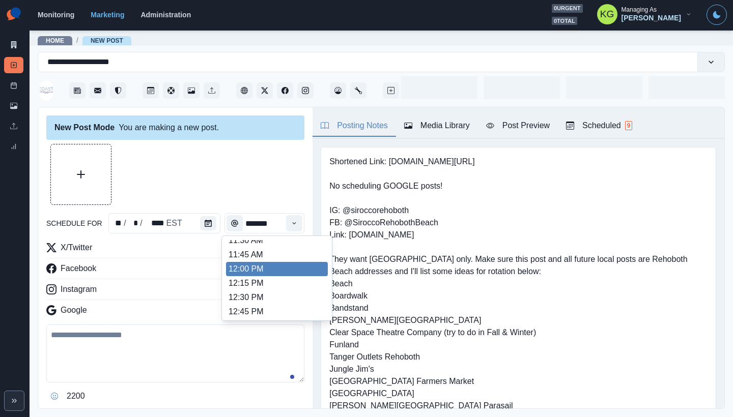
click at [245, 267] on li "12:00 PM" at bounding box center [277, 269] width 102 height 14
type input "********"
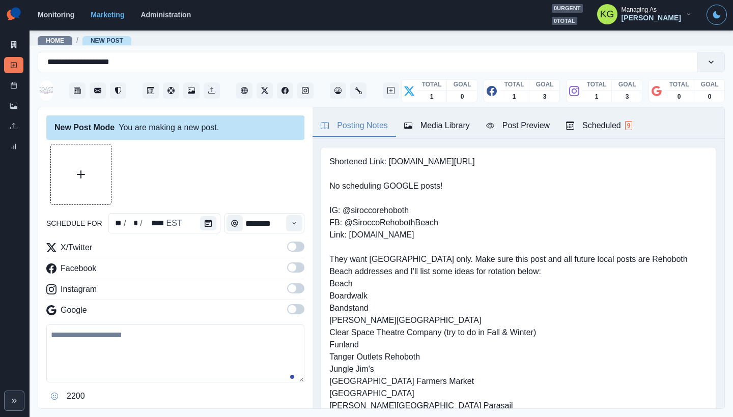
click at [290, 288] on span at bounding box center [295, 288] width 17 height 10
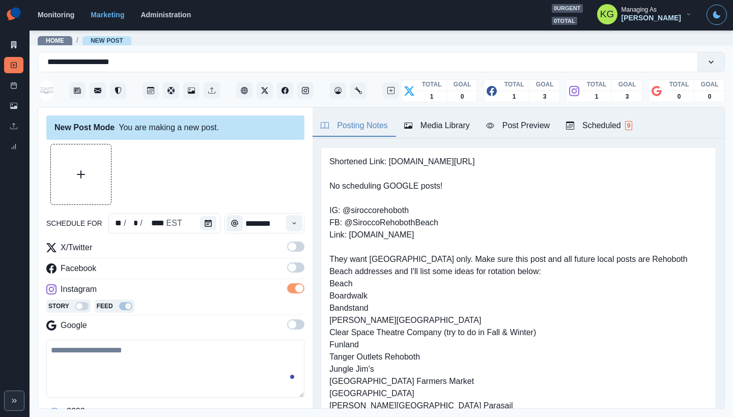
drag, startPoint x: 290, startPoint y: 276, endPoint x: 288, endPoint y: 261, distance: 15.3
click at [290, 276] on label at bounding box center [295, 271] width 17 height 16
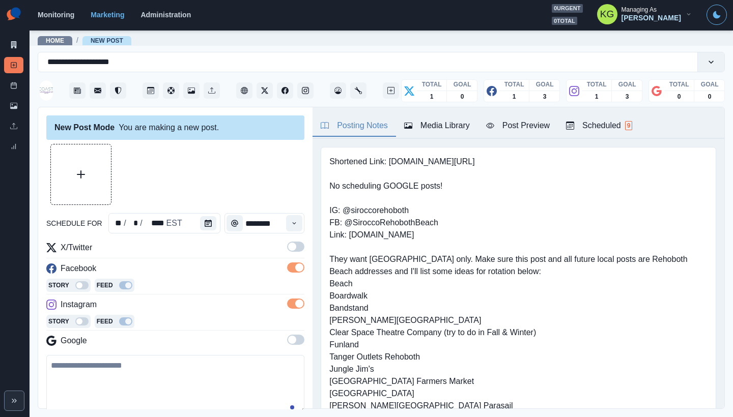
click at [286, 238] on div "schedule for ** / * / **** EST ******** X/Twitter Facebook Story Feed Instagram…" at bounding box center [175, 304] width 258 height 320
click at [290, 247] on span at bounding box center [295, 247] width 17 height 10
click at [442, 123] on div "Media Library" at bounding box center [437, 126] width 66 height 12
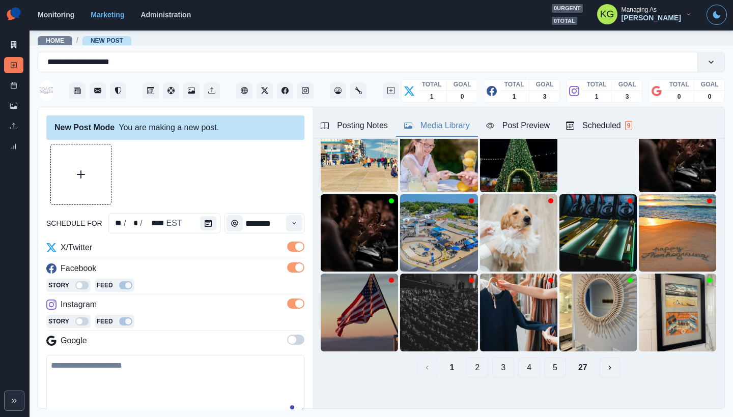
click at [575, 358] on button "27" at bounding box center [582, 368] width 25 height 20
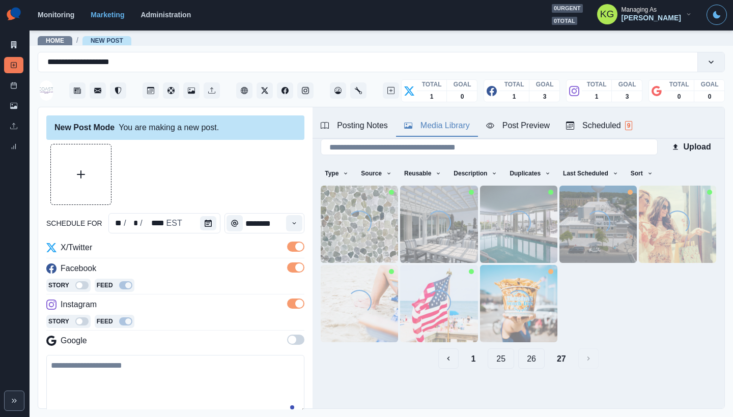
scroll to position [4, 0]
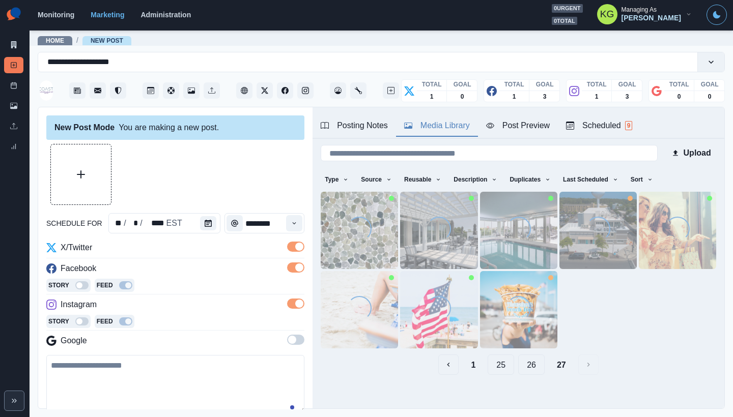
click at [529, 366] on button "26" at bounding box center [531, 365] width 26 height 20
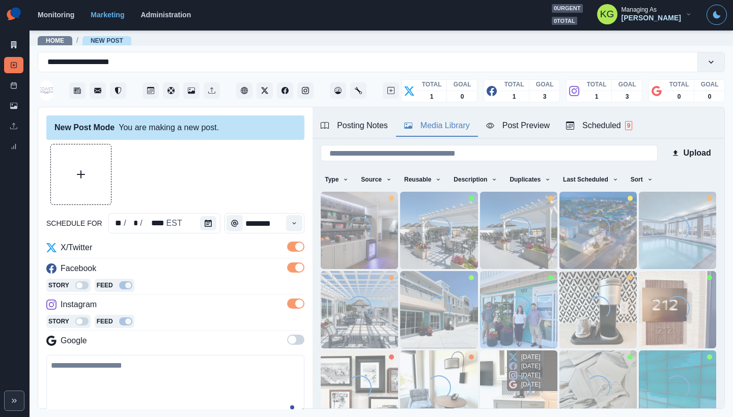
scroll to position [81, 0]
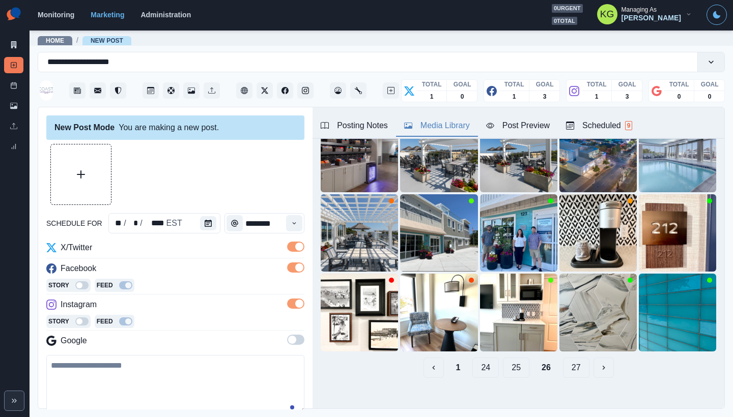
click at [504, 363] on button "25" at bounding box center [516, 368] width 26 height 20
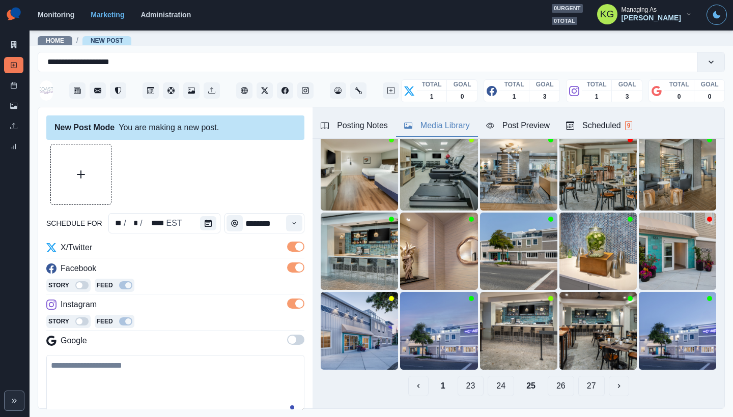
scroll to position [61, 0]
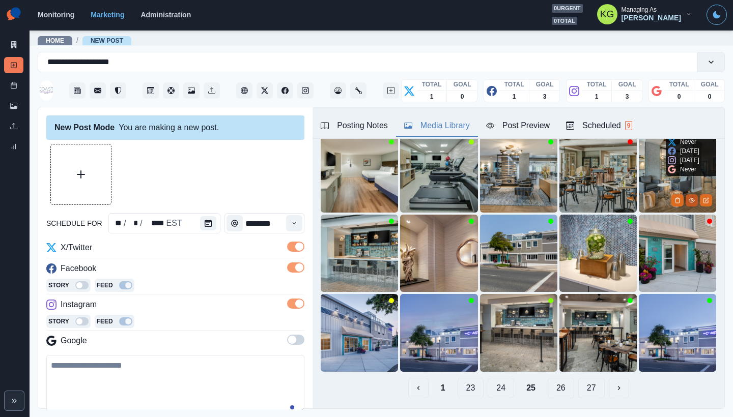
click at [689, 197] on icon "View Media" at bounding box center [692, 200] width 6 height 6
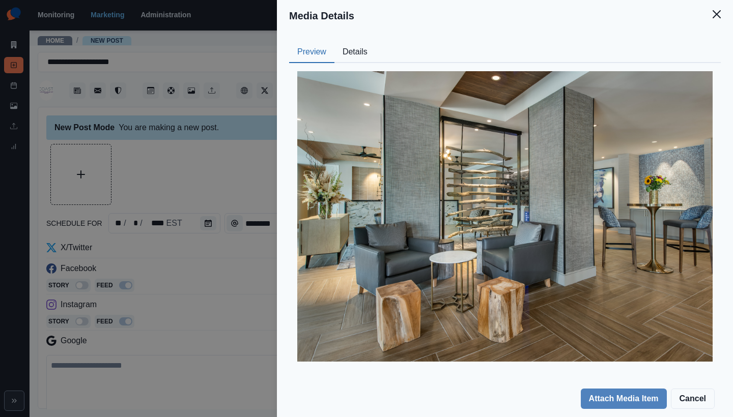
click at [369, 54] on button "Details" at bounding box center [354, 52] width 41 height 21
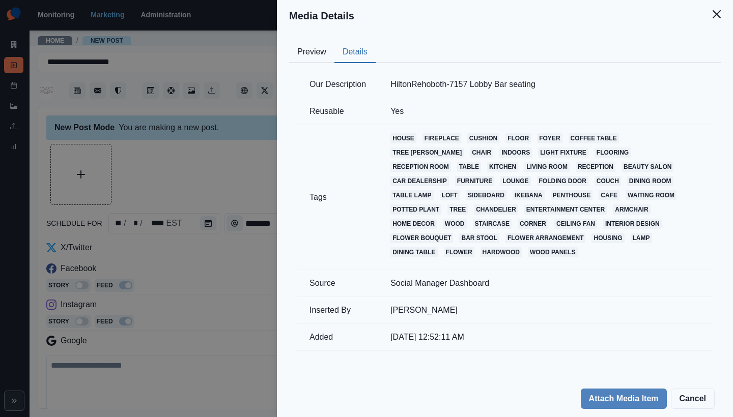
click at [716, 12] on icon "Close" at bounding box center [716, 14] width 8 height 8
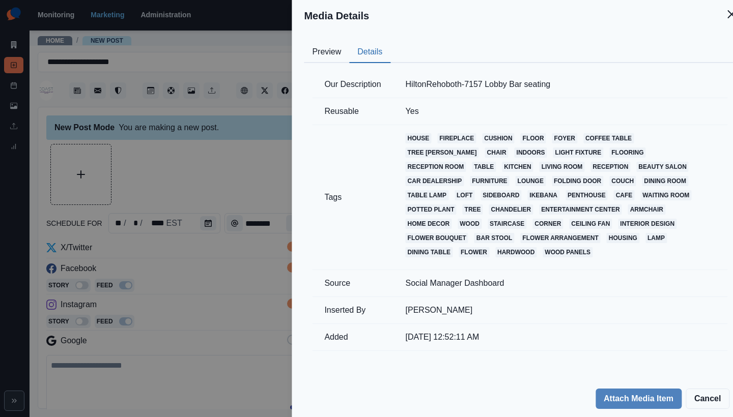
scroll to position [32, 0]
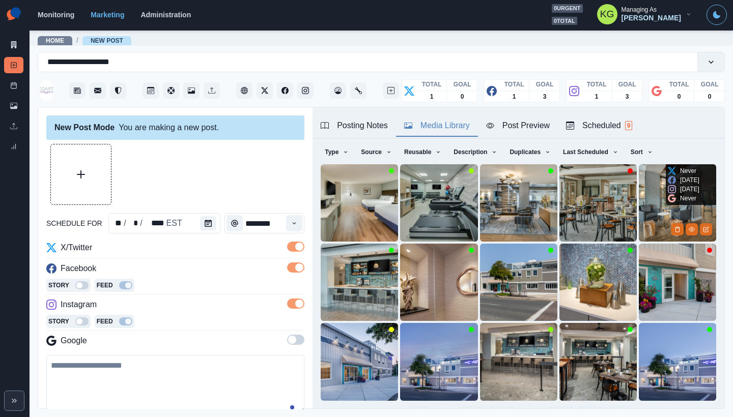
click at [639, 193] on img at bounding box center [677, 202] width 77 height 77
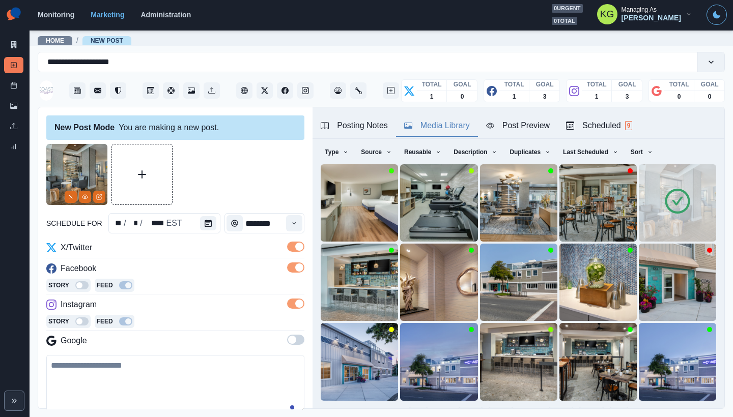
scroll to position [123, 0]
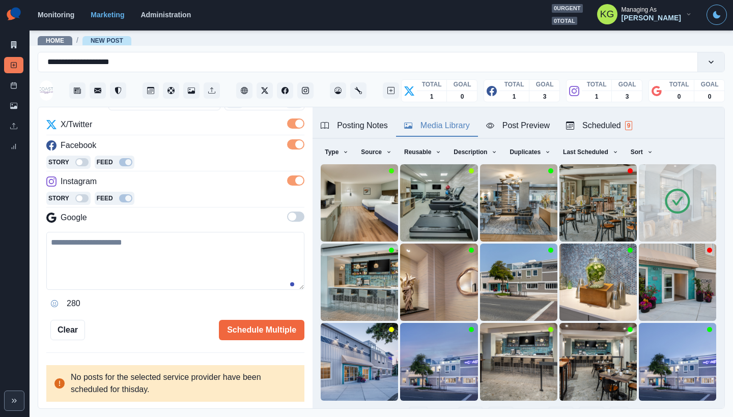
click at [159, 279] on textarea at bounding box center [175, 261] width 258 height 58
paste textarea "**********"
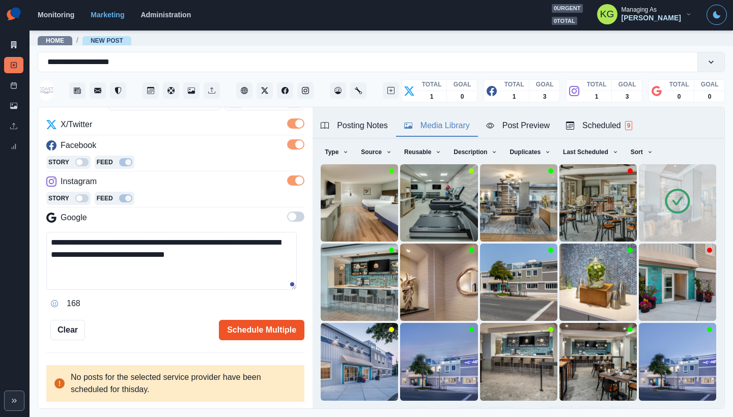
type textarea "**********"
click at [276, 331] on button "Schedule Multiple" at bounding box center [261, 330] width 85 height 20
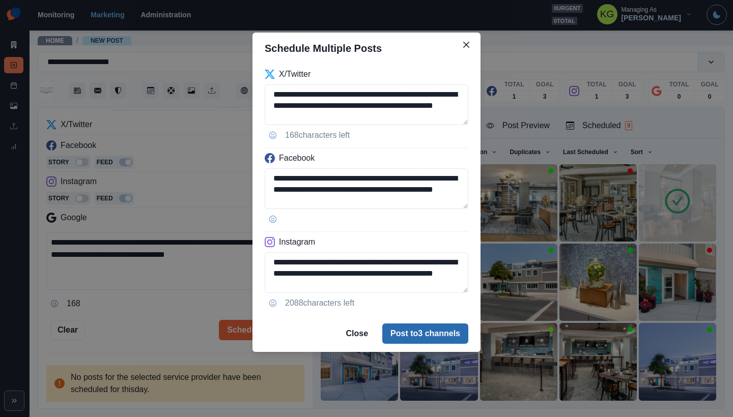
click at [435, 328] on button "Post to 3 channels" at bounding box center [425, 334] width 86 height 20
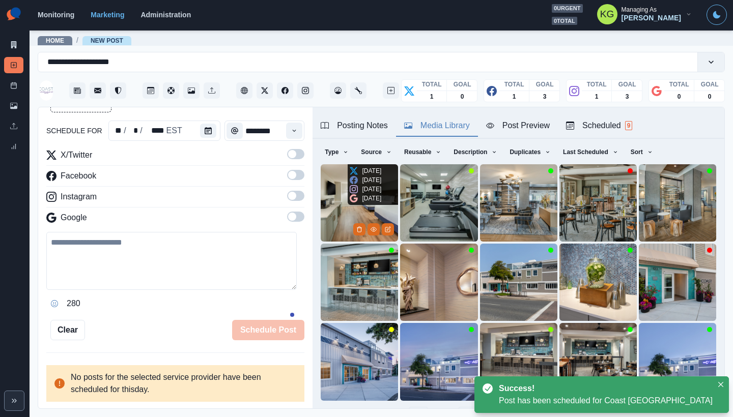
scroll to position [56, 0]
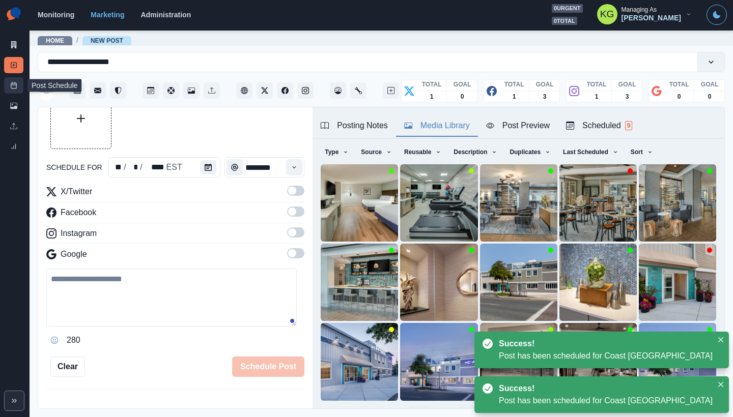
click at [10, 89] on icon at bounding box center [13, 85] width 7 height 7
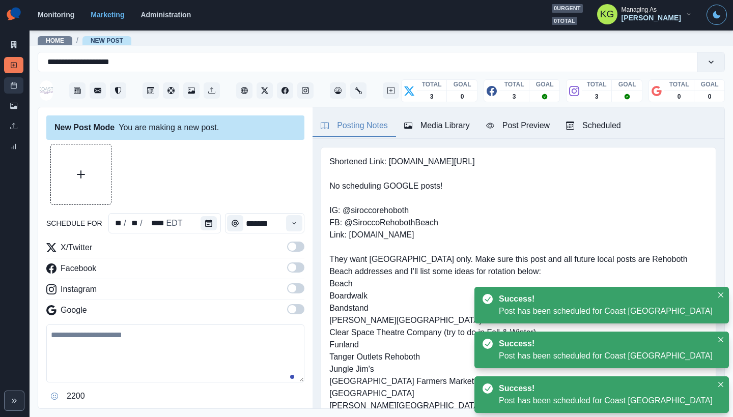
click at [11, 88] on icon at bounding box center [13, 85] width 7 height 7
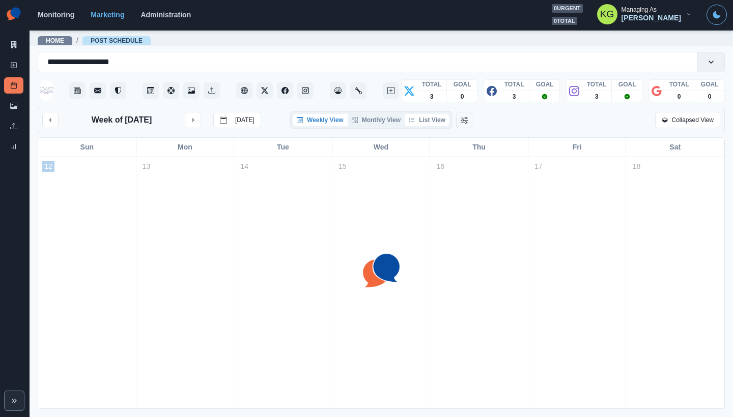
click at [425, 121] on button "List View" at bounding box center [427, 120] width 45 height 12
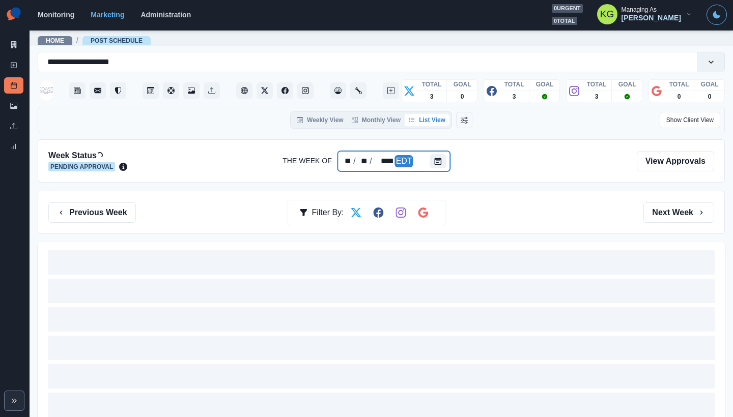
click at [425, 161] on div "** / ** / **** EDT" at bounding box center [394, 161] width 112 height 20
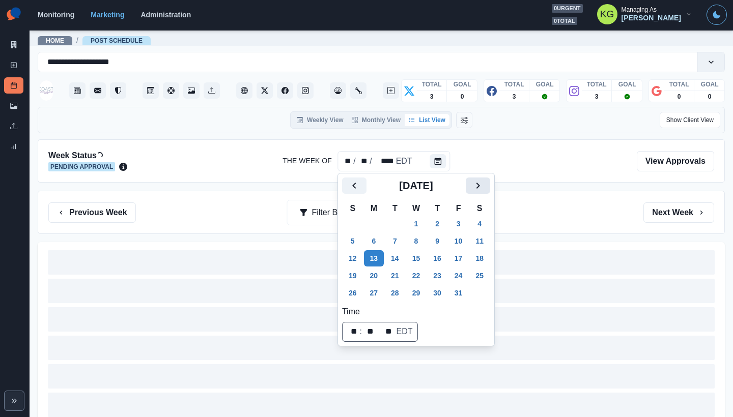
click at [482, 181] on icon "Next" at bounding box center [478, 186] width 12 height 12
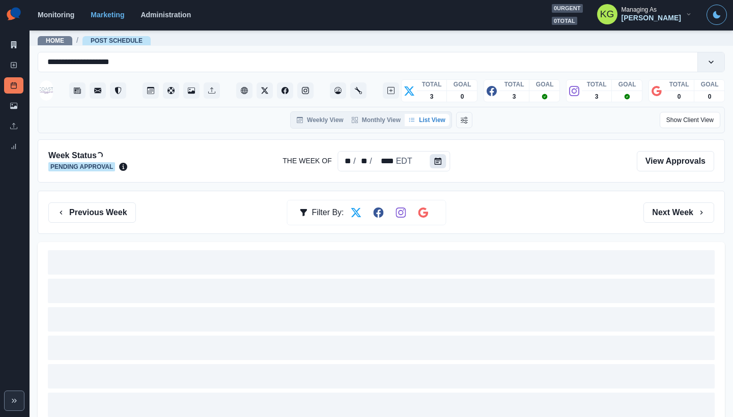
click at [439, 164] on icon "Calendar" at bounding box center [438, 161] width 7 height 7
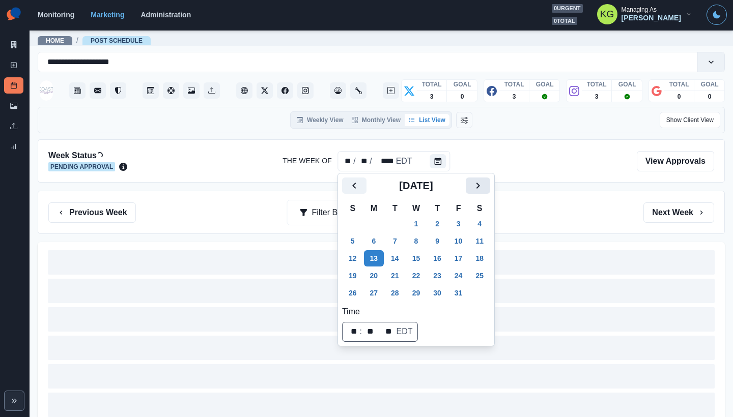
click at [490, 193] on button "Next" at bounding box center [478, 186] width 24 height 16
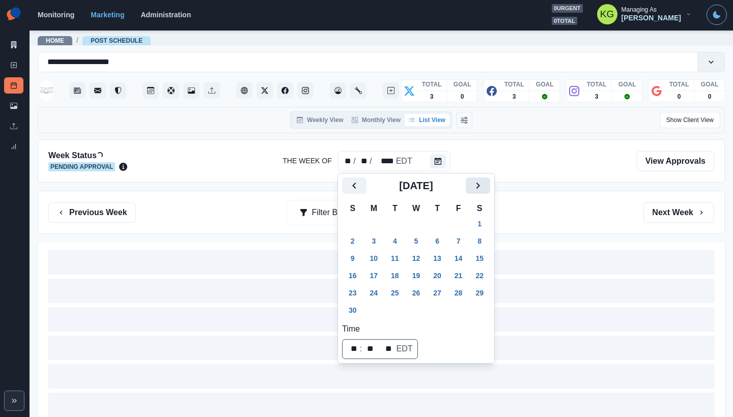
click at [484, 188] on icon "Next" at bounding box center [478, 186] width 12 height 12
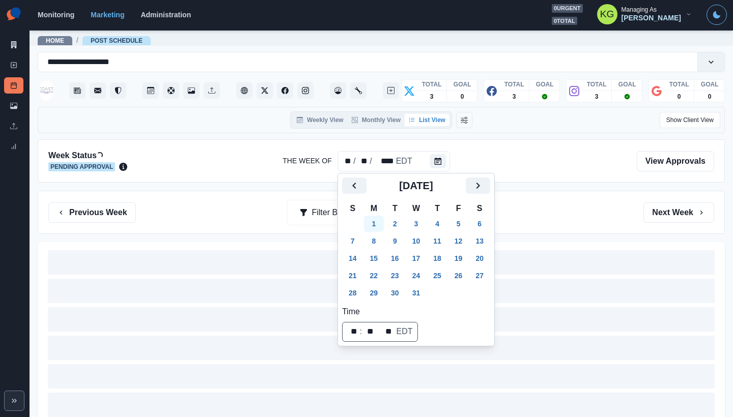
click at [384, 224] on button "1" at bounding box center [374, 224] width 20 height 16
click at [541, 193] on div "Previous Week Filter By: Next Week" at bounding box center [381, 212] width 687 height 43
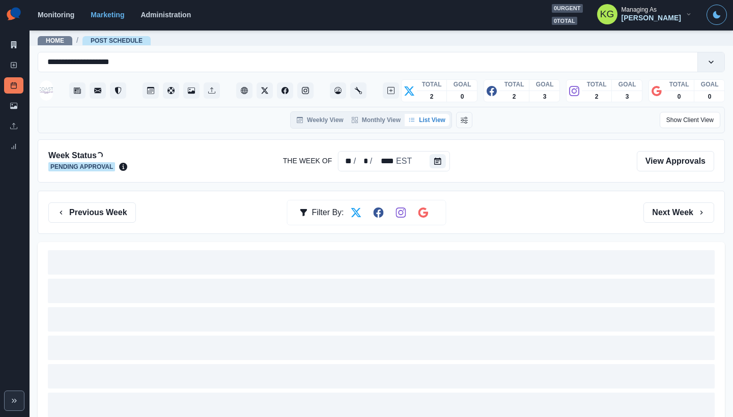
click at [287, 3] on section "Monitoring Marketing Administration 0 urgent 0 total KG Managing As Katrina Gal…" at bounding box center [381, 15] width 703 height 31
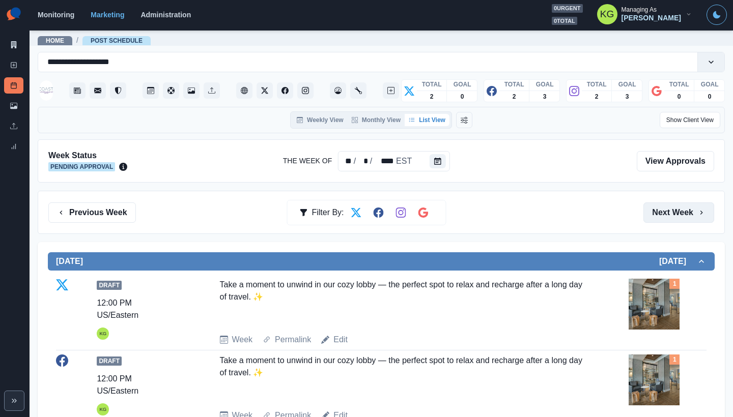
click at [675, 213] on button "Next Week" at bounding box center [678, 213] width 71 height 20
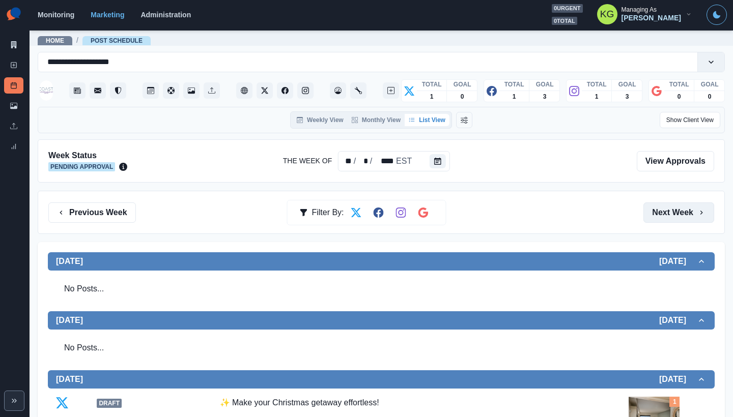
click at [673, 214] on button "Next Week" at bounding box center [678, 213] width 71 height 20
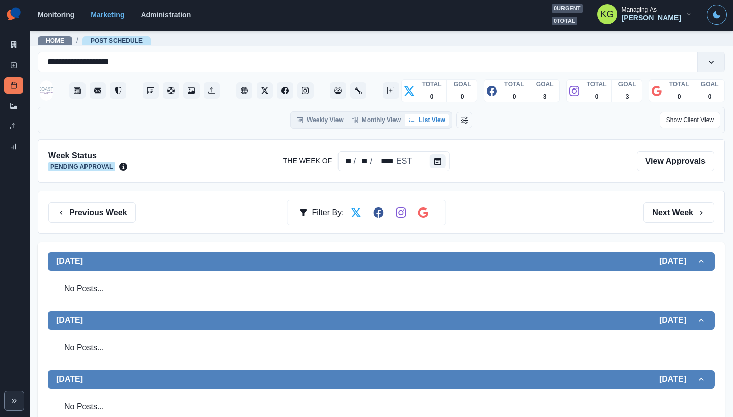
scroll to position [267, 0]
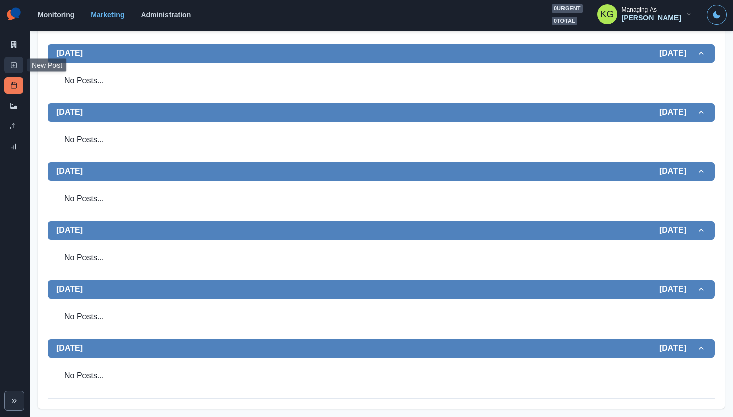
click at [16, 67] on icon at bounding box center [13, 65] width 7 height 7
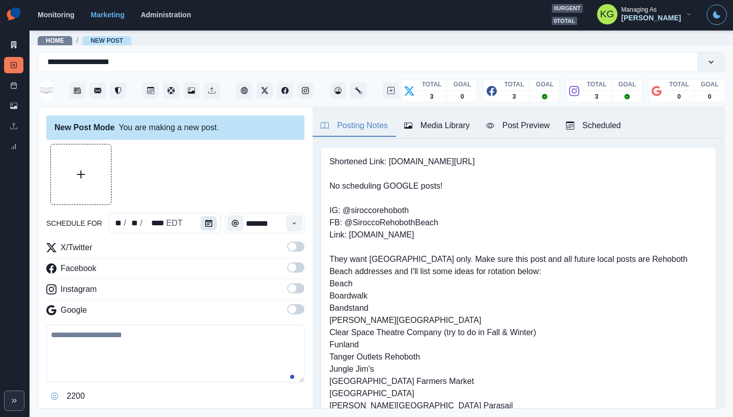
click at [207, 222] on icon "Calendar" at bounding box center [208, 223] width 7 height 7
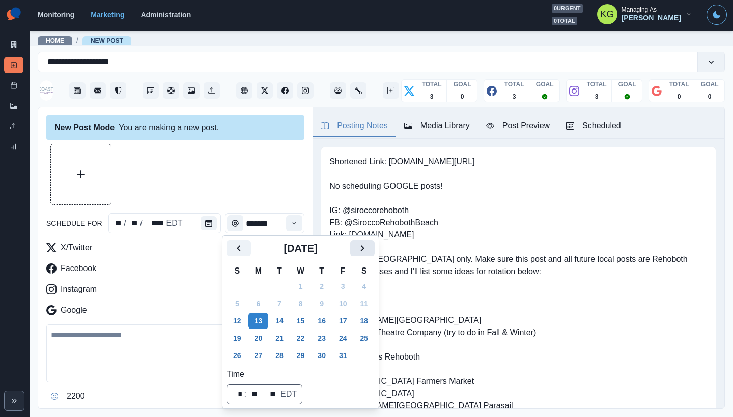
click at [368, 248] on icon "Next" at bounding box center [362, 248] width 12 height 12
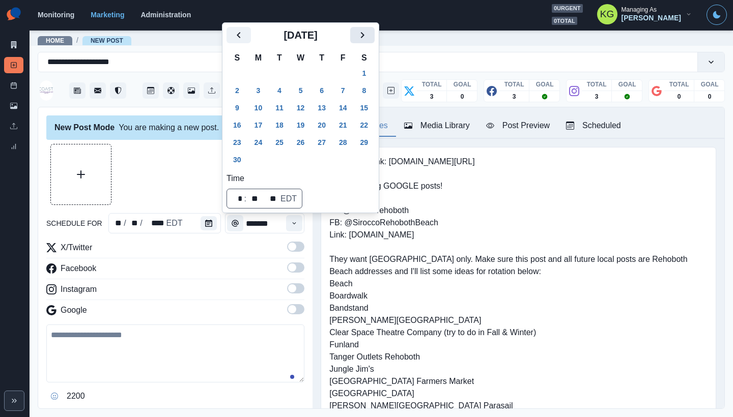
click at [368, 36] on icon "Next" at bounding box center [362, 35] width 12 height 12
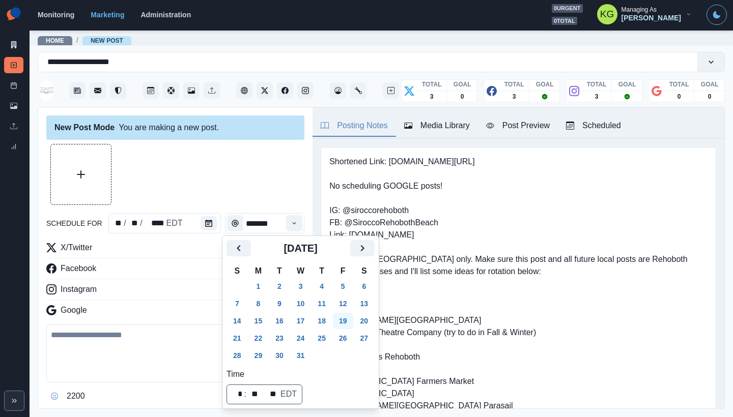
click at [351, 321] on button "19" at bounding box center [343, 321] width 20 height 16
click at [207, 192] on div at bounding box center [175, 174] width 258 height 61
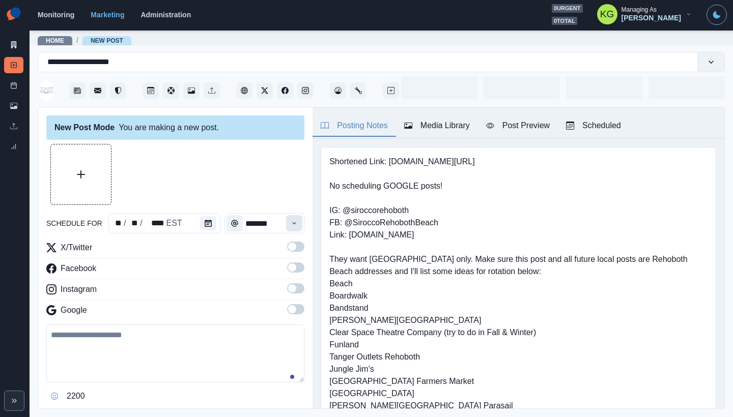
click at [288, 228] on button "Time" at bounding box center [294, 223] width 16 height 16
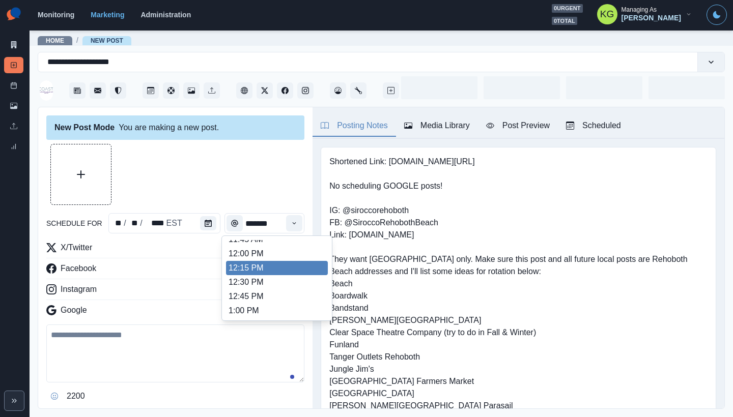
scroll to position [204, 0]
click at [244, 267] on li "12:00 PM" at bounding box center [277, 272] width 102 height 14
type input "********"
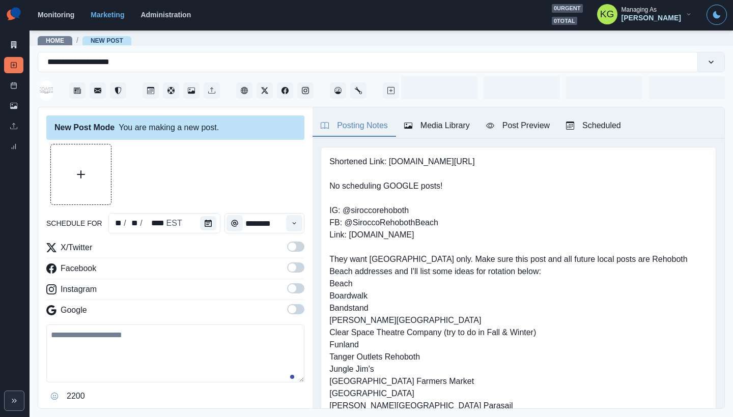
click at [288, 288] on span at bounding box center [292, 288] width 8 height 8
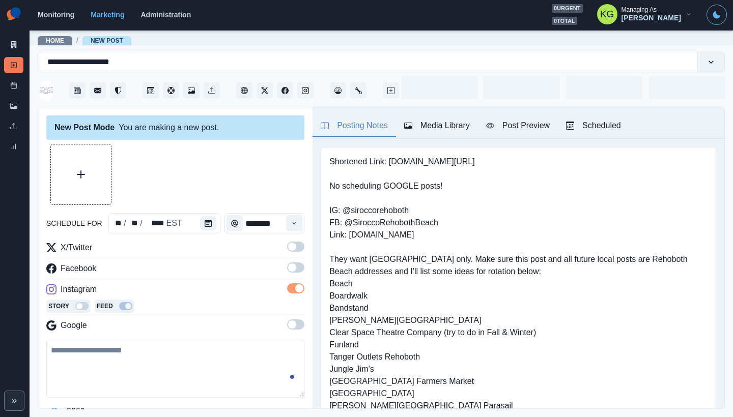
click at [287, 275] on label at bounding box center [295, 271] width 17 height 16
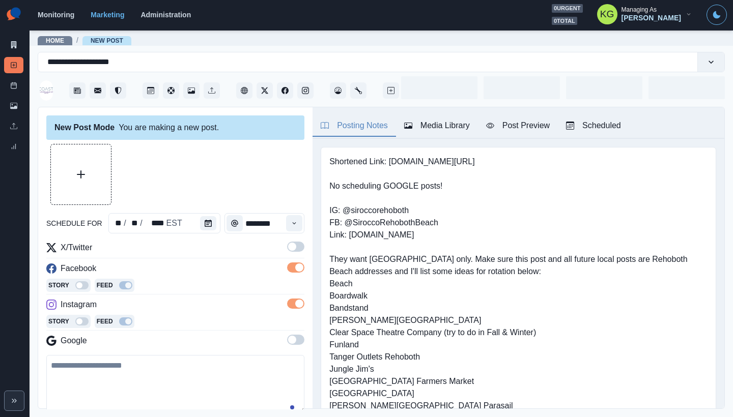
click at [287, 263] on span at bounding box center [295, 268] width 17 height 10
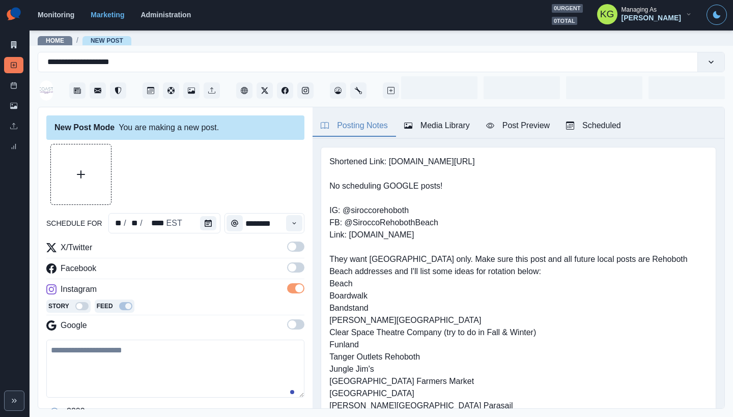
click at [288, 250] on span at bounding box center [292, 247] width 8 height 8
click at [288, 267] on span at bounding box center [292, 268] width 8 height 8
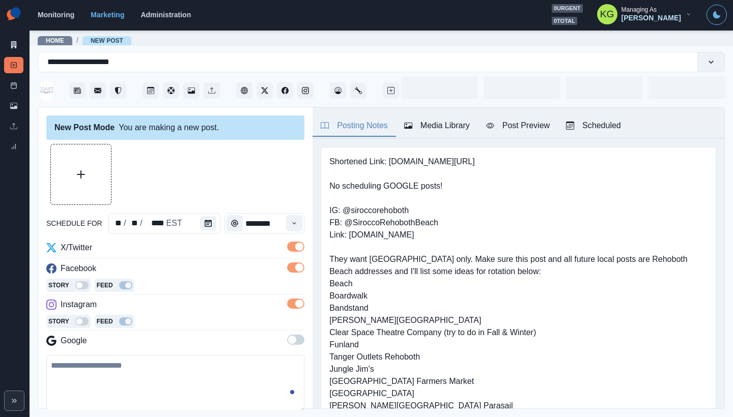
click at [451, 118] on button "Media Library" at bounding box center [437, 126] width 82 height 21
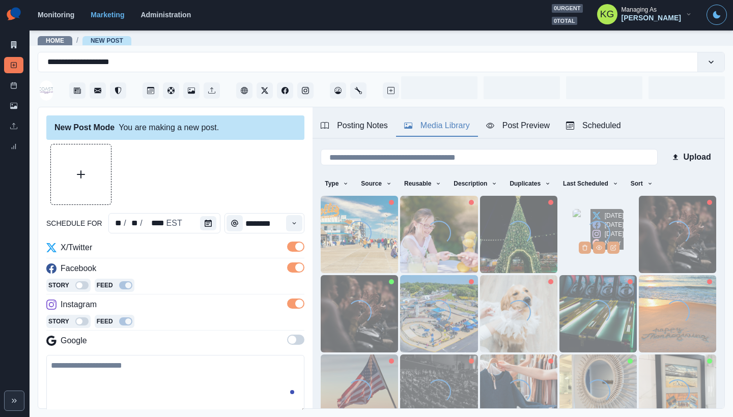
scroll to position [81, 0]
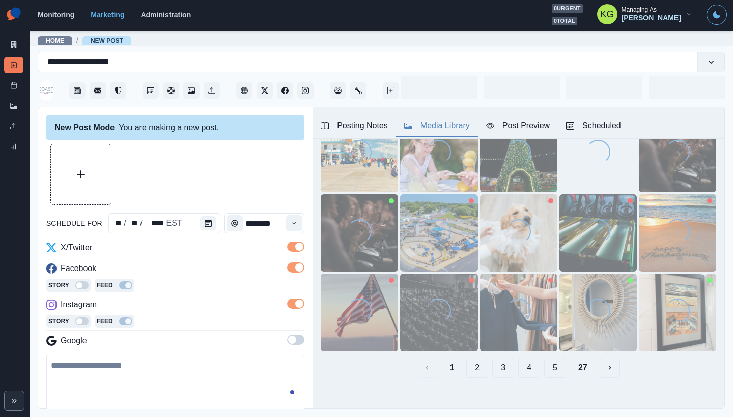
click at [562, 359] on div "1 2 3 4 5 27" at bounding box center [518, 368] width 395 height 20
click at [570, 359] on button "27" at bounding box center [582, 368] width 25 height 20
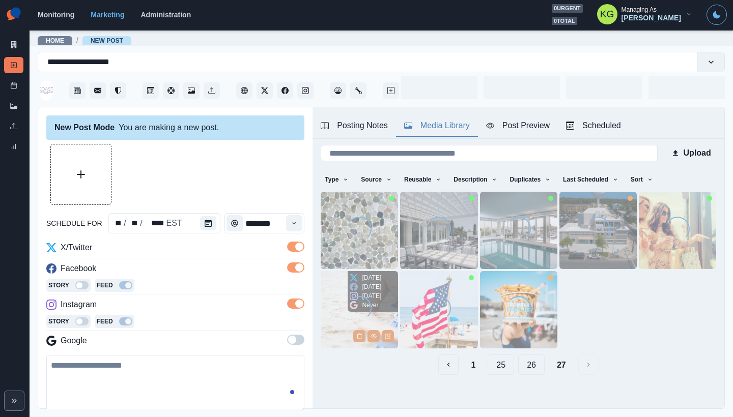
scroll to position [106, 0]
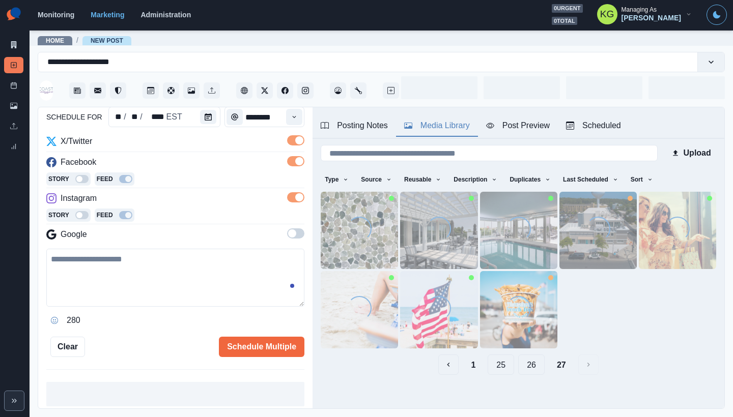
click at [206, 282] on textarea at bounding box center [175, 278] width 258 height 58
paste textarea "**********"
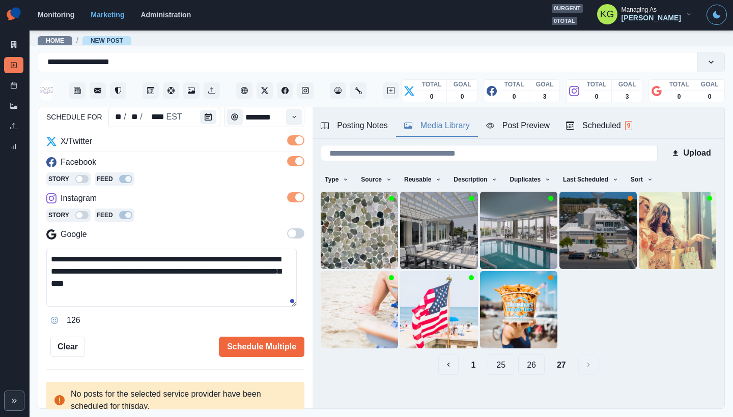
click at [526, 365] on button "26" at bounding box center [531, 365] width 26 height 20
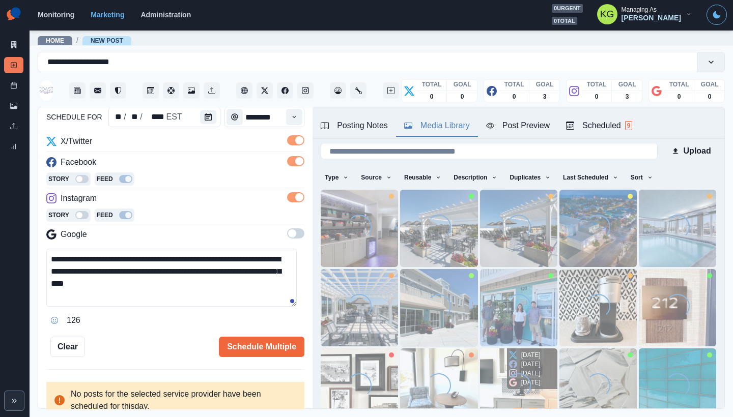
scroll to position [81, 0]
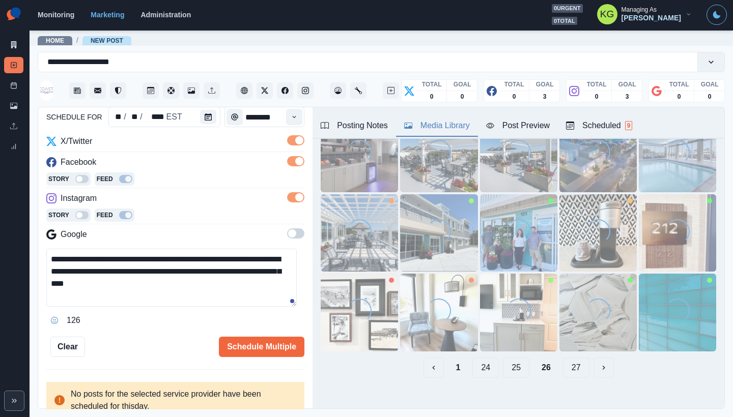
click at [507, 362] on button "25" at bounding box center [516, 368] width 26 height 20
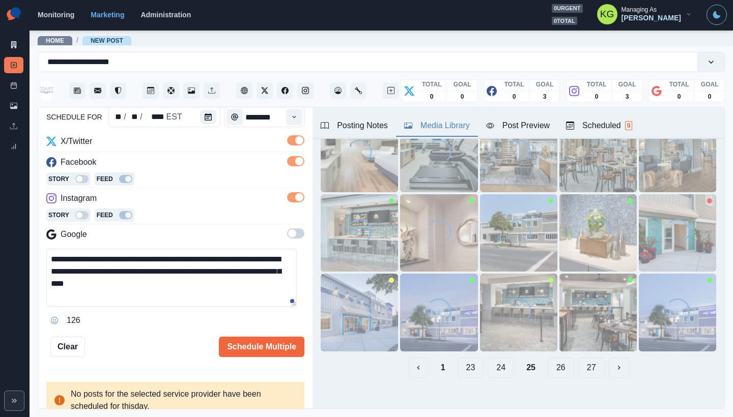
click at [493, 359] on button "24" at bounding box center [501, 368] width 26 height 20
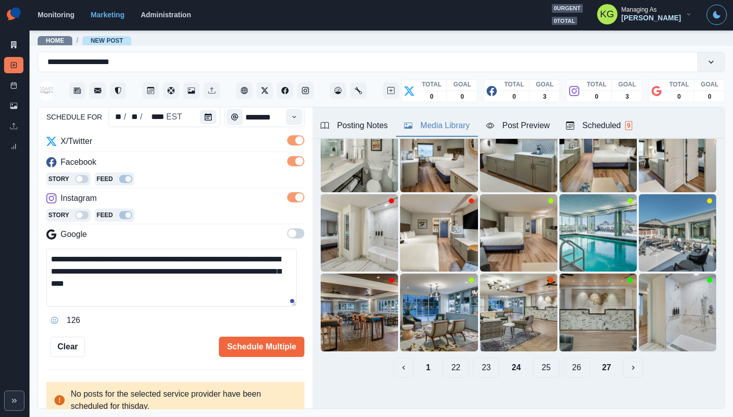
click at [479, 358] on button "23" at bounding box center [486, 368] width 26 height 20
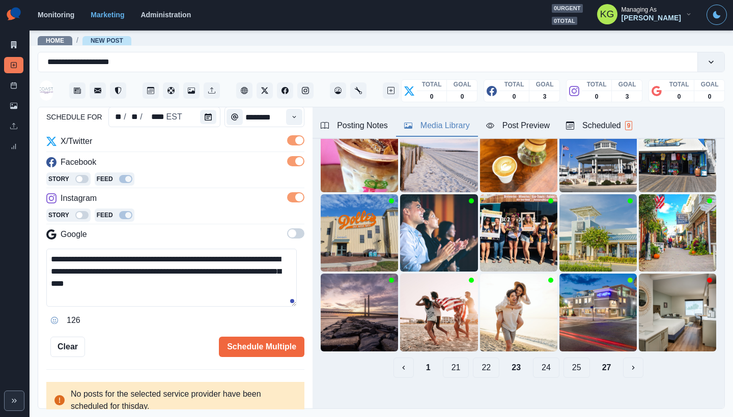
click at [537, 363] on button "24" at bounding box center [546, 368] width 26 height 20
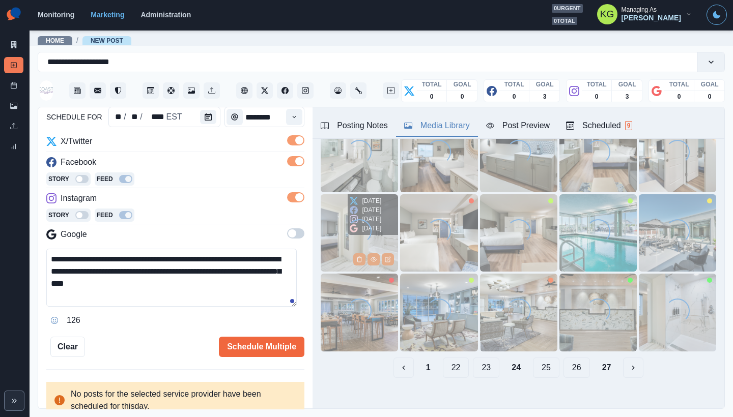
scroll to position [64, 0]
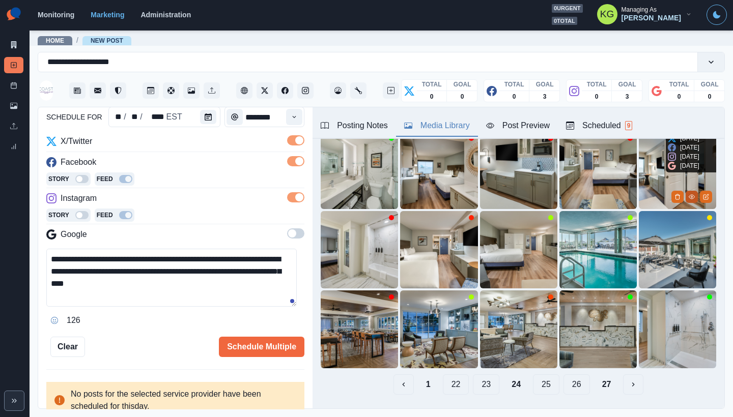
click at [689, 196] on icon "View Media" at bounding box center [692, 197] width 6 height 4
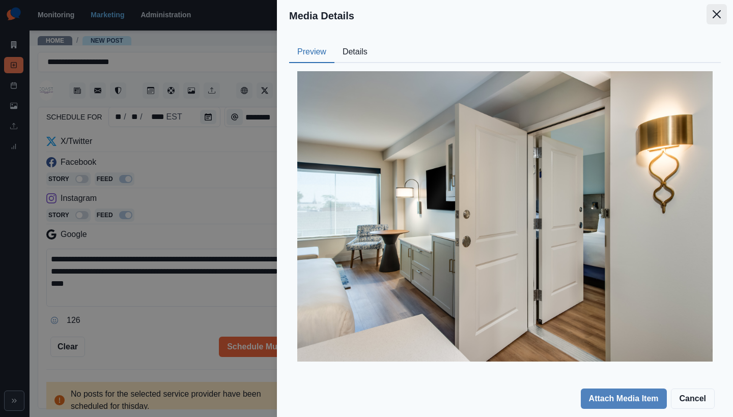
click at [715, 14] on icon "Close" at bounding box center [716, 14] width 8 height 8
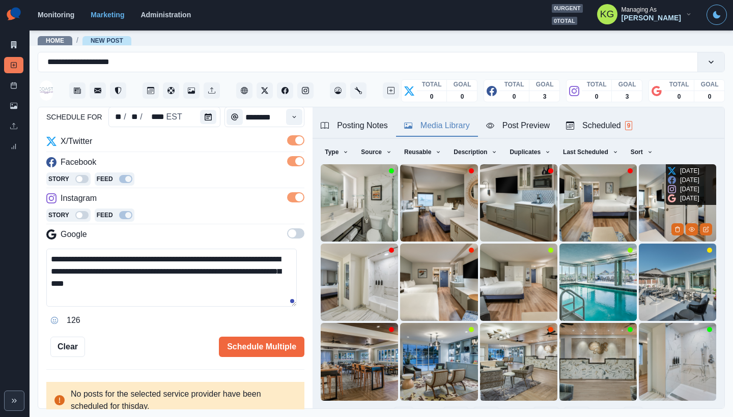
click at [639, 188] on img at bounding box center [677, 202] width 77 height 77
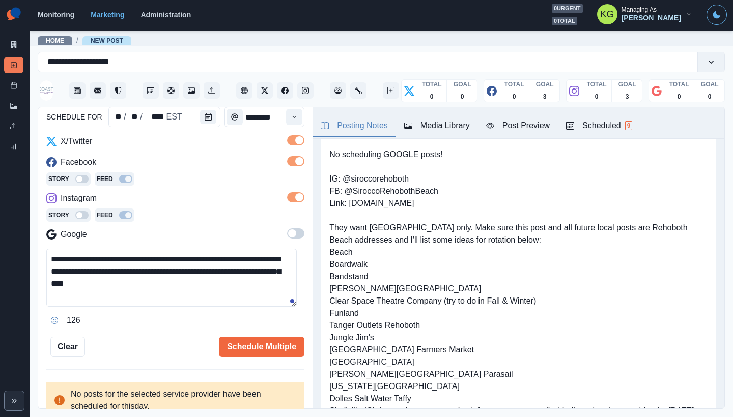
click at [352, 116] on button "Posting Notes" at bounding box center [353, 126] width 83 height 21
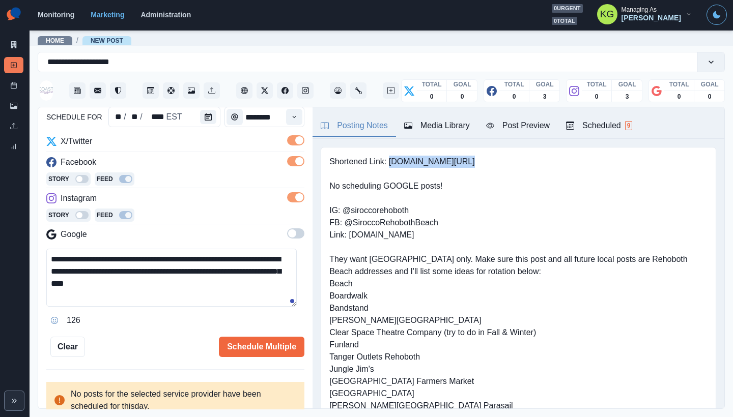
drag, startPoint x: 417, startPoint y: 163, endPoint x: 391, endPoint y: 160, distance: 26.1
click at [391, 160] on pre "Shortened Link: www.bit.ly/3JfoD8i No scheduling GOOGLE posts! IG: @siroccoreho…" at bounding box center [518, 308] width 378 height 305
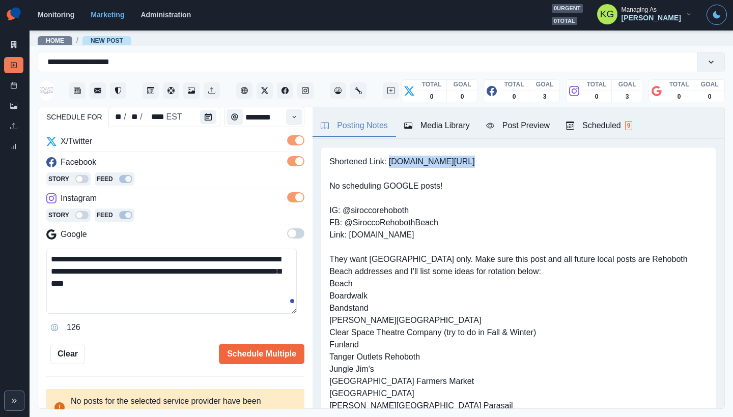
click at [293, 314] on textarea "**********" at bounding box center [171, 281] width 250 height 65
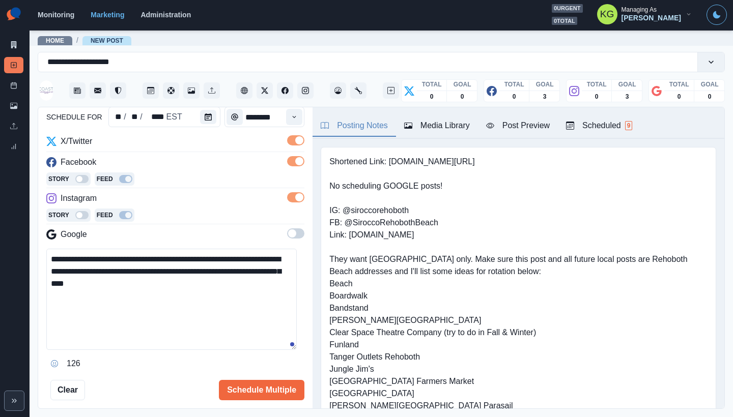
click at [257, 301] on textarea "**********" at bounding box center [171, 299] width 250 height 101
paste textarea "**********"
type textarea "**********"
click at [269, 384] on button "Schedule Multiple" at bounding box center [261, 390] width 85 height 20
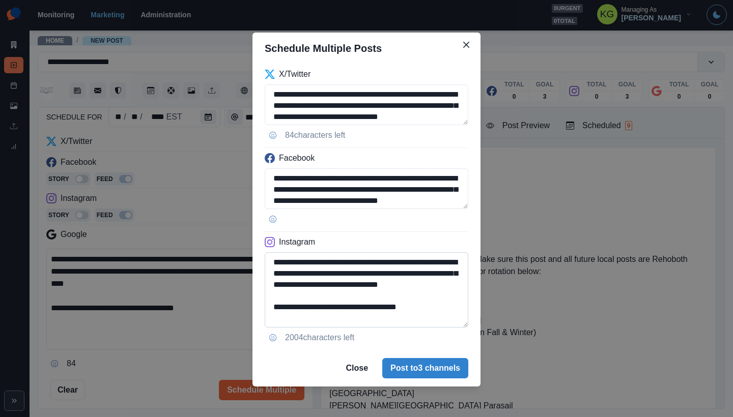
click at [453, 328] on textarea "**********" at bounding box center [367, 289] width 204 height 75
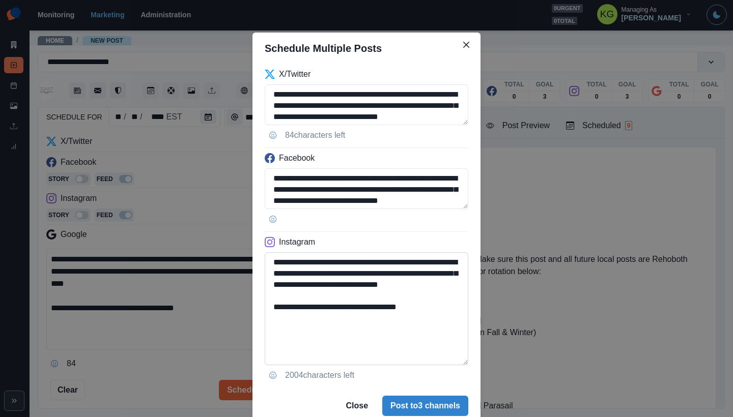
drag, startPoint x: 413, startPoint y: 321, endPoint x: 354, endPoint y: 320, distance: 59.5
click at [354, 320] on textarea "**********" at bounding box center [367, 308] width 204 height 113
type textarea "**********"
click at [415, 403] on button "Post to 3 channels" at bounding box center [425, 406] width 86 height 20
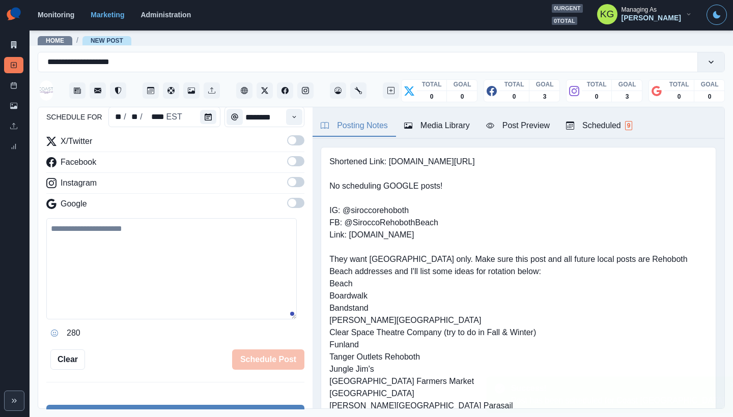
scroll to position [99, 0]
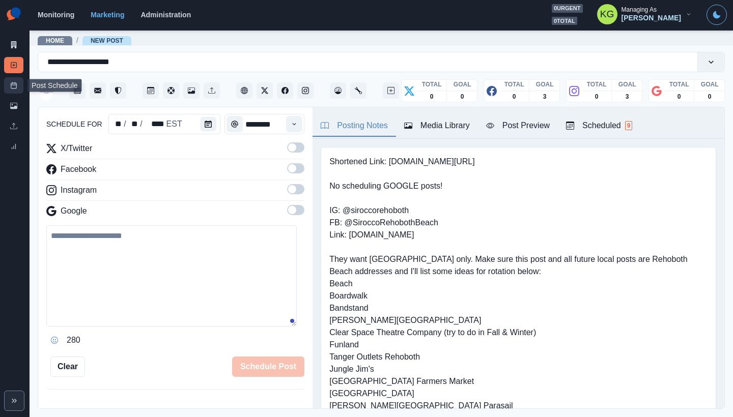
click at [16, 90] on link "Post Schedule" at bounding box center [13, 85] width 19 height 16
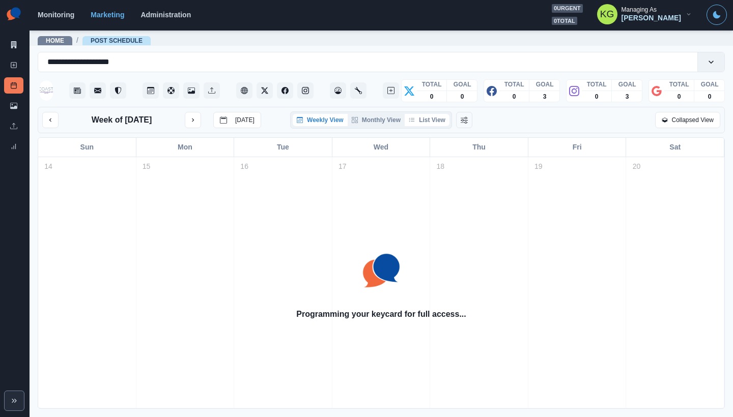
click at [431, 118] on button "List View" at bounding box center [427, 120] width 45 height 12
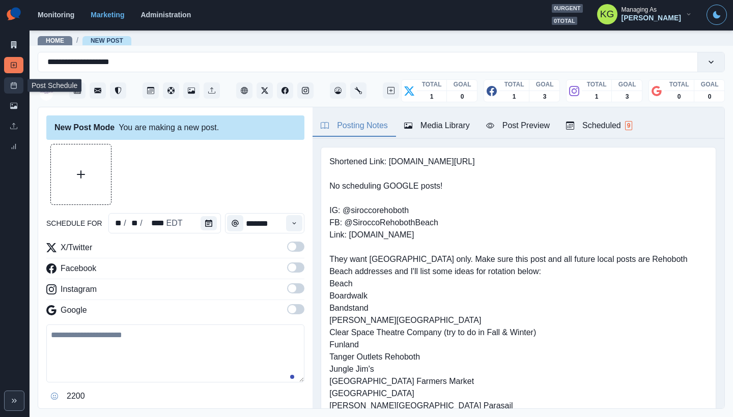
click at [7, 85] on link "Post Schedule" at bounding box center [13, 85] width 19 height 16
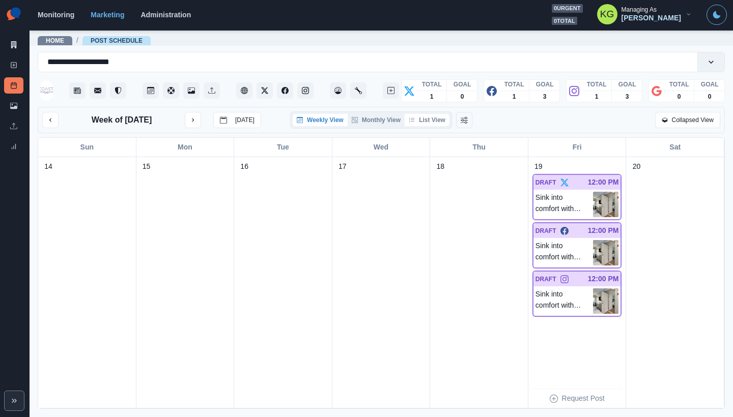
click at [438, 124] on button "List View" at bounding box center [427, 120] width 45 height 12
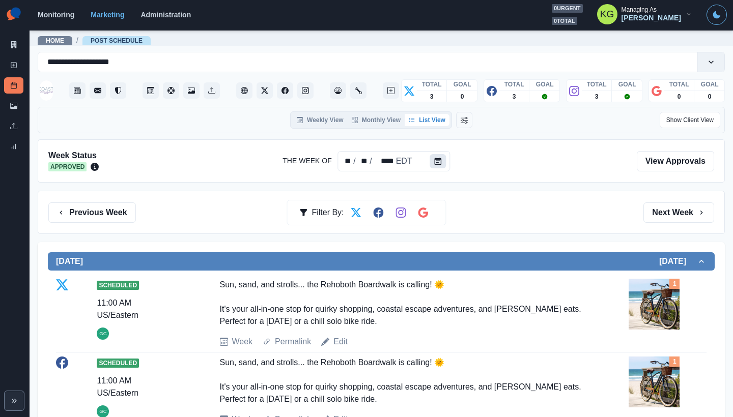
click at [441, 160] on button "Calendar" at bounding box center [438, 161] width 16 height 14
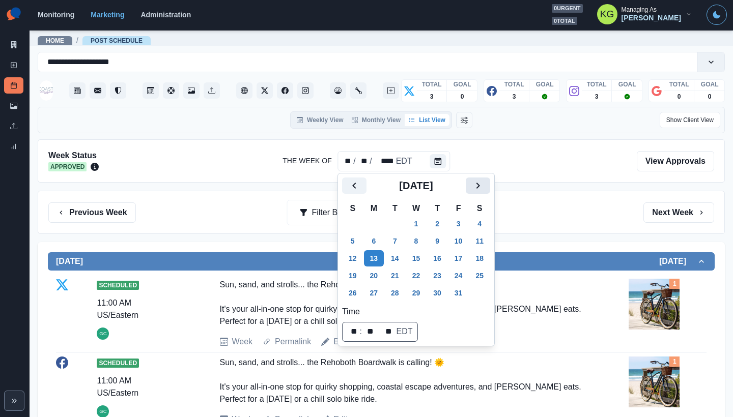
click at [484, 180] on icon "Next" at bounding box center [478, 186] width 12 height 12
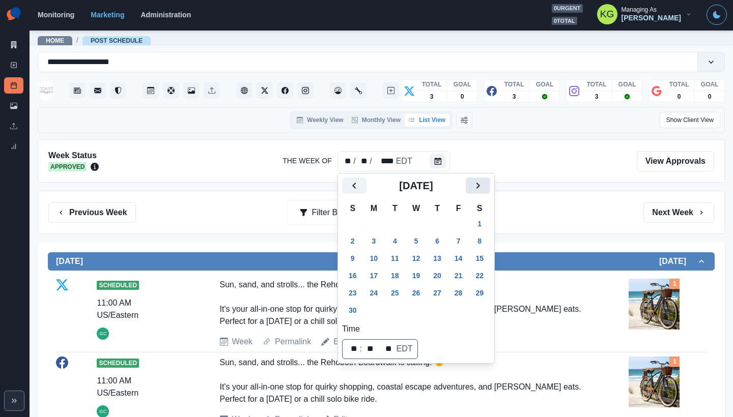
click at [484, 186] on icon "Next" at bounding box center [478, 186] width 12 height 12
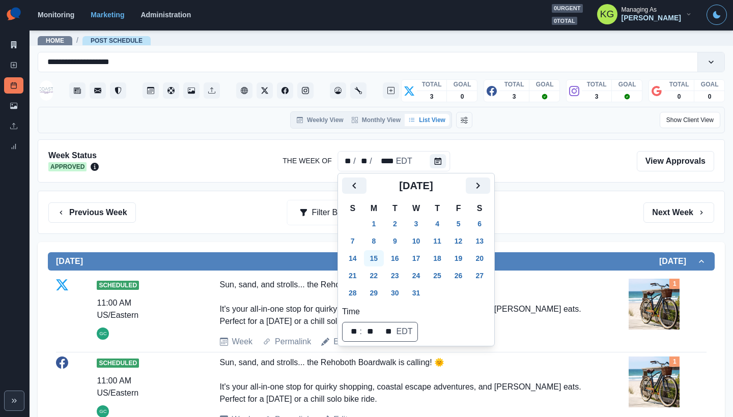
click at [372, 256] on button "15" at bounding box center [374, 258] width 20 height 16
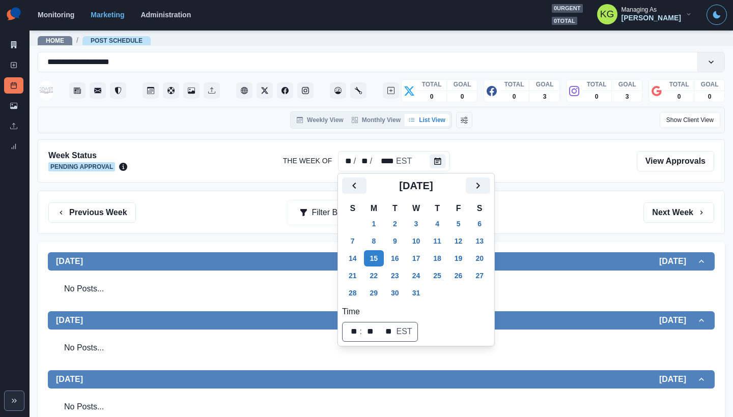
click at [562, 217] on div "Previous Week Filter By: Next Week" at bounding box center [381, 213] width 666 height 20
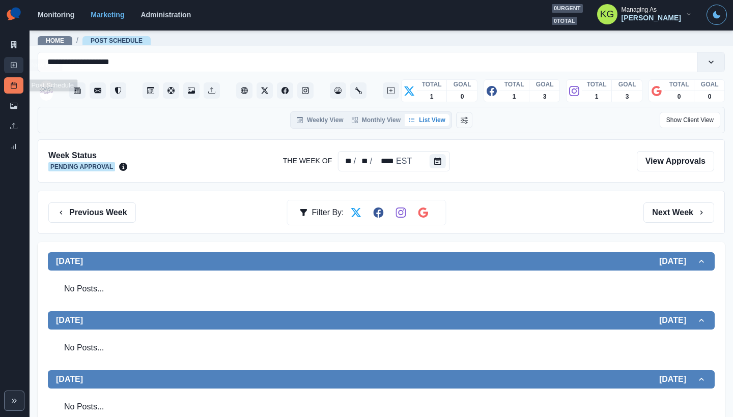
click at [10, 68] on link "New Post" at bounding box center [13, 65] width 19 height 16
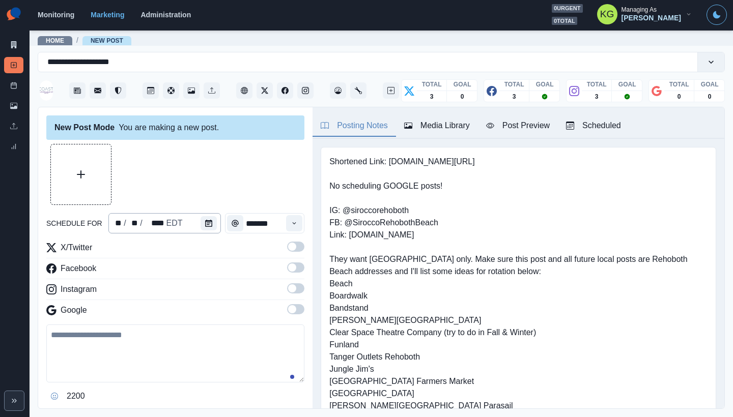
click at [197, 221] on div "** / ** / **** EDT" at bounding box center [164, 223] width 112 height 20
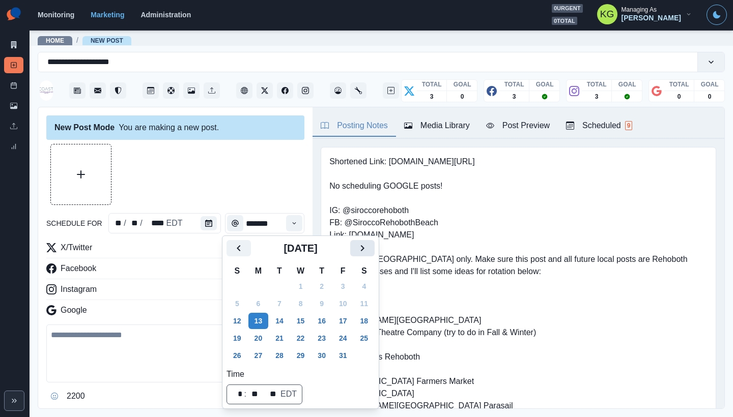
click at [375, 253] on button "Next" at bounding box center [362, 248] width 24 height 16
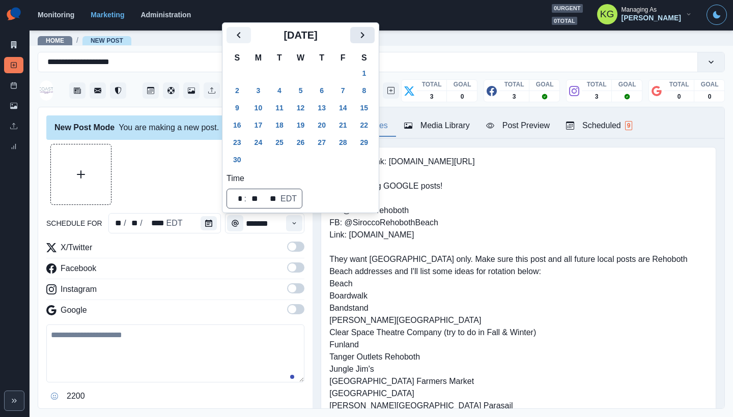
click at [368, 38] on icon "Next" at bounding box center [362, 35] width 12 height 12
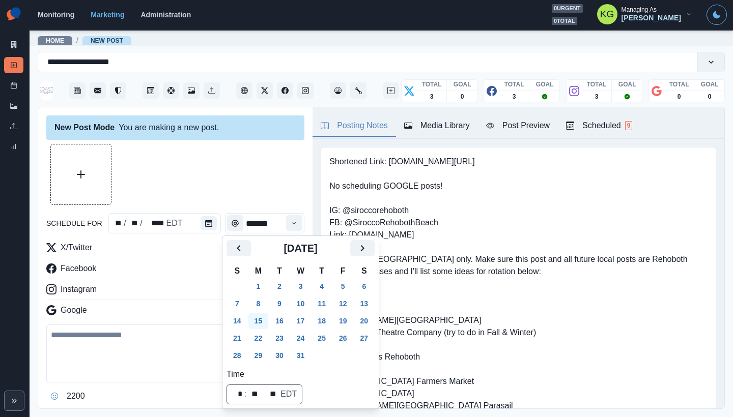
click at [260, 319] on button "15" at bounding box center [258, 321] width 20 height 16
click at [179, 192] on div at bounding box center [175, 174] width 258 height 61
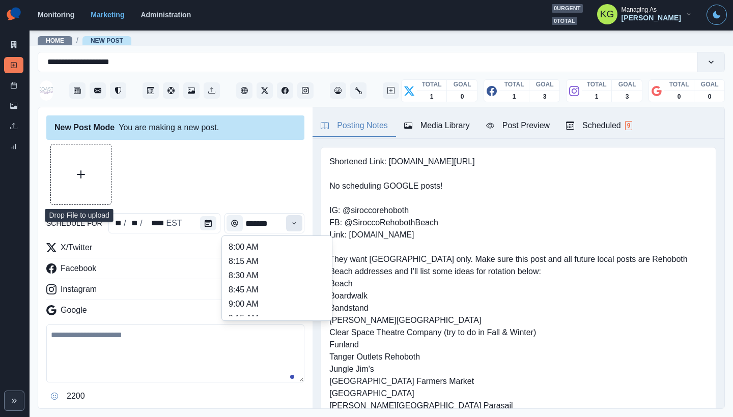
click at [291, 225] on button "Time" at bounding box center [294, 223] width 16 height 16
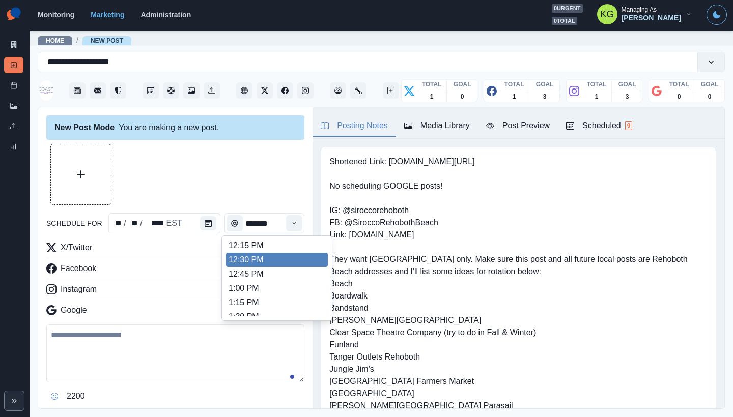
scroll to position [181, 0]
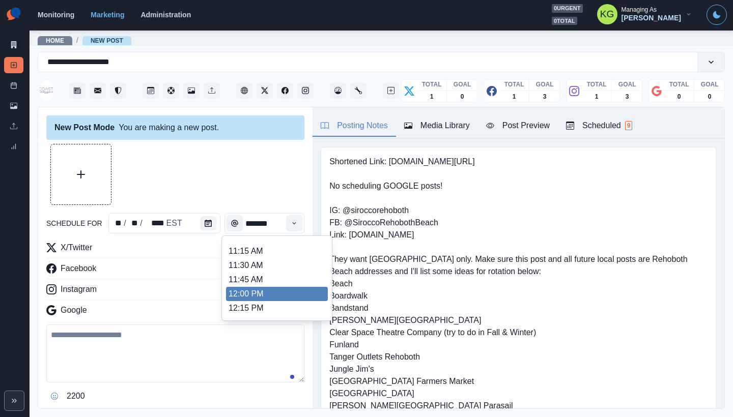
click at [260, 295] on li "12:00 PM" at bounding box center [277, 294] width 102 height 14
type input "********"
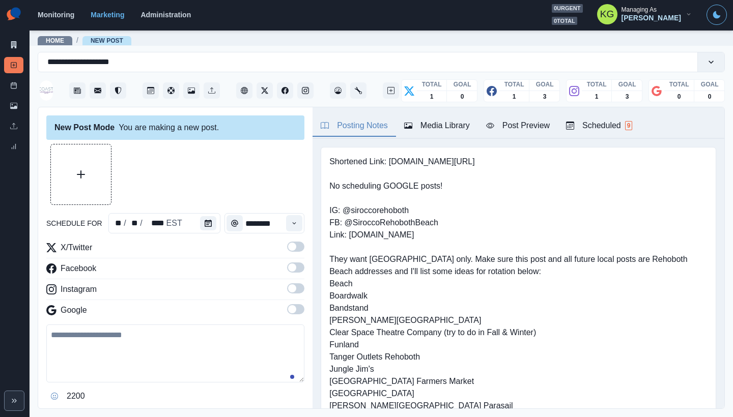
click at [288, 289] on span at bounding box center [292, 288] width 8 height 8
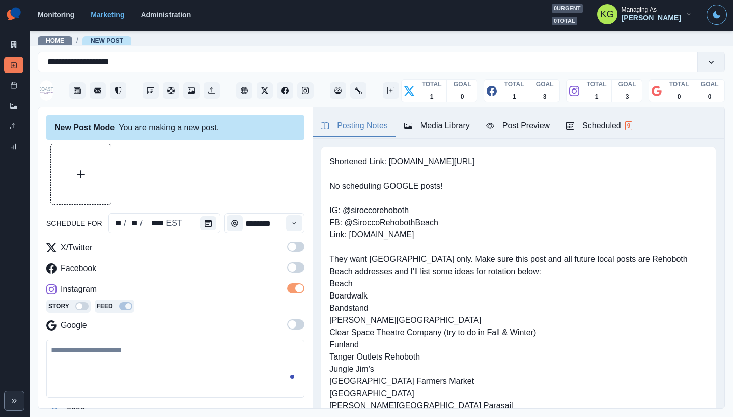
click at [287, 272] on span at bounding box center [295, 268] width 17 height 10
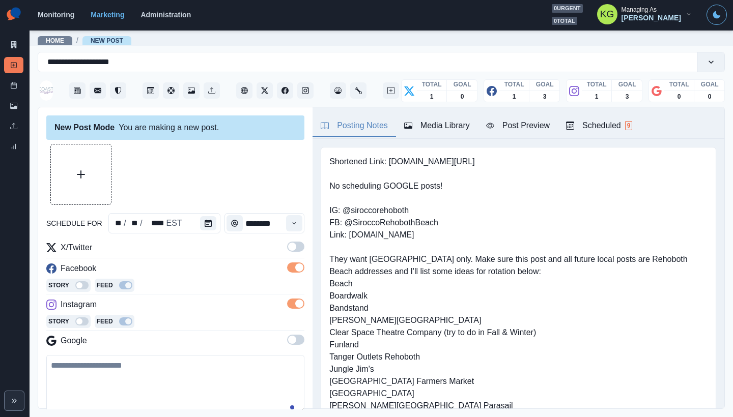
click at [287, 252] on label at bounding box center [295, 250] width 17 height 16
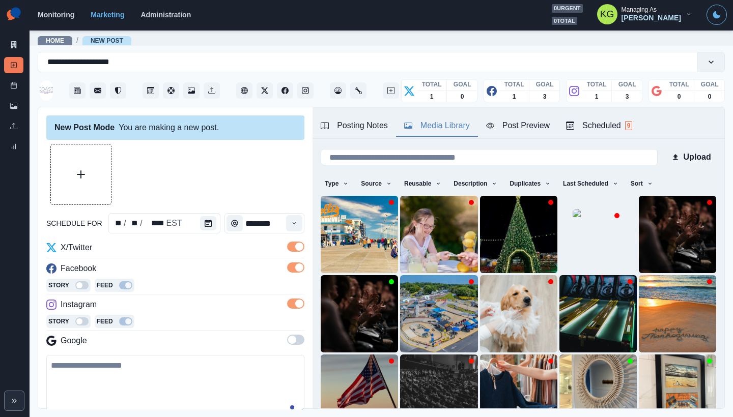
click at [428, 127] on div "Media Library" at bounding box center [437, 126] width 66 height 12
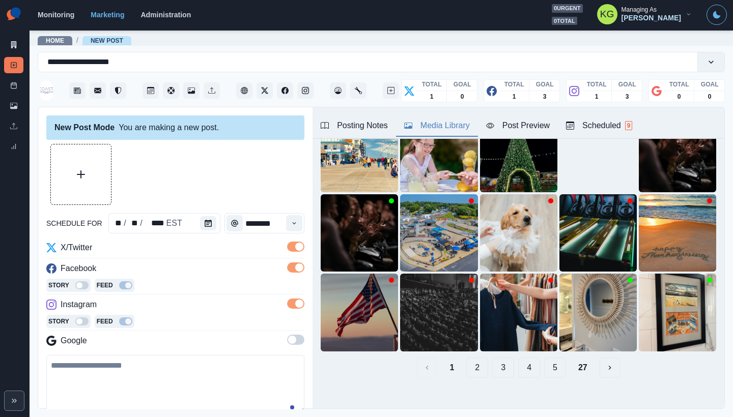
click at [577, 358] on button "27" at bounding box center [582, 368] width 25 height 20
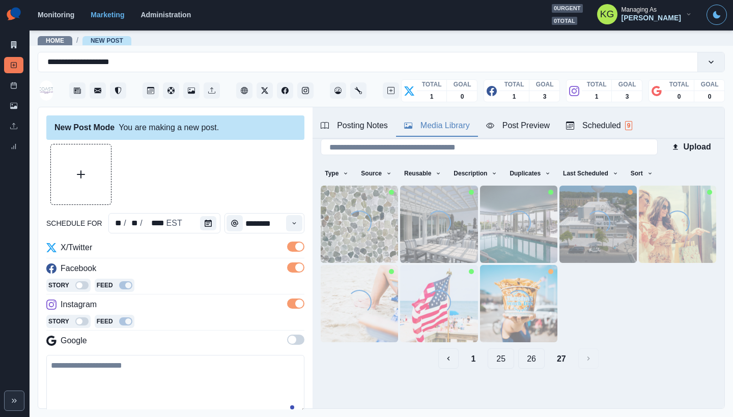
scroll to position [4, 0]
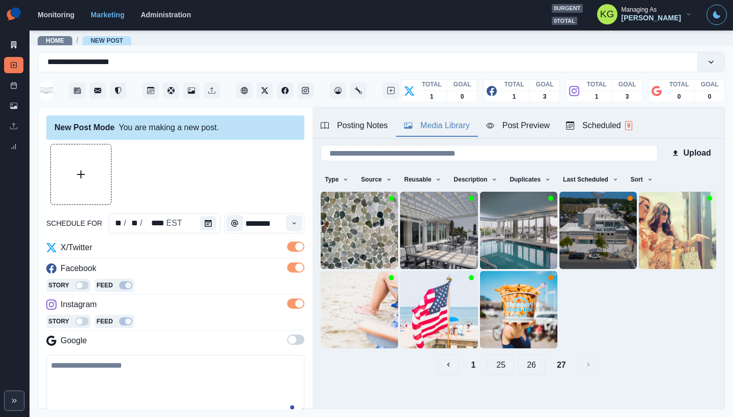
click at [529, 356] on button "26" at bounding box center [531, 365] width 26 height 20
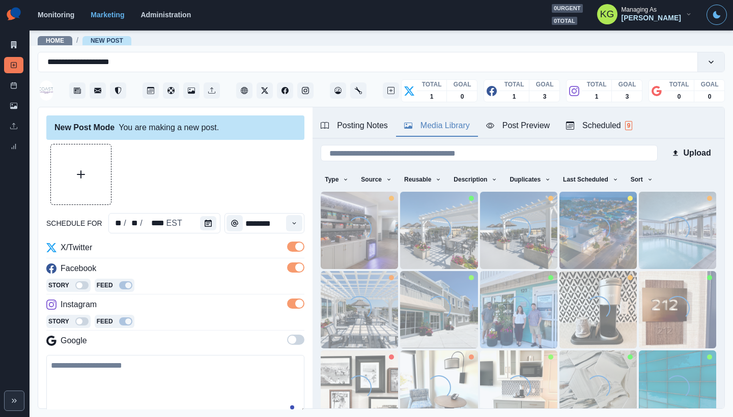
scroll to position [54, 0]
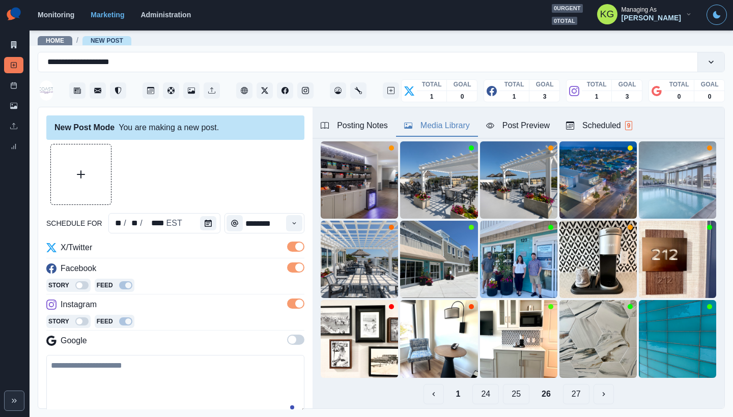
click at [511, 387] on button "25" at bounding box center [516, 394] width 26 height 20
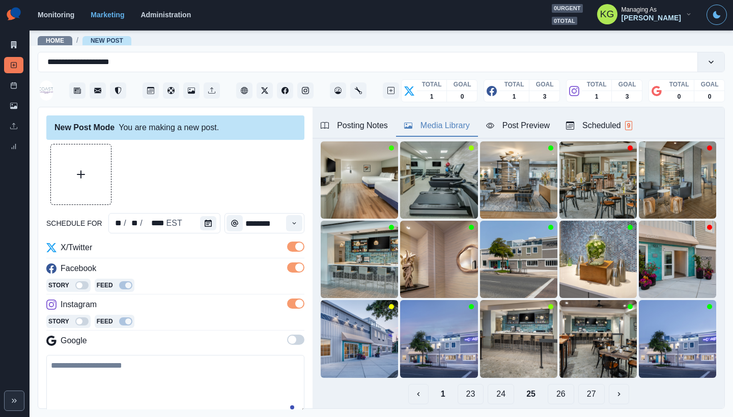
click at [490, 387] on button "24" at bounding box center [501, 394] width 26 height 20
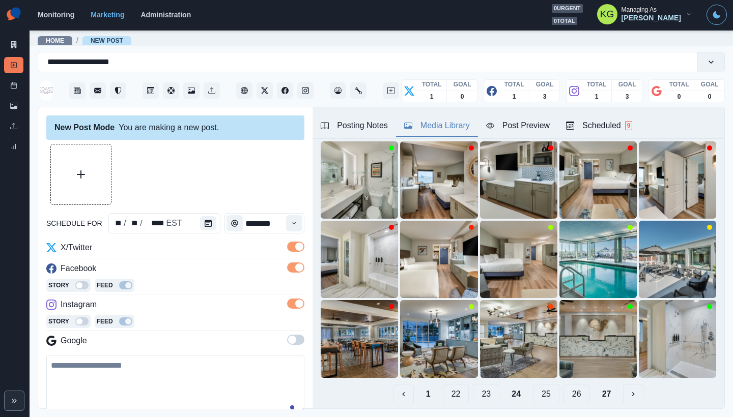
scroll to position [70, 0]
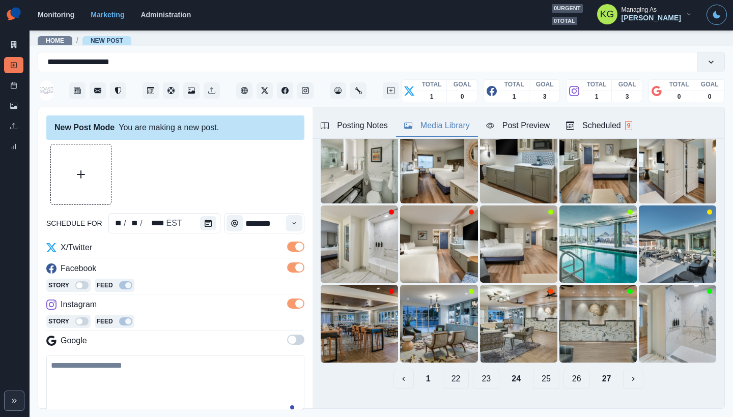
click at [481, 370] on button "23" at bounding box center [486, 379] width 26 height 20
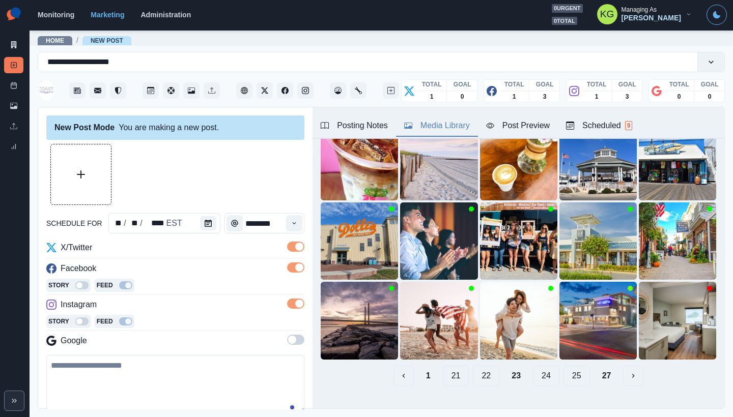
scroll to position [81, 0]
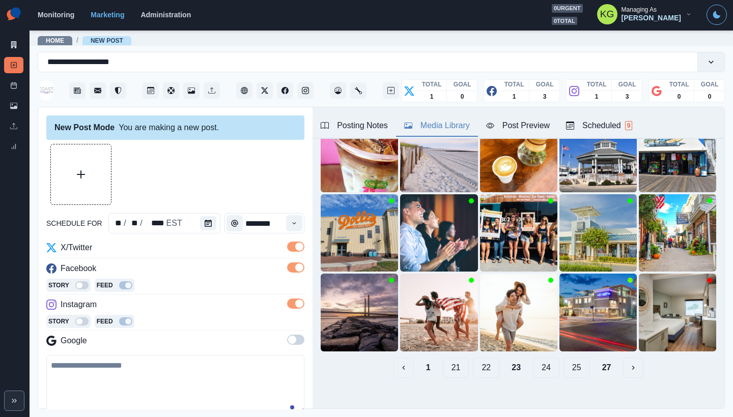
click at [479, 358] on button "22" at bounding box center [486, 368] width 26 height 20
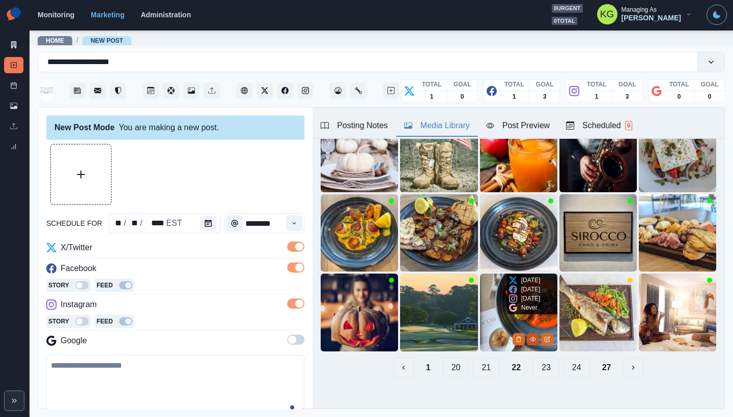
click at [530, 336] on icon "View Media" at bounding box center [533, 339] width 6 height 6
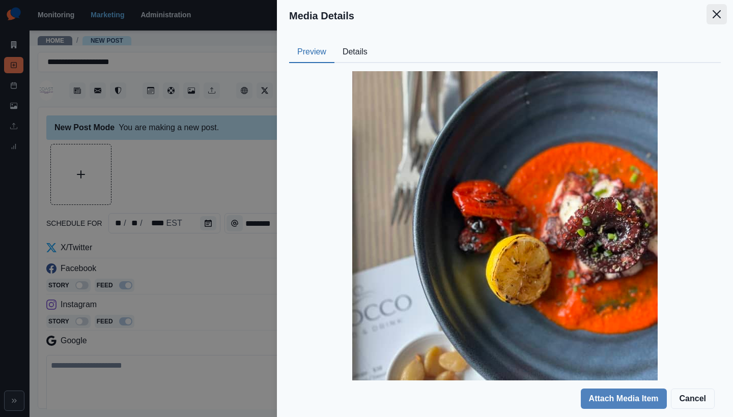
click at [718, 12] on icon "Close" at bounding box center [716, 14] width 8 height 8
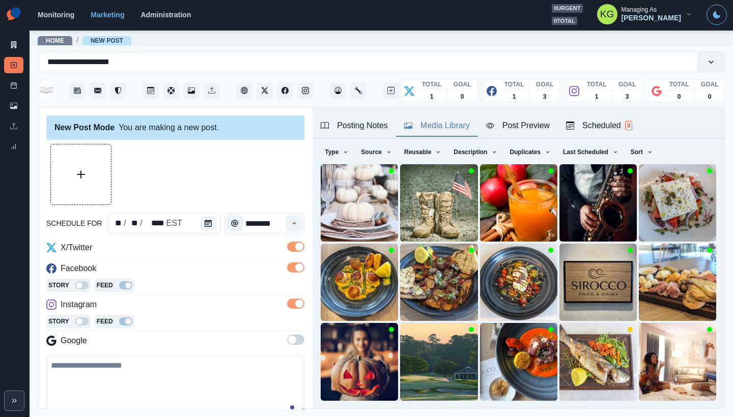
scroll to position [77, 0]
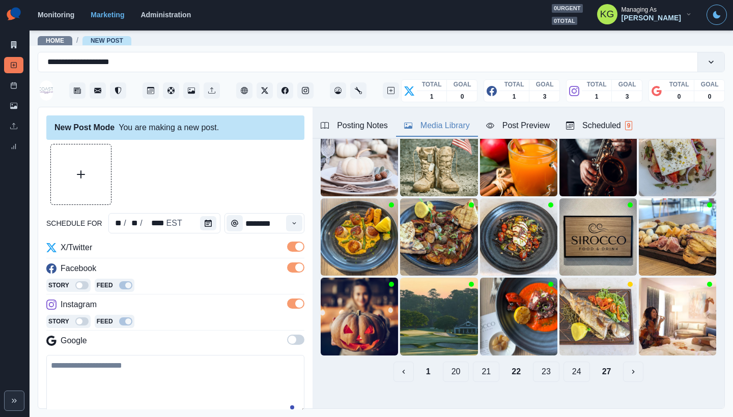
click at [480, 364] on button "21" at bounding box center [486, 372] width 26 height 20
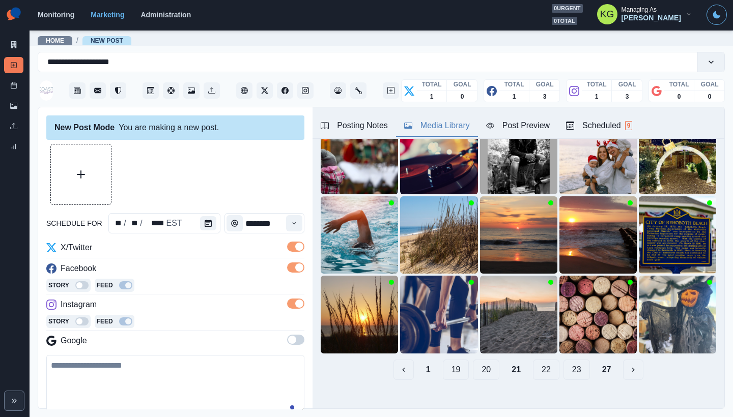
scroll to position [81, 0]
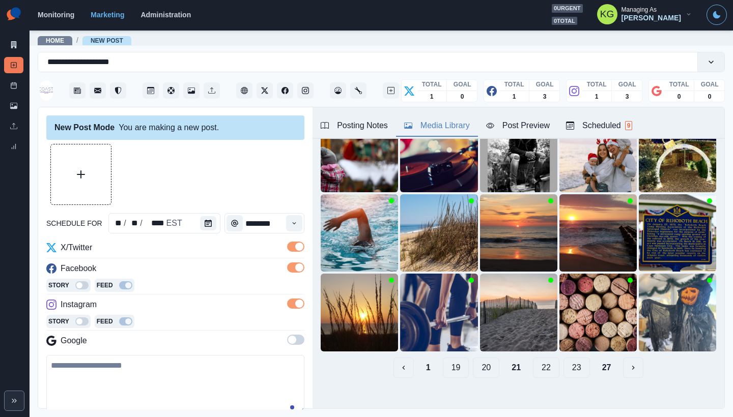
click at [488, 364] on button "20" at bounding box center [486, 368] width 26 height 20
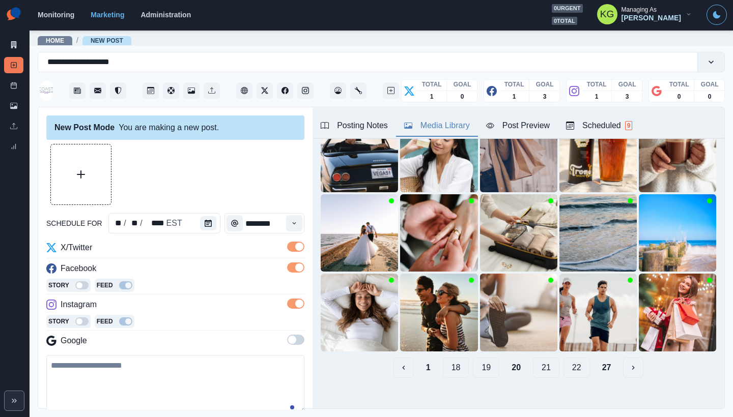
click at [481, 362] on button "19" at bounding box center [486, 368] width 26 height 20
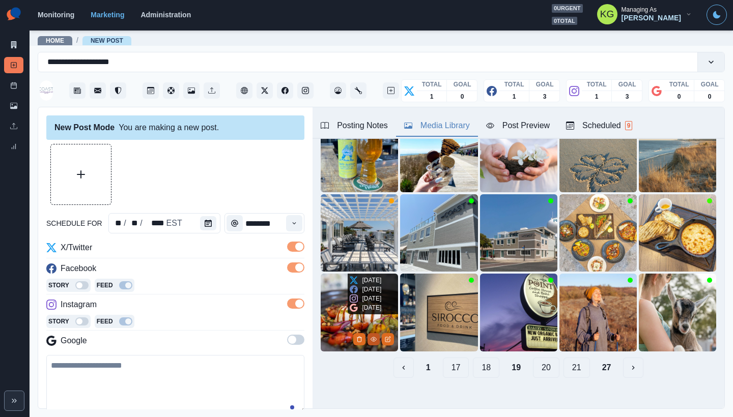
click at [370, 336] on icon "View Media" at bounding box center [373, 339] width 6 height 6
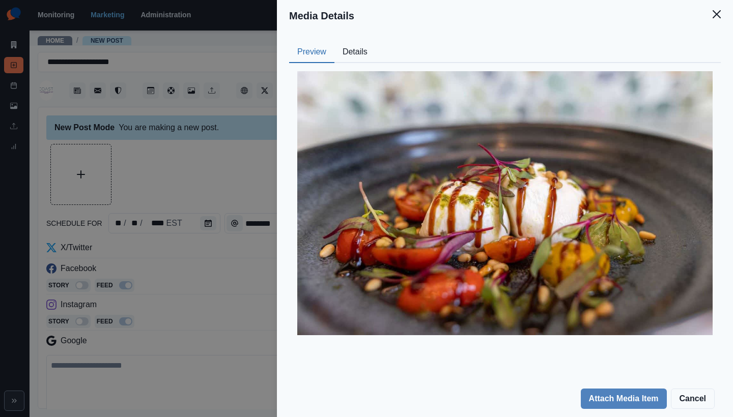
click at [709, 25] on header "Media Details" at bounding box center [505, 16] width 456 height 32
click at [721, 14] on button "Close" at bounding box center [716, 14] width 20 height 20
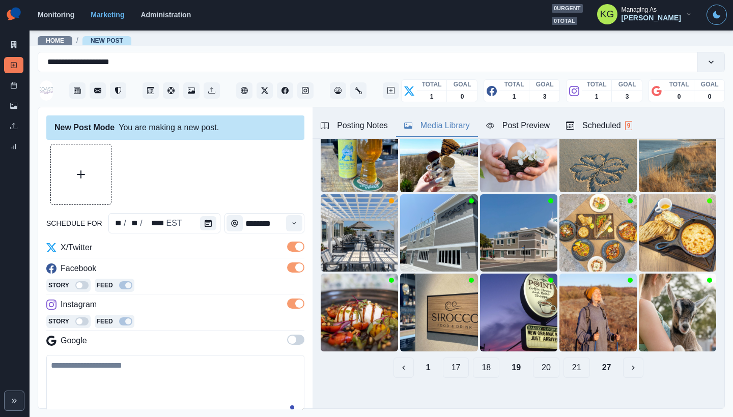
click at [482, 358] on button "18" at bounding box center [486, 368] width 26 height 20
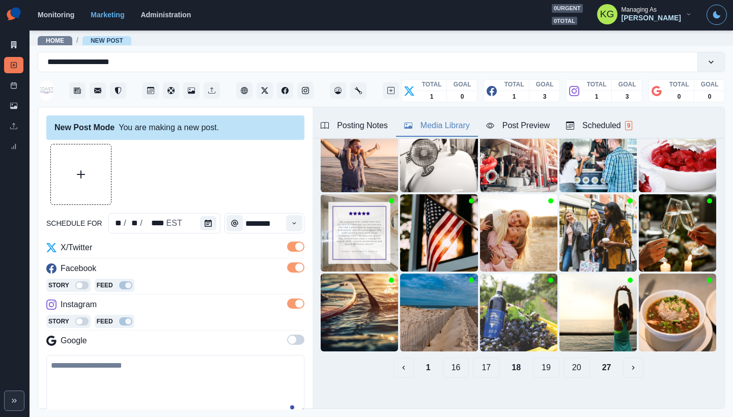
click at [480, 361] on button "17" at bounding box center [486, 368] width 26 height 20
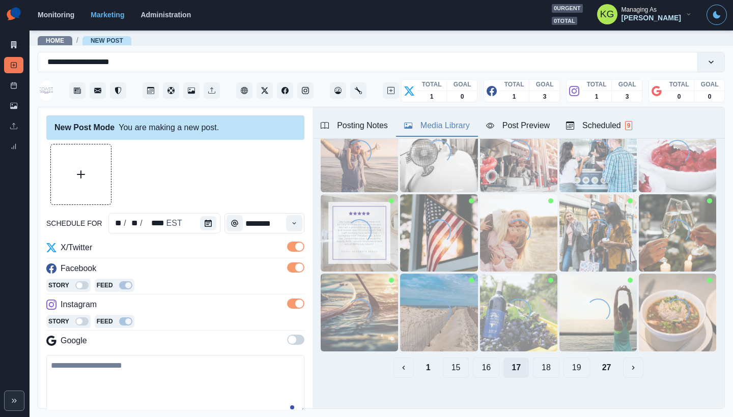
scroll to position [0, 0]
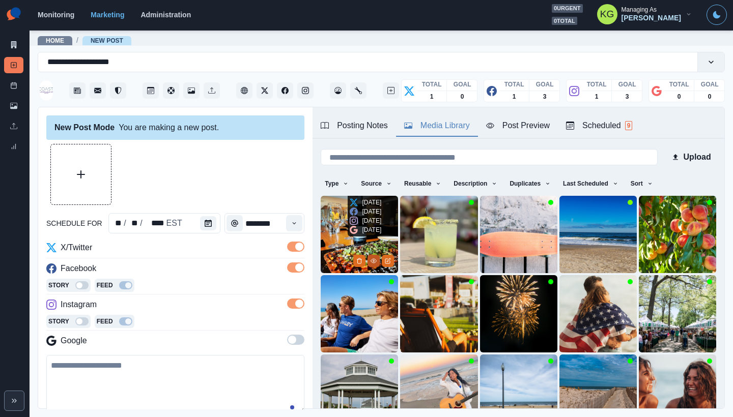
click at [371, 259] on icon "View Media" at bounding box center [373, 261] width 6 height 6
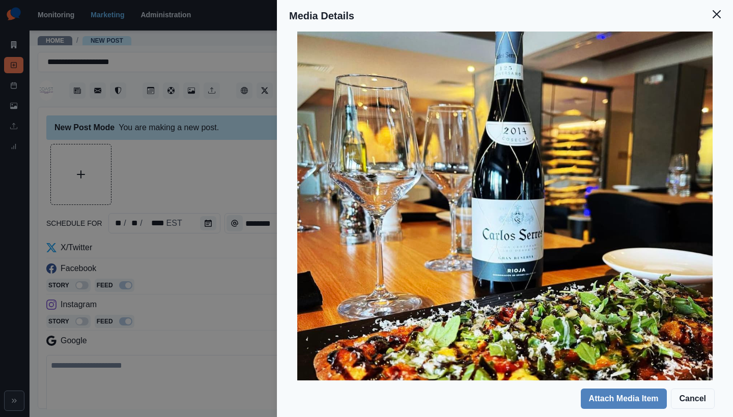
scroll to position [186, 0]
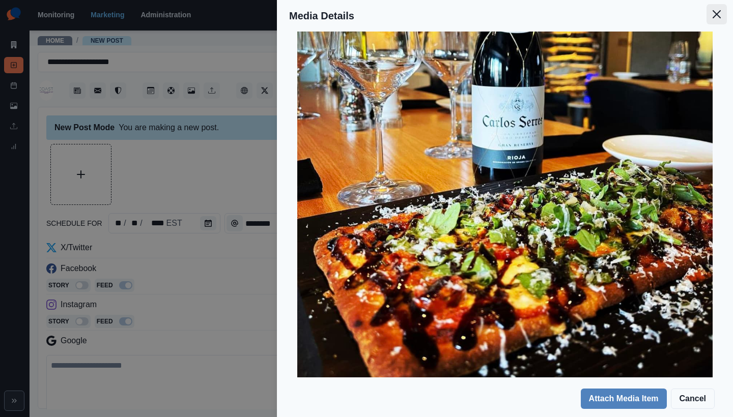
click at [707, 19] on button "Close" at bounding box center [716, 14] width 20 height 20
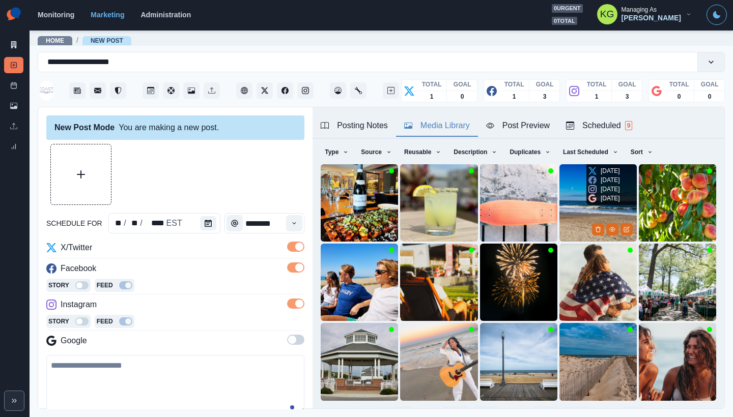
scroll to position [81, 0]
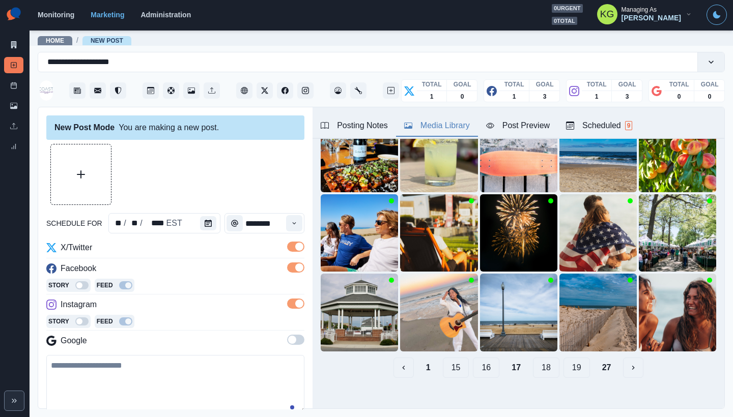
click at [482, 358] on button "16" at bounding box center [486, 368] width 26 height 20
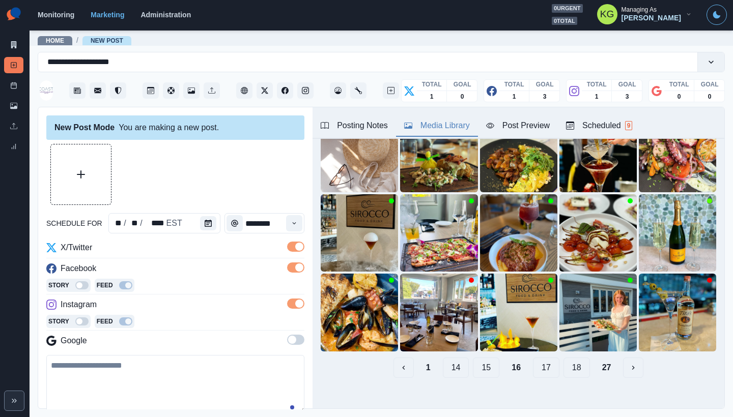
scroll to position [66, 0]
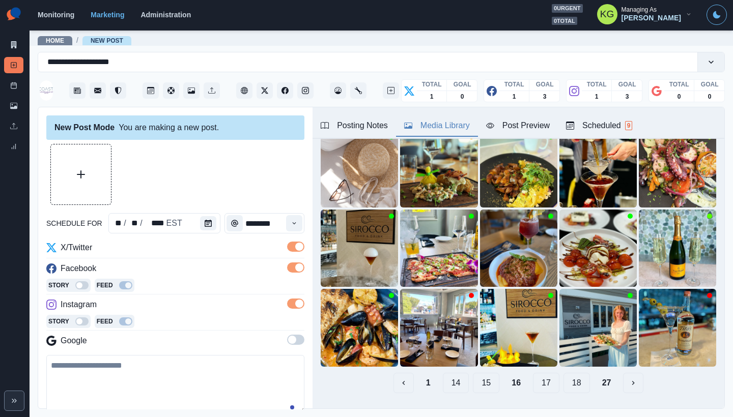
click at [474, 376] on button "15" at bounding box center [486, 383] width 26 height 20
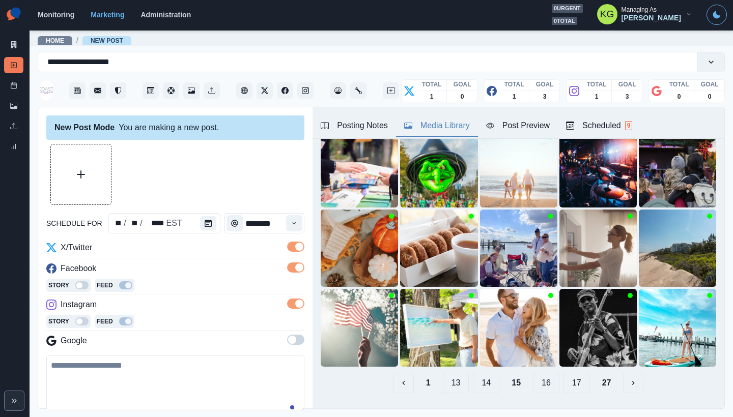
click at [475, 374] on button "14" at bounding box center [486, 383] width 26 height 20
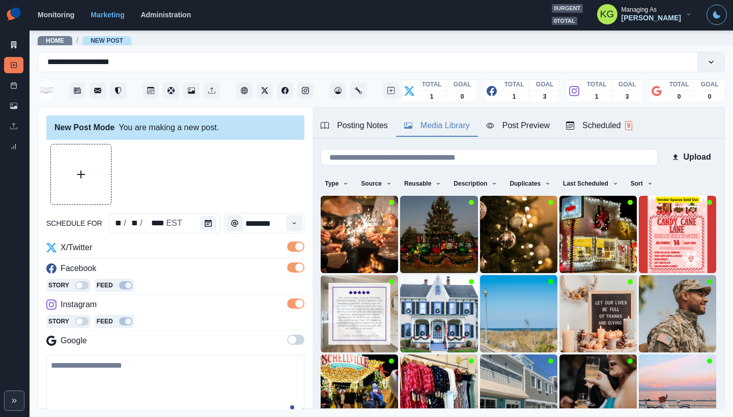
scroll to position [81, 0]
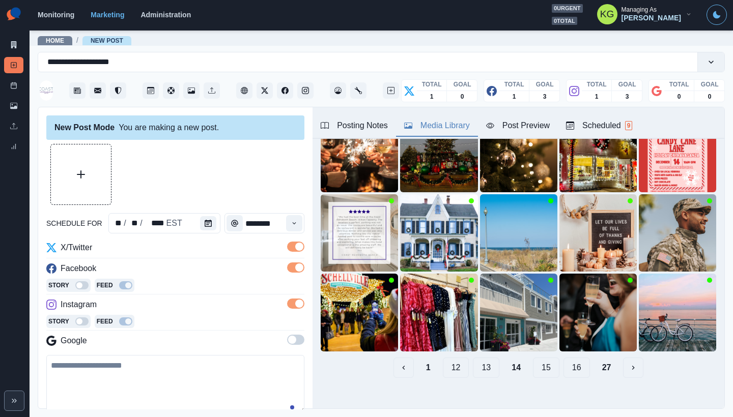
click at [476, 363] on button "13" at bounding box center [486, 368] width 26 height 20
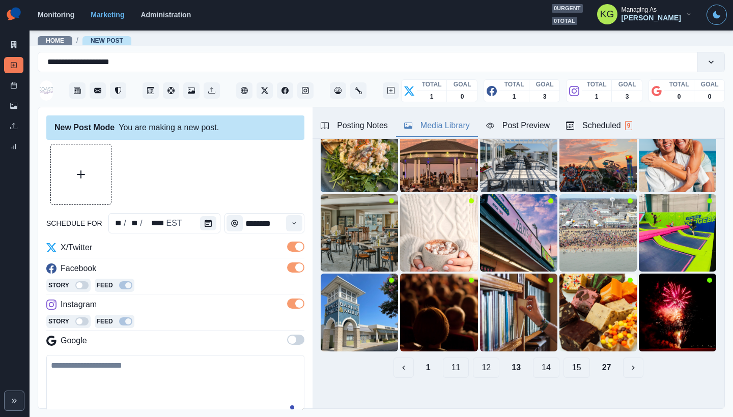
click at [483, 362] on button "12" at bounding box center [486, 368] width 26 height 20
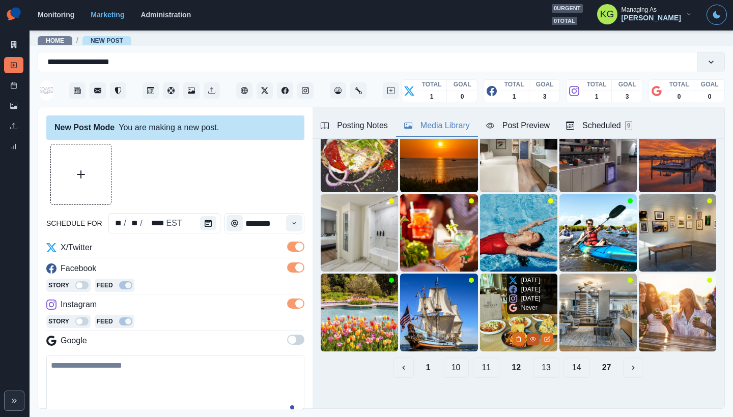
click at [530, 336] on icon "View Media" at bounding box center [533, 339] width 6 height 6
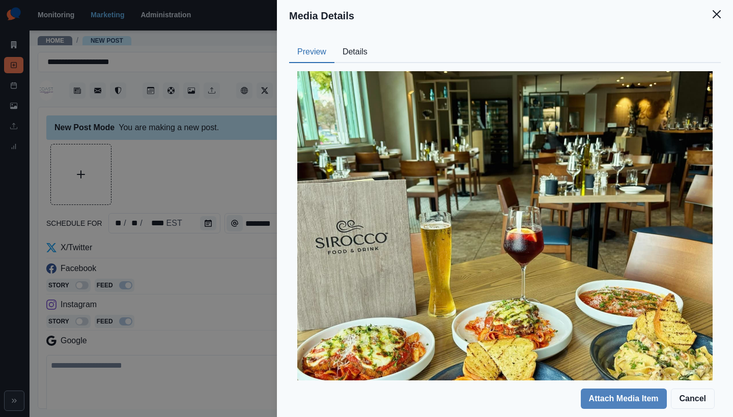
scroll to position [110, 0]
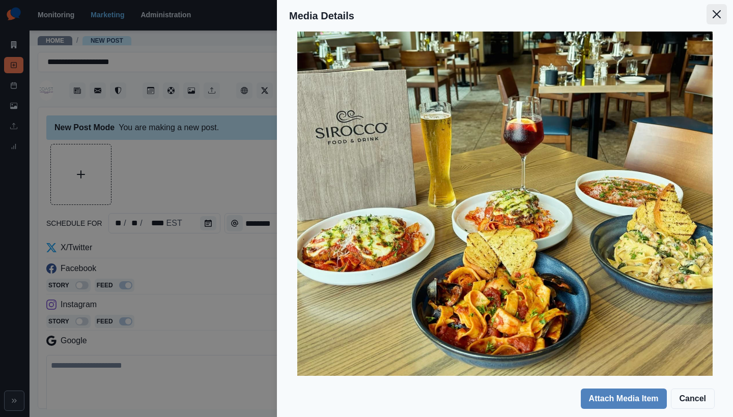
click at [713, 17] on icon "Close" at bounding box center [716, 14] width 8 height 8
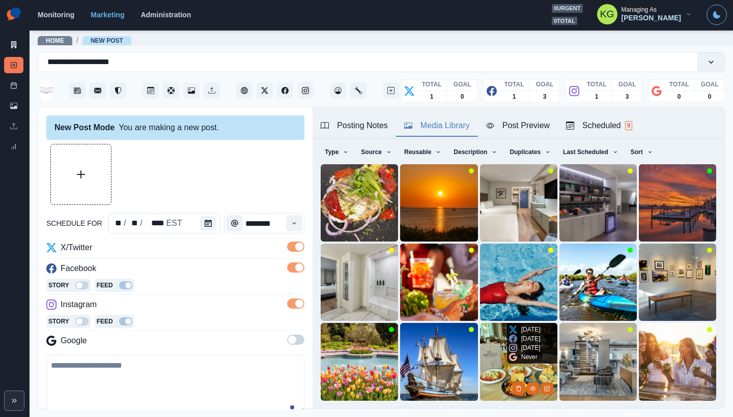
scroll to position [81, 0]
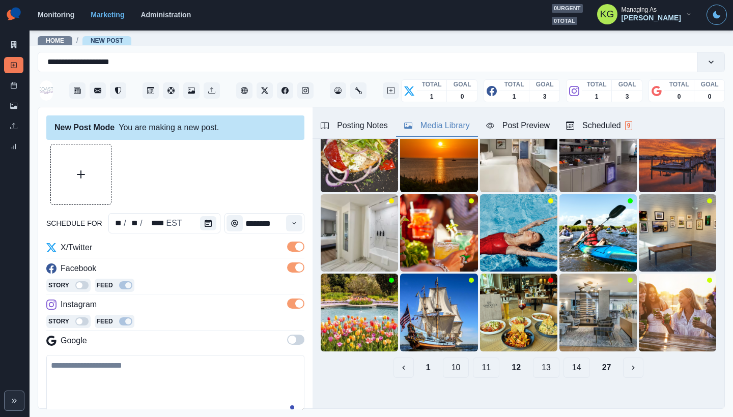
click at [480, 358] on button "11" at bounding box center [486, 368] width 26 height 20
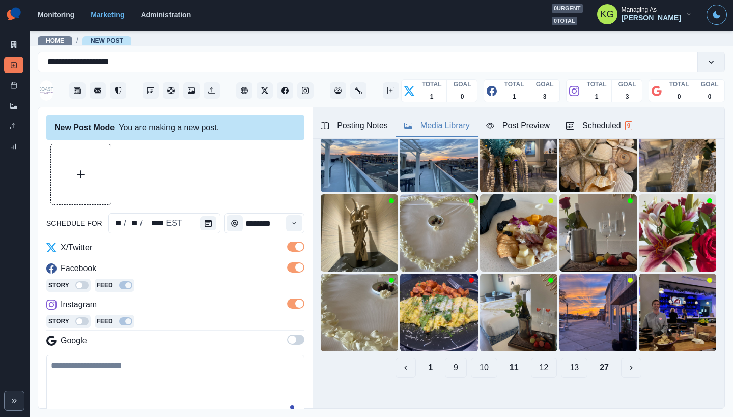
click at [479, 361] on button "10" at bounding box center [484, 368] width 26 height 20
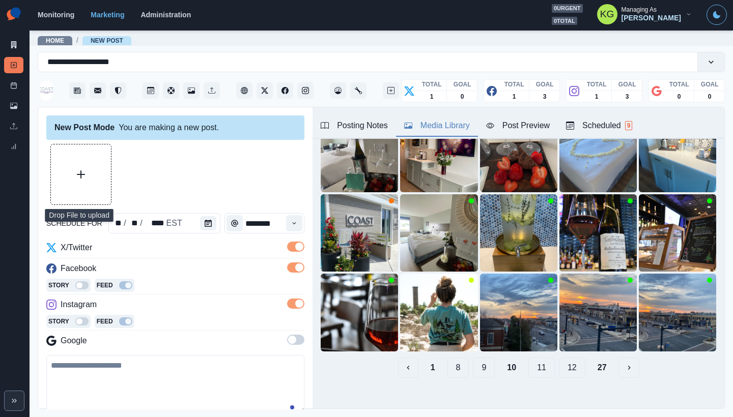
click at [97, 180] on button "Upload Media" at bounding box center [81, 175] width 60 height 60
click at [479, 358] on button "9" at bounding box center [484, 368] width 22 height 20
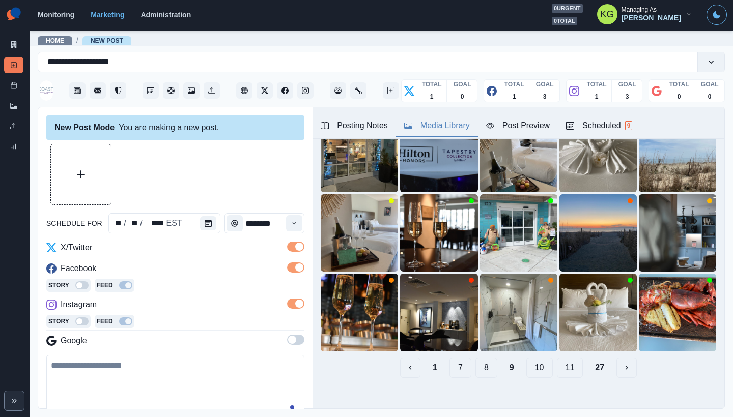
click at [480, 362] on button "8" at bounding box center [486, 368] width 22 height 20
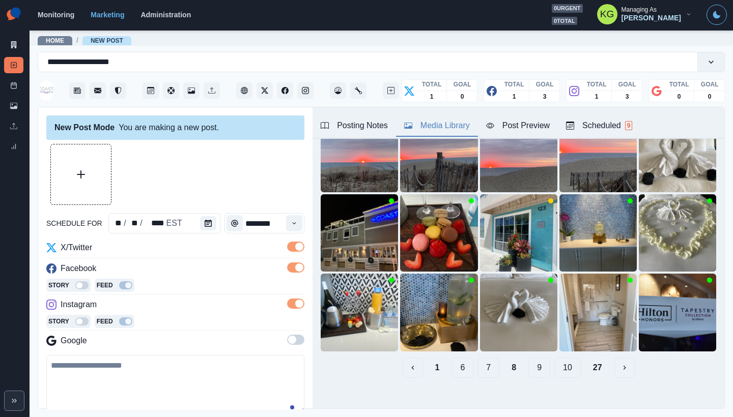
click at [483, 358] on button "7" at bounding box center [488, 368] width 22 height 20
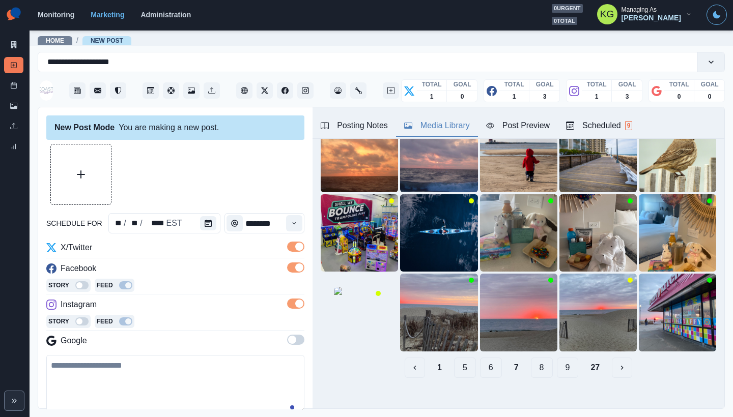
click at [487, 358] on button "6" at bounding box center [491, 368] width 22 height 20
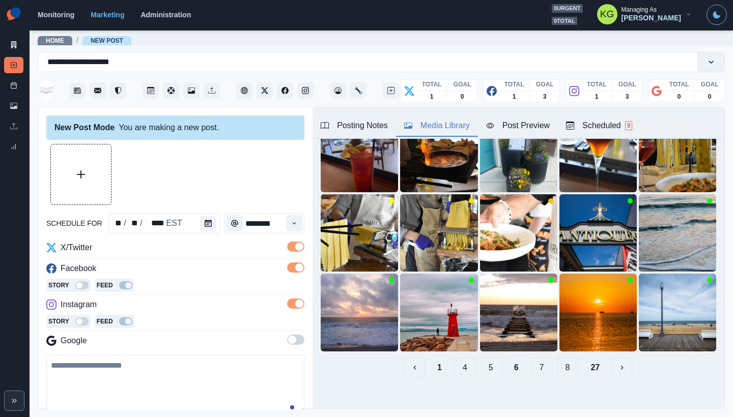
click at [481, 365] on button "5" at bounding box center [491, 368] width 22 height 20
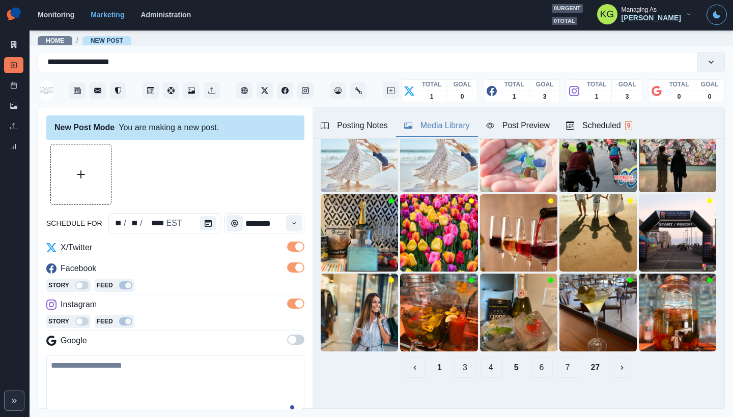
click at [483, 361] on button "4" at bounding box center [491, 368] width 22 height 20
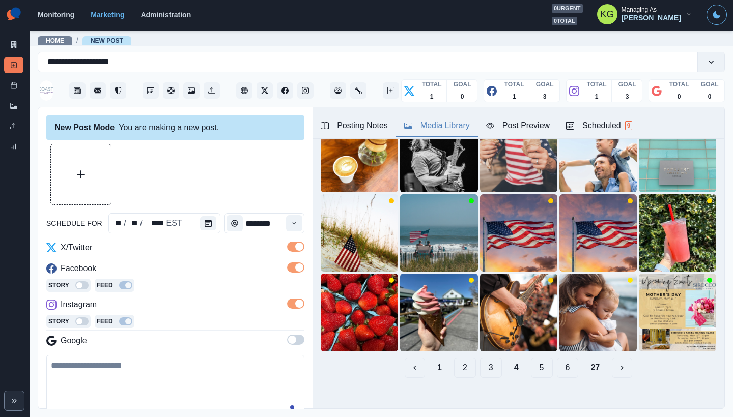
click at [480, 363] on button "3" at bounding box center [491, 368] width 22 height 20
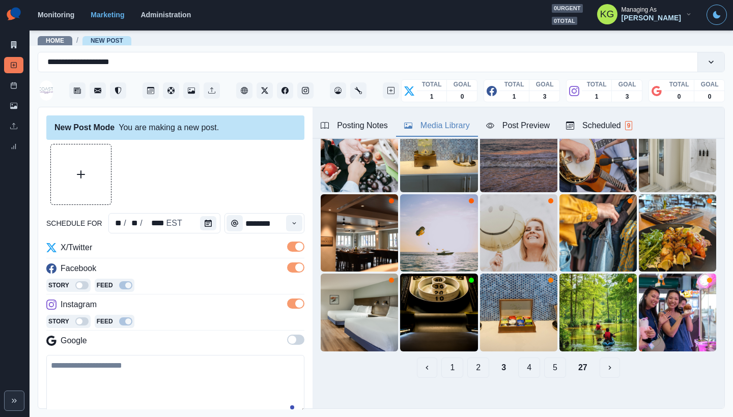
click at [467, 360] on button "2" at bounding box center [478, 368] width 22 height 20
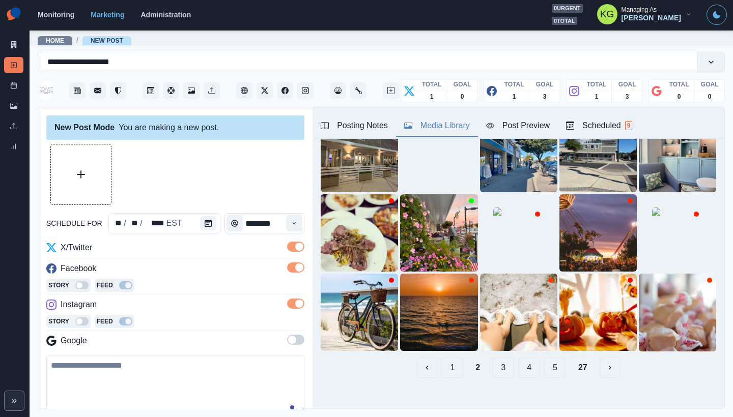
click at [444, 359] on button "1" at bounding box center [452, 368] width 22 height 20
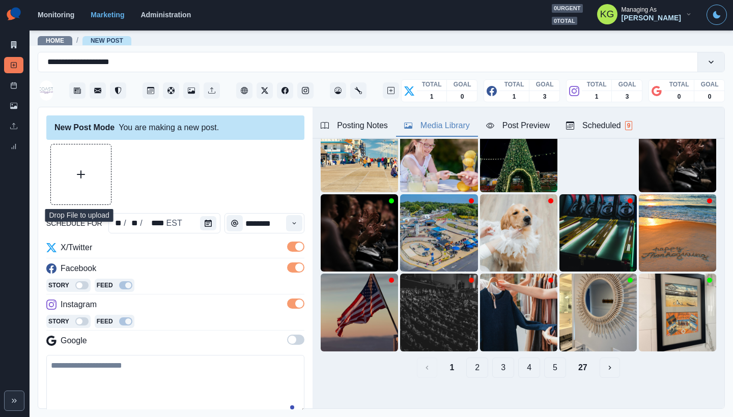
click at [74, 182] on button "Upload Media" at bounding box center [81, 175] width 60 height 60
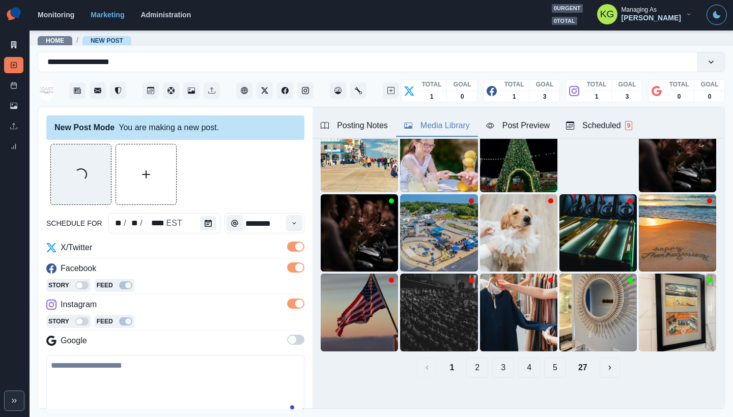
scroll to position [123, 0]
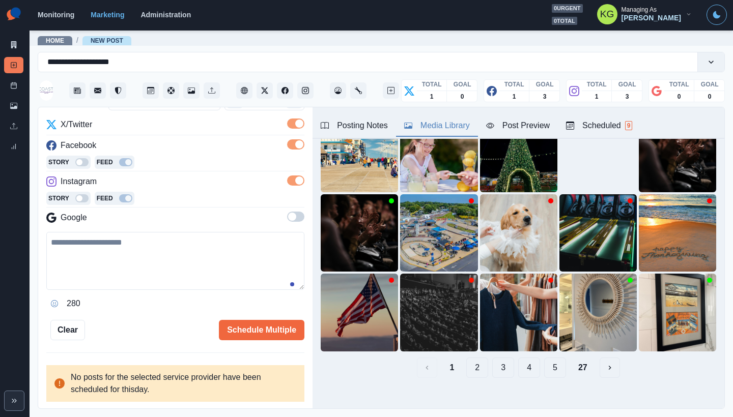
click at [222, 254] on textarea at bounding box center [175, 261] width 258 height 58
paste textarea "**********"
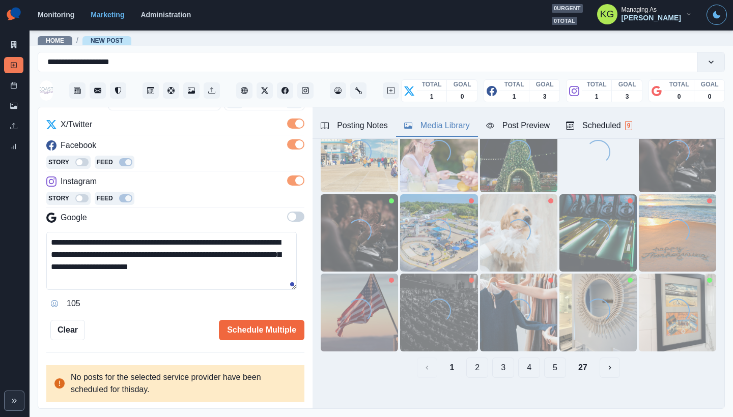
click at [247, 273] on textarea "**********" at bounding box center [171, 261] width 250 height 58
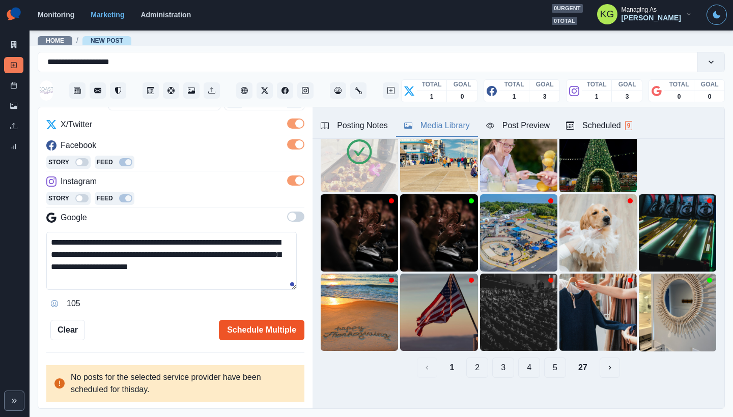
click at [272, 330] on button "Schedule Multiple" at bounding box center [261, 330] width 85 height 20
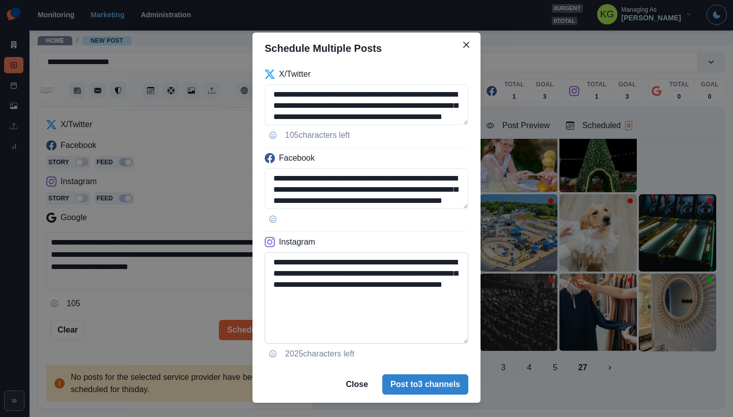
click at [462, 341] on textarea "**********" at bounding box center [367, 298] width 204 height 92
click at [463, 40] on button "Close" at bounding box center [466, 45] width 16 height 16
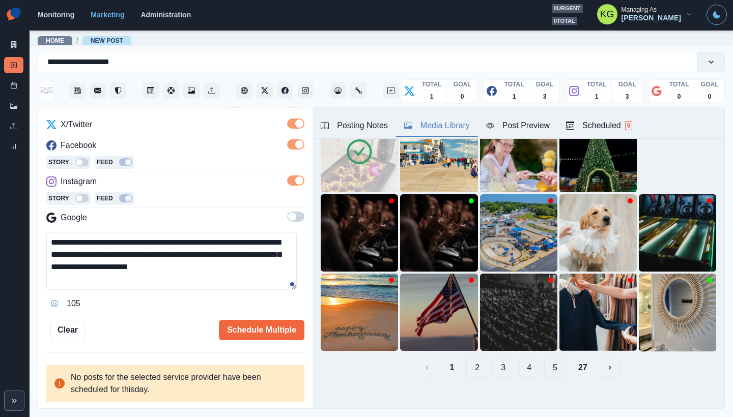
click at [252, 267] on textarea "**********" at bounding box center [171, 261] width 250 height 58
paste textarea "**********"
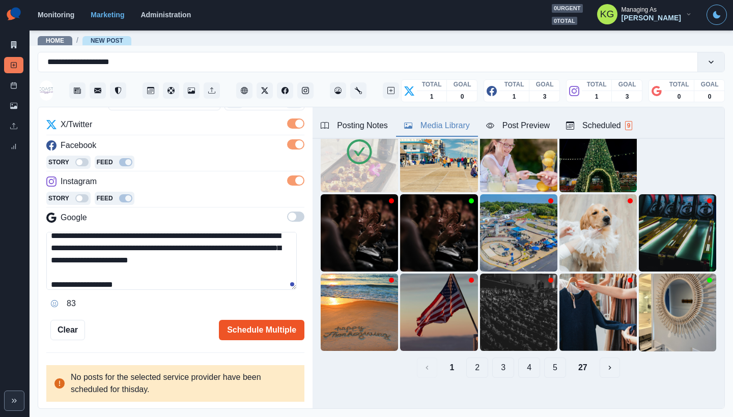
type textarea "**********"
click at [282, 327] on button "Schedule Multiple" at bounding box center [261, 330] width 85 height 20
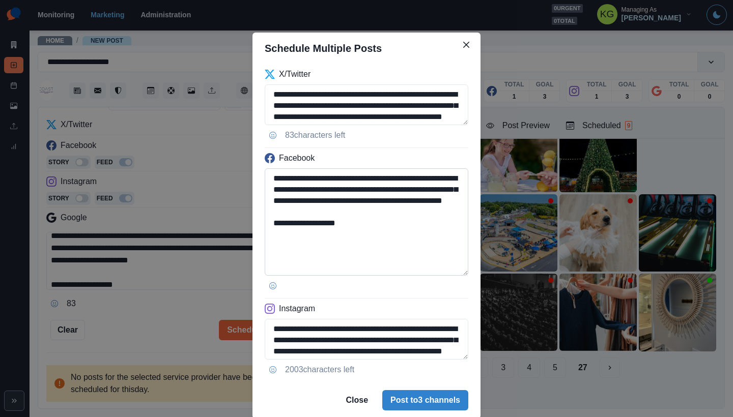
click at [449, 274] on textarea "**********" at bounding box center [367, 221] width 204 height 107
drag, startPoint x: 444, startPoint y: 178, endPoint x: 360, endPoint y: 177, distance: 84.0
click at [360, 177] on textarea "**********" at bounding box center [367, 222] width 204 height 108
paste textarea
drag, startPoint x: 366, startPoint y: 241, endPoint x: 293, endPoint y: 232, distance: 73.9
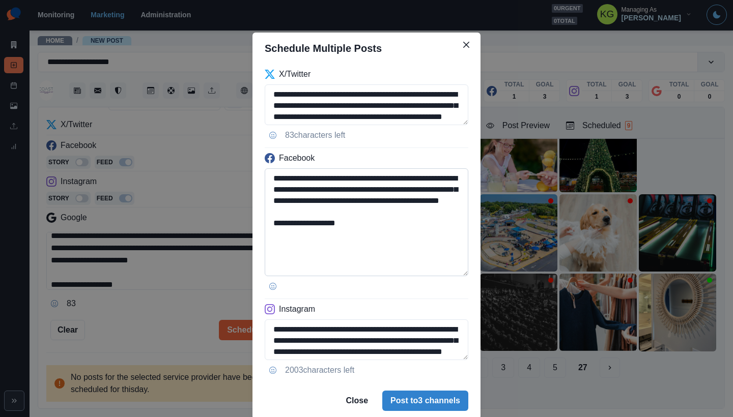
click at [293, 232] on textarea "**********" at bounding box center [367, 222] width 204 height 108
paste textarea "******"
click at [288, 233] on textarea "**********" at bounding box center [367, 222] width 204 height 108
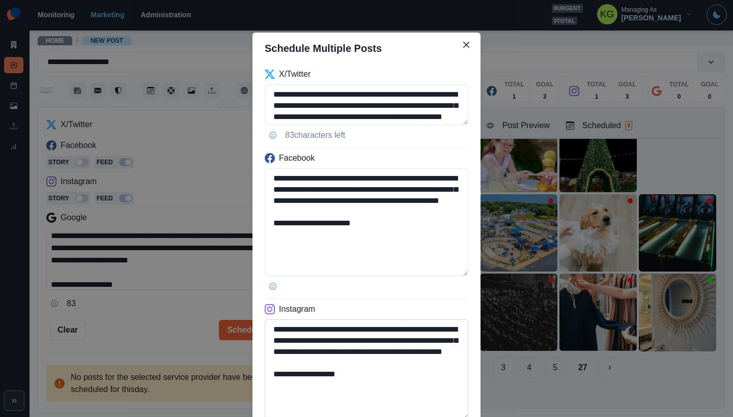
click at [458, 416] on textarea "**********" at bounding box center [367, 370] width 204 height 100
type textarea "**********"
drag, startPoint x: 406, startPoint y: 332, endPoint x: 359, endPoint y: 329, distance: 46.4
click at [359, 329] on textarea "**********" at bounding box center [367, 370] width 204 height 100
paste textarea
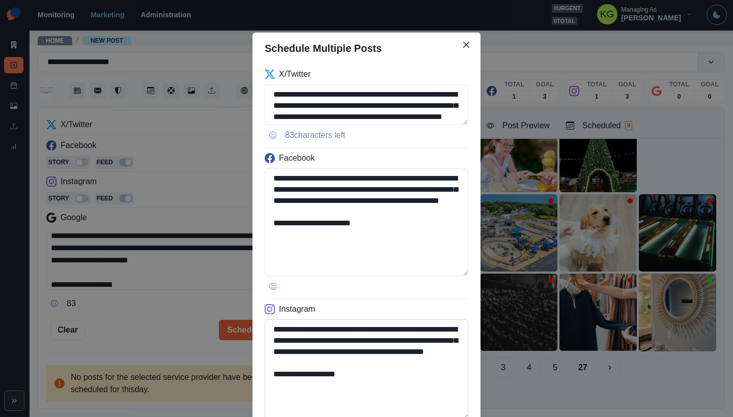
click at [446, 332] on textarea "**********" at bounding box center [367, 370] width 204 height 100
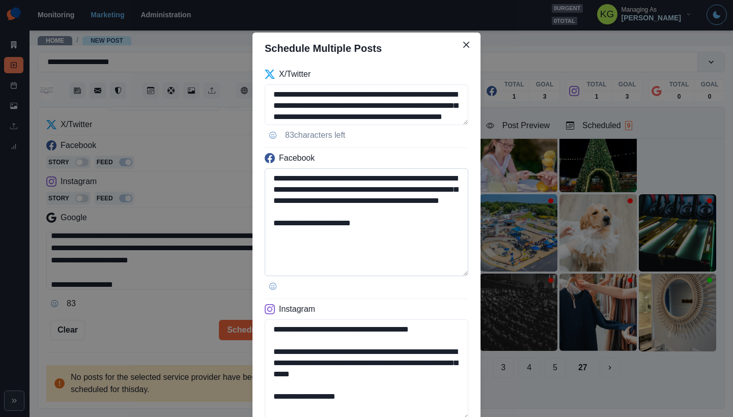
type textarea "**********"
click at [280, 187] on textarea "**********" at bounding box center [367, 222] width 204 height 108
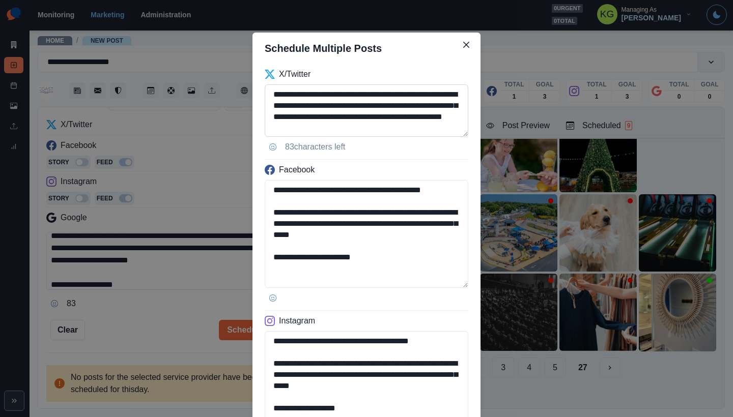
click at [431, 137] on textarea "**********" at bounding box center [367, 110] width 204 height 52
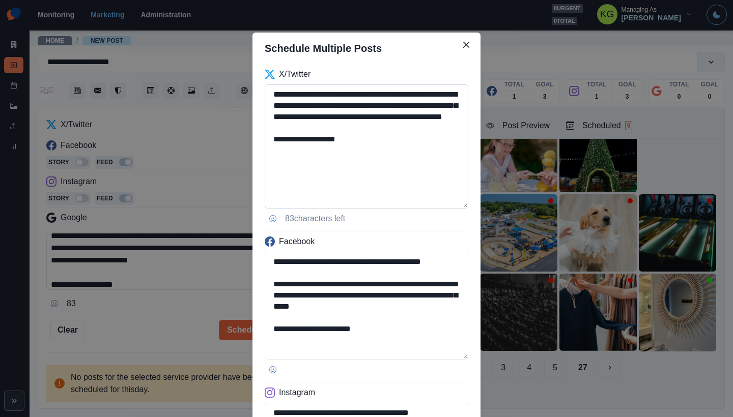
type textarea "**********"
click at [287, 106] on textarea "**********" at bounding box center [367, 146] width 204 height 124
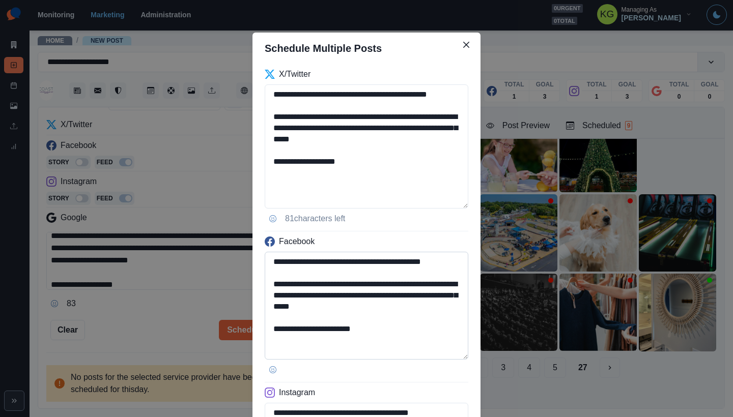
scroll to position [178, 0]
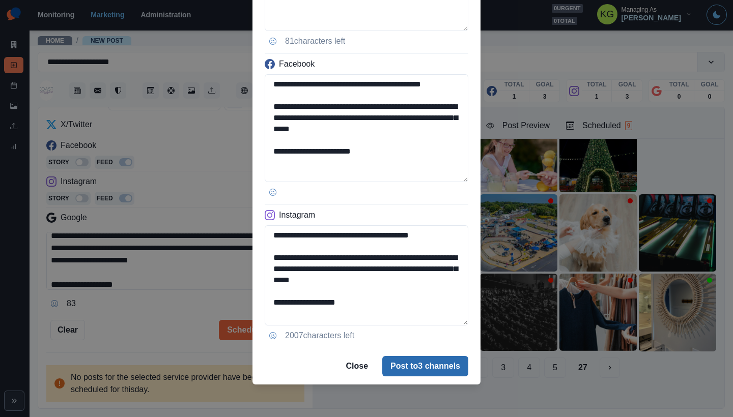
type textarea "**********"
click at [443, 362] on button "Post to 3 channels" at bounding box center [425, 366] width 86 height 20
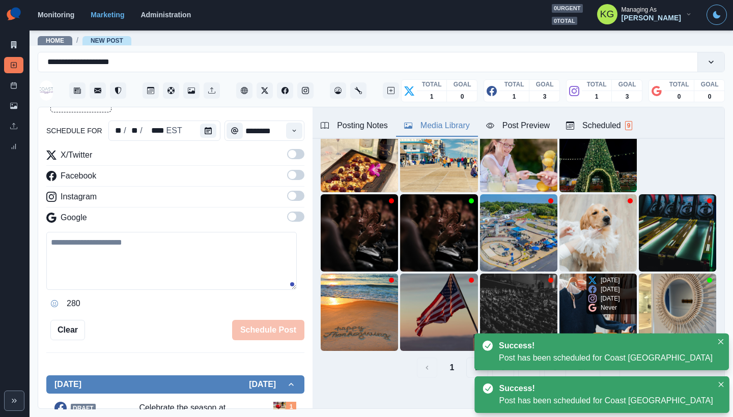
scroll to position [56, 0]
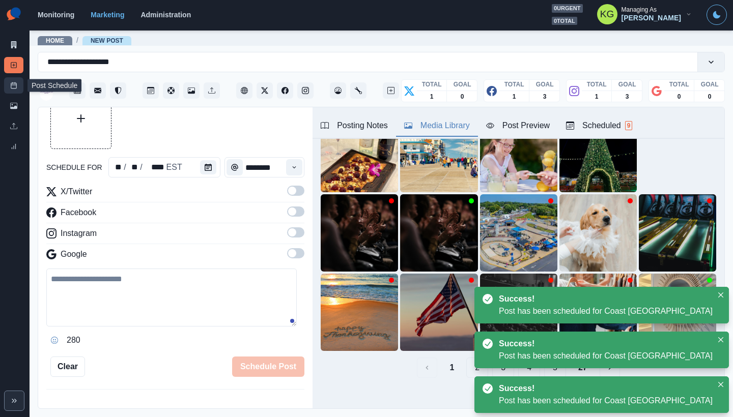
click at [12, 90] on link "Post Schedule" at bounding box center [13, 85] width 19 height 16
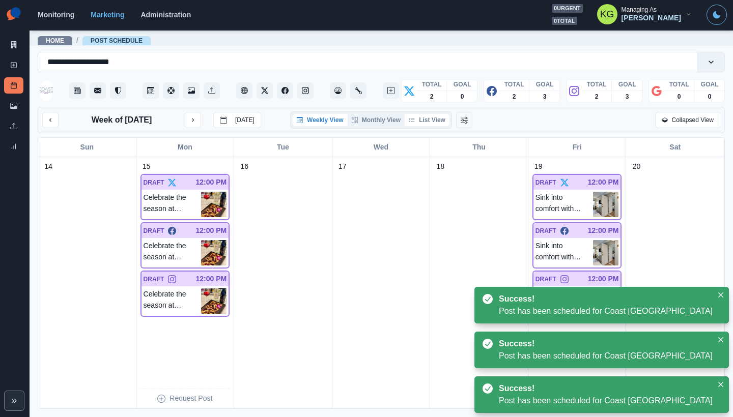
click at [440, 121] on button "List View" at bounding box center [427, 120] width 45 height 12
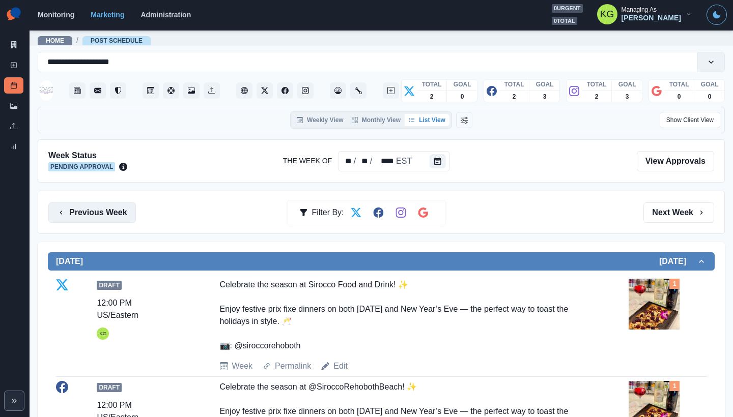
click at [126, 211] on button "Previous Week" at bounding box center [92, 213] width 88 height 20
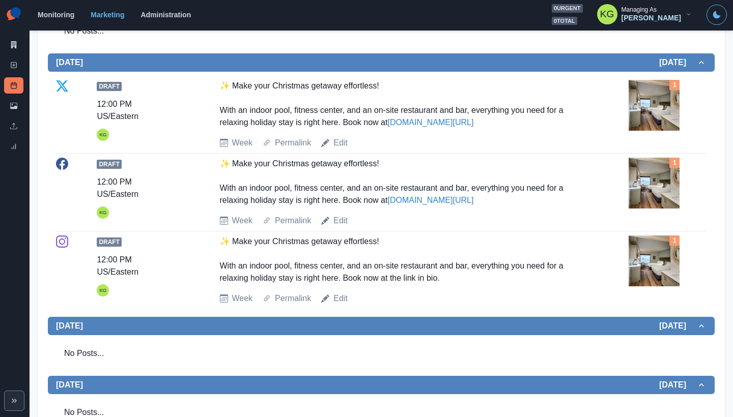
scroll to position [97, 0]
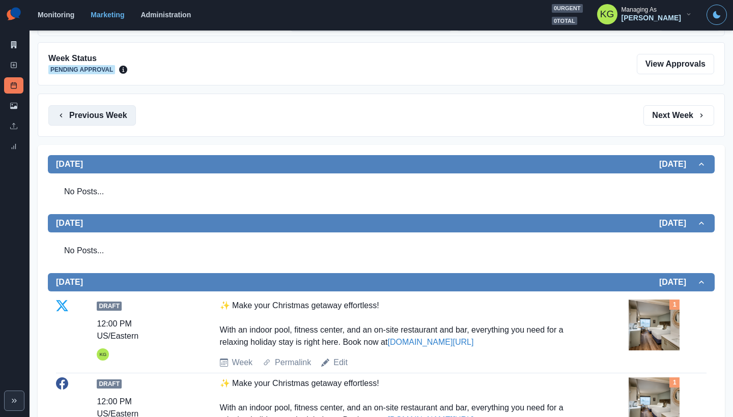
click at [112, 118] on button "Previous Week" at bounding box center [92, 115] width 88 height 20
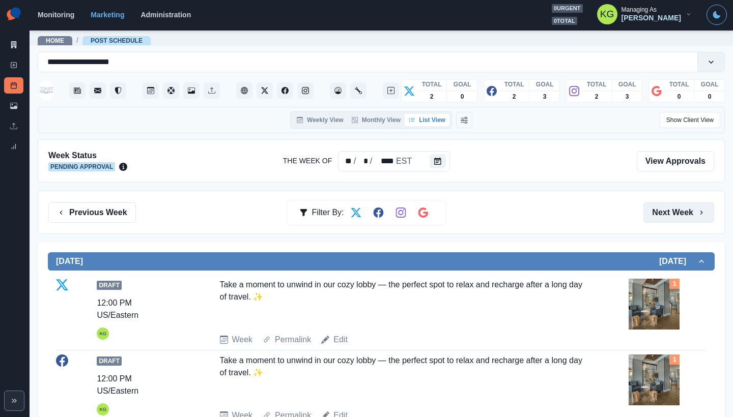
click at [667, 215] on button "Next Week" at bounding box center [678, 213] width 71 height 20
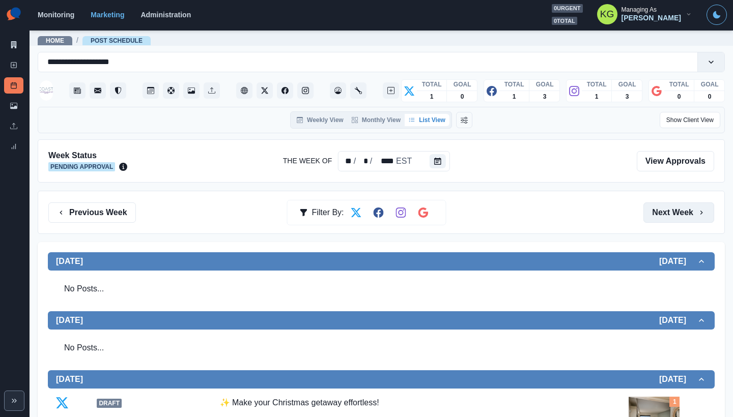
click at [674, 214] on button "Next Week" at bounding box center [678, 213] width 71 height 20
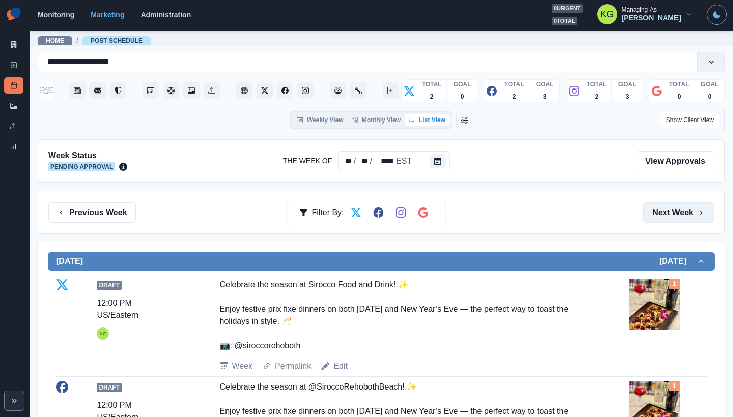
click at [669, 211] on button "Next Week" at bounding box center [678, 213] width 71 height 20
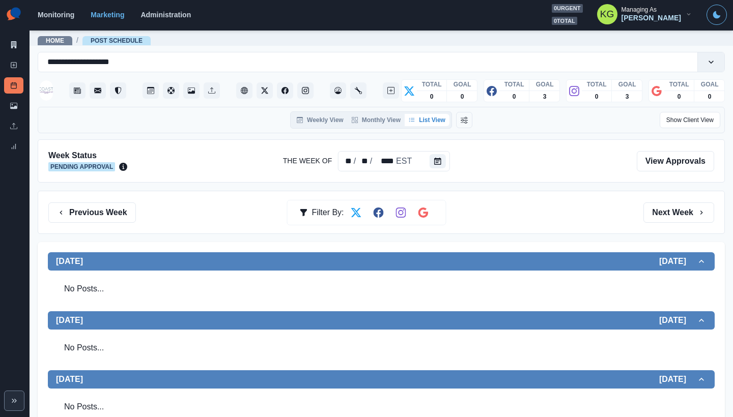
scroll to position [209, 0]
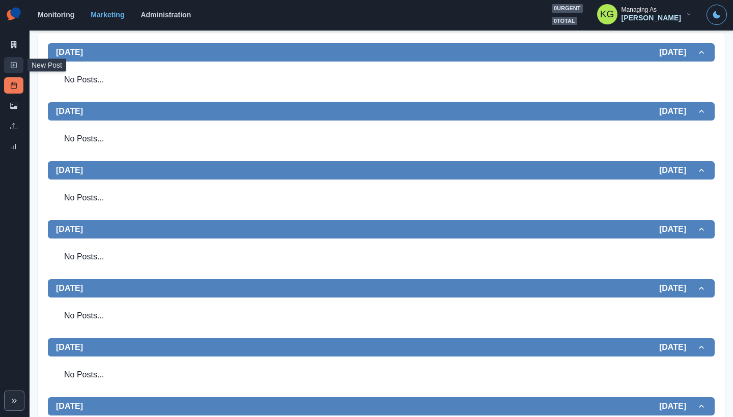
click at [12, 65] on icon at bounding box center [13, 65] width 7 height 7
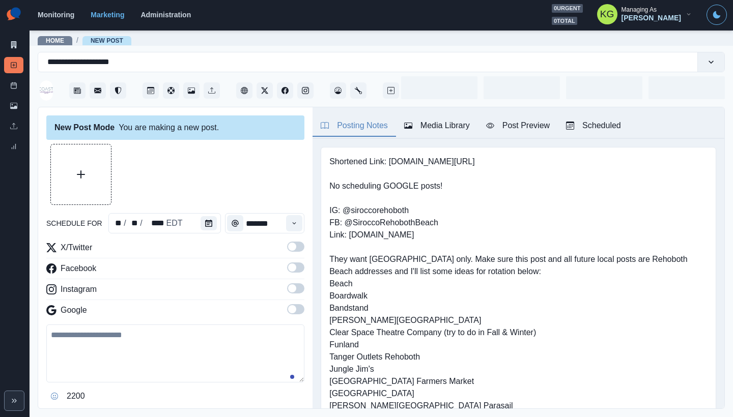
click at [101, 180] on button "Upload Media" at bounding box center [81, 175] width 60 height 60
click at [210, 225] on button "Calendar" at bounding box center [209, 223] width 16 height 14
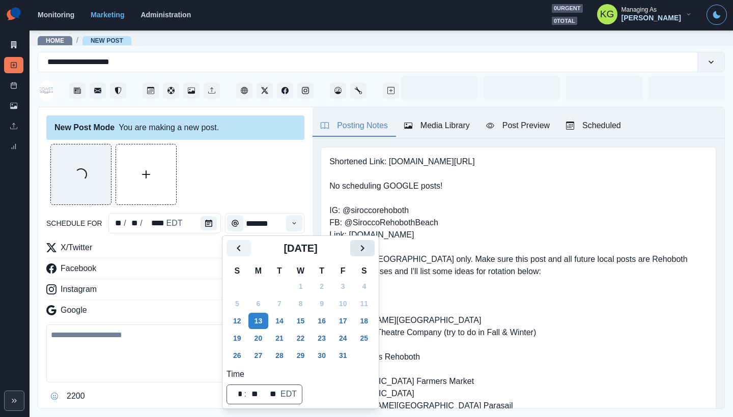
click at [368, 243] on icon "Next" at bounding box center [362, 248] width 12 height 12
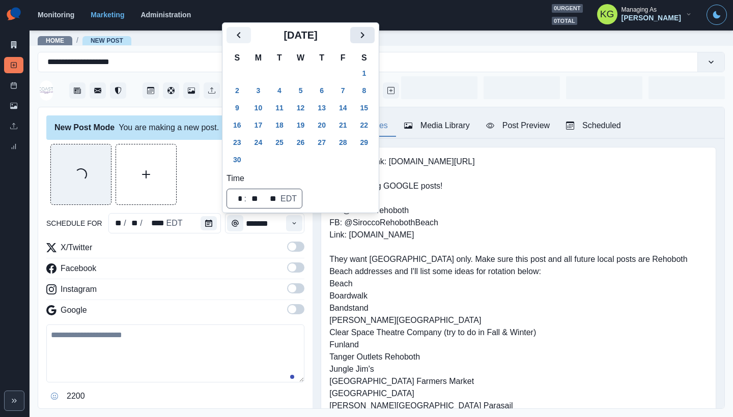
click at [366, 41] on icon "Next" at bounding box center [362, 35] width 12 height 12
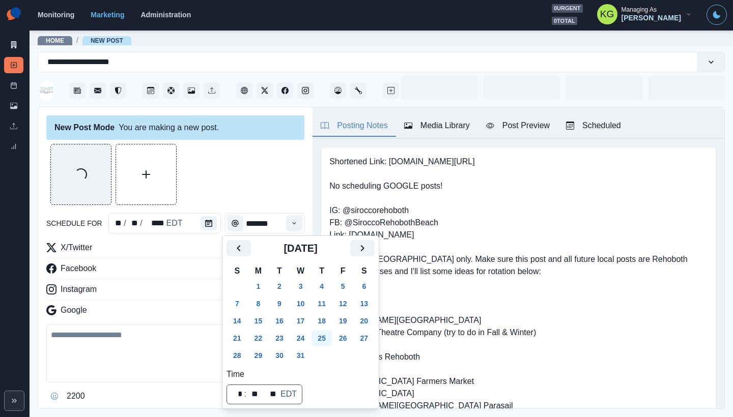
click at [332, 337] on button "25" at bounding box center [321, 338] width 20 height 16
click at [256, 174] on div "Loading..." at bounding box center [175, 174] width 258 height 61
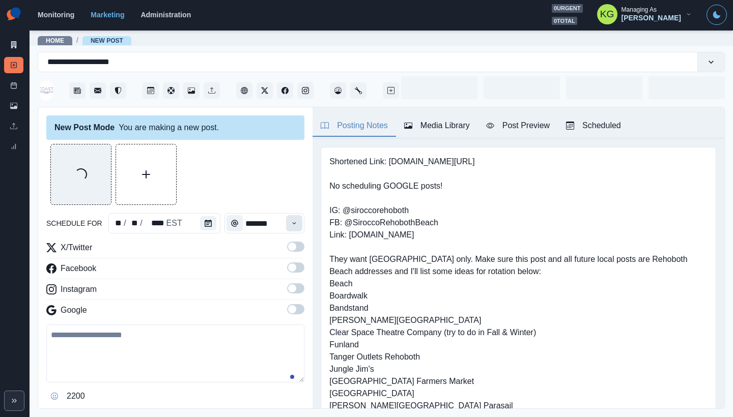
click at [286, 220] on button "Time" at bounding box center [294, 223] width 16 height 16
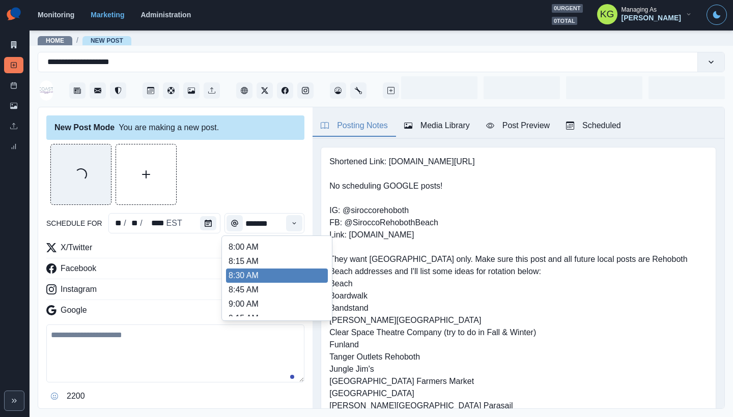
scroll to position [215, 0]
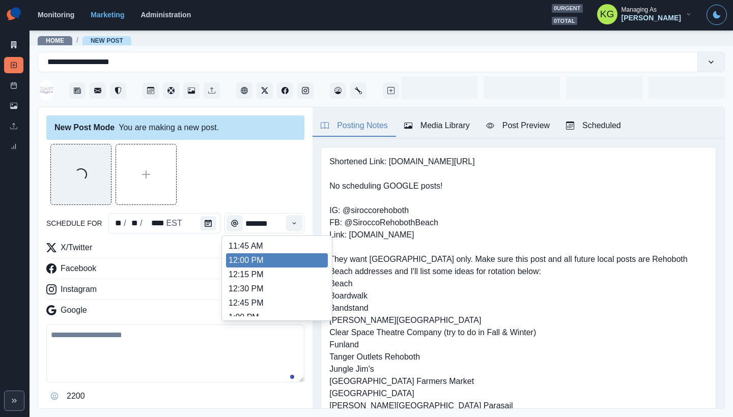
click at [270, 264] on li "12:00 PM" at bounding box center [277, 260] width 102 height 14
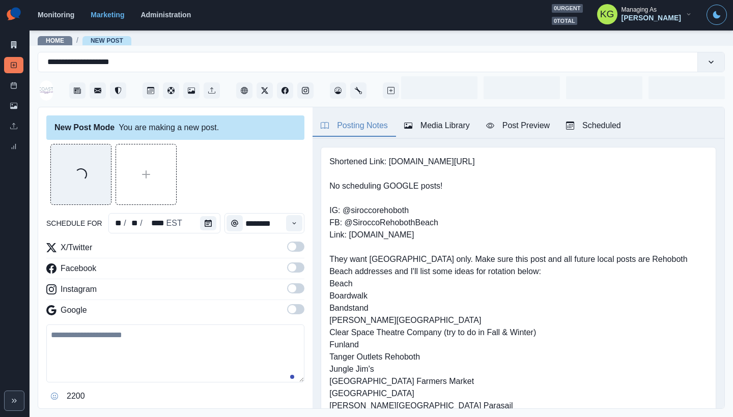
type input "********"
click at [289, 290] on span at bounding box center [295, 288] width 17 height 10
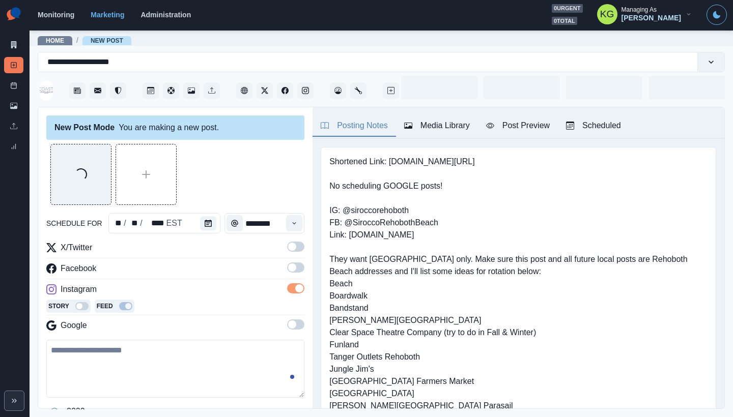
click at [288, 272] on span at bounding box center [295, 268] width 17 height 10
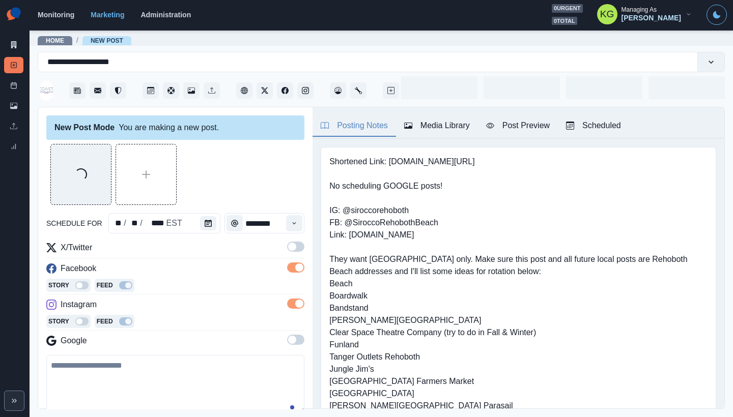
click at [288, 250] on span at bounding box center [292, 247] width 8 height 8
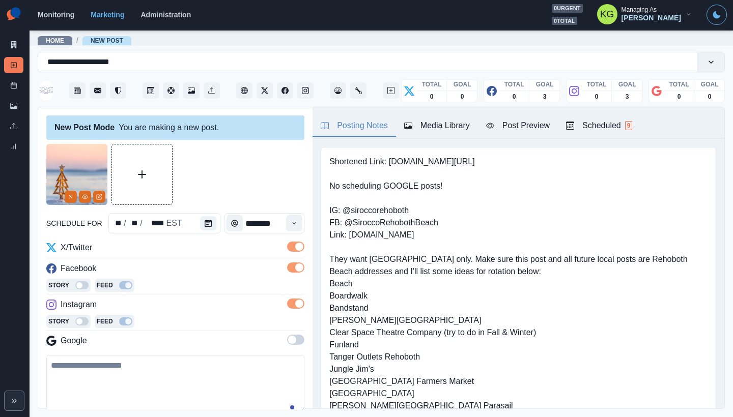
scroll to position [123, 0]
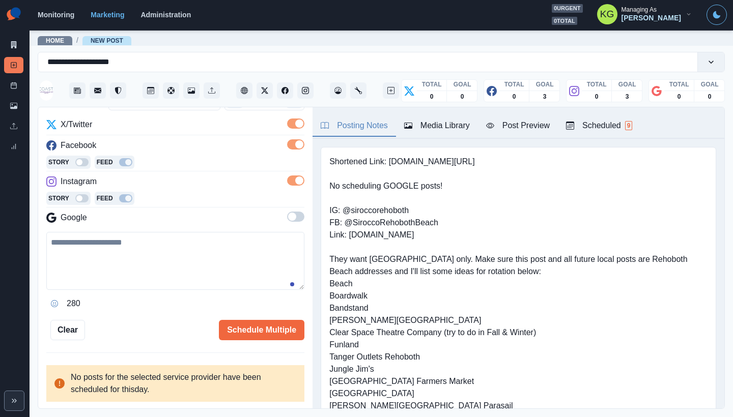
click at [214, 248] on textarea at bounding box center [175, 261] width 258 height 58
paste textarea "**********"
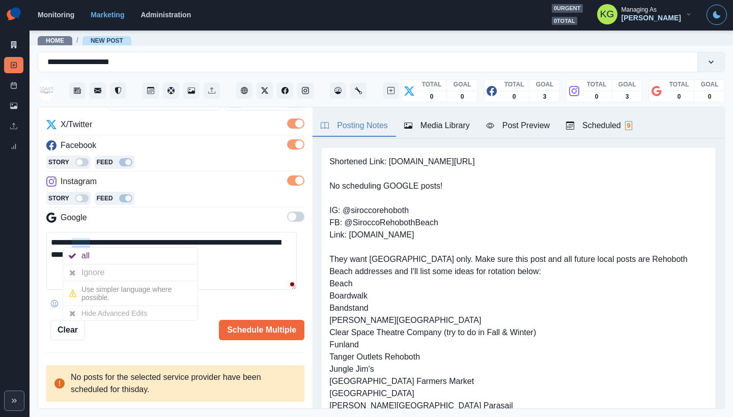
click at [261, 265] on textarea "**********" at bounding box center [171, 261] width 250 height 58
click at [221, 256] on textarea "**********" at bounding box center [171, 261] width 250 height 58
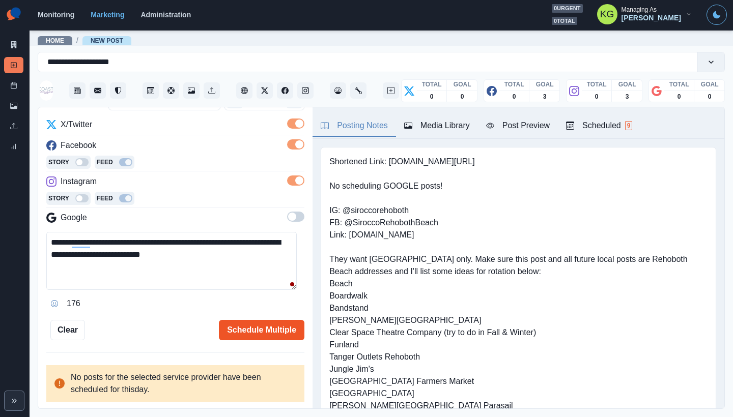
type textarea "**********"
click at [263, 325] on button "Schedule Multiple" at bounding box center [261, 330] width 85 height 20
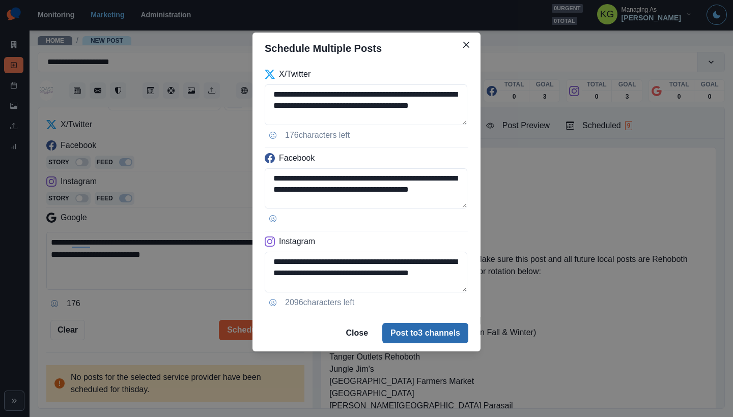
click at [447, 334] on button "Post to 3 channels" at bounding box center [425, 333] width 86 height 20
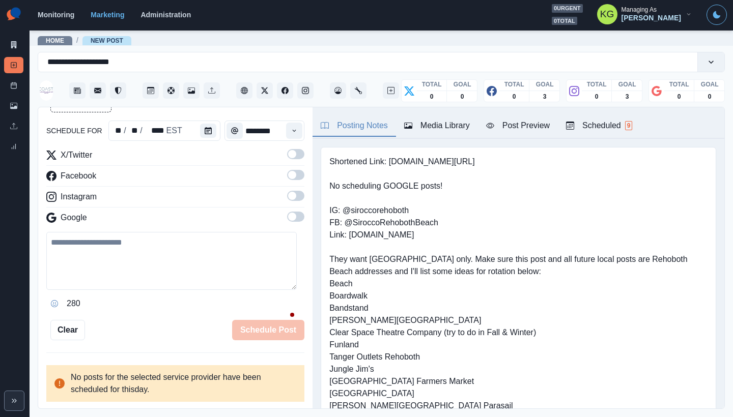
scroll to position [56, 0]
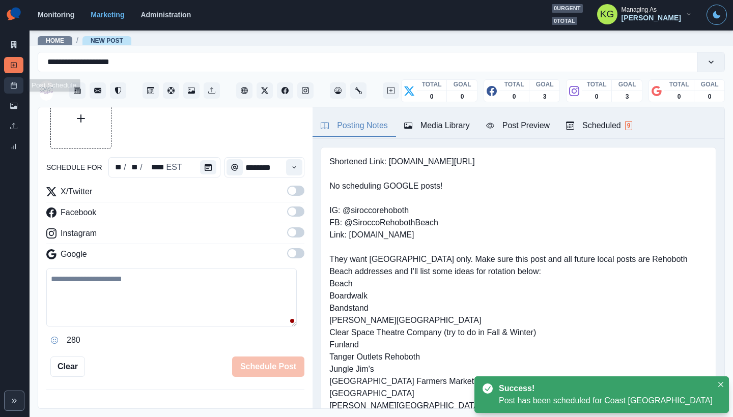
click at [6, 82] on link "Post Schedule" at bounding box center [13, 85] width 19 height 16
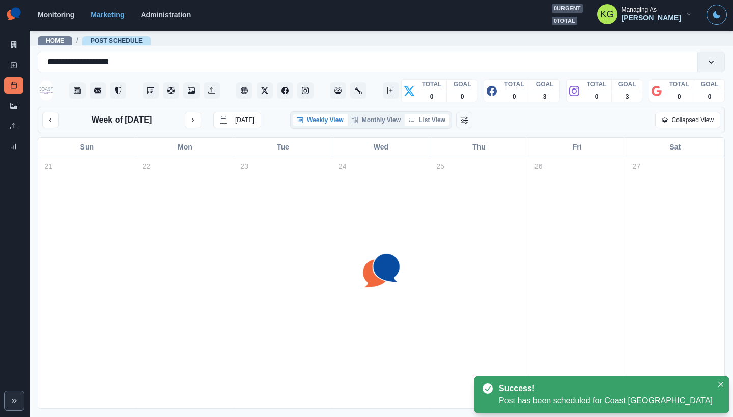
click at [438, 126] on button "List View" at bounding box center [427, 120] width 45 height 12
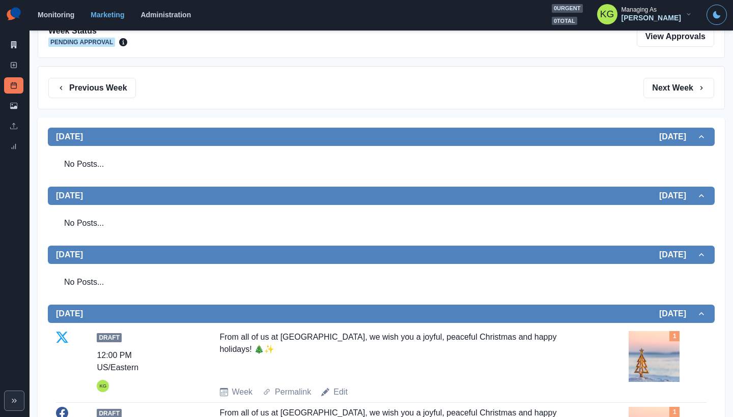
scroll to position [38, 0]
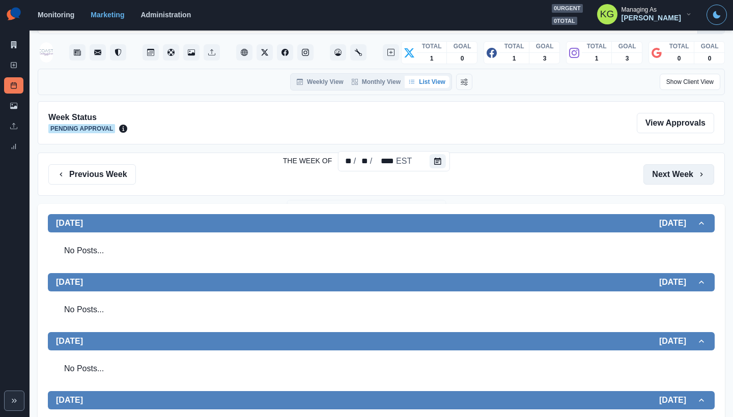
click at [697, 171] on icon "button" at bounding box center [701, 174] width 8 height 8
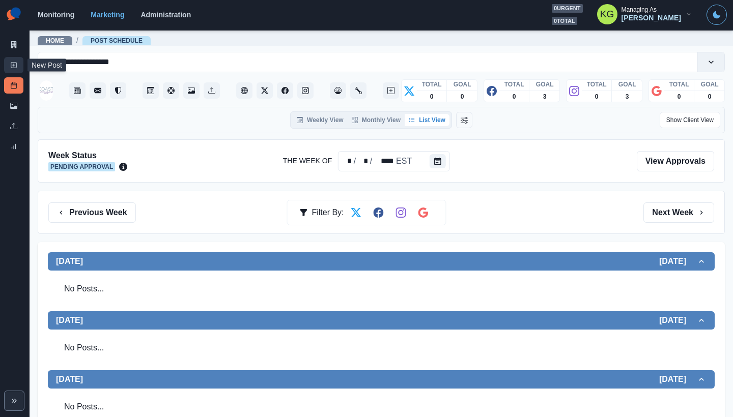
click at [15, 66] on icon at bounding box center [13, 65] width 7 height 7
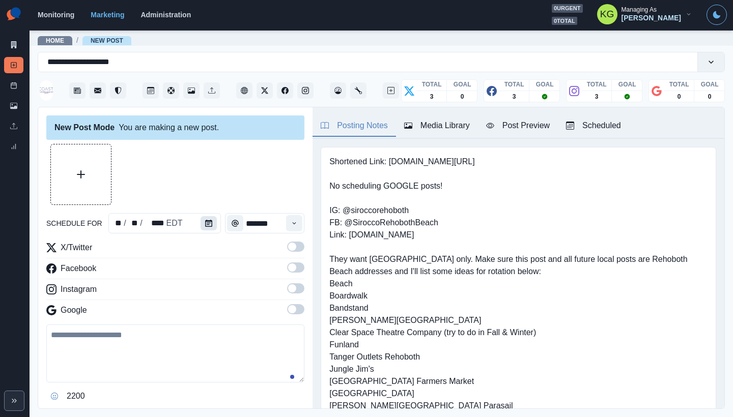
click at [205, 222] on icon "Calendar" at bounding box center [208, 223] width 7 height 7
click at [205, 225] on icon "Calendar" at bounding box center [208, 223] width 7 height 7
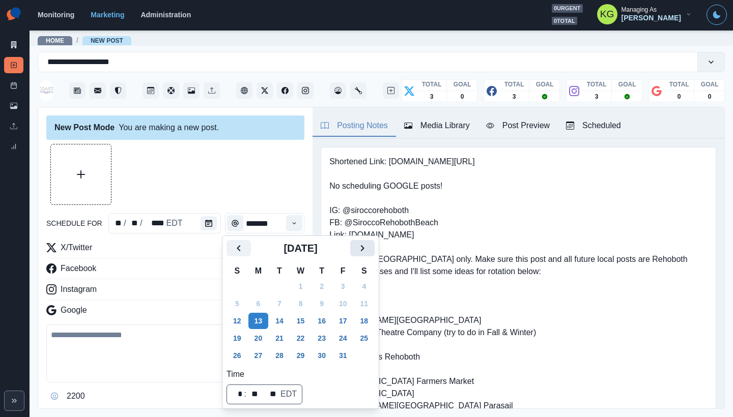
click at [368, 251] on icon "Next" at bounding box center [362, 248] width 12 height 12
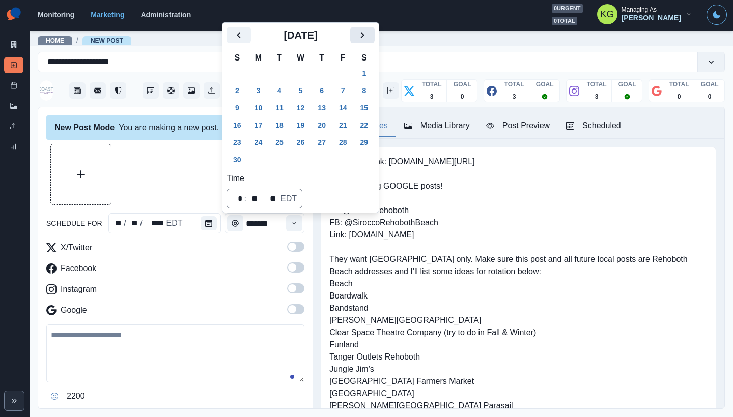
click at [368, 35] on icon "Next" at bounding box center [362, 35] width 12 height 12
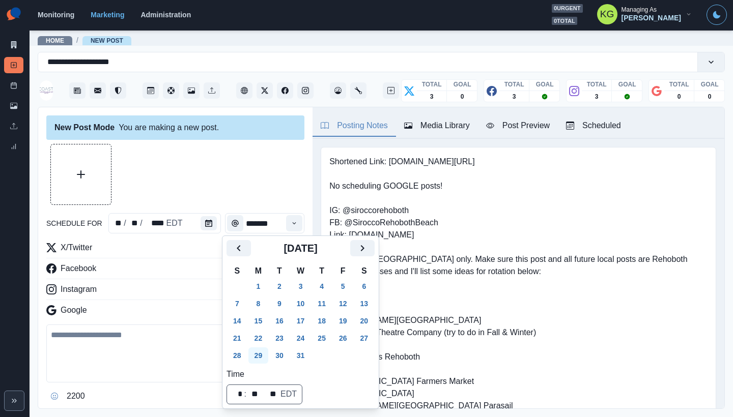
click at [258, 353] on button "29" at bounding box center [258, 356] width 20 height 16
click at [212, 188] on div at bounding box center [175, 174] width 258 height 61
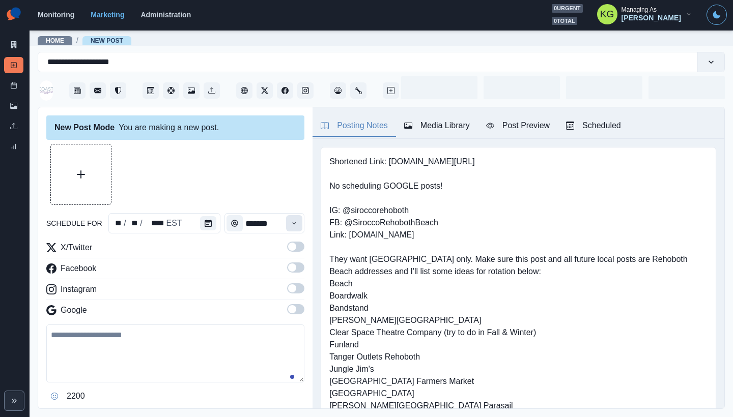
click at [292, 221] on button "Time" at bounding box center [294, 223] width 16 height 16
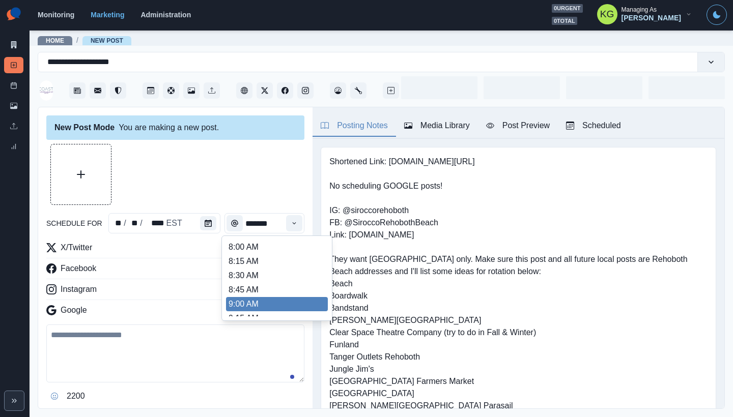
scroll to position [207, 0]
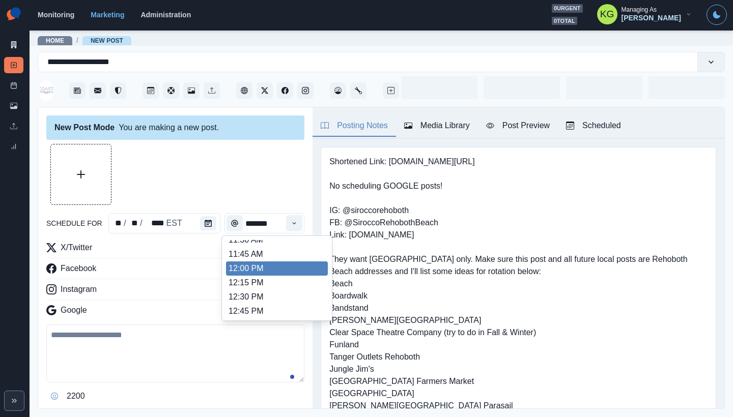
click at [260, 271] on li "12:00 PM" at bounding box center [277, 269] width 102 height 14
type input "********"
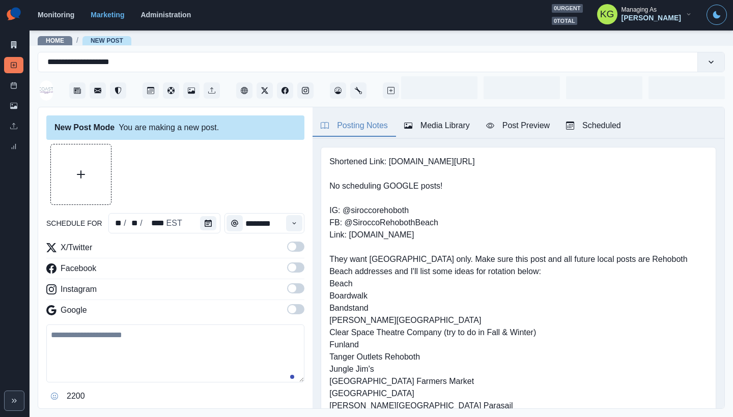
click at [289, 291] on span at bounding box center [295, 288] width 17 height 10
click at [288, 264] on span at bounding box center [292, 268] width 8 height 8
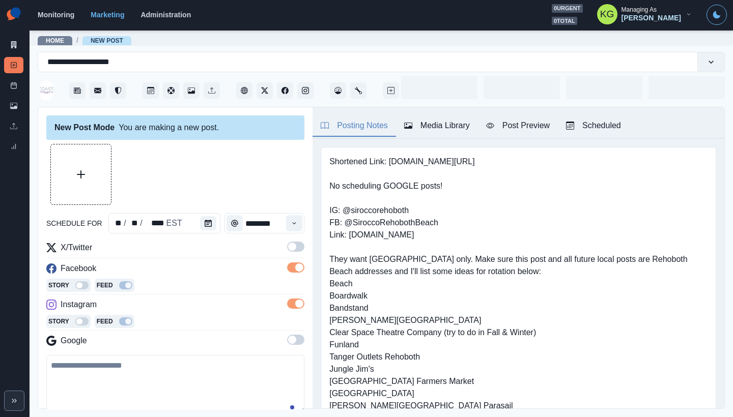
click at [287, 251] on span at bounding box center [295, 247] width 17 height 10
click at [454, 122] on div "Media Library" at bounding box center [437, 126] width 66 height 12
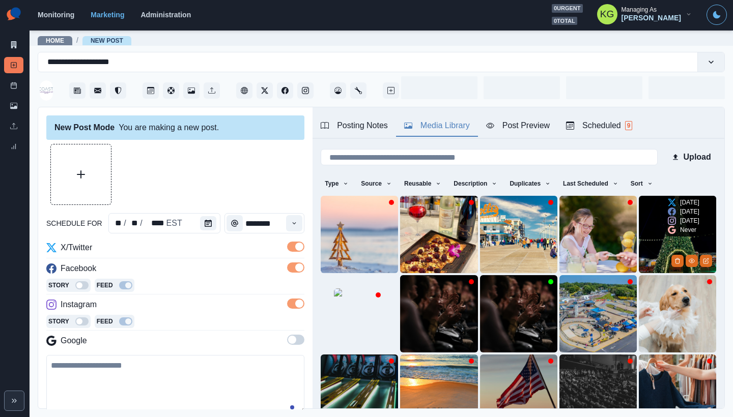
scroll to position [81, 0]
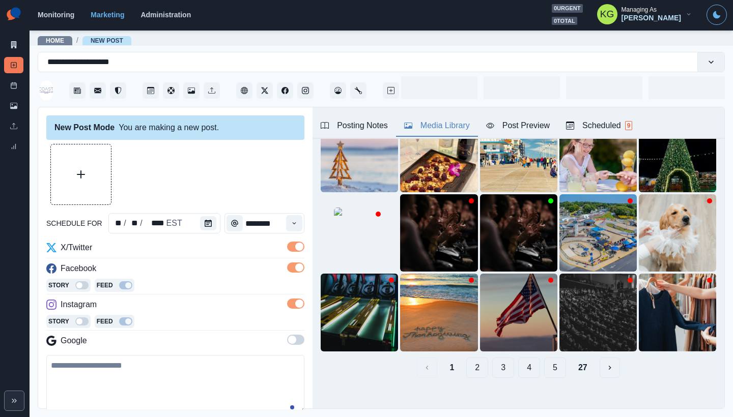
click at [572, 362] on button "27" at bounding box center [582, 368] width 25 height 20
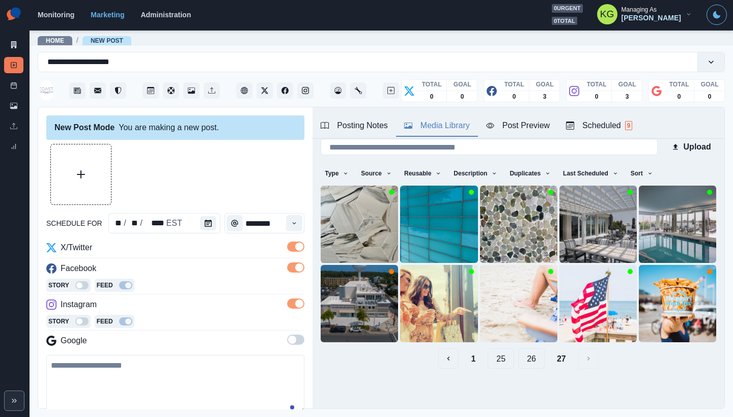
scroll to position [4, 0]
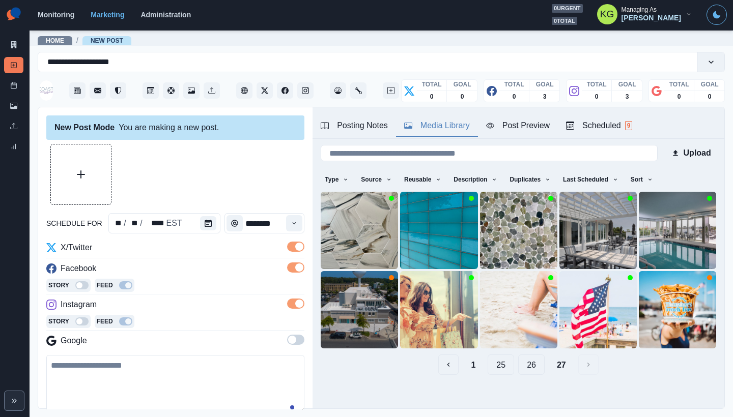
click at [518, 355] on button "26" at bounding box center [531, 365] width 26 height 20
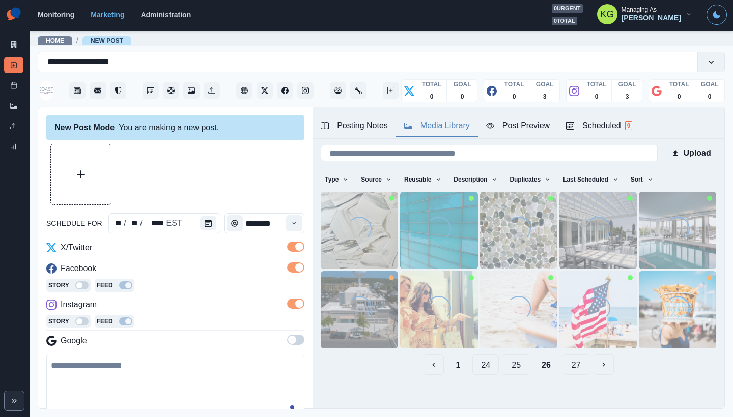
scroll to position [123, 0]
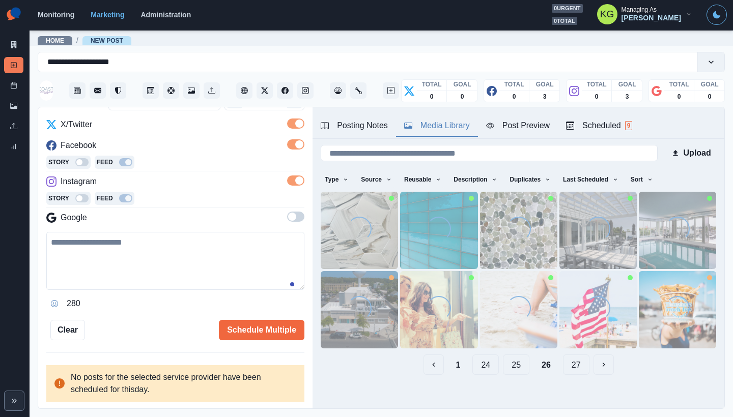
click at [191, 267] on textarea at bounding box center [175, 261] width 258 height 58
paste textarea "**********"
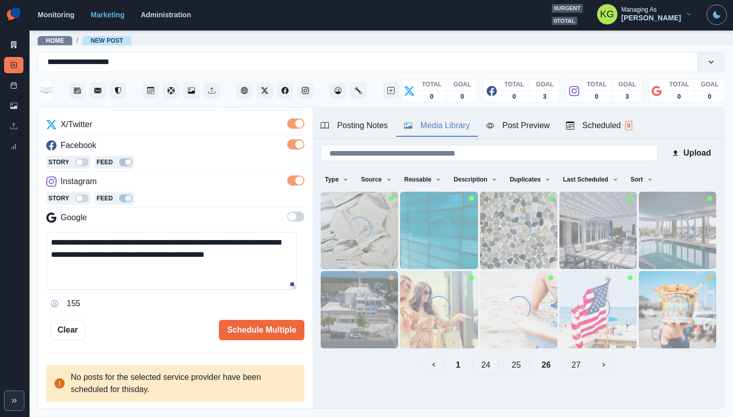
drag, startPoint x: 210, startPoint y: 243, endPoint x: 193, endPoint y: 242, distance: 16.8
click at [193, 242] on textarea "**********" at bounding box center [171, 261] width 250 height 58
click at [56, 242] on textarea "**********" at bounding box center [171, 261] width 250 height 58
click at [53, 240] on textarea "**********" at bounding box center [171, 261] width 250 height 58
paste textarea "***"
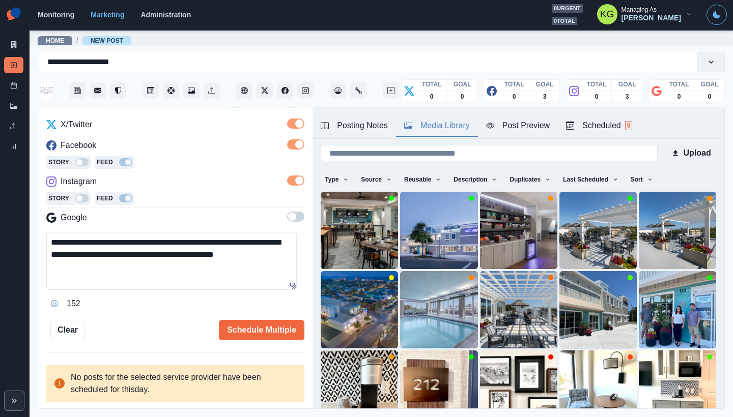
scroll to position [0, 0]
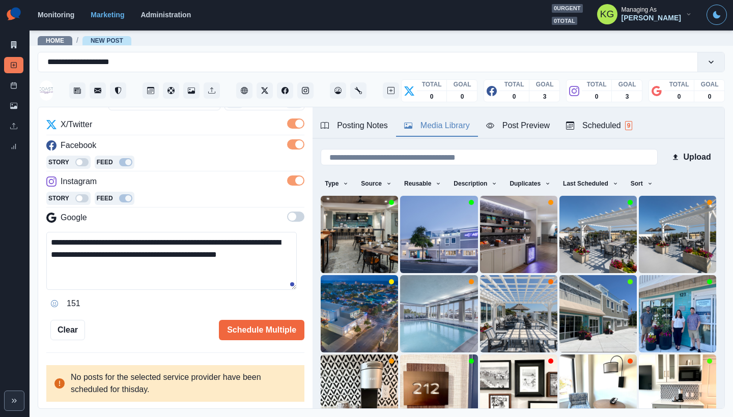
click at [232, 246] on textarea "**********" at bounding box center [171, 261] width 250 height 58
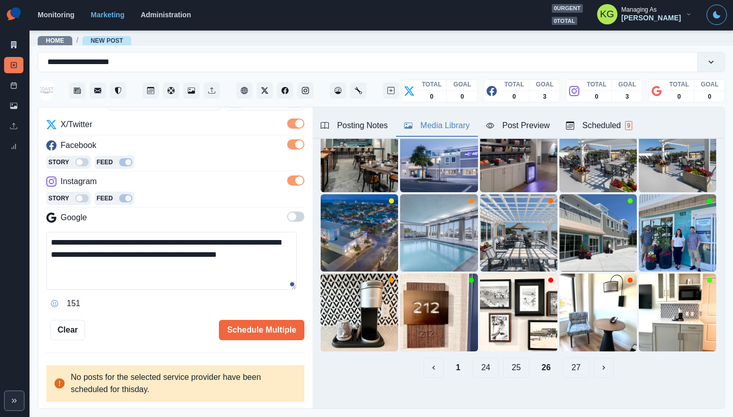
click at [507, 360] on button "25" at bounding box center [516, 368] width 26 height 20
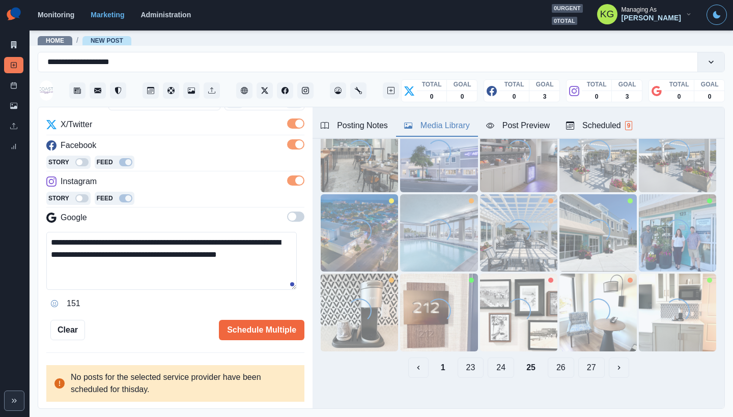
click at [238, 244] on textarea "**********" at bounding box center [171, 261] width 250 height 58
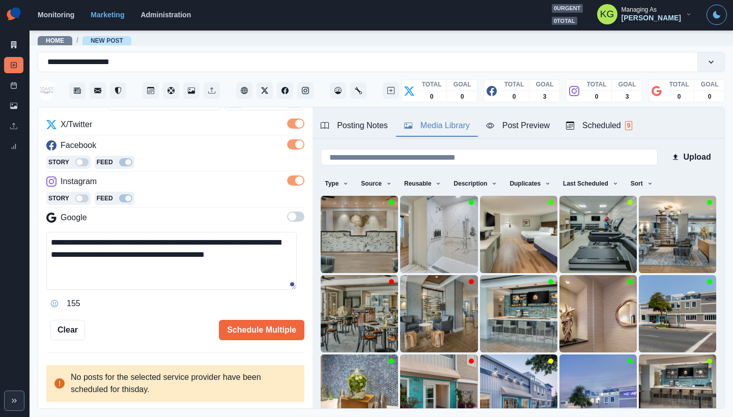
click at [117, 255] on textarea "**********" at bounding box center [171, 261] width 250 height 58
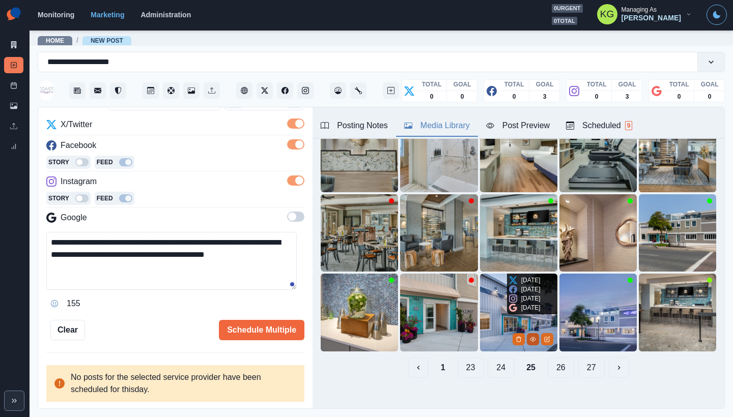
click at [530, 336] on icon "View Media" at bounding box center [533, 339] width 6 height 6
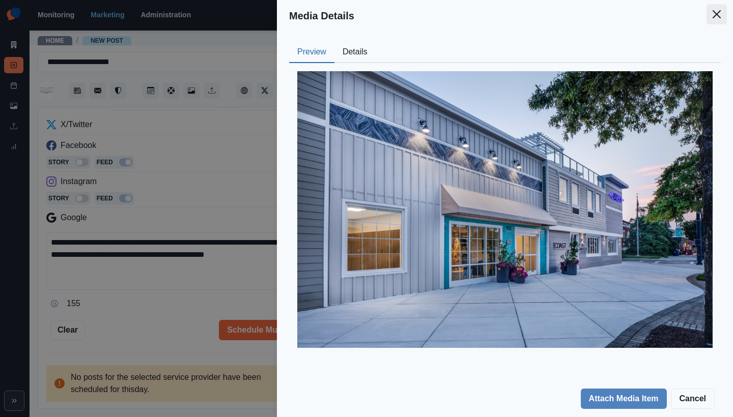
click at [722, 18] on button "Close" at bounding box center [716, 14] width 20 height 20
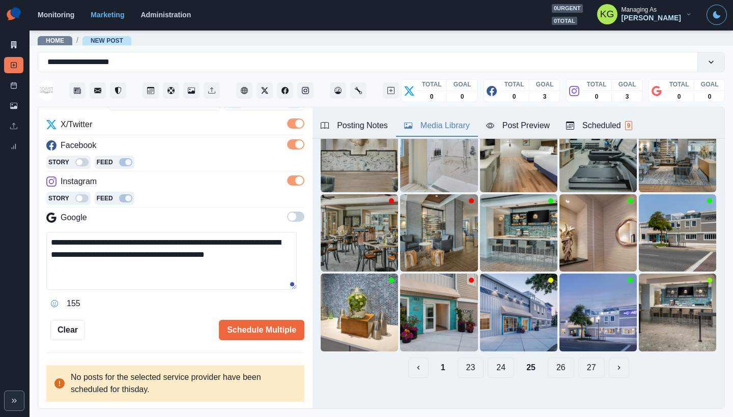
scroll to position [32, 0]
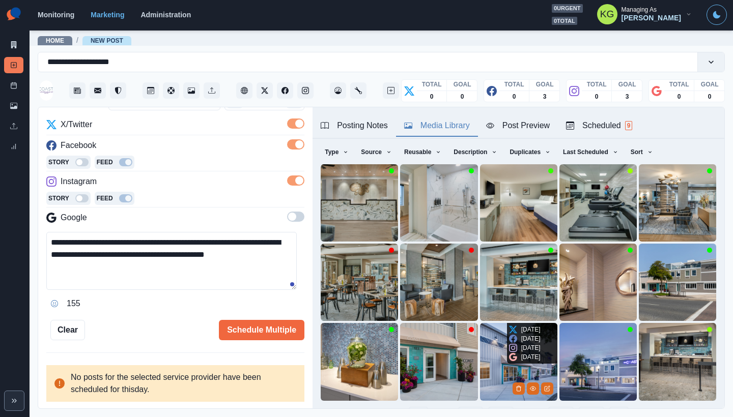
click at [494, 331] on img at bounding box center [518, 361] width 77 height 77
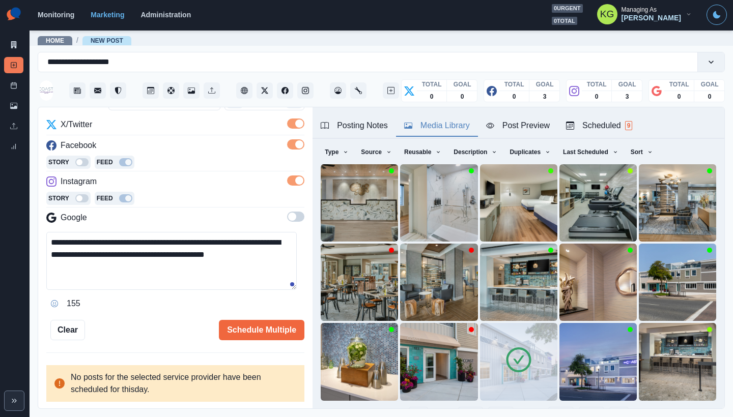
click at [226, 253] on textarea "**********" at bounding box center [171, 261] width 250 height 58
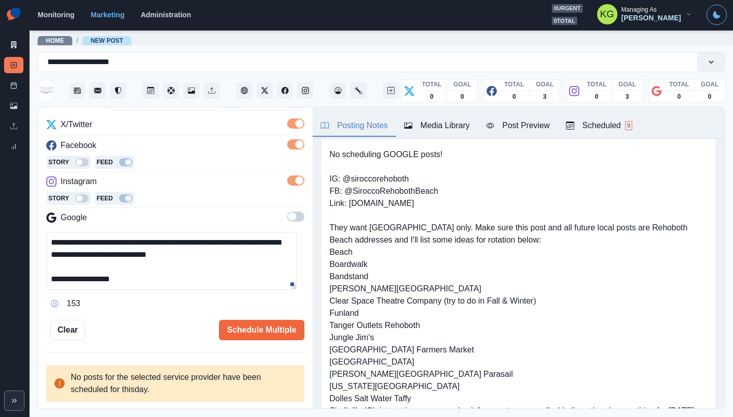
click at [356, 129] on div "Posting Notes" at bounding box center [354, 126] width 67 height 12
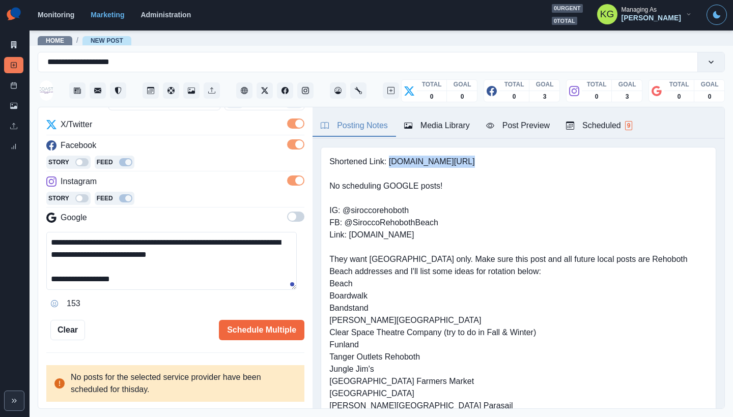
drag, startPoint x: 464, startPoint y: 161, endPoint x: 389, endPoint y: 162, distance: 74.8
click at [389, 162] on pre "Shortened Link: www.bit.ly/3JfoD8i No scheduling GOOGLE posts! IG: @siroccoreho…" at bounding box center [518, 308] width 378 height 305
copy pre "[DOMAIN_NAME][URL]"
click at [163, 280] on textarea "**********" at bounding box center [171, 261] width 250 height 58
paste textarea "**********"
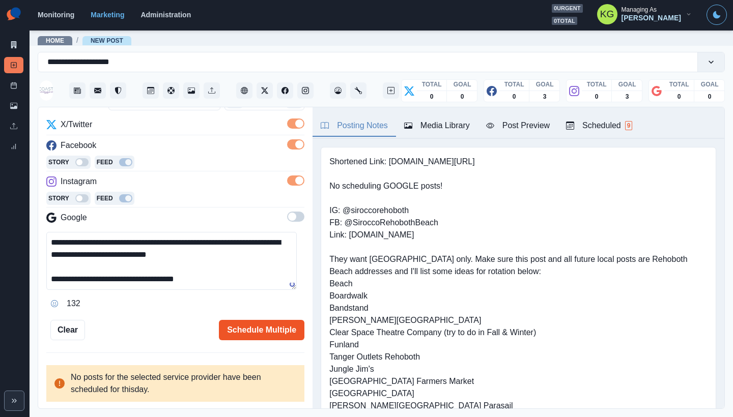
type textarea "**********"
click at [243, 325] on button "Schedule Multiple" at bounding box center [261, 330] width 85 height 20
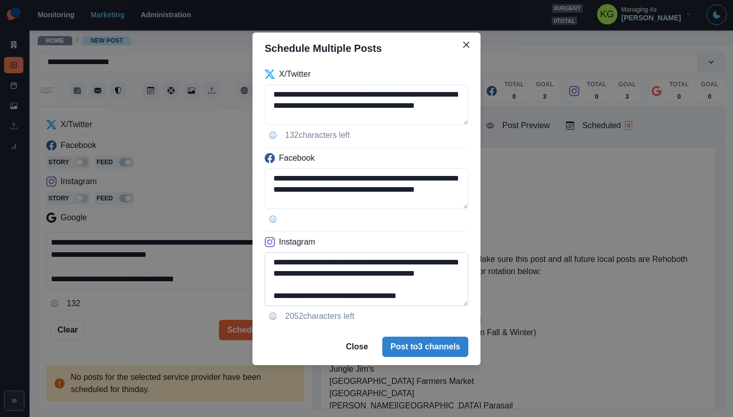
click at [434, 306] on textarea "**********" at bounding box center [367, 279] width 204 height 54
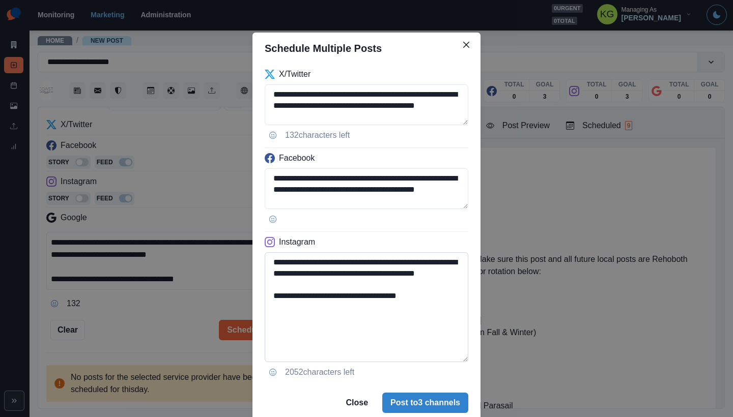
drag, startPoint x: 439, startPoint y: 312, endPoint x: 355, endPoint y: 307, distance: 83.6
click at [355, 307] on textarea "**********" at bounding box center [367, 307] width 204 height 110
type textarea "**********"
click at [410, 398] on button "Post to 3 channels" at bounding box center [425, 403] width 86 height 20
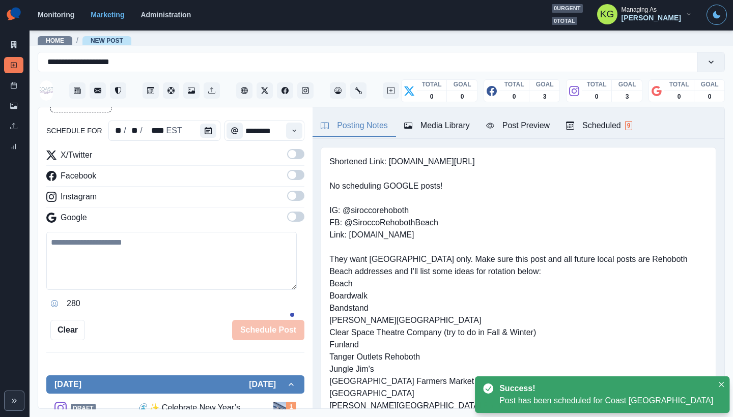
scroll to position [56, 0]
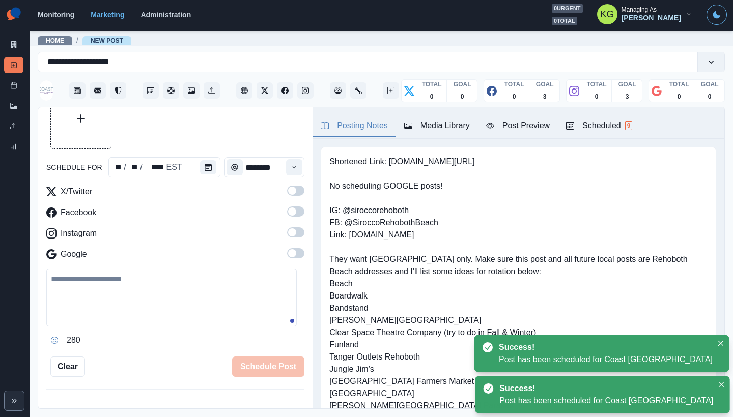
click at [308, 1] on section "Monitoring Marketing Administration 0 urgent 0 total KG Managing As Katrina Gal…" at bounding box center [381, 15] width 703 height 31
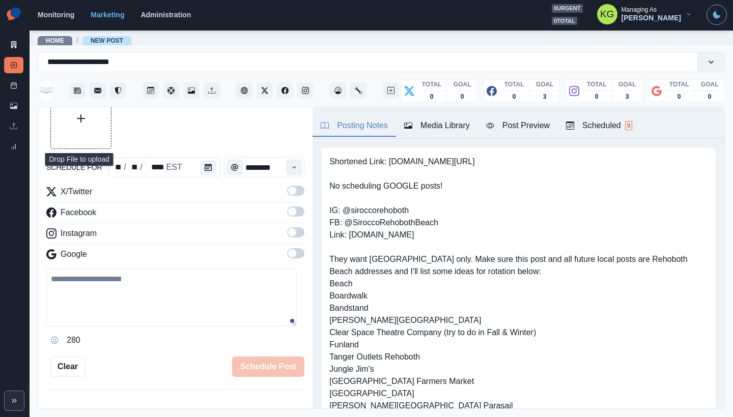
click at [71, 126] on button "Upload Media" at bounding box center [81, 119] width 60 height 60
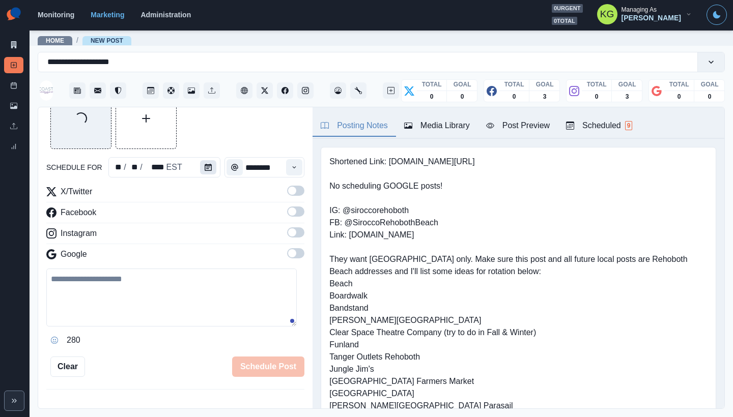
click at [212, 170] on button "Calendar" at bounding box center [208, 167] width 16 height 14
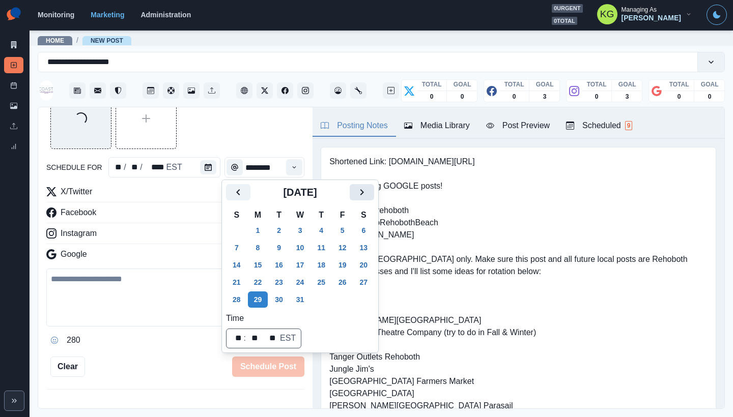
click at [374, 197] on button "Next" at bounding box center [362, 192] width 24 height 16
click at [322, 227] on button "1" at bounding box center [321, 230] width 20 height 16
click at [226, 136] on div "Loading..." at bounding box center [175, 118] width 258 height 61
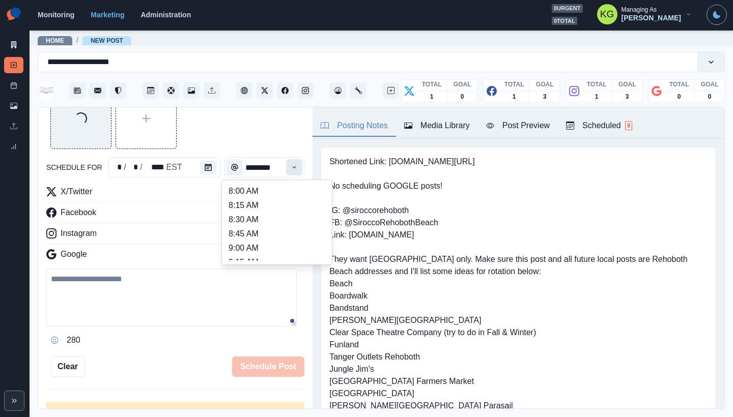
click at [293, 168] on icon "Time" at bounding box center [295, 167] width 4 height 2
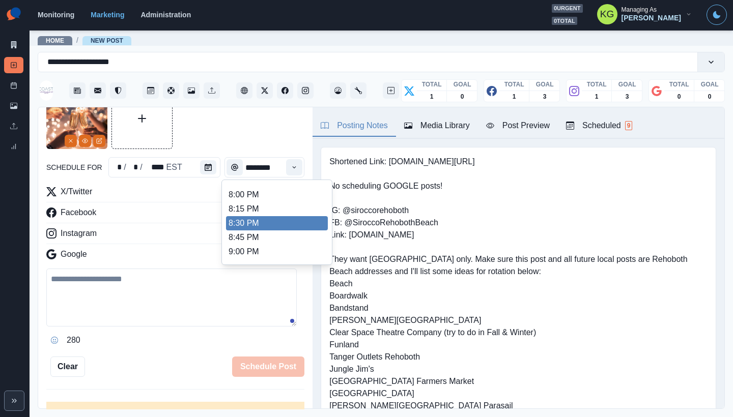
scroll to position [881, 0]
click at [270, 224] on li "12:00 AM" at bounding box center [277, 222] width 102 height 14
type input "********"
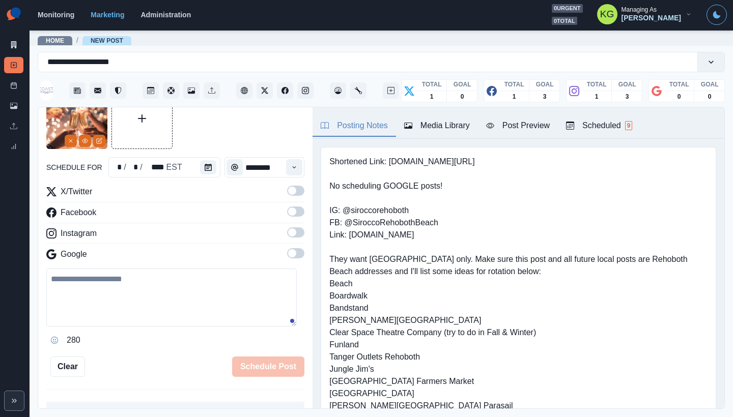
click at [291, 233] on span at bounding box center [295, 232] width 17 height 10
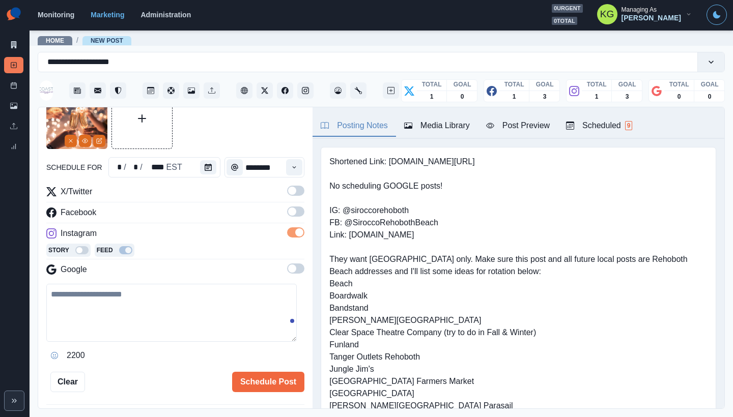
click at [289, 220] on label at bounding box center [295, 215] width 17 height 16
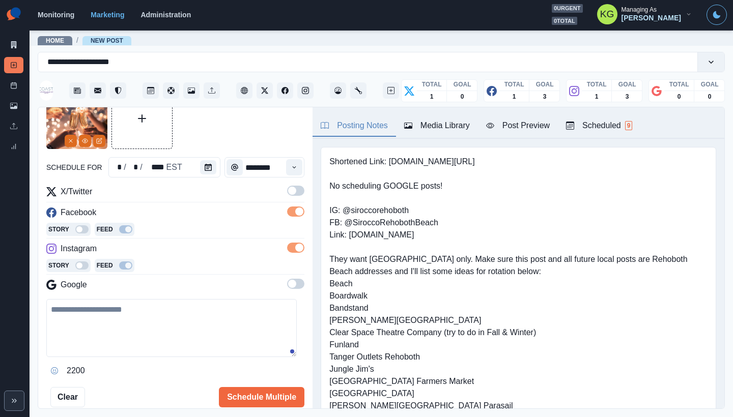
click at [292, 200] on label at bounding box center [295, 194] width 17 height 16
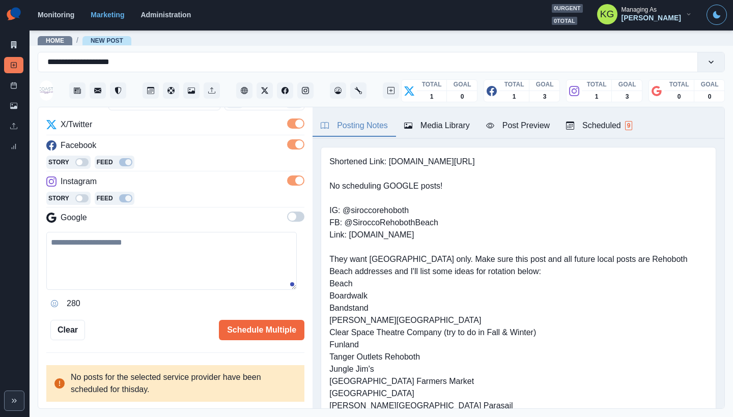
click at [184, 242] on textarea at bounding box center [171, 261] width 250 height 58
paste textarea "**********"
click at [212, 242] on textarea "**********" at bounding box center [171, 261] width 250 height 58
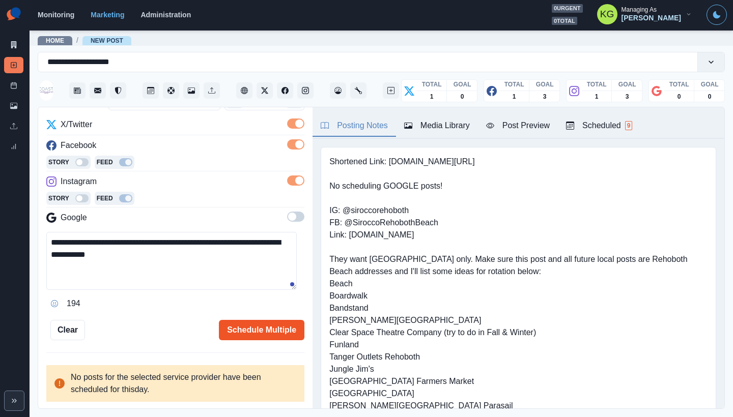
type textarea "**********"
click at [257, 328] on button "Schedule Multiple" at bounding box center [261, 330] width 85 height 20
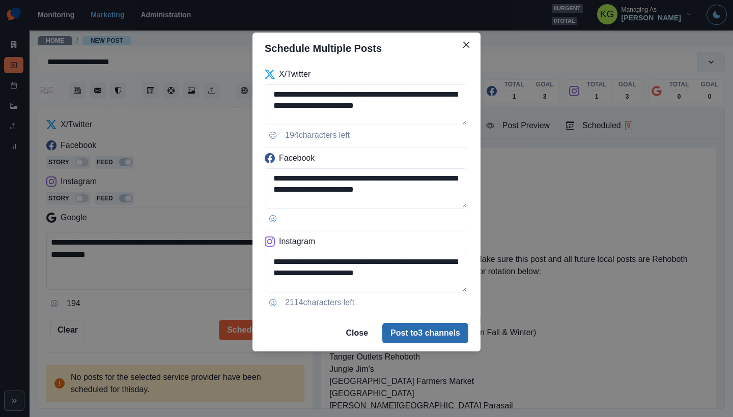
click at [437, 334] on button "Post to 3 channels" at bounding box center [425, 333] width 86 height 20
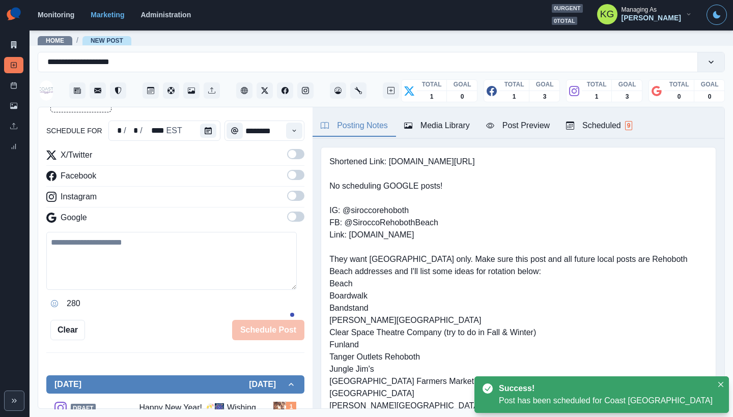
scroll to position [56, 0]
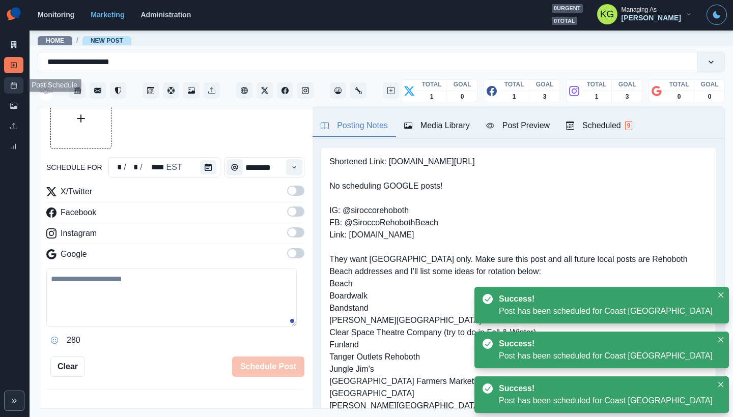
click at [13, 88] on icon at bounding box center [13, 85] width 7 height 7
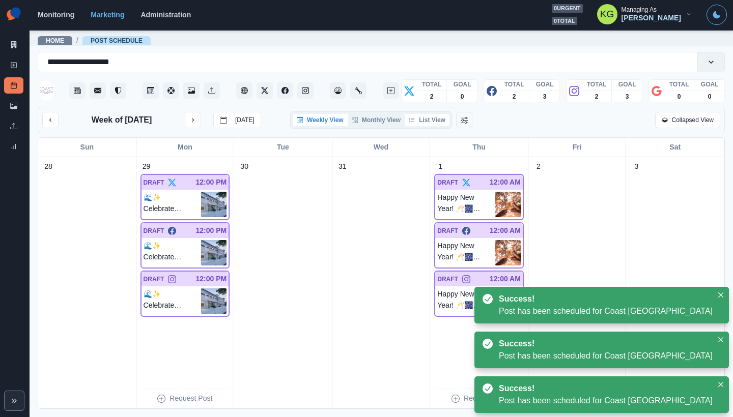
click at [432, 122] on button "List View" at bounding box center [427, 120] width 45 height 12
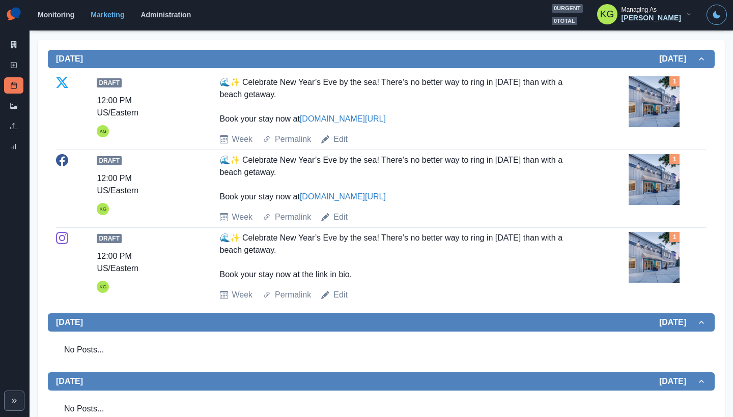
scroll to position [110, 0]
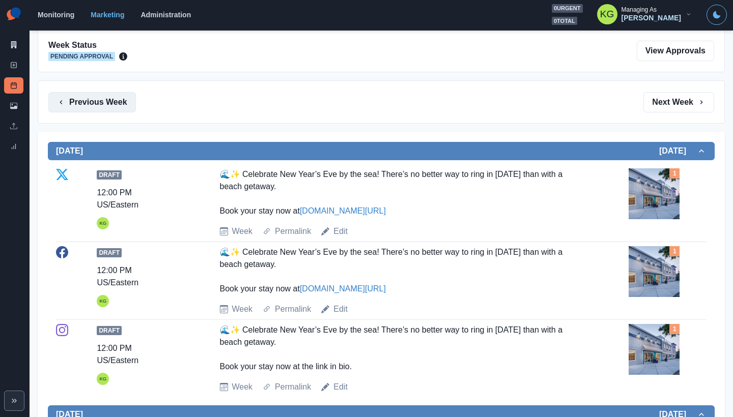
click at [120, 99] on button "Previous Week" at bounding box center [92, 102] width 88 height 20
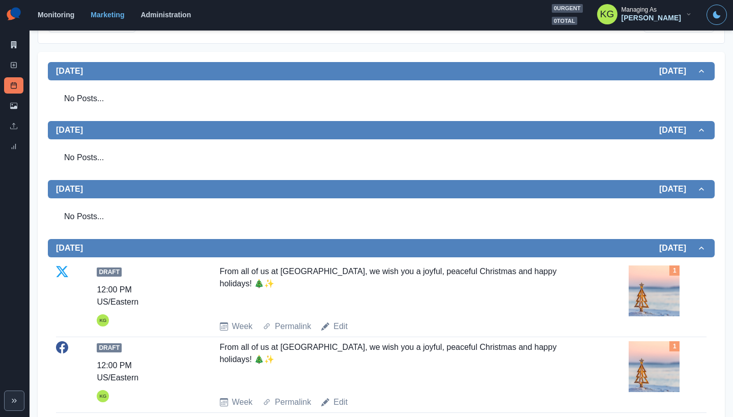
scroll to position [170, 0]
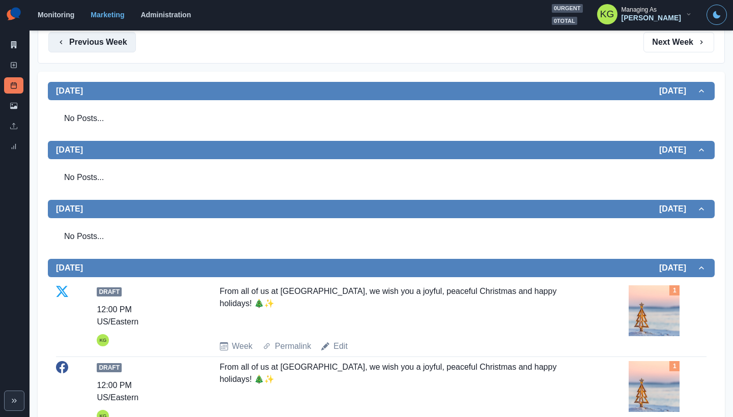
click at [99, 46] on button "Previous Week" at bounding box center [92, 42] width 88 height 20
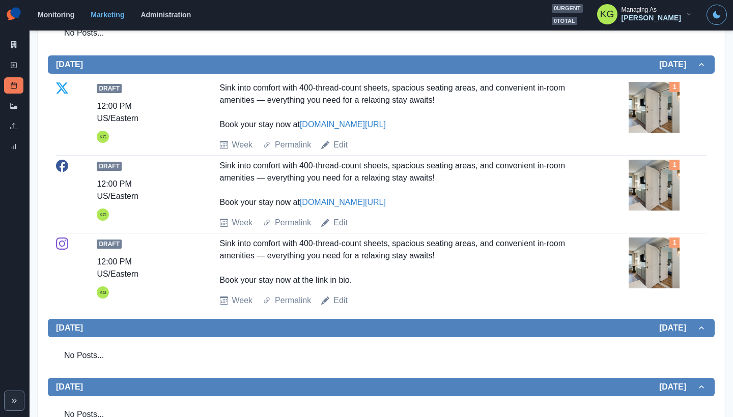
scroll to position [35, 0]
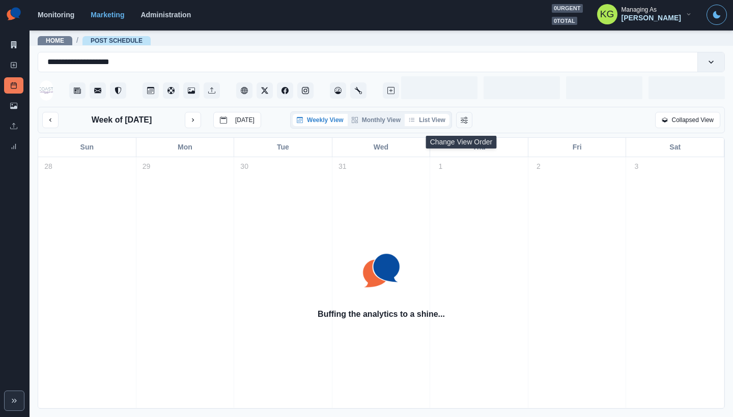
click at [436, 126] on button "List View" at bounding box center [427, 120] width 45 height 12
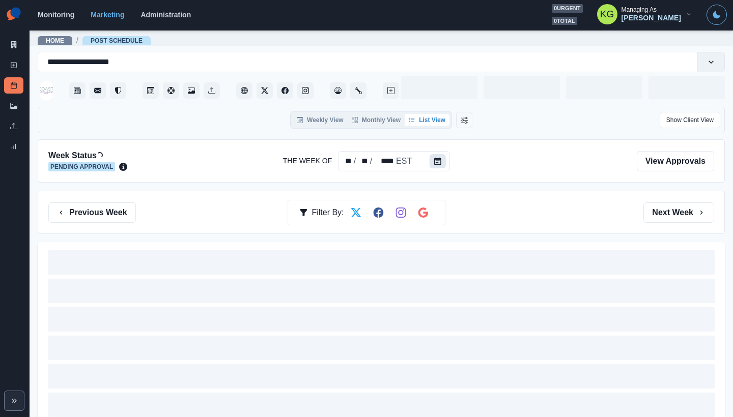
click at [431, 161] on button "Calendar" at bounding box center [438, 161] width 16 height 14
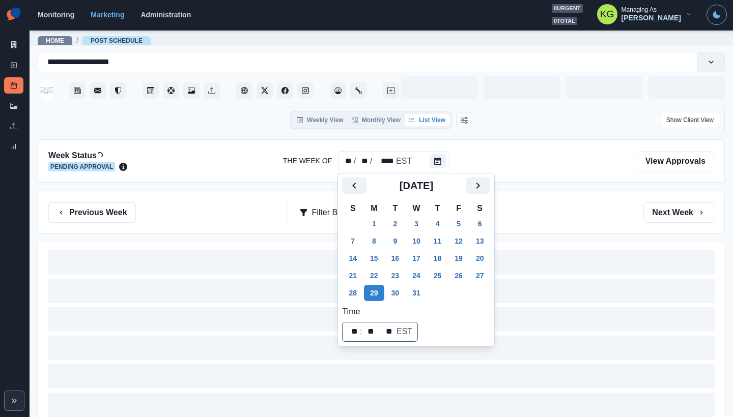
click at [344, 173] on div "Week Status Loading... Pending Approval The Week Of ** / ** / **** EST View App…" at bounding box center [381, 160] width 687 height 43
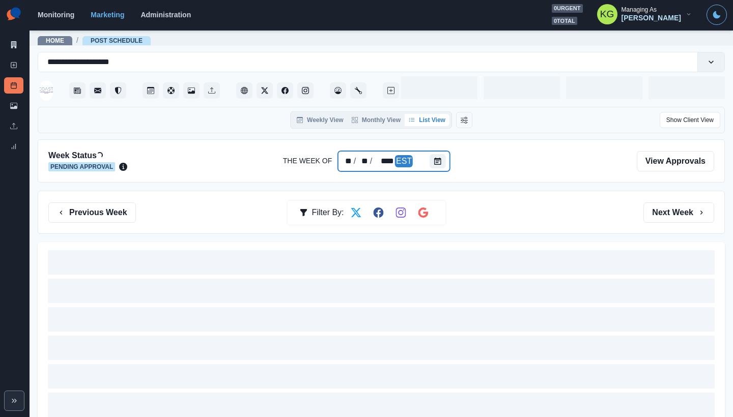
click at [427, 164] on div "** / ** / **** EST" at bounding box center [394, 161] width 112 height 20
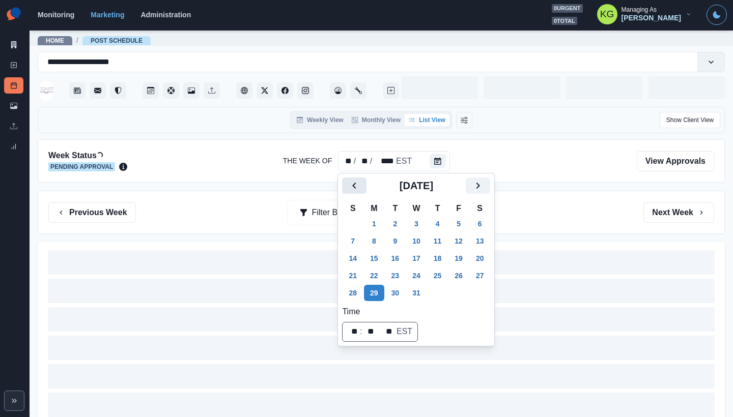
click at [356, 191] on icon "Previous" at bounding box center [354, 186] width 12 height 12
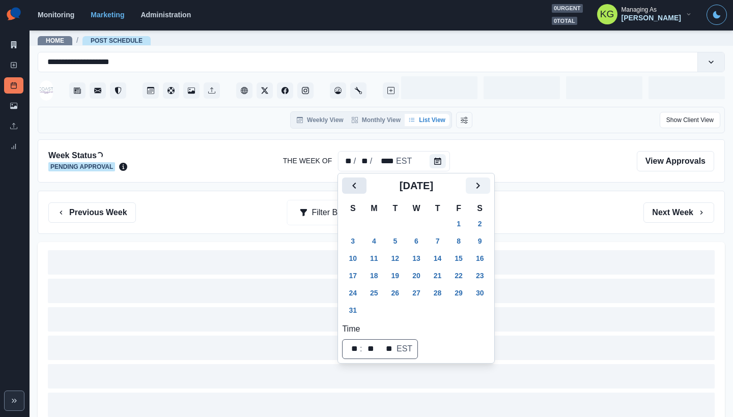
click at [356, 191] on icon "Previous" at bounding box center [354, 186] width 12 height 12
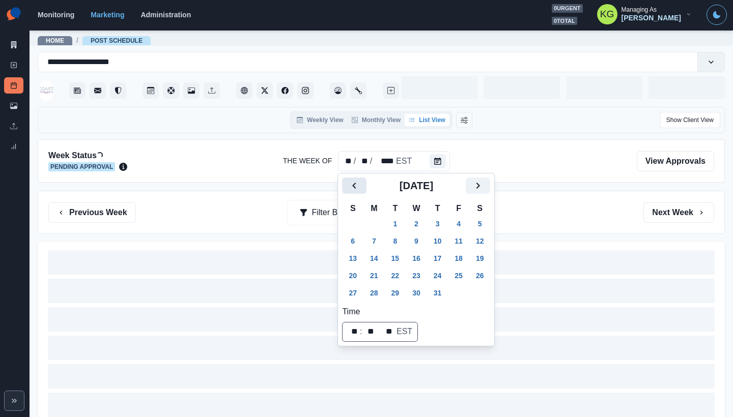
click at [356, 191] on icon "Previous" at bounding box center [354, 186] width 12 height 12
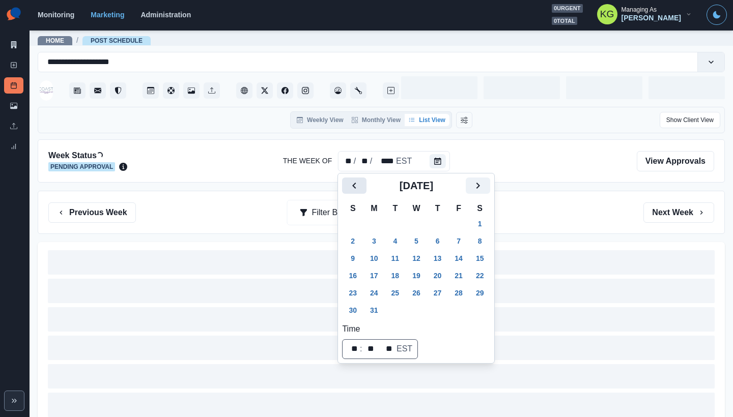
click at [356, 191] on icon "Previous" at bounding box center [354, 186] width 12 height 12
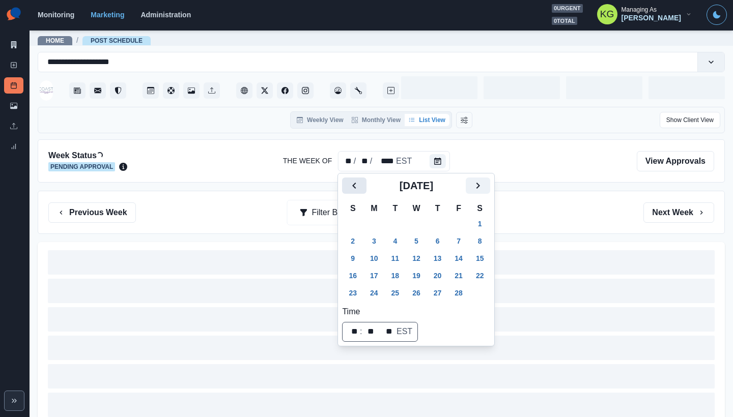
click at [356, 191] on icon "Previous" at bounding box center [354, 186] width 12 height 12
click at [353, 184] on icon "Previous" at bounding box center [354, 186] width 12 height 12
click at [374, 224] on button "2" at bounding box center [374, 224] width 20 height 16
click at [578, 182] on div "Week Status Loading... Pending Approval The Week Of ** / * / **** EST View Appr…" at bounding box center [381, 160] width 687 height 43
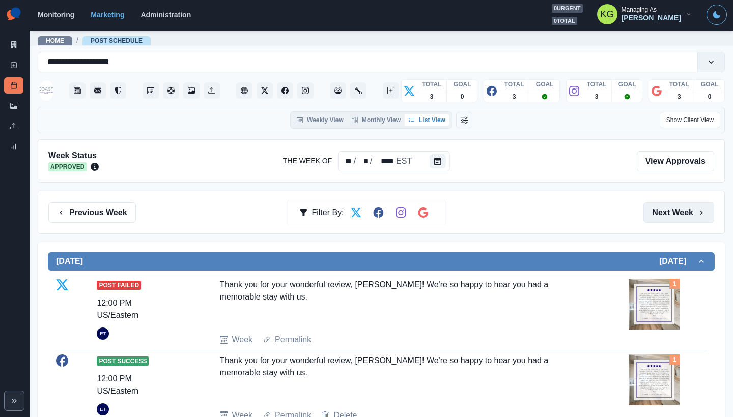
click at [662, 208] on button "Next Week" at bounding box center [678, 213] width 71 height 20
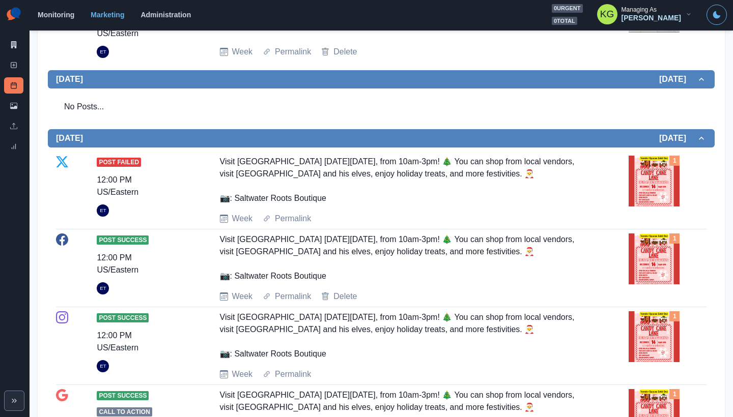
scroll to position [188, 0]
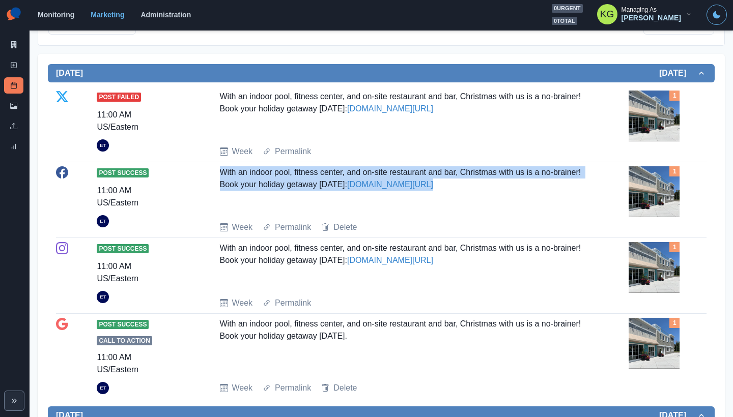
drag, startPoint x: 399, startPoint y: 181, endPoint x: 218, endPoint y: 170, distance: 181.0
click at [220, 170] on div "With an indoor pool, fitness center, and on-site restaurant and bar, Christmas …" at bounding box center [402, 189] width 364 height 47
copy div "With an indoor pool, fitness center, and on-site restaurant and bar, Christmas …"
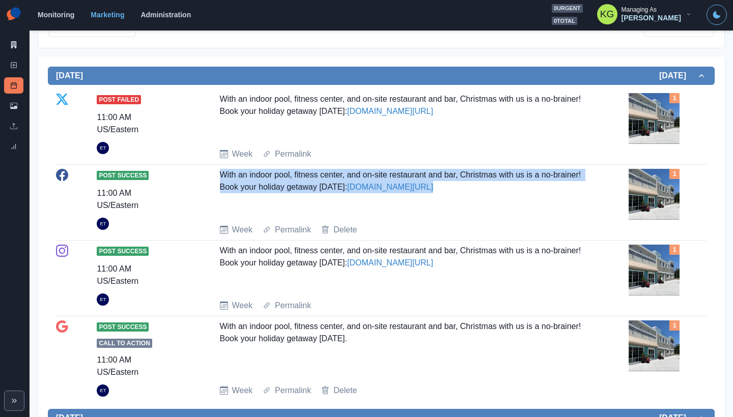
scroll to position [0, 0]
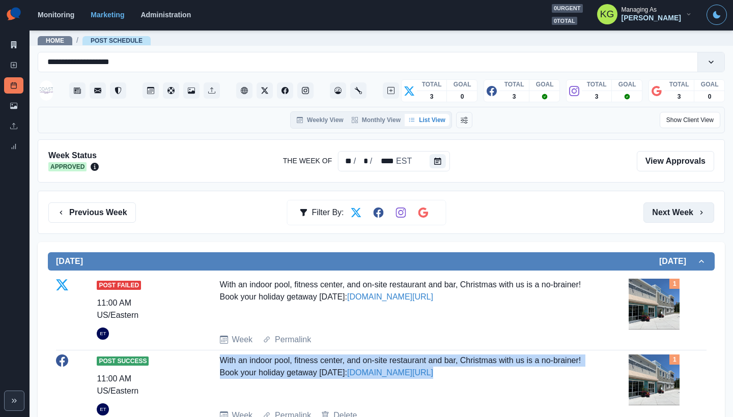
click at [670, 207] on button "Next Week" at bounding box center [678, 213] width 71 height 20
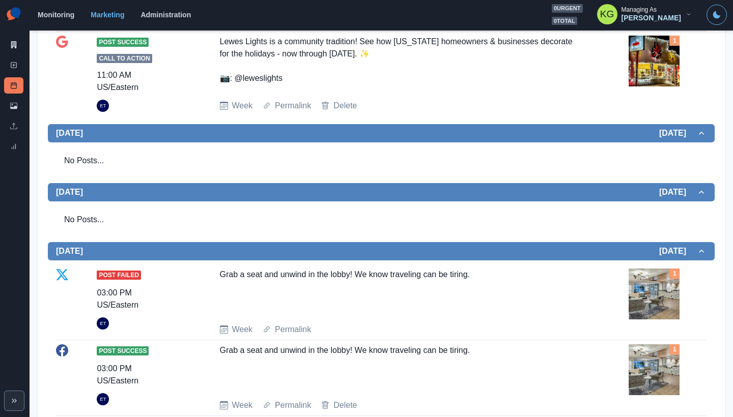
scroll to position [1073, 0]
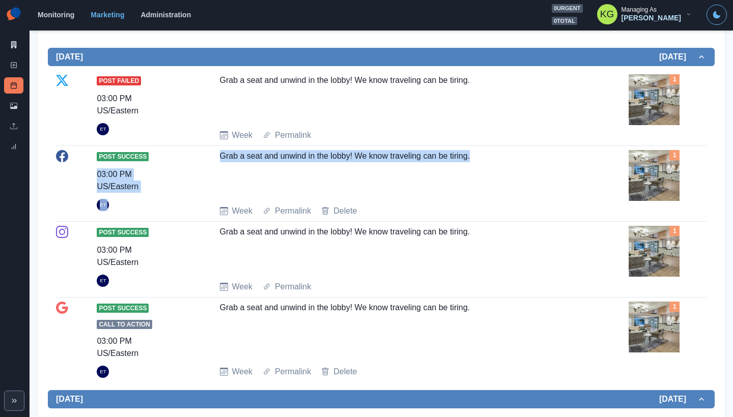
drag, startPoint x: 469, startPoint y: 231, endPoint x: 189, endPoint y: 230, distance: 279.4
click at [187, 217] on div "Post Success 03:00 PM US/Eastern ET Grab a seat and unwind in the lobby! We kno…" at bounding box center [381, 183] width 650 height 67
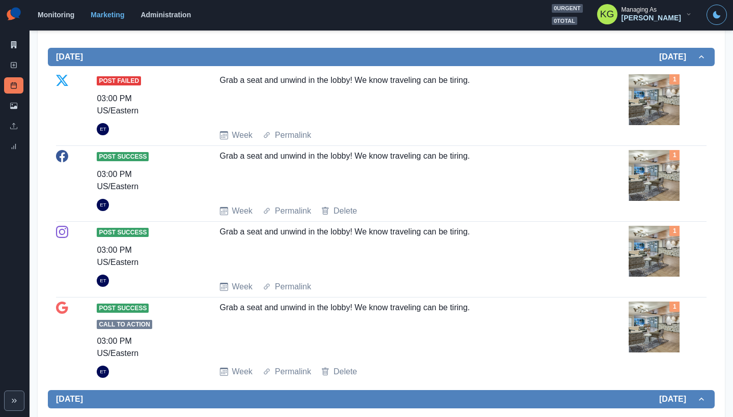
click at [281, 197] on div "Grab a seat and unwind in the lobby! We know traveling can be tiring." at bounding box center [402, 173] width 364 height 47
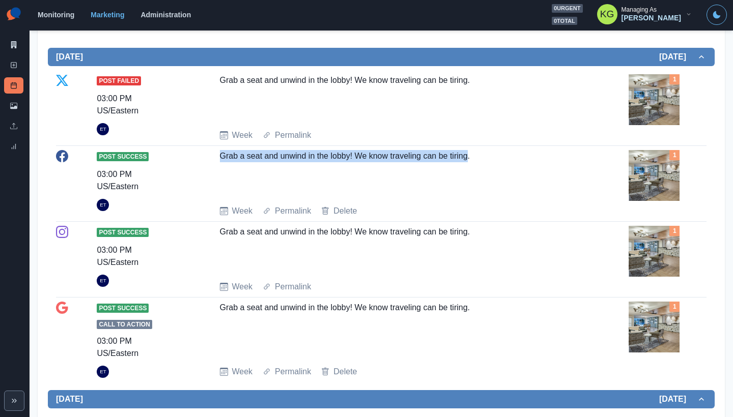
drag, startPoint x: 214, startPoint y: 230, endPoint x: 467, endPoint y: 230, distance: 252.9
click at [467, 217] on div "Post Success 03:00 PM US/Eastern ET Grab a seat and unwind in the lobby! We kno…" at bounding box center [381, 183] width 650 height 67
drag, startPoint x: 461, startPoint y: 233, endPoint x: 211, endPoint y: 230, distance: 249.4
click at [211, 217] on div "Post Success 03:00 PM US/Eastern ET Grab a seat and unwind in the lobby! We kno…" at bounding box center [381, 183] width 650 height 67
copy div "Grab a seat and unwind in the lobby! We know traveling can be tiring."
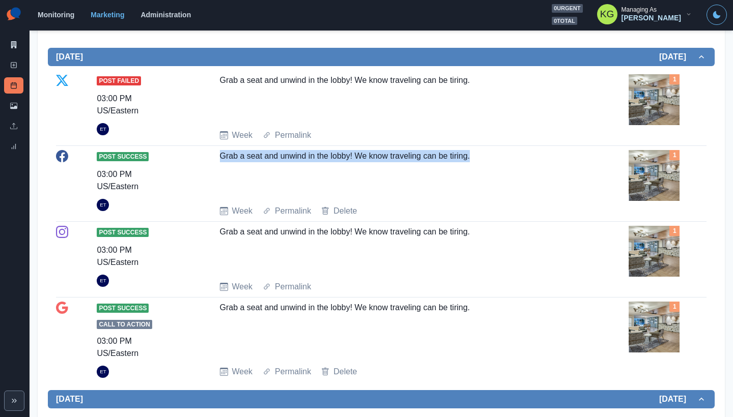
click at [644, 201] on img at bounding box center [653, 175] width 51 height 51
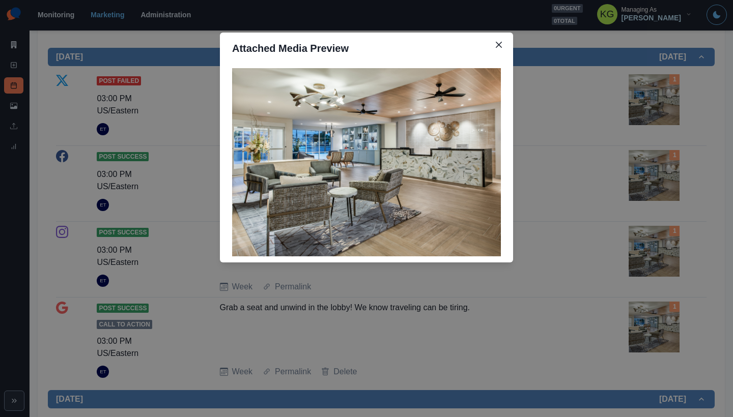
click at [634, 170] on div "Attached Media Preview" at bounding box center [366, 208] width 733 height 417
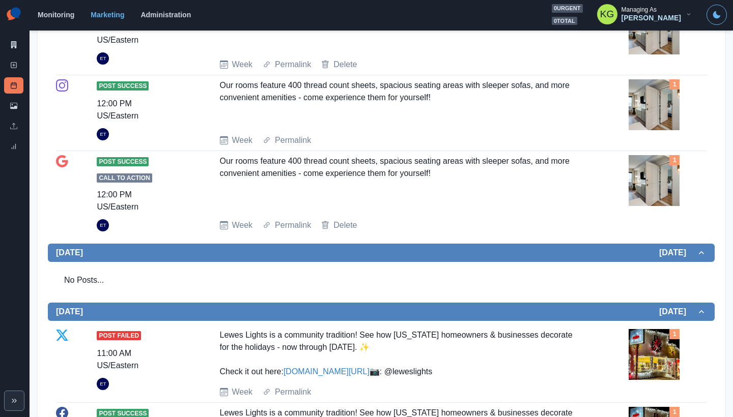
scroll to position [0, 0]
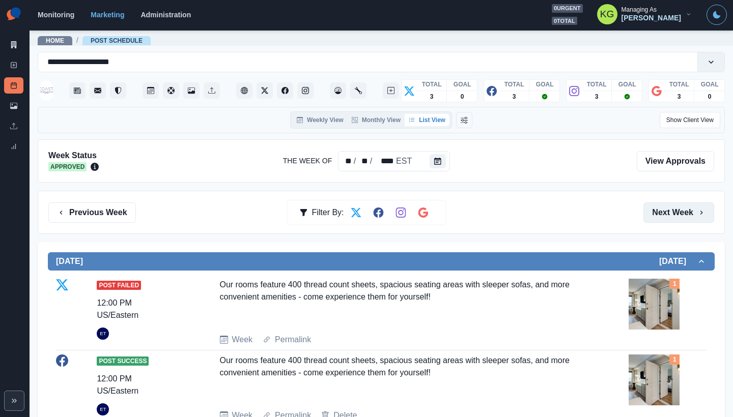
click at [667, 212] on button "Next Week" at bounding box center [678, 213] width 71 height 20
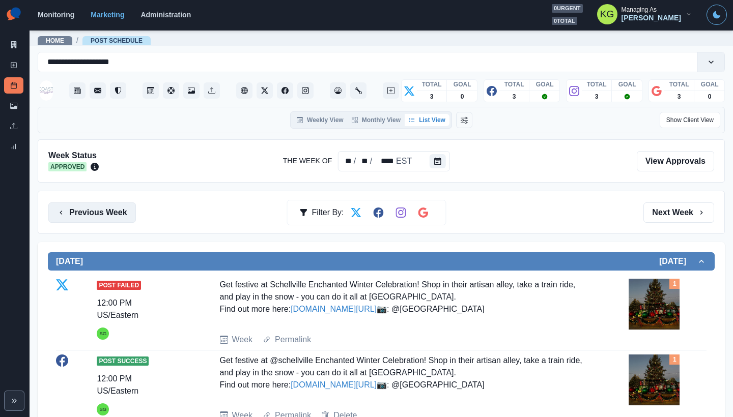
click at [124, 211] on button "Previous Week" at bounding box center [92, 213] width 88 height 20
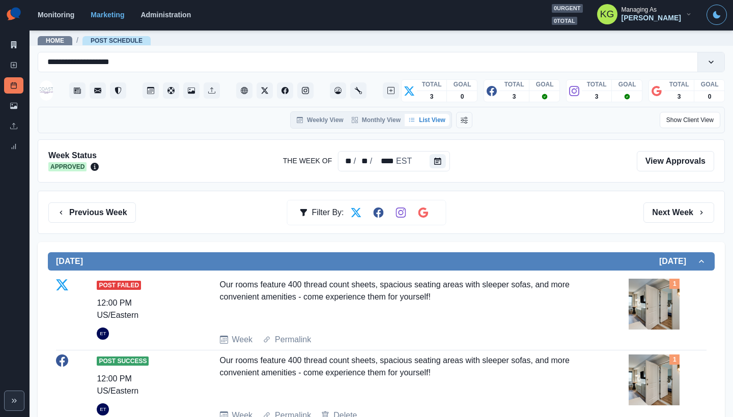
click at [616, 299] on div "Post Failed 12:00 PM US/Eastern ET Our rooms feature 400 thread count sheets, s…" at bounding box center [381, 312] width 650 height 67
click at [647, 300] on img at bounding box center [653, 304] width 51 height 51
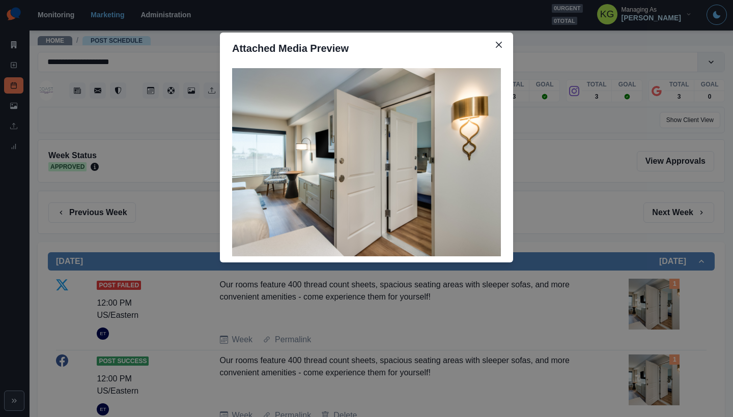
click at [480, 295] on div "Attached Media Preview" at bounding box center [366, 208] width 733 height 417
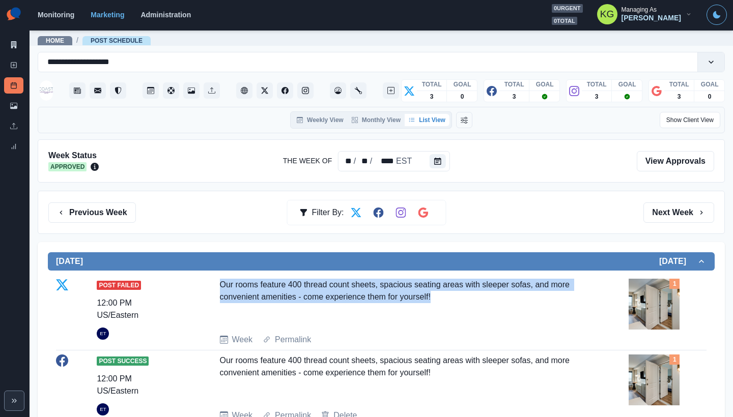
drag, startPoint x: 452, startPoint y: 300, endPoint x: 215, endPoint y: 279, distance: 238.1
click at [206, 284] on div "Post Failed 12:00 PM US/Eastern ET Our rooms feature 400 thread count sheets, s…" at bounding box center [381, 312] width 650 height 67
copy div "Our rooms feature 400 thread count sheets, spacious seating areas with sleeper …"
click at [99, 208] on button "Previous Week" at bounding box center [92, 213] width 88 height 20
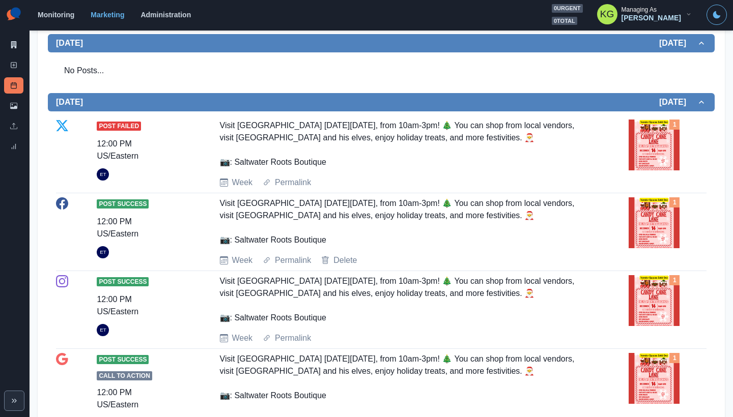
scroll to position [1048, 0]
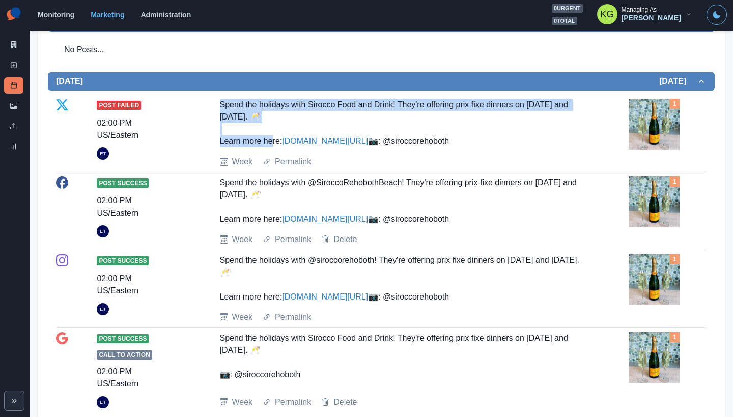
drag, startPoint x: 309, startPoint y: 116, endPoint x: 197, endPoint y: 93, distance: 113.9
click at [197, 93] on div "Post Failed 02:00 PM US/Eastern ET Spend the holidays with Sirocco Food and Dri…" at bounding box center [381, 256] width 667 height 330
copy div "Spend the holidays with Sirocco Food and Drink! They're offering prix fixe dinn…"
drag, startPoint x: 310, startPoint y: 271, endPoint x: 242, endPoint y: 272, distance: 68.2
click at [242, 225] on div "Spend the holidays with @SiroccoRehobothBeach! They're offering prix fixe dinne…" at bounding box center [402, 201] width 364 height 49
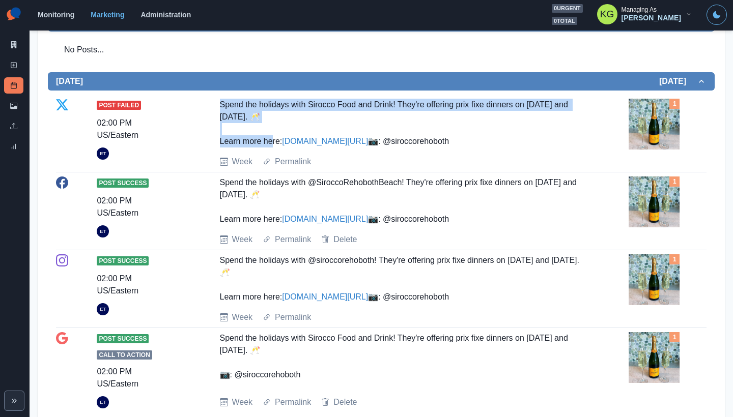
drag, startPoint x: 300, startPoint y: 370, endPoint x: 237, endPoint y: 367, distance: 62.6
click at [237, 303] on div "Spend the holidays with @siroccorehoboth! They're offering prix fixe dinners on…" at bounding box center [402, 278] width 364 height 49
copy div "siroccorehoboth"
drag, startPoint x: 288, startPoint y: 268, endPoint x: 206, endPoint y: 262, distance: 82.2
click at [206, 246] on div "Post Success 02:00 PM US/Eastern ET Spend the holidays with @SiroccoRehobothBea…" at bounding box center [381, 211] width 650 height 69
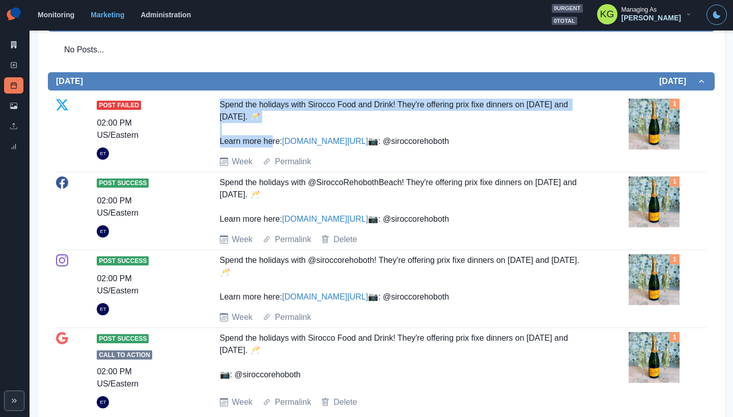
copy div "📷: @siroccorehoboth"
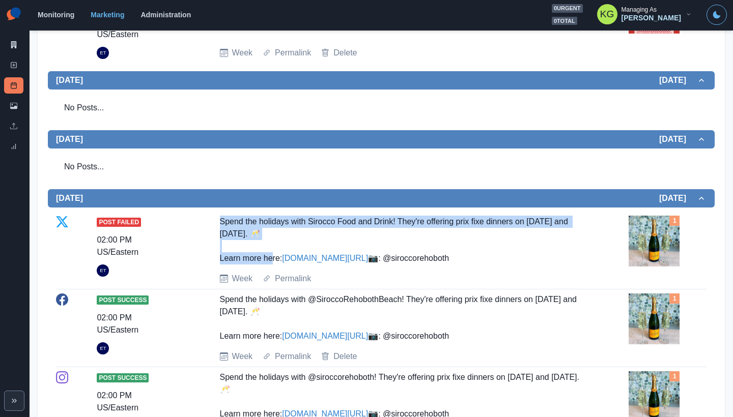
scroll to position [952, 0]
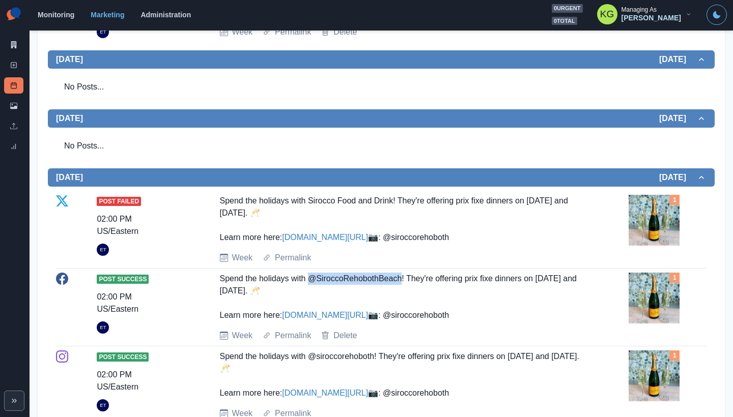
drag, startPoint x: 310, startPoint y: 303, endPoint x: 402, endPoint y: 304, distance: 92.1
click at [402, 304] on div "Spend the holidays with @SiroccoRehobothBeach! They're offering prix fixe dinne…" at bounding box center [402, 297] width 364 height 49
copy div "@SiroccoRehobothBeach"
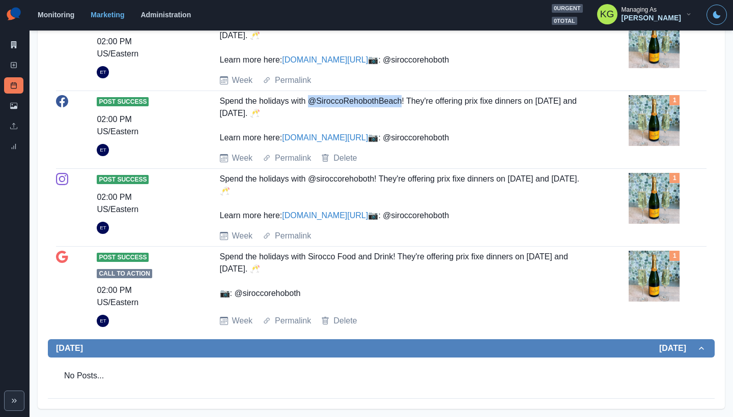
drag, startPoint x: 300, startPoint y: 346, endPoint x: 233, endPoint y: 341, distance: 67.3
click at [233, 307] on div "Spend the holidays with Sirocco Food and Drink! They're offering prix fixe dinn…" at bounding box center [402, 279] width 364 height 56
copy div "iroccorehoboth"
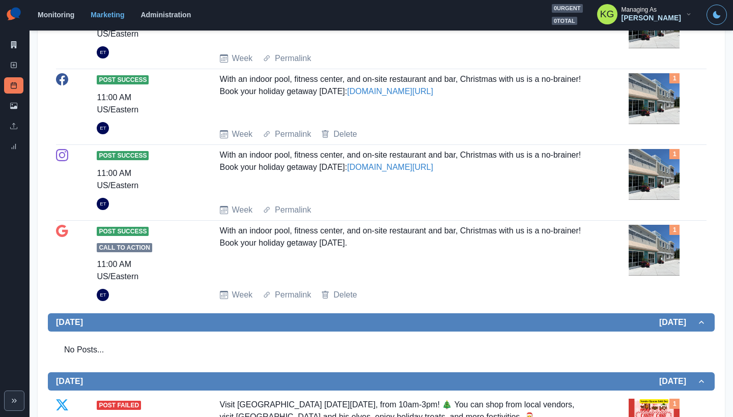
scroll to position [0, 0]
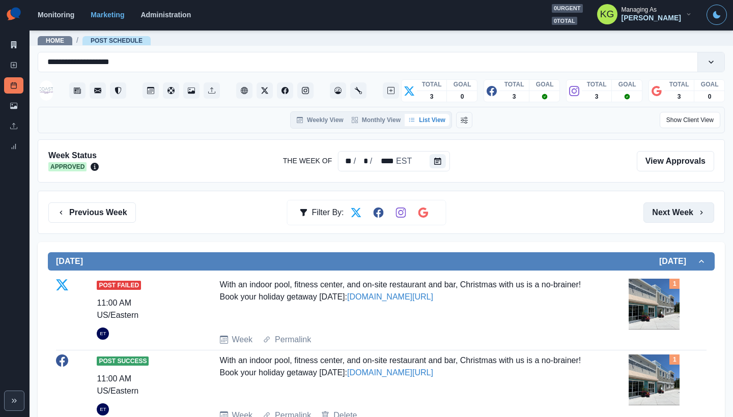
click at [680, 205] on button "Next Week" at bounding box center [678, 213] width 71 height 20
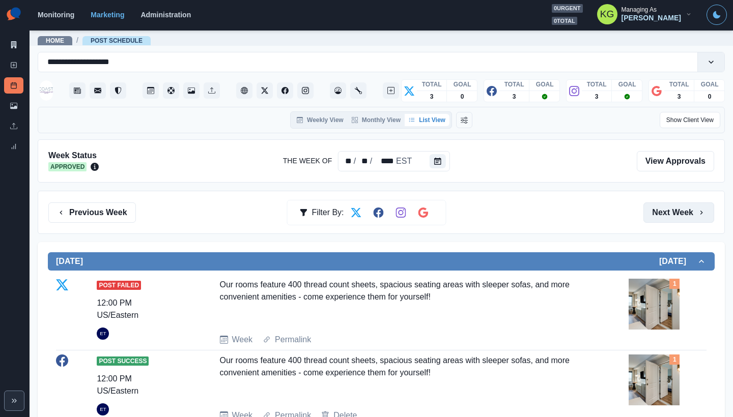
click at [677, 215] on button "Next Week" at bounding box center [678, 213] width 71 height 20
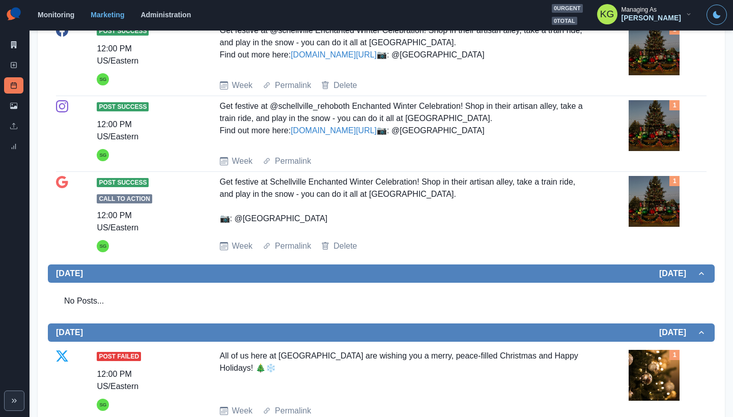
scroll to position [552, 0]
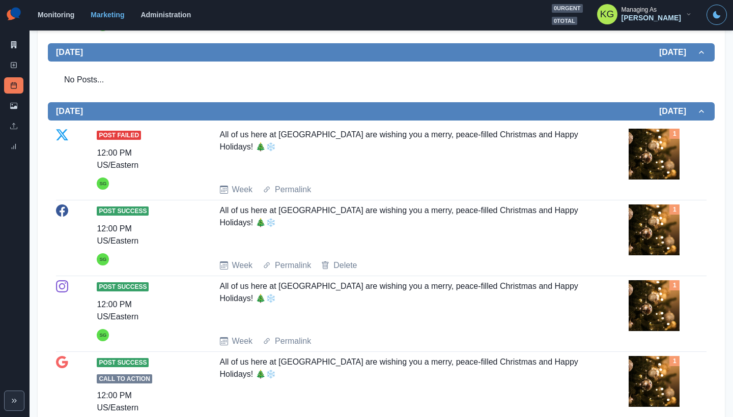
drag, startPoint x: 320, startPoint y: 224, endPoint x: 213, endPoint y: 208, distance: 108.6
click at [213, 196] on div "Post Failed 12:00 PM US/Eastern SG All of us here at [GEOGRAPHIC_DATA] are wish…" at bounding box center [381, 162] width 650 height 67
copy div "All of us here at [GEOGRAPHIC_DATA] are wishing you a merry, peace-filled Chris…"
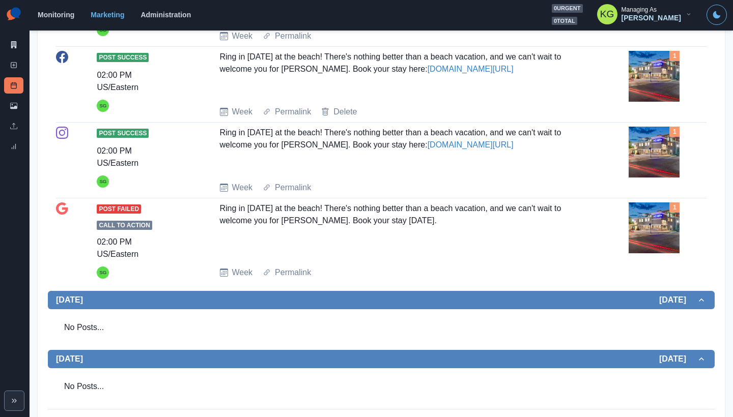
scroll to position [1087, 0]
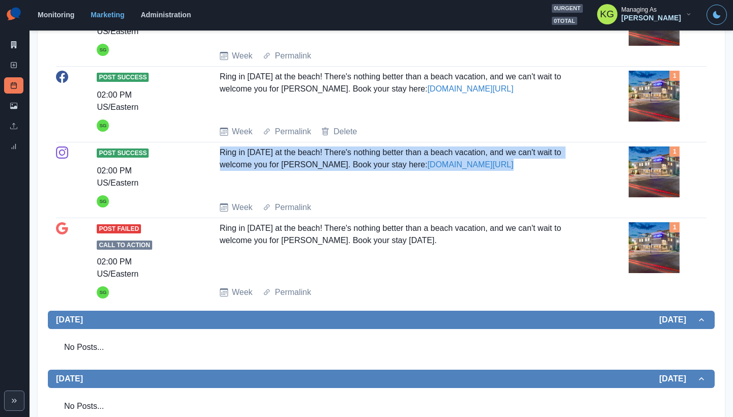
drag, startPoint x: 245, startPoint y: 242, endPoint x: 209, endPoint y: 228, distance: 38.8
click at [209, 214] on div "Post Success 02:00 PM US/Eastern SG Ring in [DATE] at the beach! There's nothin…" at bounding box center [381, 180] width 650 height 67
copy div "Ring in [DATE] at the beach! There's nothing better than a beach vacation, and …"
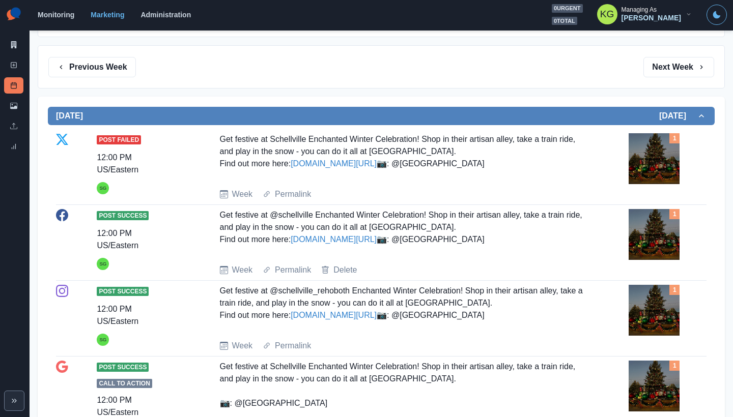
scroll to position [0, 0]
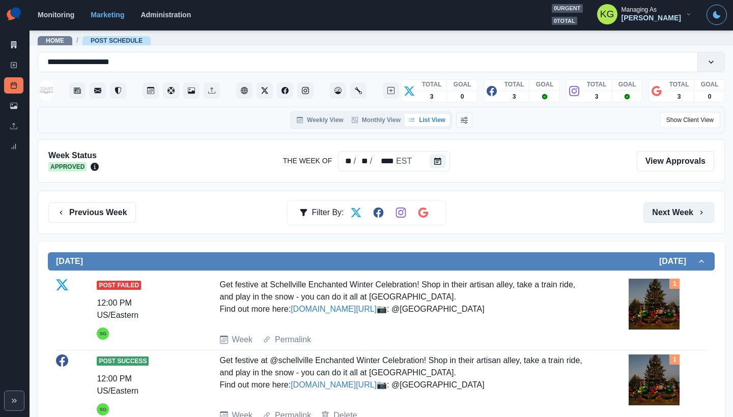
click at [665, 207] on button "Next Week" at bounding box center [678, 213] width 71 height 20
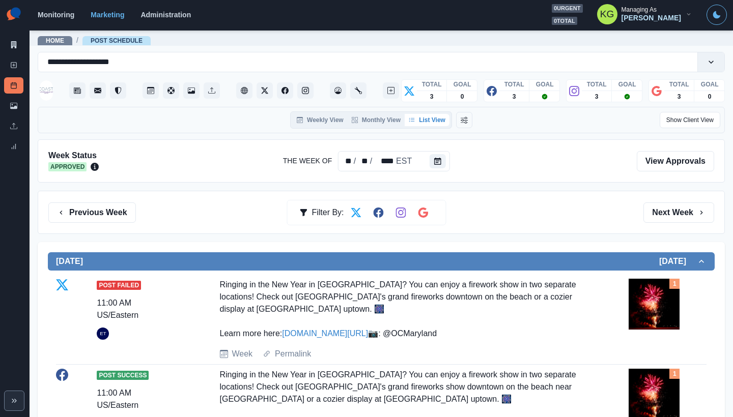
scroll to position [495, 0]
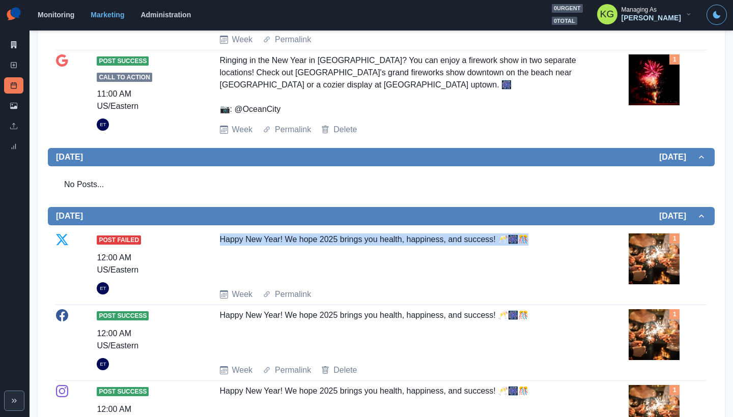
drag, startPoint x: 542, startPoint y: 315, endPoint x: 214, endPoint y: 312, distance: 328.3
click at [214, 301] on div "Post Failed 12:00 AM US/Eastern ET Happy New Year! We hope 2025 brings you heal…" at bounding box center [381, 267] width 650 height 67
